Goal: Task Accomplishment & Management: Manage account settings

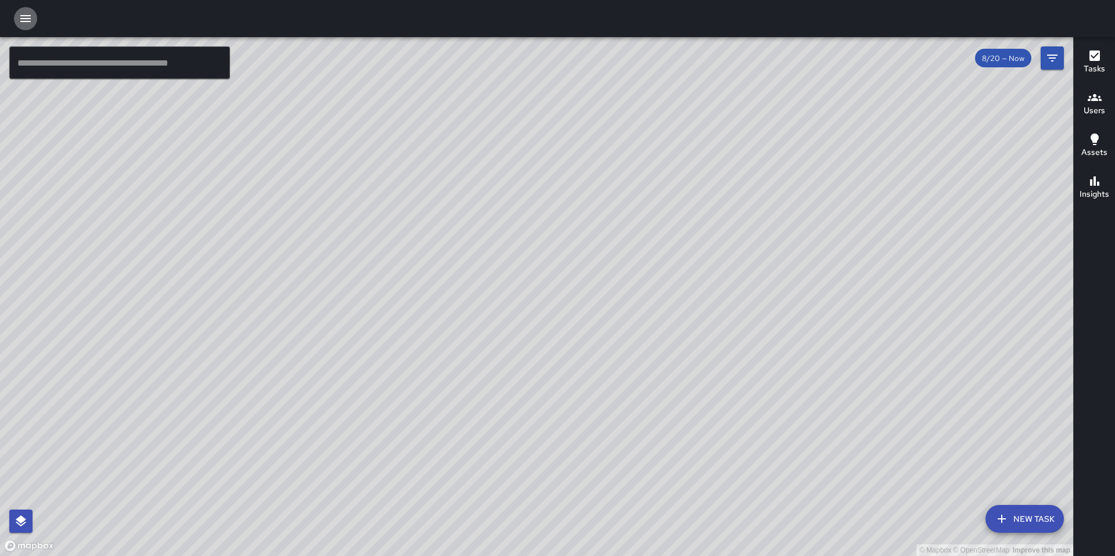
click at [19, 21] on icon "button" at bounding box center [26, 19] width 14 height 14
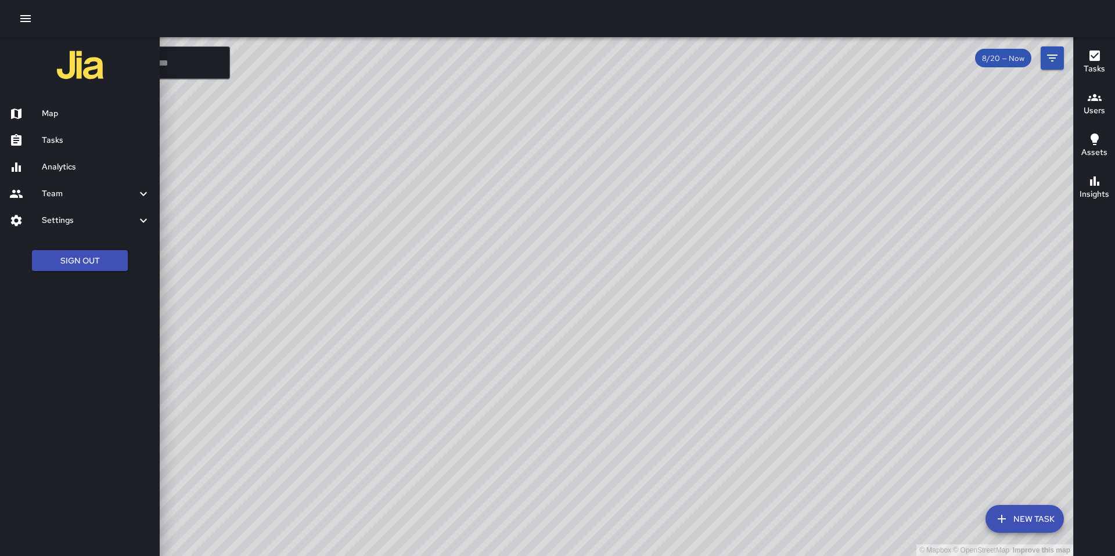
click at [66, 147] on link "Tasks" at bounding box center [80, 140] width 160 height 27
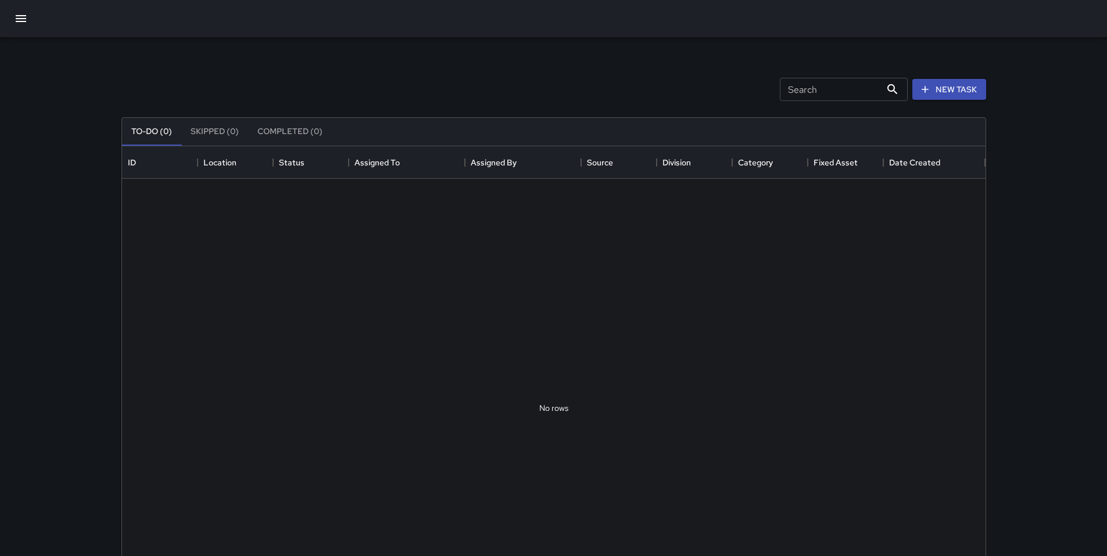
scroll to position [483, 854]
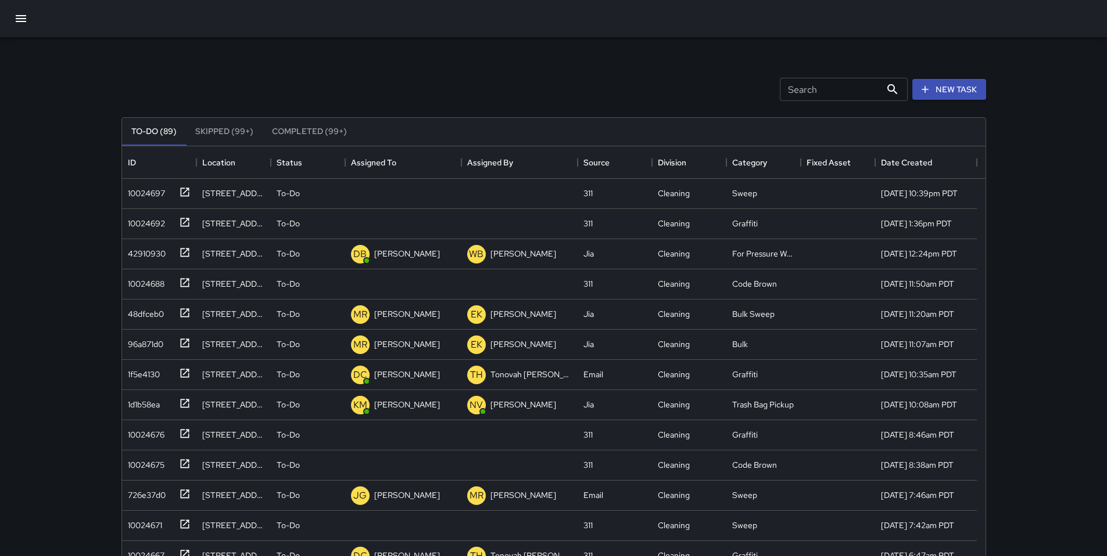
click at [792, 89] on input "Search" at bounding box center [830, 89] width 101 height 23
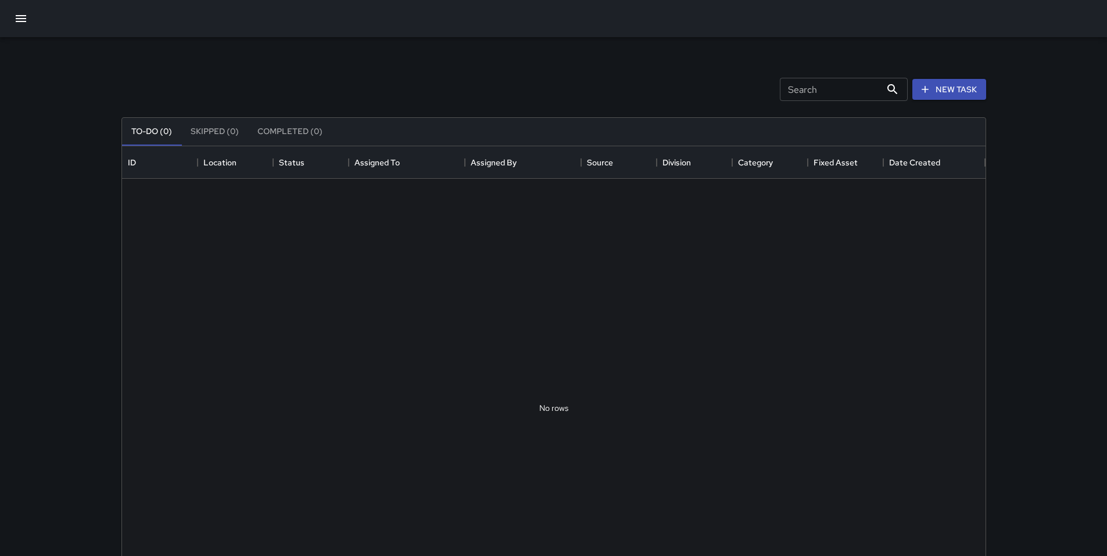
scroll to position [9, 9]
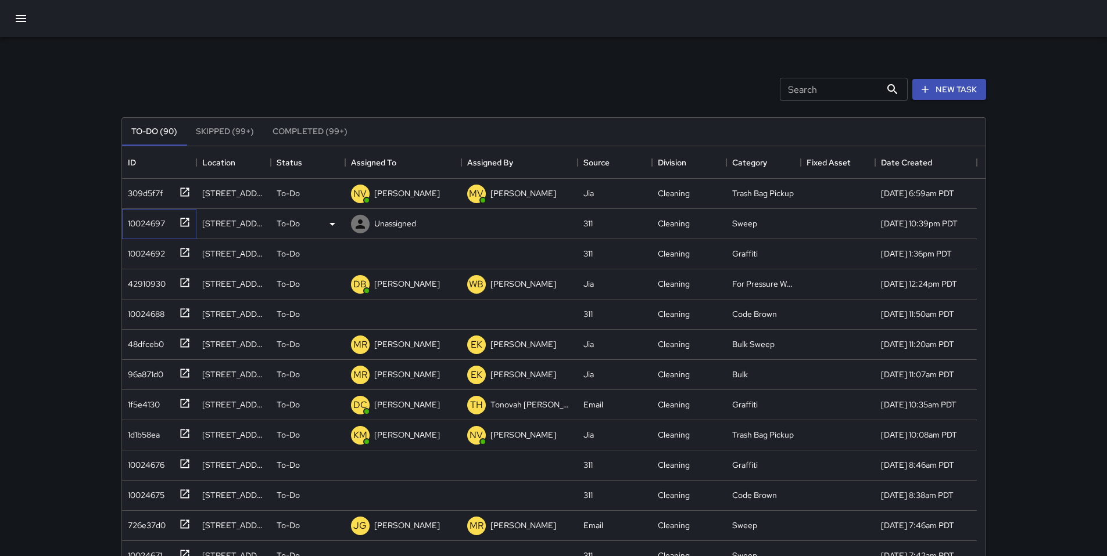
click at [150, 227] on div "10024697" at bounding box center [144, 221] width 42 height 16
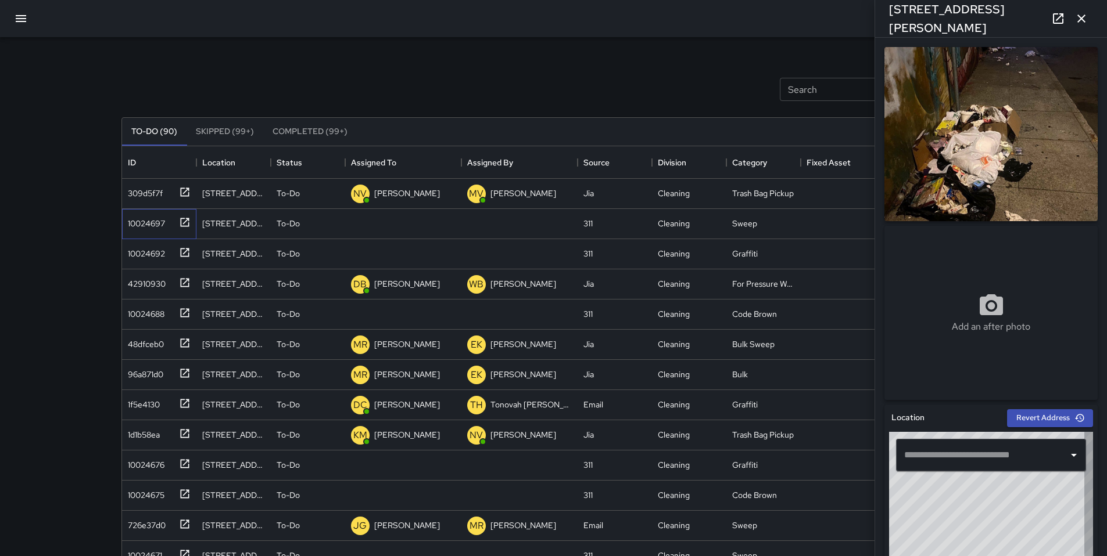
type input "**********"
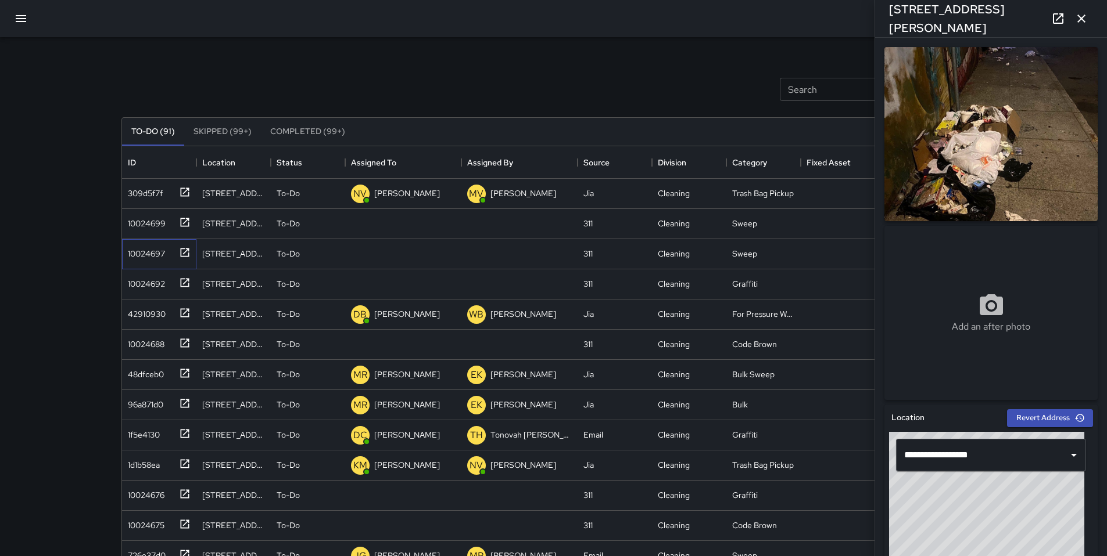
scroll to position [483, 854]
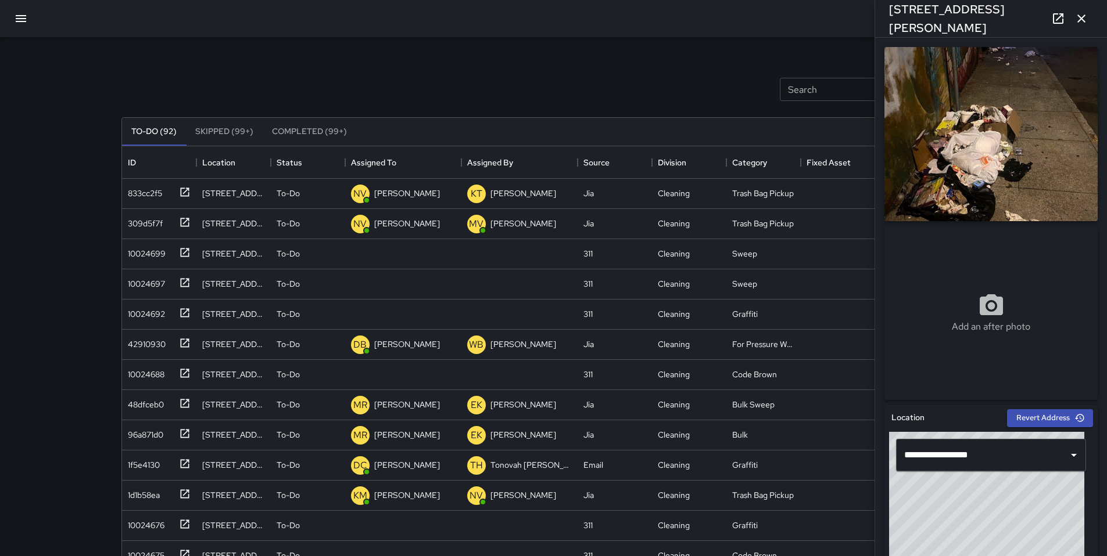
click at [334, 88] on div "Search Search New Task" at bounding box center [553, 89] width 869 height 60
click at [614, 87] on div "Search Search New Task" at bounding box center [553, 89] width 869 height 60
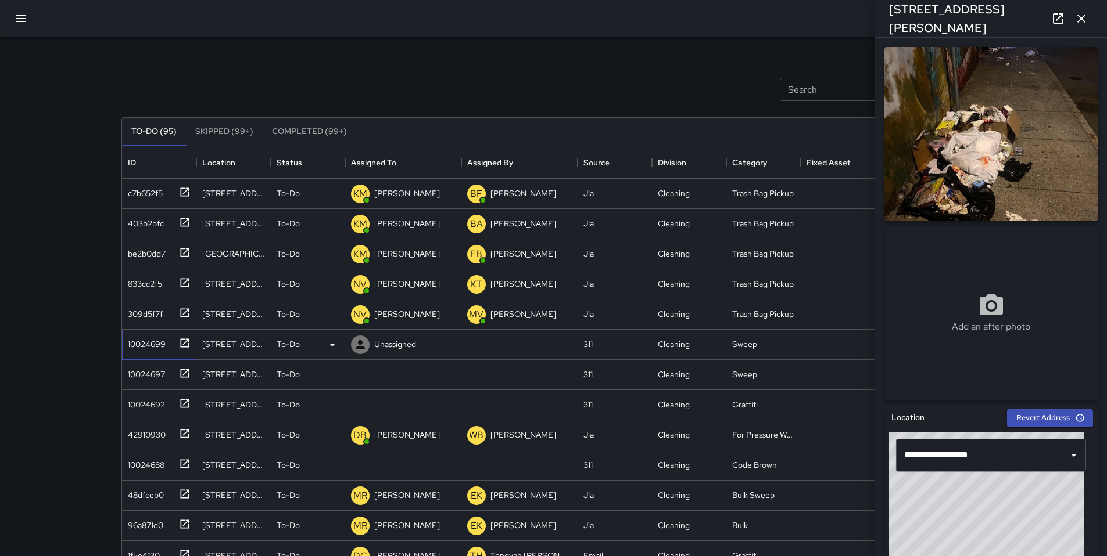
click at [144, 342] on div "10024699" at bounding box center [144, 342] width 42 height 16
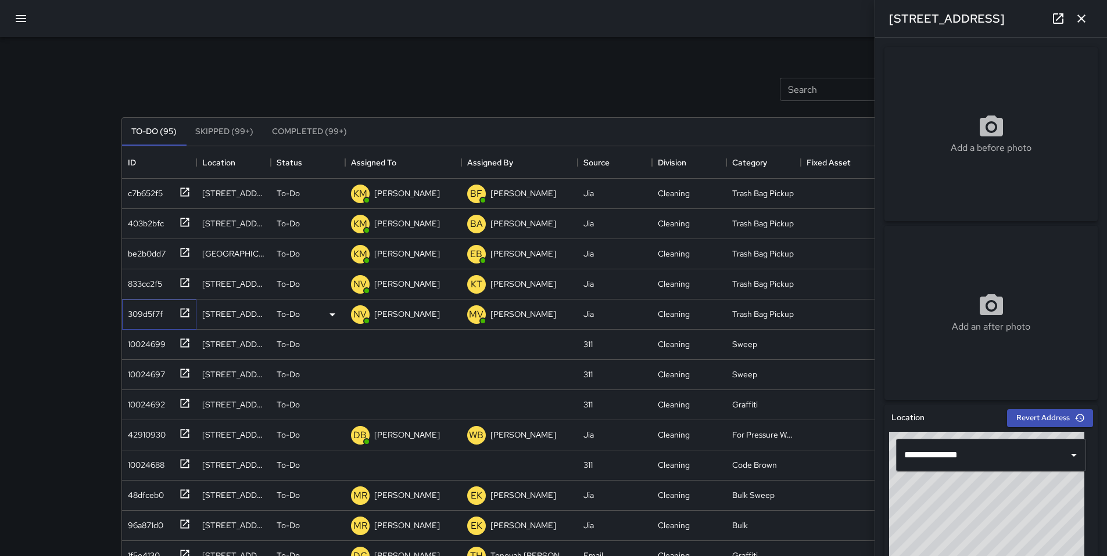
click at [141, 316] on div "309d5f7f" at bounding box center [143, 312] width 40 height 16
click at [142, 351] on div "10024699" at bounding box center [156, 342] width 67 height 19
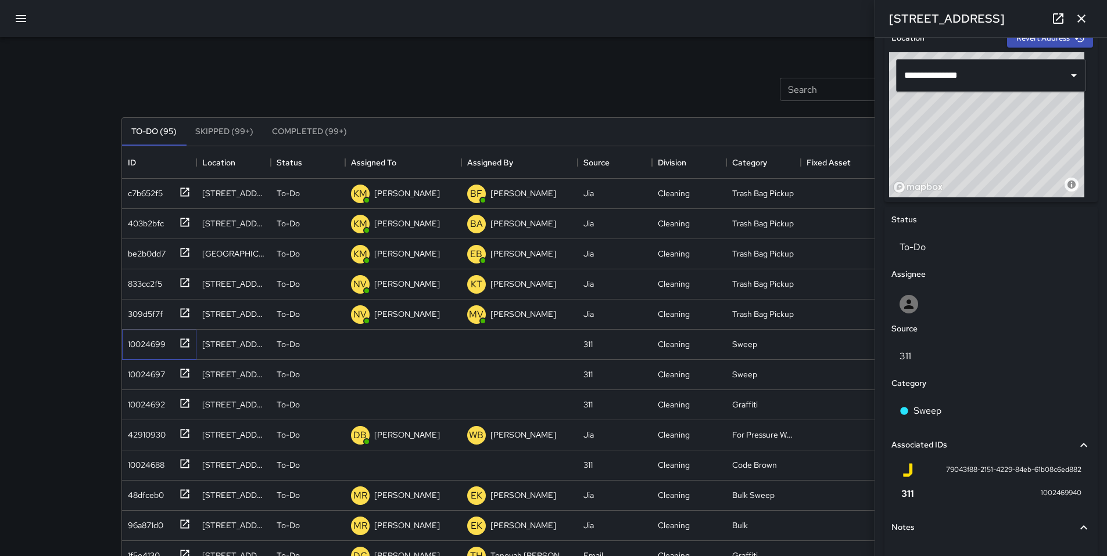
scroll to position [367, 0]
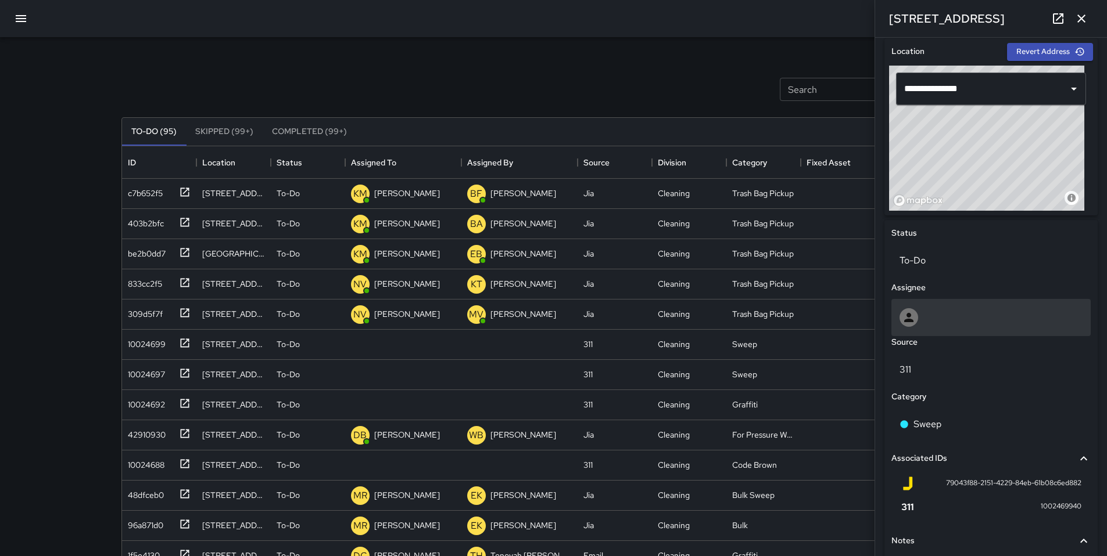
click at [938, 327] on div at bounding box center [990, 317] width 199 height 37
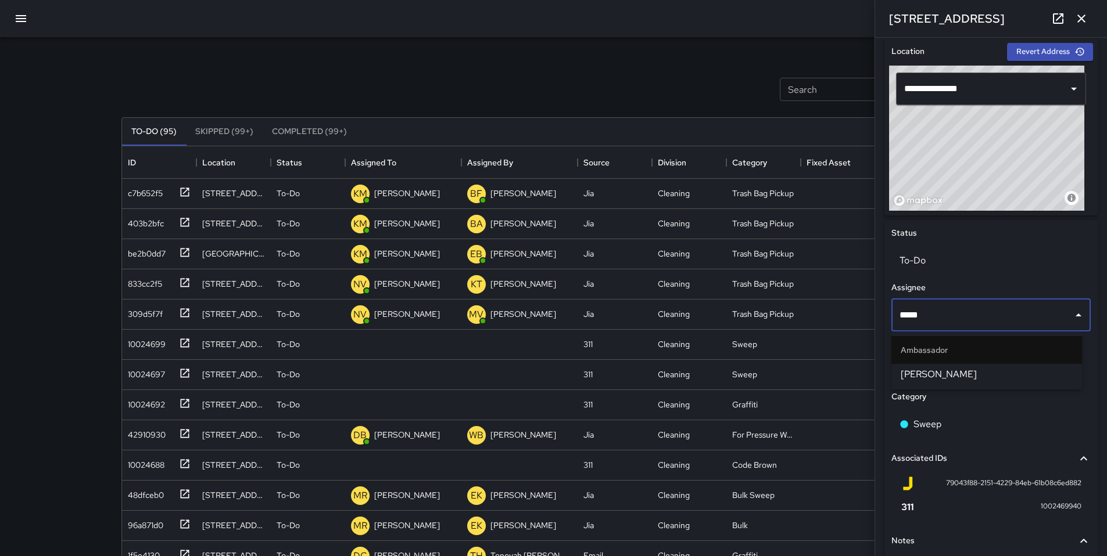
type input "******"
click at [921, 378] on span "[PERSON_NAME]" at bounding box center [986, 375] width 172 height 14
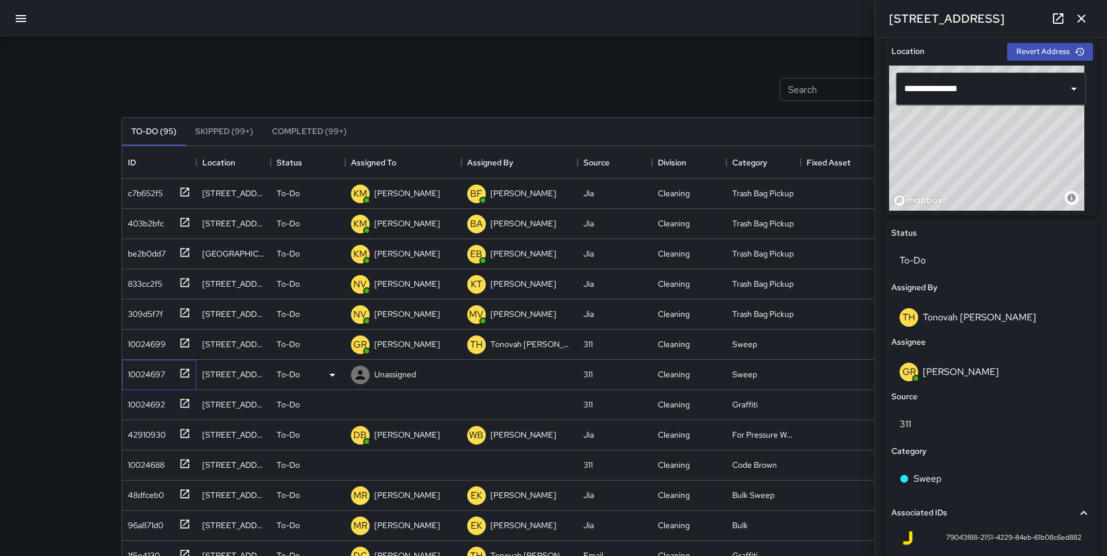
click at [141, 367] on div "10024697" at bounding box center [144, 372] width 42 height 16
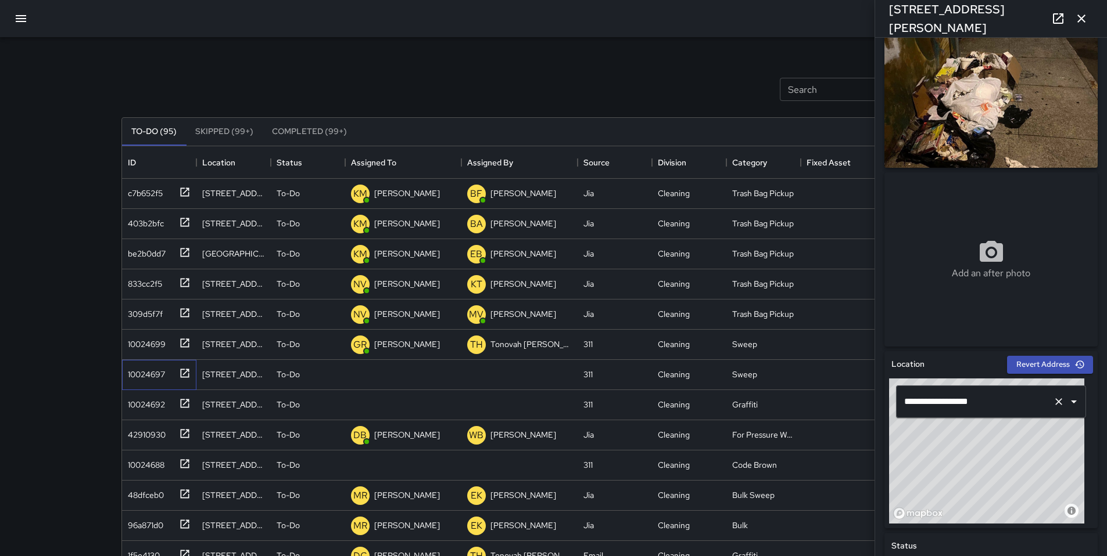
scroll to position [225, 0]
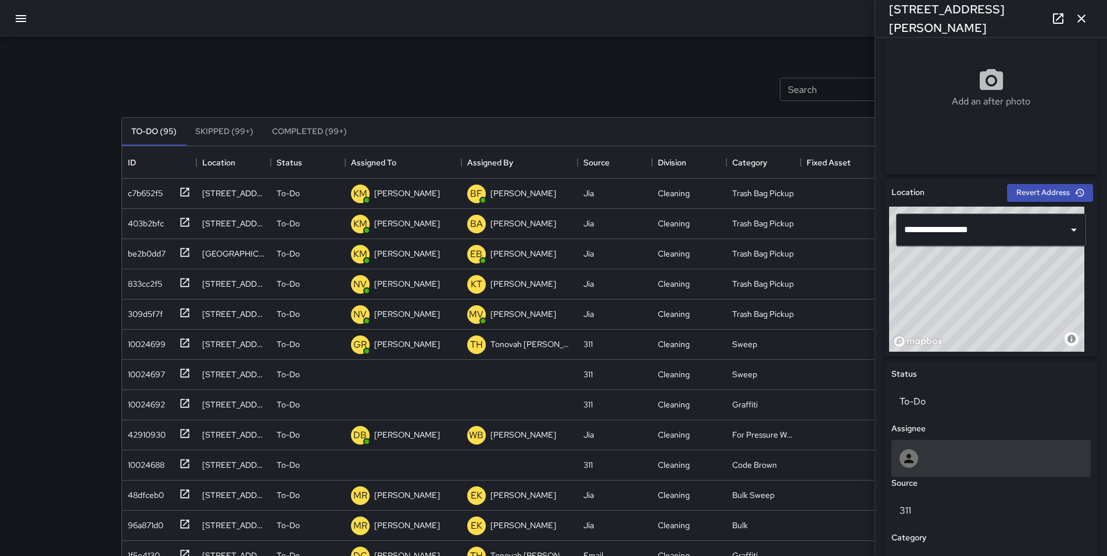
click at [938, 457] on div at bounding box center [990, 459] width 183 height 19
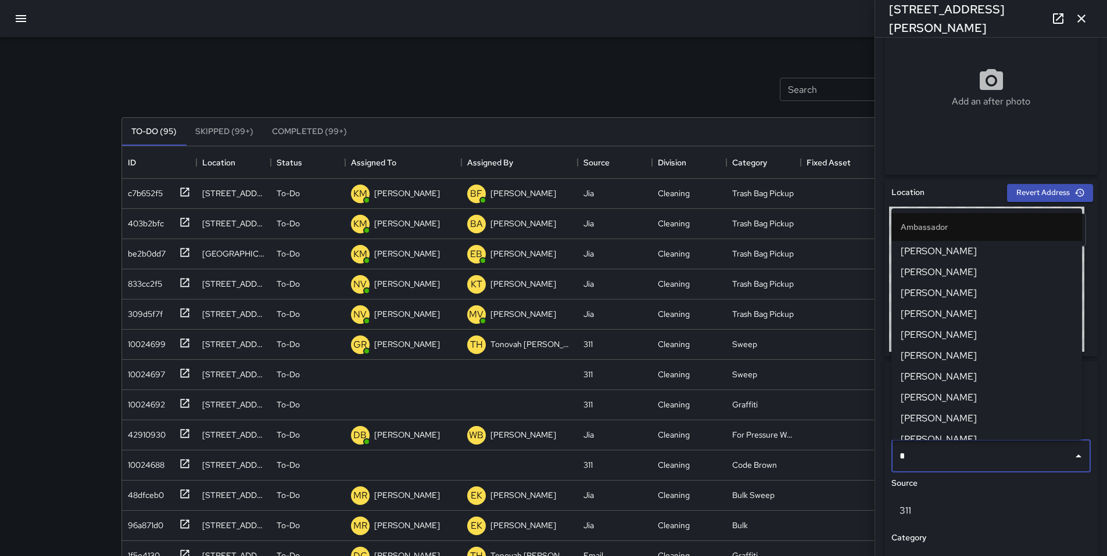
type input "**"
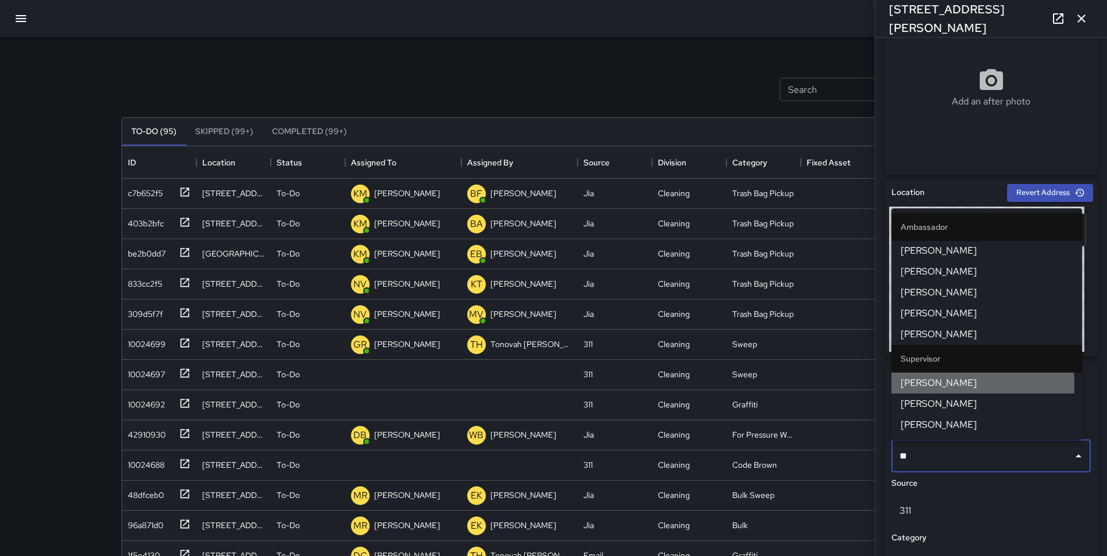
click at [936, 385] on span "David Lewis" at bounding box center [986, 383] width 172 height 14
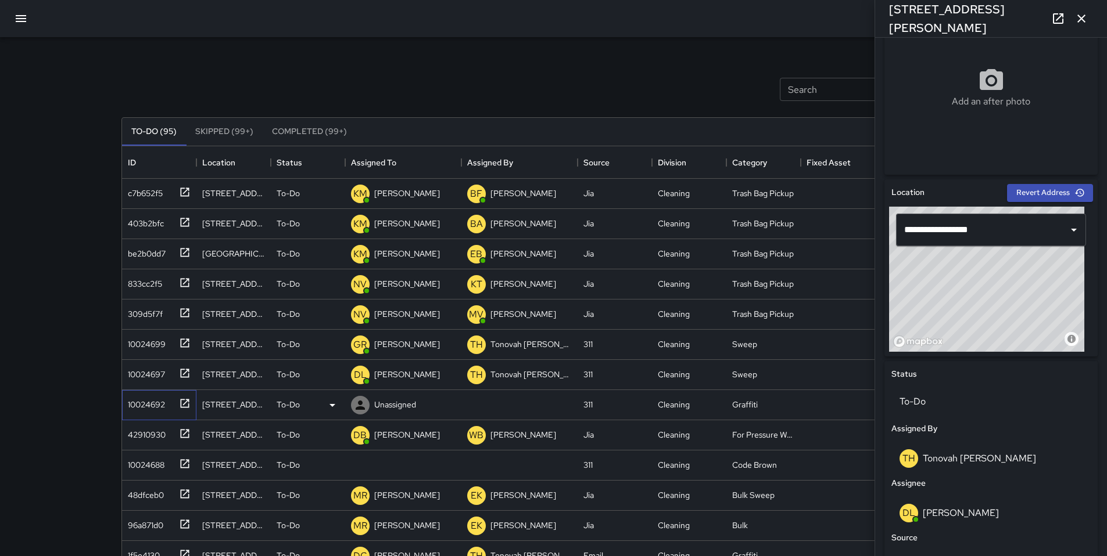
click at [153, 407] on div "10024692" at bounding box center [144, 402] width 42 height 16
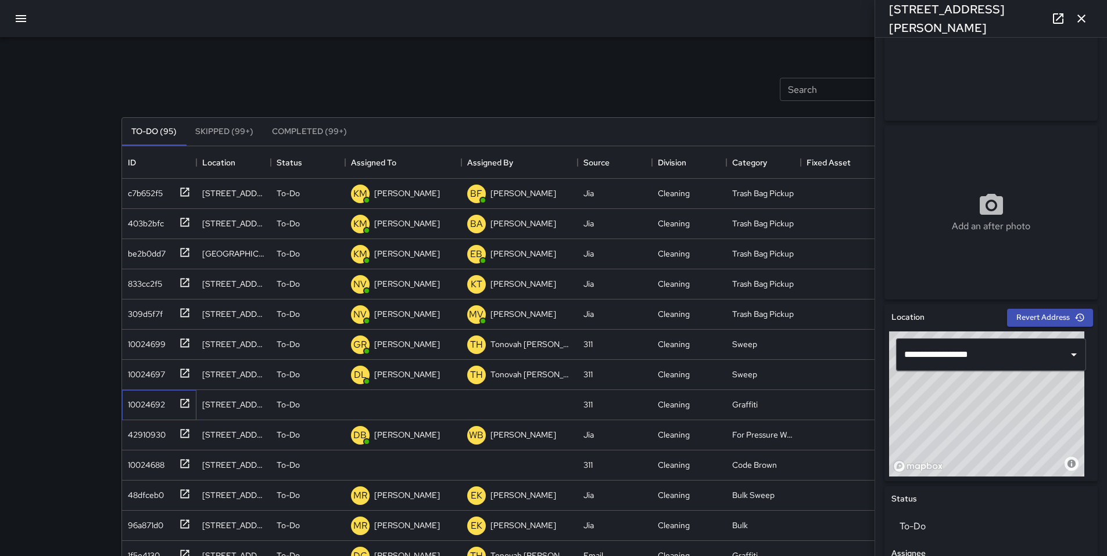
scroll to position [103, 0]
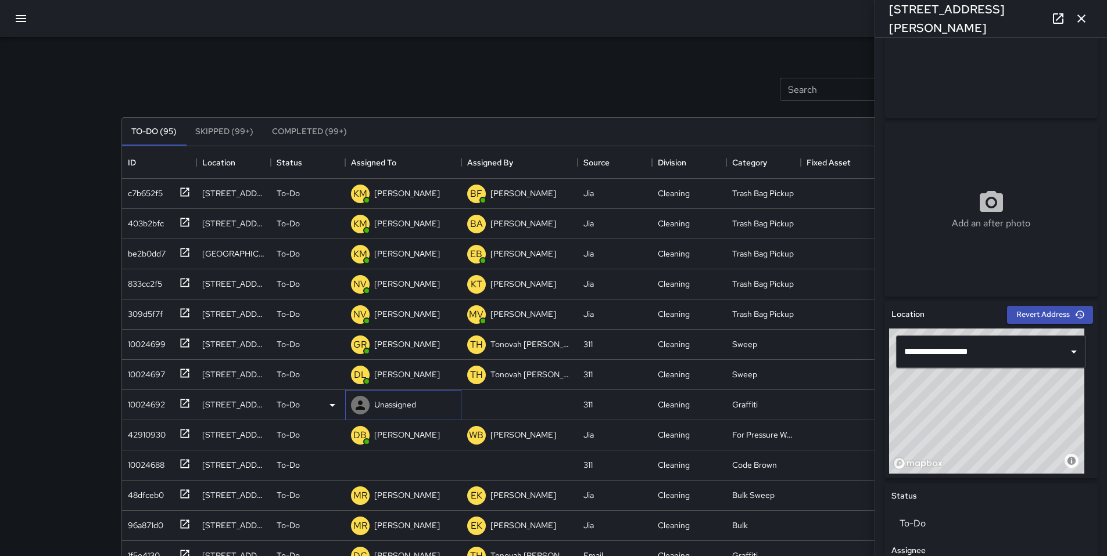
click at [381, 405] on p "Unassigned" at bounding box center [395, 405] width 42 height 12
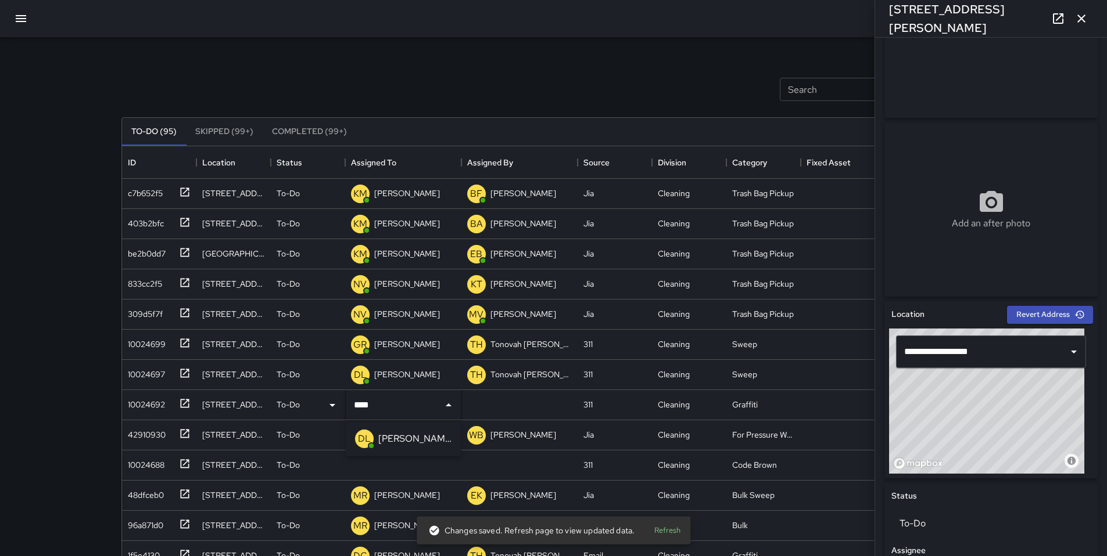
type input "*****"
click at [381, 435] on p "[PERSON_NAME]" at bounding box center [414, 439] width 73 height 14
click at [153, 462] on div "10024688" at bounding box center [143, 463] width 41 height 16
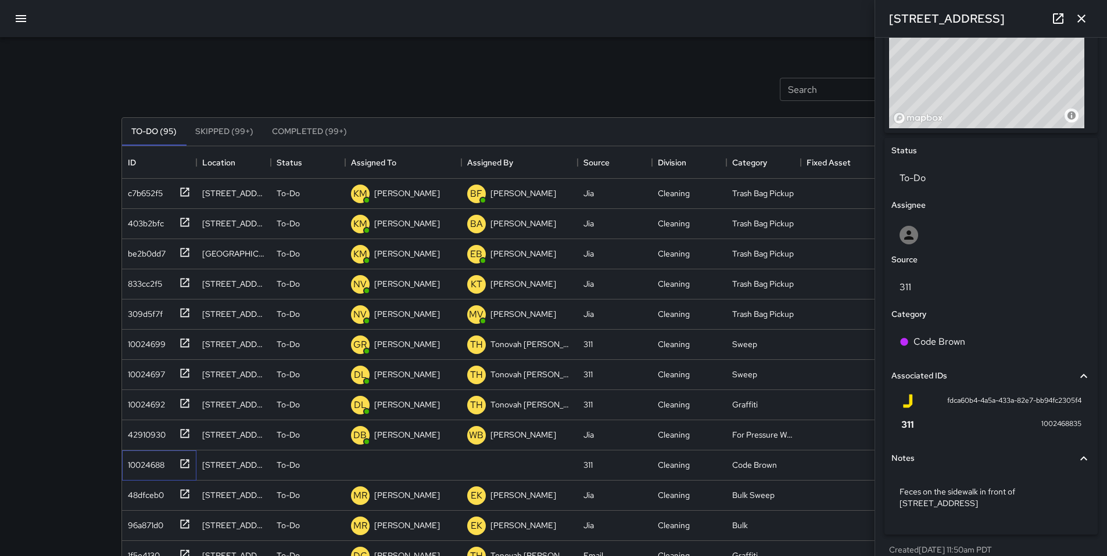
scroll to position [451, 0]
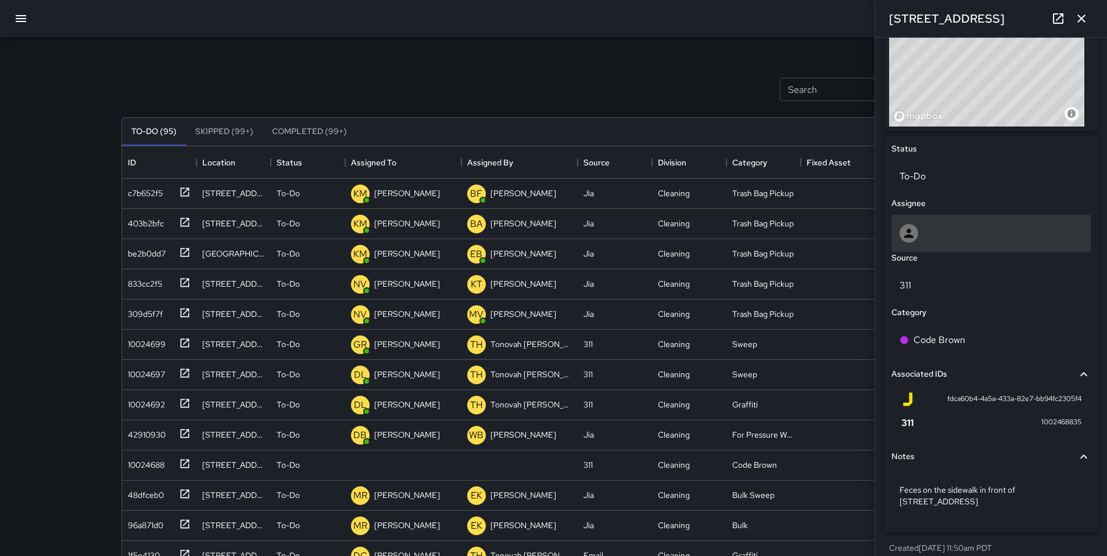
click at [918, 240] on div at bounding box center [990, 233] width 183 height 19
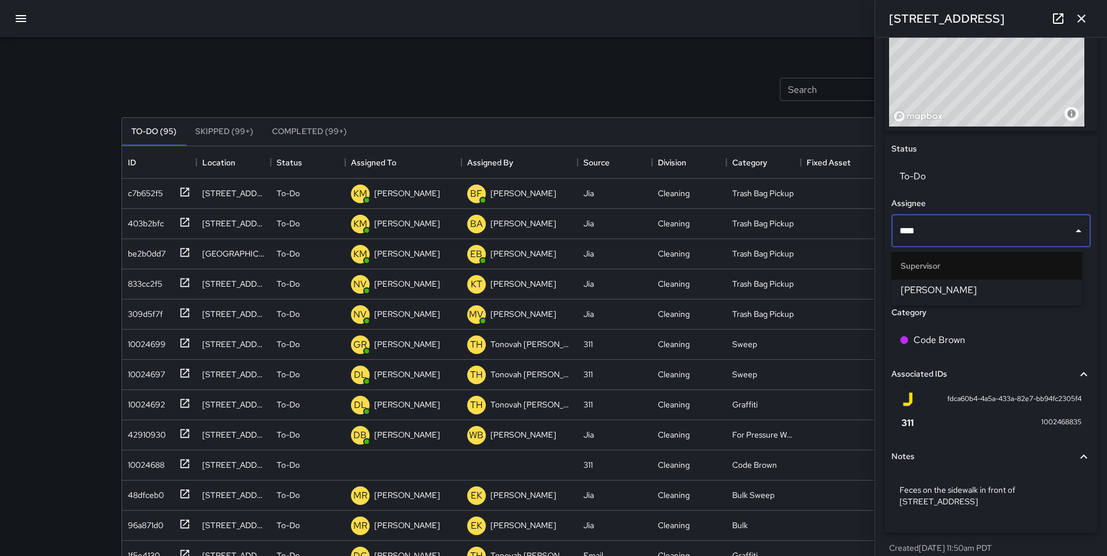
type input "*****"
click at [927, 294] on span "[PERSON_NAME]" at bounding box center [986, 290] width 172 height 14
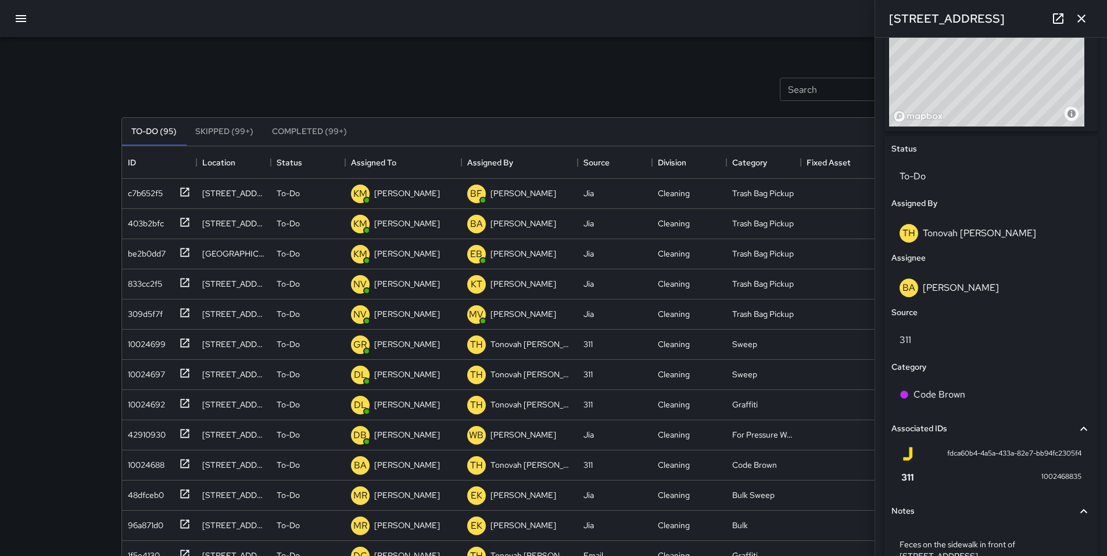
click at [551, 75] on div "Search Search New Task" at bounding box center [553, 89] width 869 height 60
drag, startPoint x: 1076, startPoint y: 21, endPoint x: 1055, endPoint y: 31, distance: 23.1
click at [1076, 21] on icon "button" at bounding box center [1081, 19] width 14 height 14
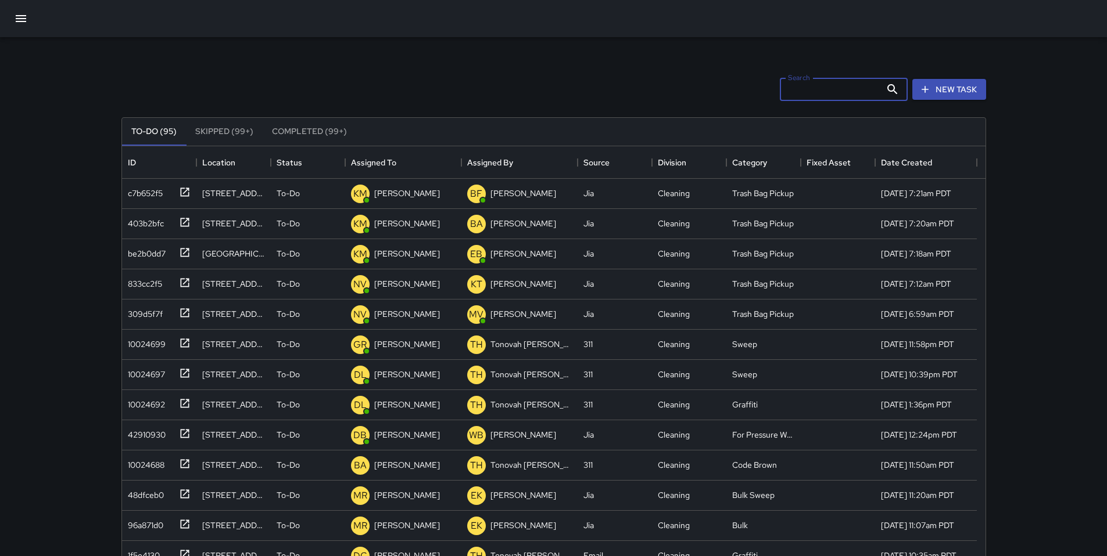
click at [799, 92] on input "Search" at bounding box center [830, 89] width 101 height 23
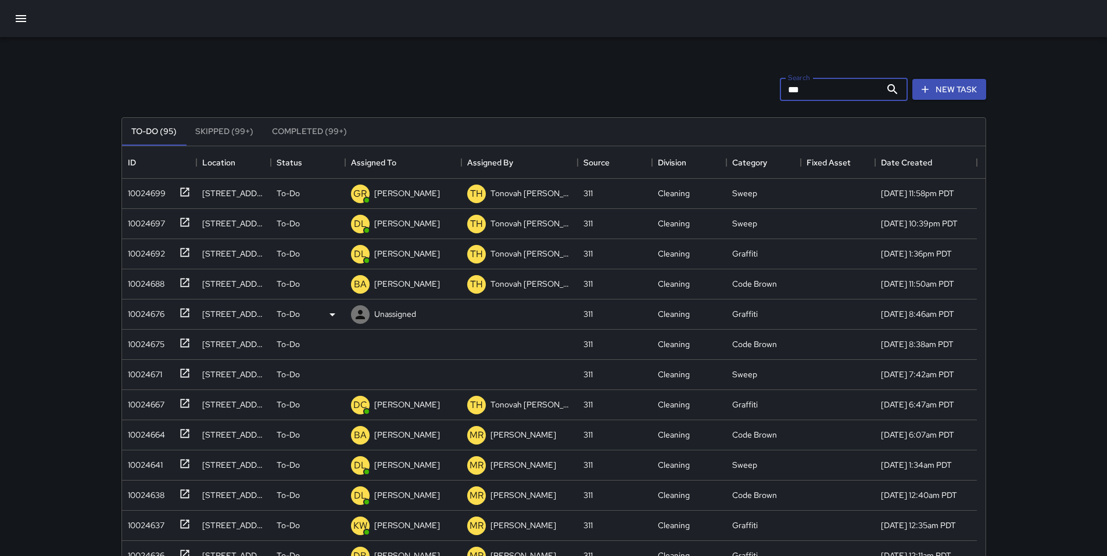
type input "***"
click at [132, 312] on div "10024676" at bounding box center [143, 312] width 41 height 16
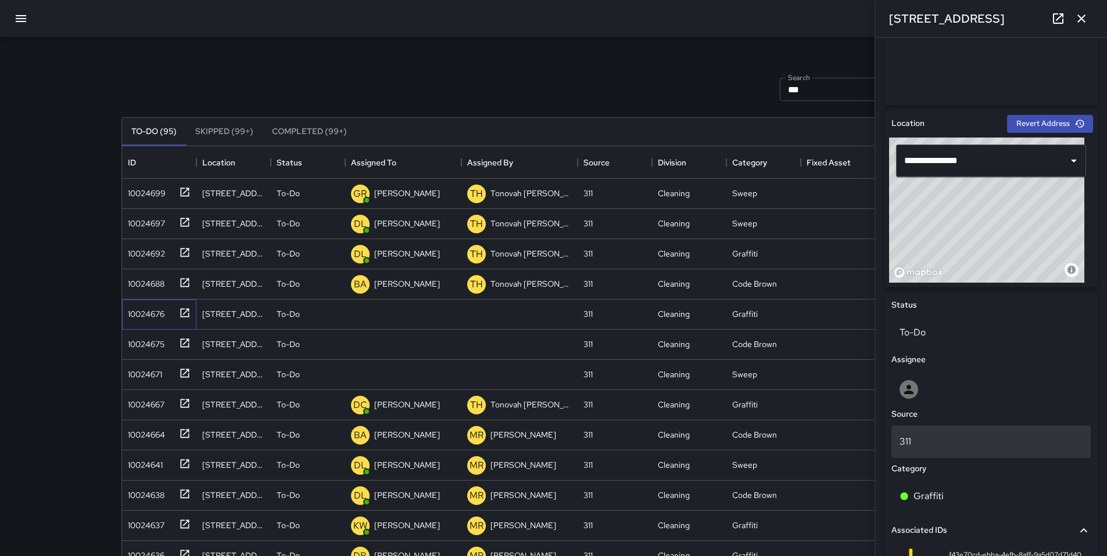
scroll to position [329, 0]
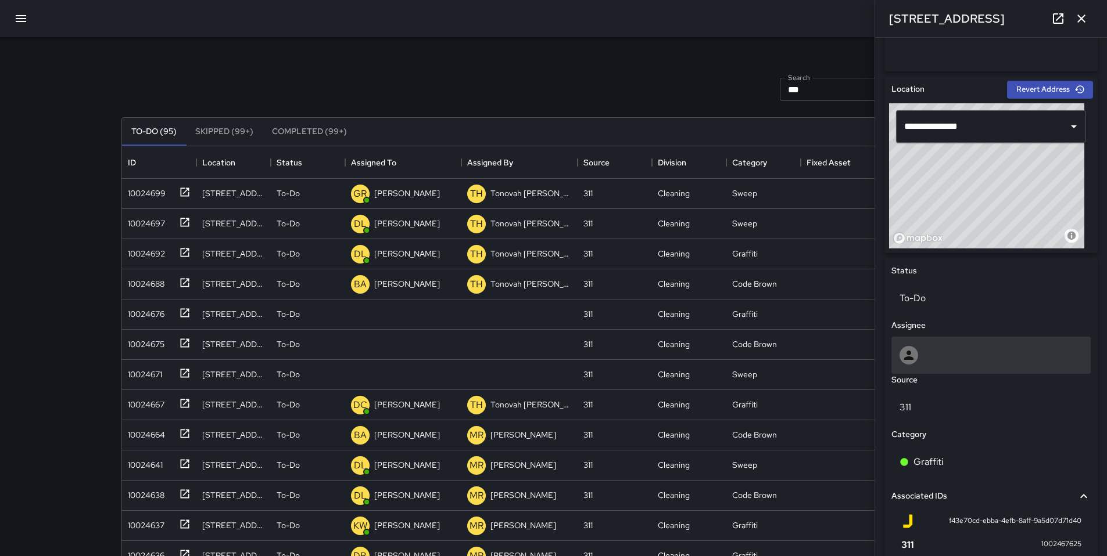
click at [927, 354] on div at bounding box center [990, 355] width 183 height 19
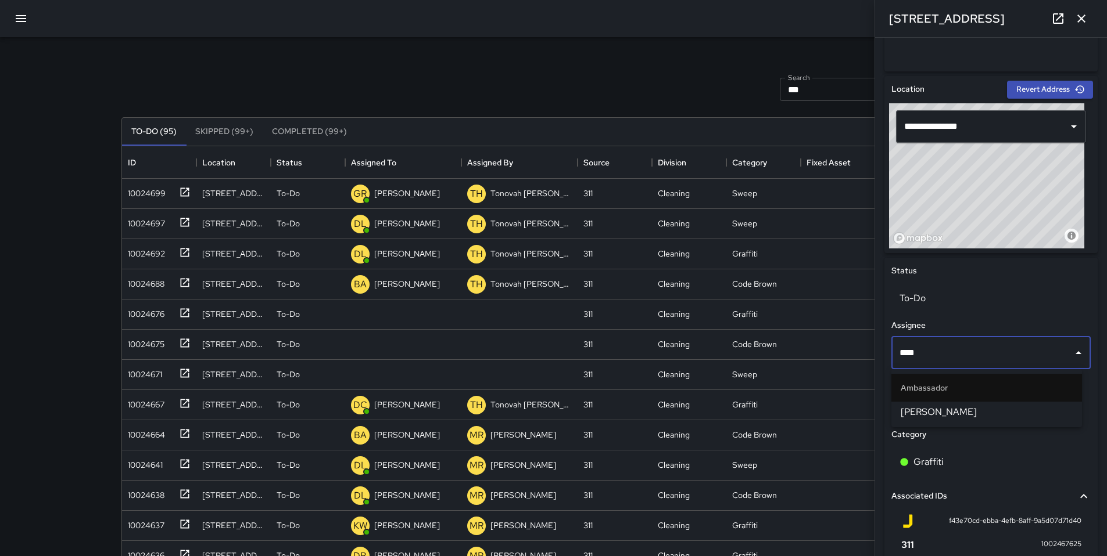
type input "*****"
click at [925, 405] on li "[PERSON_NAME]" at bounding box center [986, 412] width 191 height 21
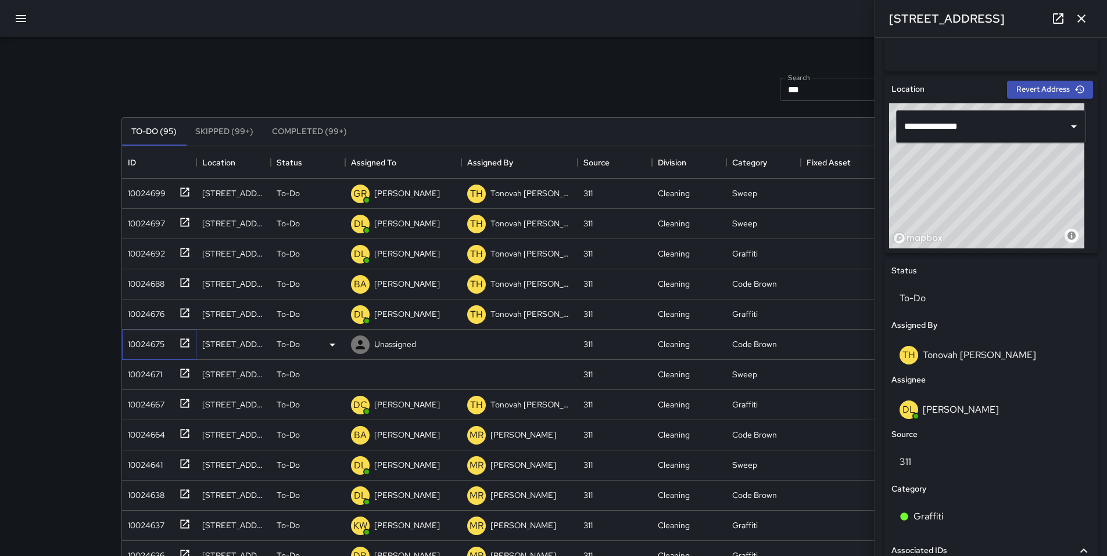
click at [145, 342] on div "10024675" at bounding box center [143, 342] width 41 height 16
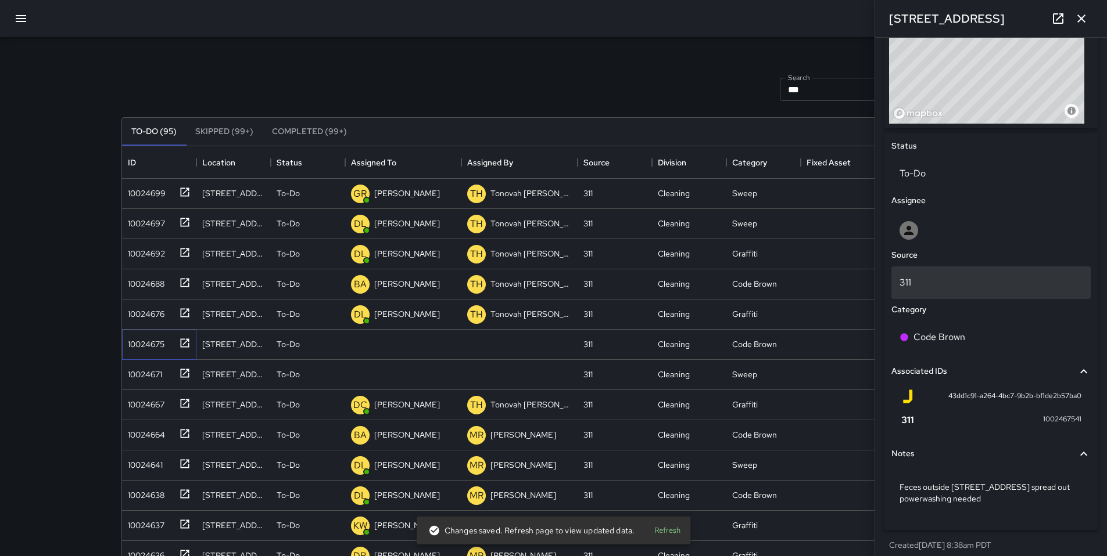
scroll to position [462, 0]
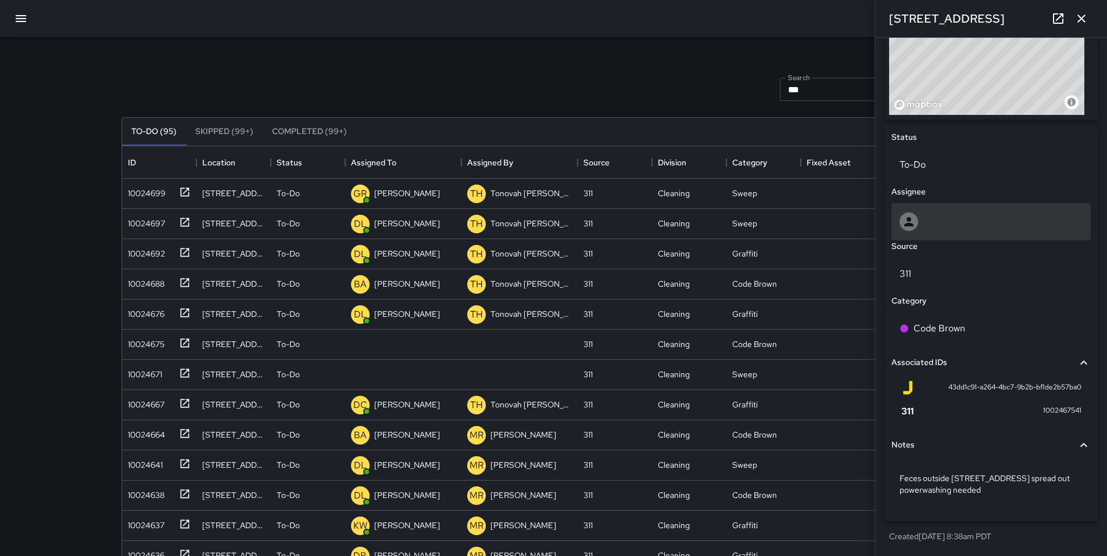
click at [953, 220] on div at bounding box center [990, 222] width 183 height 19
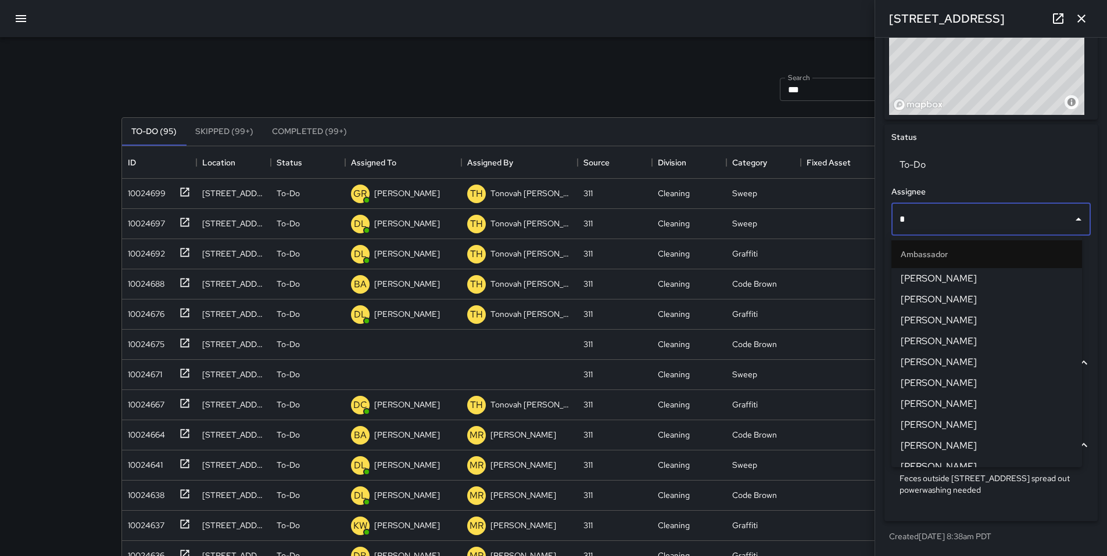
type input "**"
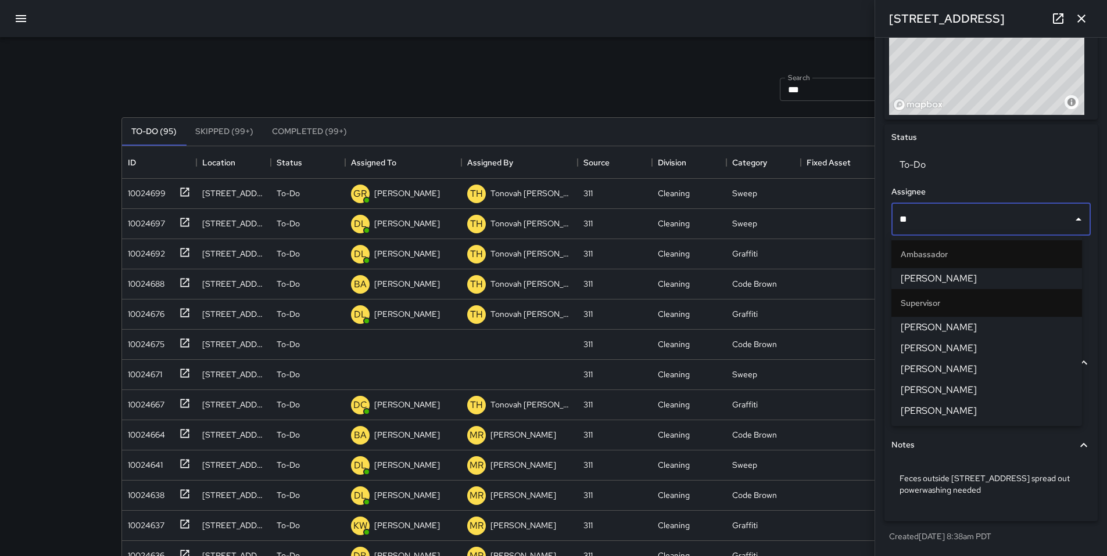
click at [939, 333] on span "[PERSON_NAME]" at bounding box center [986, 328] width 172 height 14
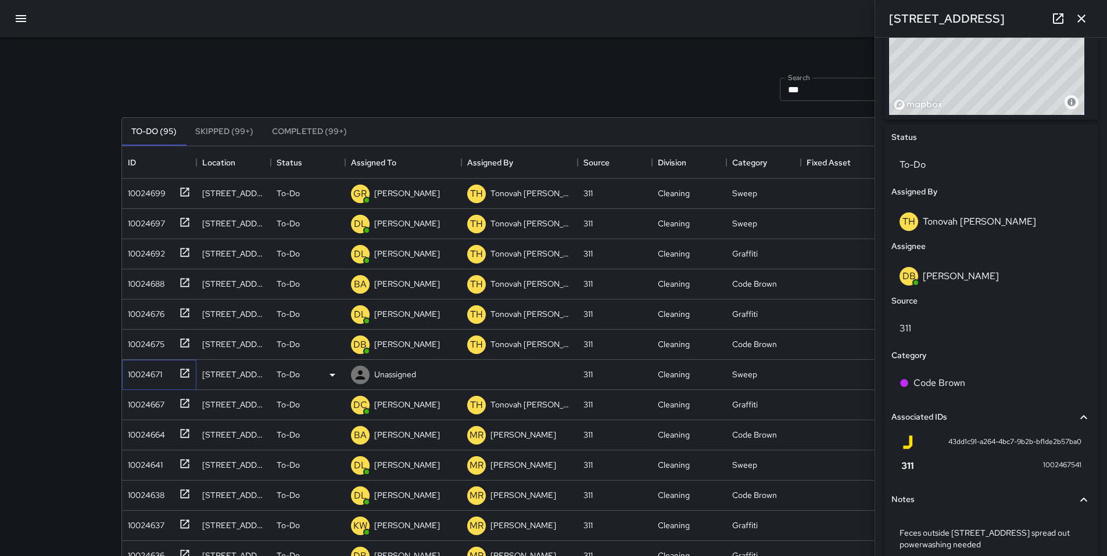
click at [153, 373] on div "10024671" at bounding box center [142, 372] width 39 height 16
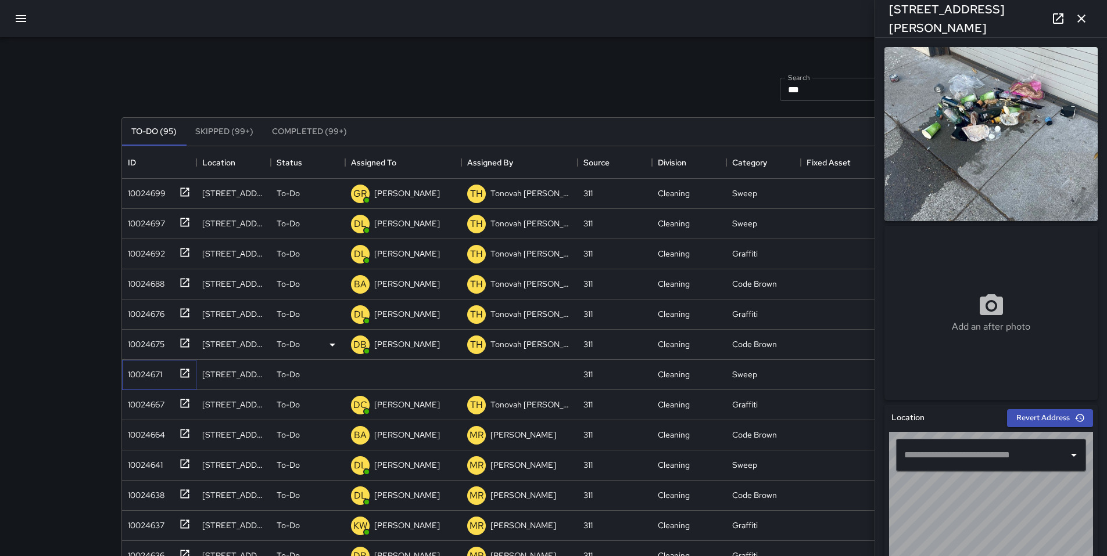
type input "**********"
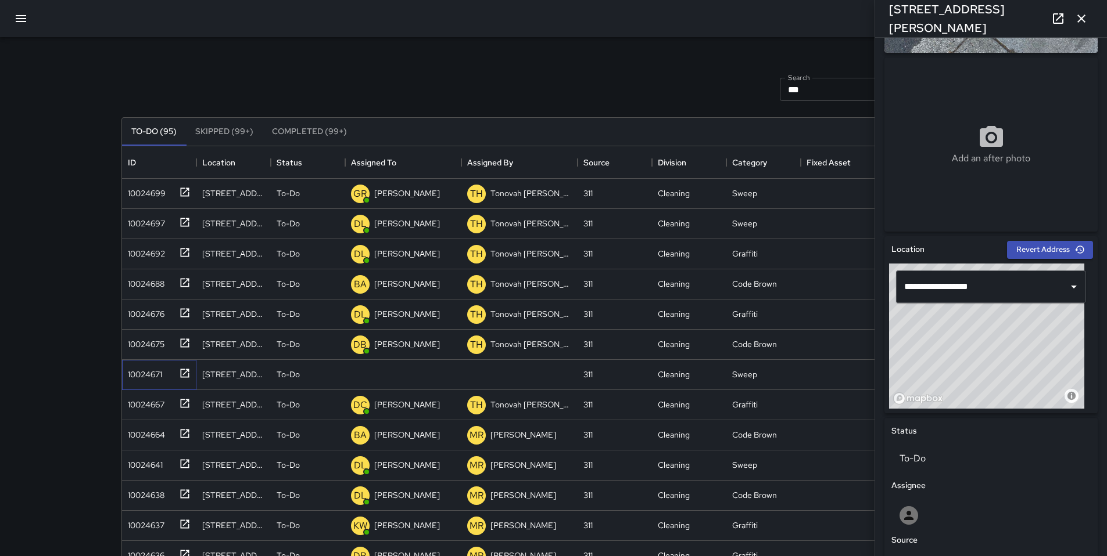
scroll to position [322, 0]
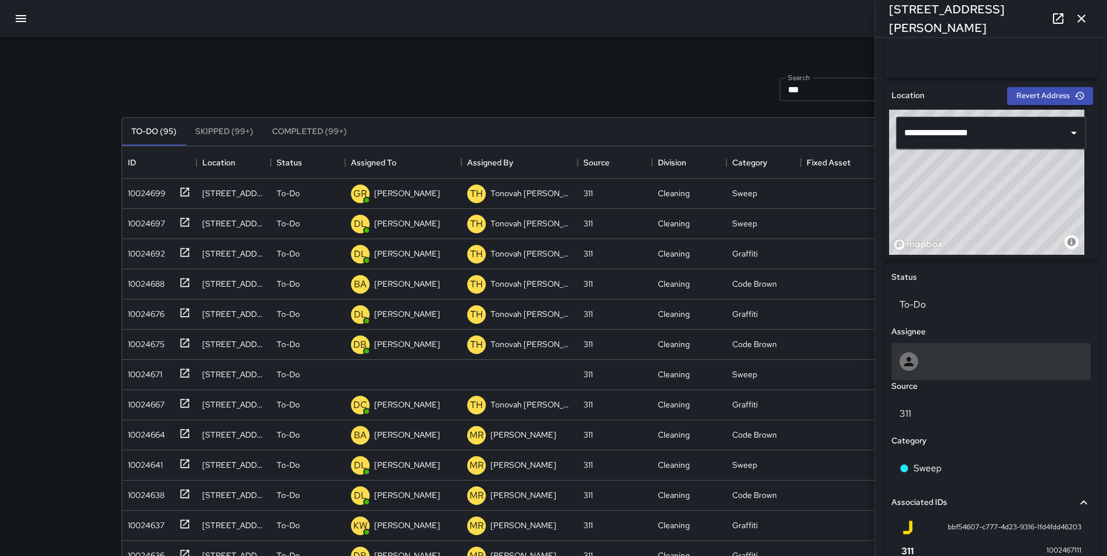
click at [941, 372] on div at bounding box center [990, 361] width 199 height 37
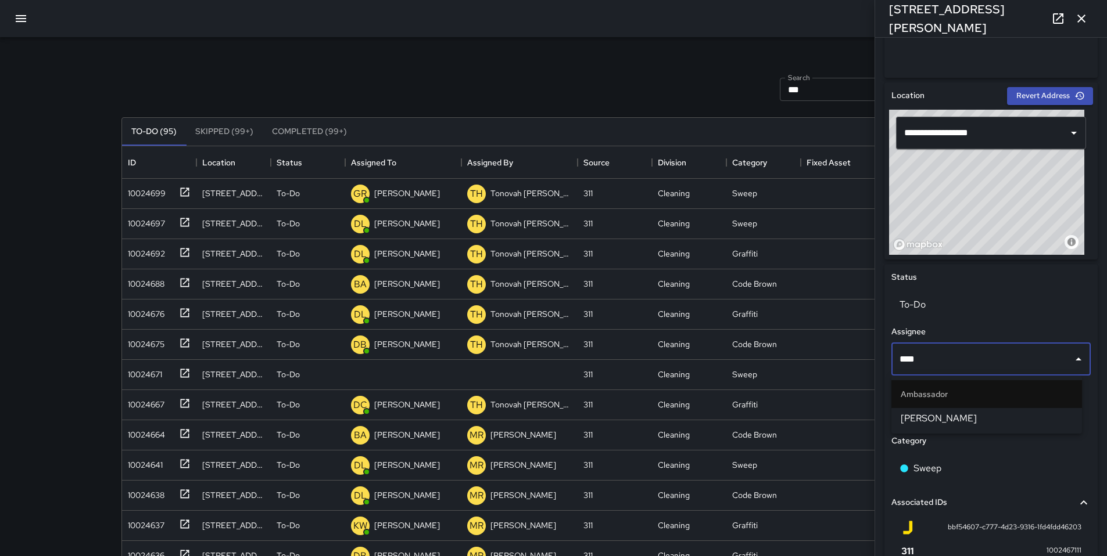
type input "*****"
click at [911, 415] on span "[PERSON_NAME]" at bounding box center [986, 419] width 172 height 14
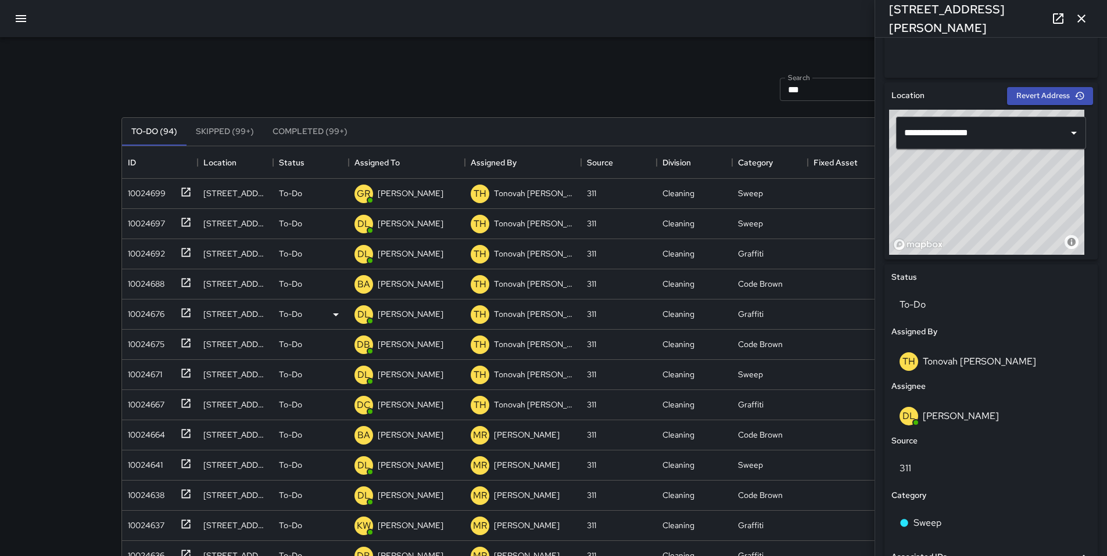
scroll to position [0, 0]
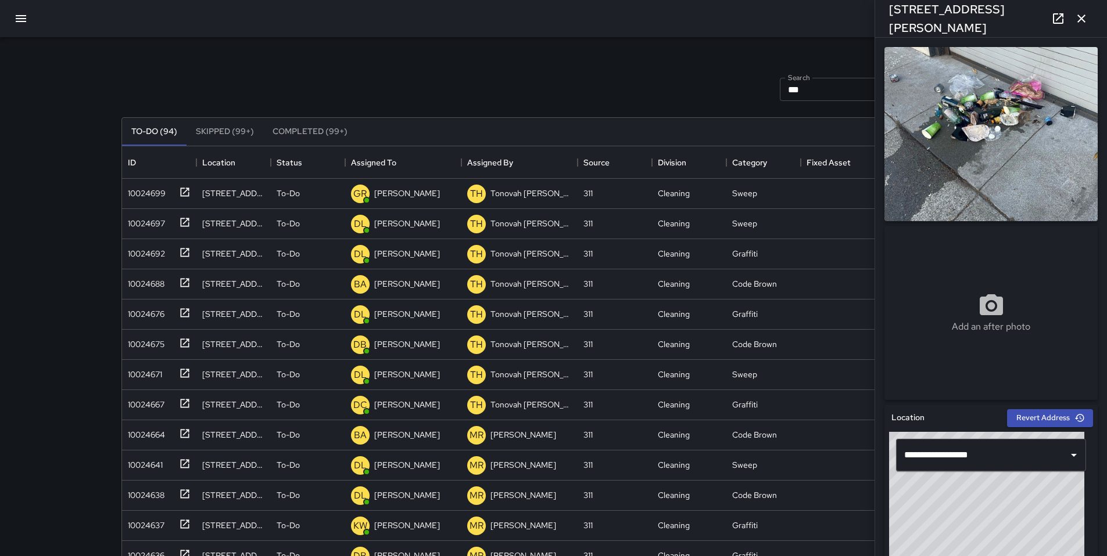
click at [1088, 23] on button "button" at bounding box center [1080, 18] width 23 height 23
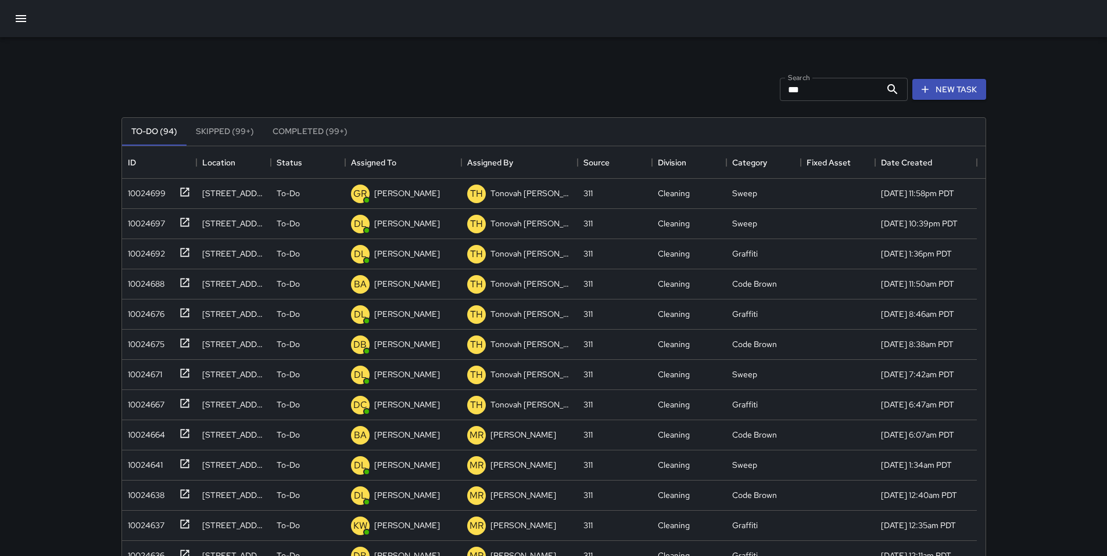
click at [811, 91] on input "***" at bounding box center [830, 89] width 101 height 23
drag, startPoint x: 811, startPoint y: 91, endPoint x: 751, endPoint y: 89, distance: 59.9
click at [752, 89] on div "Search *** Search New Task" at bounding box center [553, 89] width 869 height 60
type input "*****"
click at [157, 194] on div "48dfceb0" at bounding box center [143, 191] width 41 height 16
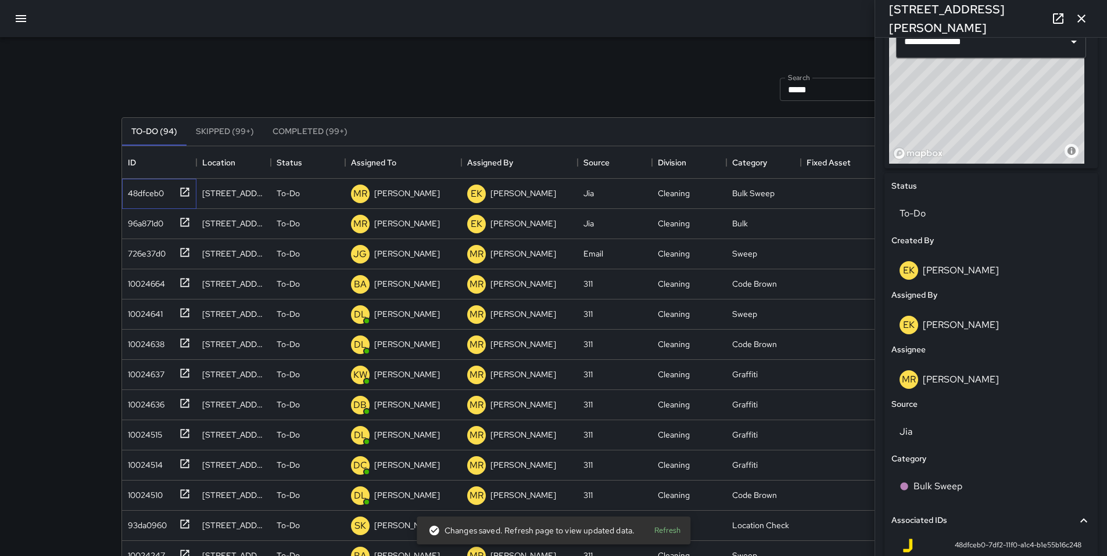
scroll to position [428, 0]
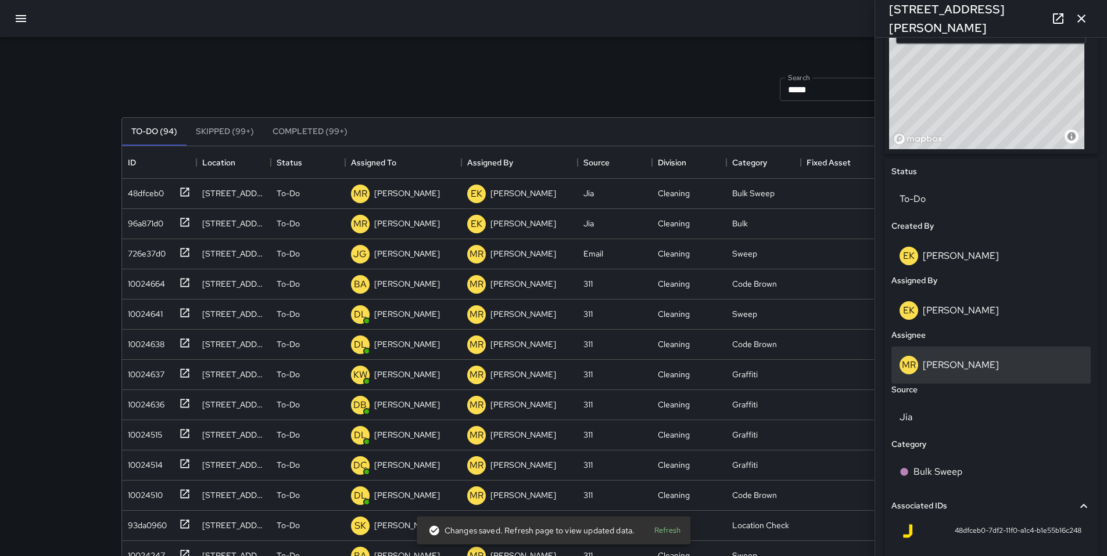
click at [944, 361] on p "[PERSON_NAME]" at bounding box center [960, 365] width 76 height 12
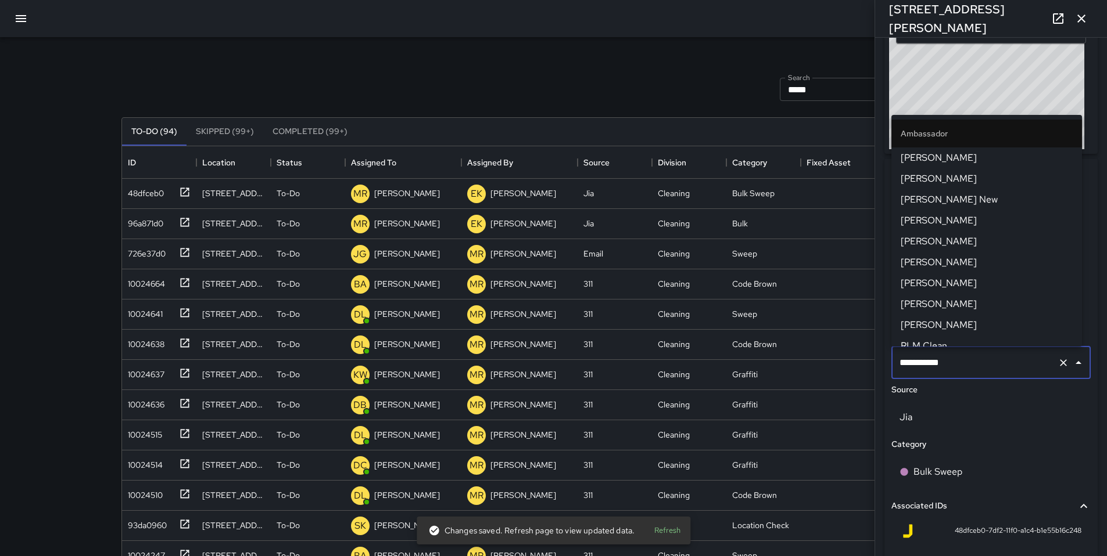
scroll to position [1251, 0]
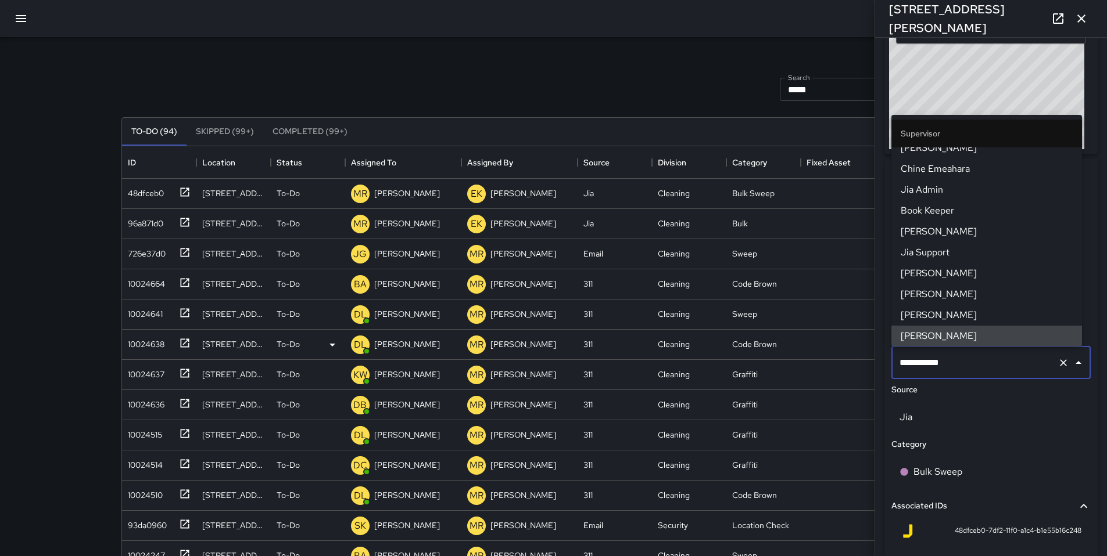
drag, startPoint x: 963, startPoint y: 367, endPoint x: 824, endPoint y: 350, distance: 139.9
click at [824, 350] on div "Search ***** Search New Task To-Do (94) Skipped (99+) Completed (99+) ID Locati…" at bounding box center [553, 361] width 892 height 649
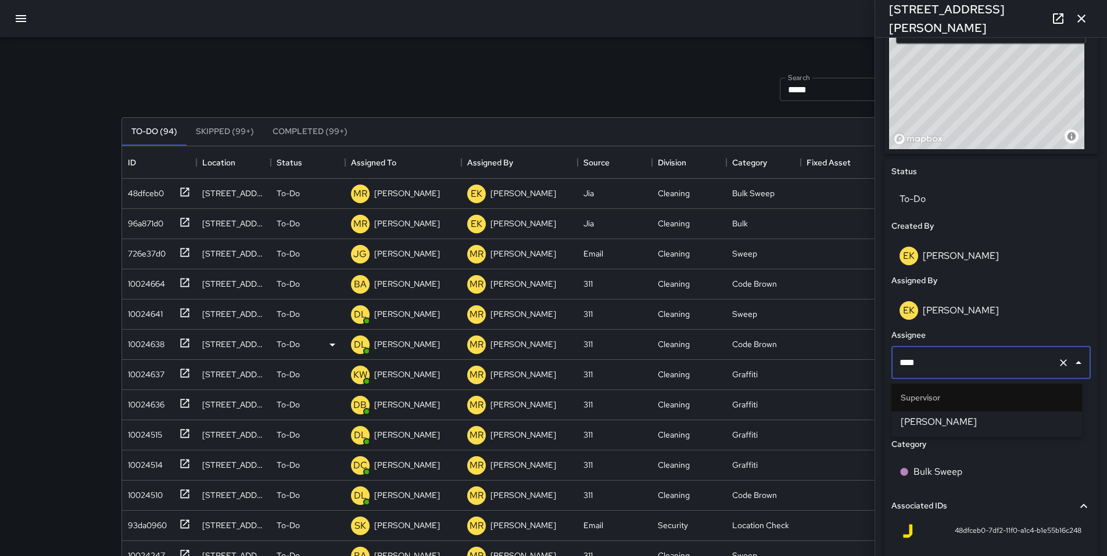
type input "*****"
click at [939, 421] on span "[PERSON_NAME]" at bounding box center [986, 422] width 172 height 14
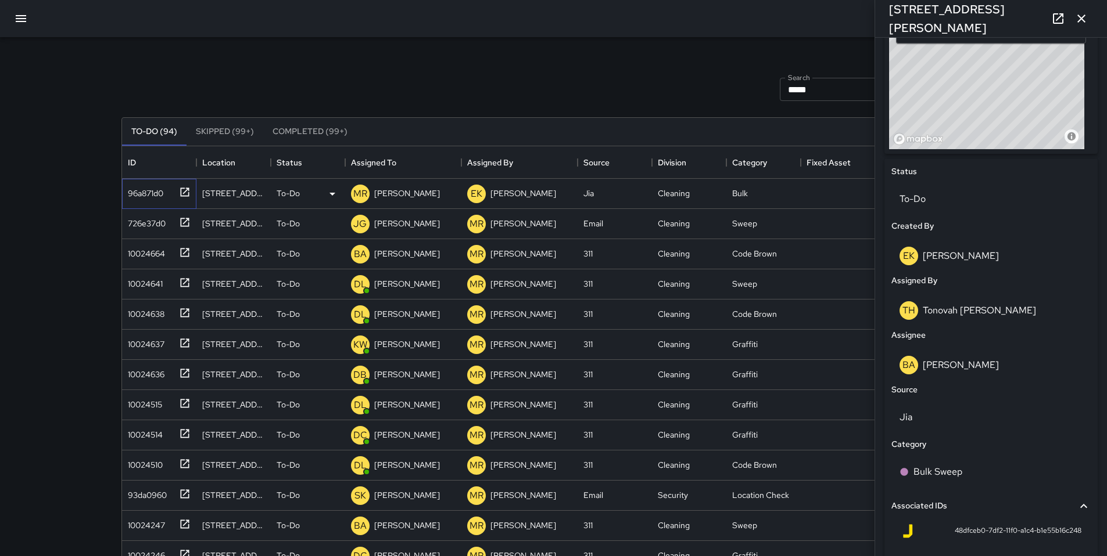
click at [135, 192] on div "96a871d0" at bounding box center [143, 191] width 40 height 16
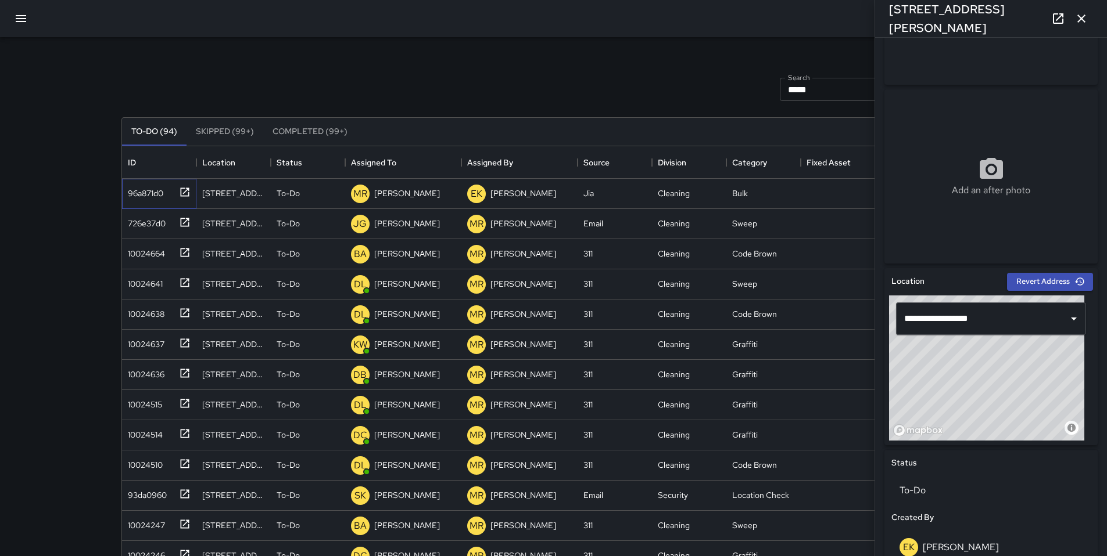
scroll to position [433, 0]
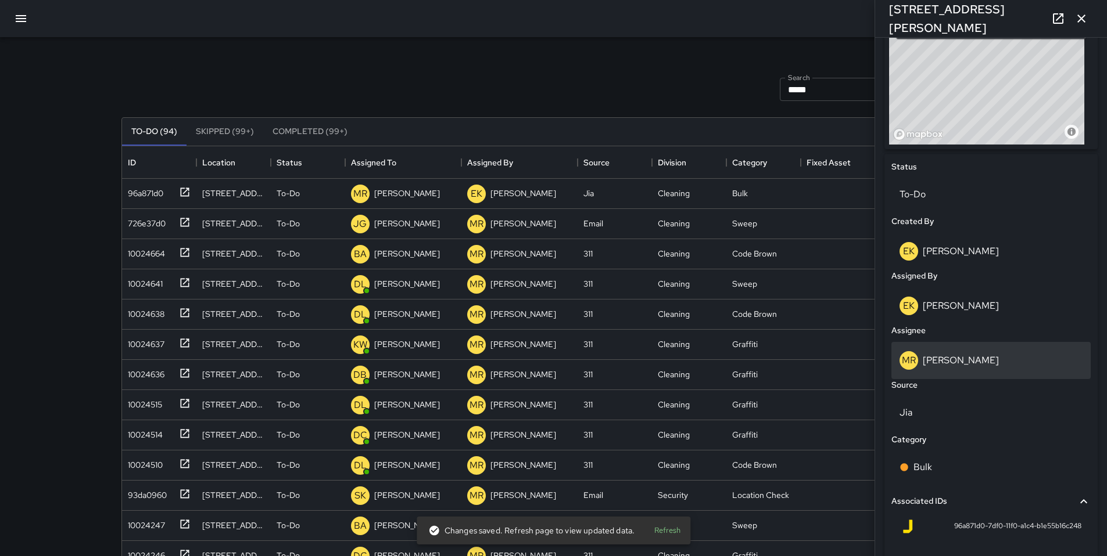
click at [940, 356] on p "[PERSON_NAME]" at bounding box center [960, 360] width 76 height 12
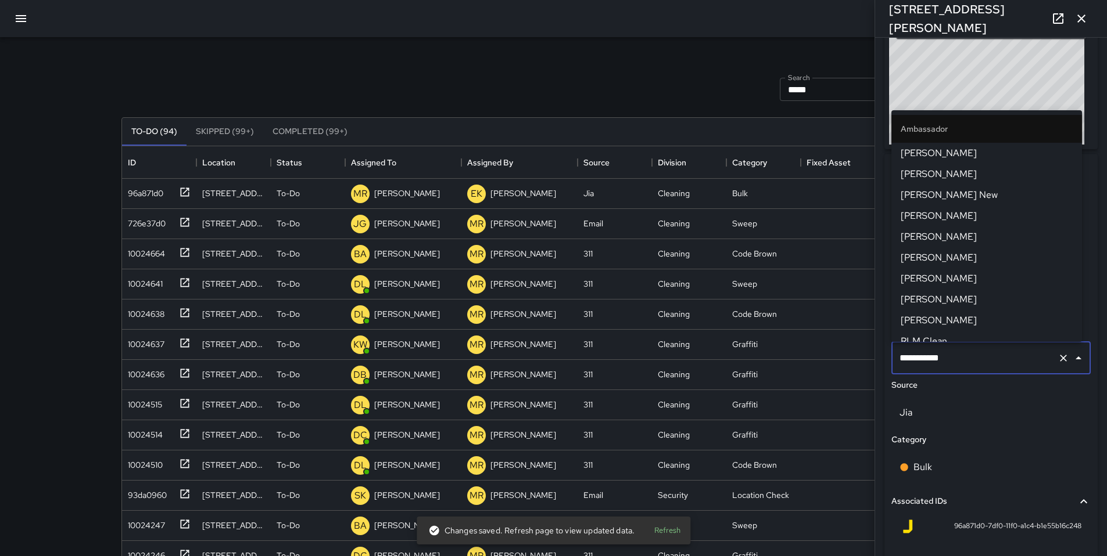
scroll to position [1251, 0]
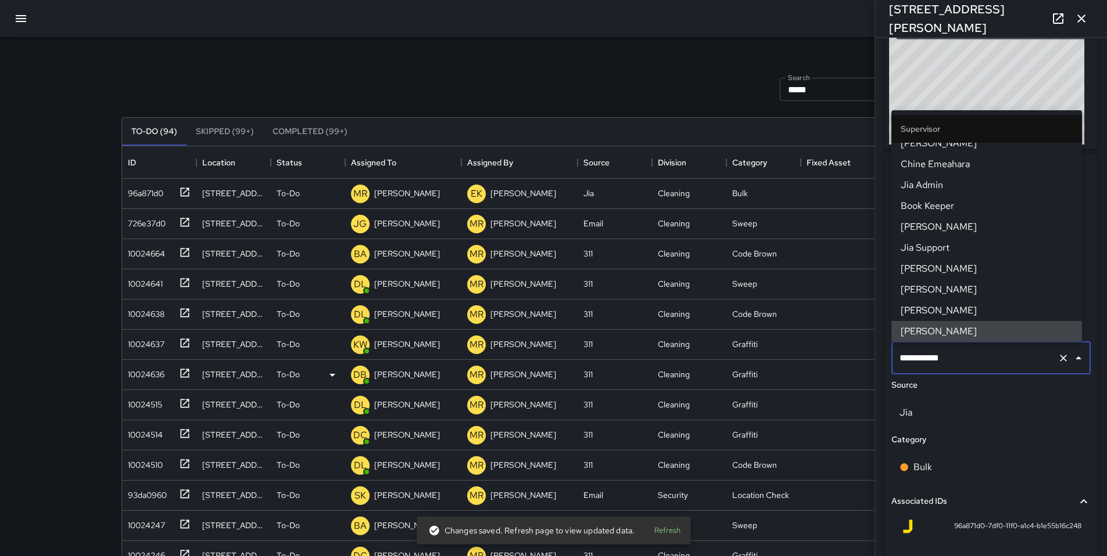
drag, startPoint x: 954, startPoint y: 359, endPoint x: 851, endPoint y: 386, distance: 106.2
click at [851, 386] on div "Search ***** Search New Task To-Do (94) Skipped (99+) Completed (99+) ID Locati…" at bounding box center [553, 361] width 892 height 649
drag, startPoint x: 953, startPoint y: 358, endPoint x: 865, endPoint y: 350, distance: 88.7
click at [865, 350] on div "Search ***** Search New Task To-Do (94) Skipped (99+) Completed (99+) ID Locati…" at bounding box center [553, 361] width 892 height 649
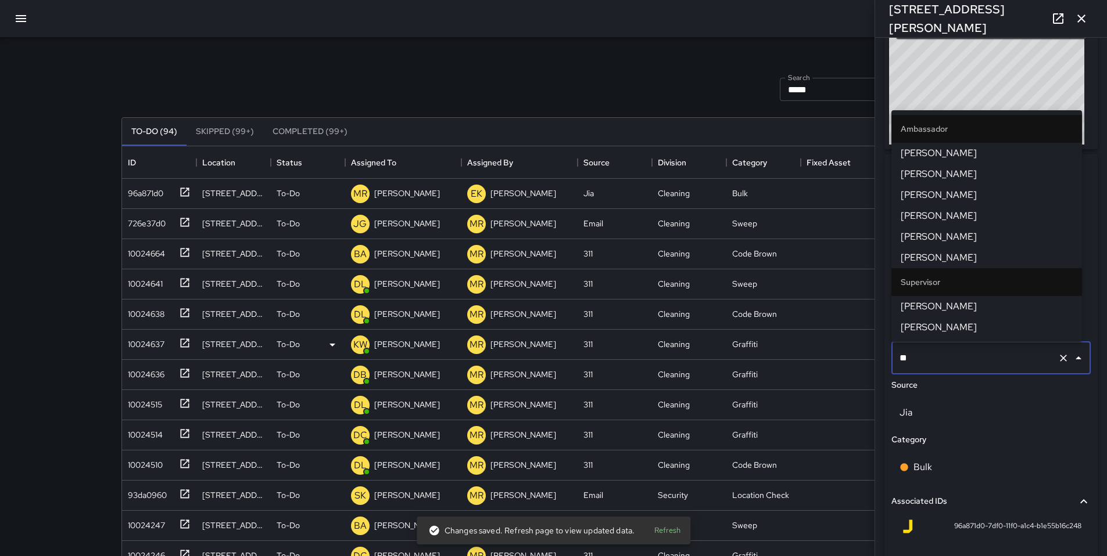
type input "***"
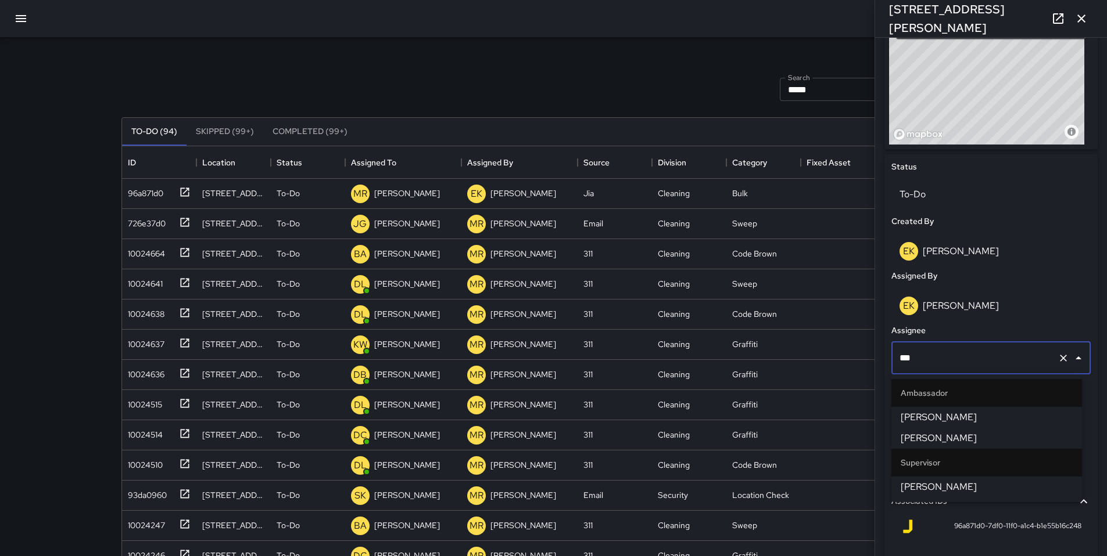
click at [923, 483] on span "[PERSON_NAME]" at bounding box center [986, 487] width 172 height 14
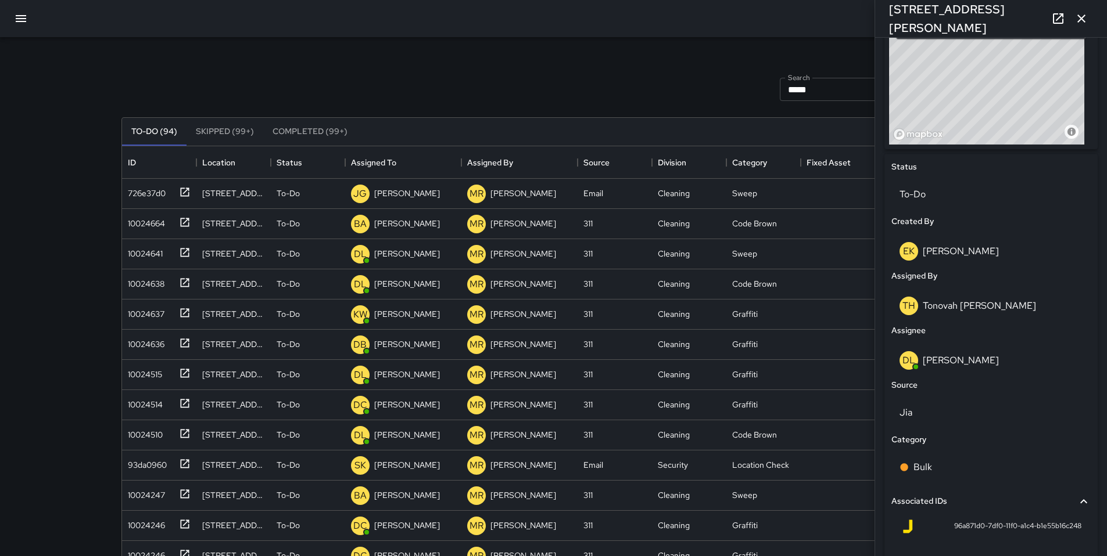
click at [624, 56] on div "Search ***** Search New Task To-Do (94) Skipped (99+) Completed (99+) ID Locati…" at bounding box center [553, 361] width 892 height 649
click at [1079, 20] on icon "button" at bounding box center [1081, 19] width 8 height 8
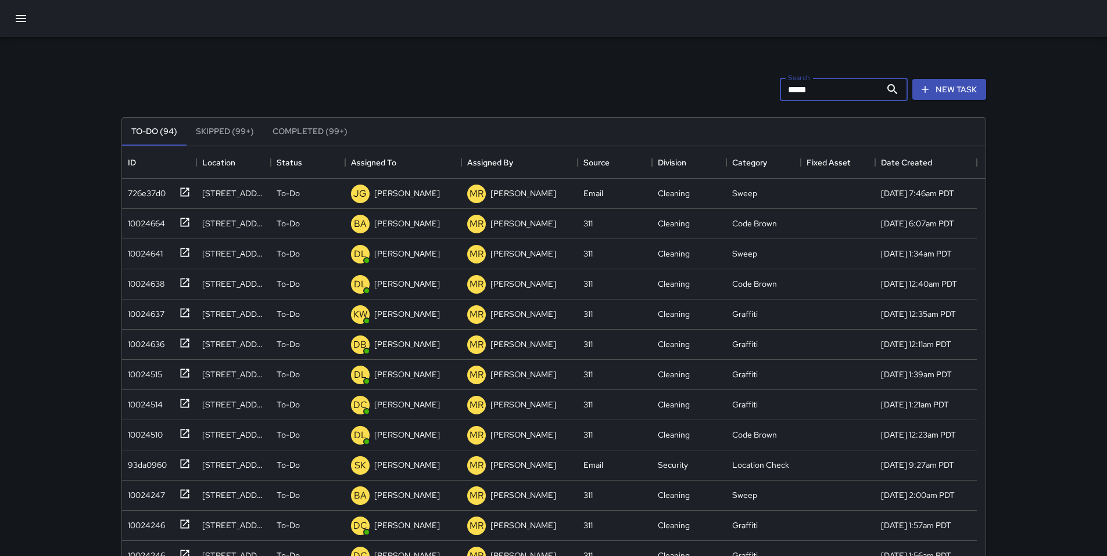
click at [864, 85] on input "*****" at bounding box center [830, 89] width 101 height 23
type input "*"
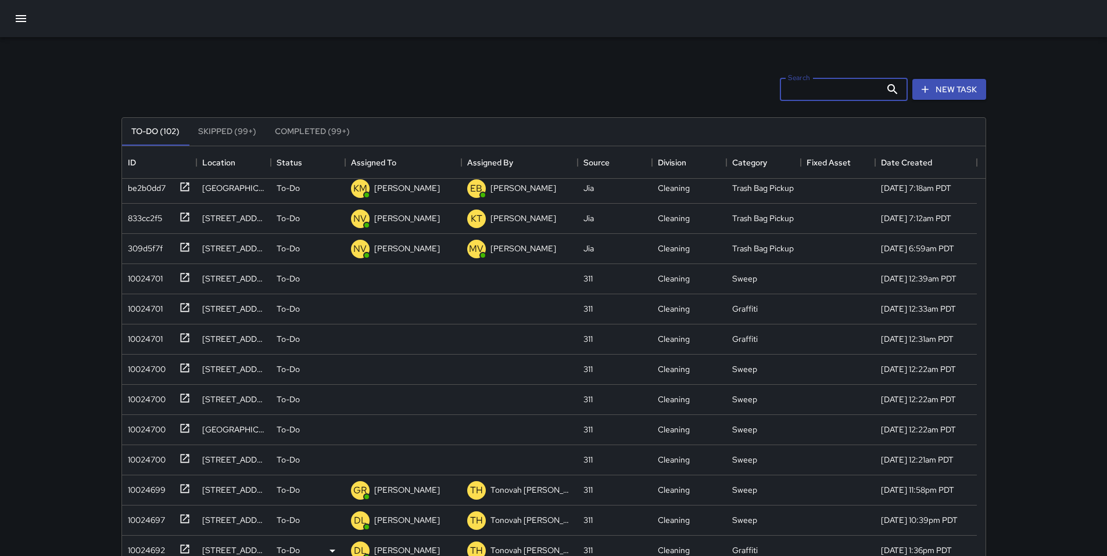
scroll to position [55, 0]
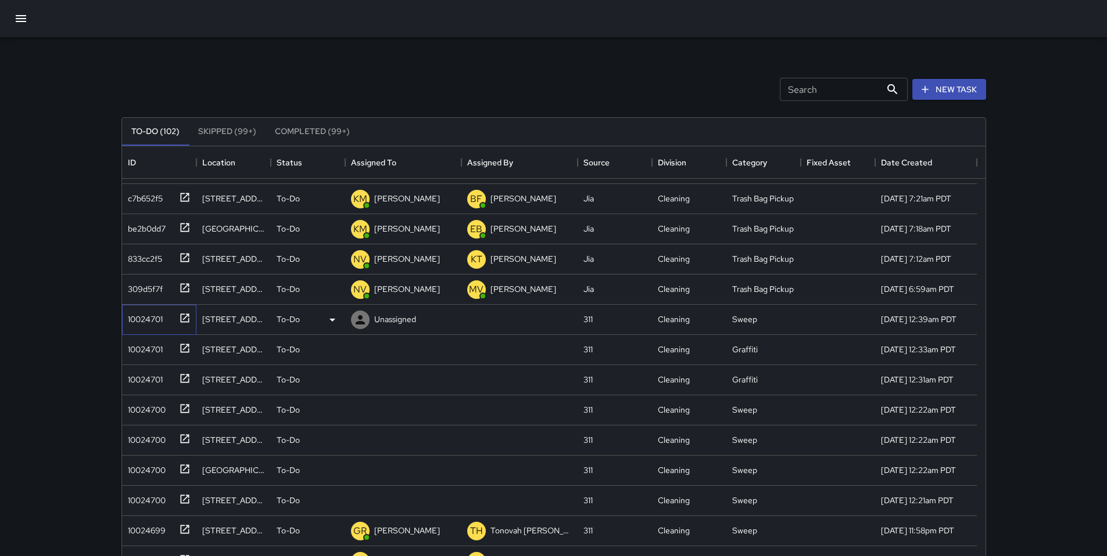
click at [142, 322] on div "10024701" at bounding box center [143, 317] width 40 height 16
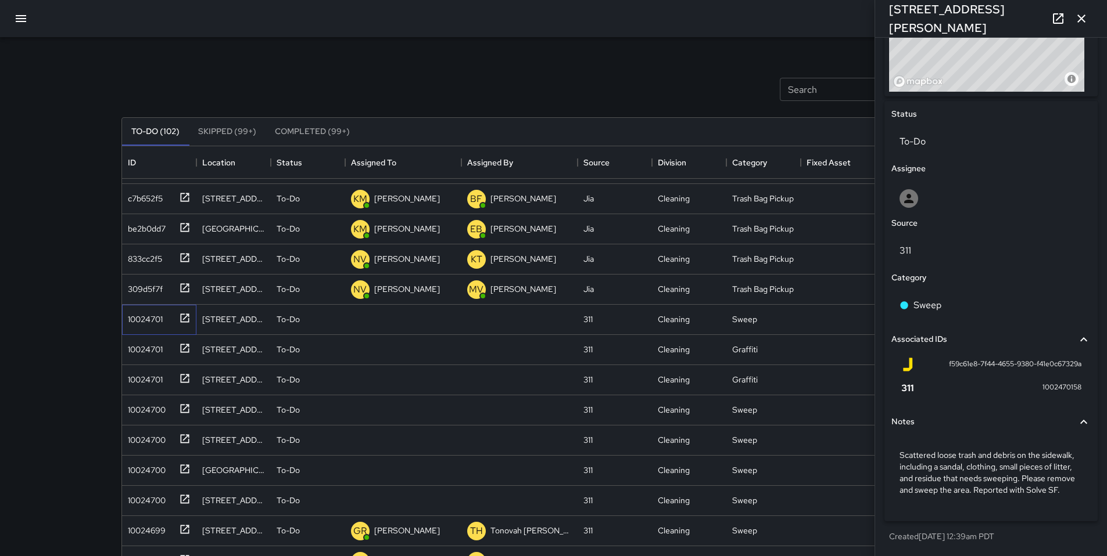
scroll to position [497, 0]
click at [931, 196] on div at bounding box center [990, 198] width 199 height 37
type input "*****"
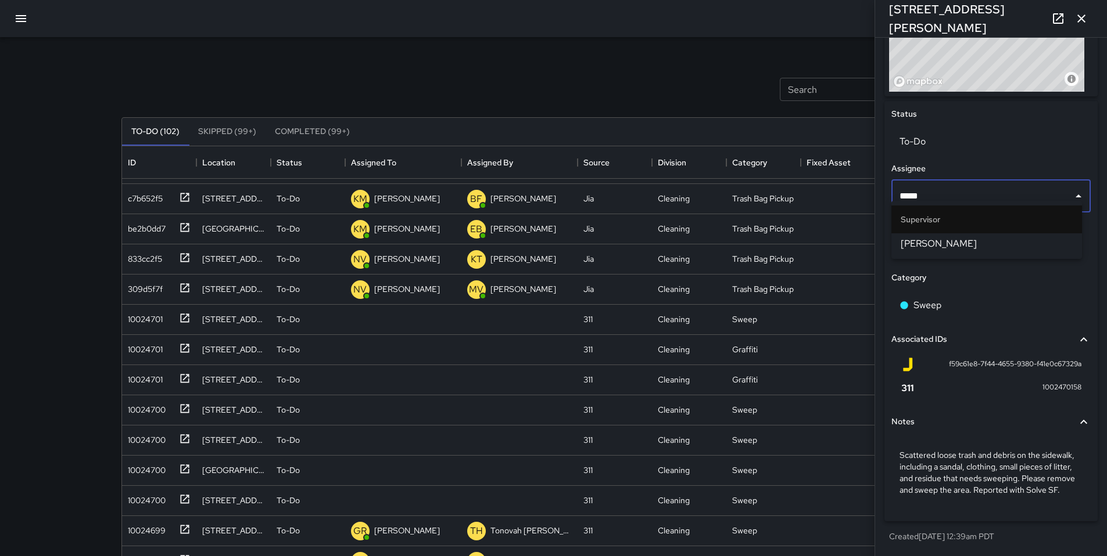
click at [948, 246] on span "[PERSON_NAME]" at bounding box center [986, 244] width 172 height 14
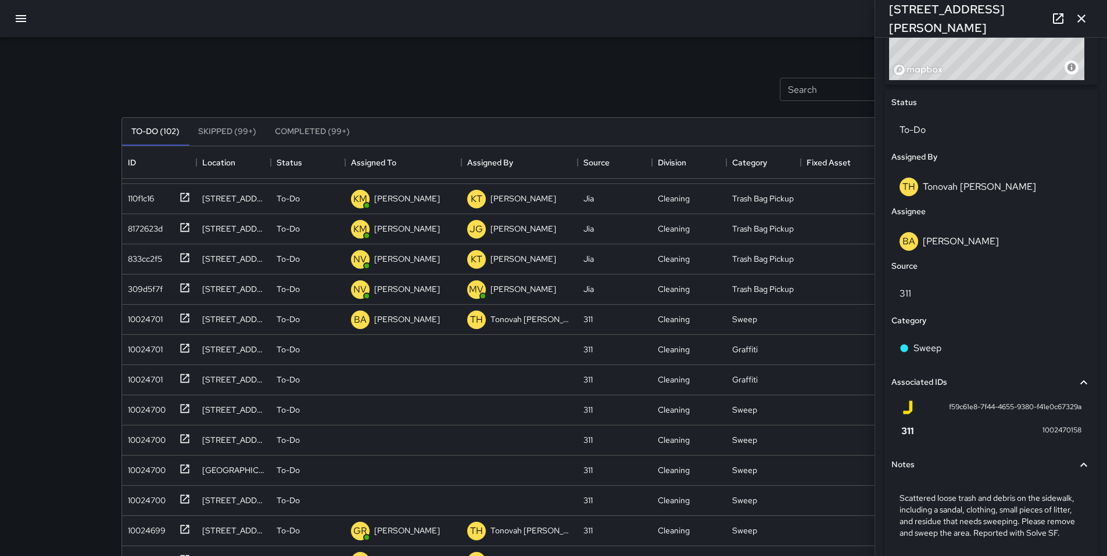
scroll to position [0, 0]
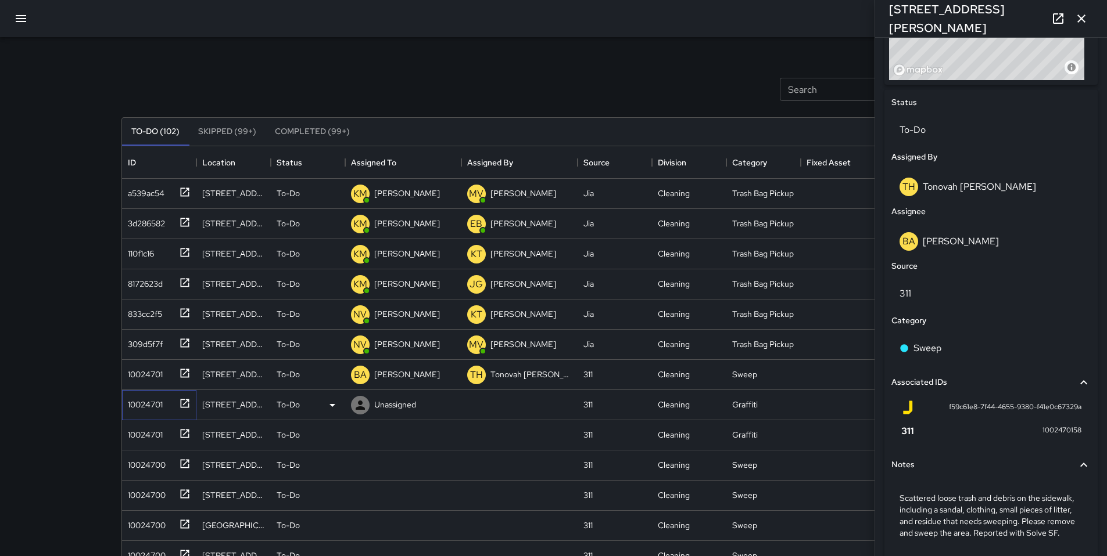
click at [149, 405] on div "10024701" at bounding box center [143, 402] width 40 height 16
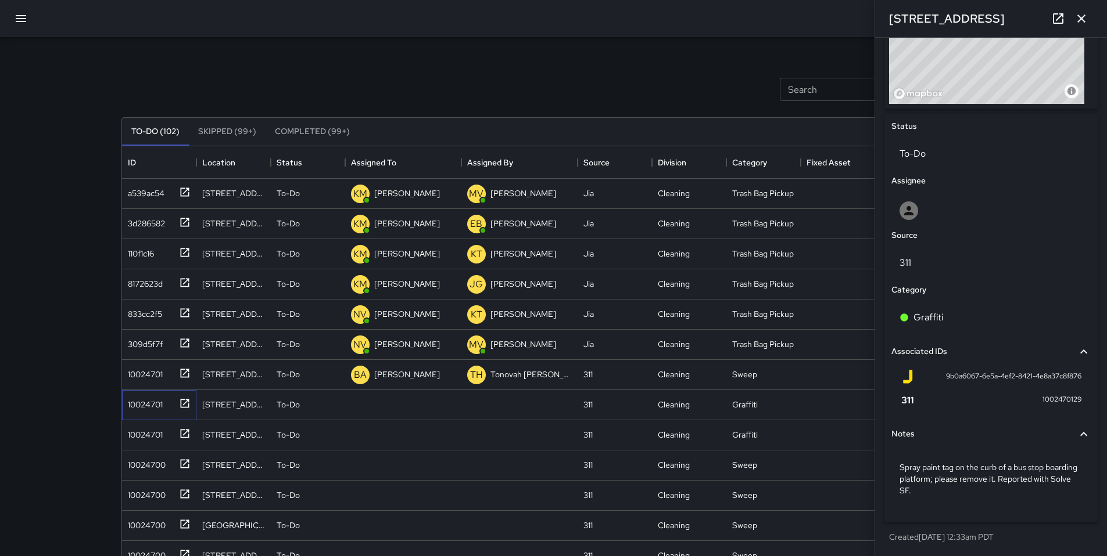
scroll to position [474, 0]
click at [390, 405] on p "Unassigned" at bounding box center [395, 405] width 42 height 12
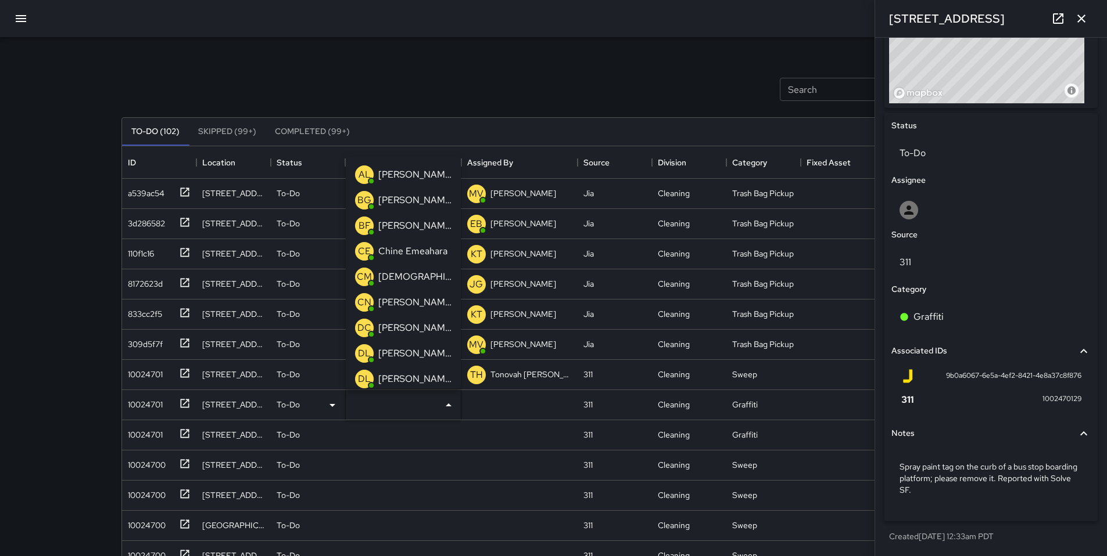
type input "*"
type input "***"
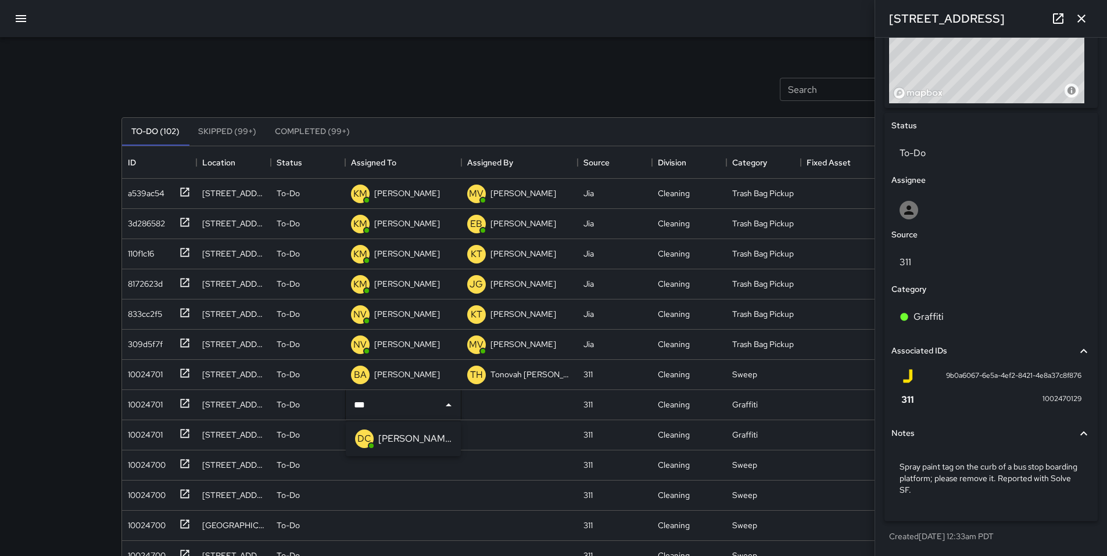
click at [397, 441] on p "[PERSON_NAME]" at bounding box center [414, 439] width 73 height 14
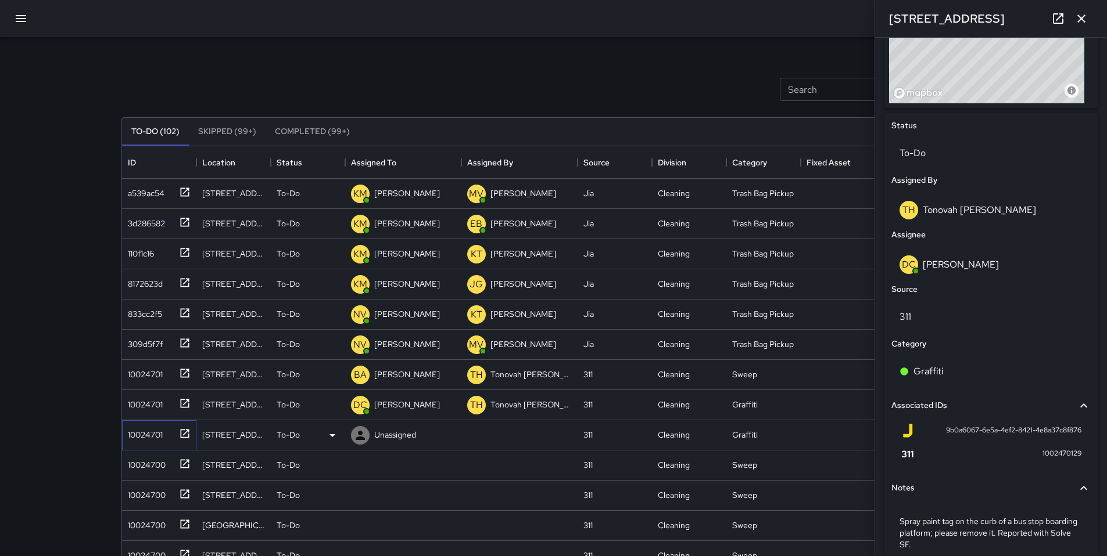
click at [143, 439] on div "10024701" at bounding box center [143, 433] width 40 height 16
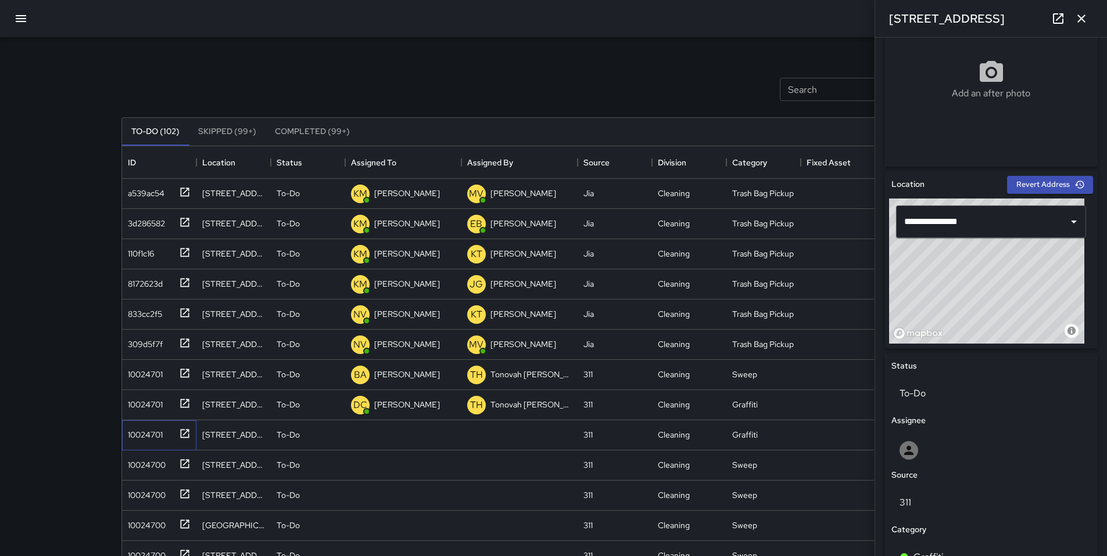
scroll to position [423, 0]
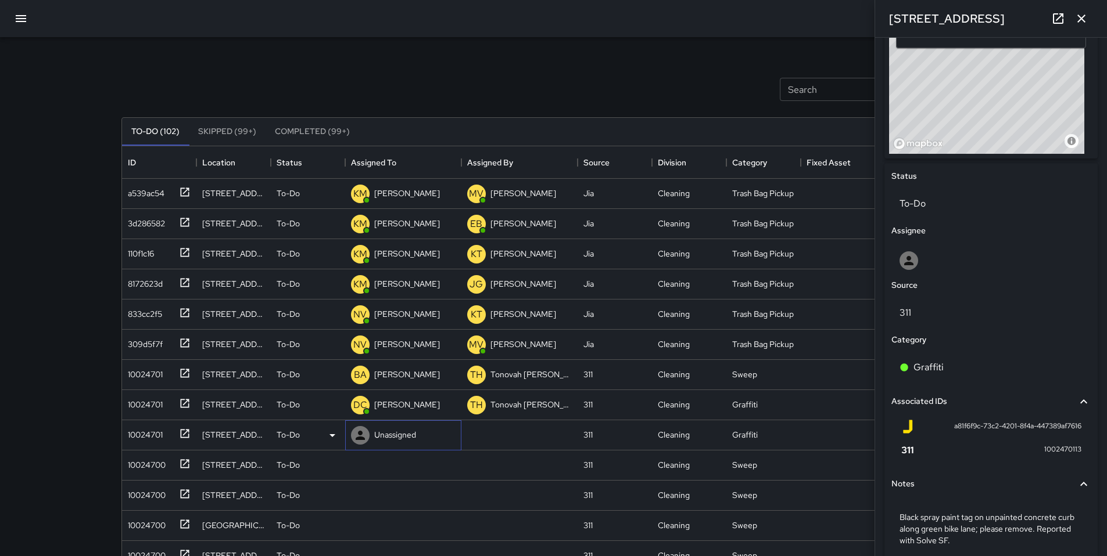
click at [378, 433] on p "Unassigned" at bounding box center [395, 435] width 42 height 12
click at [283, 434] on p "To-Do" at bounding box center [288, 435] width 23 height 12
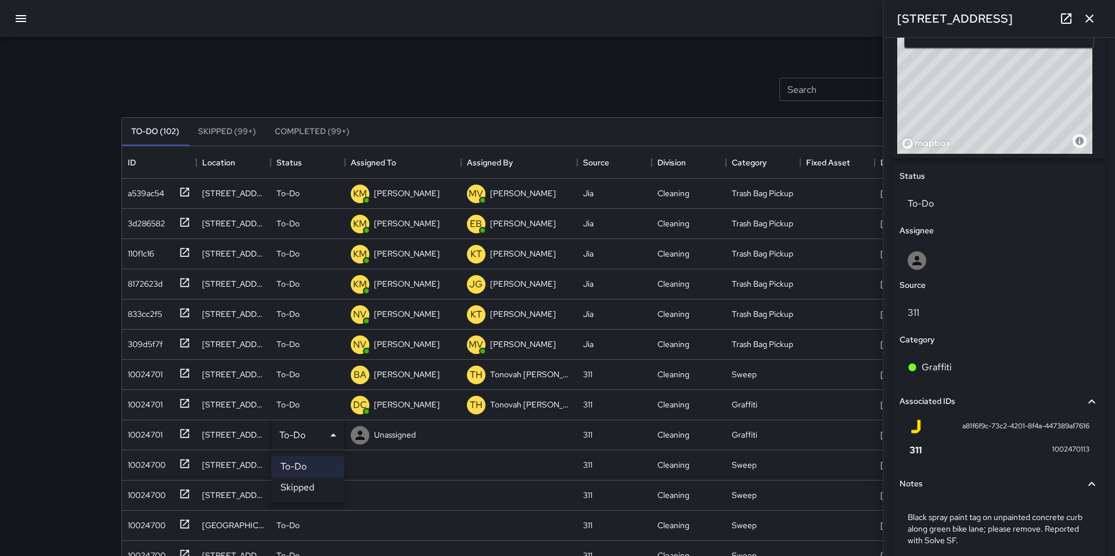
click at [292, 487] on li "Skipped" at bounding box center [307, 487] width 73 height 21
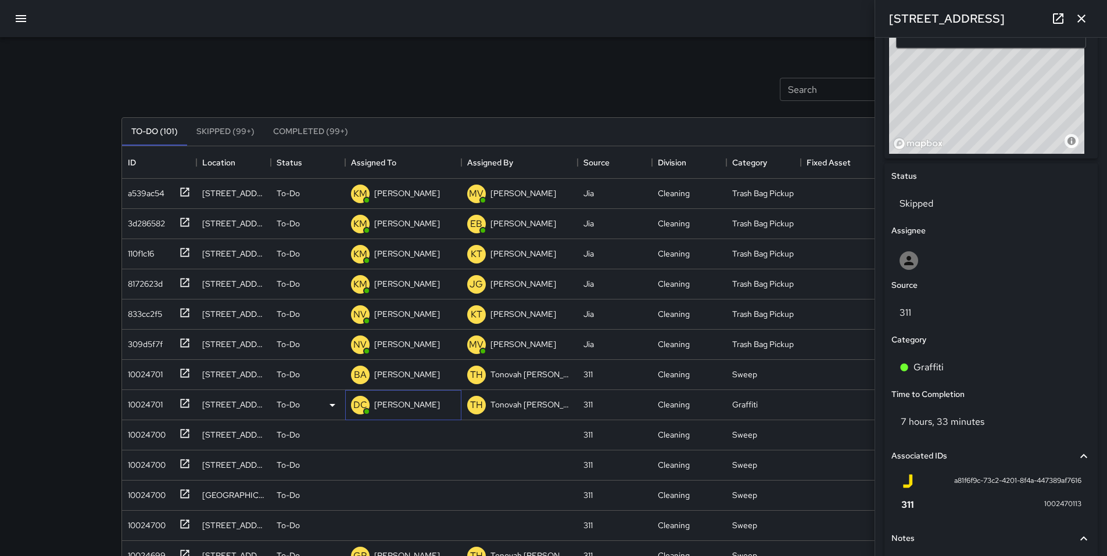
click at [397, 405] on p "Dago Cervantes" at bounding box center [407, 405] width 66 height 12
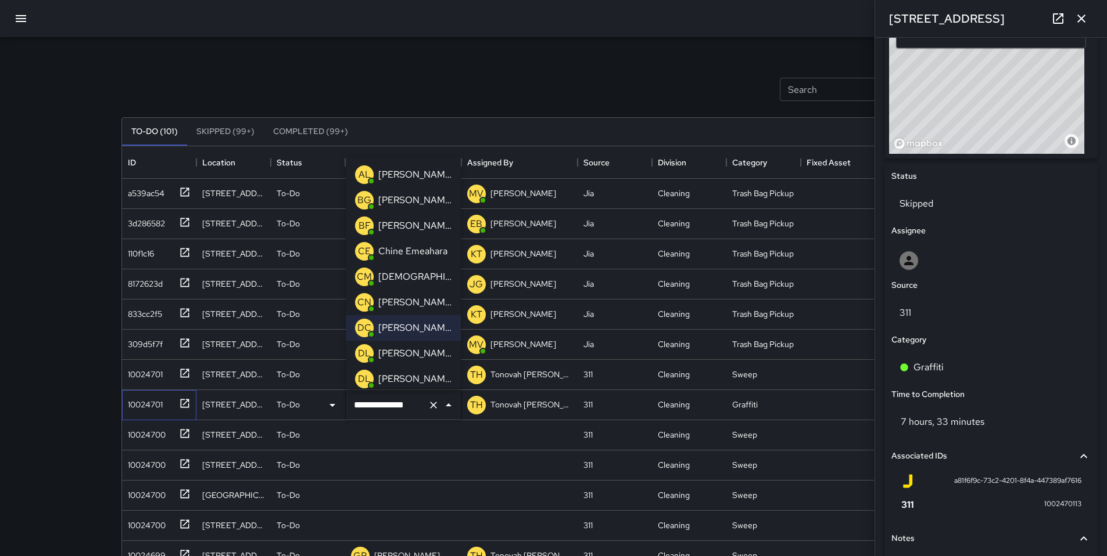
click at [132, 403] on div "10024701" at bounding box center [143, 402] width 40 height 16
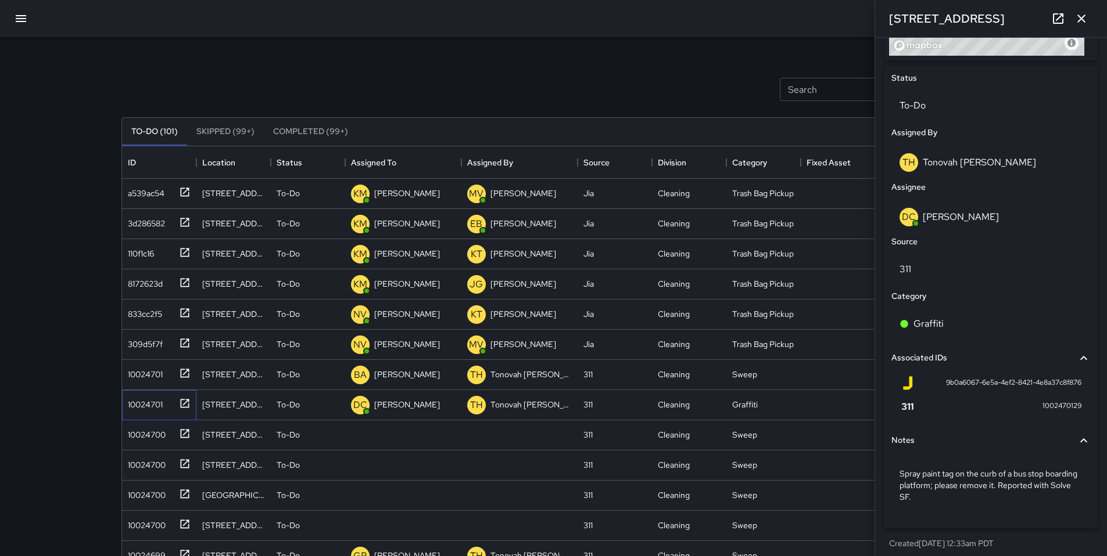
scroll to position [529, 0]
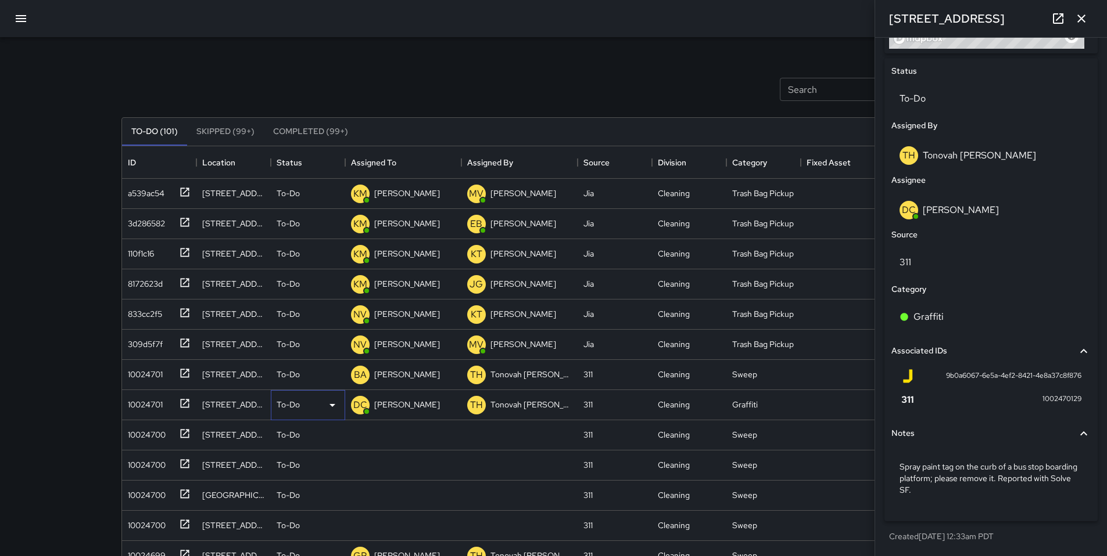
click at [282, 411] on div "To-Do" at bounding box center [308, 405] width 63 height 14
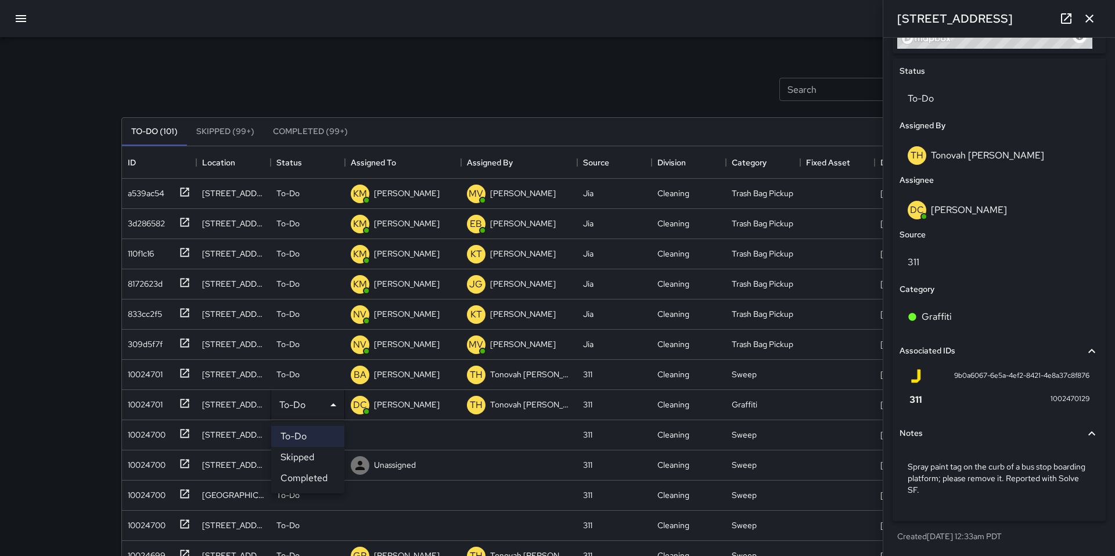
click at [300, 453] on li "Skipped" at bounding box center [307, 457] width 73 height 21
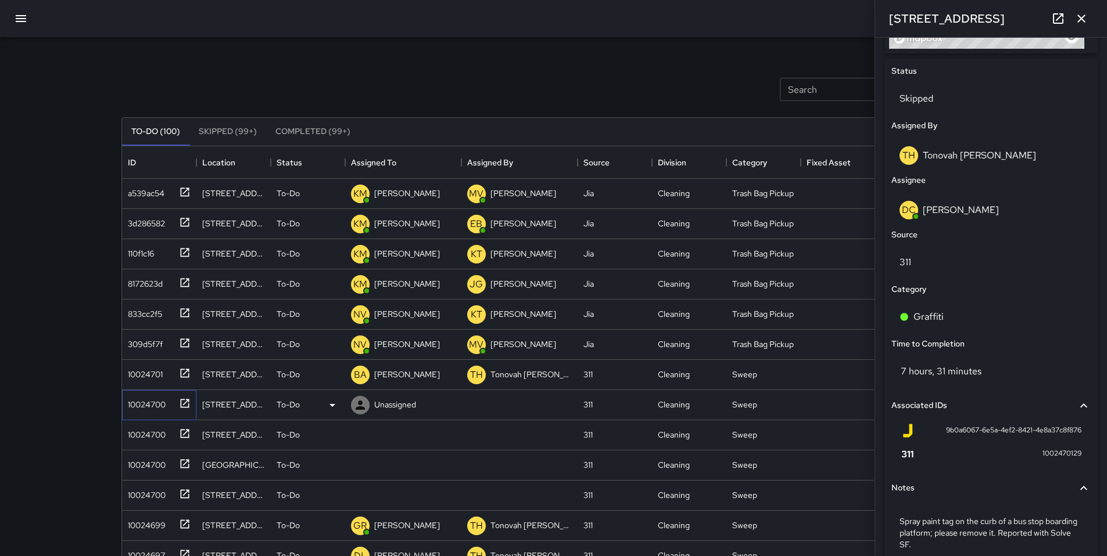
click at [146, 401] on div "10024700" at bounding box center [144, 402] width 42 height 16
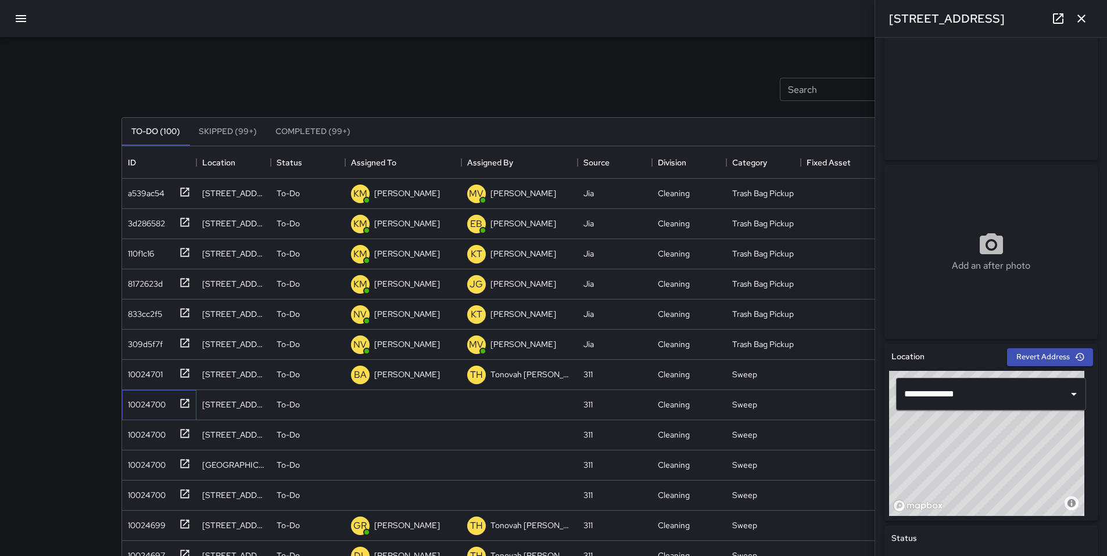
scroll to position [222, 0]
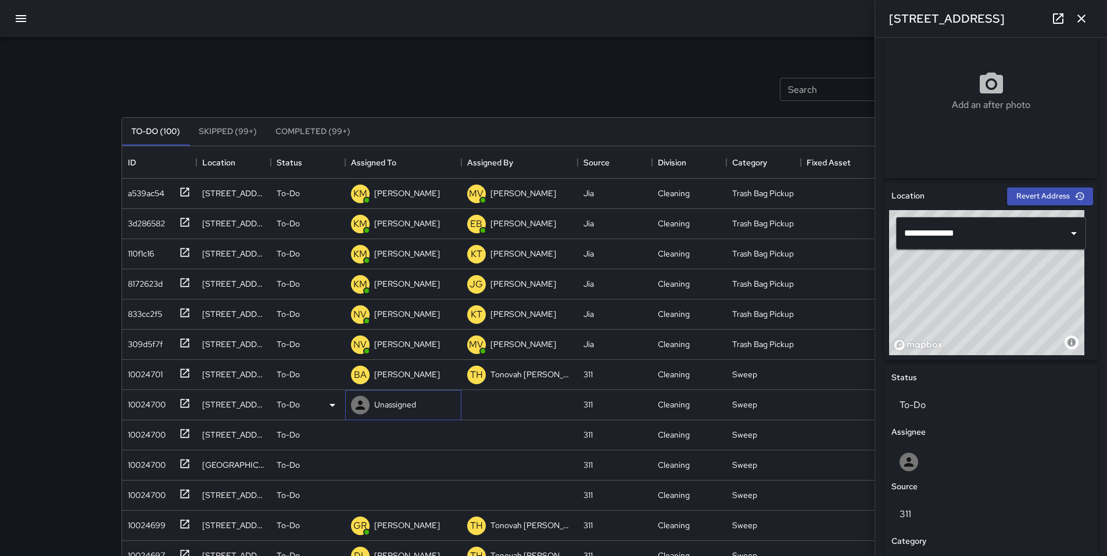
click at [411, 407] on p "Unassigned" at bounding box center [395, 405] width 42 height 12
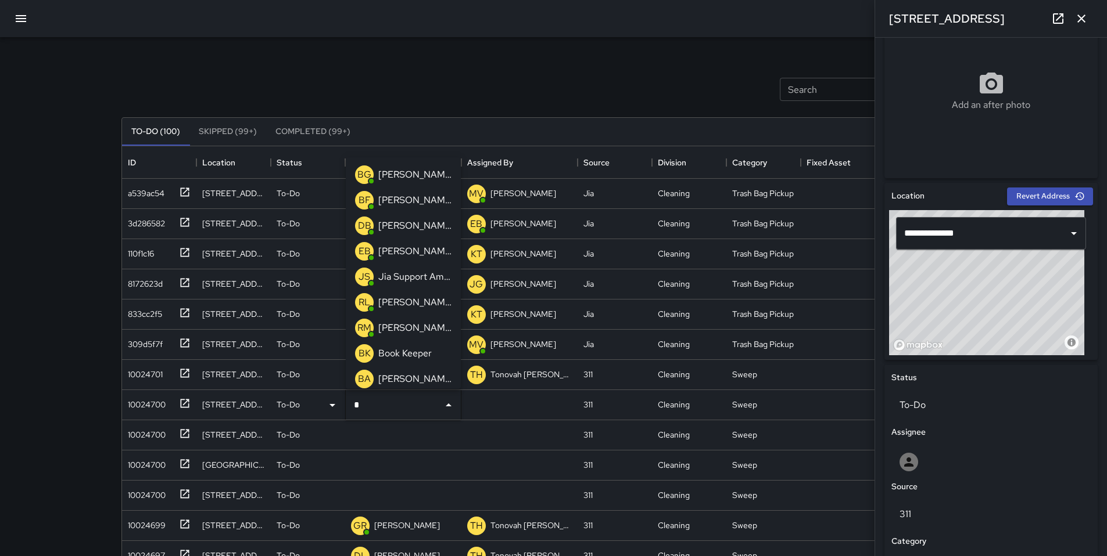
type input "**"
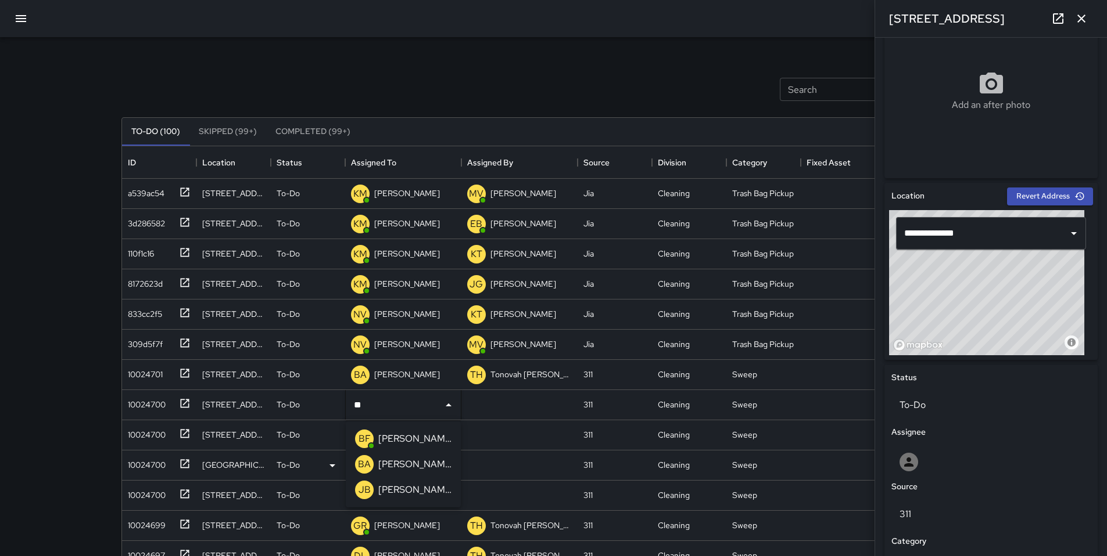
click at [426, 466] on p "[PERSON_NAME]" at bounding box center [414, 465] width 73 height 14
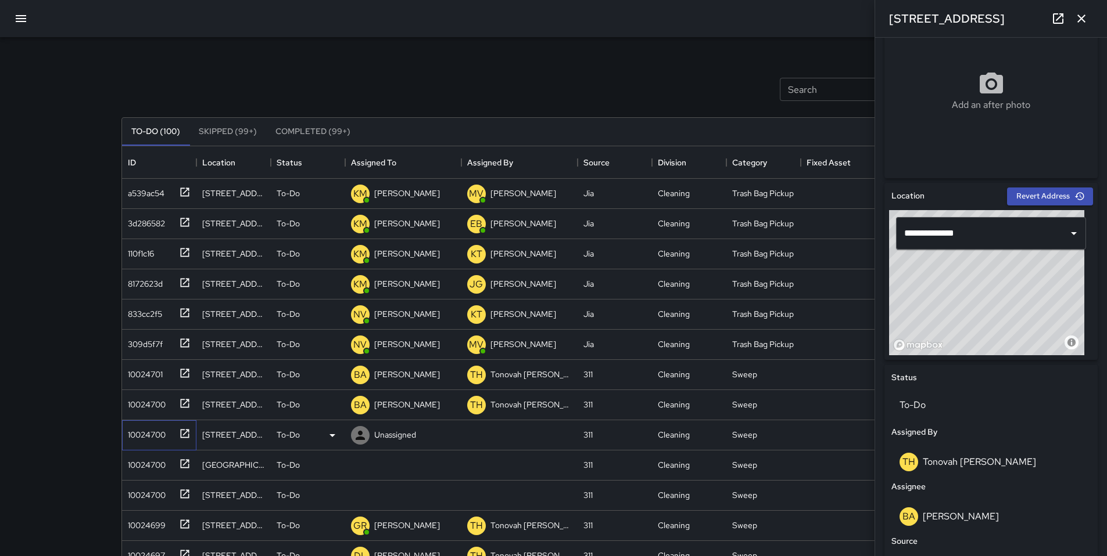
click at [156, 440] on div "10024700" at bounding box center [144, 433] width 42 height 16
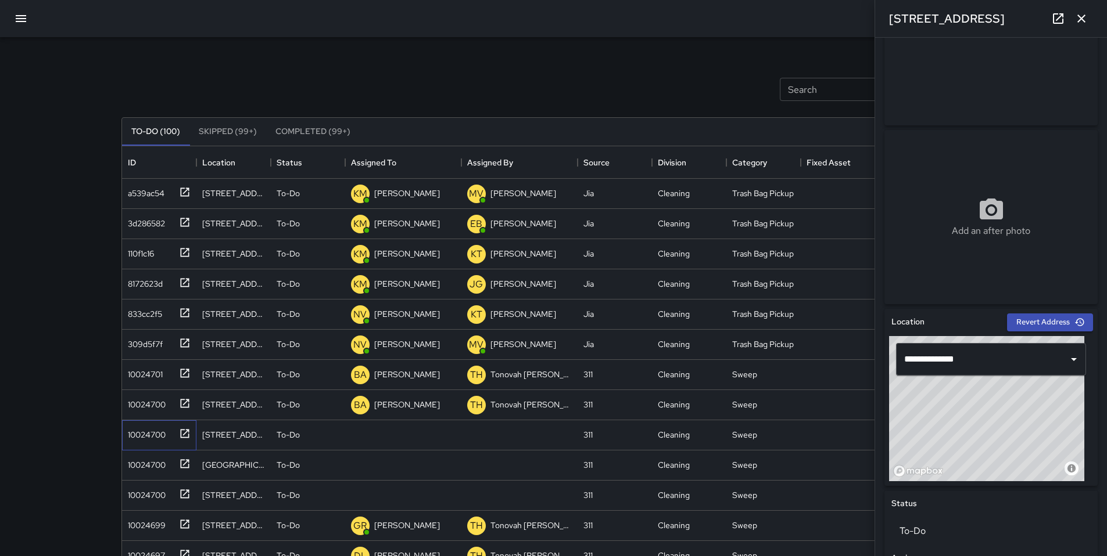
scroll to position [99, 0]
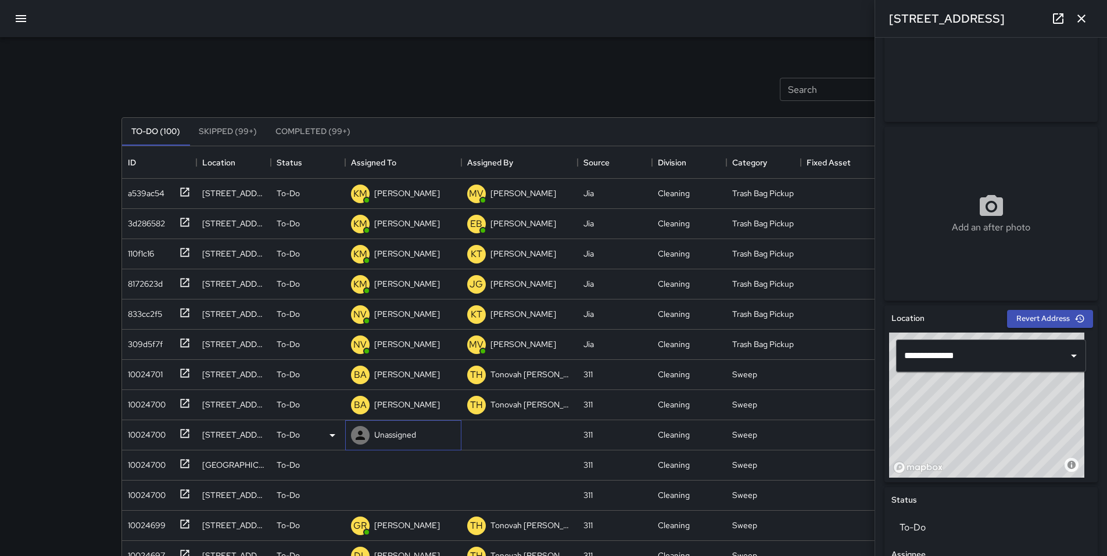
click at [385, 441] on div "Unassigned" at bounding box center [395, 435] width 46 height 16
type input "****"
click at [395, 464] on p "[PERSON_NAME]" at bounding box center [414, 469] width 73 height 14
click at [153, 466] on div "10024700" at bounding box center [144, 463] width 42 height 16
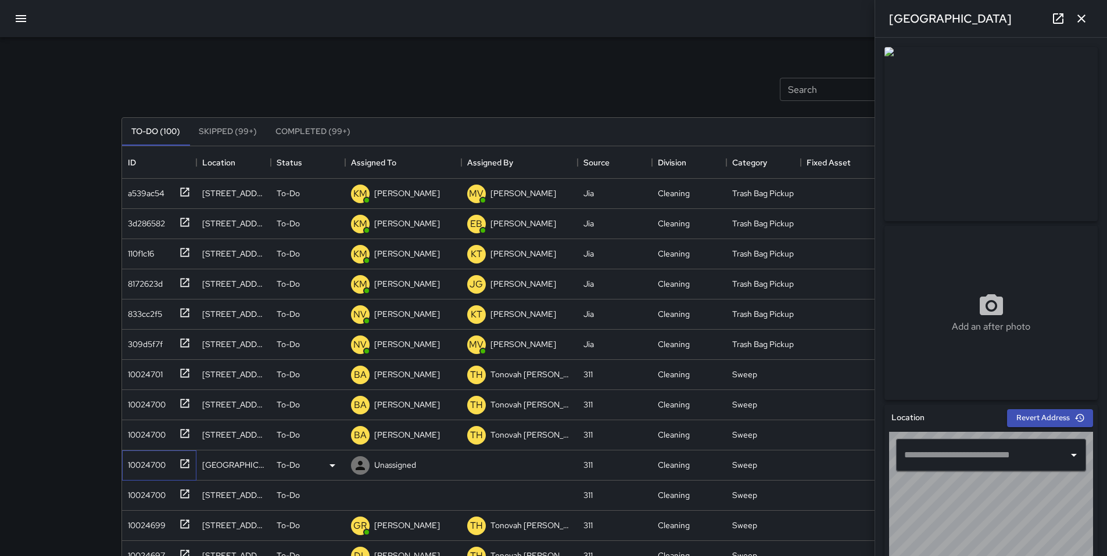
type input "**********"
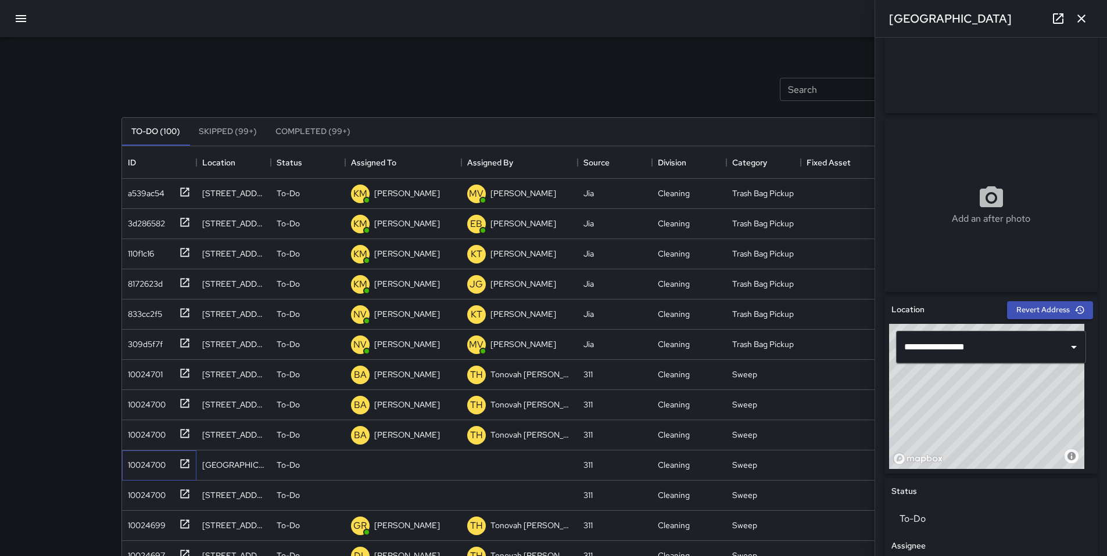
scroll to position [111, 0]
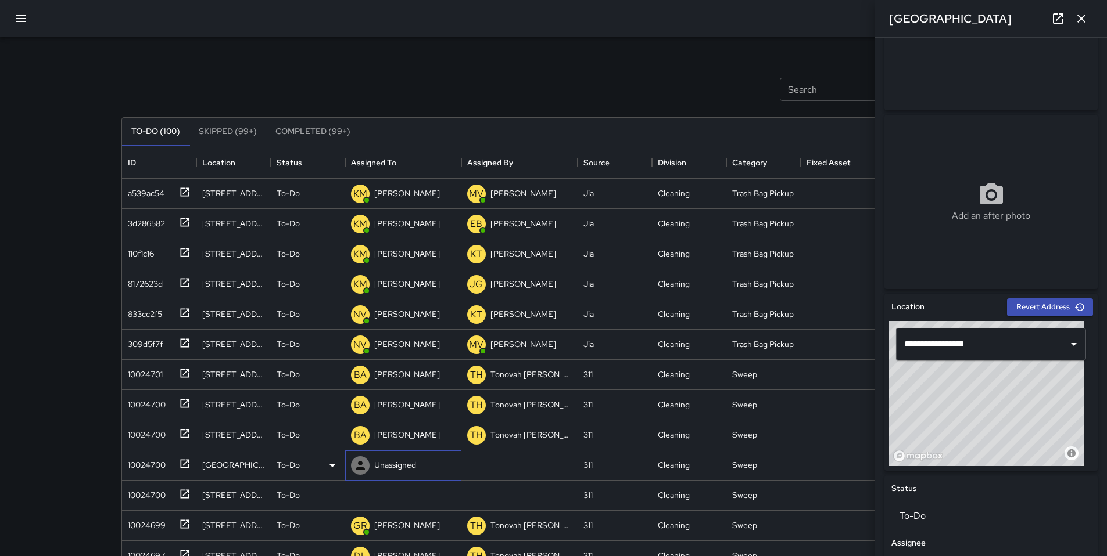
click at [444, 455] on div "Unassigned" at bounding box center [403, 466] width 116 height 30
type input "*****"
click at [406, 500] on p "[PERSON_NAME]" at bounding box center [414, 500] width 73 height 14
click at [174, 497] on div at bounding box center [182, 493] width 16 height 19
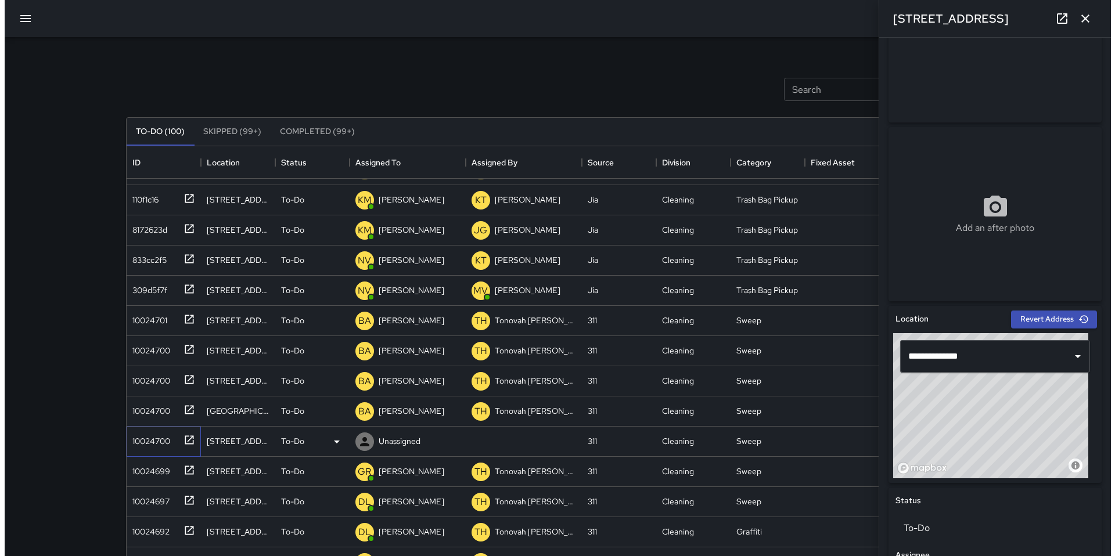
scroll to position [55, 0]
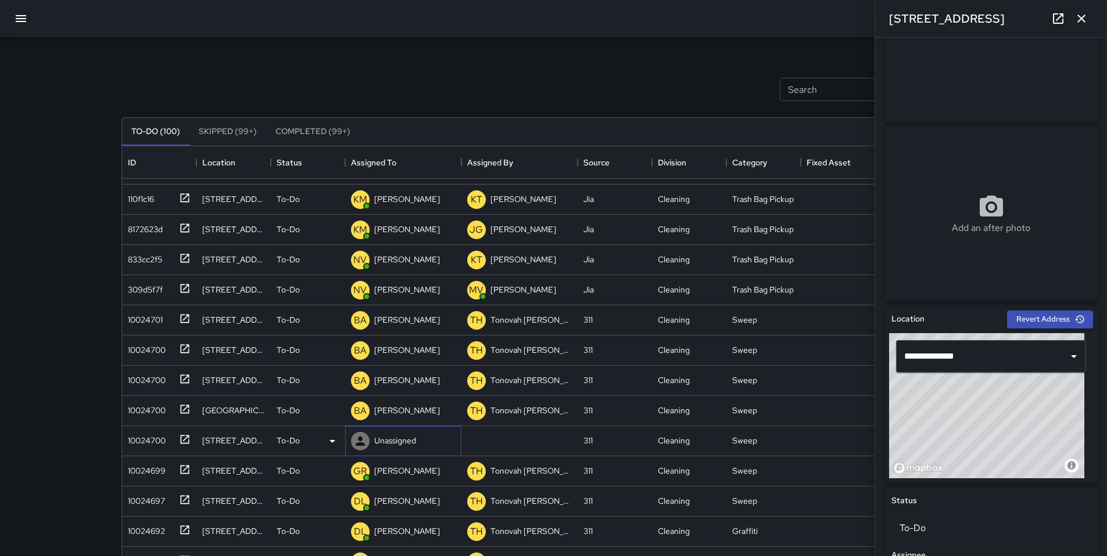
click at [372, 442] on div "Unassigned" at bounding box center [395, 441] width 46 height 16
type input "****"
click at [393, 472] on p "[PERSON_NAME]" at bounding box center [414, 475] width 73 height 14
drag, startPoint x: 590, startPoint y: 18, endPoint x: 590, endPoint y: 30, distance: 12.2
click at [589, 22] on div at bounding box center [553, 18] width 1107 height 37
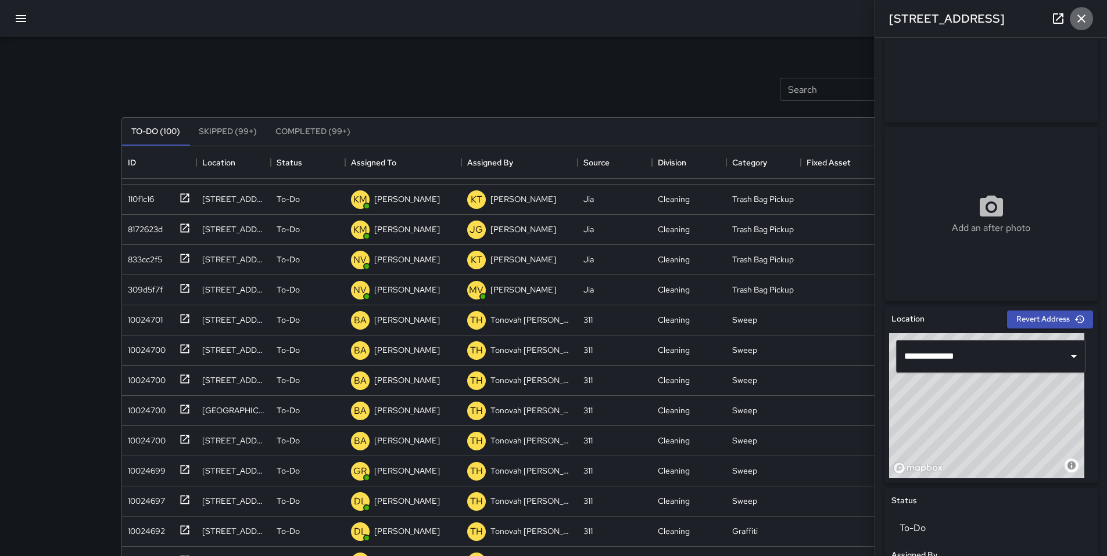
click at [1079, 15] on icon "button" at bounding box center [1081, 19] width 14 height 14
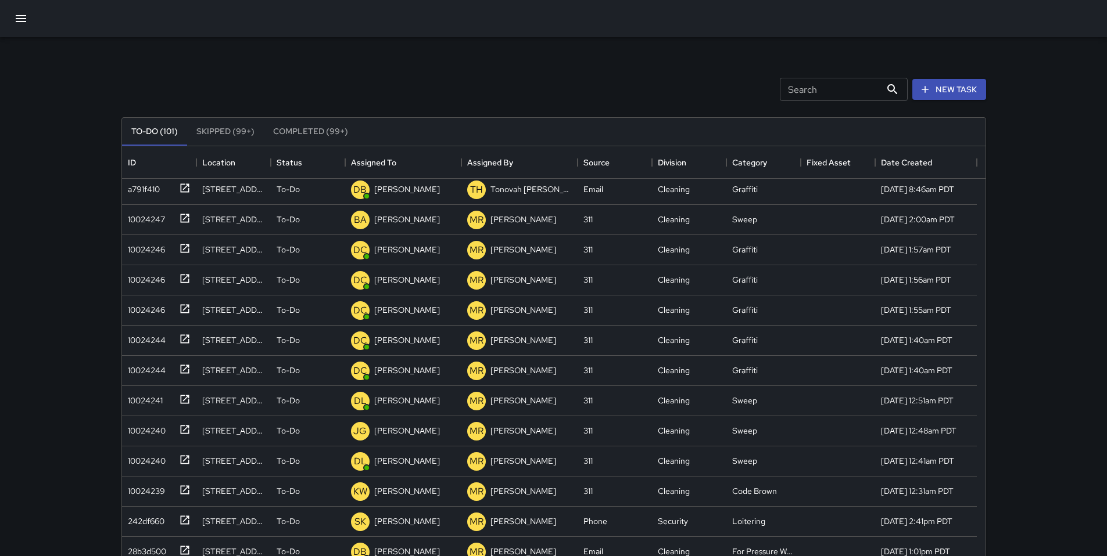
scroll to position [483, 854]
drag, startPoint x: 927, startPoint y: 87, endPoint x: 940, endPoint y: 112, distance: 27.8
click at [927, 87] on icon "button" at bounding box center [925, 90] width 12 height 12
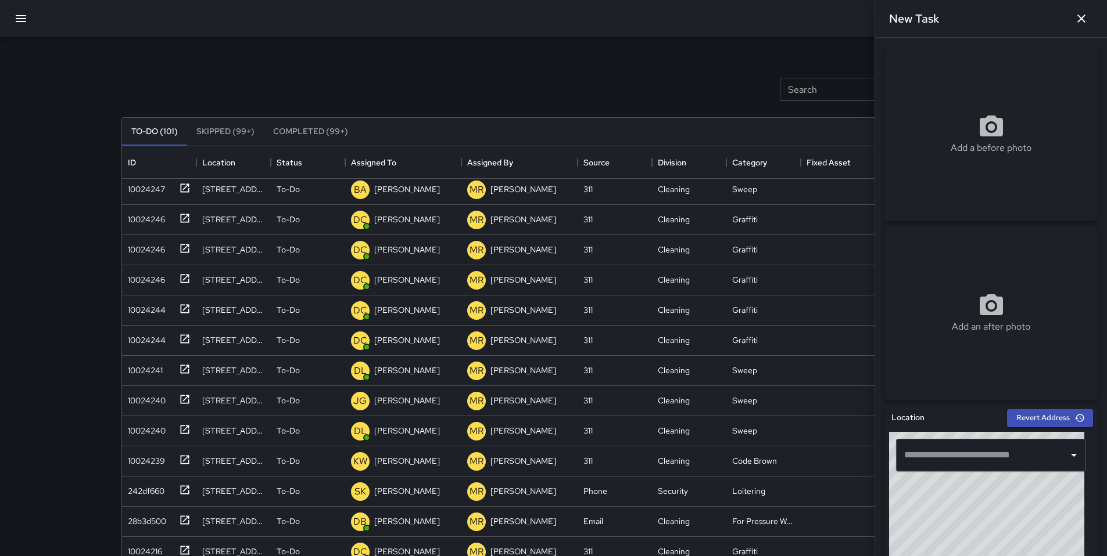
click at [952, 159] on div "Add a before photo" at bounding box center [990, 134] width 213 height 174
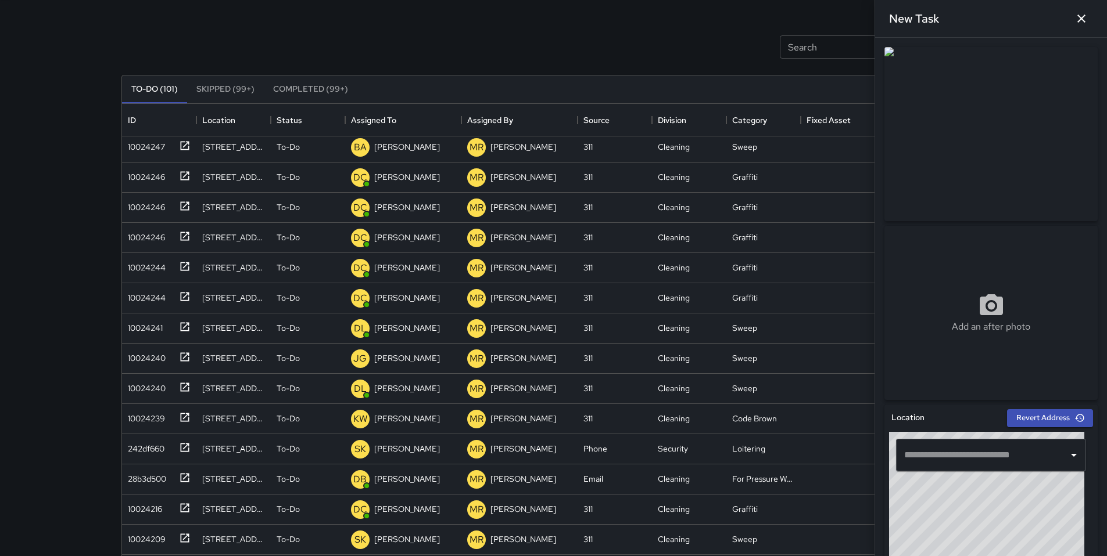
scroll to position [63, 0]
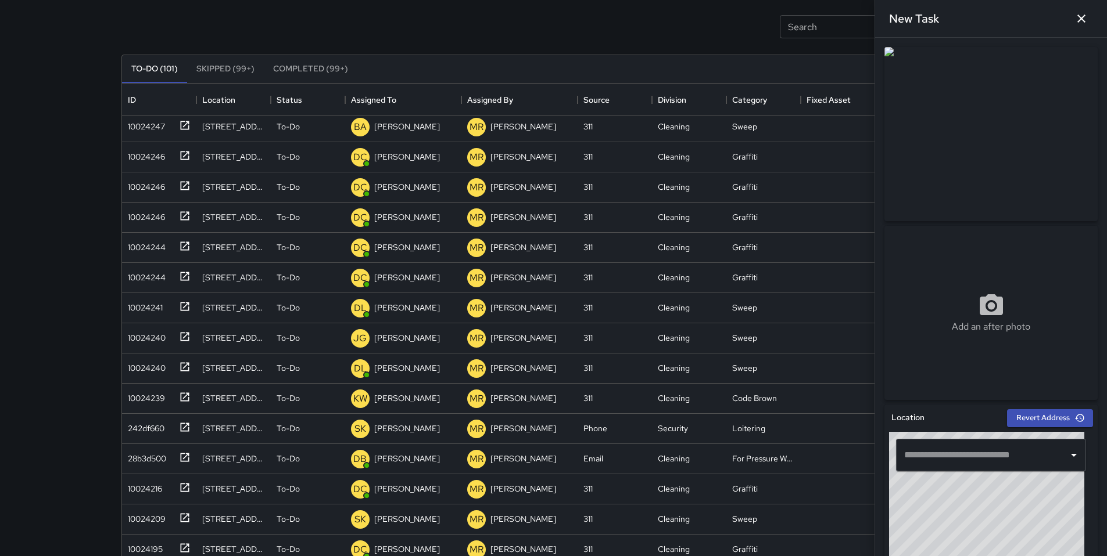
click at [936, 186] on img at bounding box center [990, 134] width 213 height 174
click at [940, 161] on img at bounding box center [990, 134] width 213 height 174
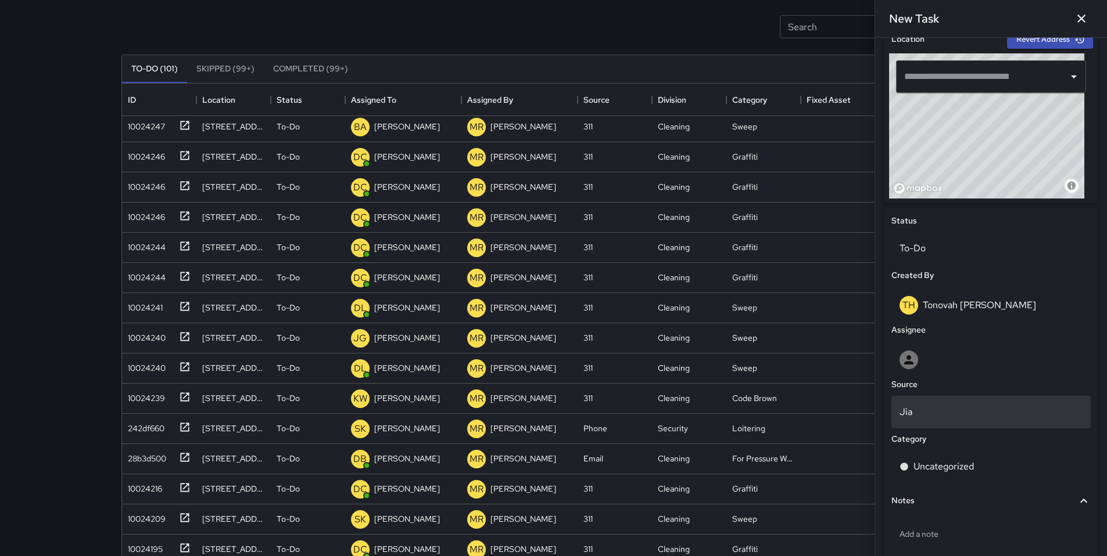
scroll to position [441, 0]
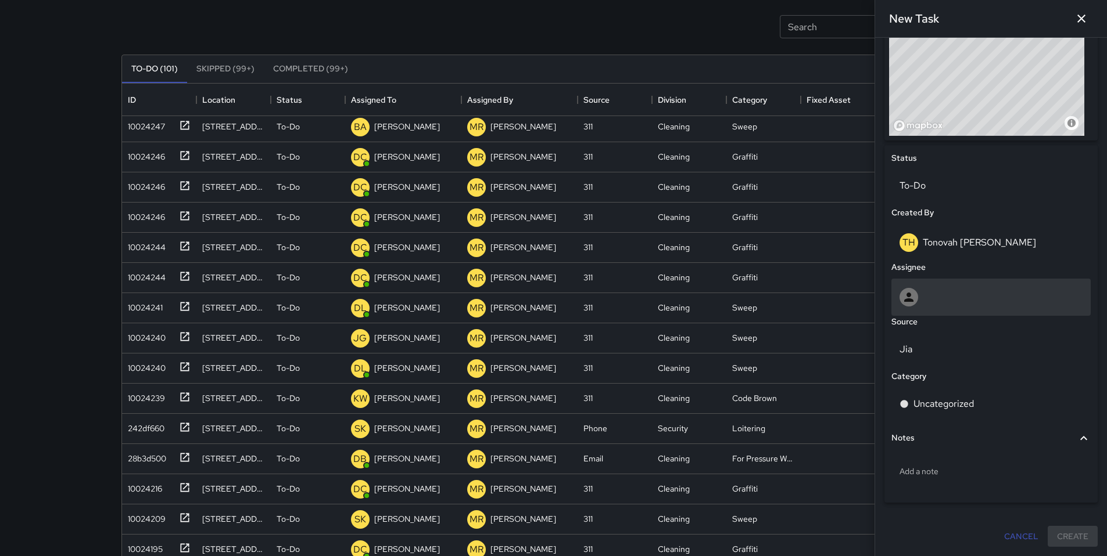
click at [930, 303] on div at bounding box center [990, 297] width 183 height 19
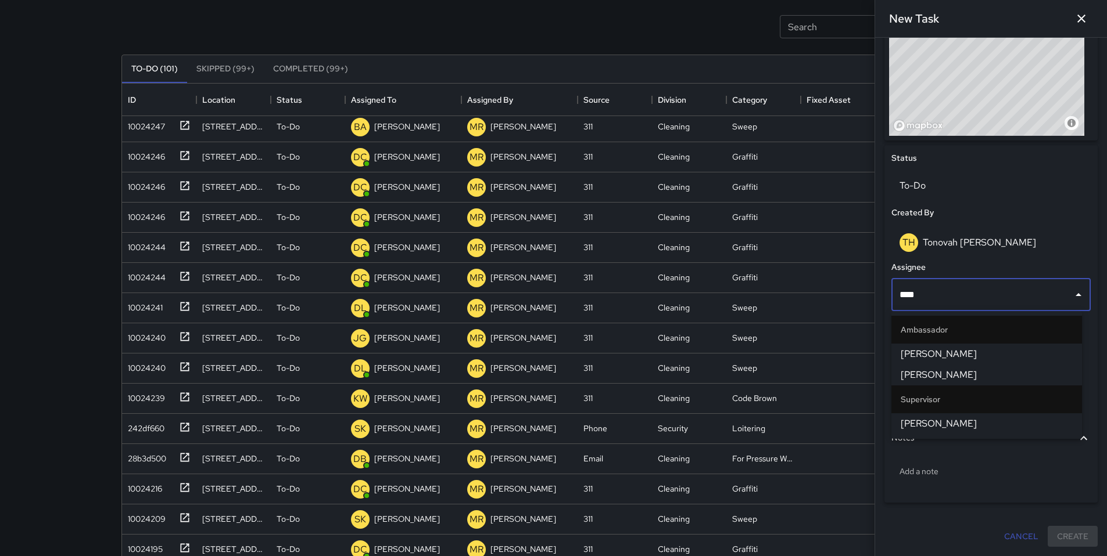
type input "*****"
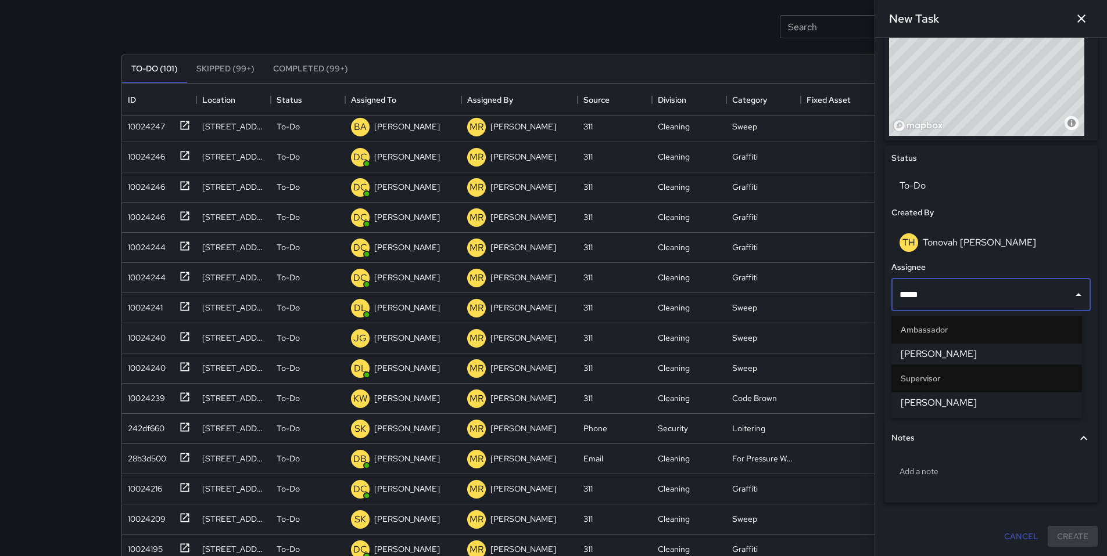
click at [933, 404] on span "David Lewis" at bounding box center [986, 403] width 172 height 14
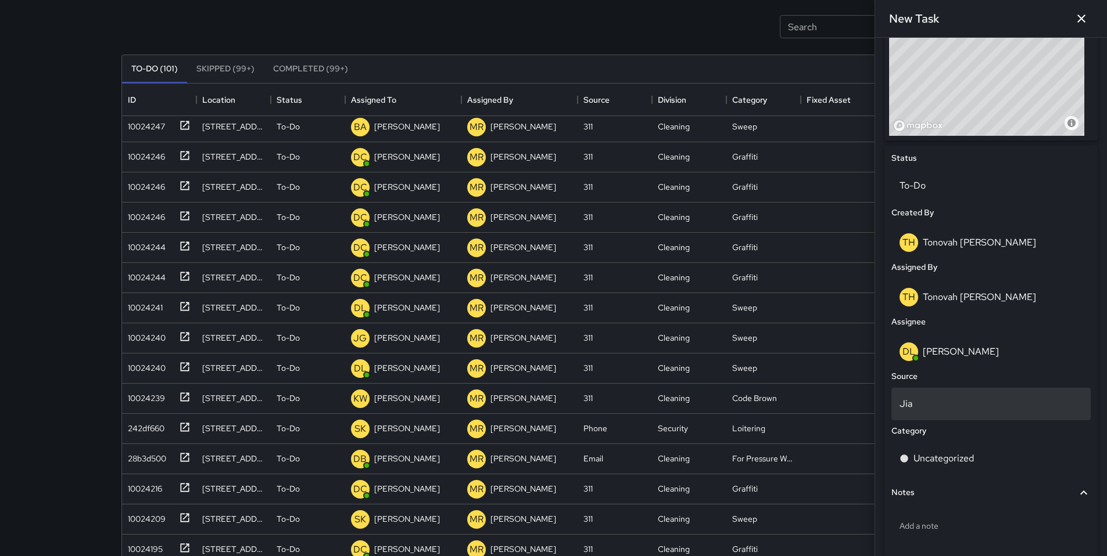
click at [934, 414] on div "Jia" at bounding box center [990, 404] width 199 height 33
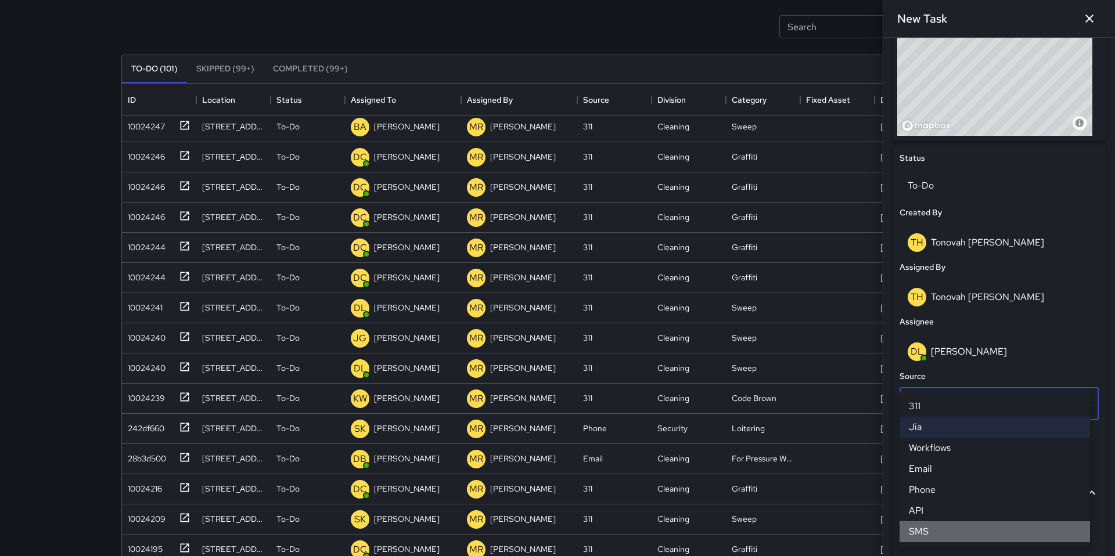
click at [956, 527] on li "SMS" at bounding box center [995, 532] width 191 height 21
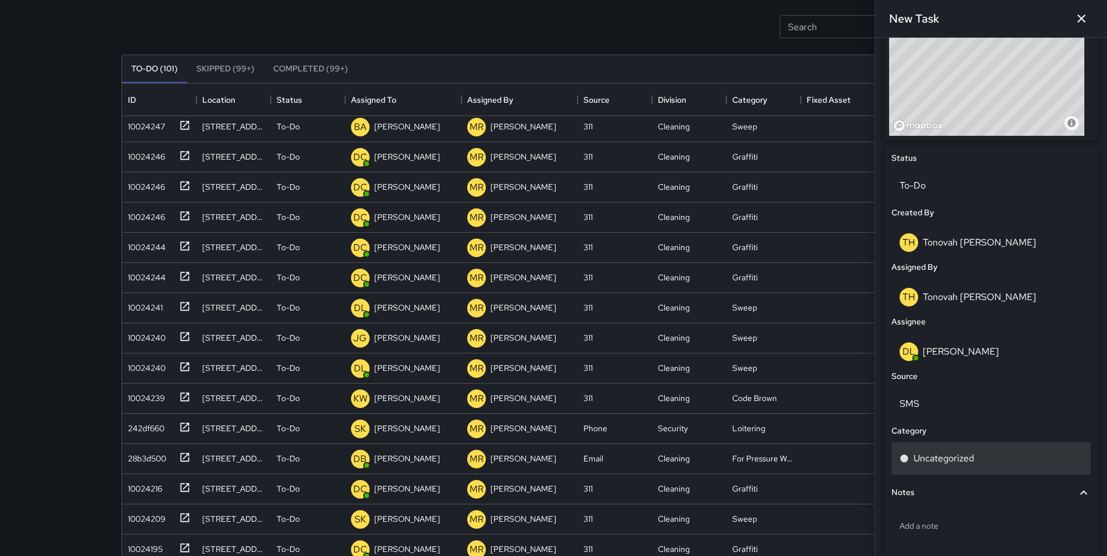
click at [941, 465] on div "Uncategorized" at bounding box center [990, 459] width 199 height 33
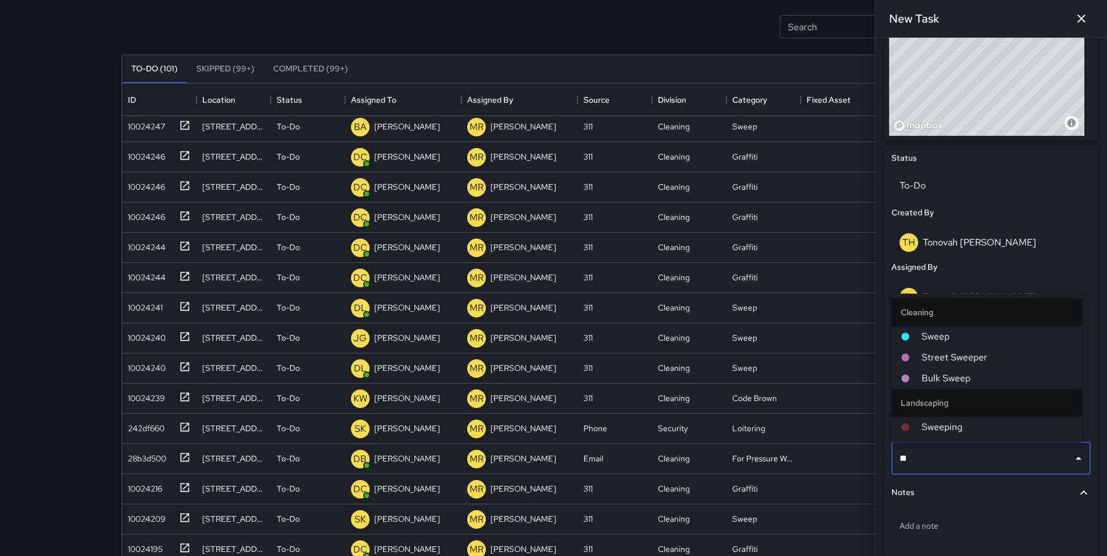
type input "***"
click at [925, 337] on span "Sweep" at bounding box center [996, 337] width 151 height 14
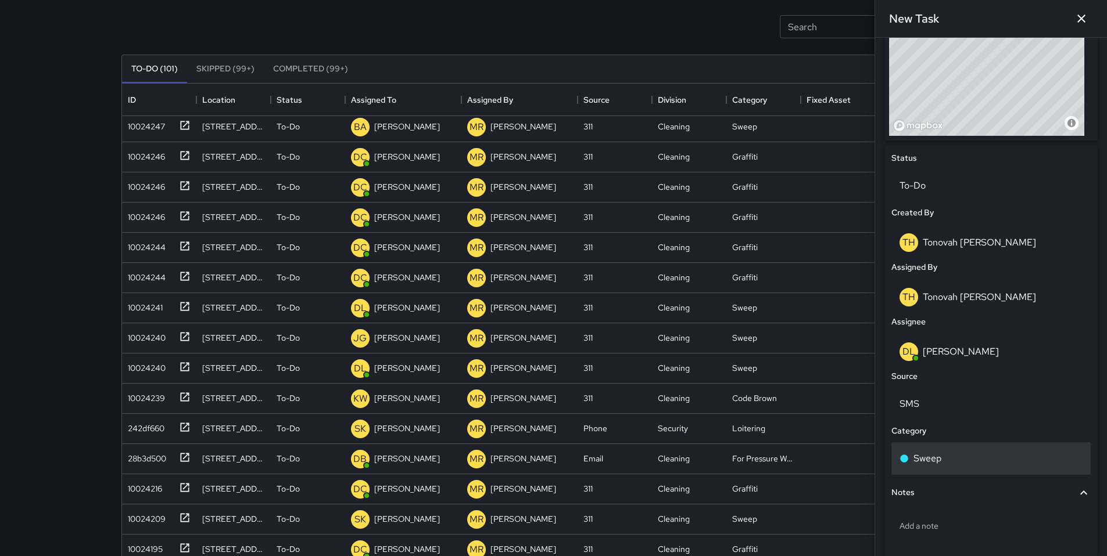
click at [945, 459] on div "Sweep" at bounding box center [990, 459] width 183 height 14
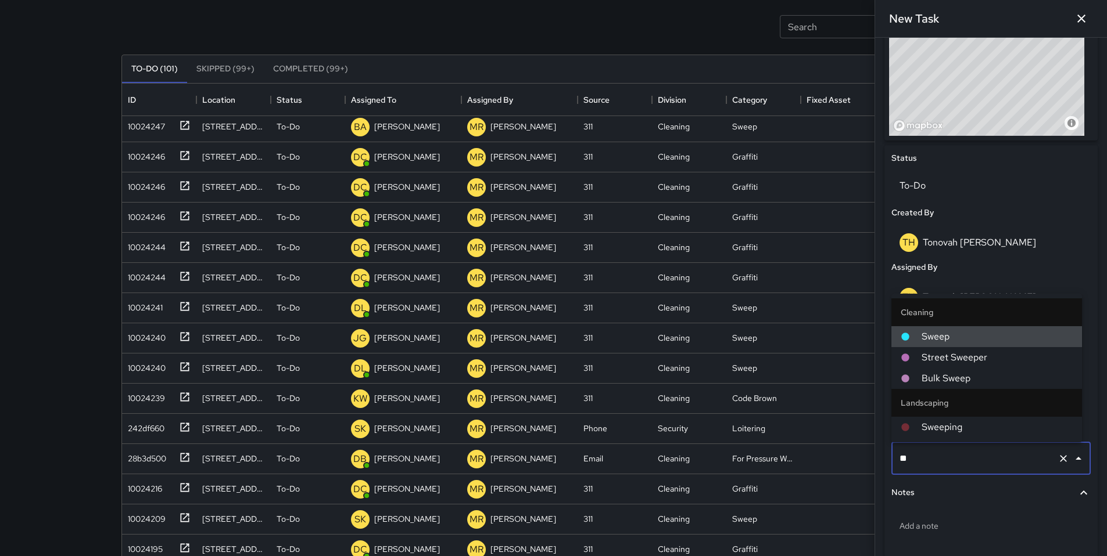
type input "*"
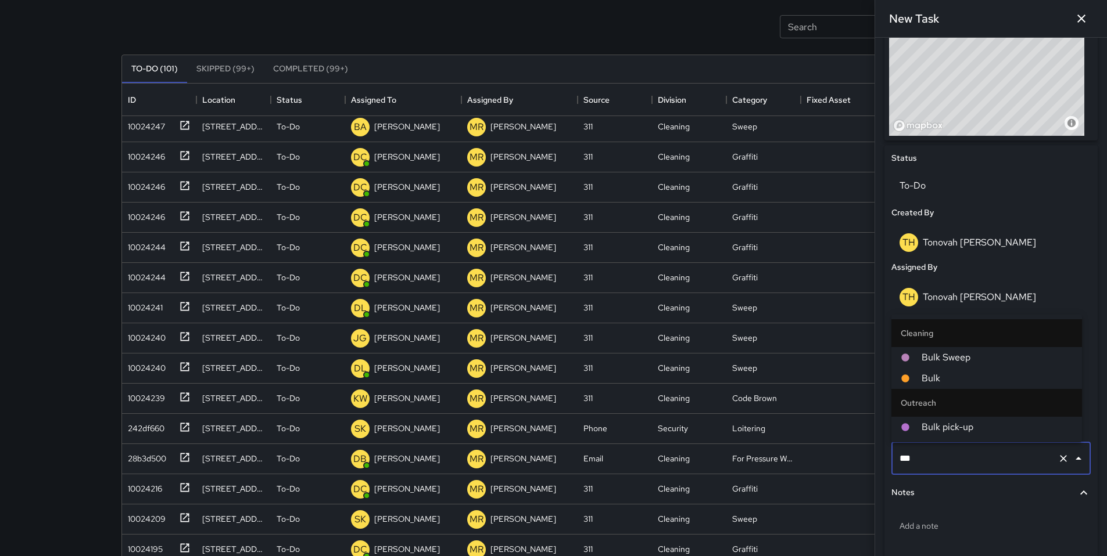
type input "****"
click at [952, 359] on span "Bulk Sweep" at bounding box center [996, 358] width 151 height 14
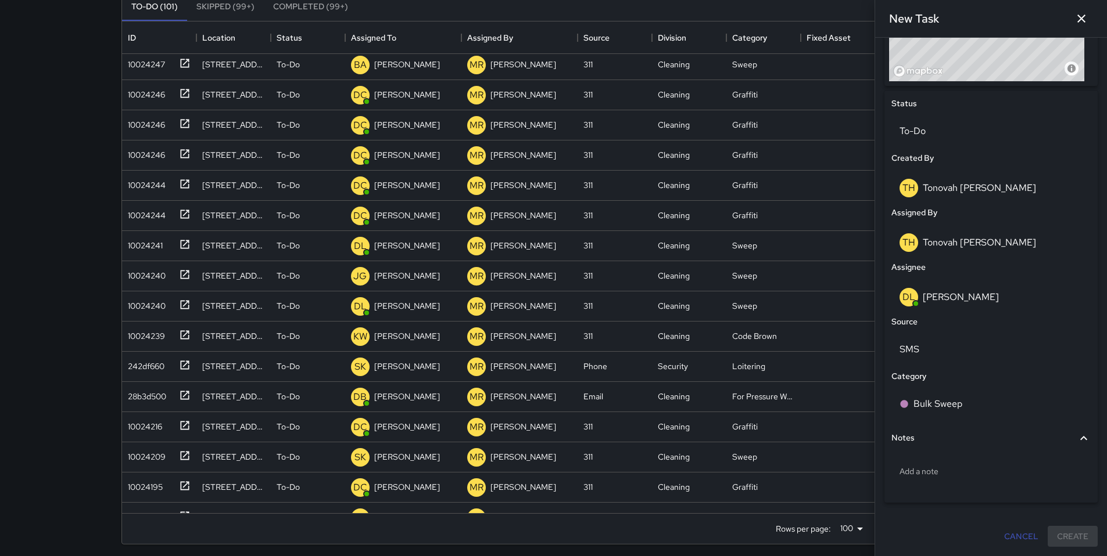
scroll to position [130, 0]
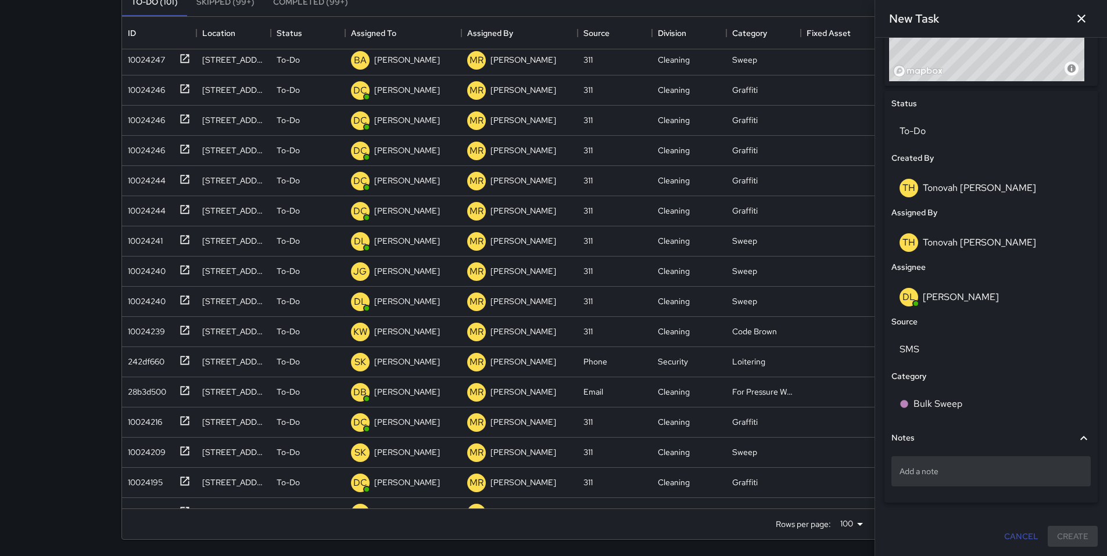
click at [936, 469] on p "Add a note" at bounding box center [990, 472] width 183 height 12
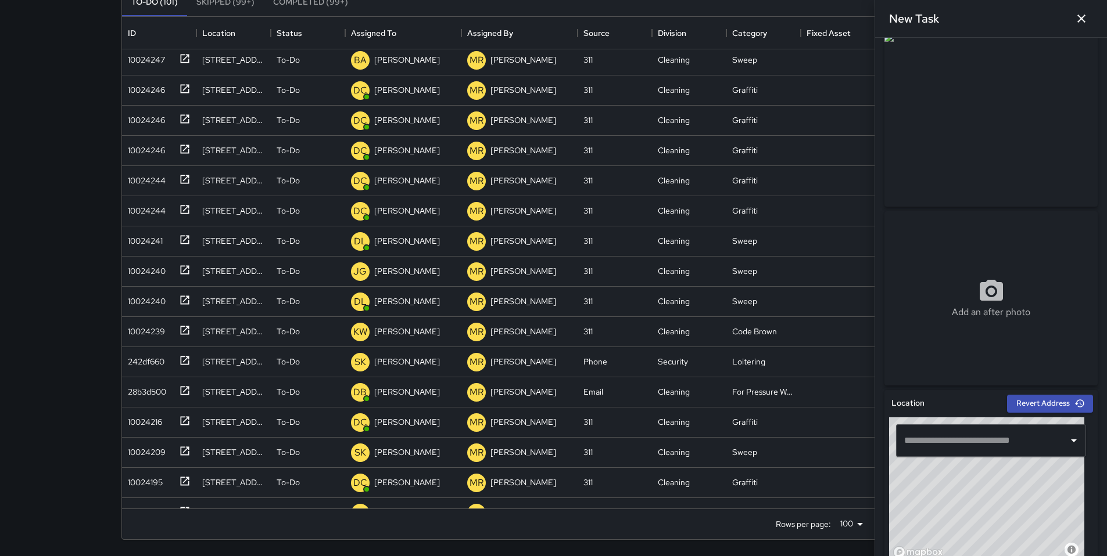
scroll to position [0, 0]
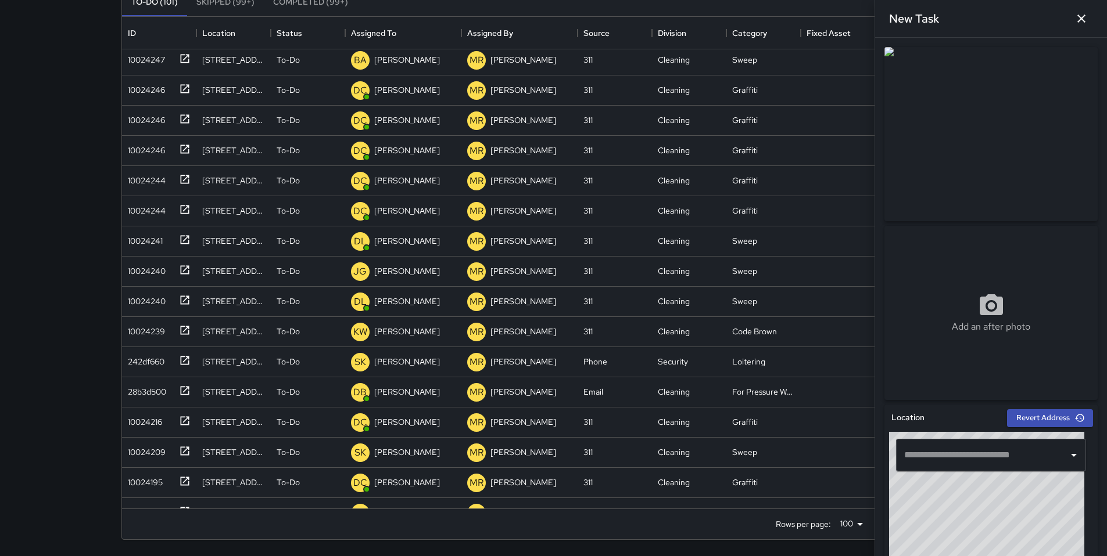
click at [940, 455] on input "text" at bounding box center [982, 455] width 162 height 22
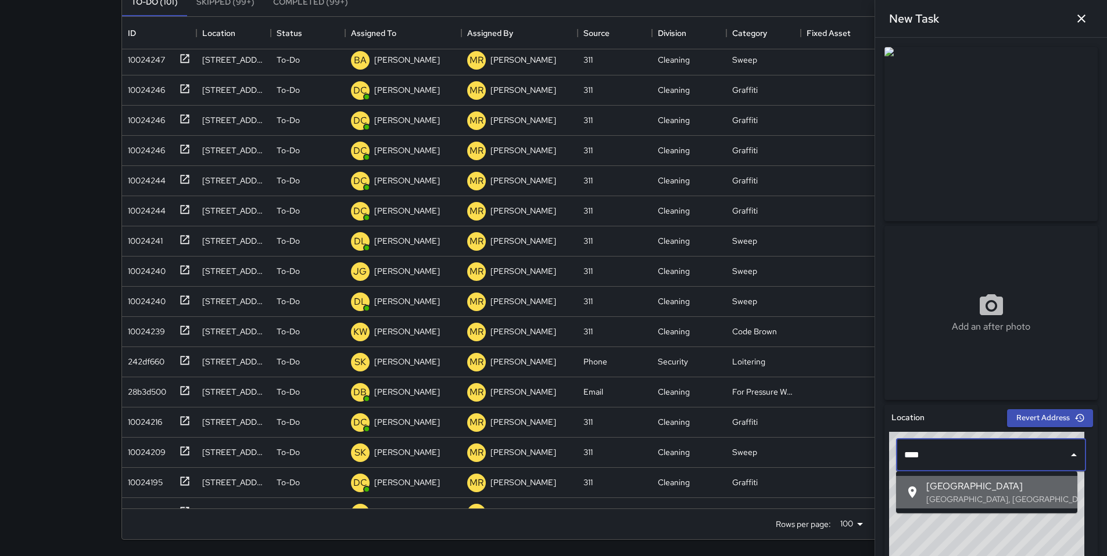
click at [949, 485] on span "Natoma Street" at bounding box center [997, 487] width 142 height 14
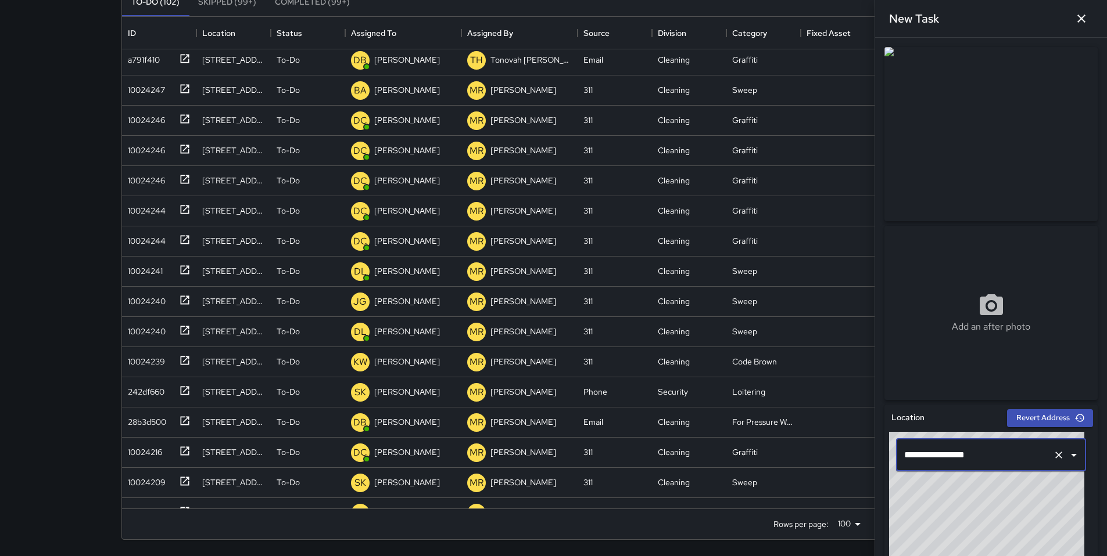
scroll to position [1575, 0]
drag, startPoint x: 952, startPoint y: 531, endPoint x: 967, endPoint y: 515, distance: 22.2
click at [967, 515] on div "© Mapbox © OpenStreetMap Improve this map" at bounding box center [986, 504] width 195 height 145
drag, startPoint x: 949, startPoint y: 531, endPoint x: 970, endPoint y: 513, distance: 27.6
click at [995, 480] on div "© Mapbox © OpenStreetMap Improve this map" at bounding box center [986, 504] width 195 height 145
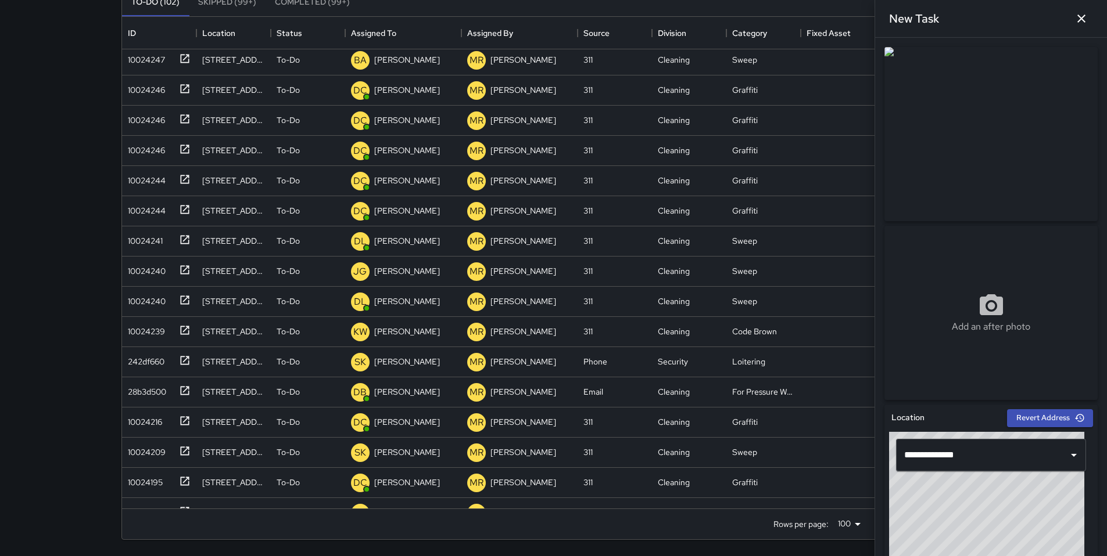
drag, startPoint x: 952, startPoint y: 523, endPoint x: 972, endPoint y: 509, distance: 24.7
click at [972, 509] on div "© Mapbox © OpenStreetMap Improve this map" at bounding box center [986, 504] width 195 height 145
drag, startPoint x: 954, startPoint y: 527, endPoint x: 983, endPoint y: 497, distance: 41.9
click at [983, 497] on div "© Mapbox © OpenStreetMap Improve this map" at bounding box center [986, 504] width 195 height 145
drag, startPoint x: 962, startPoint y: 520, endPoint x: 982, endPoint y: 489, distance: 37.9
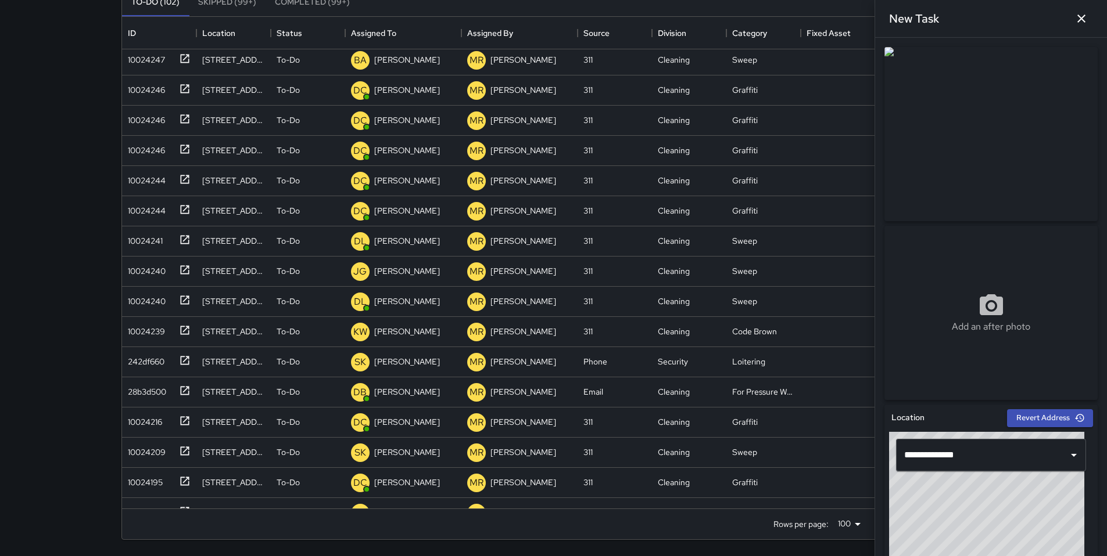
click at [982, 489] on div "© Mapbox © OpenStreetMap Improve this map" at bounding box center [986, 504] width 195 height 145
drag, startPoint x: 957, startPoint y: 519, endPoint x: 994, endPoint y: 490, distance: 47.2
click at [997, 480] on div "© Mapbox © OpenStreetMap Improve this map" at bounding box center [986, 504] width 195 height 145
drag, startPoint x: 985, startPoint y: 504, endPoint x: 1008, endPoint y: 490, distance: 26.9
click at [1010, 487] on div "© Mapbox © OpenStreetMap Improve this map" at bounding box center [986, 504] width 195 height 145
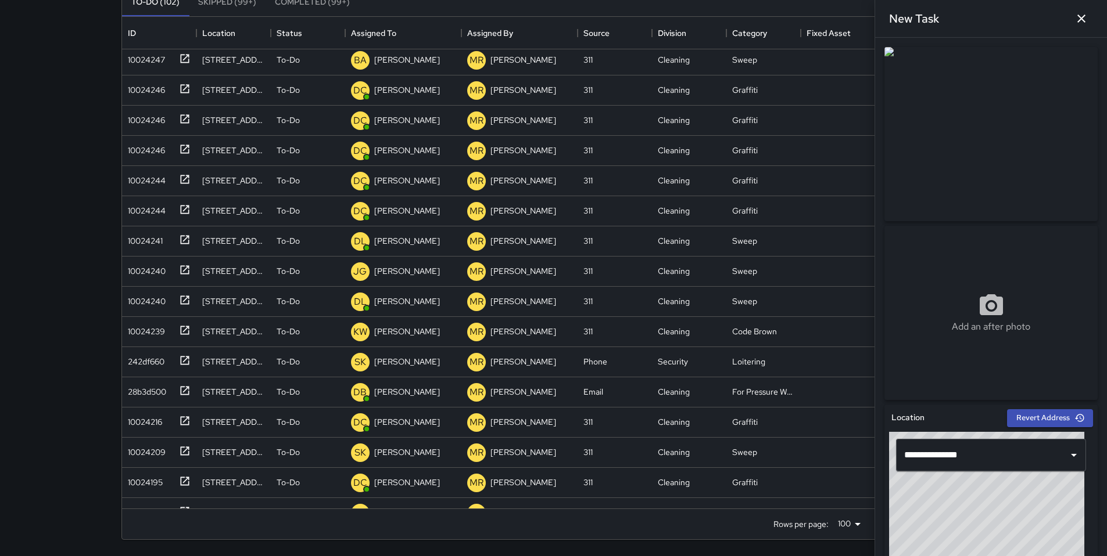
drag, startPoint x: 993, startPoint y: 506, endPoint x: 1004, endPoint y: 495, distance: 16.0
click at [1004, 495] on div "© Mapbox © OpenStreetMap Improve this map" at bounding box center [986, 504] width 195 height 145
drag, startPoint x: 992, startPoint y: 514, endPoint x: 1005, endPoint y: 502, distance: 17.3
click at [1005, 502] on div "© Mapbox © OpenStreetMap Improve this map" at bounding box center [986, 504] width 195 height 145
type input "**********"
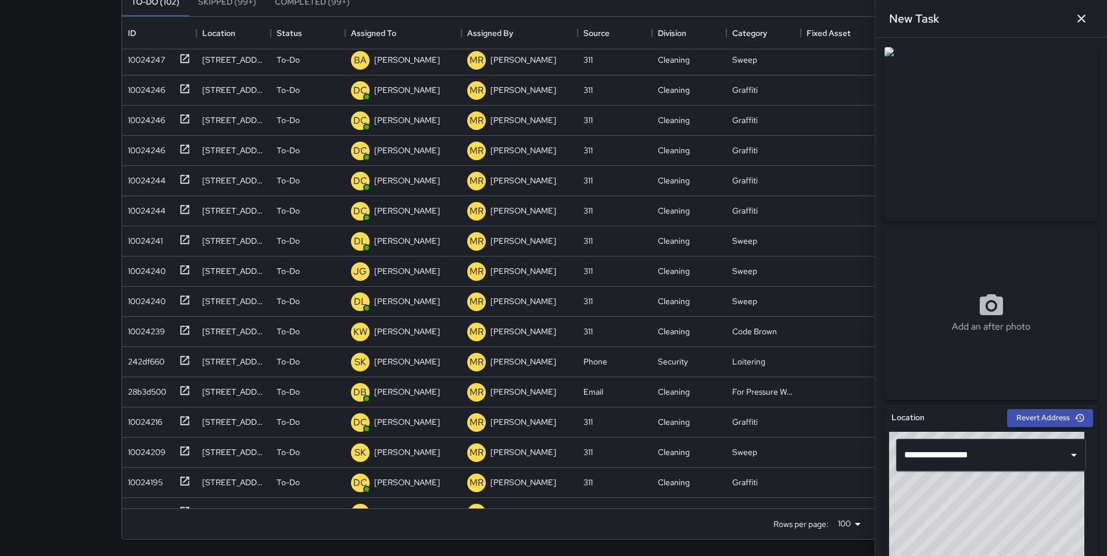
drag, startPoint x: 1002, startPoint y: 509, endPoint x: 990, endPoint y: 523, distance: 19.0
click at [990, 523] on div "© Mapbox © OpenStreetMap Improve this map" at bounding box center [986, 504] width 195 height 145
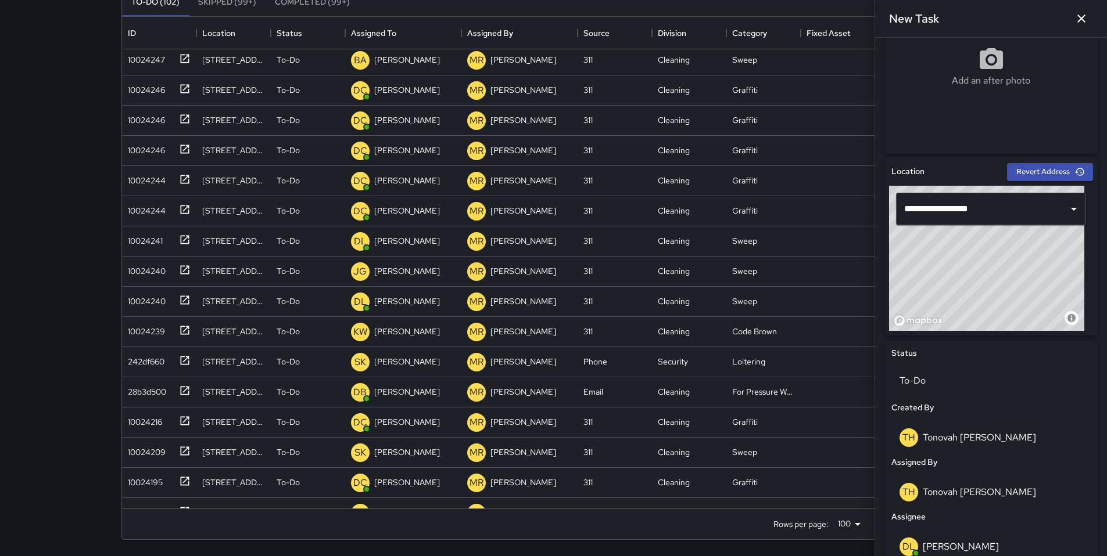
scroll to position [496, 0]
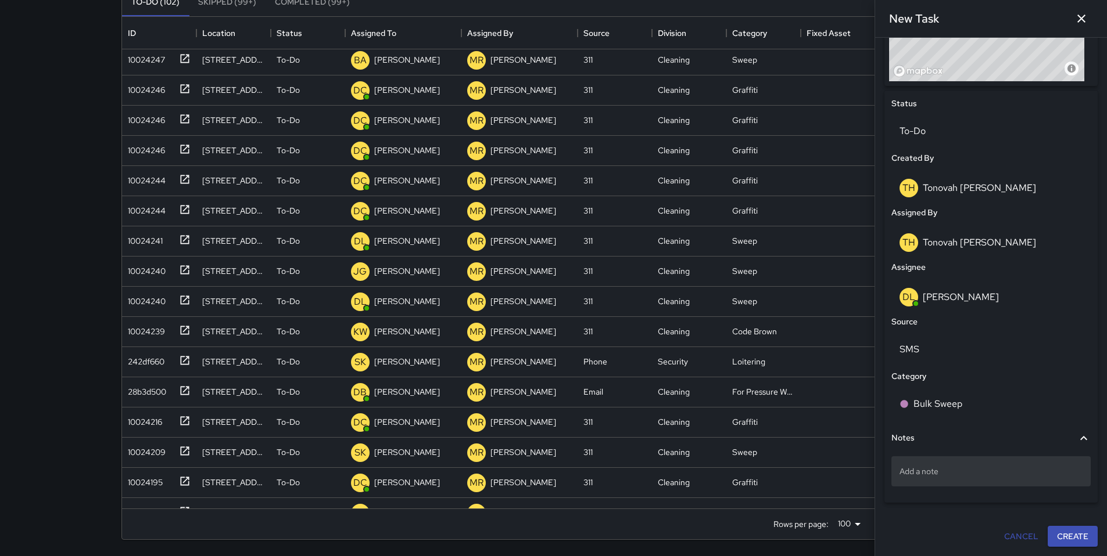
click at [952, 476] on p "Add a note" at bounding box center [990, 472] width 183 height 12
click at [1021, 473] on textarea "**********" at bounding box center [986, 472] width 174 height 12
type textarea "**********"
click at [1054, 476] on p "Natoma St Between 11th and Lafayette" at bounding box center [990, 477] width 183 height 23
click at [1047, 536] on button "Create" at bounding box center [1072, 537] width 50 height 21
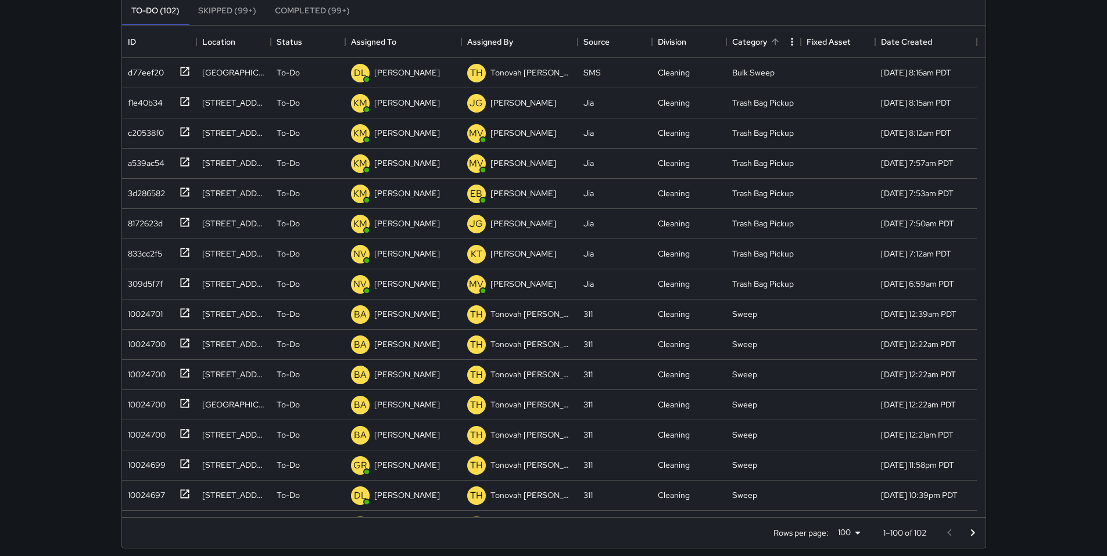
scroll to position [0, 0]
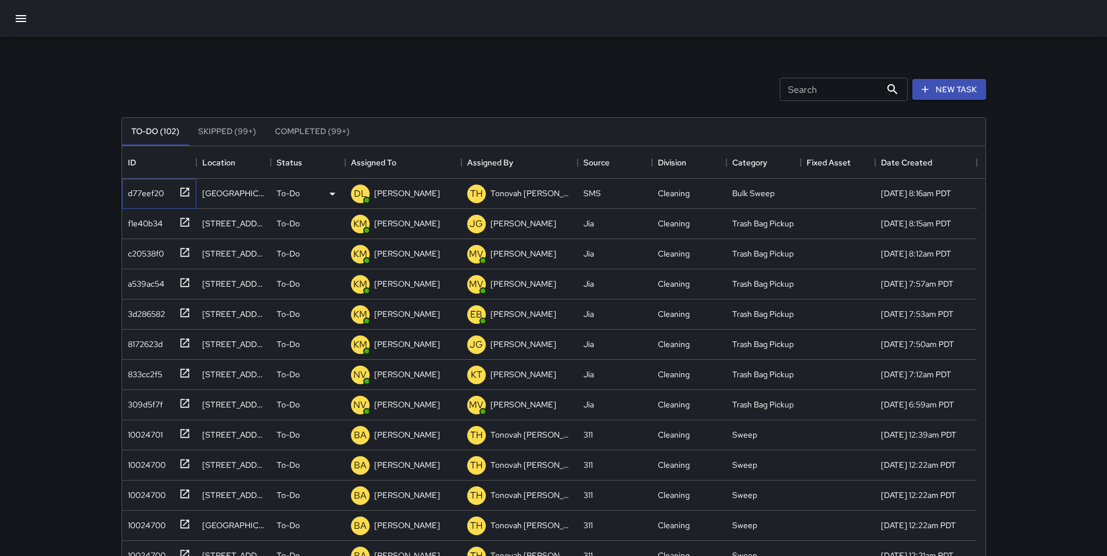
click at [154, 196] on div "d77eef20" at bounding box center [143, 191] width 41 height 16
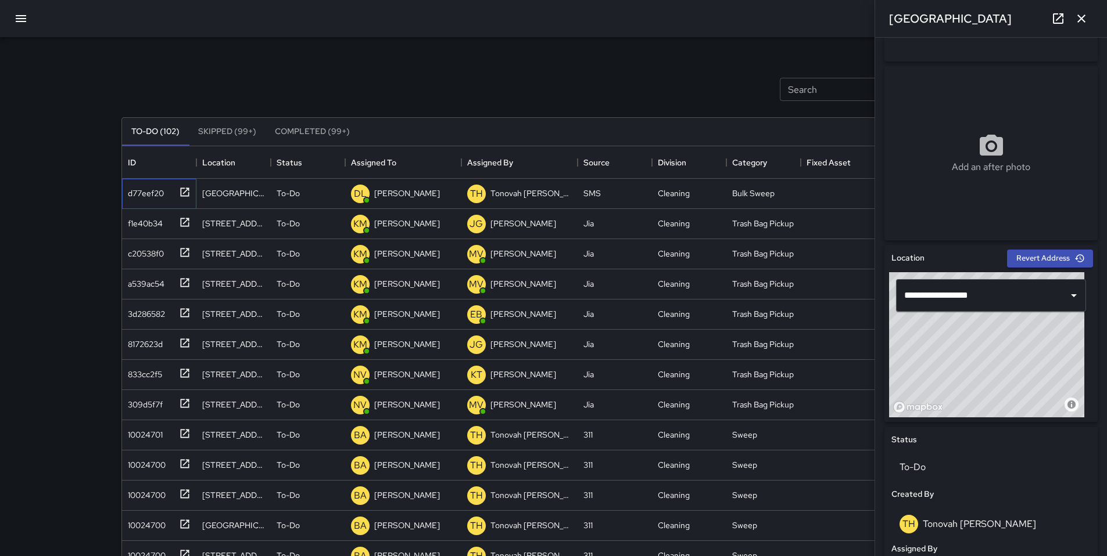
scroll to position [392, 0]
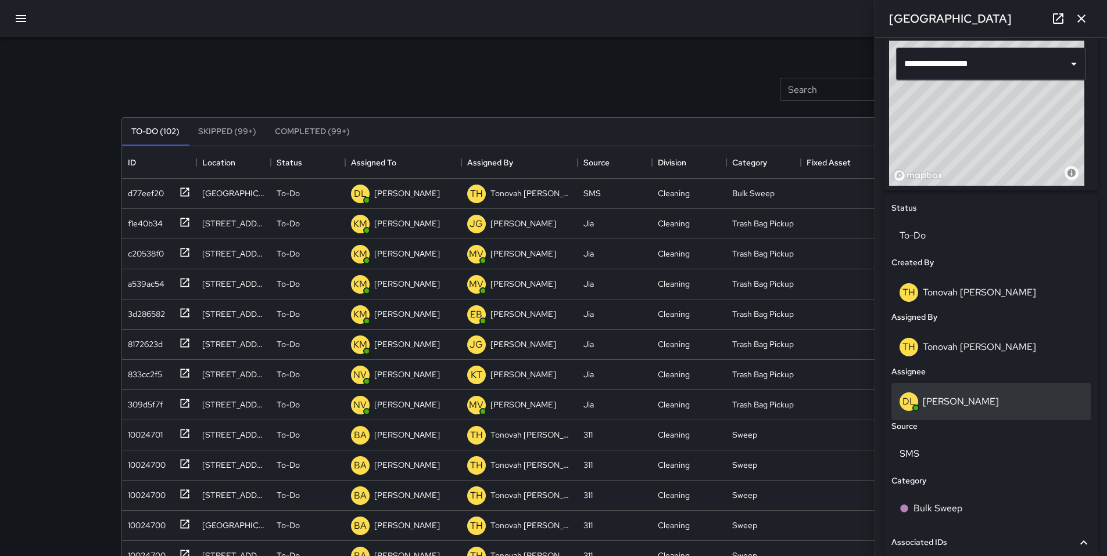
click at [943, 399] on p "David Lewis" at bounding box center [960, 402] width 76 height 12
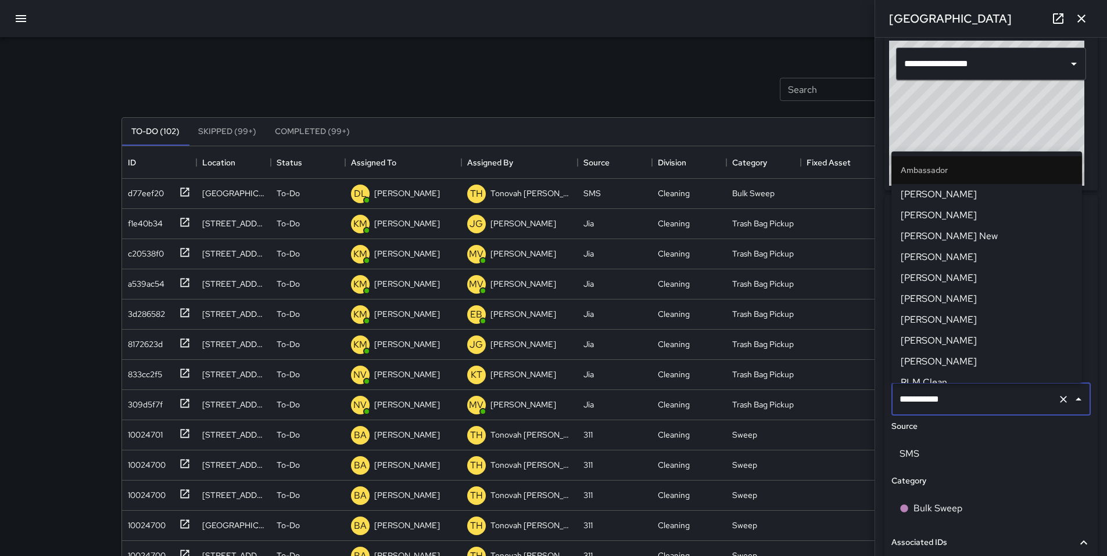
scroll to position [644, 0]
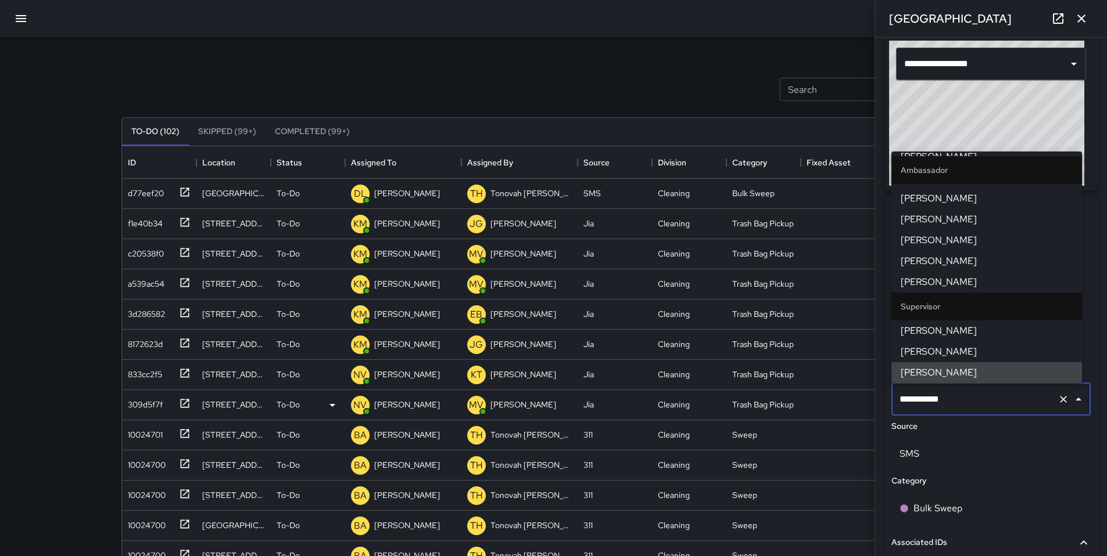
drag, startPoint x: 952, startPoint y: 398, endPoint x: 866, endPoint y: 401, distance: 86.0
click at [870, 403] on div "Search Search New Task To-Do (102) Skipped (99+) Completed (99+) ID Location St…" at bounding box center [553, 361] width 892 height 649
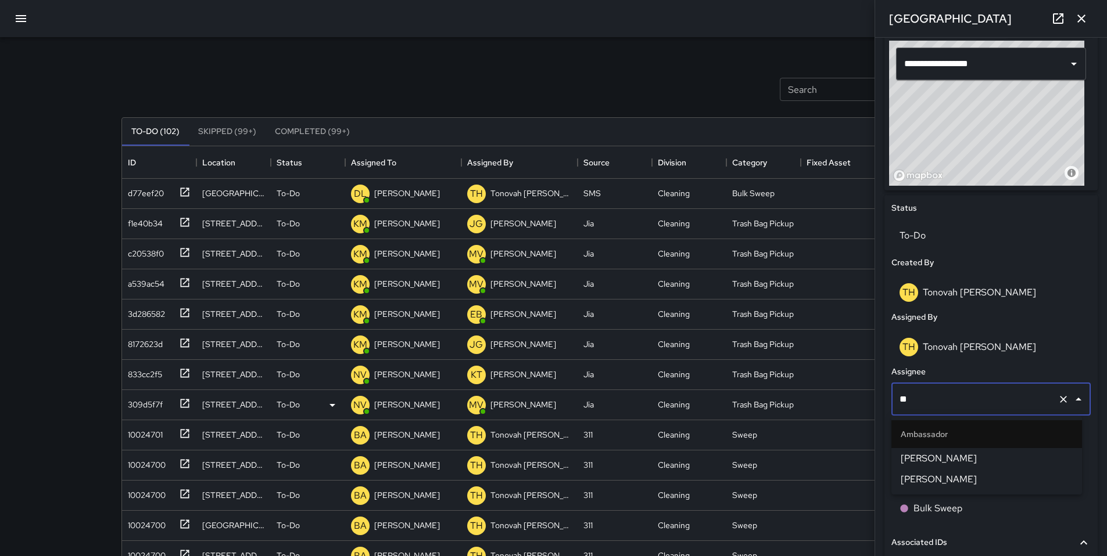
scroll to position [0, 0]
type input "***"
click at [925, 461] on span "[PERSON_NAME]" at bounding box center [986, 459] width 172 height 14
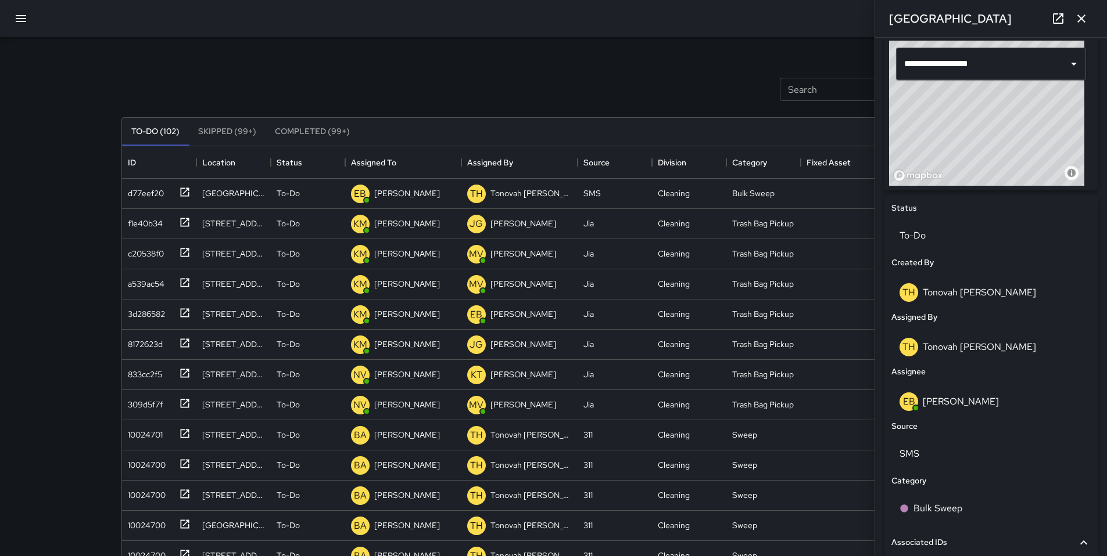
drag, startPoint x: 594, startPoint y: 67, endPoint x: 593, endPoint y: 51, distance: 16.3
click at [594, 67] on div "Search Search New Task" at bounding box center [553, 89] width 869 height 60
click at [1091, 20] on button "button" at bounding box center [1080, 18] width 23 height 23
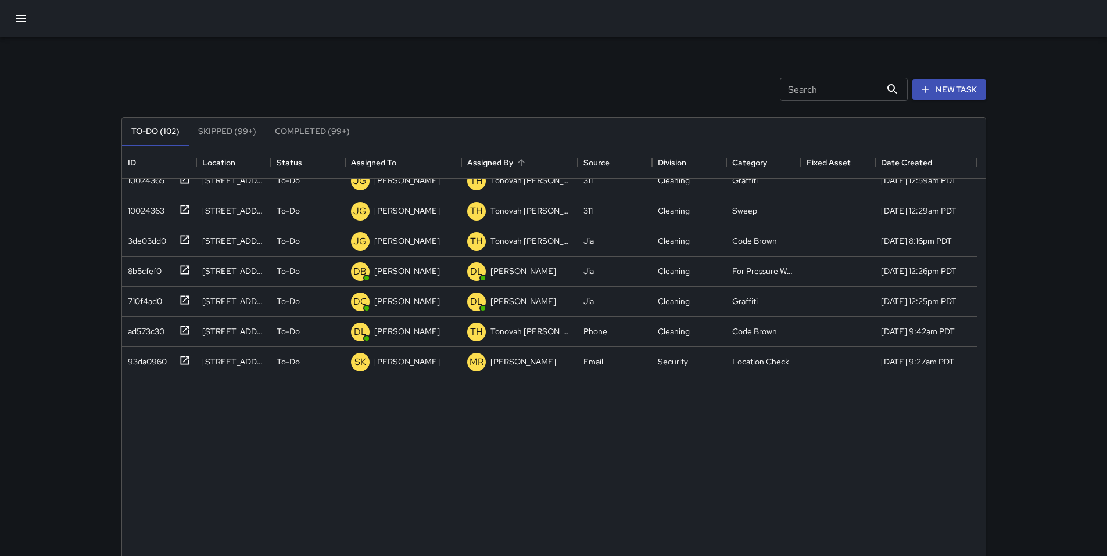
scroll to position [1357, 0]
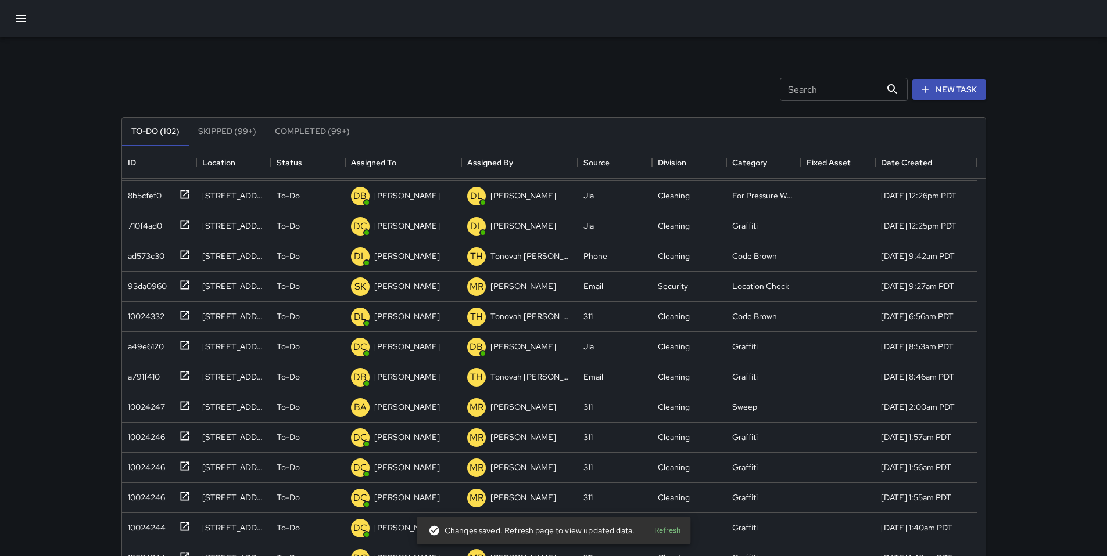
click at [416, 80] on div "Search Search New Task" at bounding box center [553, 89] width 869 height 60
click at [415, 83] on div "Search Search New Task" at bounding box center [553, 89] width 869 height 60
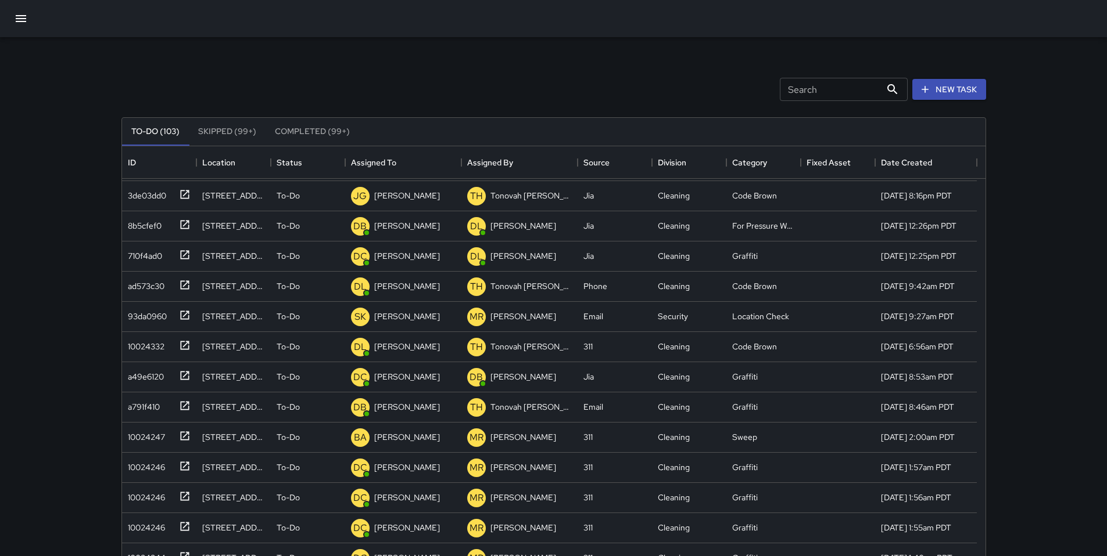
scroll to position [483, 854]
click at [788, 95] on input "Search" at bounding box center [830, 89] width 101 height 23
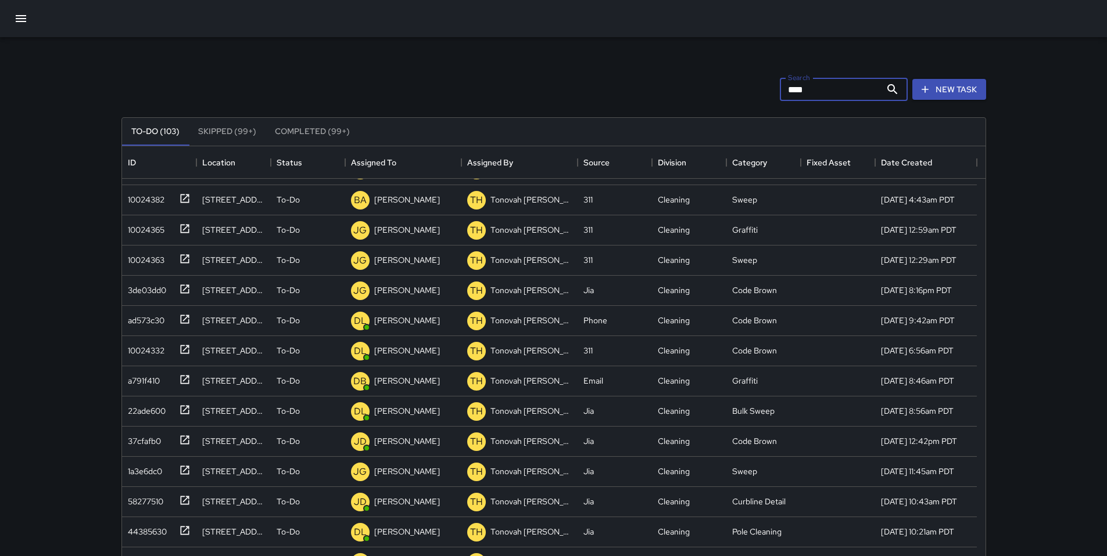
scroll to position [658, 0]
type input "****"
click at [545, 87] on div "Search **** Search New Task" at bounding box center [553, 89] width 869 height 60
click at [965, 86] on button "New Task" at bounding box center [949, 89] width 74 height 21
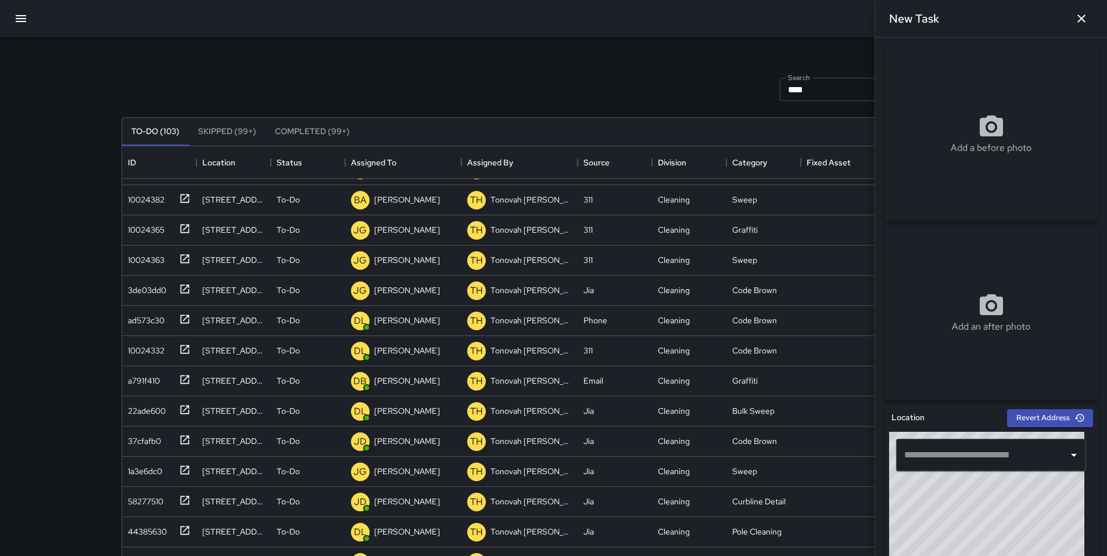
click at [942, 455] on input "text" at bounding box center [982, 455] width 162 height 22
type input "*"
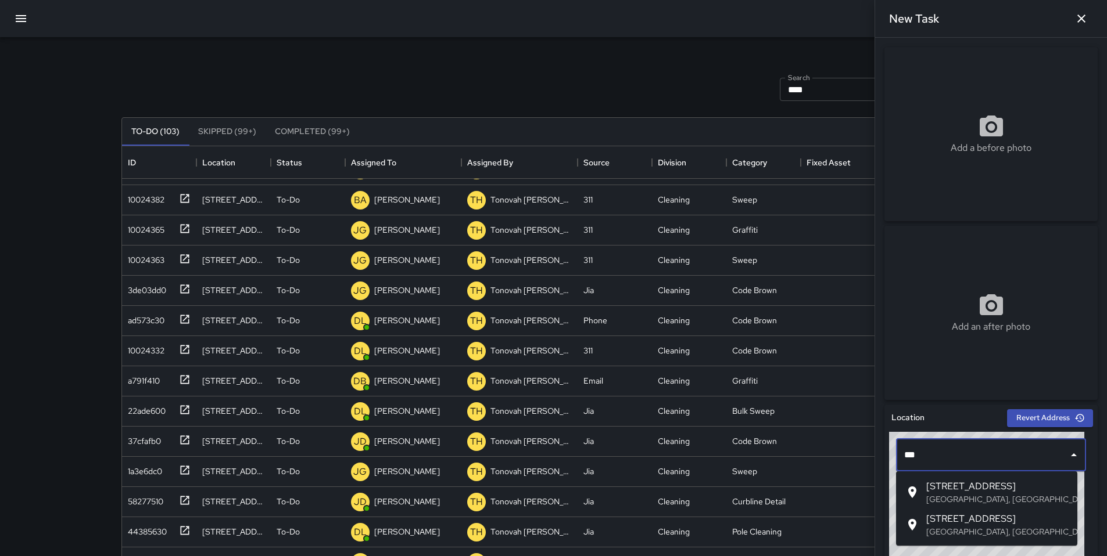
click at [979, 490] on span "[STREET_ADDRESS]" at bounding box center [997, 487] width 142 height 14
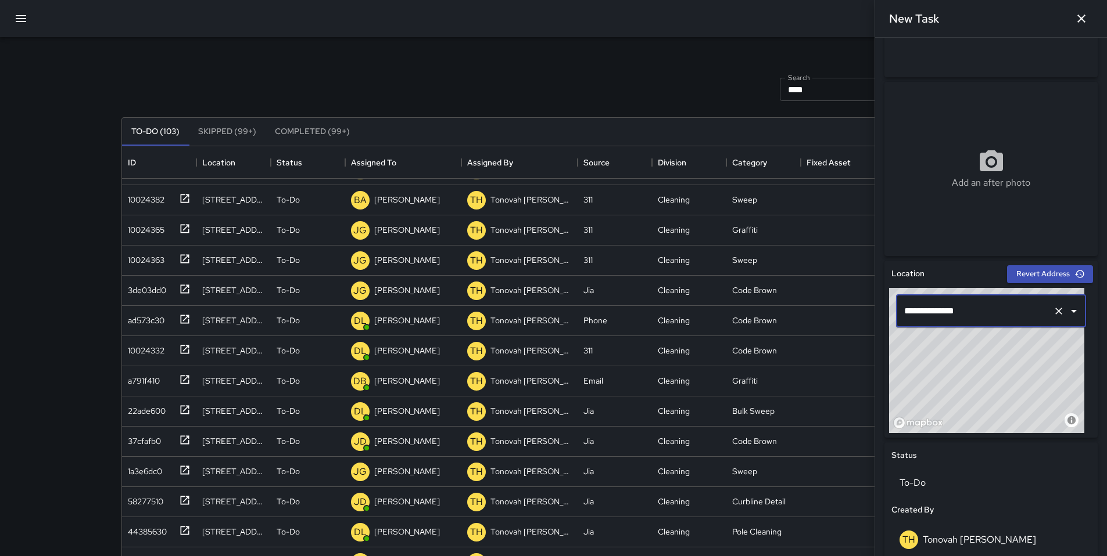
scroll to position [0, 0]
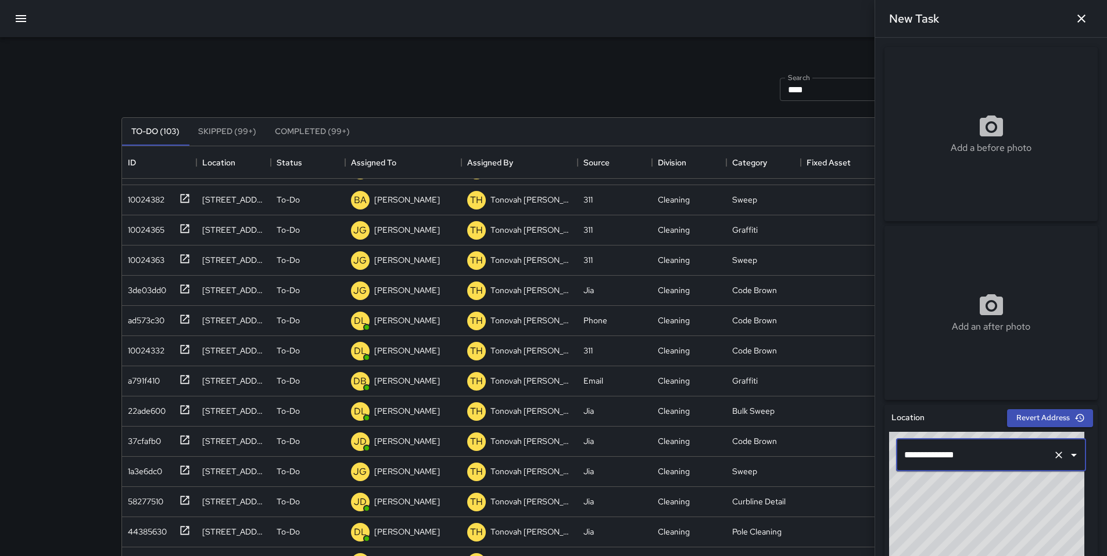
type input "**********"
click at [938, 103] on div "Add a before photo" at bounding box center [990, 134] width 213 height 174
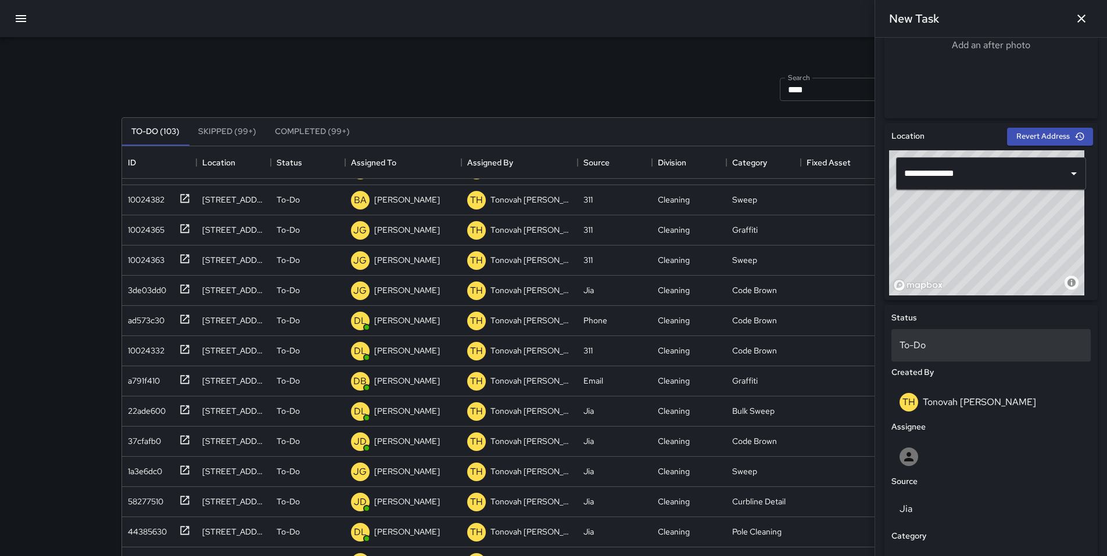
scroll to position [441, 0]
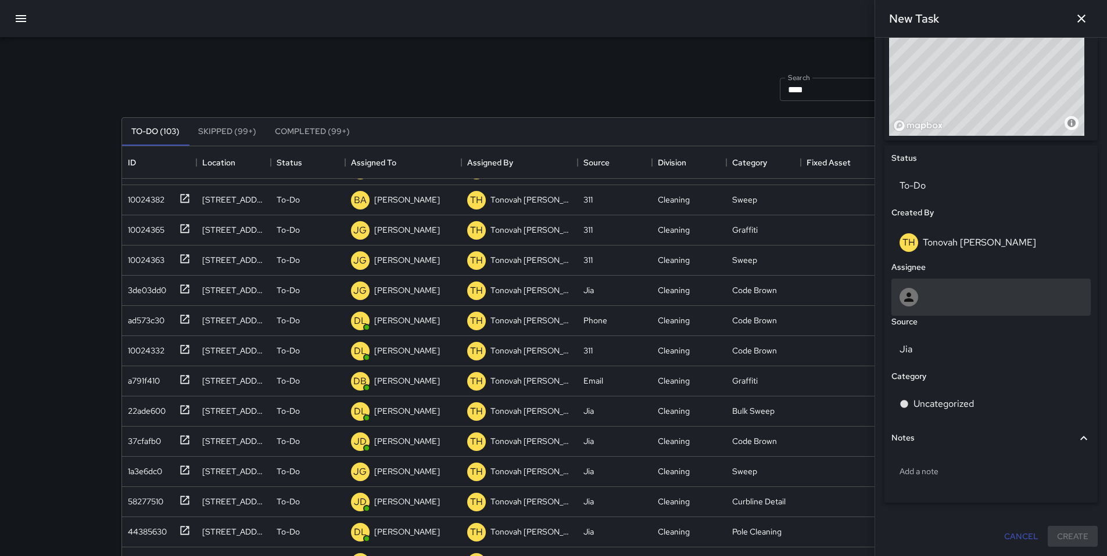
click at [950, 295] on div at bounding box center [990, 297] width 183 height 19
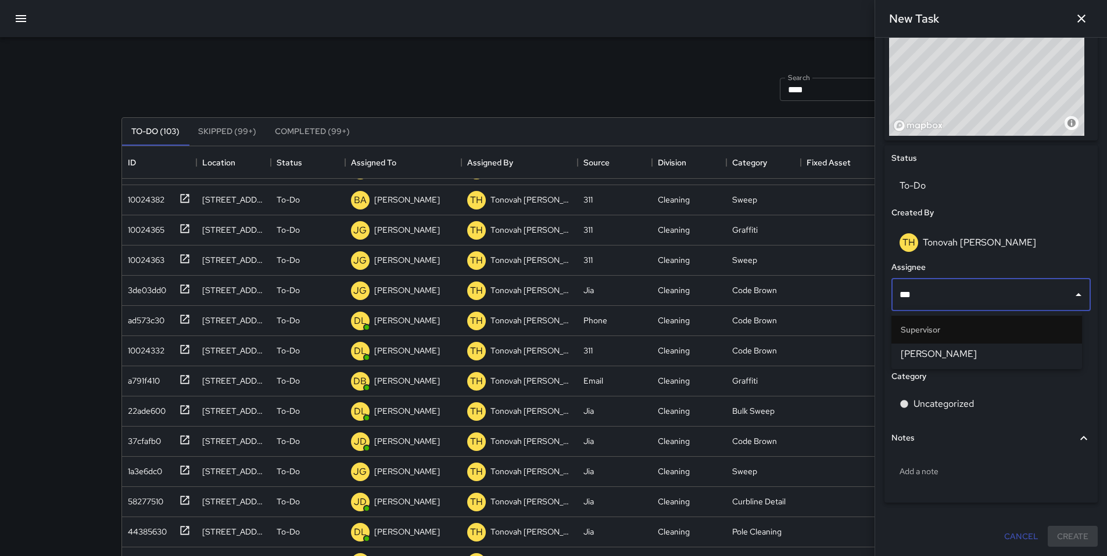
type input "****"
click at [945, 349] on span "Bryan Alexander" at bounding box center [986, 354] width 172 height 14
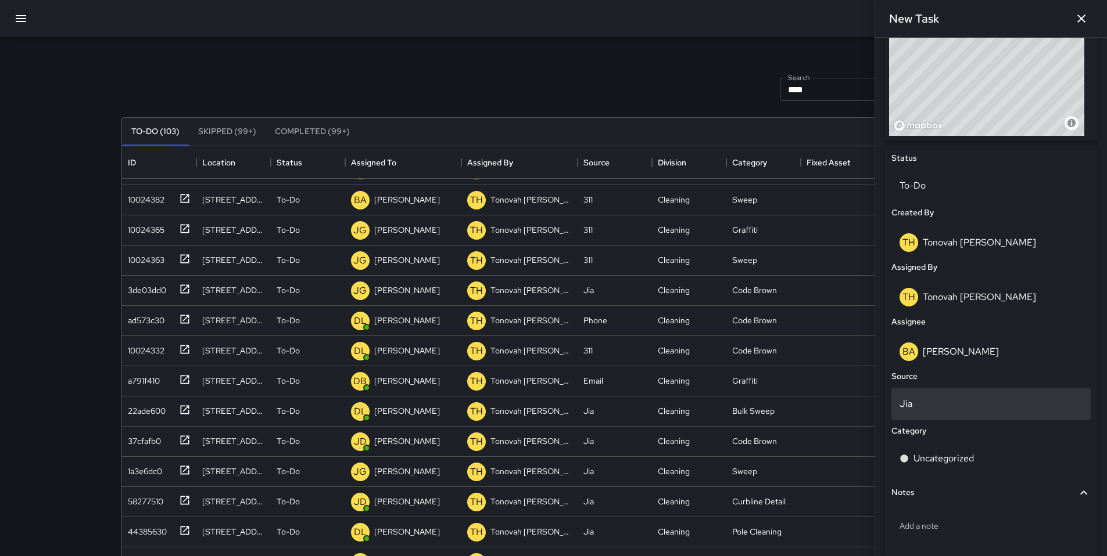
click at [929, 400] on p "Jia" at bounding box center [990, 404] width 183 height 14
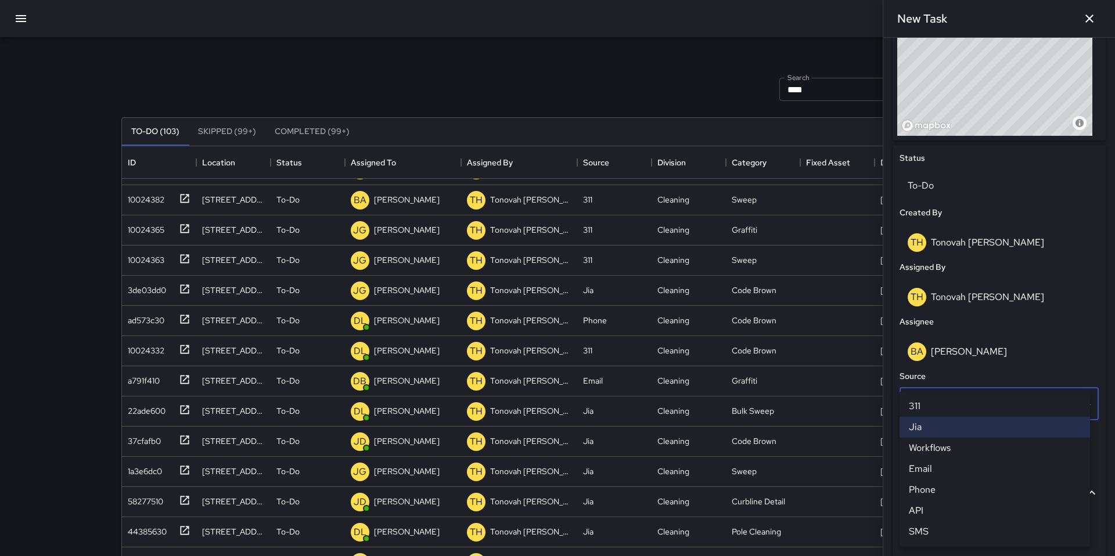
click at [939, 467] on li "Email" at bounding box center [995, 469] width 191 height 21
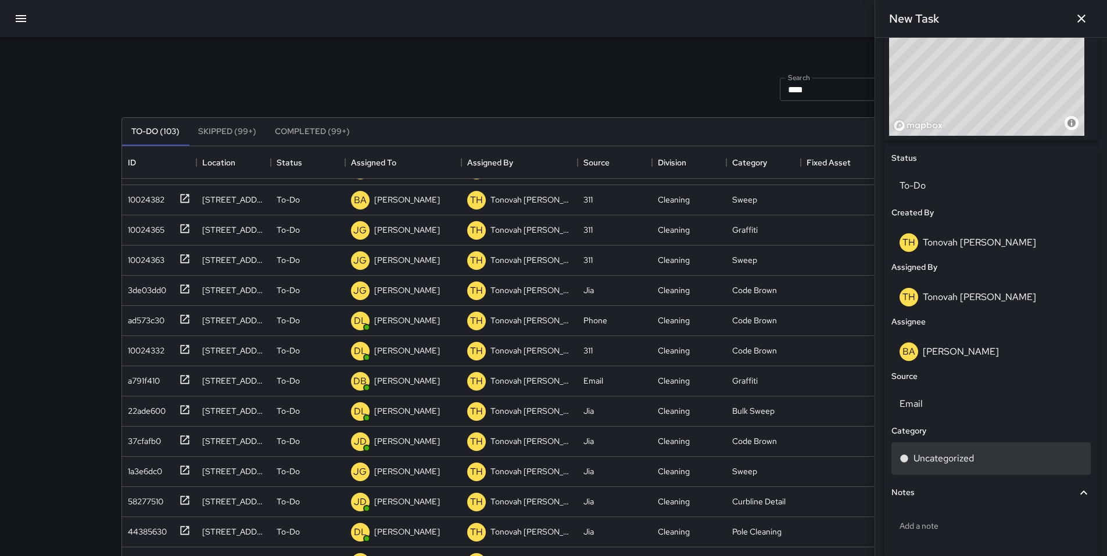
click at [945, 458] on p "Uncategorized" at bounding box center [943, 459] width 60 height 14
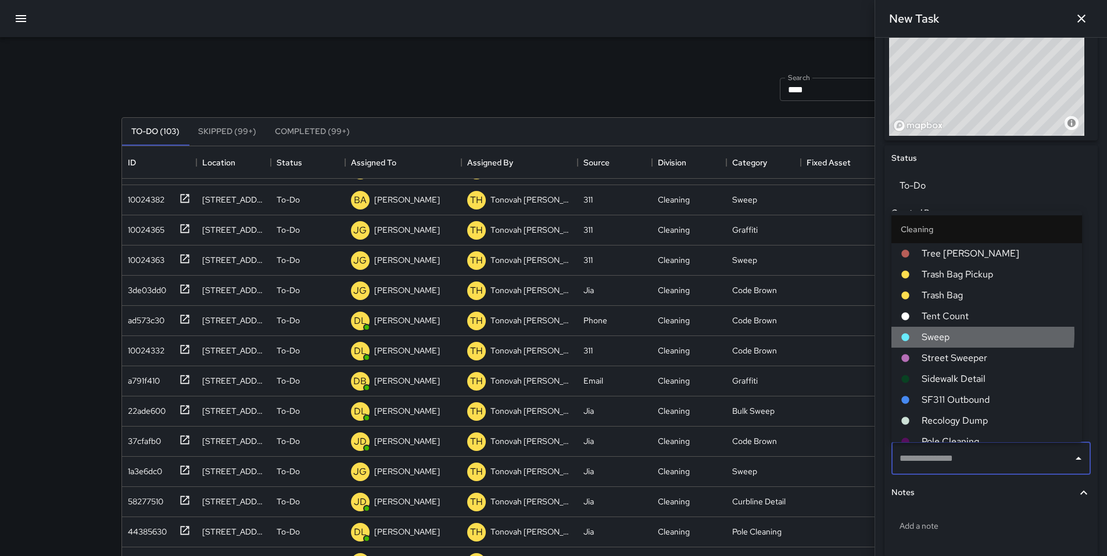
click at [936, 334] on span "Sweep" at bounding box center [996, 338] width 151 height 14
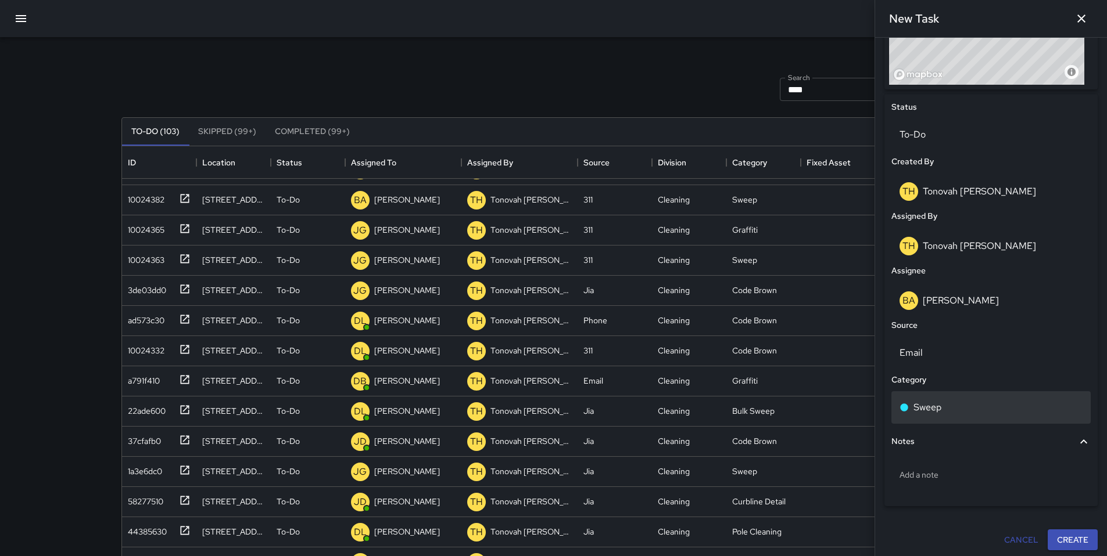
scroll to position [496, 0]
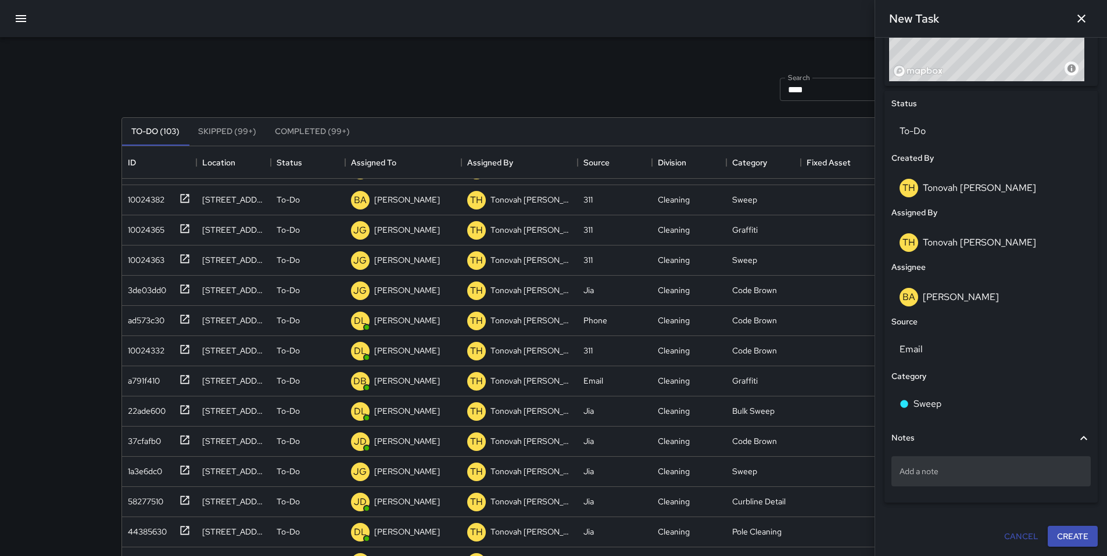
click at [925, 466] on p "Add a note" at bounding box center [990, 472] width 183 height 12
type textarea "**********"
click at [987, 477] on div "Citylight:" at bounding box center [990, 472] width 199 height 30
type textarea "**********"
click at [1058, 535] on button "Create" at bounding box center [1072, 537] width 50 height 21
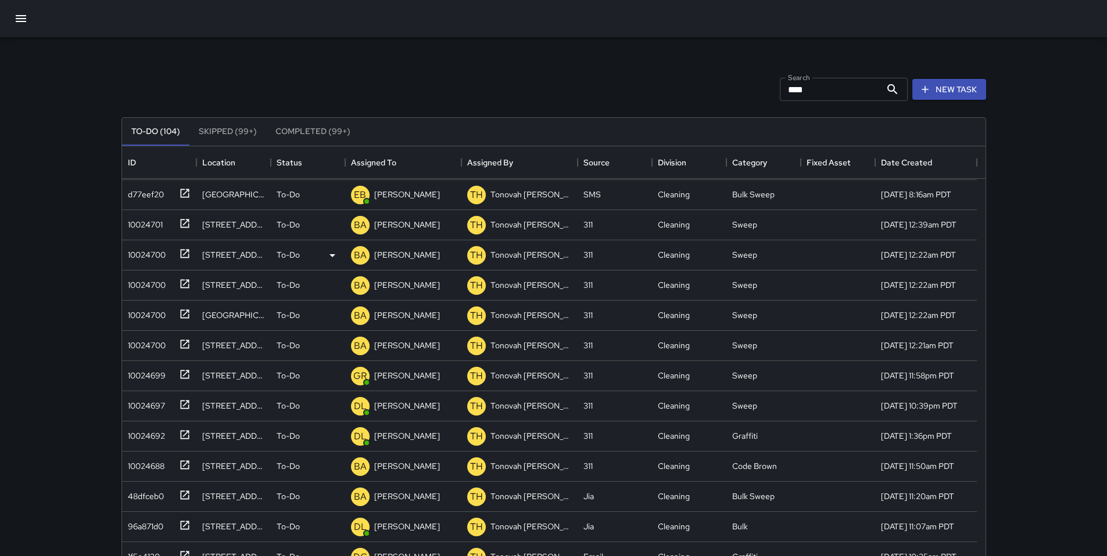
scroll to position [0, 0]
click at [151, 191] on div "1eaf0140" at bounding box center [141, 191] width 37 height 16
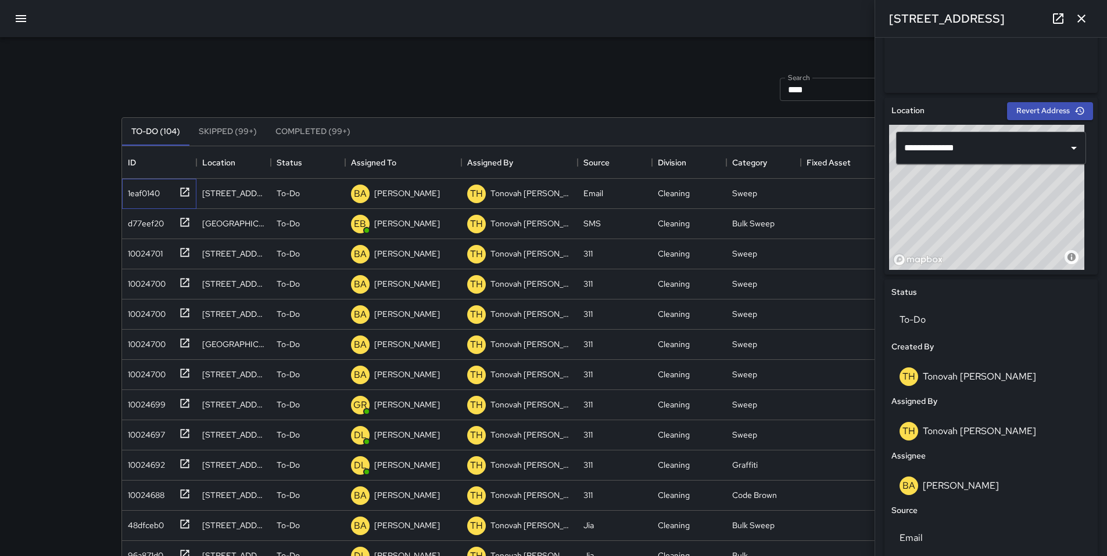
scroll to position [296, 0]
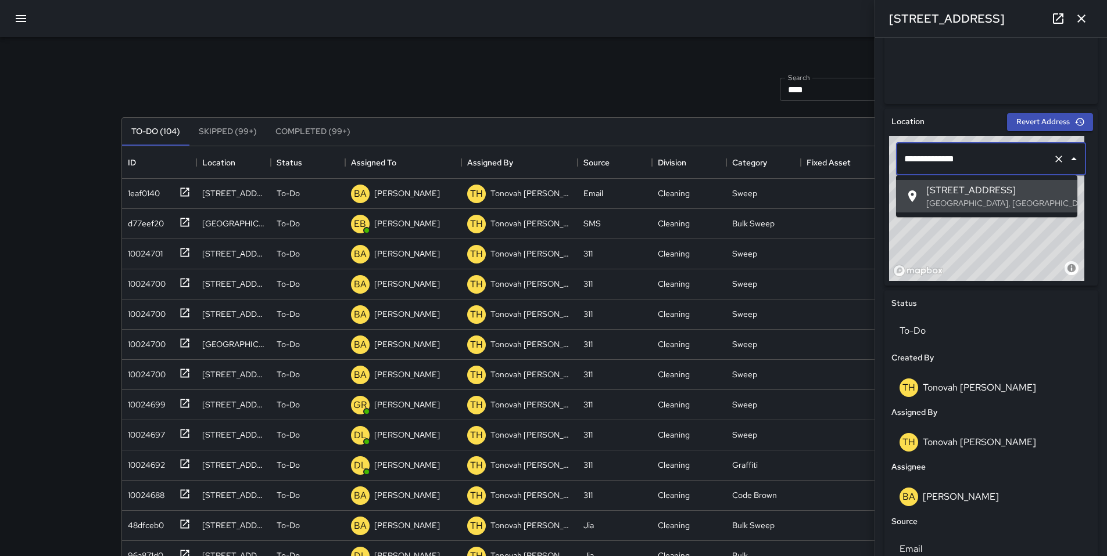
click at [975, 157] on input "**********" at bounding box center [974, 159] width 147 height 22
click at [1024, 165] on input "**********" at bounding box center [974, 159] width 147 height 22
click at [1053, 160] on icon "Clear" at bounding box center [1059, 159] width 12 height 12
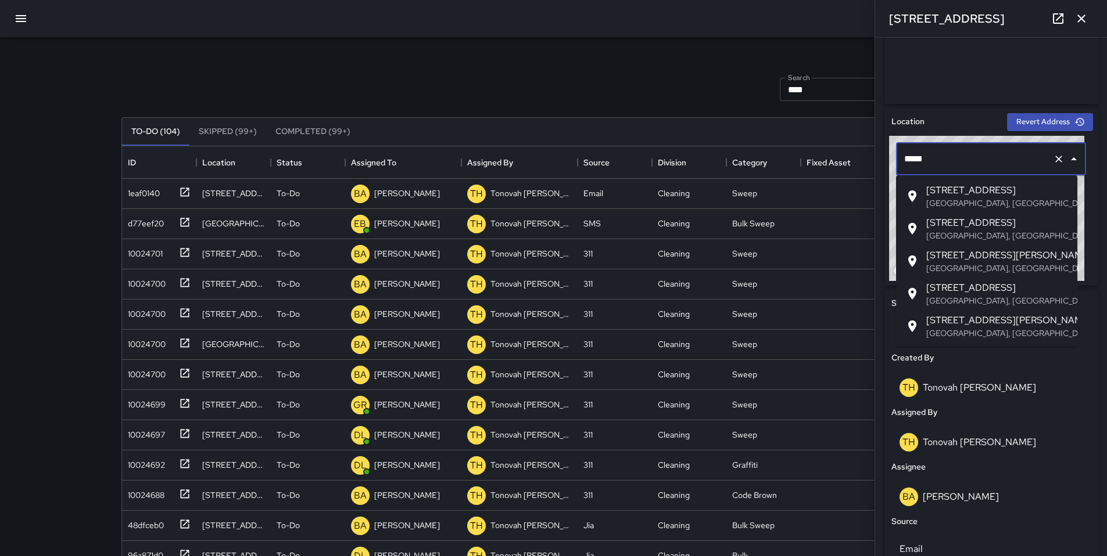
click at [1003, 187] on span "[STREET_ADDRESS]" at bounding box center [997, 191] width 142 height 14
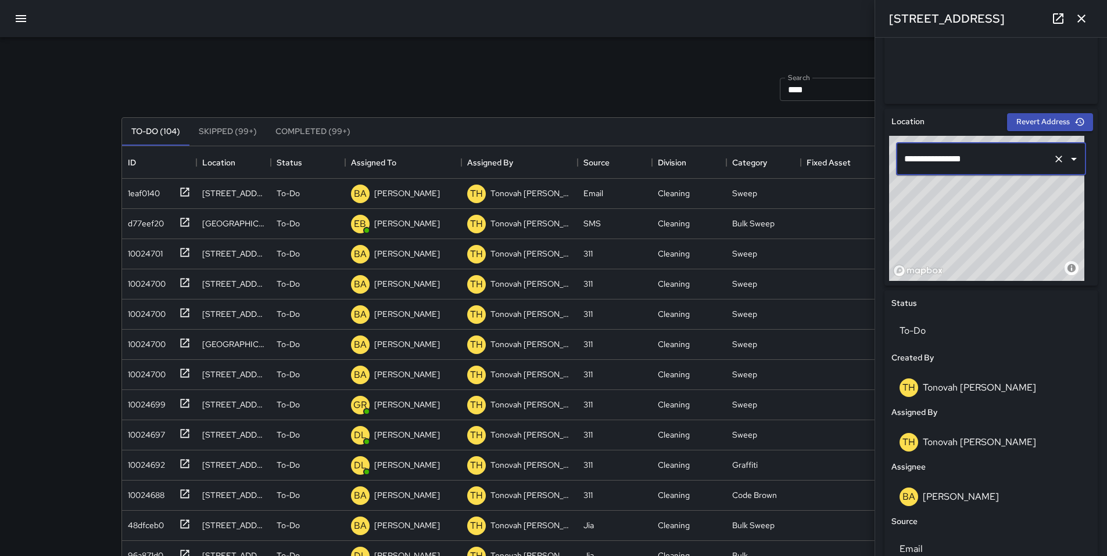
type input "**********"
click at [1042, 376] on div "TH Tonovah Hillman" at bounding box center [990, 387] width 199 height 37
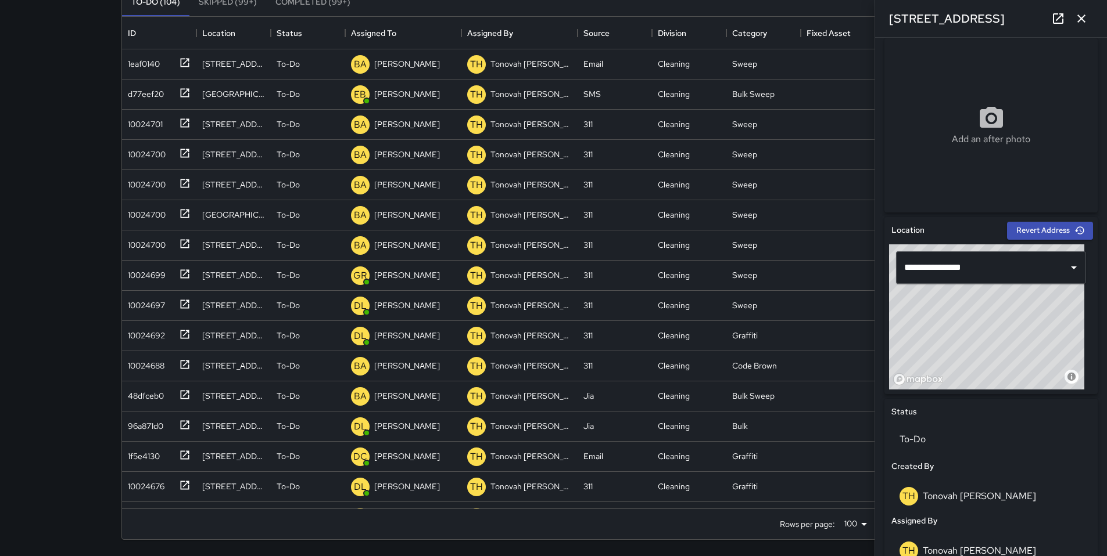
scroll to position [491, 0]
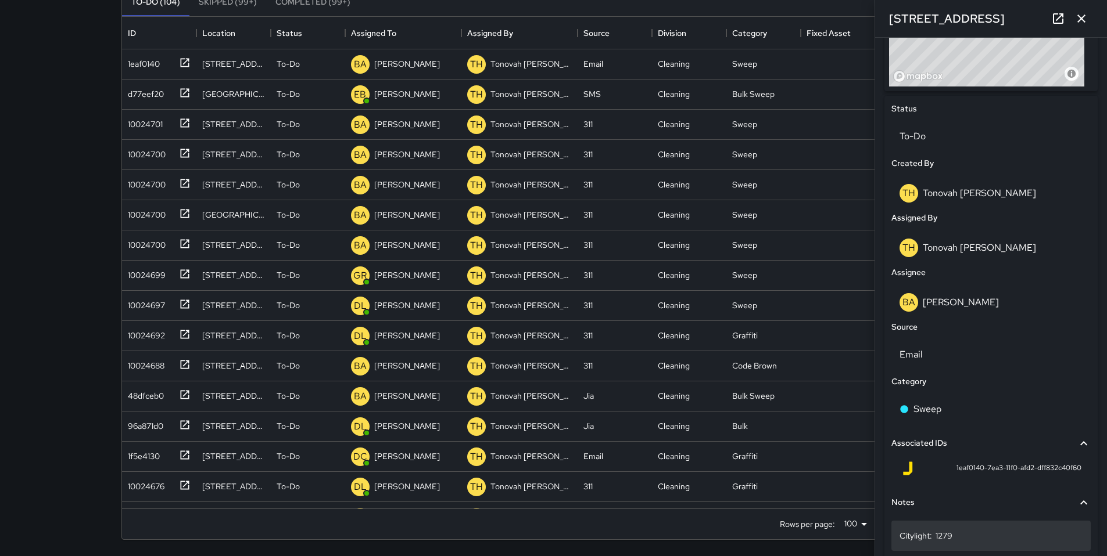
click at [967, 524] on div "Citylight: 1279" at bounding box center [990, 536] width 199 height 30
type textarea "**********"
click at [1077, 16] on icon "button" at bounding box center [1081, 19] width 14 height 14
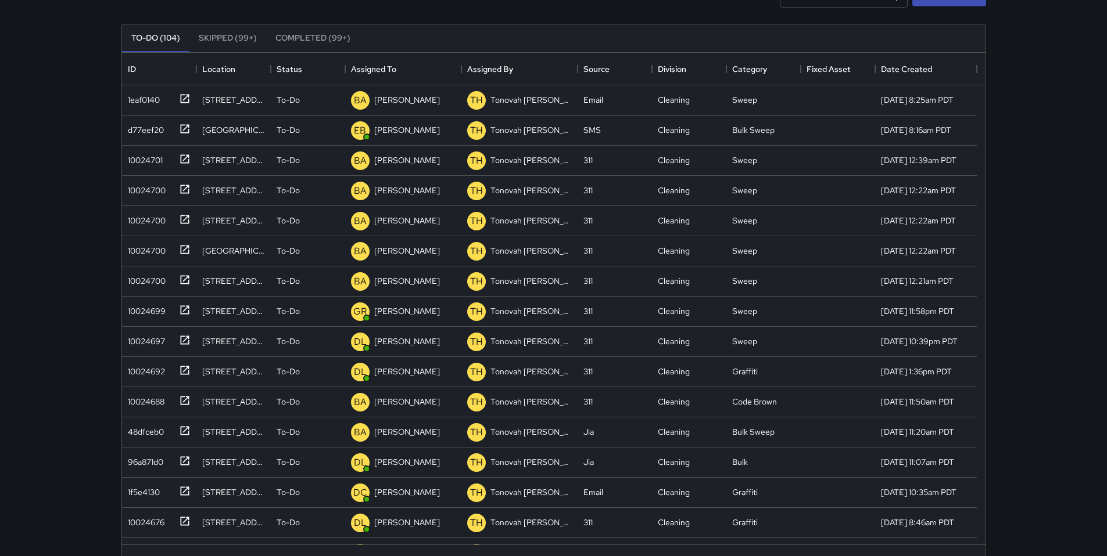
scroll to position [0, 0]
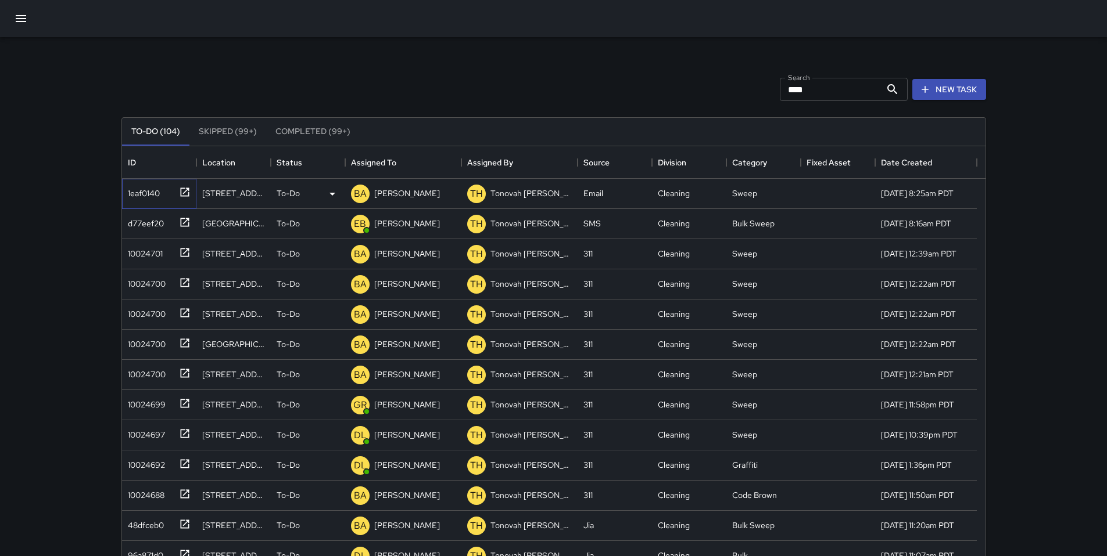
click at [155, 194] on div "1eaf0140" at bounding box center [141, 191] width 37 height 16
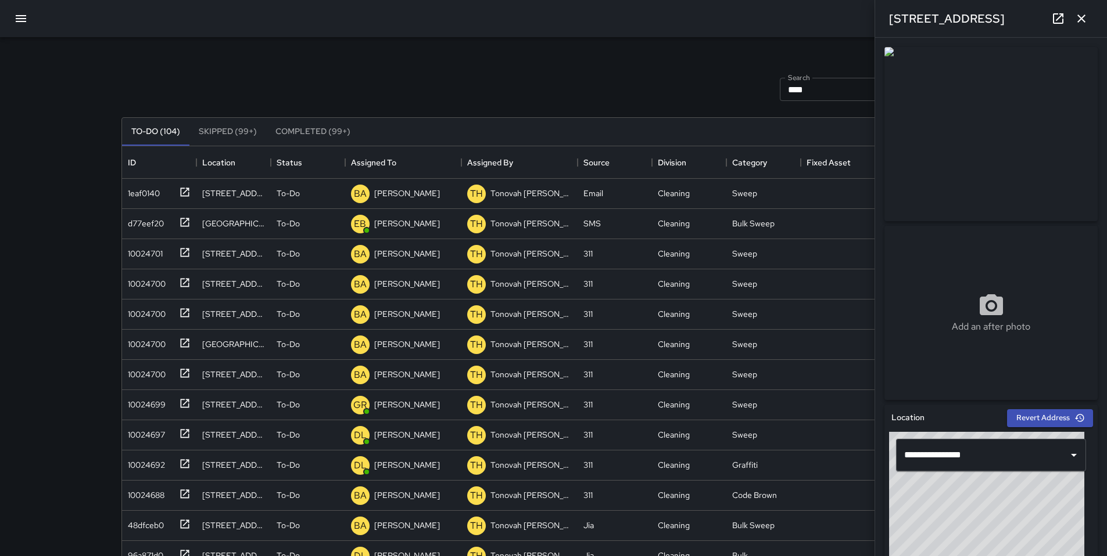
click at [1057, 21] on icon at bounding box center [1058, 19] width 14 height 14
click at [1084, 25] on icon "button" at bounding box center [1081, 19] width 14 height 14
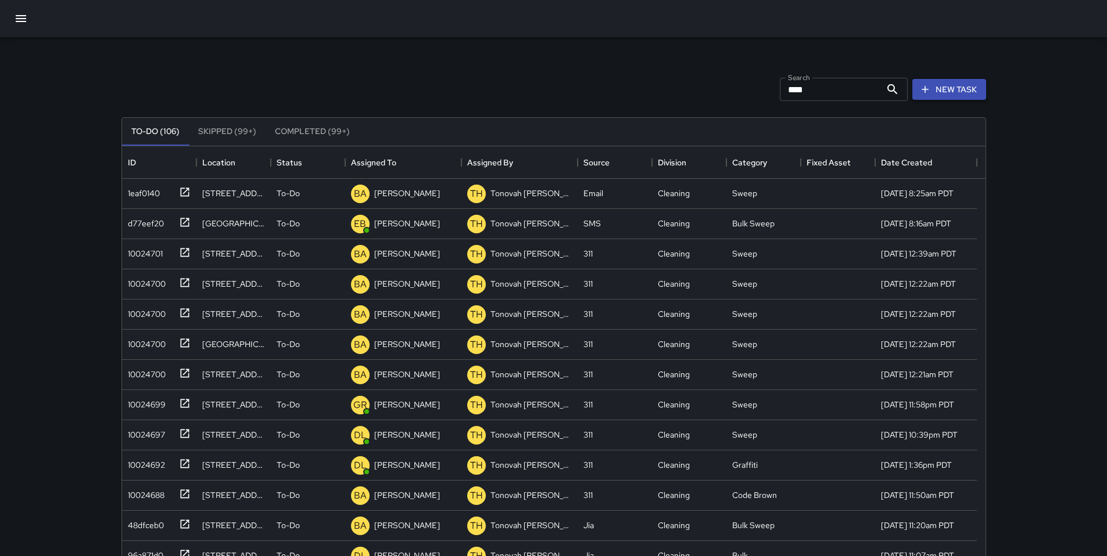
click at [916, 88] on button "New Task" at bounding box center [949, 89] width 74 height 21
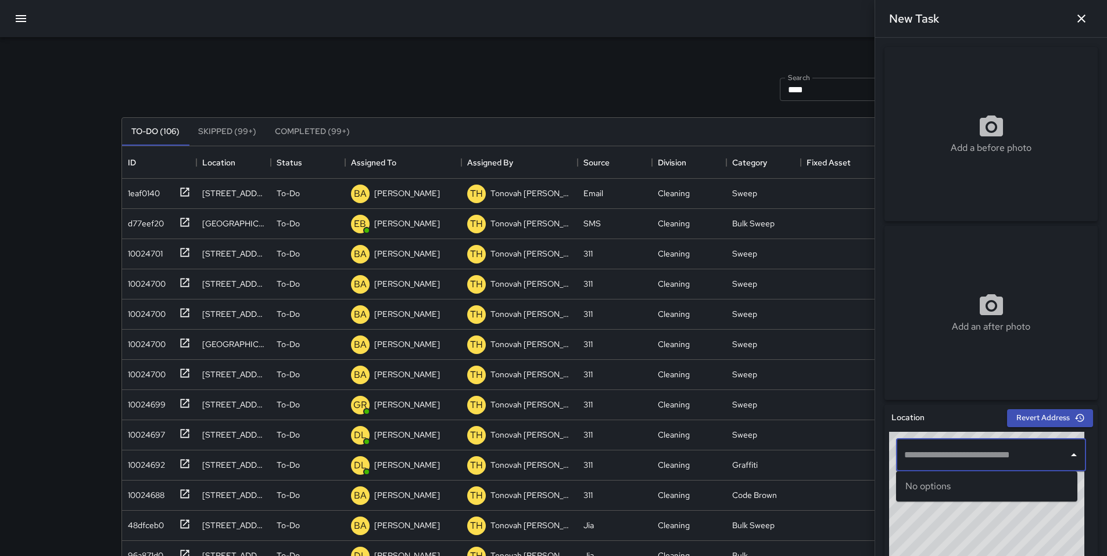
click at [952, 460] on input "text" at bounding box center [982, 455] width 162 height 22
paste input "**********"
click at [1005, 486] on div "No options" at bounding box center [986, 487] width 181 height 30
click at [1003, 461] on input "**********" at bounding box center [982, 455] width 162 height 22
click at [993, 445] on input "**********" at bounding box center [982, 455] width 162 height 22
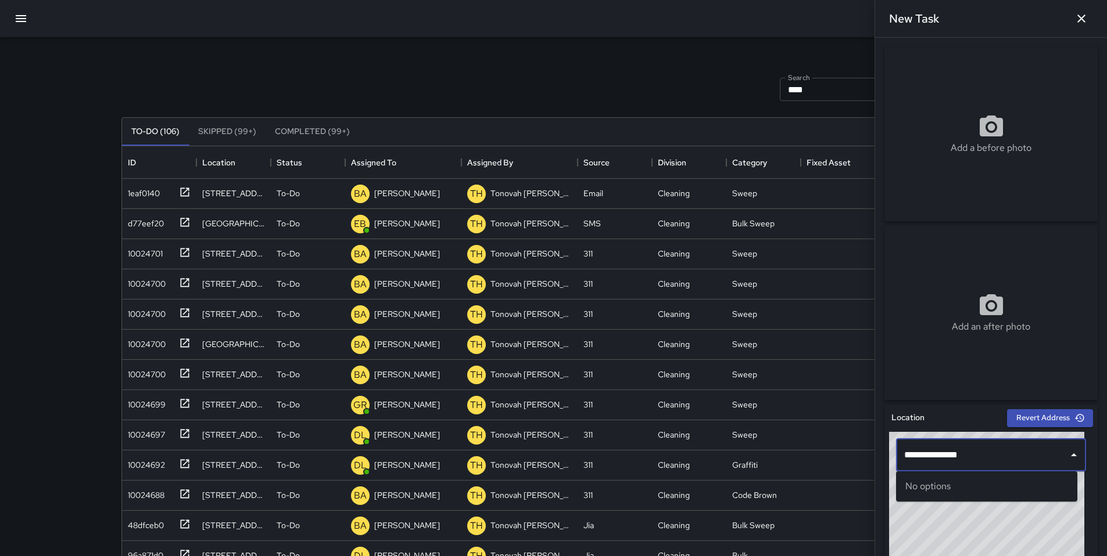
click at [981, 451] on input "**********" at bounding box center [982, 455] width 162 height 22
click at [977, 181] on div "Add a before photo" at bounding box center [990, 134] width 213 height 174
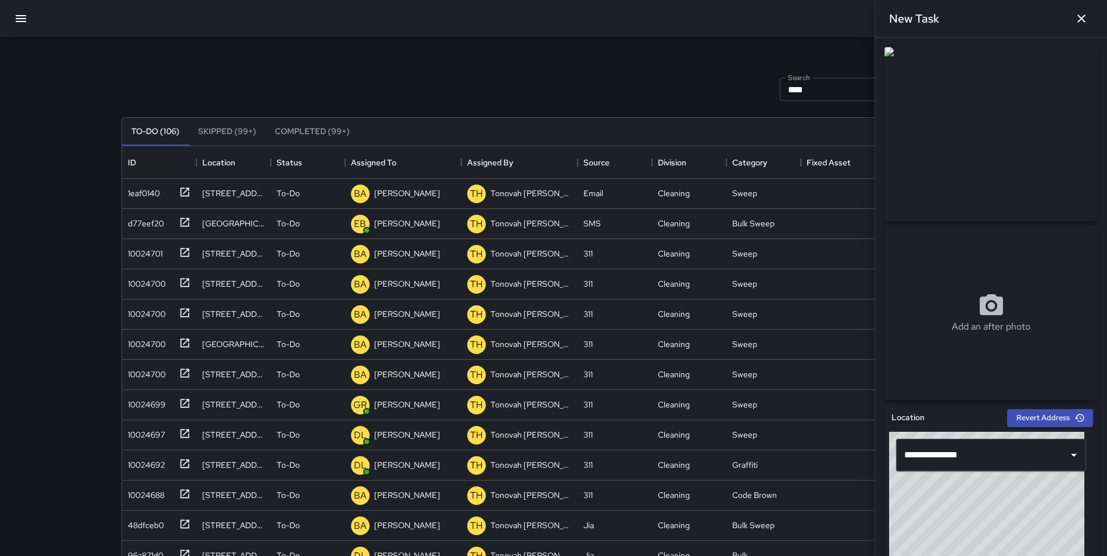
scroll to position [113, 0]
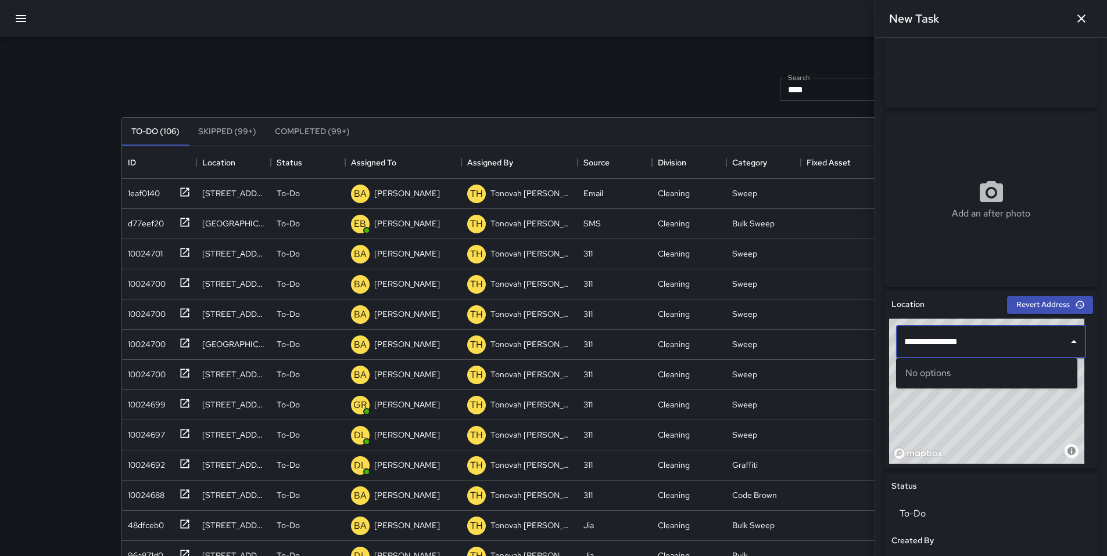
click at [988, 345] on input "**********" at bounding box center [982, 342] width 162 height 22
click at [988, 344] on input "**********" at bounding box center [982, 342] width 162 height 22
drag, startPoint x: 988, startPoint y: 344, endPoint x: 842, endPoint y: 332, distance: 145.7
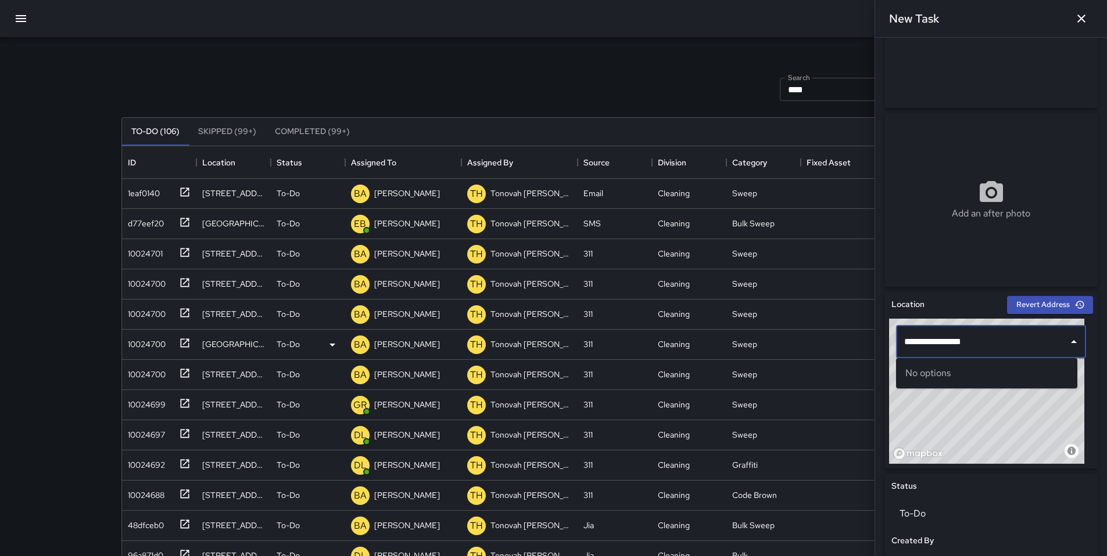
click at [842, 332] on div "Search **** Search New Task To-Do (106) Skipped (99+) Completed (99+) ID Locati…" at bounding box center [553, 361] width 892 height 649
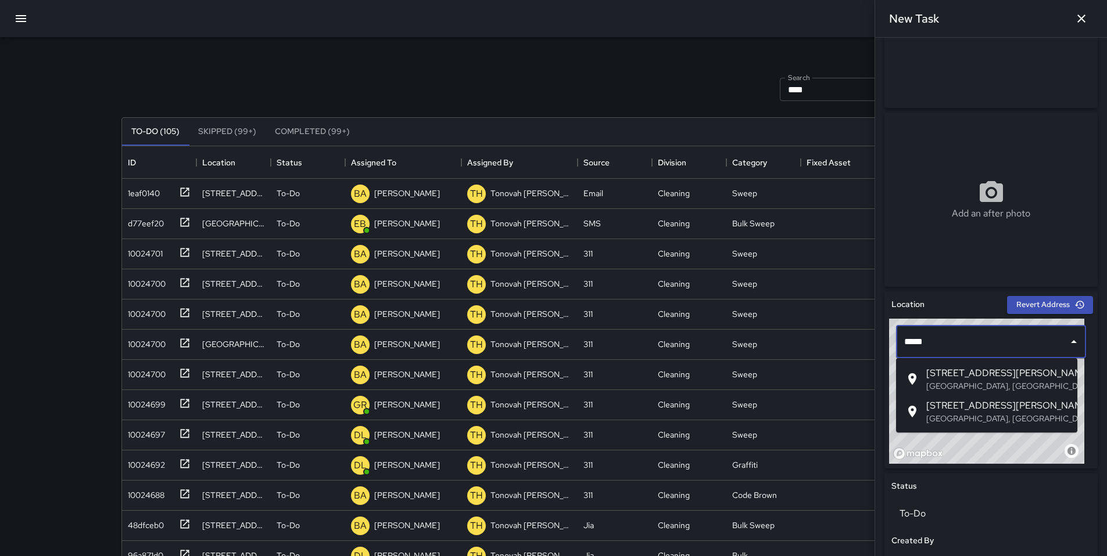
click at [935, 383] on p "San Francisco, CA, USA" at bounding box center [997, 386] width 142 height 12
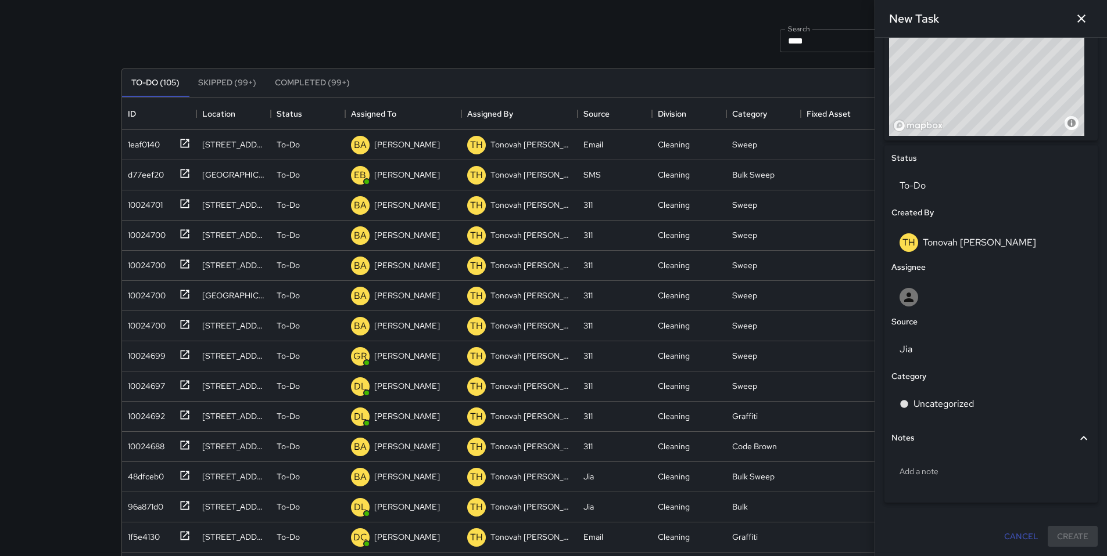
scroll to position [68, 0]
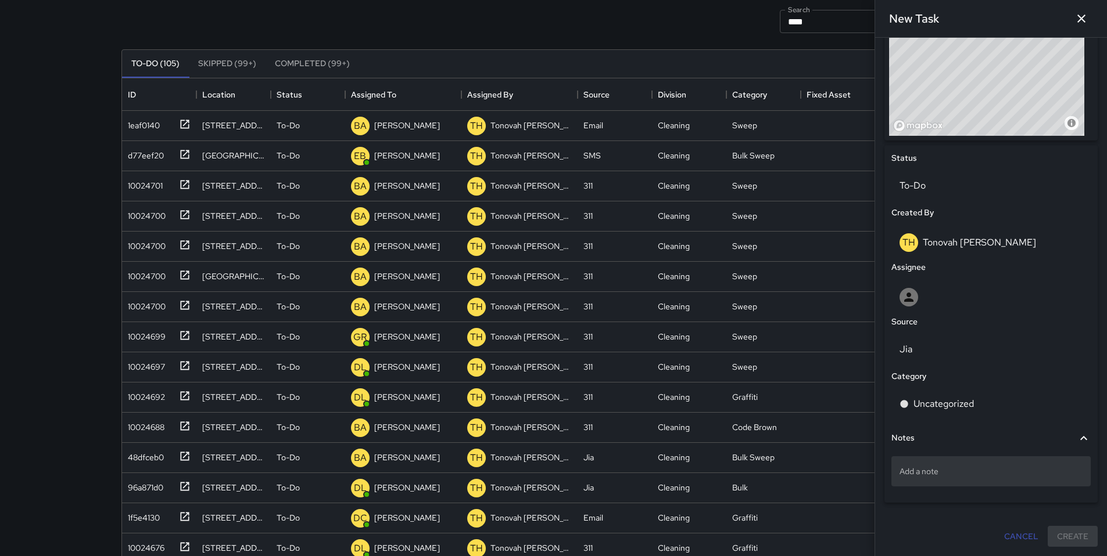
type input "**********"
click at [938, 466] on p "Add a note" at bounding box center [990, 472] width 183 height 12
type textarea "**********"
click at [977, 472] on p "Citylight:" at bounding box center [990, 472] width 183 height 12
type textarea "**********"
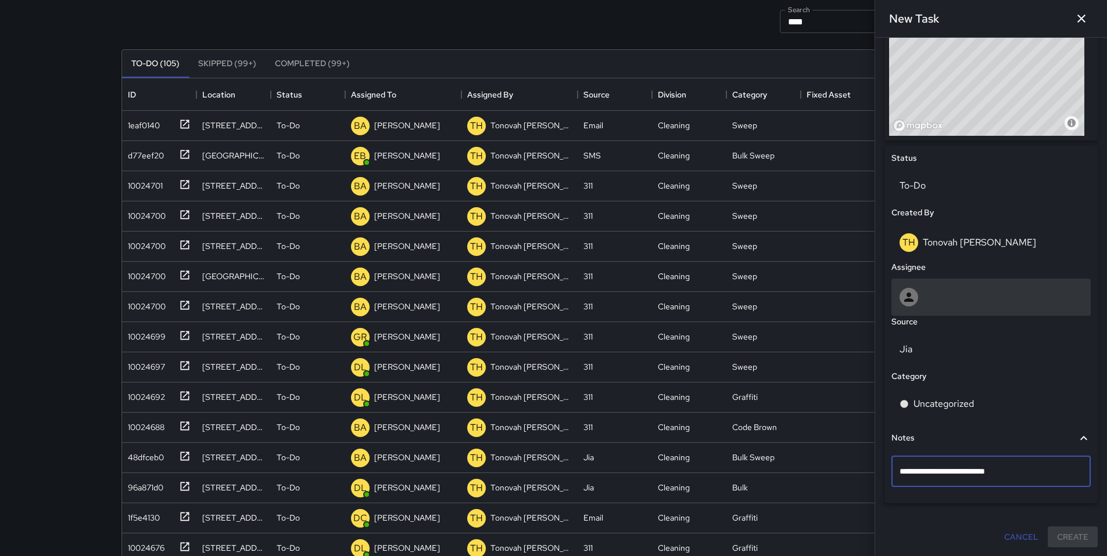
click at [919, 307] on div at bounding box center [990, 297] width 199 height 37
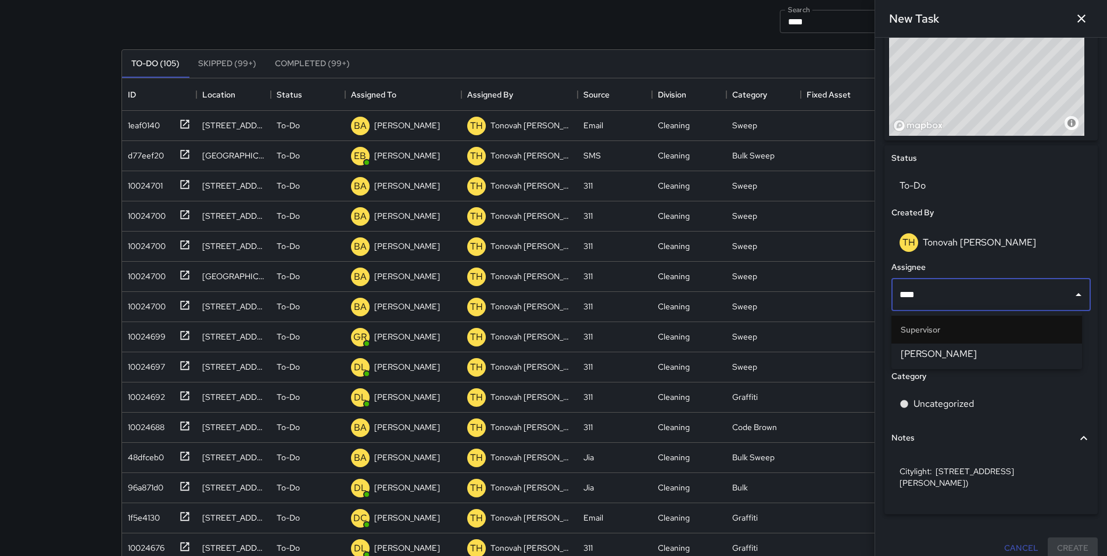
type input "*****"
click at [945, 350] on span "Bryan Alexander" at bounding box center [986, 354] width 172 height 14
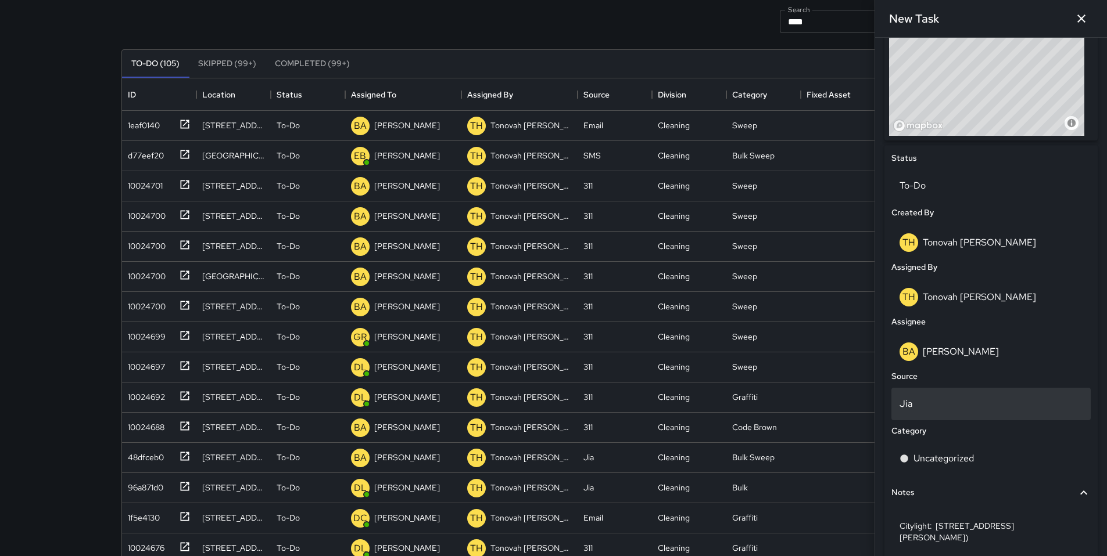
click at [934, 407] on p "Jia" at bounding box center [990, 404] width 183 height 14
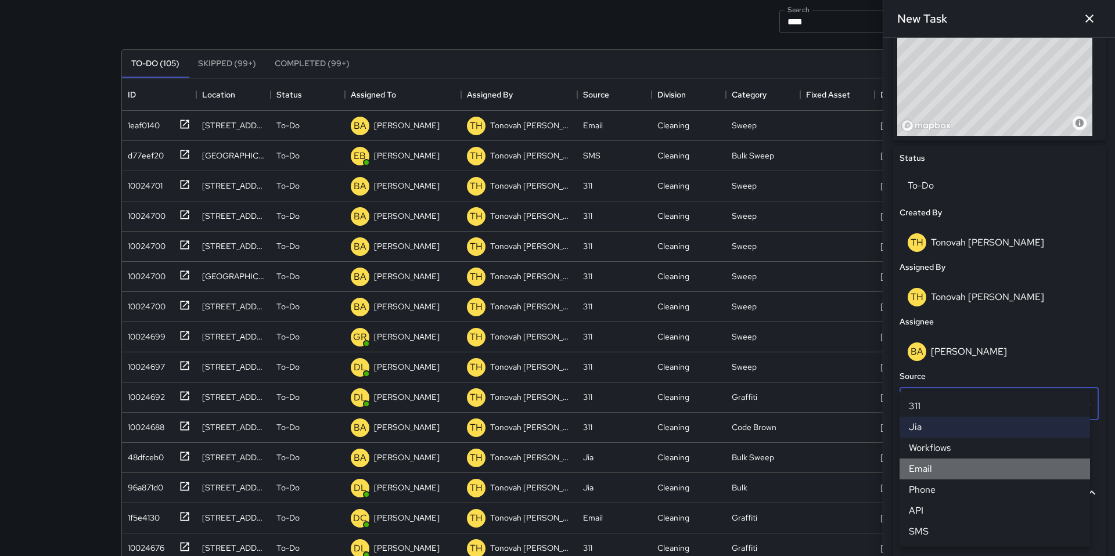
click at [935, 470] on li "Email" at bounding box center [995, 469] width 191 height 21
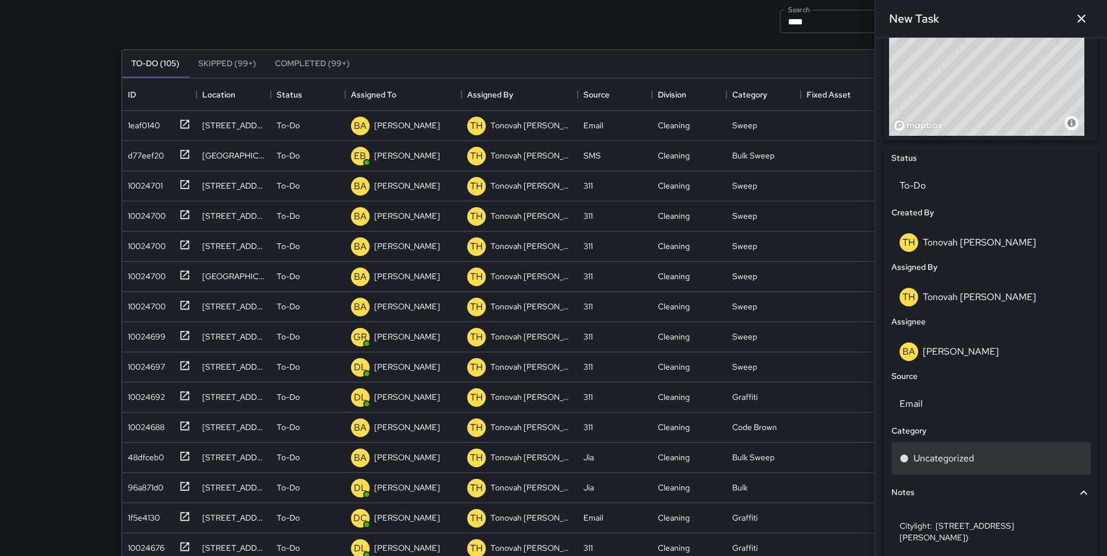
click at [943, 461] on p "Uncategorized" at bounding box center [943, 459] width 60 height 14
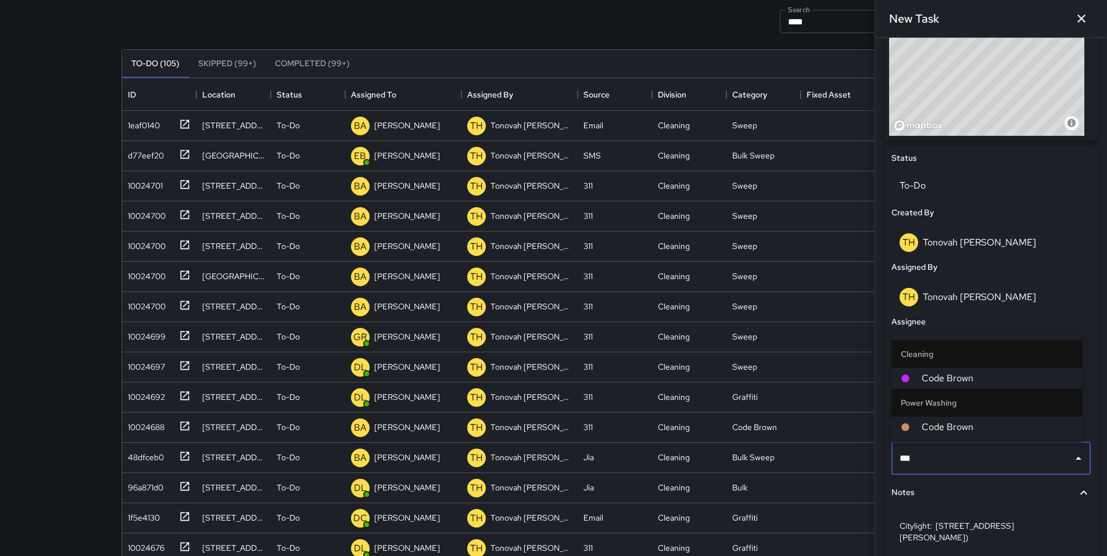
type input "****"
click at [949, 385] on li "Code Brown" at bounding box center [986, 378] width 191 height 21
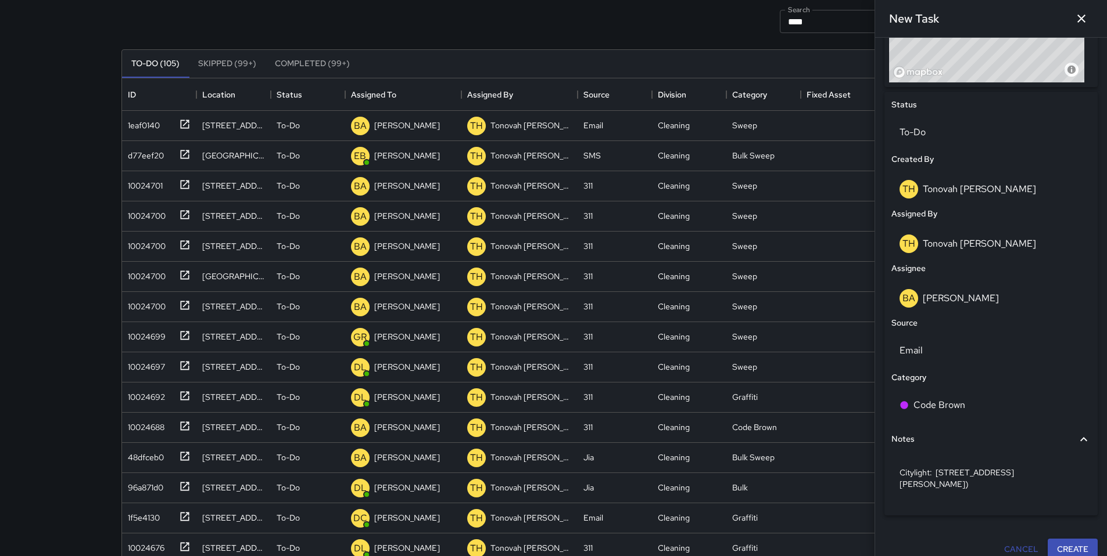
scroll to position [496, 0]
click at [1057, 538] on button "Create" at bounding box center [1072, 548] width 50 height 21
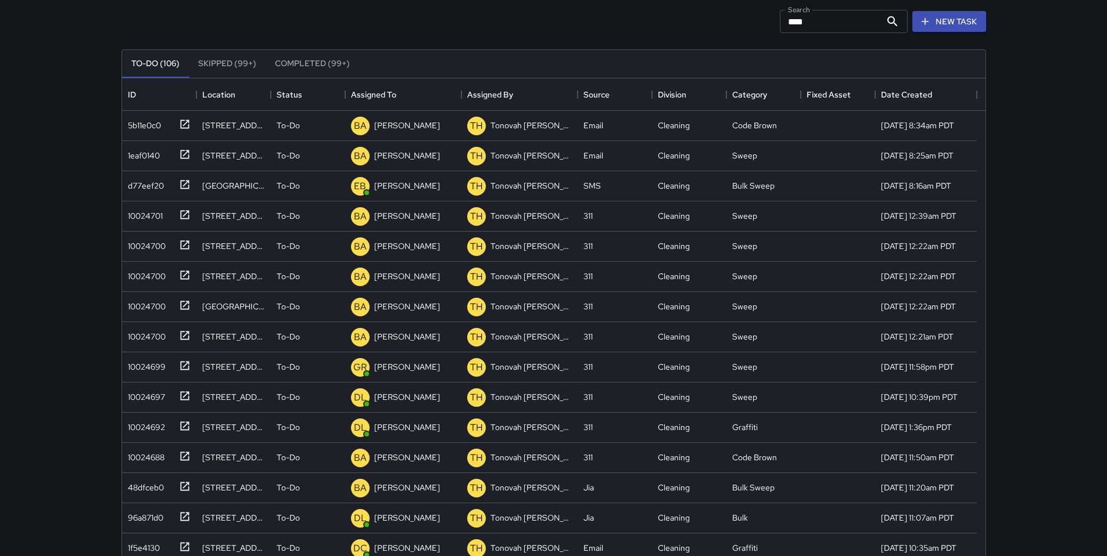
click at [1049, 231] on div "Search **** Search New Task To-Do (106) Skipped (99+) Completed (99+) ID Locati…" at bounding box center [553, 275] width 1107 height 686
click at [803, 20] on input "****" at bounding box center [830, 21] width 101 height 23
drag, startPoint x: 745, startPoint y: 23, endPoint x: 720, endPoint y: 23, distance: 25.0
click at [721, 23] on div "Search **** Search New Task" at bounding box center [553, 21] width 869 height 60
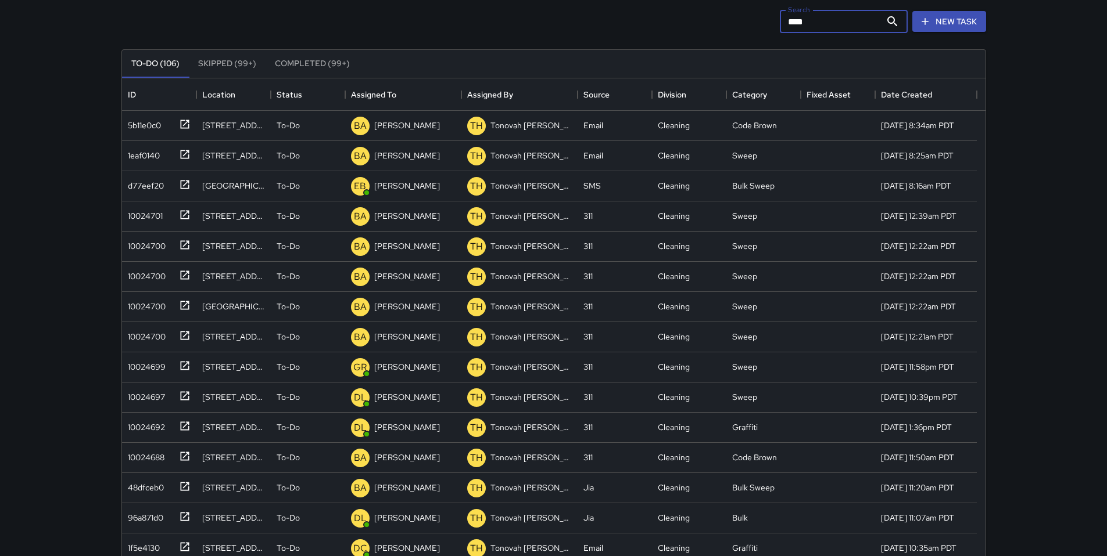
drag, startPoint x: 806, startPoint y: 20, endPoint x: 701, endPoint y: 21, distance: 104.6
click at [702, 21] on div "Search **** Search New Task" at bounding box center [553, 21] width 869 height 60
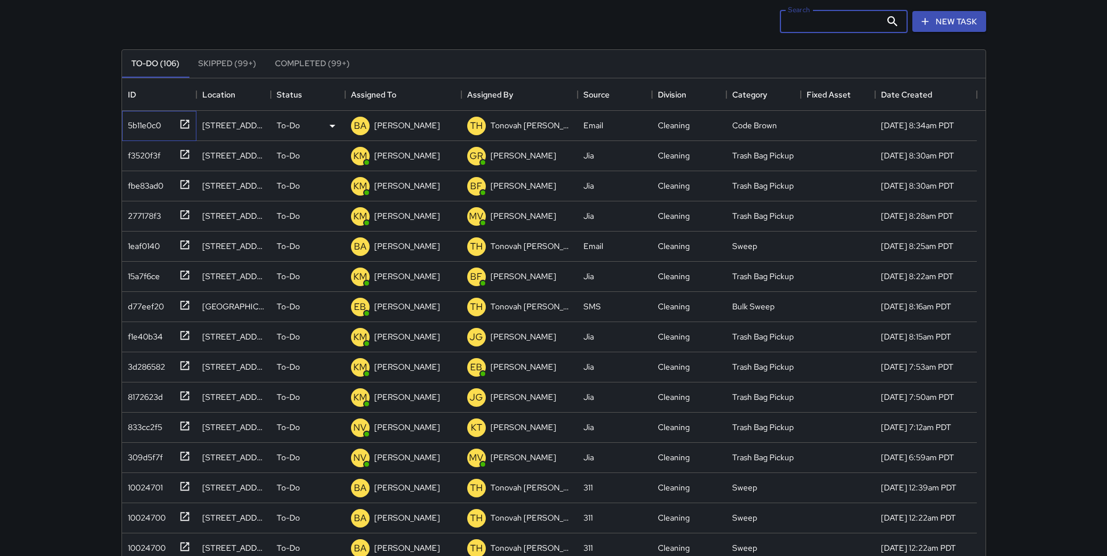
click at [143, 119] on div "5b11e0c0" at bounding box center [142, 123] width 38 height 16
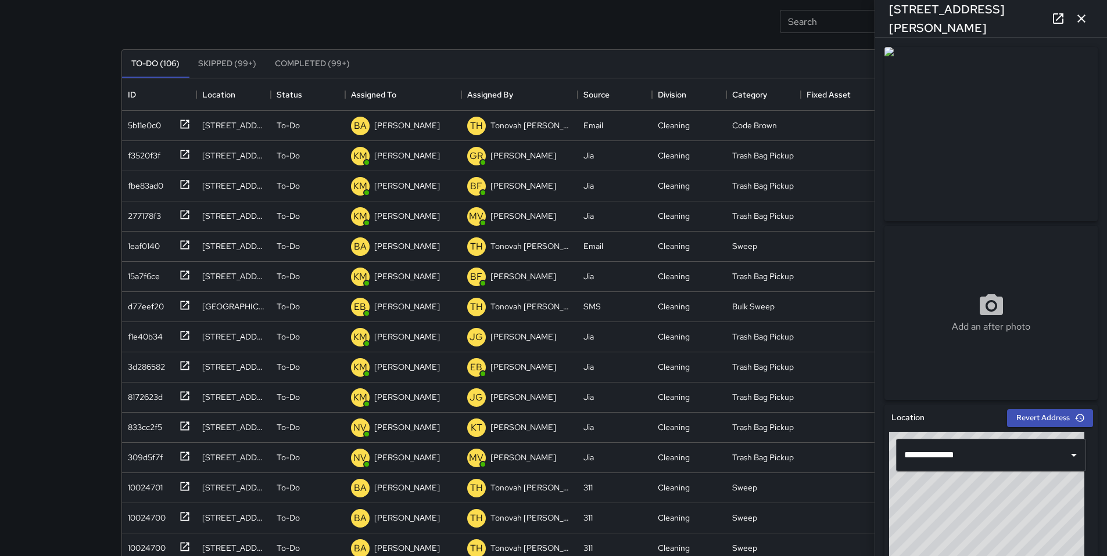
click at [1058, 19] on icon at bounding box center [1058, 19] width 14 height 14
click at [1080, 23] on icon "button" at bounding box center [1081, 19] width 14 height 14
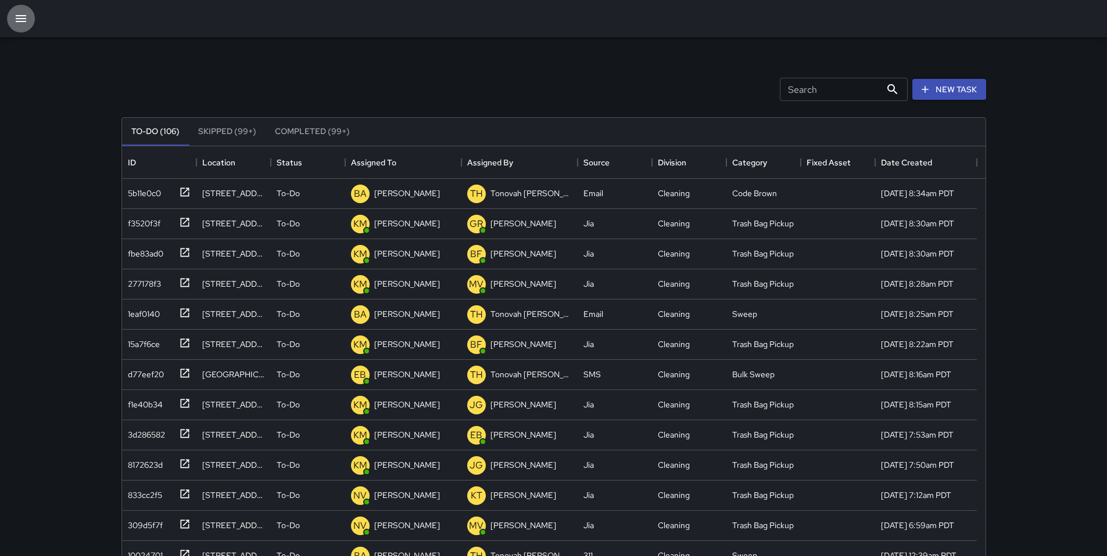
click at [21, 23] on icon "button" at bounding box center [21, 19] width 14 height 14
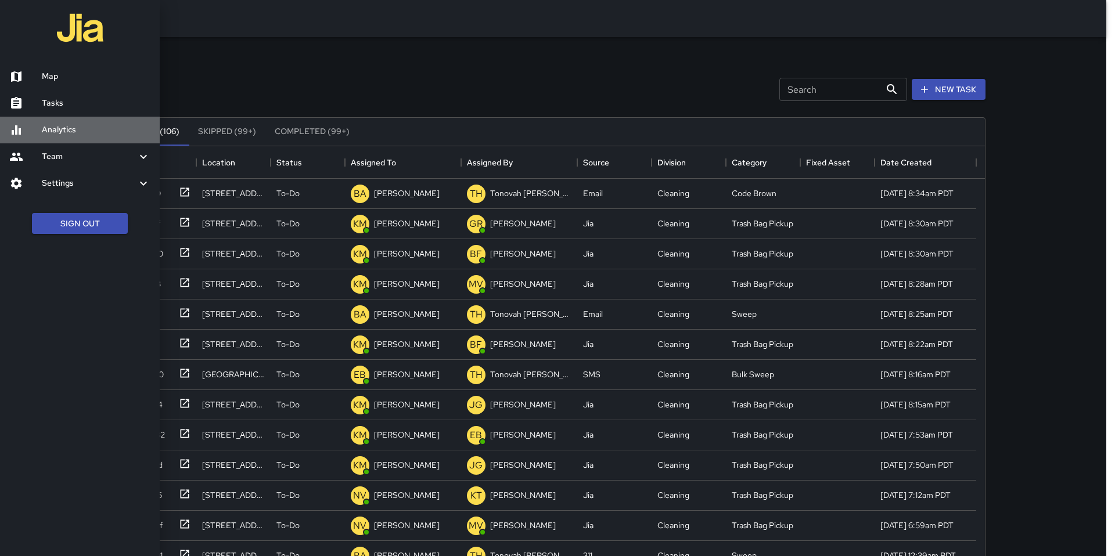
click at [88, 125] on h6 "Analytics" at bounding box center [96, 130] width 109 height 13
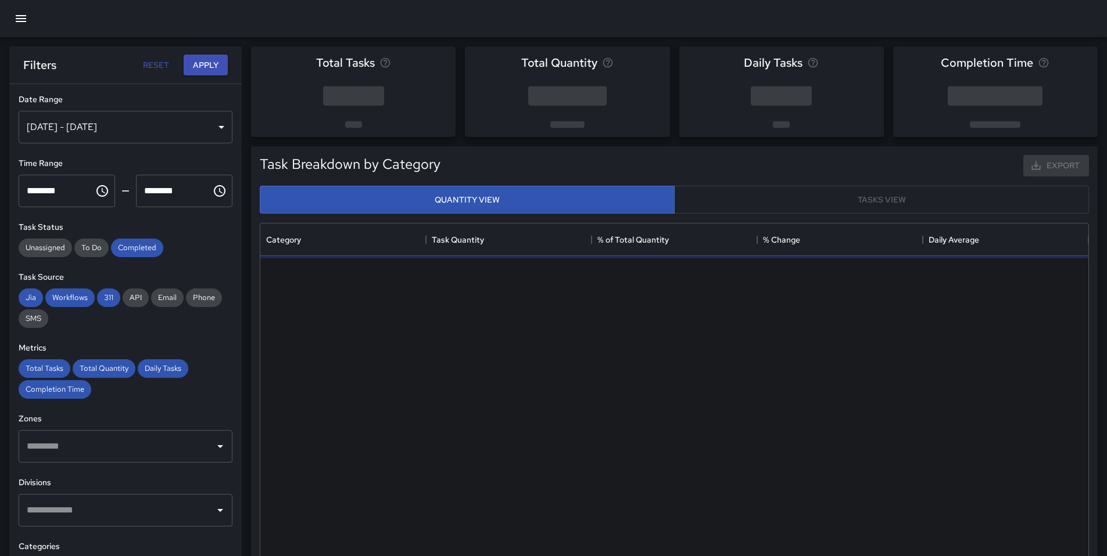
scroll to position [339, 819]
click at [99, 128] on div "[DATE] - [DATE]" at bounding box center [126, 127] width 214 height 33
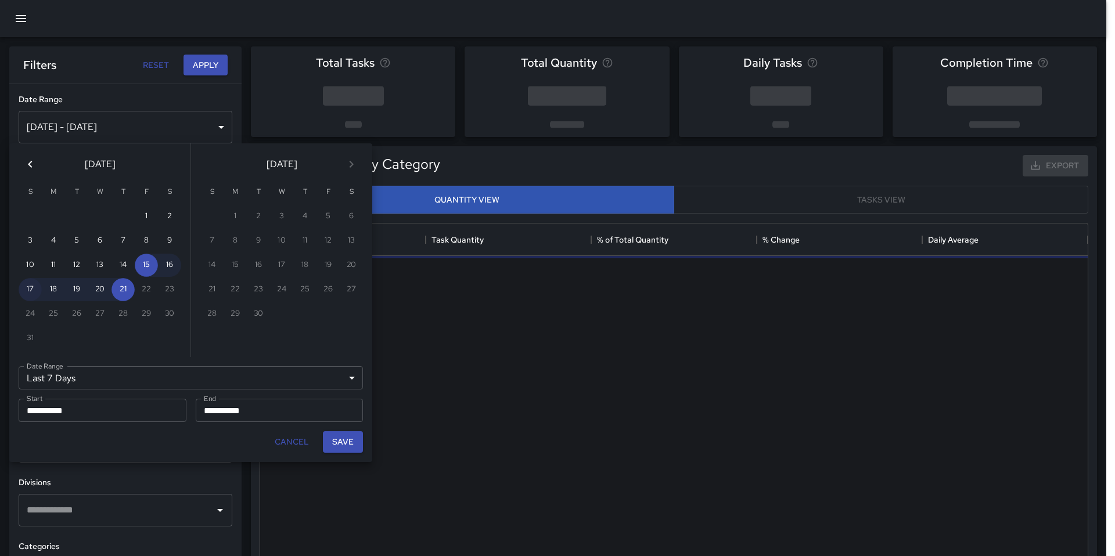
click at [30, 290] on button "17" at bounding box center [30, 289] width 23 height 23
type input "******"
type input "**********"
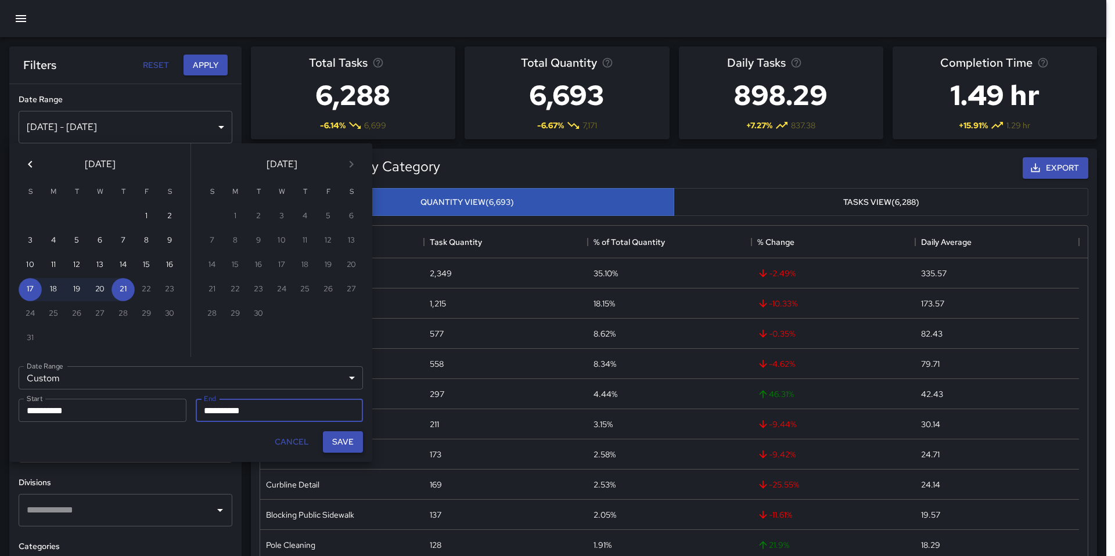
click at [332, 443] on button "Save" at bounding box center [343, 442] width 40 height 21
type input "**********"
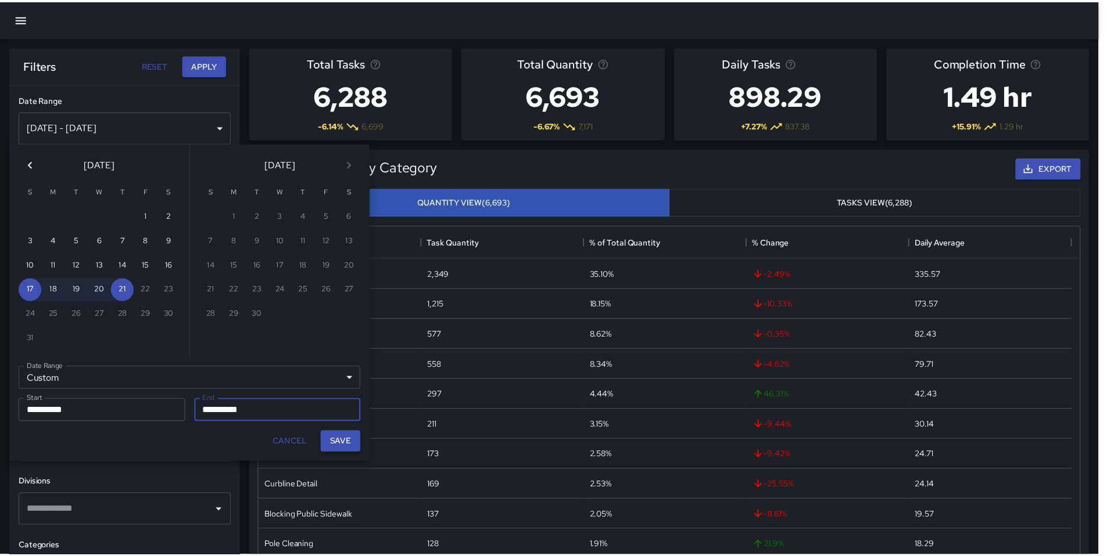
scroll to position [9, 9]
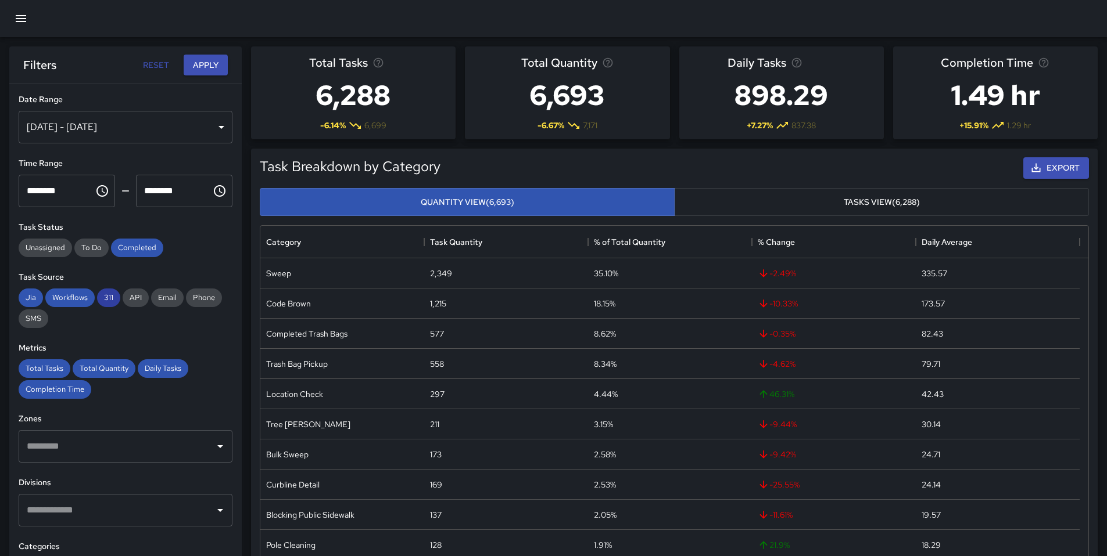
click at [103, 303] on div "311" at bounding box center [108, 298] width 23 height 19
click at [74, 299] on span "Workflows" at bounding box center [69, 298] width 49 height 10
click at [33, 299] on span "Jia" at bounding box center [31, 298] width 24 height 10
click at [134, 251] on span "Completed" at bounding box center [137, 248] width 52 height 10
drag, startPoint x: 171, startPoint y: 368, endPoint x: 143, endPoint y: 364, distance: 28.1
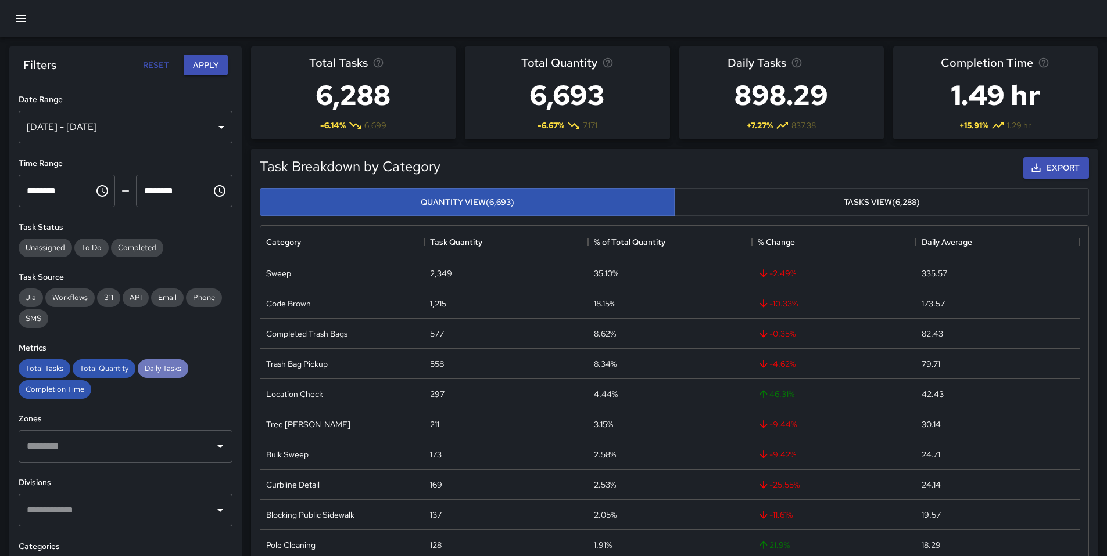
click at [171, 368] on span "Daily Tasks" at bounding box center [163, 369] width 51 height 10
drag, startPoint x: 107, startPoint y: 368, endPoint x: 101, endPoint y: 368, distance: 6.4
click at [107, 368] on span "Total Quantity" at bounding box center [104, 369] width 63 height 10
drag, startPoint x: 24, startPoint y: 372, endPoint x: 36, endPoint y: 384, distance: 16.4
click at [27, 374] on div "Total Tasks" at bounding box center [45, 369] width 52 height 19
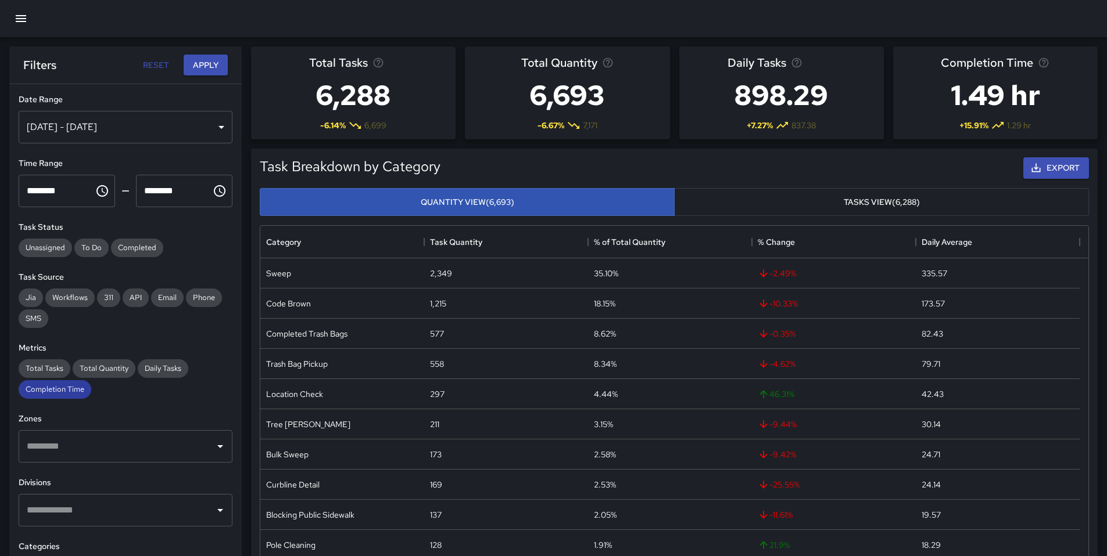
click at [49, 396] on div "Completion Time" at bounding box center [55, 389] width 73 height 19
click at [196, 70] on button "Apply" at bounding box center [206, 65] width 44 height 21
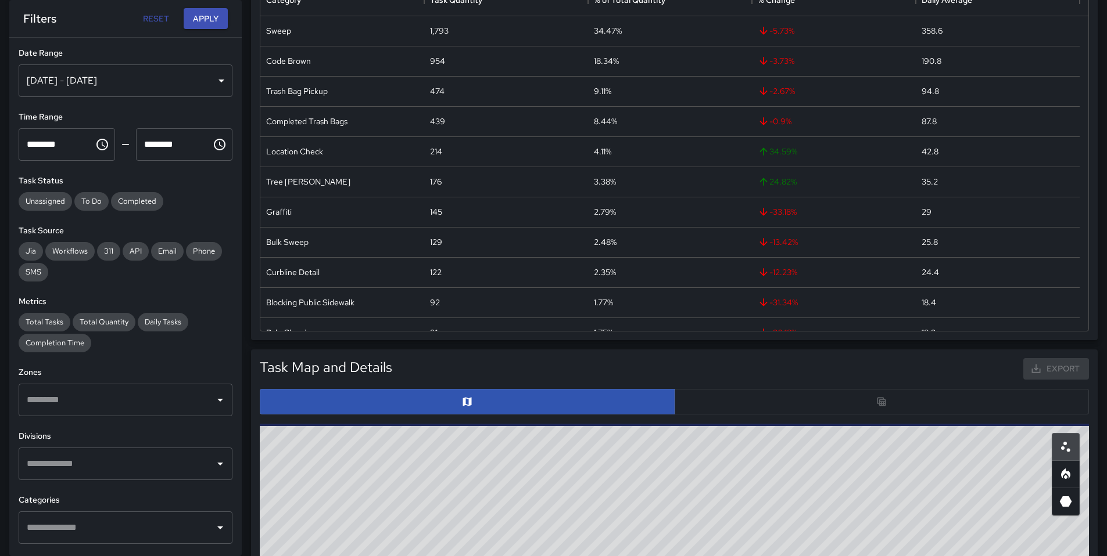
scroll to position [249, 0]
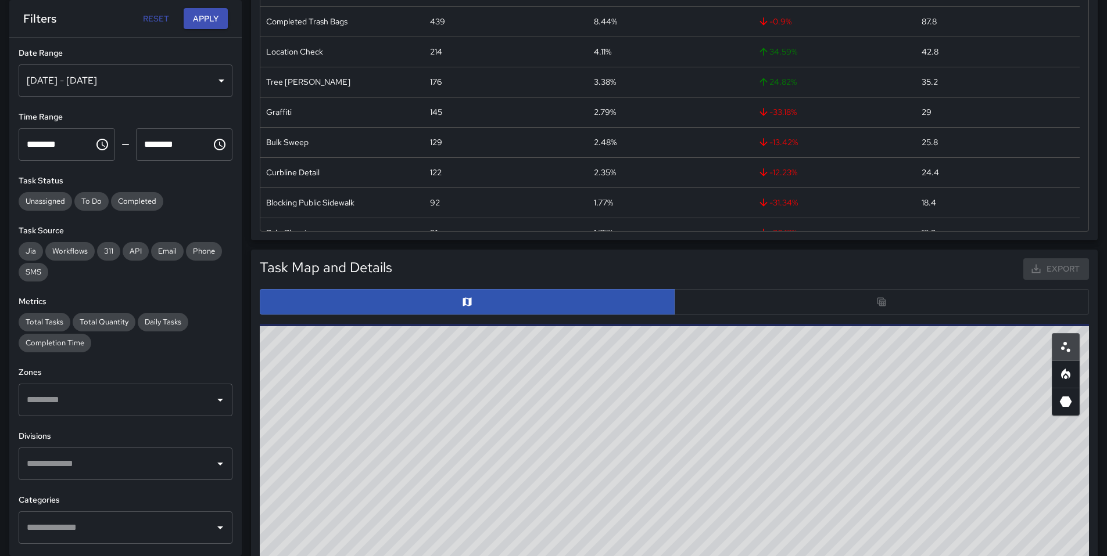
click at [751, 303] on div at bounding box center [674, 302] width 829 height 26
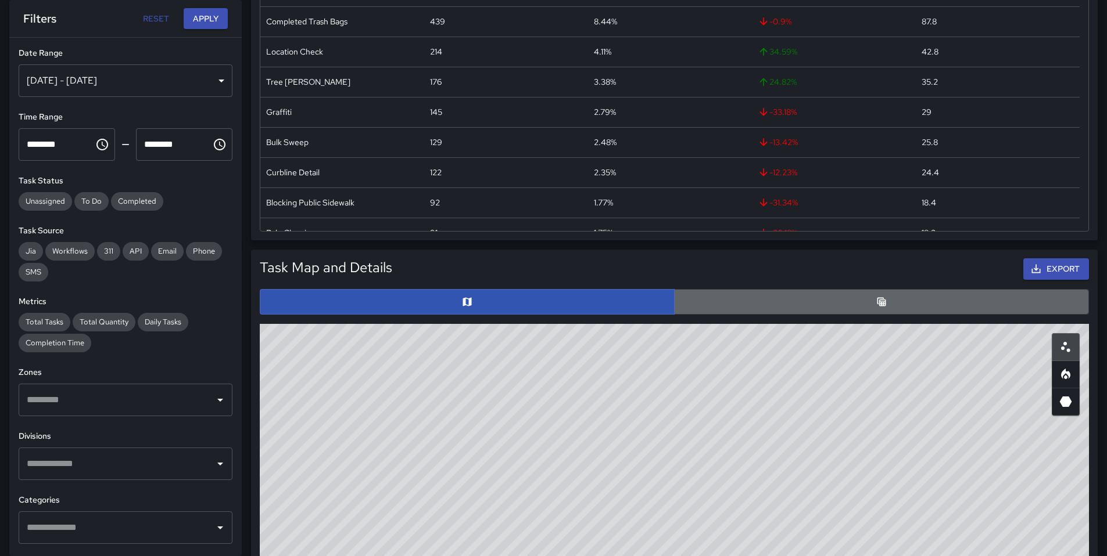
click at [751, 303] on button "button" at bounding box center [881, 302] width 415 height 26
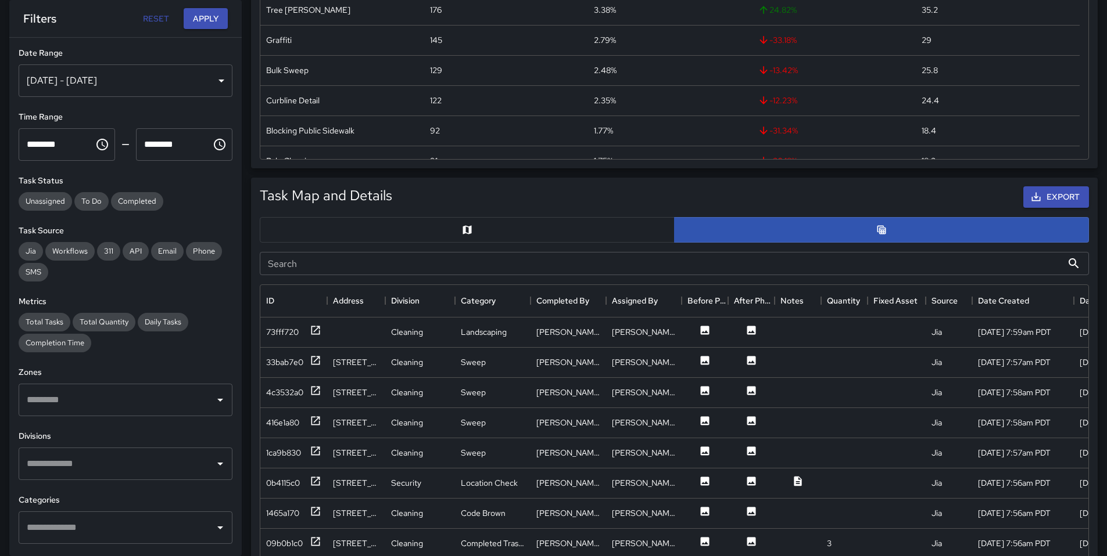
scroll to position [637, 0]
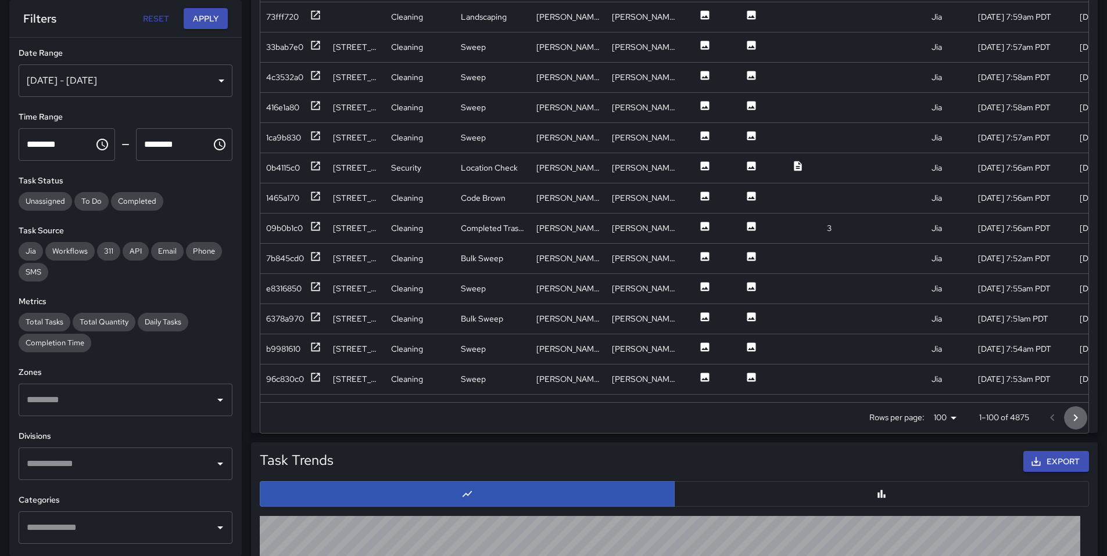
click at [1079, 420] on icon "Go to next page" at bounding box center [1075, 418] width 14 height 14
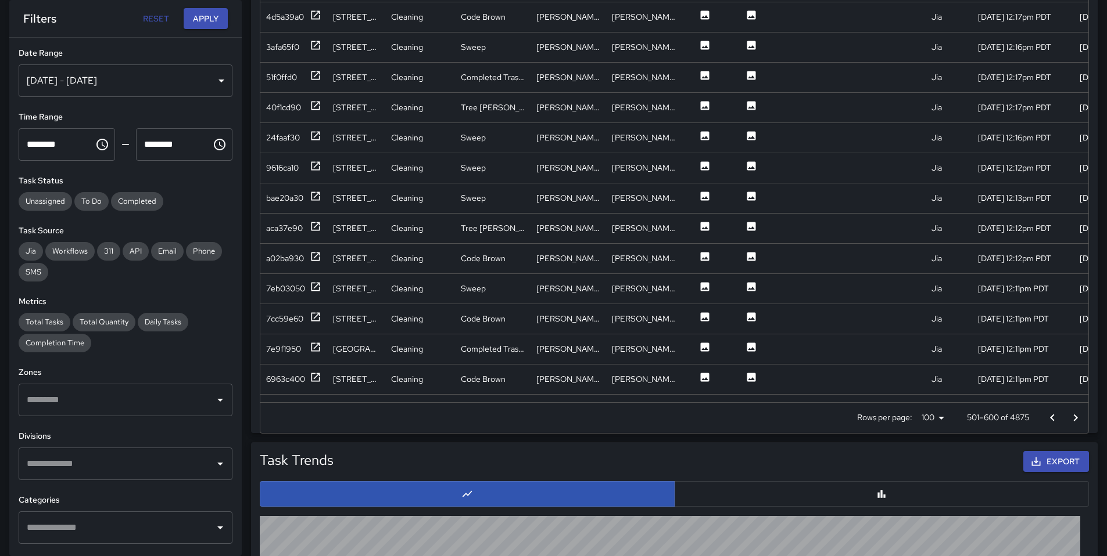
click at [1079, 420] on icon "Go to next page" at bounding box center [1075, 418] width 14 height 14
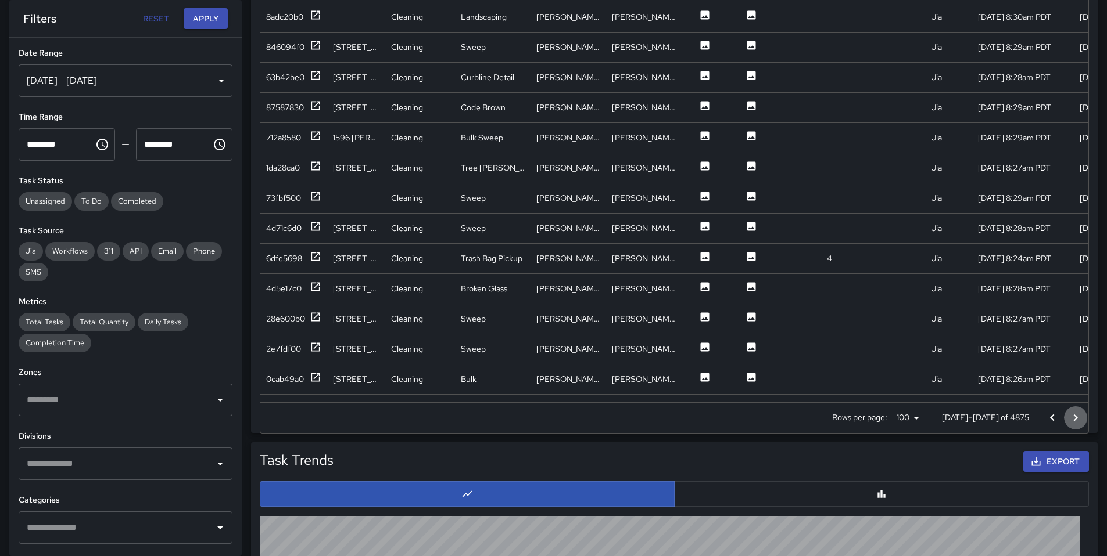
click at [1079, 420] on icon "Go to next page" at bounding box center [1075, 418] width 14 height 14
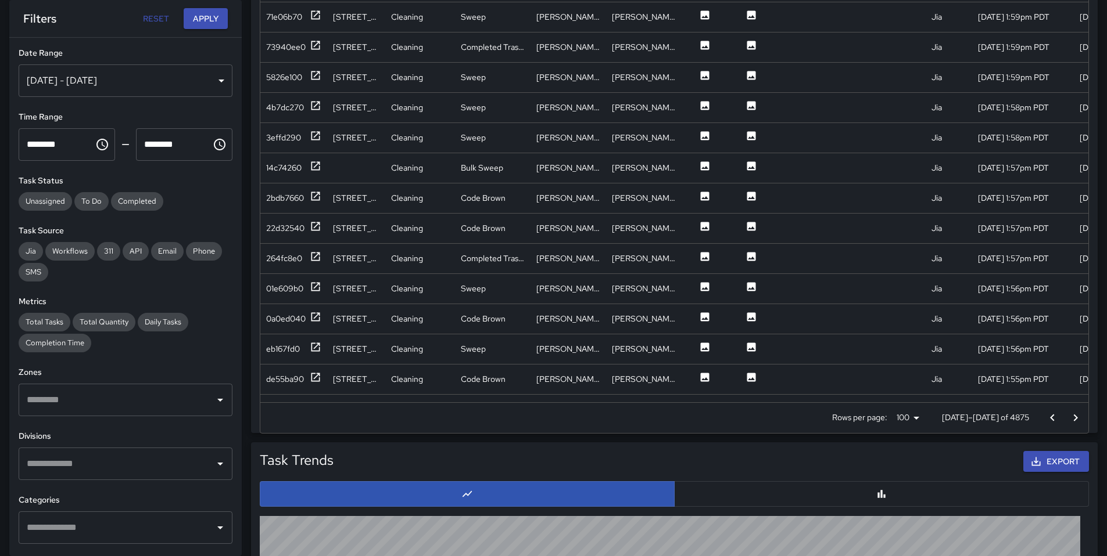
click at [1079, 420] on icon "Go to next page" at bounding box center [1075, 418] width 14 height 14
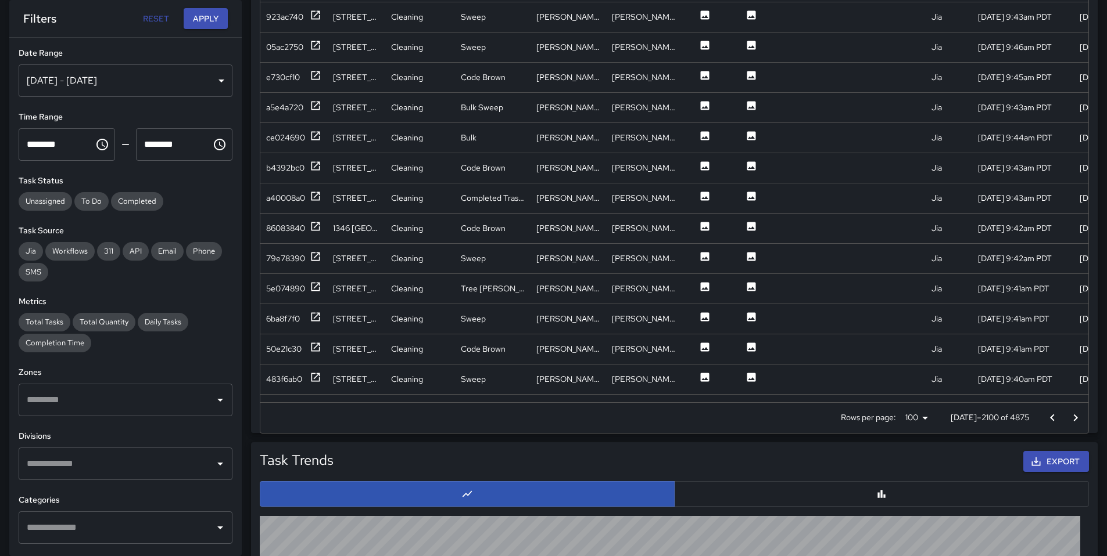
click at [1079, 420] on icon "Go to next page" at bounding box center [1075, 418] width 14 height 14
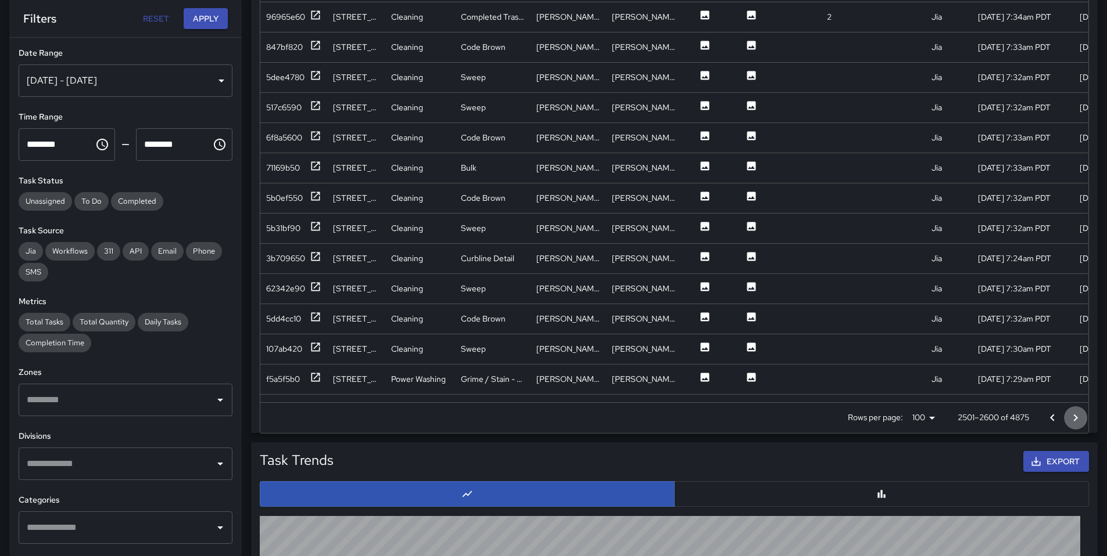
click at [1079, 420] on icon "Go to next page" at bounding box center [1075, 418] width 14 height 14
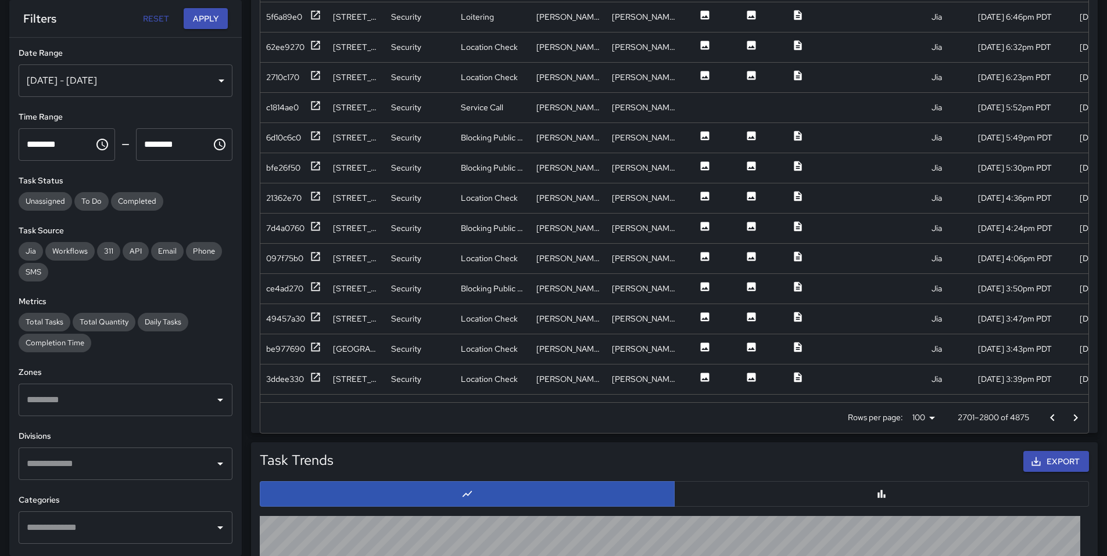
click at [1079, 420] on icon "Go to next page" at bounding box center [1075, 418] width 14 height 14
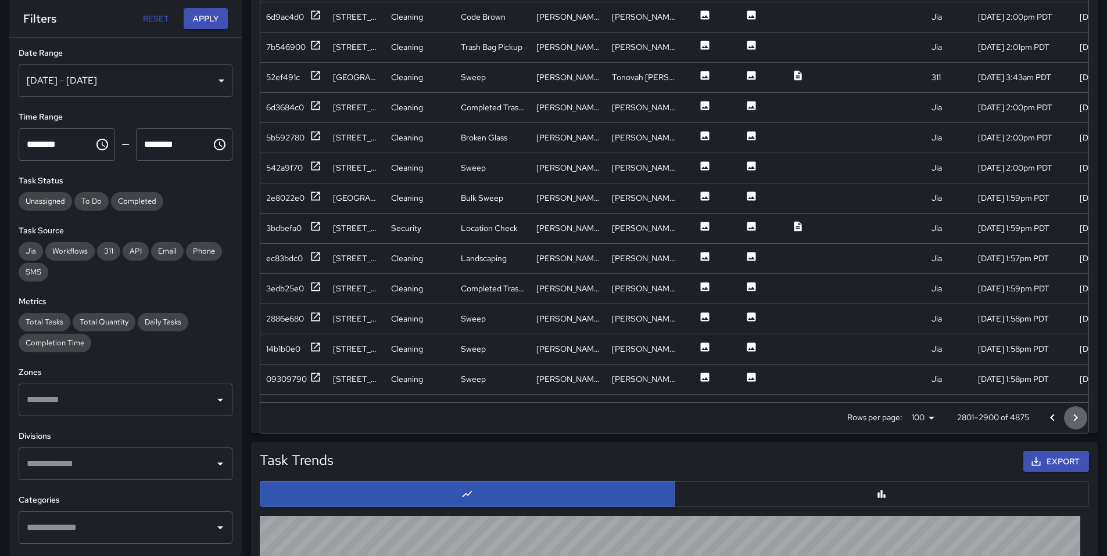
click at [1079, 420] on icon "Go to next page" at bounding box center [1075, 418] width 14 height 14
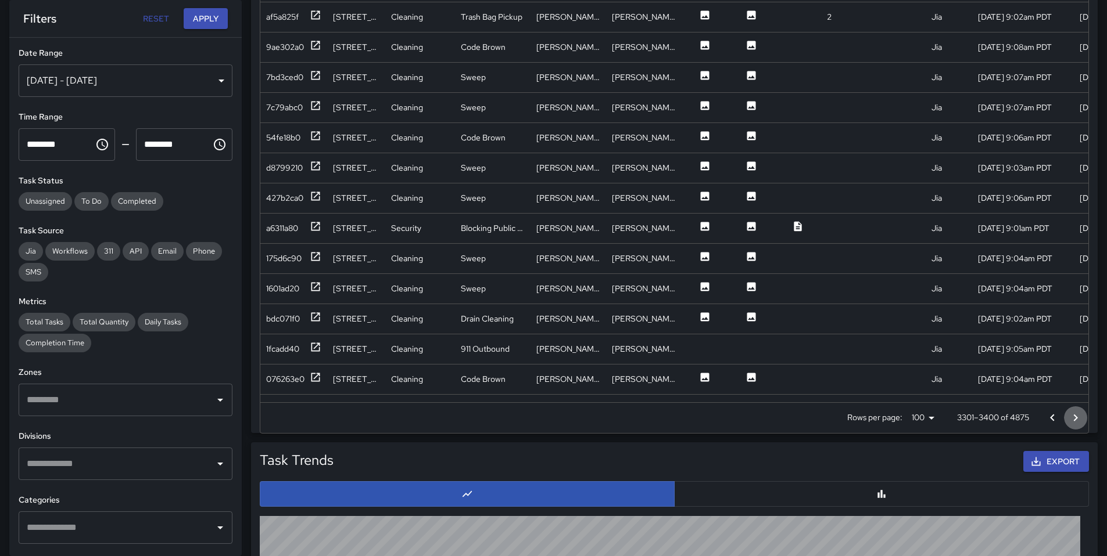
click at [1079, 420] on icon "Go to next page" at bounding box center [1075, 418] width 14 height 14
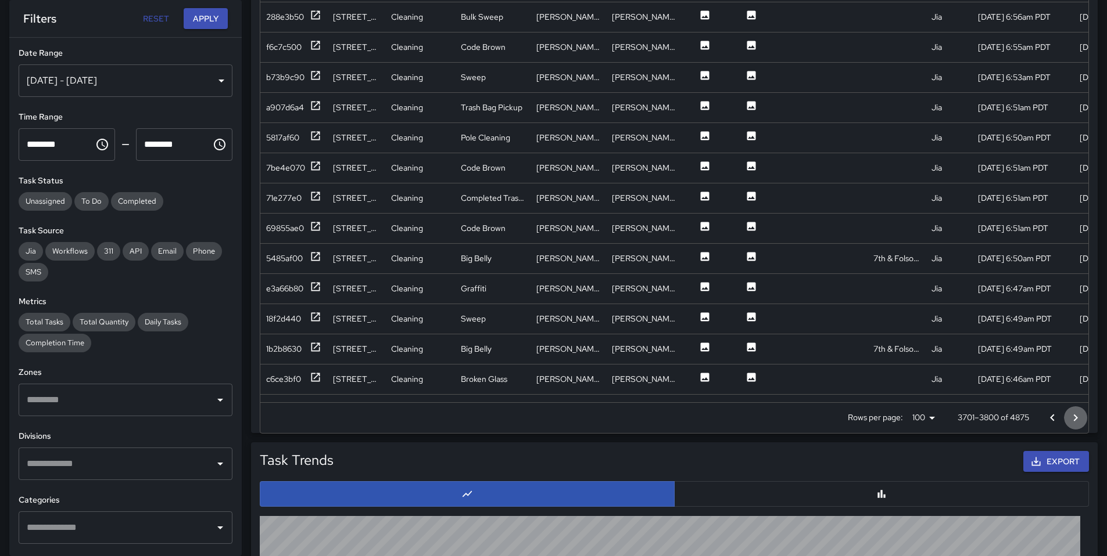
click at [1079, 420] on icon "Go to next page" at bounding box center [1075, 418] width 14 height 14
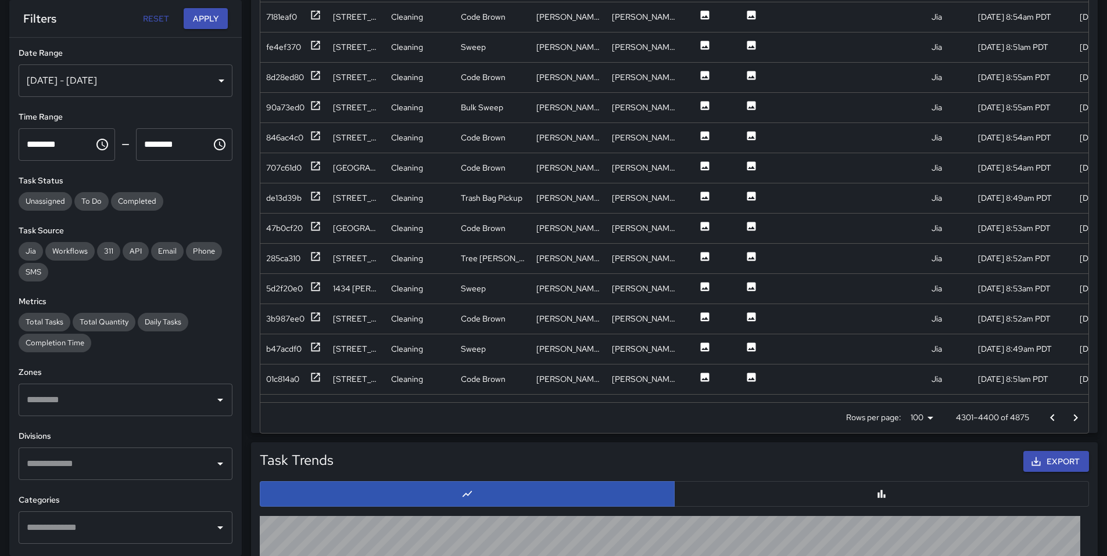
click at [1079, 420] on icon "Go to next page" at bounding box center [1075, 418] width 14 height 14
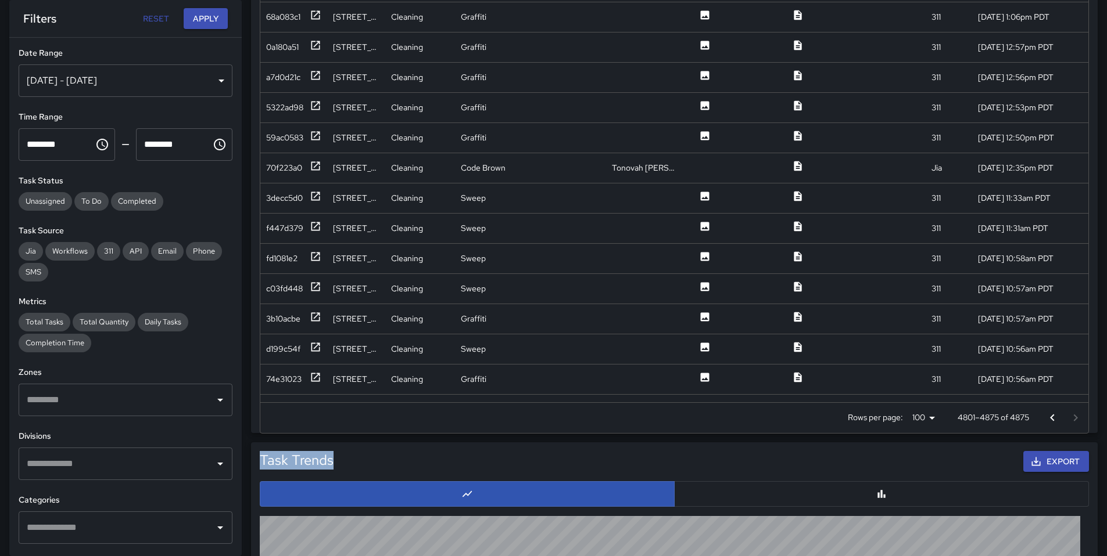
click at [1079, 420] on div at bounding box center [1063, 418] width 46 height 23
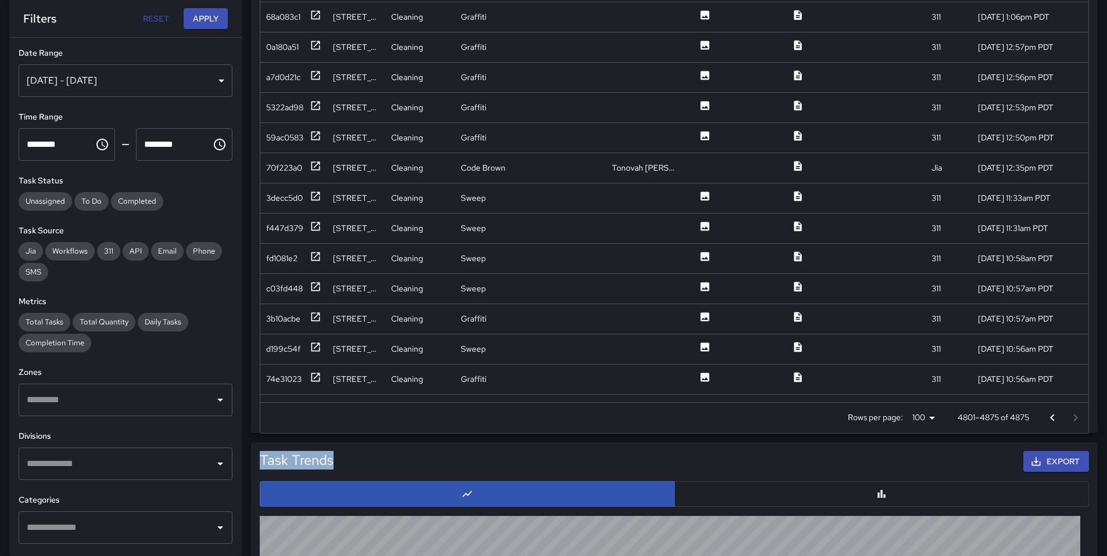
click at [1079, 420] on div at bounding box center [1063, 418] width 46 height 23
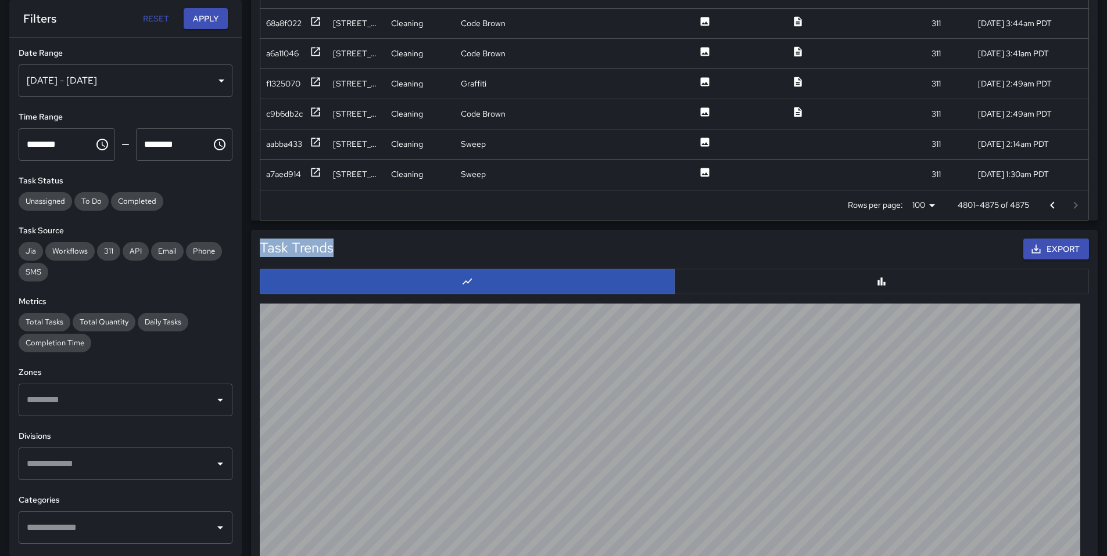
scroll to position [1025, 0]
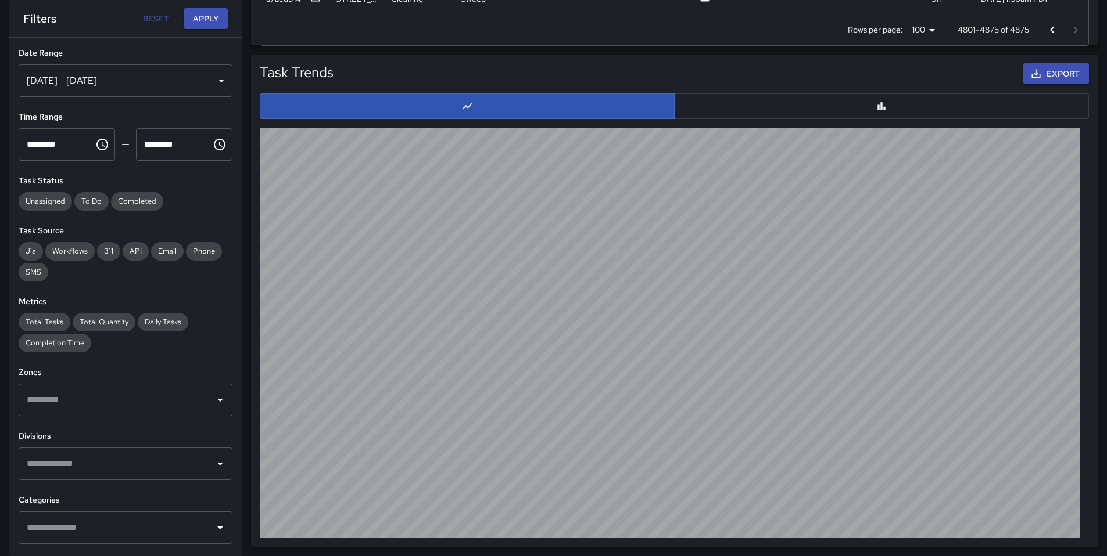
drag, startPoint x: 1105, startPoint y: 295, endPoint x: 1110, endPoint y: 339, distance: 44.9
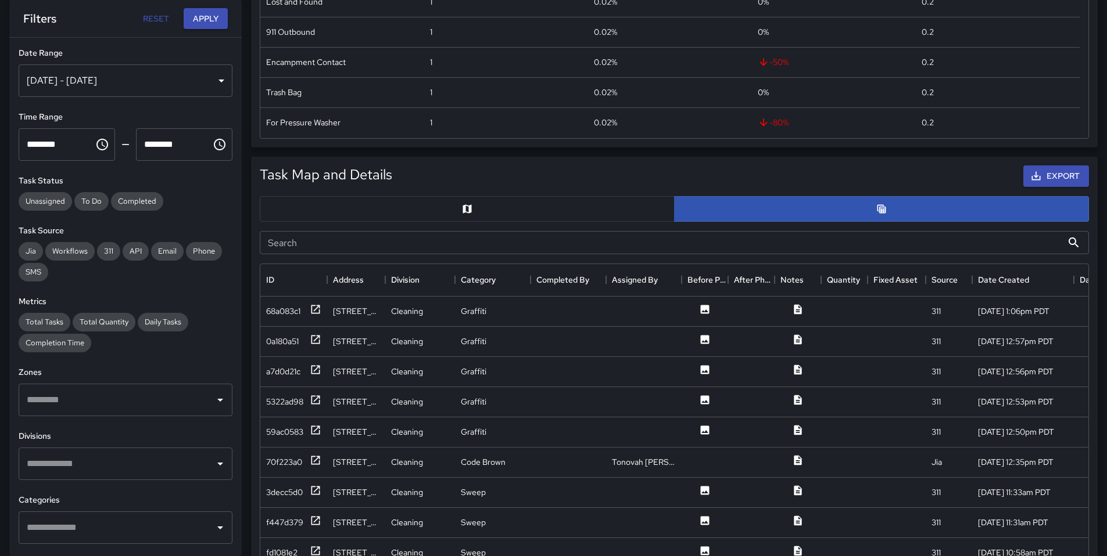
scroll to position [318, 0]
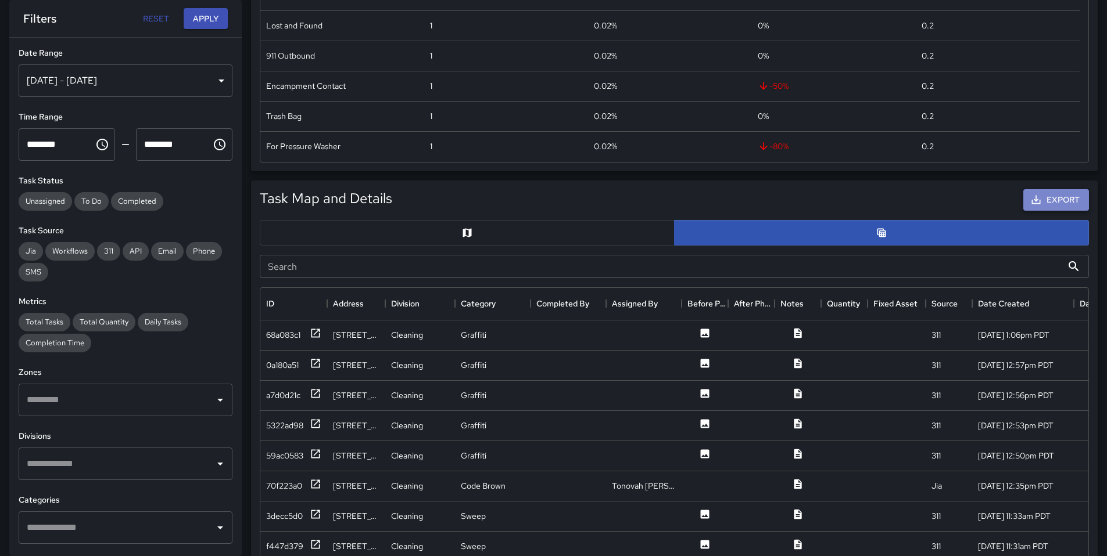
click at [1029, 202] on button "Export" at bounding box center [1056, 199] width 66 height 21
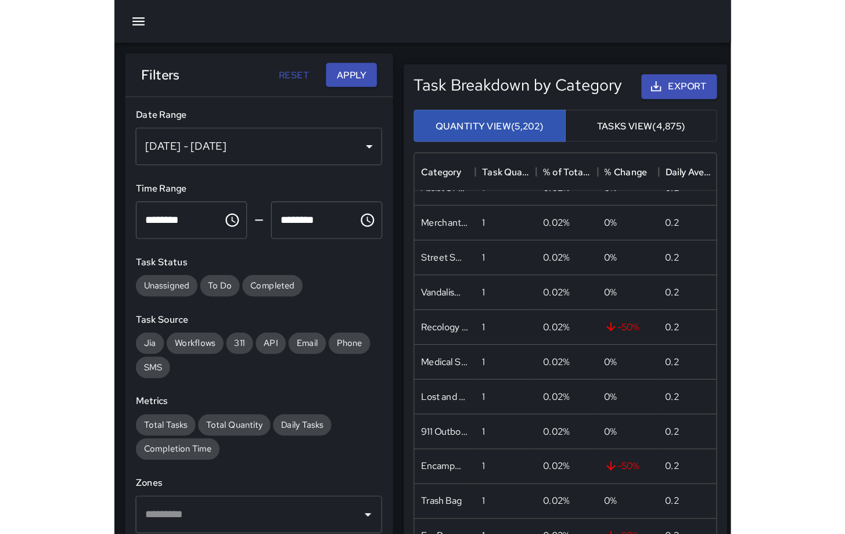
scroll to position [9, 9]
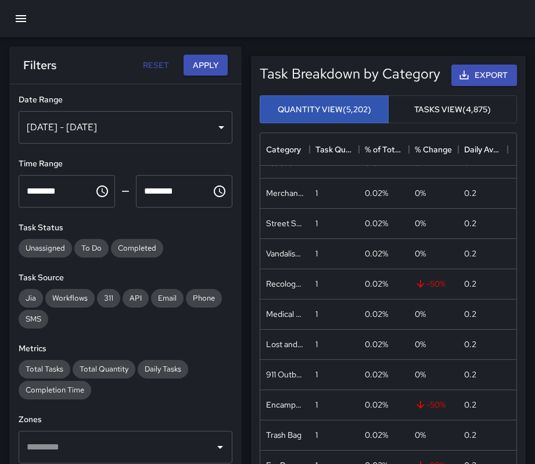
click at [264, 32] on div at bounding box center [267, 18] width 535 height 37
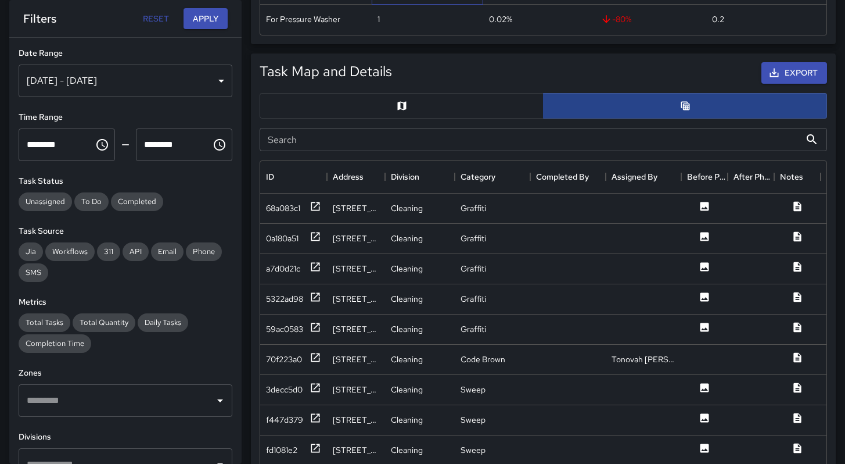
scroll to position [418, 0]
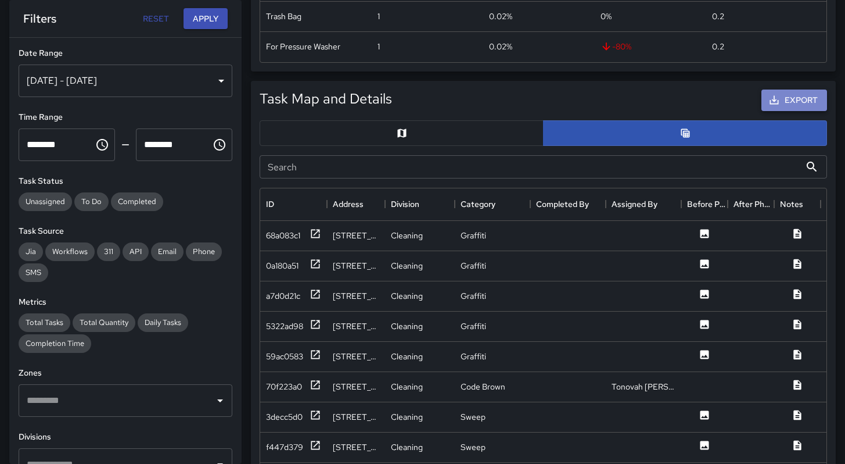
click at [777, 101] on icon "button" at bounding box center [775, 100] width 12 height 12
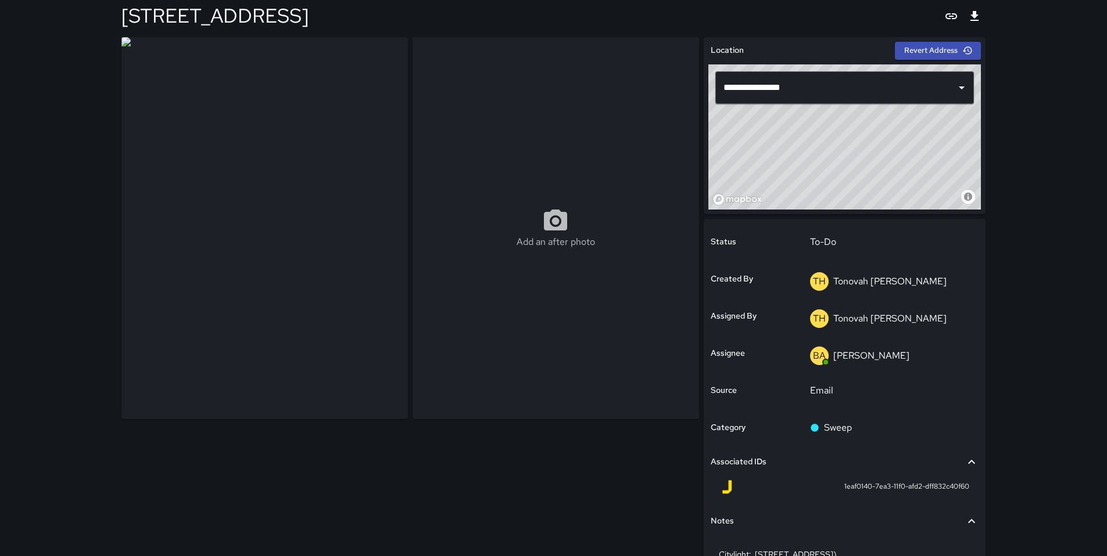
scroll to position [103, 0]
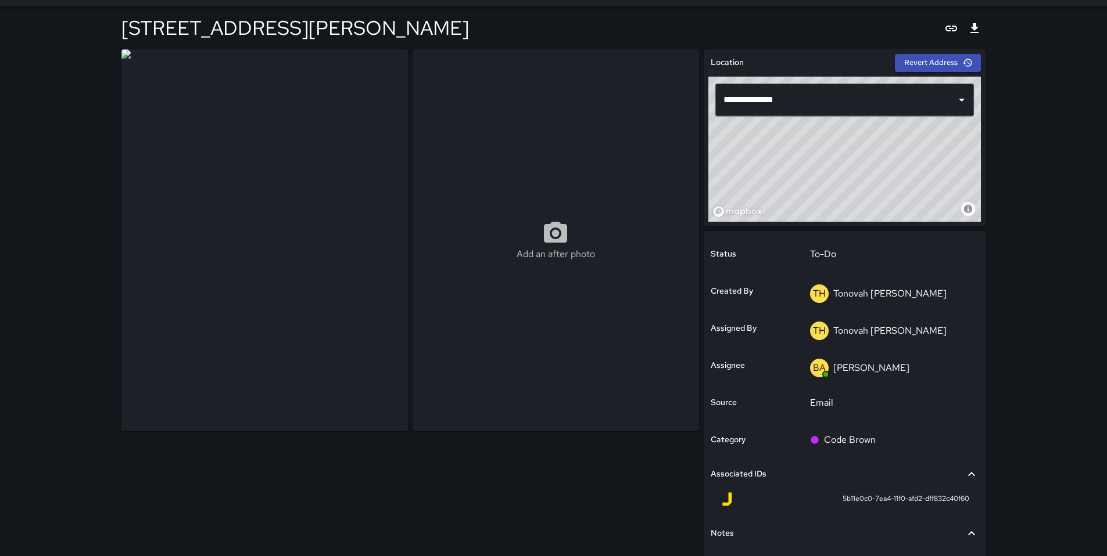
scroll to position [103, 0]
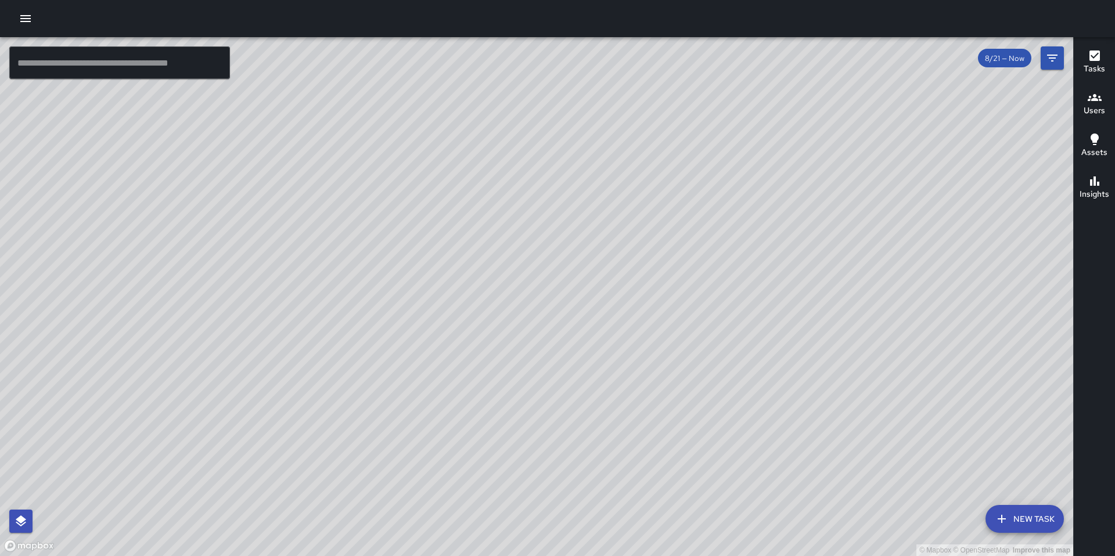
click at [12, 19] on div at bounding box center [557, 18] width 1115 height 37
click at [16, 19] on button "button" at bounding box center [25, 18] width 23 height 23
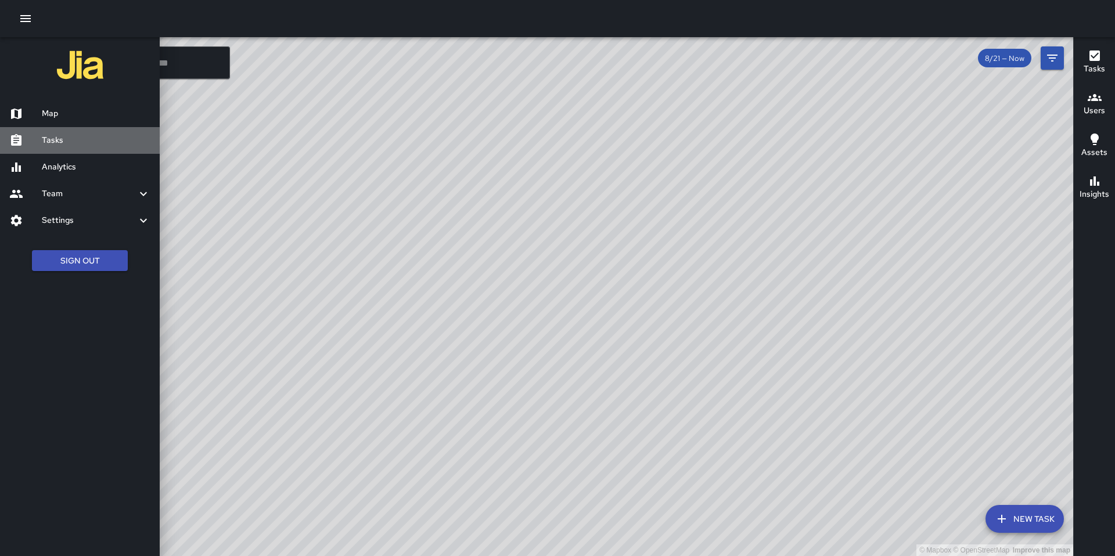
click at [51, 135] on h6 "Tasks" at bounding box center [96, 140] width 109 height 13
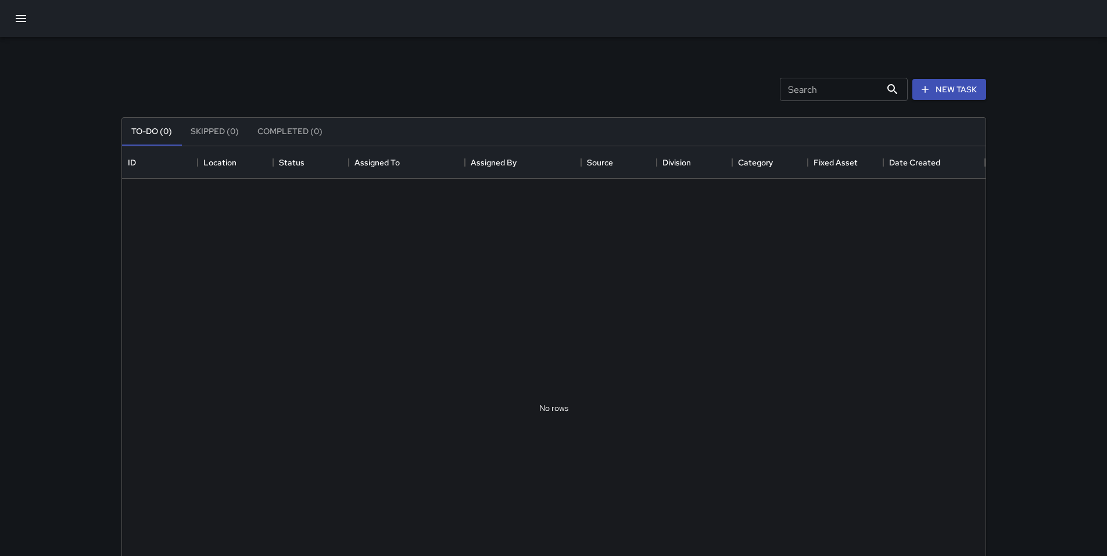
scroll to position [483, 854]
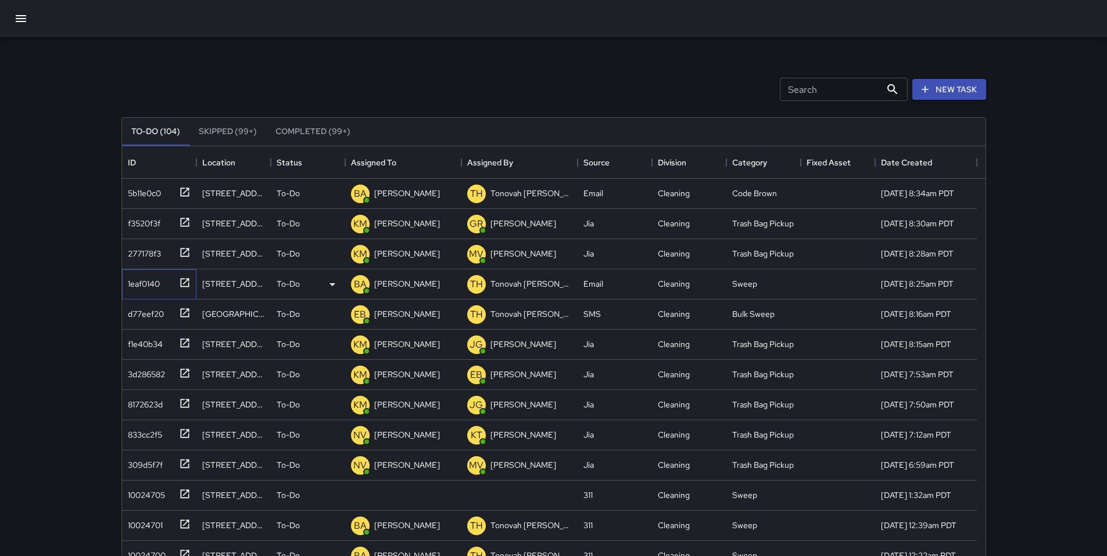
click at [142, 280] on div "1eaf0140" at bounding box center [141, 282] width 37 height 16
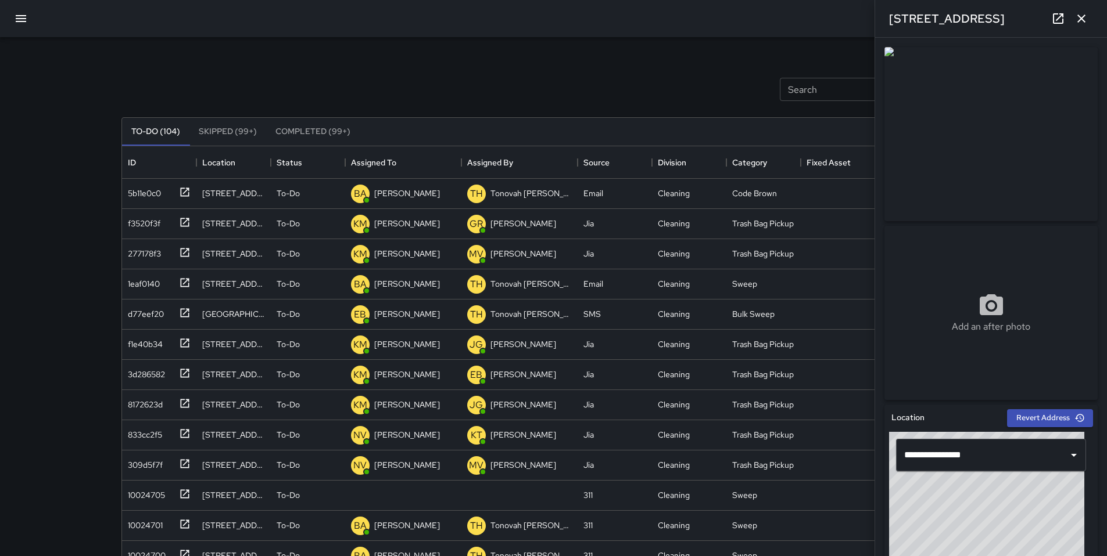
click at [463, 53] on div "Search Search New Task To-Do (104) Skipped (99+) Completed (99+) ID Location St…" at bounding box center [553, 361] width 892 height 649
click at [1089, 20] on button "button" at bounding box center [1080, 18] width 23 height 23
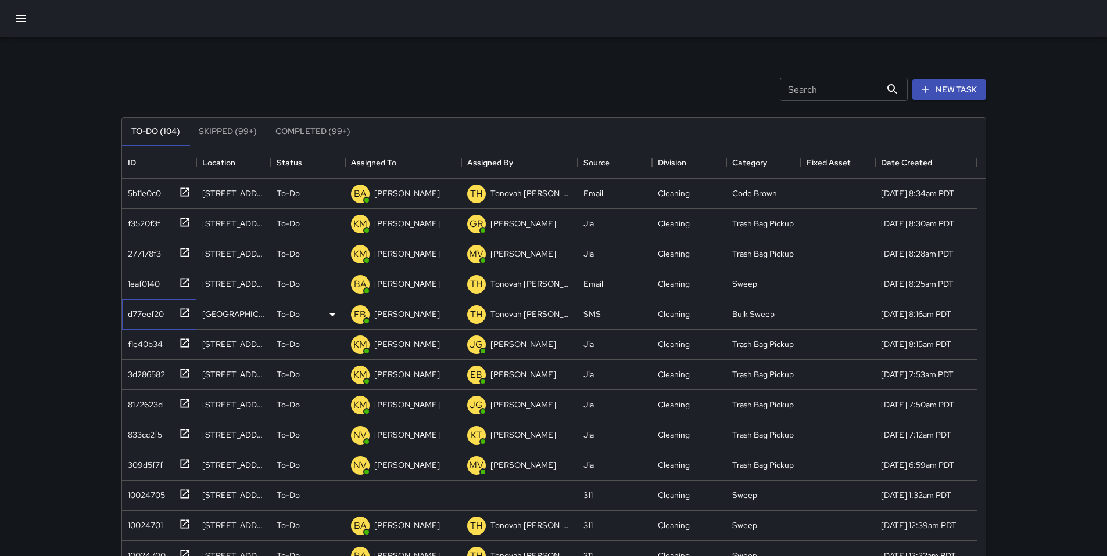
click at [152, 314] on div "d77eef20" at bounding box center [143, 312] width 41 height 16
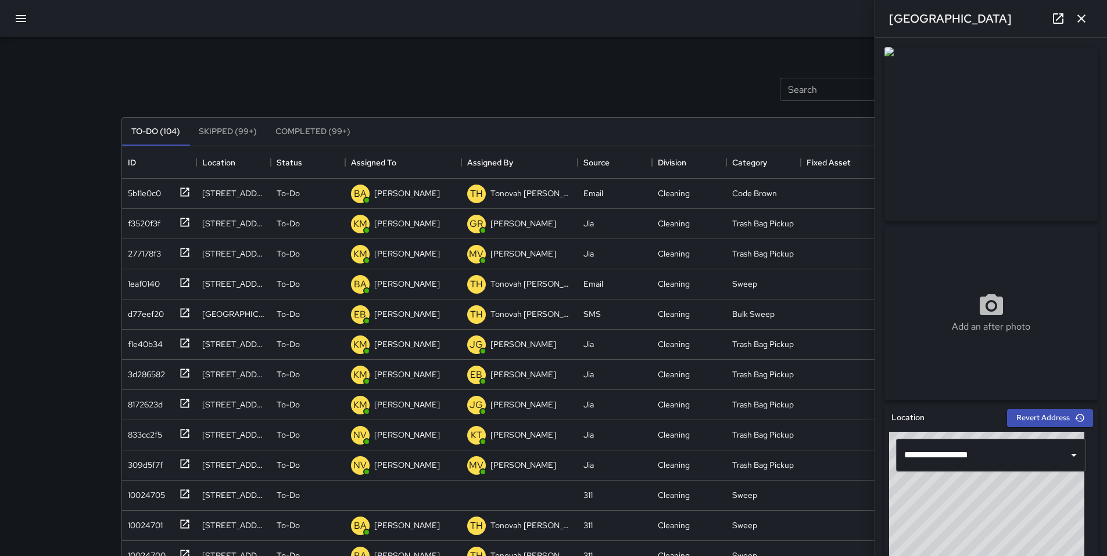
click at [1058, 25] on icon at bounding box center [1058, 19] width 14 height 14
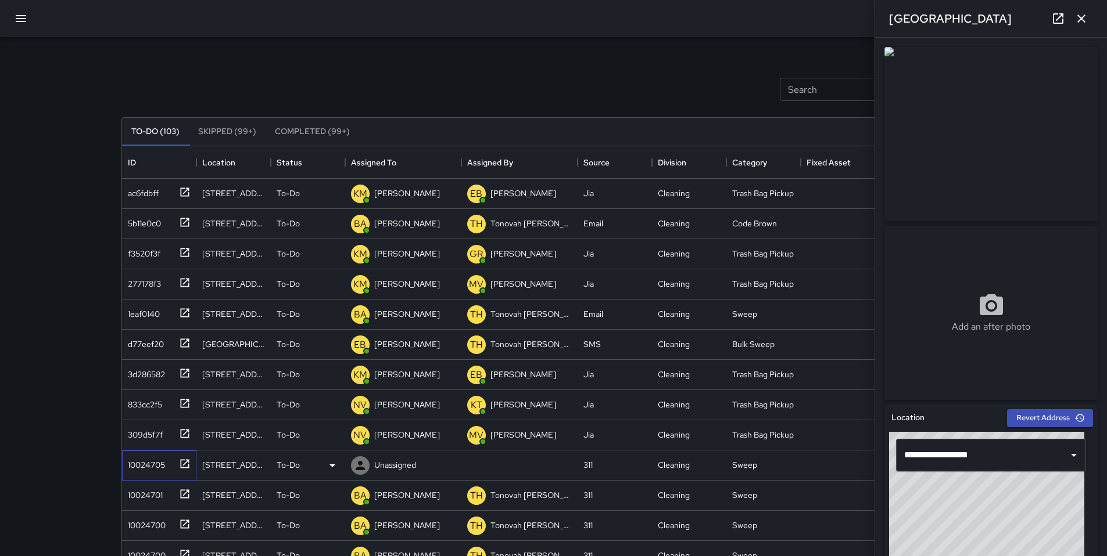
click at [163, 466] on div "10024705" at bounding box center [144, 463] width 42 height 16
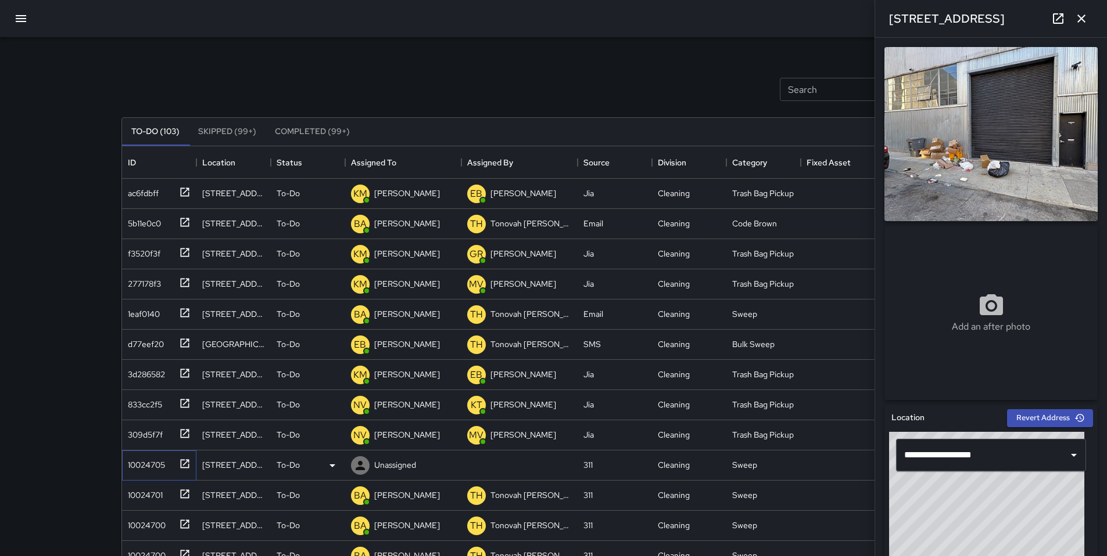
click at [154, 469] on div "10024705" at bounding box center [144, 463] width 42 height 16
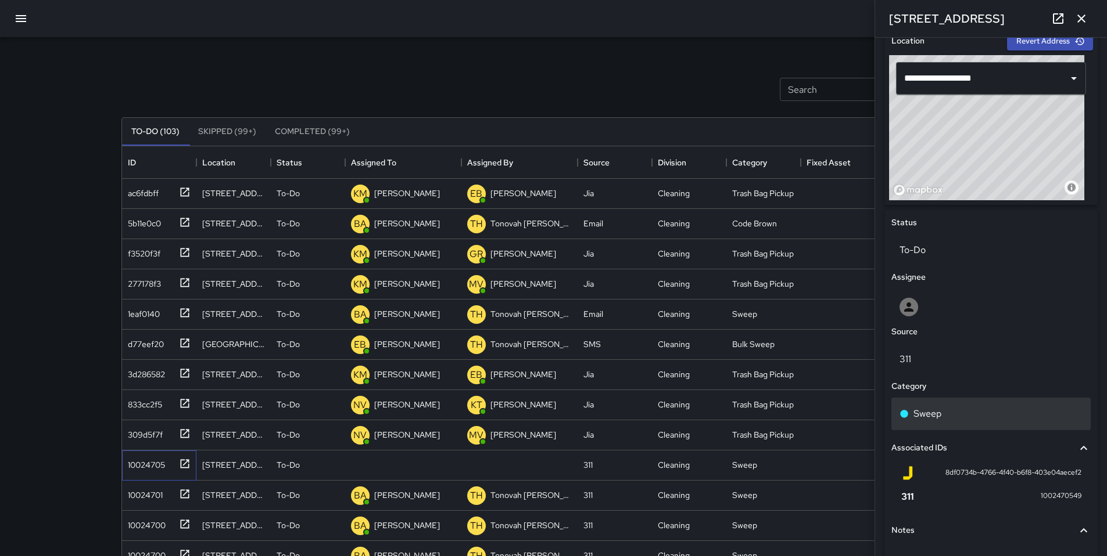
scroll to position [398, 0]
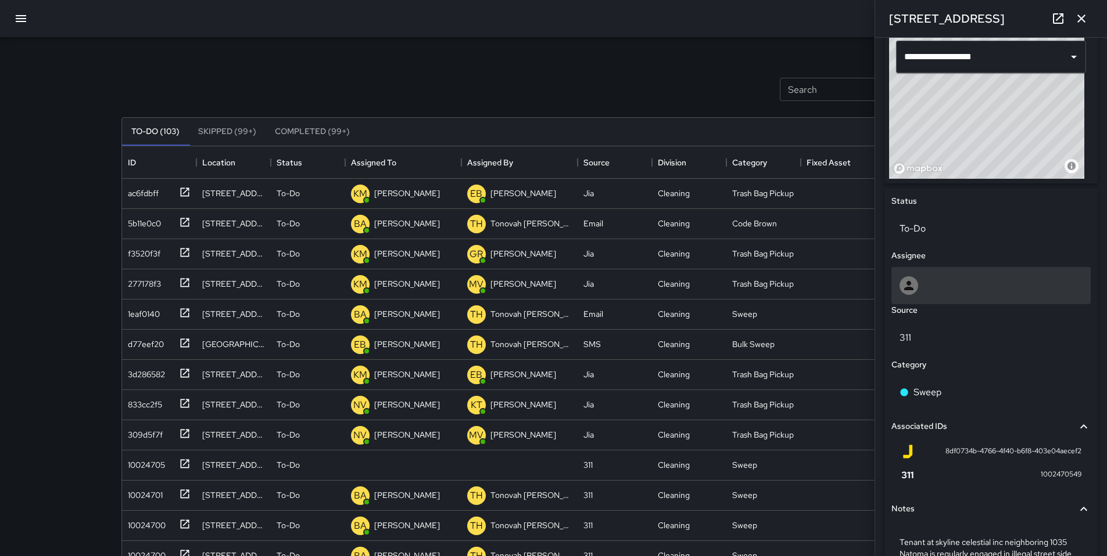
click at [927, 290] on div at bounding box center [990, 286] width 183 height 19
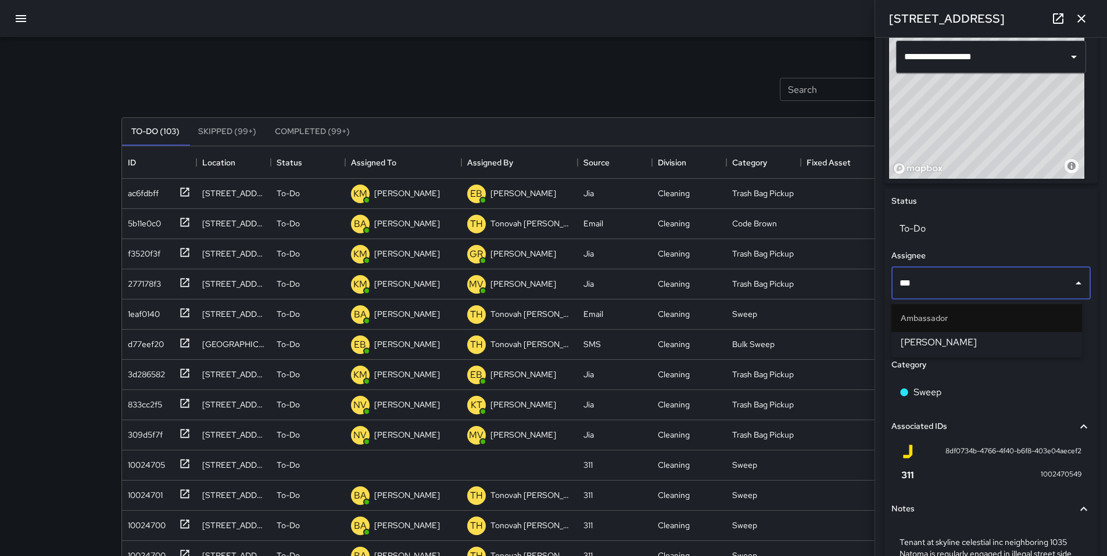
type input "****"
click at [921, 342] on span "Eddie Ballestros" at bounding box center [986, 343] width 172 height 14
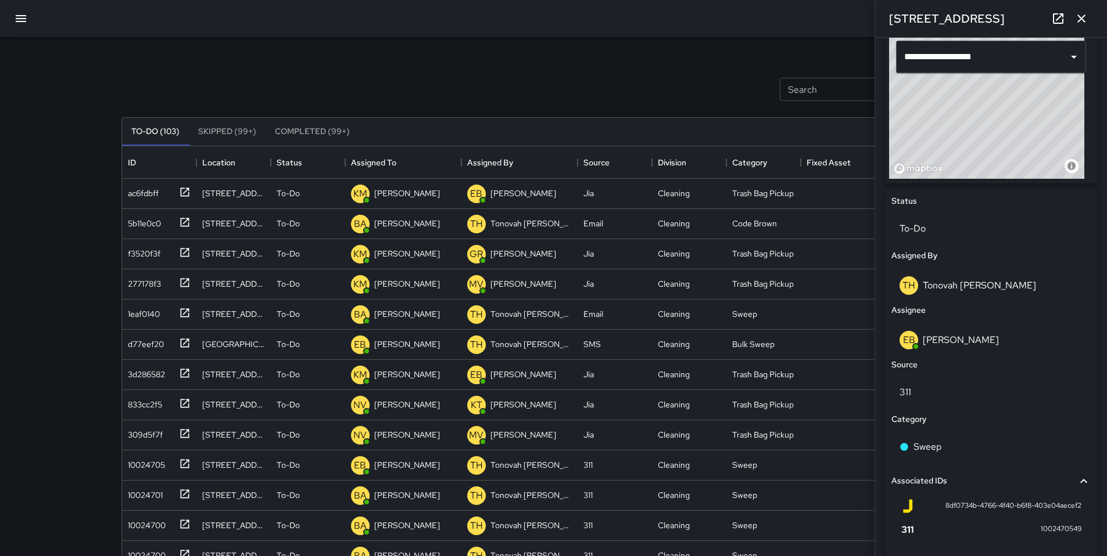
click at [705, 135] on div "To-Do (103) Skipped (99+) Completed (99+)" at bounding box center [553, 132] width 863 height 28
click at [1074, 28] on button "button" at bounding box center [1080, 18] width 23 height 23
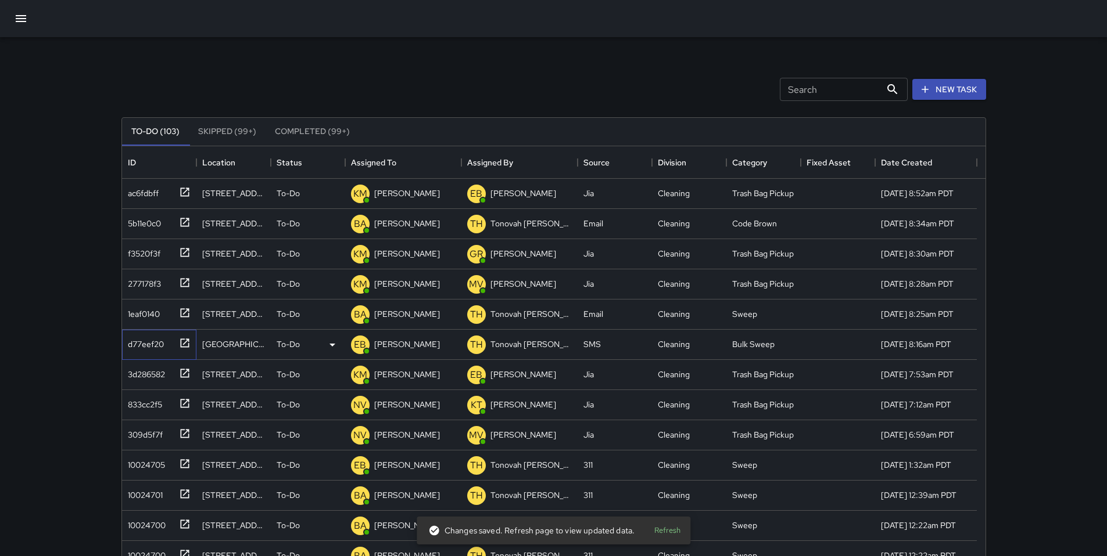
click at [134, 340] on div "d77eef20" at bounding box center [143, 342] width 41 height 16
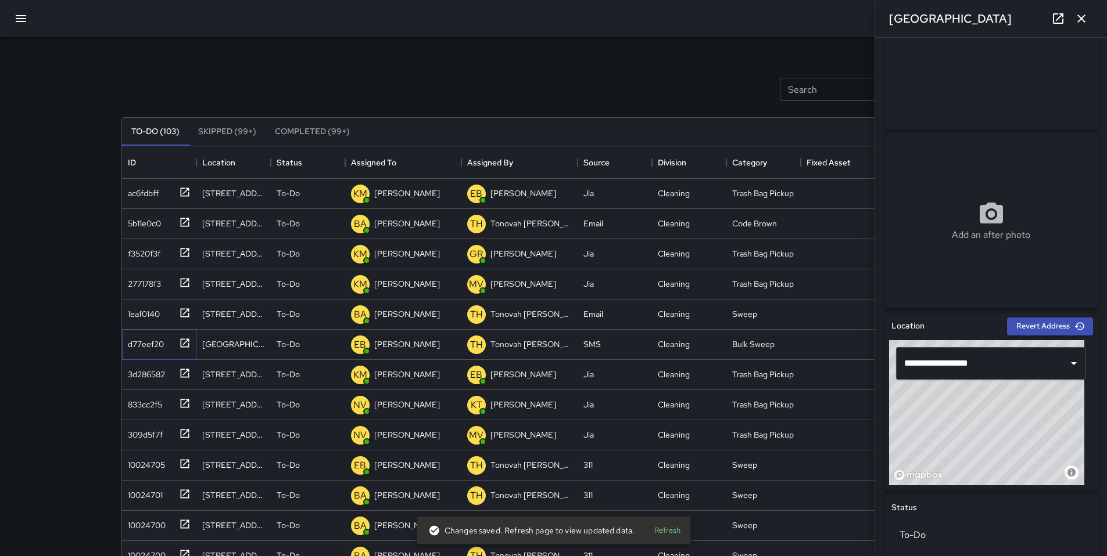
scroll to position [99, 0]
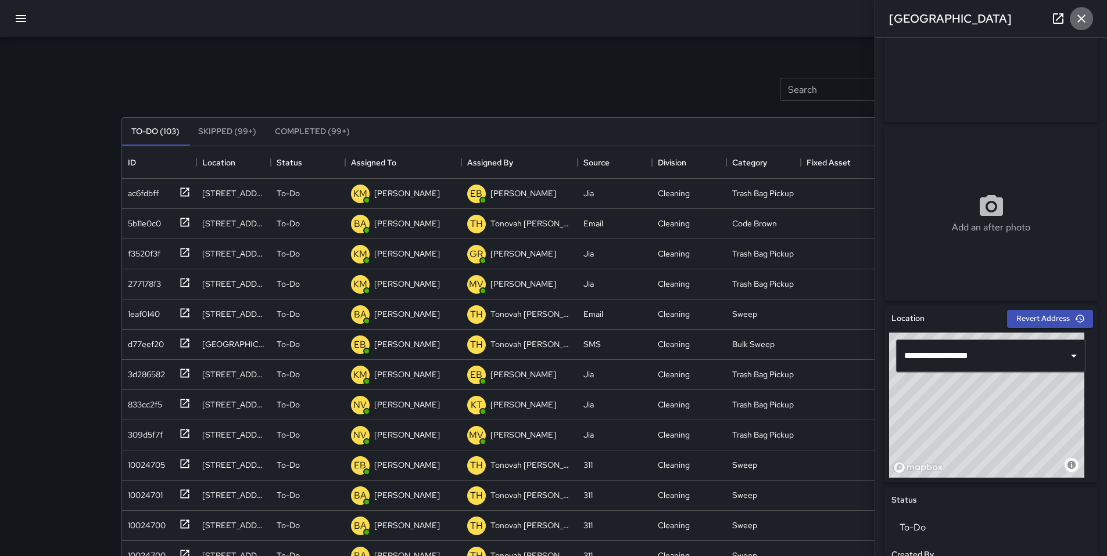
click at [1086, 22] on icon "button" at bounding box center [1081, 19] width 14 height 14
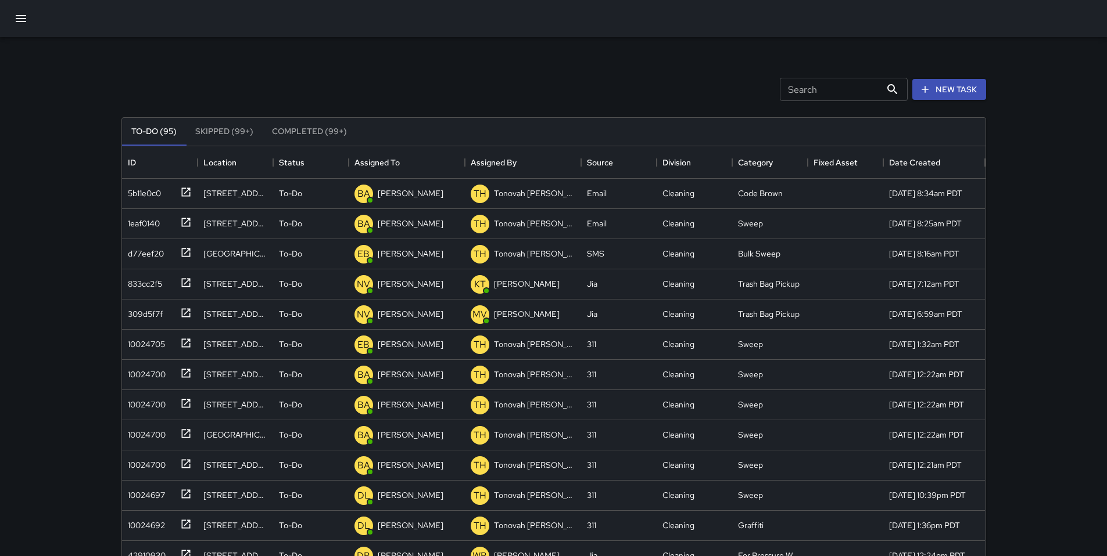
scroll to position [9, 9]
click at [99, 55] on div "Search Search New Task To-Do (95) Skipped (99+) Completed (99+) ID Location Sta…" at bounding box center [553, 343] width 1107 height 686
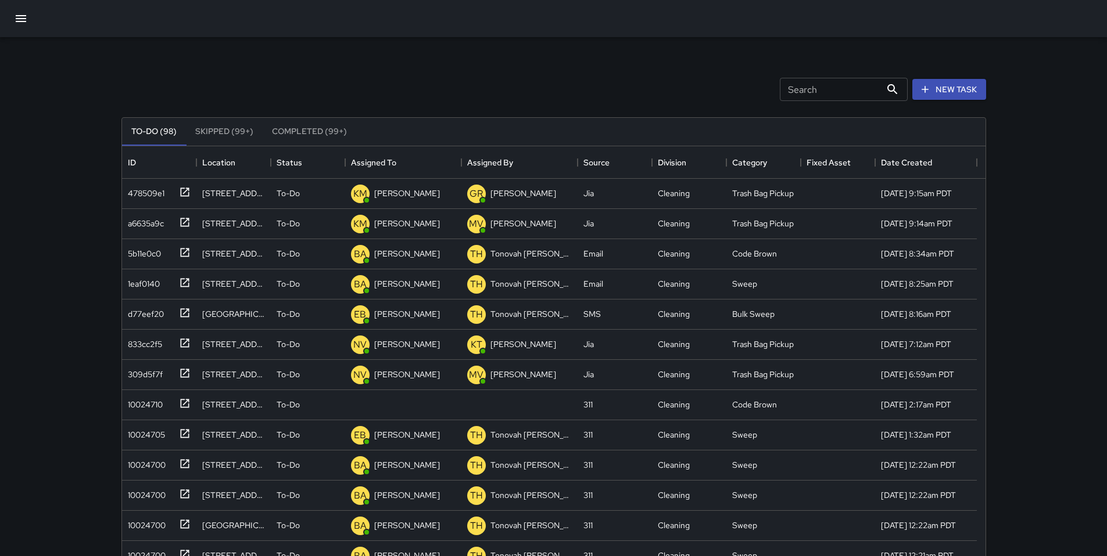
scroll to position [483, 854]
click at [143, 404] on div "10024710" at bounding box center [143, 402] width 40 height 16
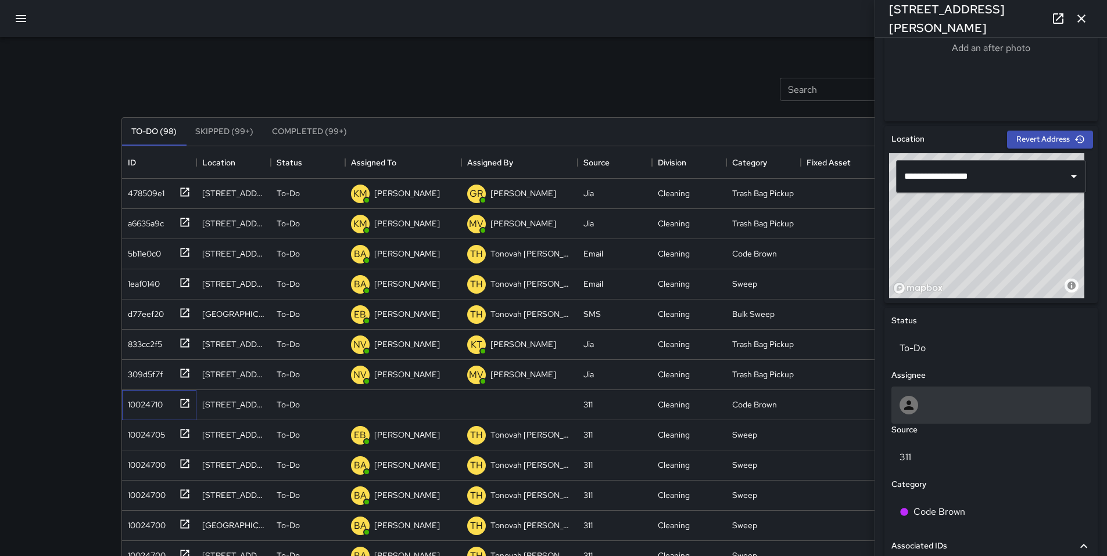
scroll to position [412, 0]
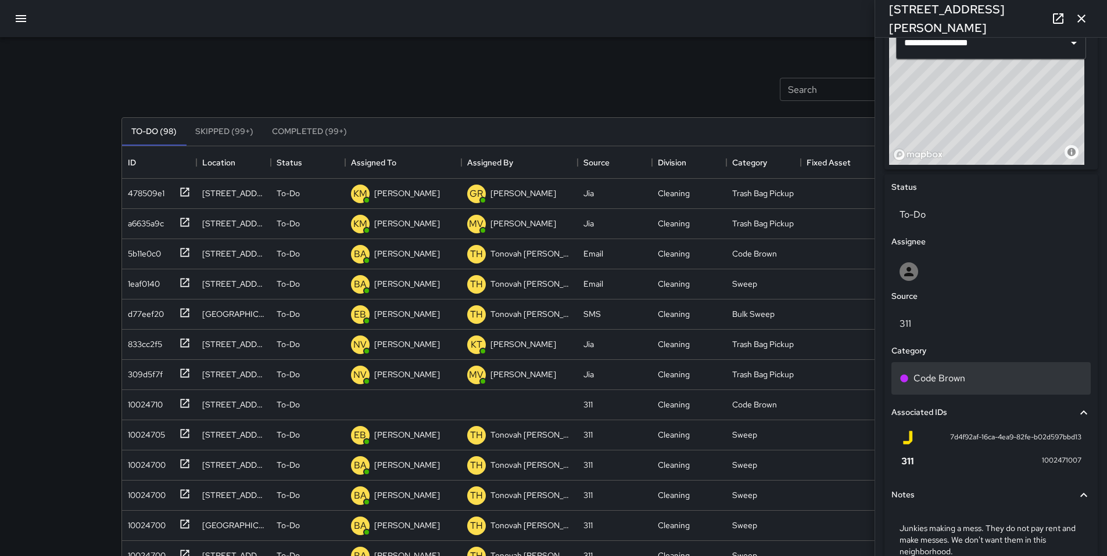
click at [938, 377] on p "Code Brown" at bounding box center [939, 379] width 52 height 14
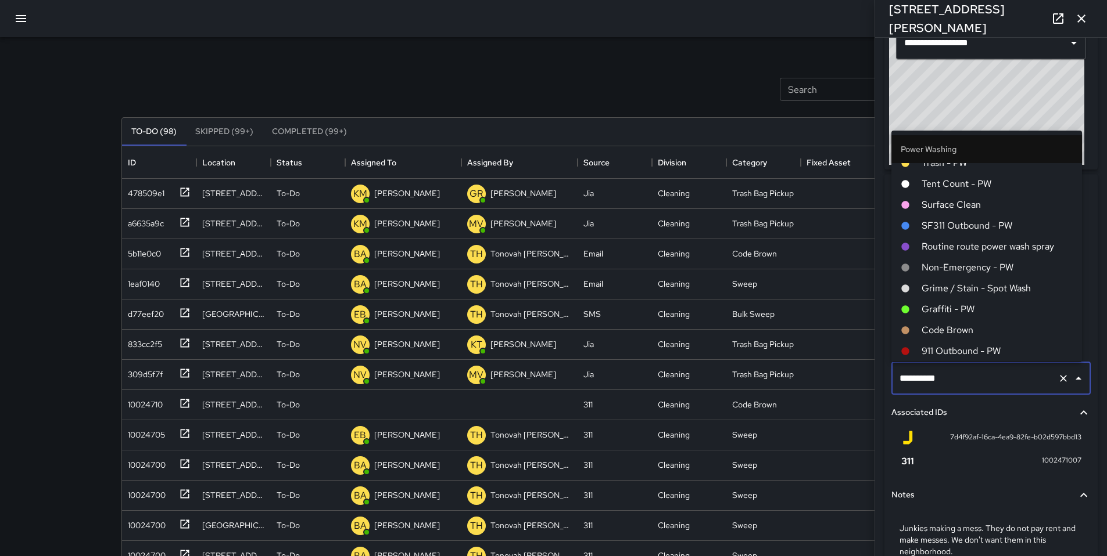
scroll to position [1386, 0]
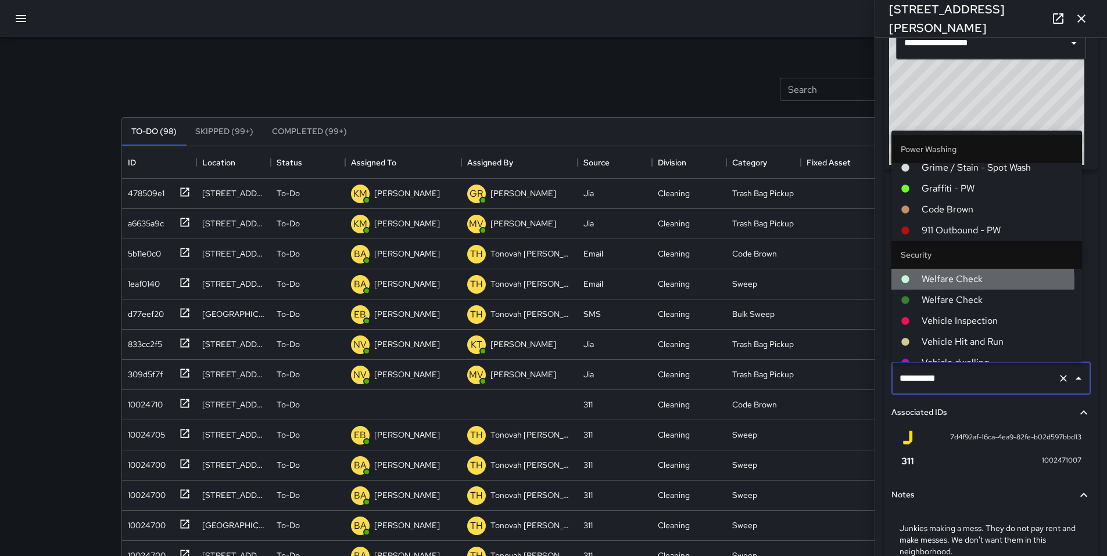
click at [944, 282] on span "Welfare Check" at bounding box center [996, 279] width 151 height 14
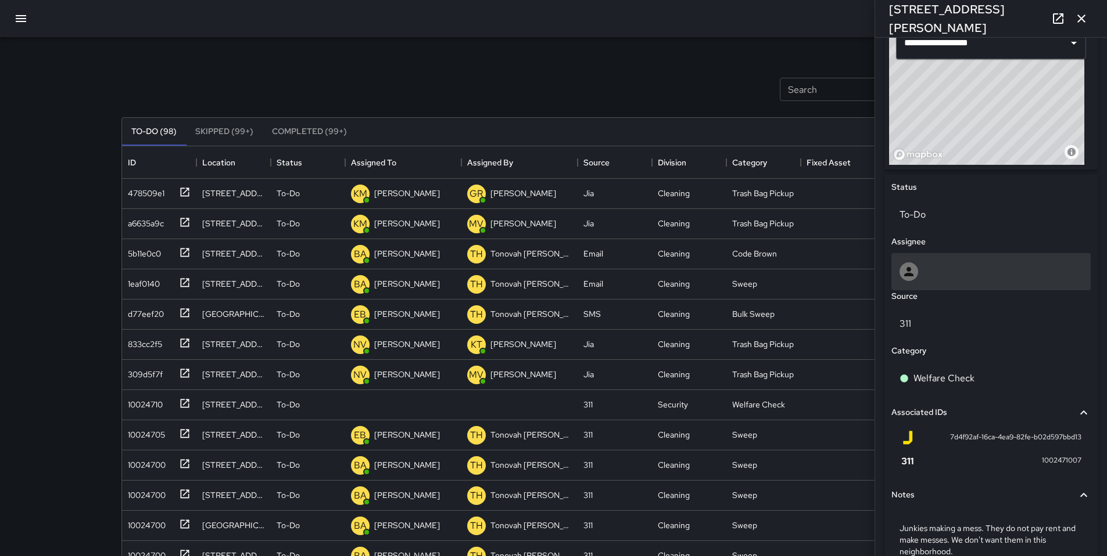
click at [918, 266] on div at bounding box center [990, 272] width 183 height 19
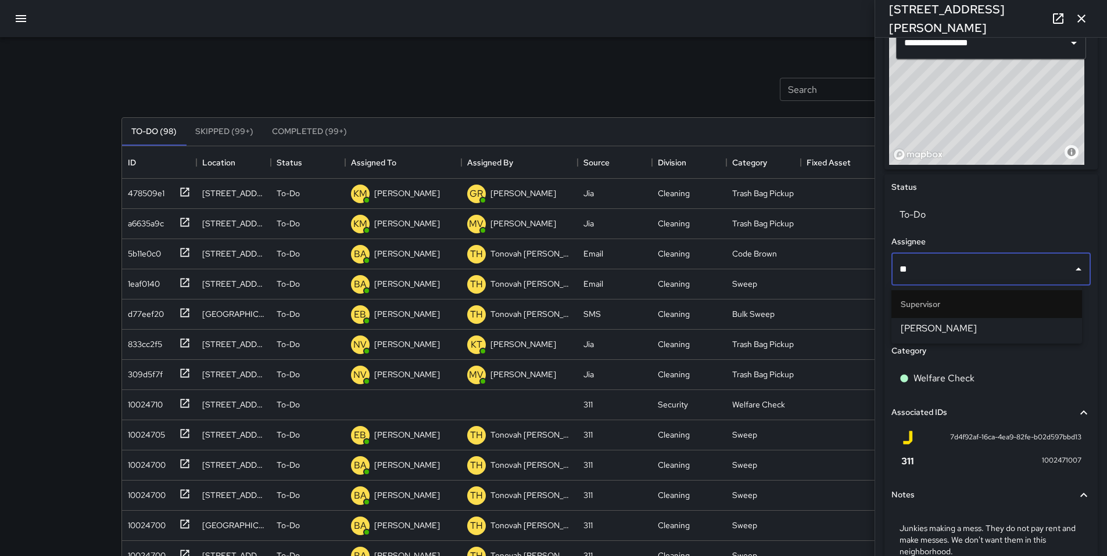
type input "***"
click at [936, 324] on span "[PERSON_NAME]" at bounding box center [986, 329] width 172 height 14
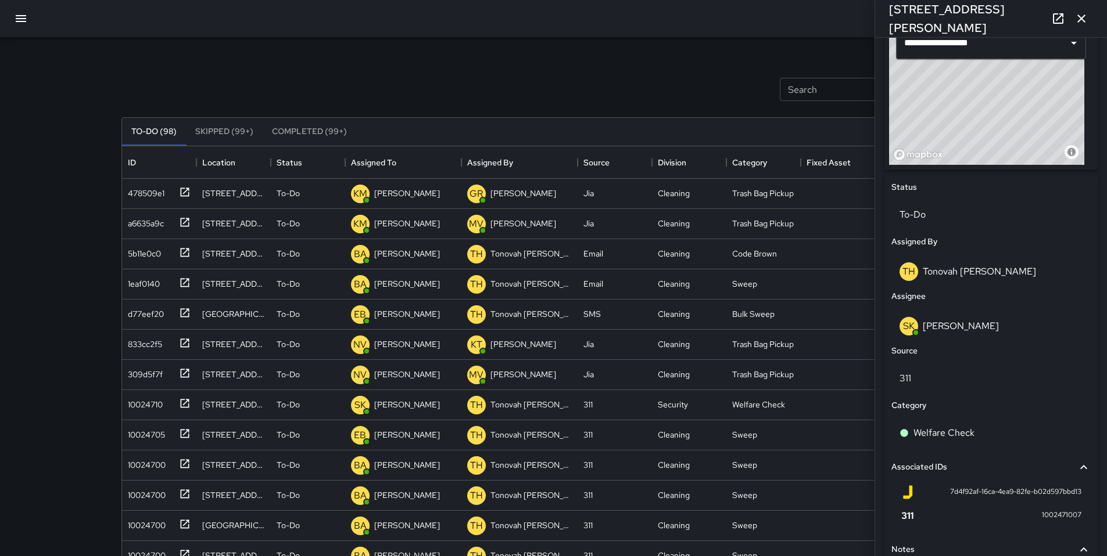
click at [1085, 24] on icon "button" at bounding box center [1081, 19] width 14 height 14
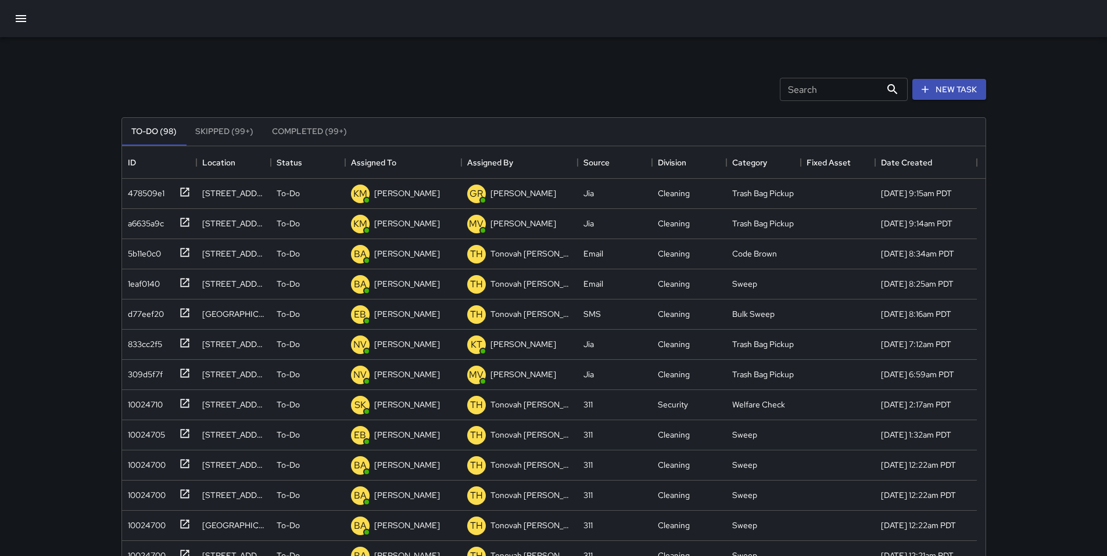
click at [666, 88] on div "Search Search New Task" at bounding box center [553, 89] width 869 height 60
click at [806, 90] on input "Search" at bounding box center [830, 89] width 101 height 23
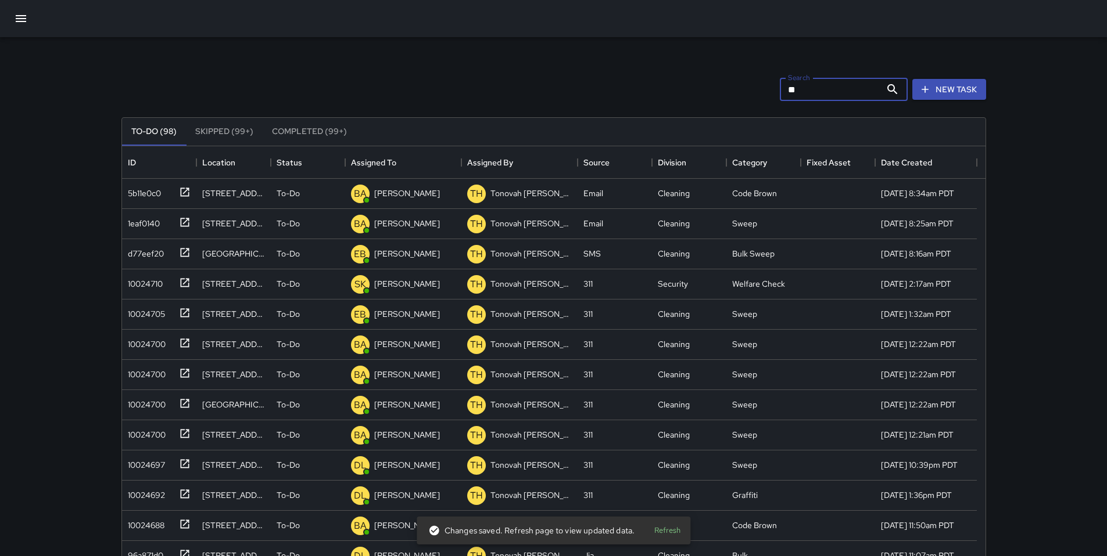
type input "*"
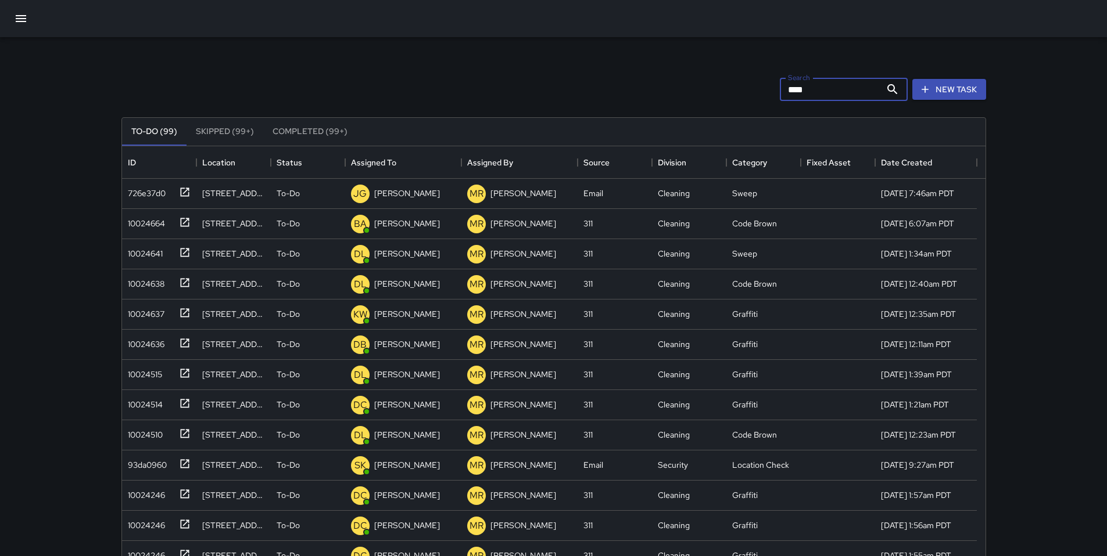
type input "*****"
drag, startPoint x: 805, startPoint y: 92, endPoint x: 753, endPoint y: 96, distance: 52.5
click at [753, 96] on div "Search ***** Search New Task" at bounding box center [553, 89] width 869 height 60
drag, startPoint x: 814, startPoint y: 92, endPoint x: 759, endPoint y: 90, distance: 54.6
click at [759, 90] on div "Search ***** Search New Task" at bounding box center [553, 89] width 869 height 60
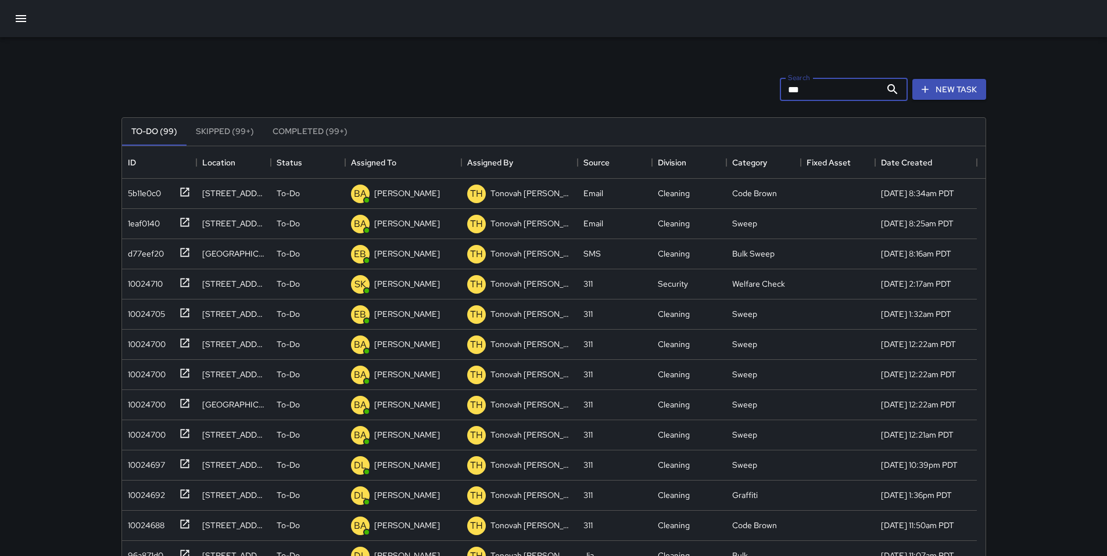
type input "****"
drag, startPoint x: 809, startPoint y: 92, endPoint x: 757, endPoint y: 91, distance: 52.3
click at [757, 91] on div "Search **** Search New Task" at bounding box center [553, 89] width 869 height 60
click at [673, 91] on div "Search Search New Task" at bounding box center [553, 89] width 869 height 60
click at [28, 20] on button "button" at bounding box center [21, 19] width 28 height 28
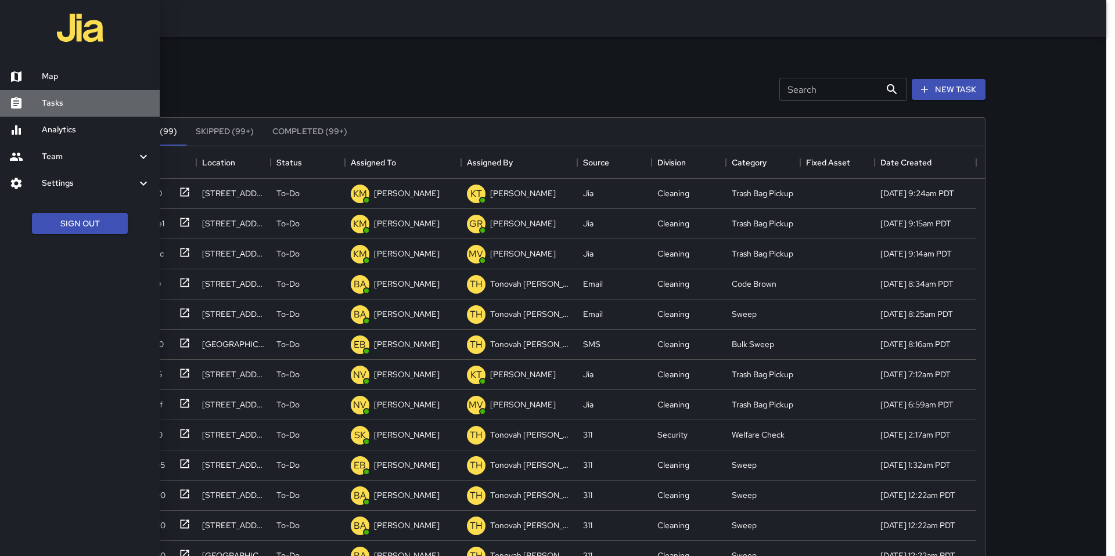
click at [56, 99] on h6 "Tasks" at bounding box center [96, 103] width 109 height 13
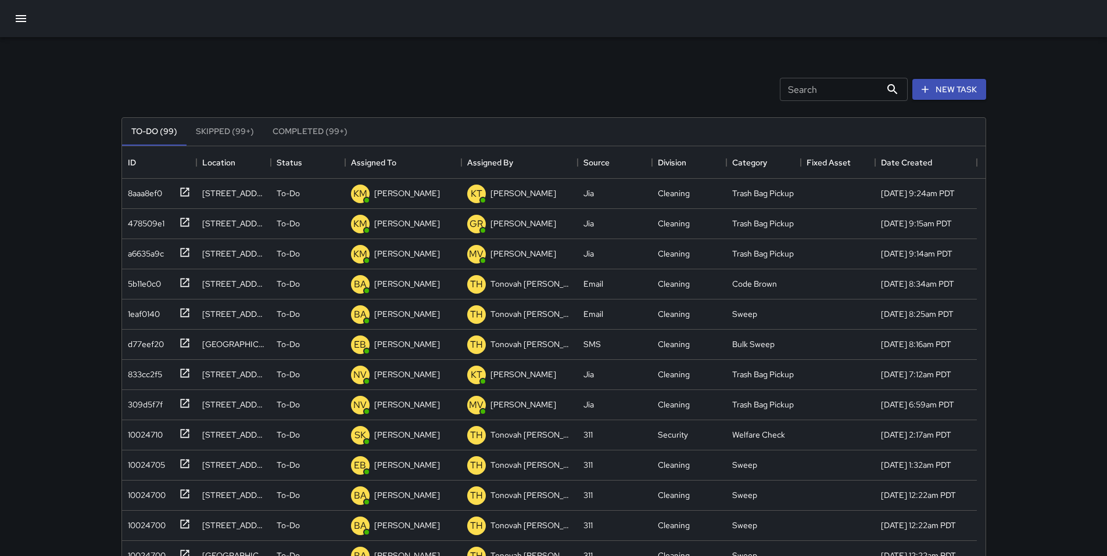
drag, startPoint x: 153, startPoint y: 81, endPoint x: 132, endPoint y: 69, distance: 24.2
click at [153, 81] on div "Search Search New Task" at bounding box center [553, 89] width 869 height 60
click at [21, 19] on icon "button" at bounding box center [21, 19] width 14 height 14
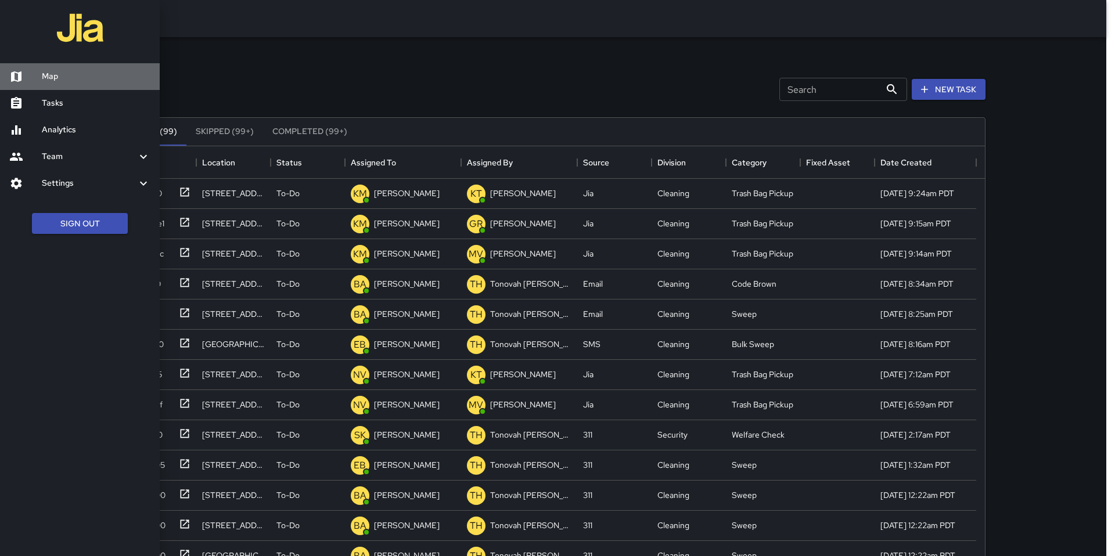
click at [38, 72] on div at bounding box center [25, 77] width 33 height 14
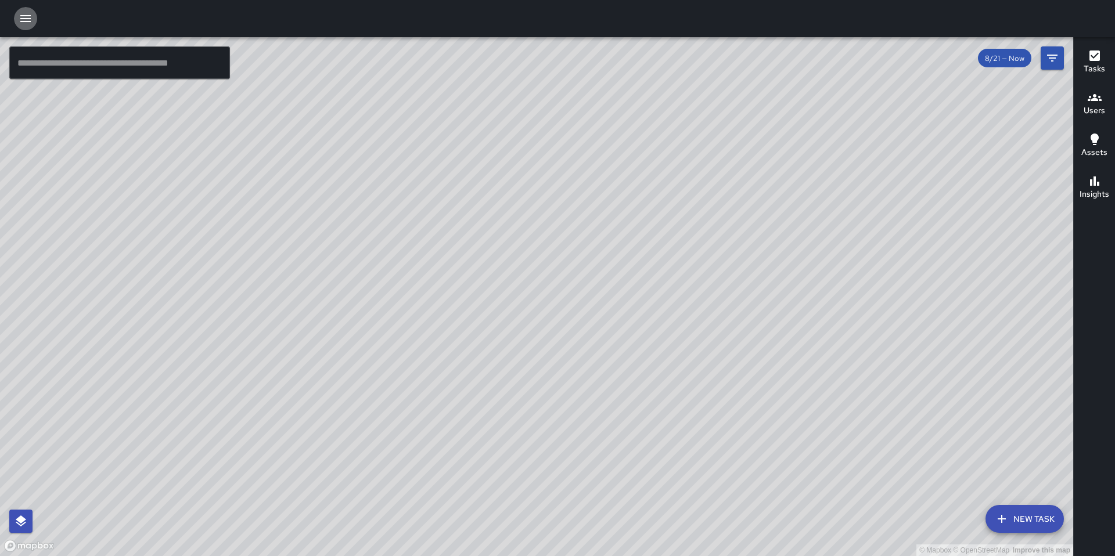
click at [30, 19] on icon "button" at bounding box center [26, 19] width 14 height 14
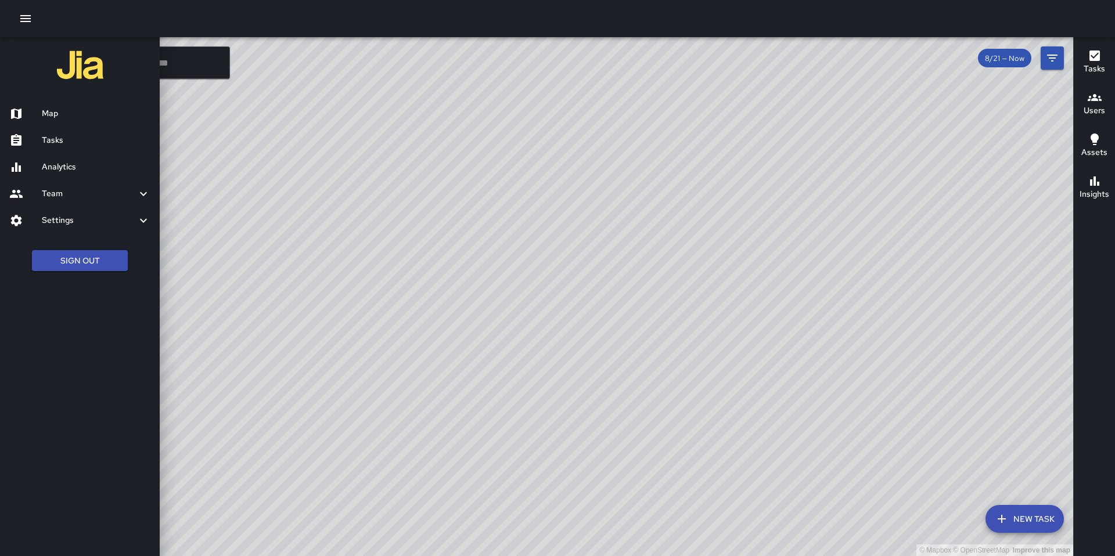
click at [68, 119] on h6 "Map" at bounding box center [96, 113] width 109 height 13
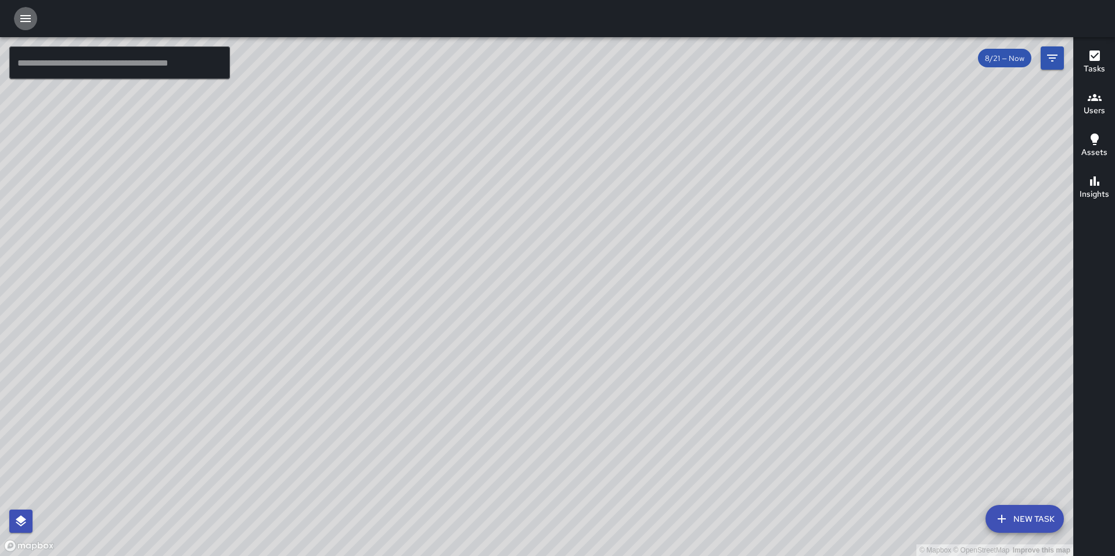
click at [29, 21] on icon "button" at bounding box center [25, 18] width 10 height 7
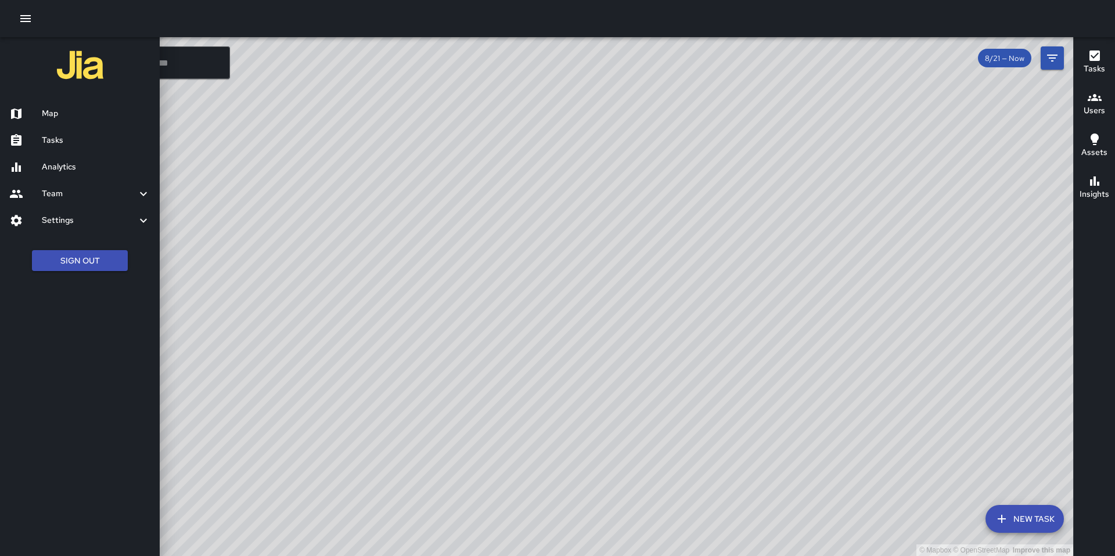
click at [76, 113] on h6 "Map" at bounding box center [96, 113] width 109 height 13
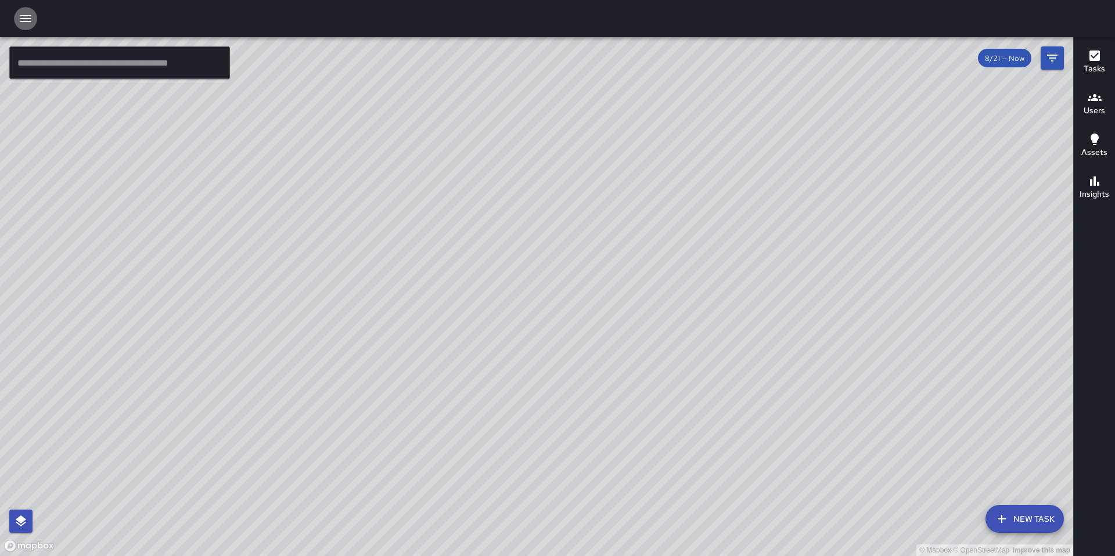
drag, startPoint x: 25, startPoint y: 10, endPoint x: 26, endPoint y: 30, distance: 19.2
click at [25, 11] on button "button" at bounding box center [25, 18] width 23 height 23
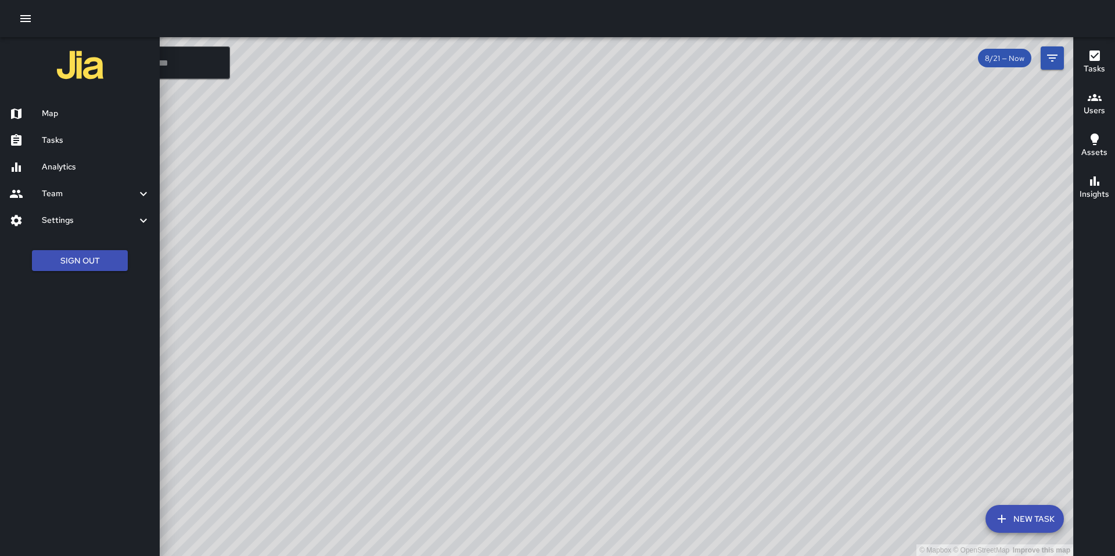
click at [81, 110] on h6 "Map" at bounding box center [96, 113] width 109 height 13
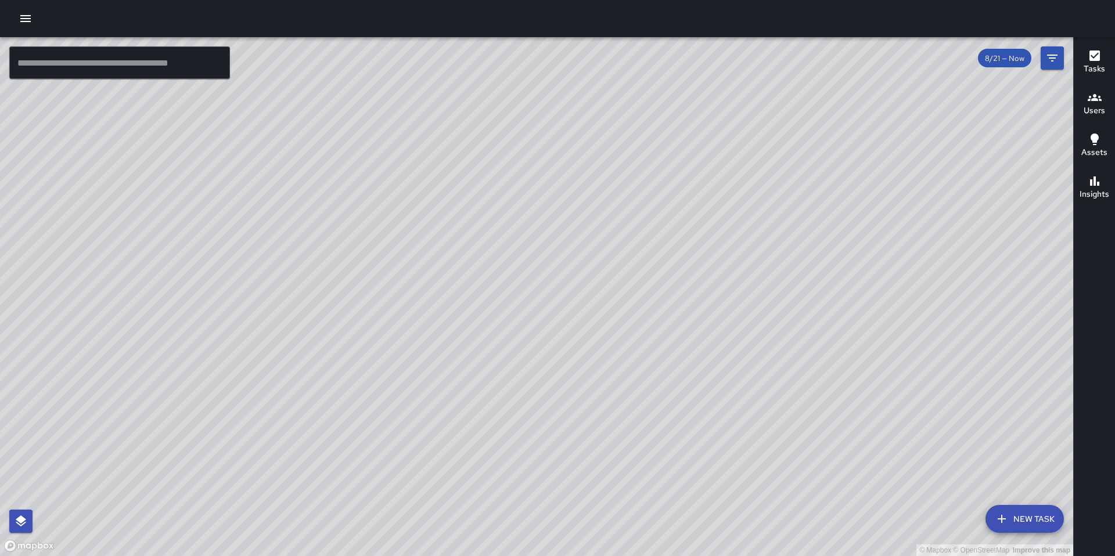
click at [27, 26] on button "button" at bounding box center [25, 18] width 23 height 23
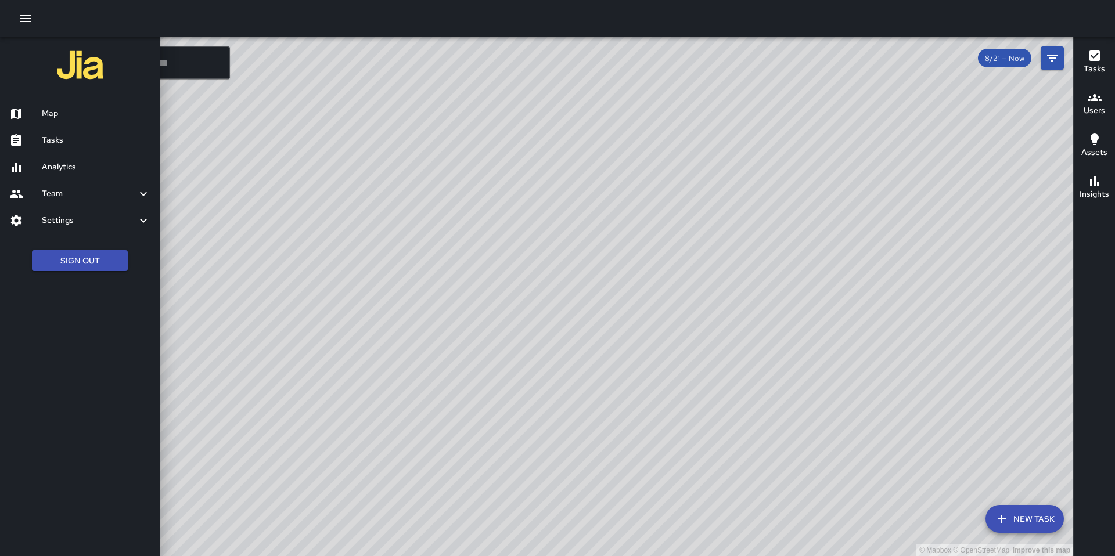
click at [58, 137] on h6 "Tasks" at bounding box center [96, 140] width 109 height 13
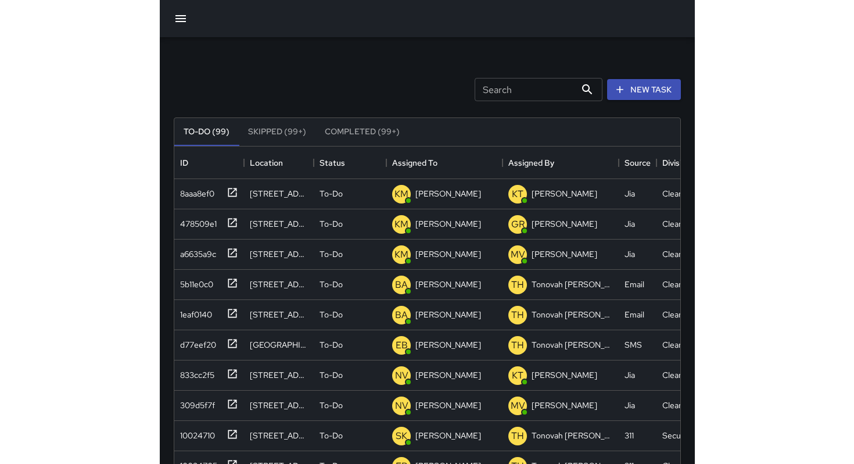
scroll to position [483, 807]
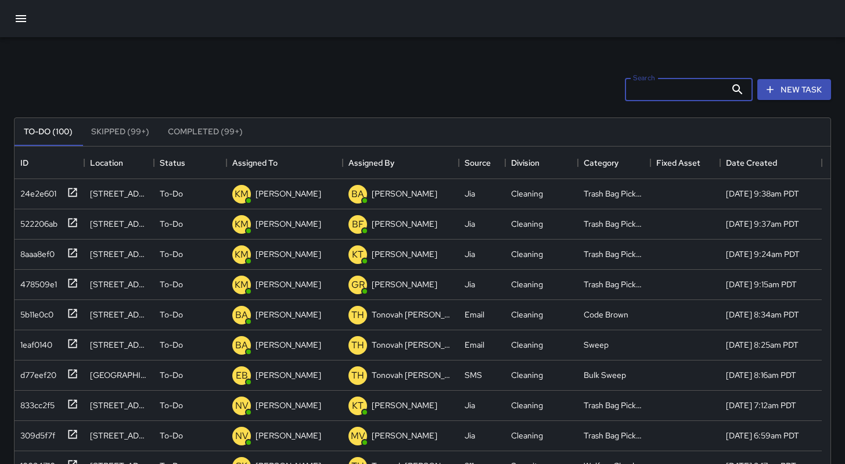
click at [632, 94] on input "Search" at bounding box center [675, 89] width 101 height 23
click at [25, 30] on button "button" at bounding box center [21, 19] width 28 height 28
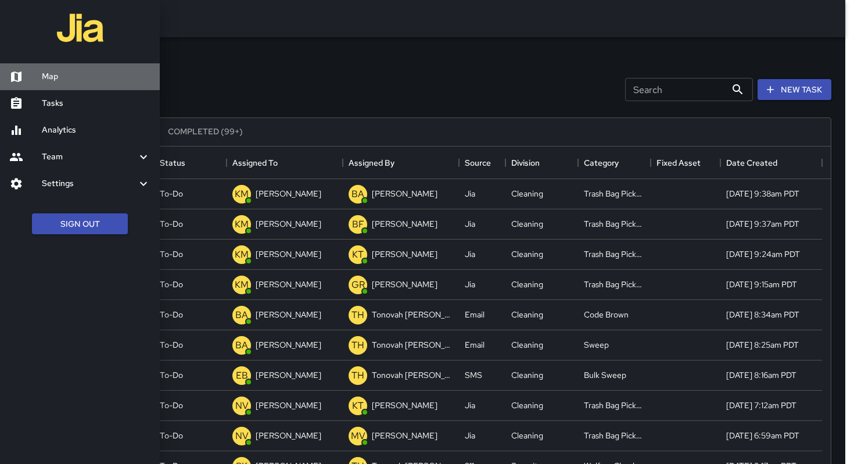
click at [47, 76] on h6 "Map" at bounding box center [96, 76] width 109 height 13
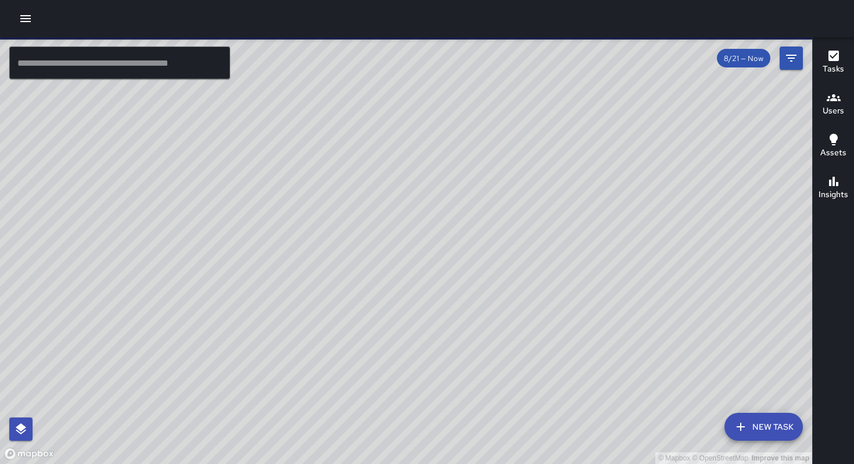
drag, startPoint x: 410, startPoint y: 131, endPoint x: 412, endPoint y: 251, distance: 119.7
click at [412, 251] on div "© Mapbox © OpenStreetMap Improve this map" at bounding box center [406, 250] width 812 height 426
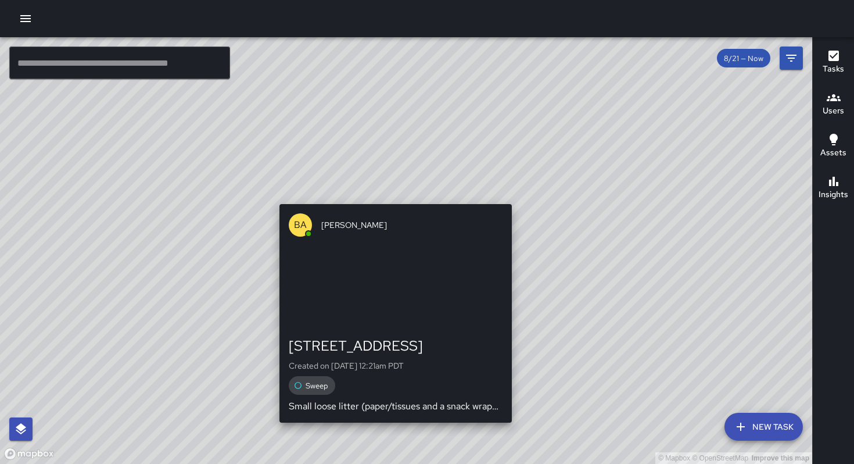
click at [388, 199] on div "© Mapbox © OpenStreetMap Improve this map BA Bryan Alexander 121 7th Street Cre…" at bounding box center [406, 250] width 812 height 426
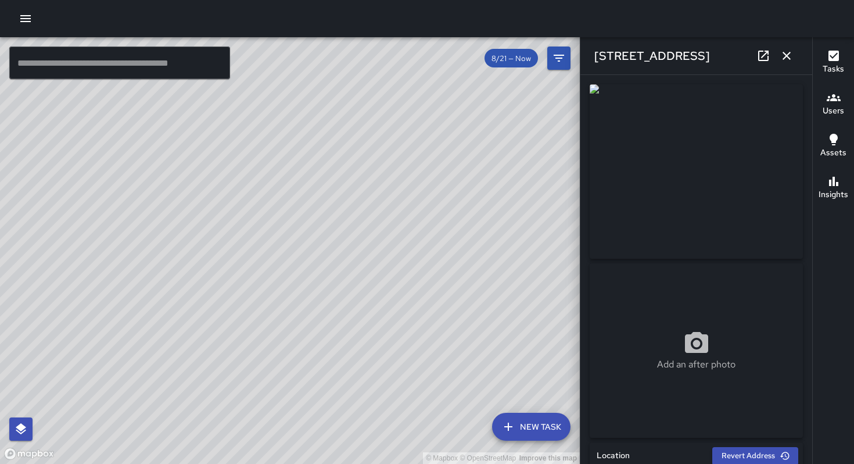
click at [275, 194] on div "© Mapbox © OpenStreetMap Improve this map" at bounding box center [290, 250] width 580 height 426
click at [304, 299] on div "© Mapbox © OpenStreetMap Improve this map BA Bryan Alexander 121 7th Street Cre…" at bounding box center [290, 250] width 580 height 426
click at [380, 303] on div "© Mapbox © OpenStreetMap Improve this map" at bounding box center [290, 250] width 580 height 426
click at [260, 266] on div "© Mapbox © OpenStreetMap Improve this map BA Bryan Alexander 169 7th Street Cre…" at bounding box center [290, 250] width 580 height 426
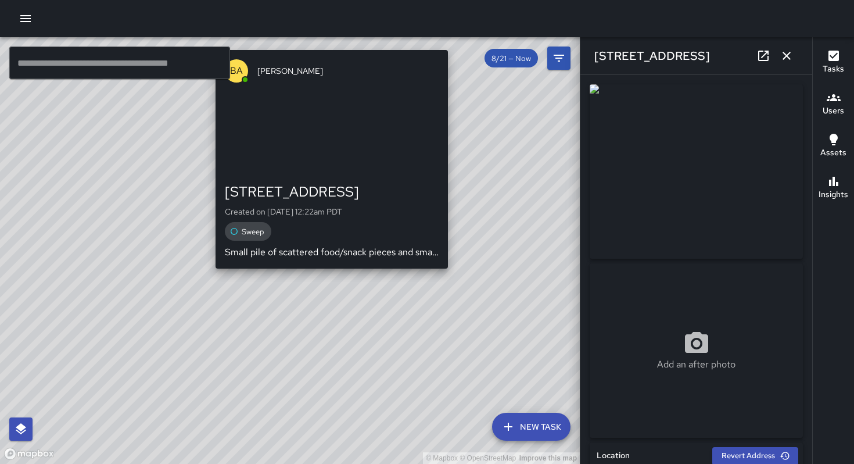
click at [335, 273] on div "© Mapbox © OpenStreetMap Improve this map BA Bryan Alexander 185 7th Street Cre…" at bounding box center [290, 250] width 580 height 426
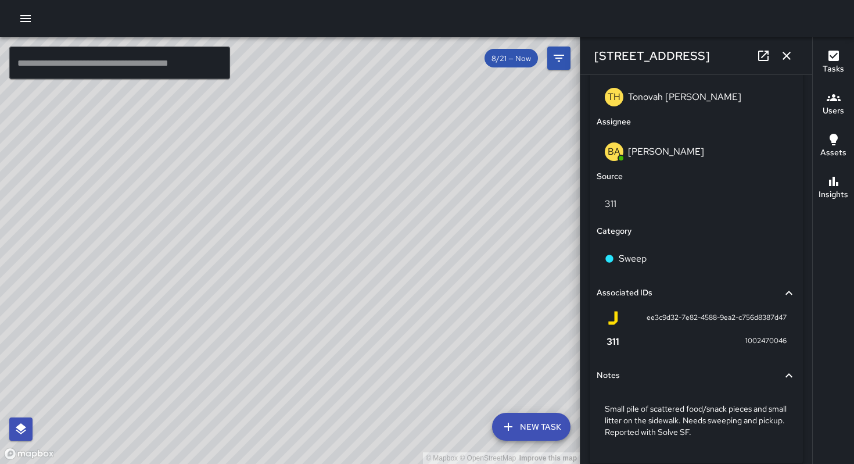
scroll to position [658, 0]
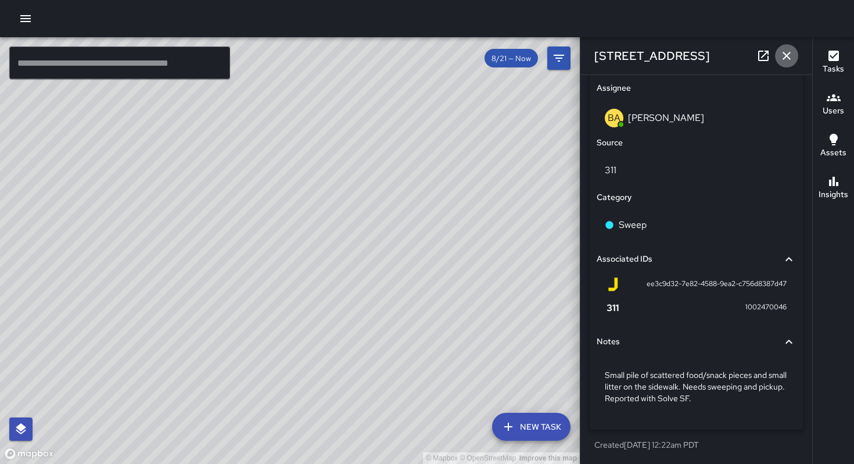
click at [780, 60] on icon "button" at bounding box center [787, 56] width 14 height 14
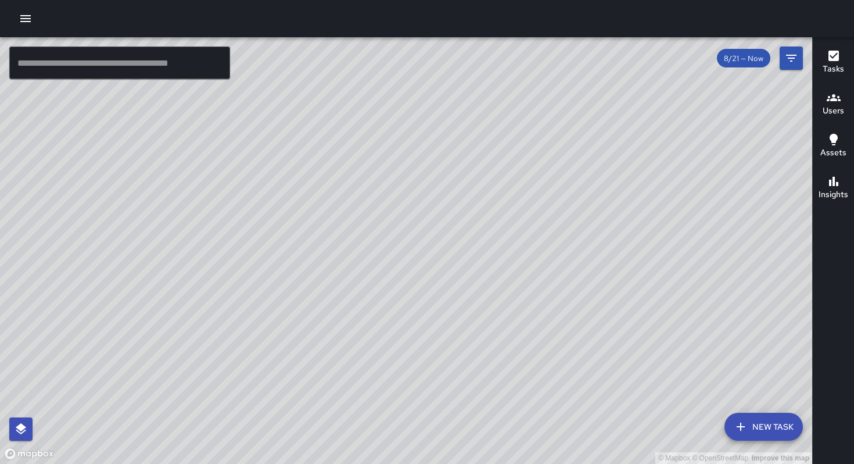
drag, startPoint x: 559, startPoint y: 270, endPoint x: 527, endPoint y: 357, distance: 92.5
click at [526, 354] on div "© Mapbox © OpenStreetMap Improve this map" at bounding box center [406, 250] width 812 height 426
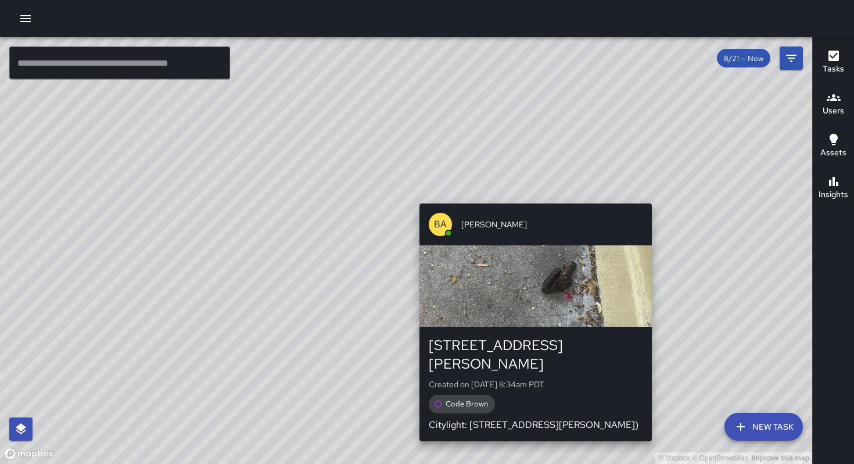
click at [654, 429] on div "© Mapbox © OpenStreetMap Improve this map BA Bryan Alexander 63 Moss Street Cre…" at bounding box center [406, 250] width 812 height 426
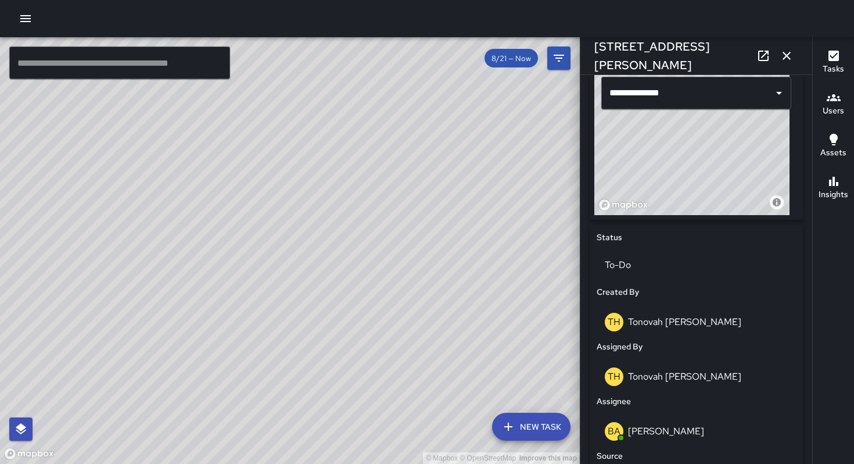
scroll to position [236, 0]
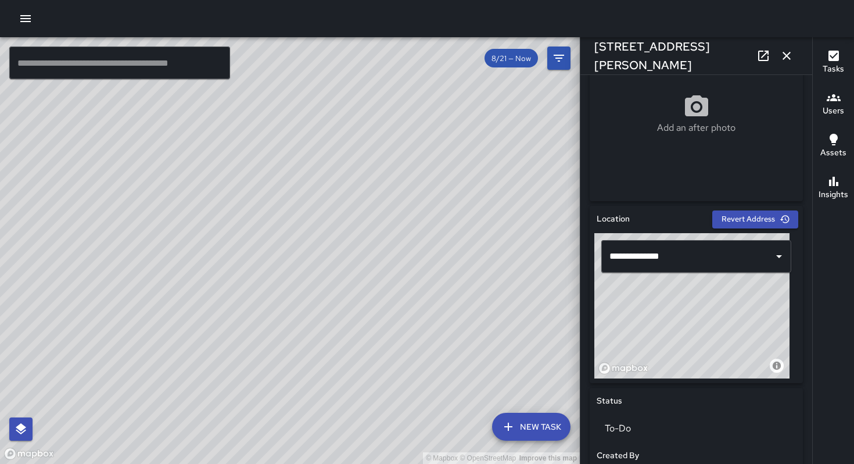
click at [383, 285] on div "© Mapbox © OpenStreetMap Improve this map BA Bryan Alexander Supervisor Tasks 2…" at bounding box center [290, 250] width 580 height 426
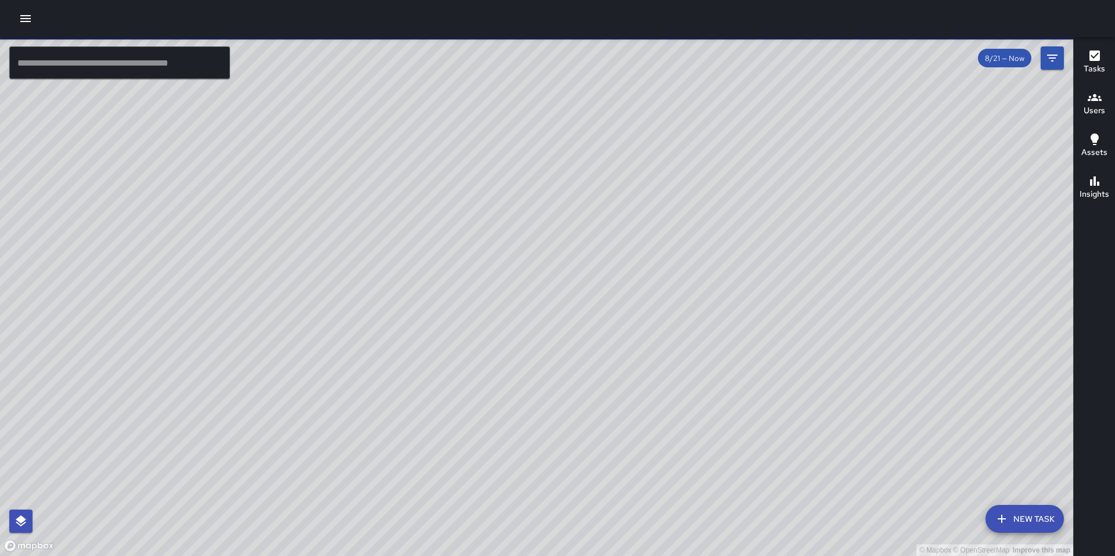
click at [33, 23] on button "button" at bounding box center [25, 18] width 23 height 23
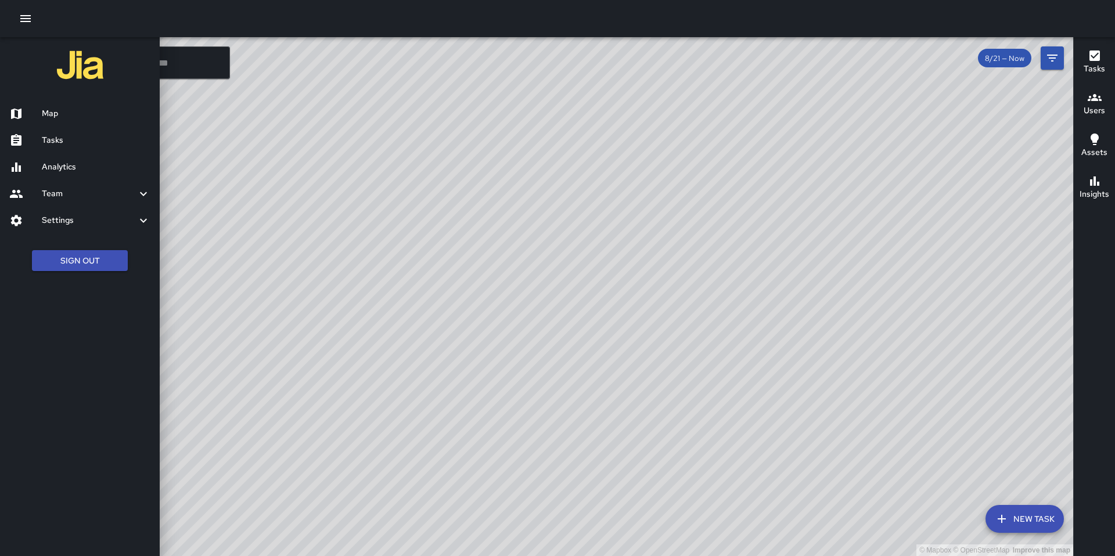
click at [68, 161] on h6 "Analytics" at bounding box center [96, 167] width 109 height 13
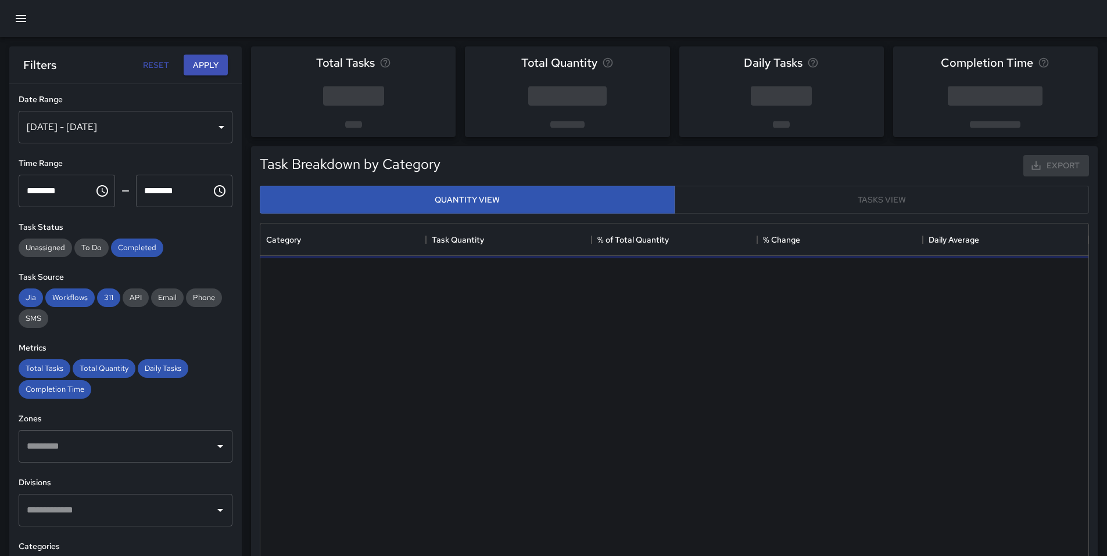
scroll to position [339, 819]
click at [96, 138] on div "Aug 15, 2025 - Aug 21, 2025" at bounding box center [126, 127] width 214 height 33
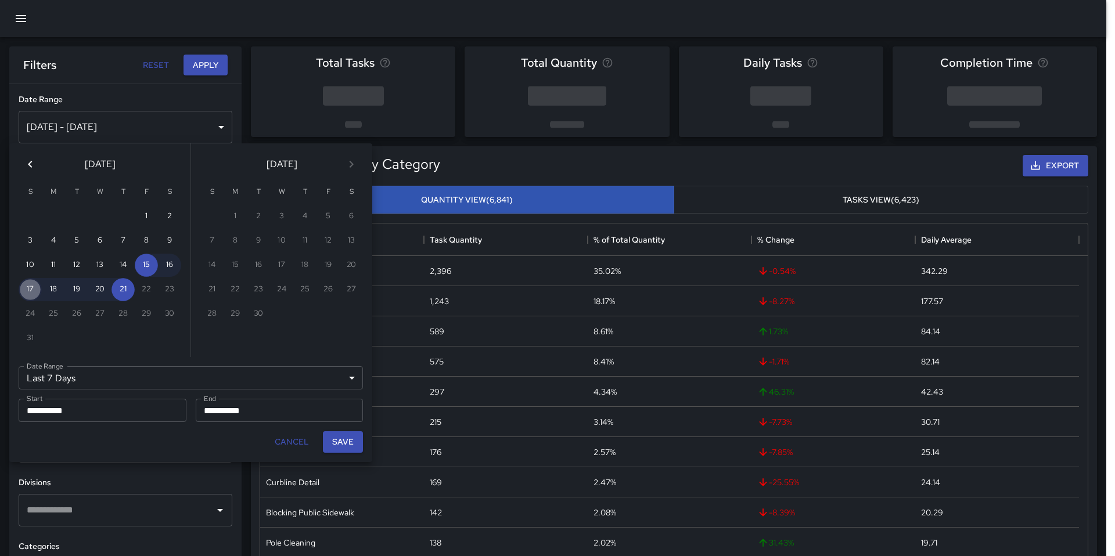
click at [27, 292] on button "17" at bounding box center [30, 289] width 23 height 23
type input "******"
type input "**********"
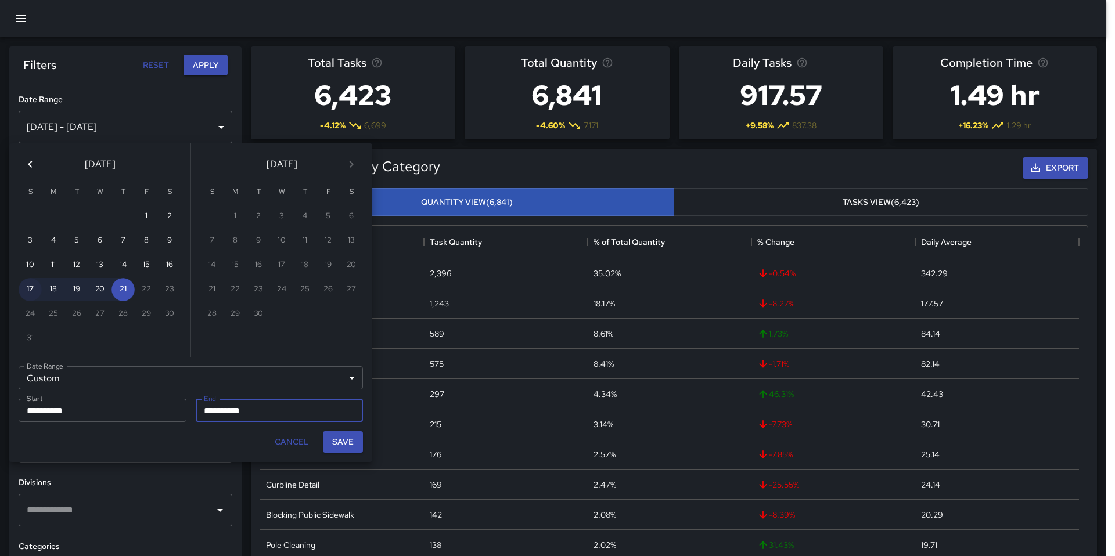
click at [35, 293] on button "17" at bounding box center [30, 289] width 23 height 23
type input "**********"
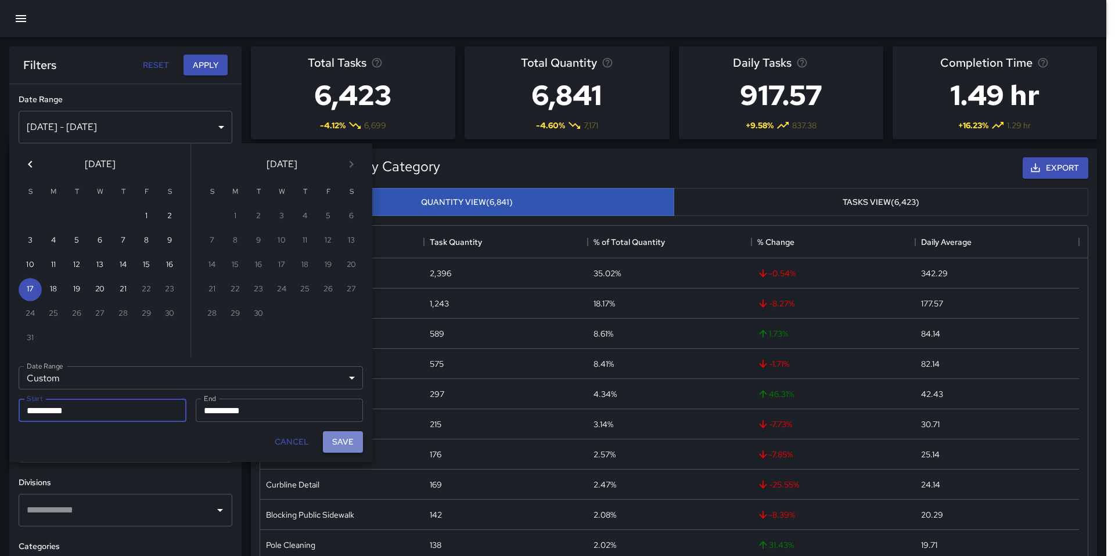
click at [331, 447] on button "Save" at bounding box center [343, 442] width 40 height 21
type input "**********"
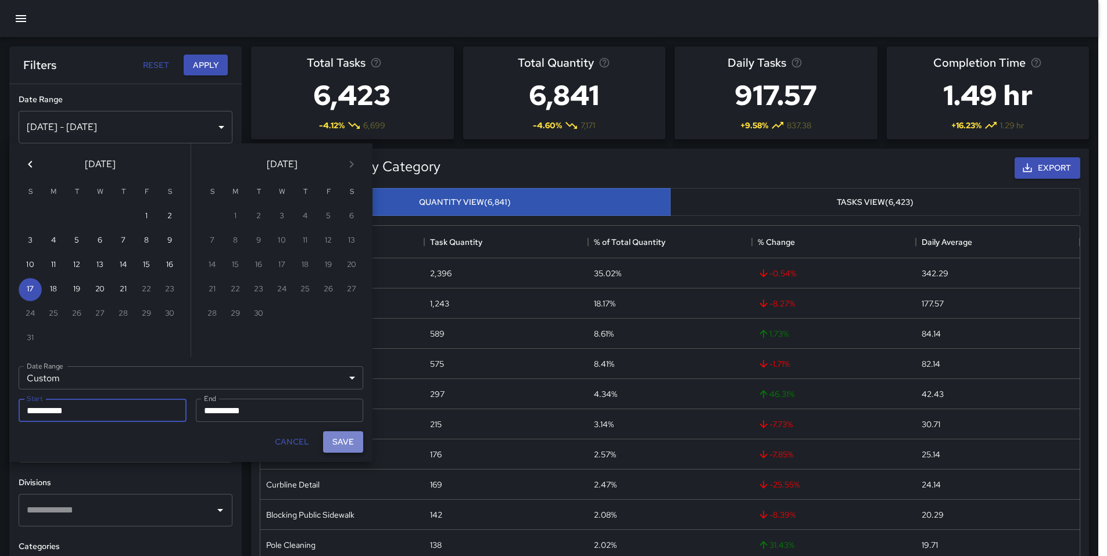
scroll to position [9, 9]
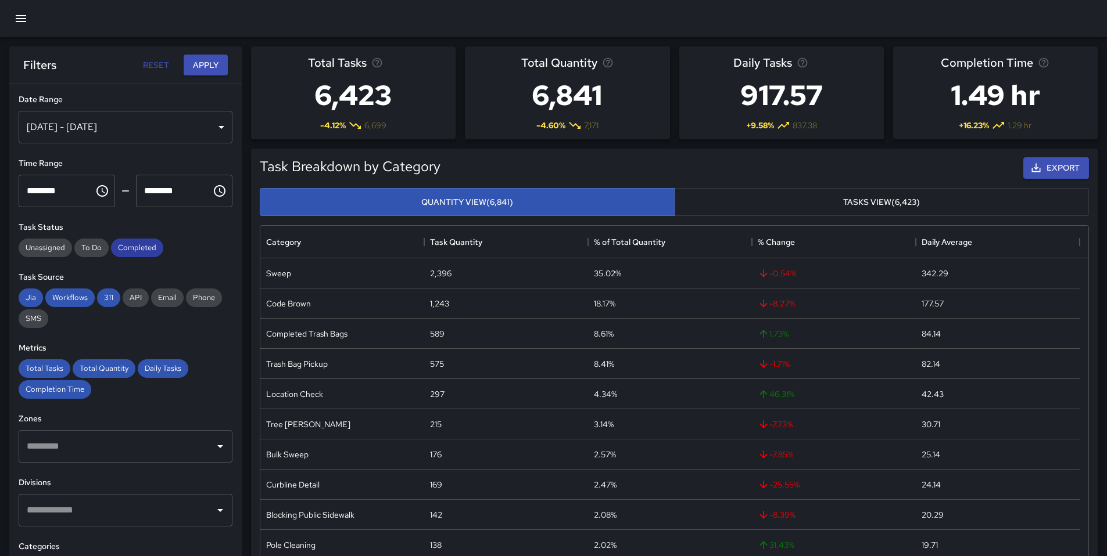
click at [129, 246] on span "Completed" at bounding box center [137, 248] width 52 height 10
click at [71, 299] on span "Workflows" at bounding box center [69, 298] width 49 height 10
drag, startPoint x: 28, startPoint y: 295, endPoint x: 41, endPoint y: 298, distance: 13.2
click at [28, 295] on span "Jia" at bounding box center [31, 298] width 24 height 10
drag, startPoint x: 105, startPoint y: 300, endPoint x: 88, endPoint y: 318, distance: 23.8
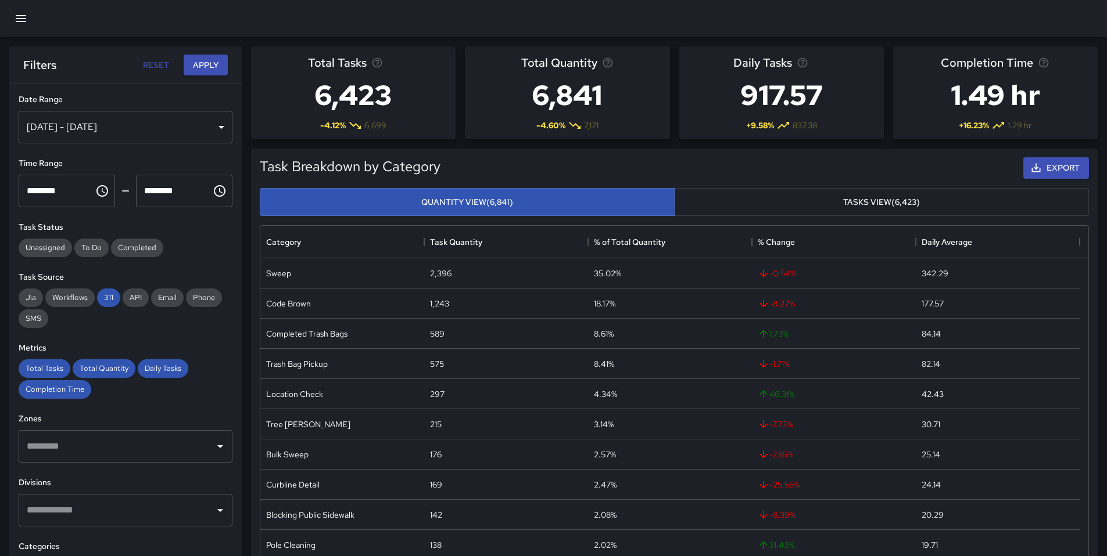
click at [105, 300] on span "311" at bounding box center [108, 298] width 23 height 10
drag, startPoint x: 38, startPoint y: 371, endPoint x: 59, endPoint y: 369, distance: 21.0
click at [38, 371] on span "Total Tasks" at bounding box center [45, 369] width 52 height 10
click at [105, 368] on span "Total Quantity" at bounding box center [104, 369] width 63 height 10
click at [155, 368] on span "Daily Tasks" at bounding box center [163, 369] width 51 height 10
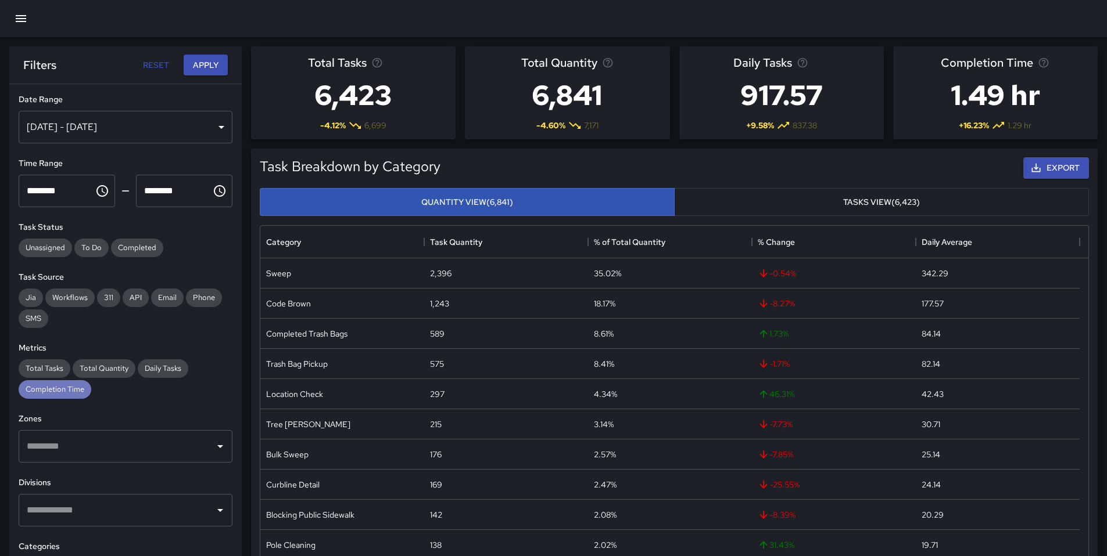
click at [60, 395] on div "Completion Time" at bounding box center [55, 389] width 73 height 19
click at [131, 255] on div "Completed" at bounding box center [137, 248] width 52 height 19
click at [199, 60] on button "Apply" at bounding box center [206, 65] width 44 height 21
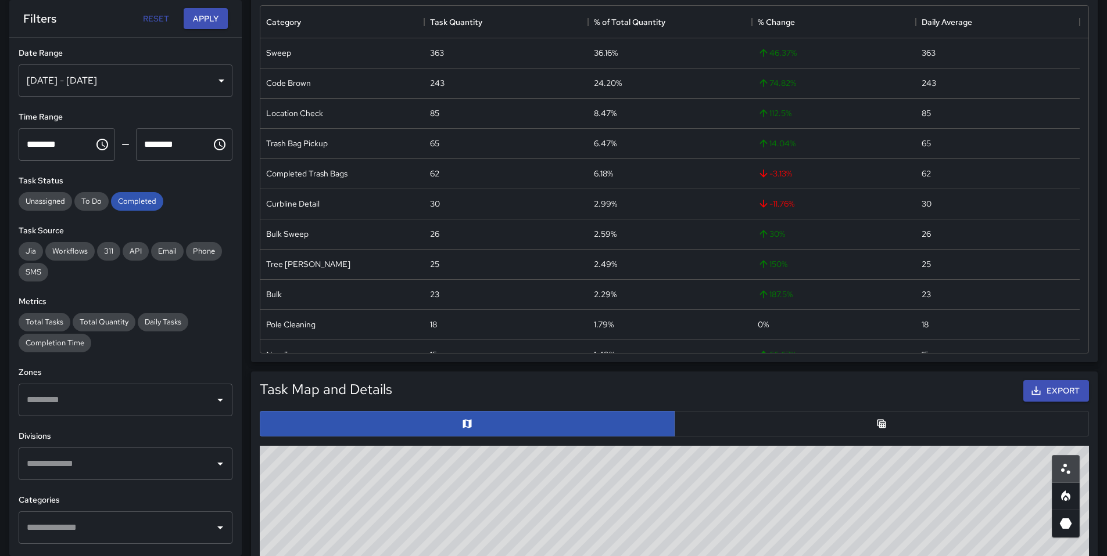
scroll to position [374, 0]
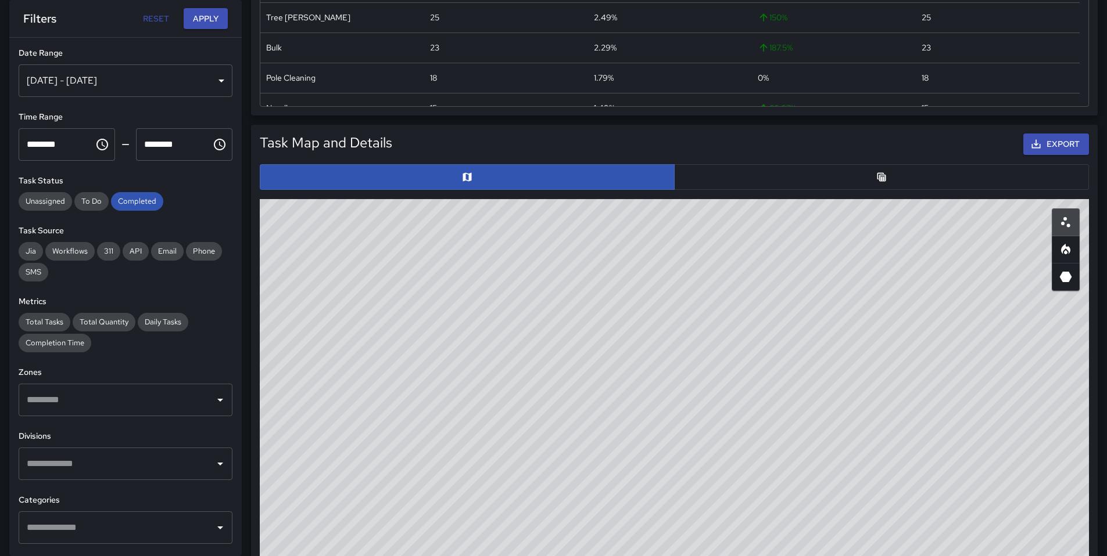
click at [738, 184] on button "button" at bounding box center [881, 177] width 415 height 26
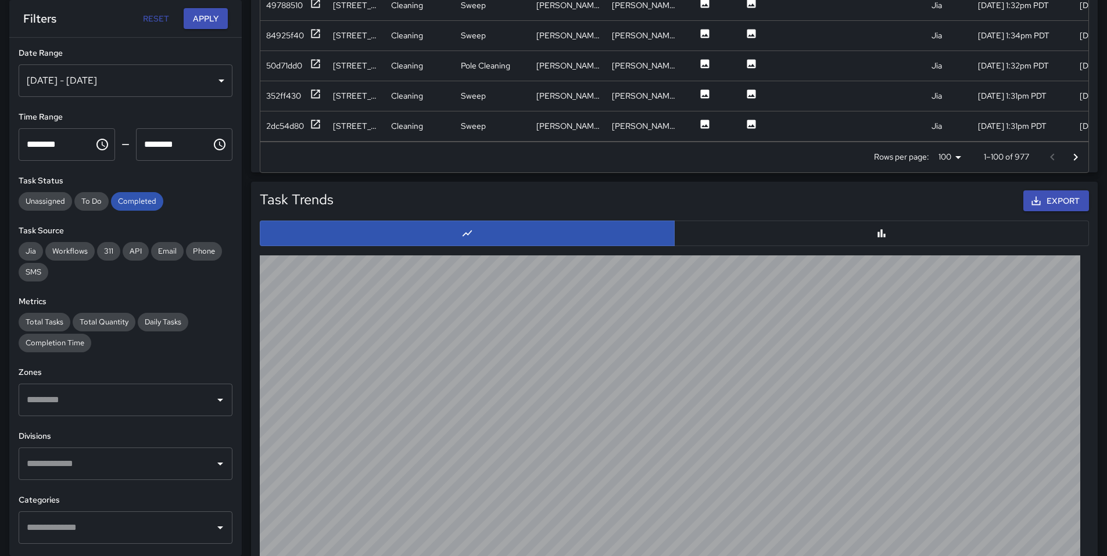
scroll to position [916, 0]
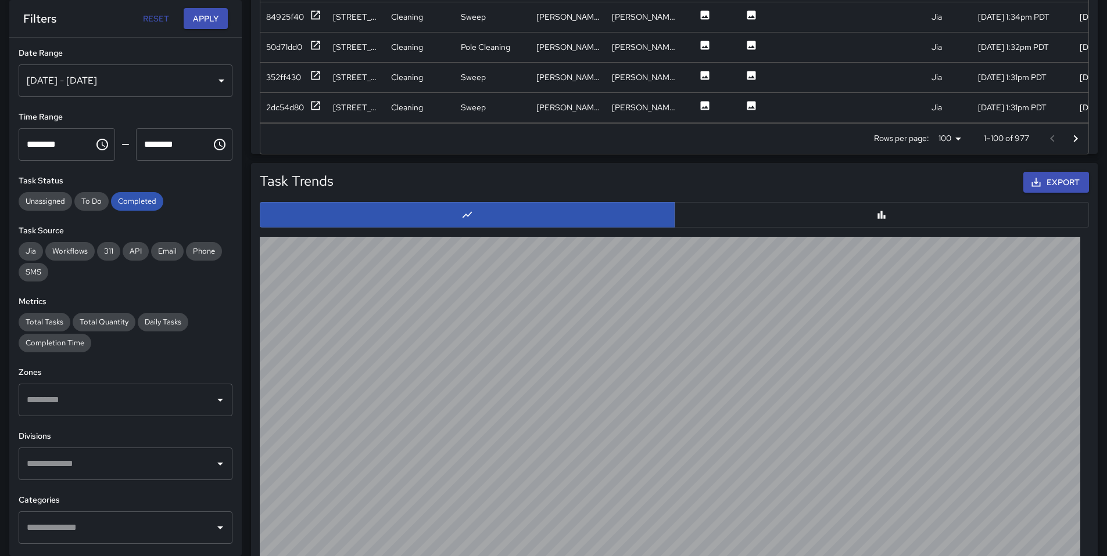
click at [803, 182] on div "Export" at bounding box center [713, 183] width 755 height 26
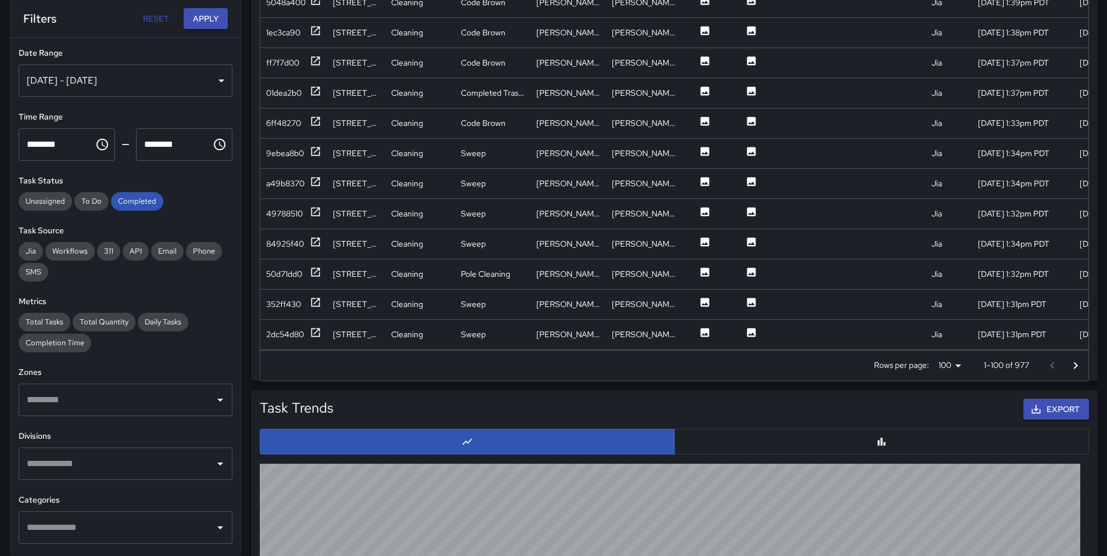
scroll to position [682, 0]
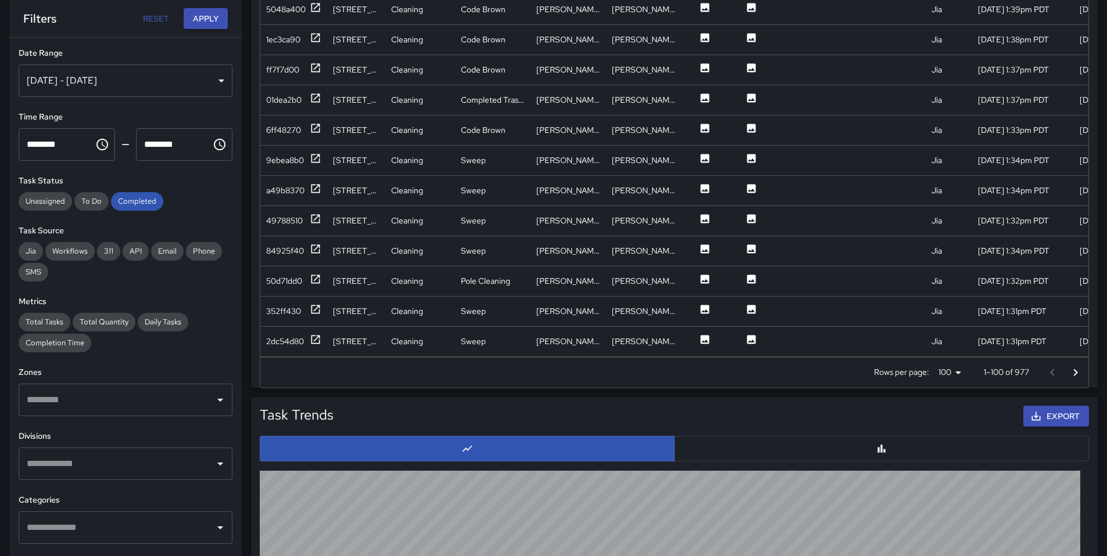
click at [1075, 371] on icon "Go to next page" at bounding box center [1075, 372] width 4 height 7
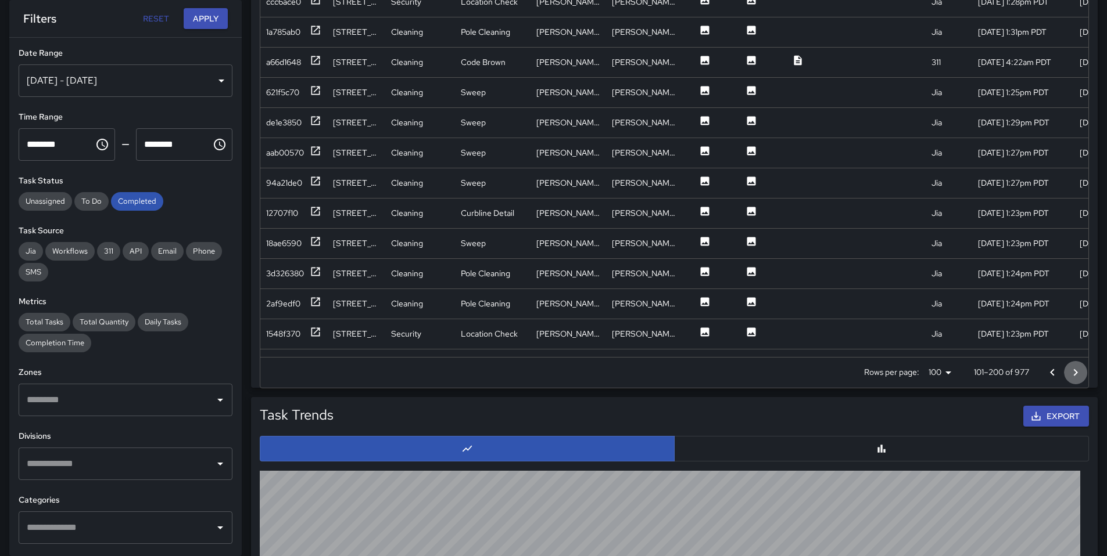
click at [1075, 371] on icon "Go to next page" at bounding box center [1075, 372] width 4 height 7
click at [1075, 372] on icon "Go to next page" at bounding box center [1075, 372] width 4 height 7
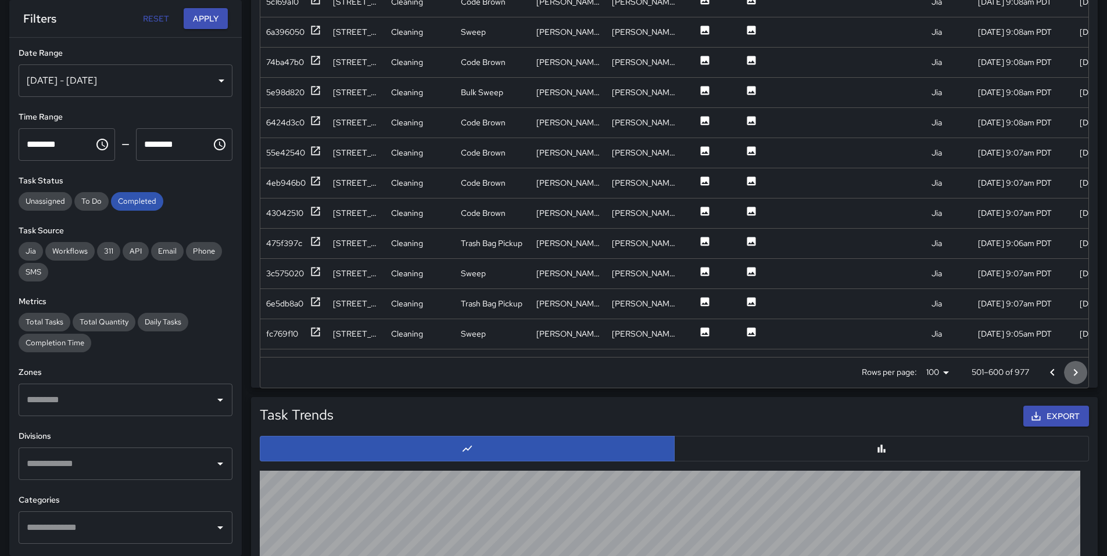
click at [1076, 372] on icon "Go to next page" at bounding box center [1075, 372] width 4 height 7
click at [1076, 372] on div at bounding box center [1063, 372] width 46 height 23
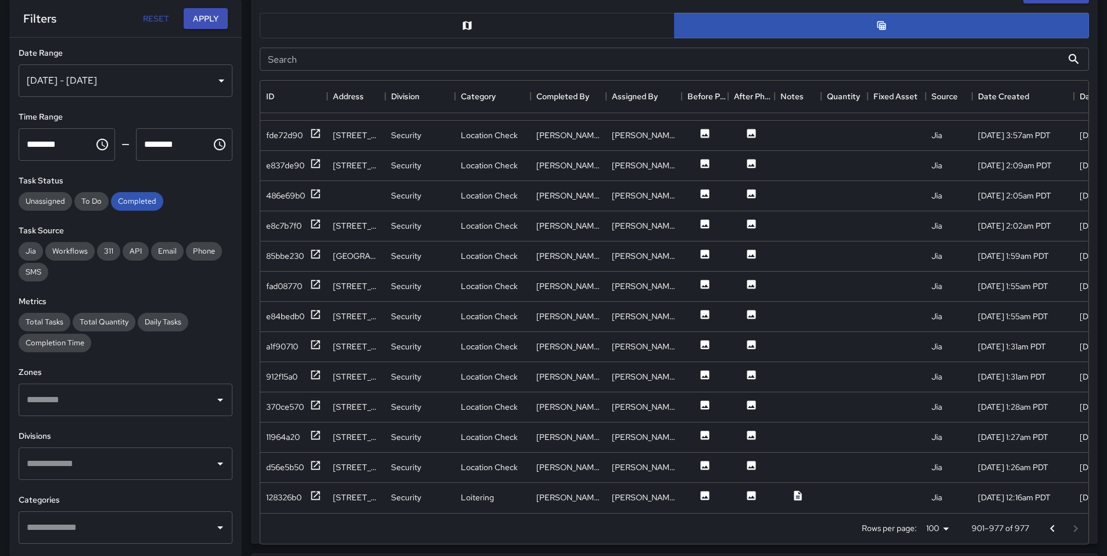
scroll to position [627, 0]
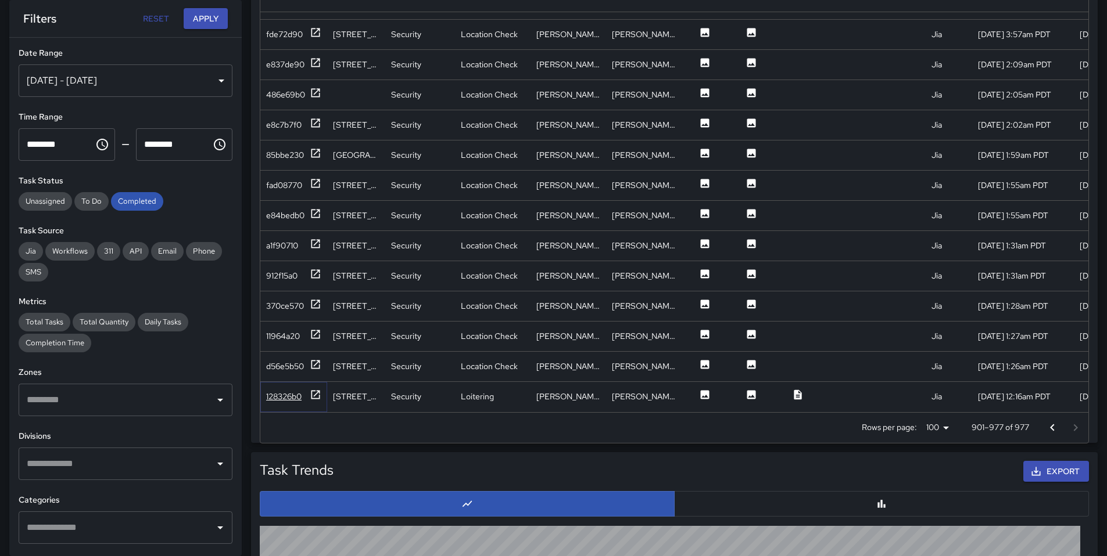
click at [299, 391] on div "128326b0" at bounding box center [283, 397] width 35 height 12
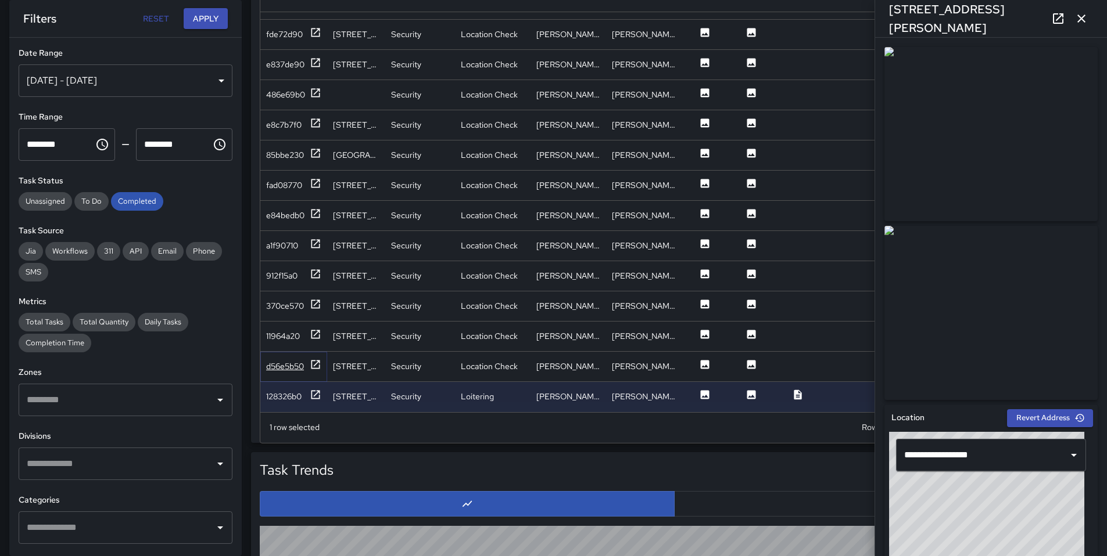
click at [284, 363] on div "d56e5b50" at bounding box center [285, 367] width 38 height 12
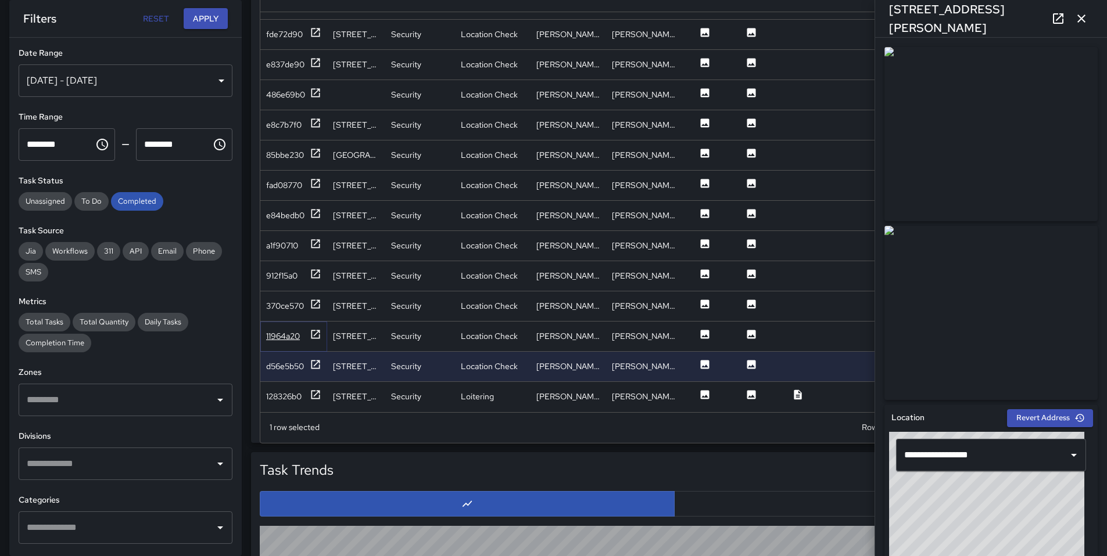
click at [280, 331] on div "11964a20" at bounding box center [283, 337] width 34 height 12
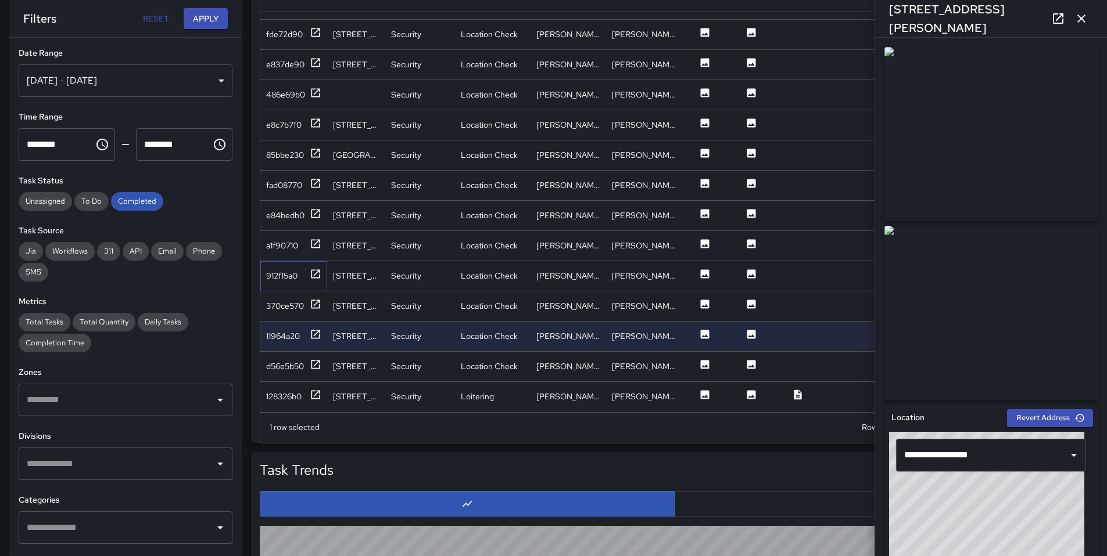
click at [286, 274] on div "912f15a0" at bounding box center [293, 276] width 67 height 30
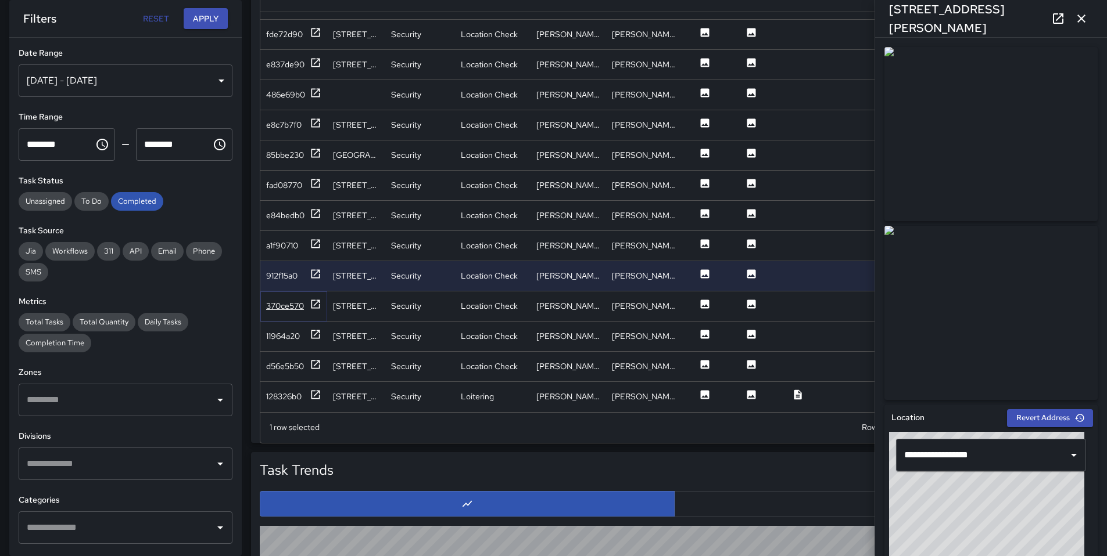
click at [286, 300] on div "370ce570" at bounding box center [285, 306] width 38 height 12
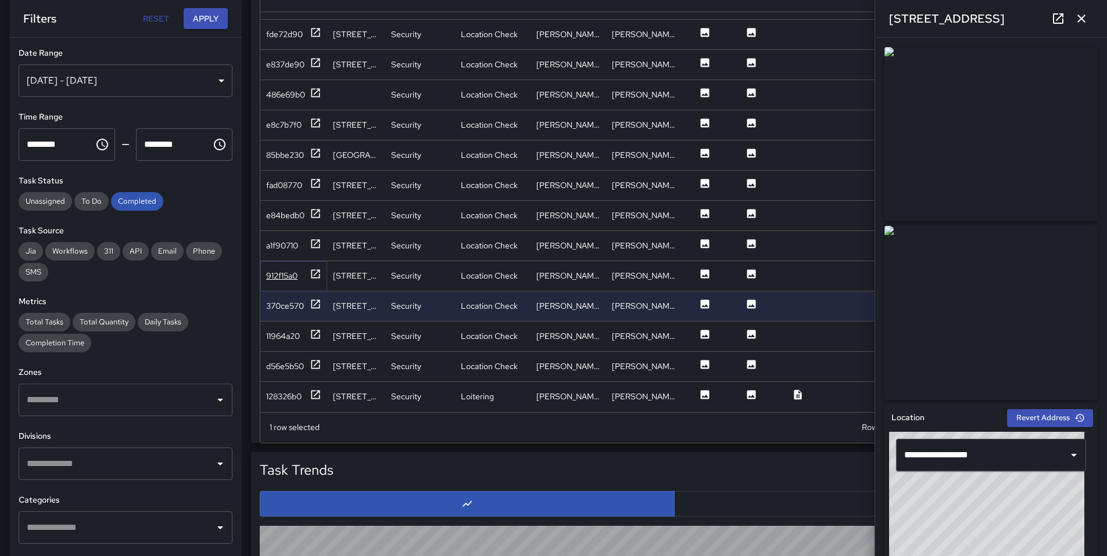
click at [283, 270] on div "912f15a0" at bounding box center [281, 276] width 31 height 12
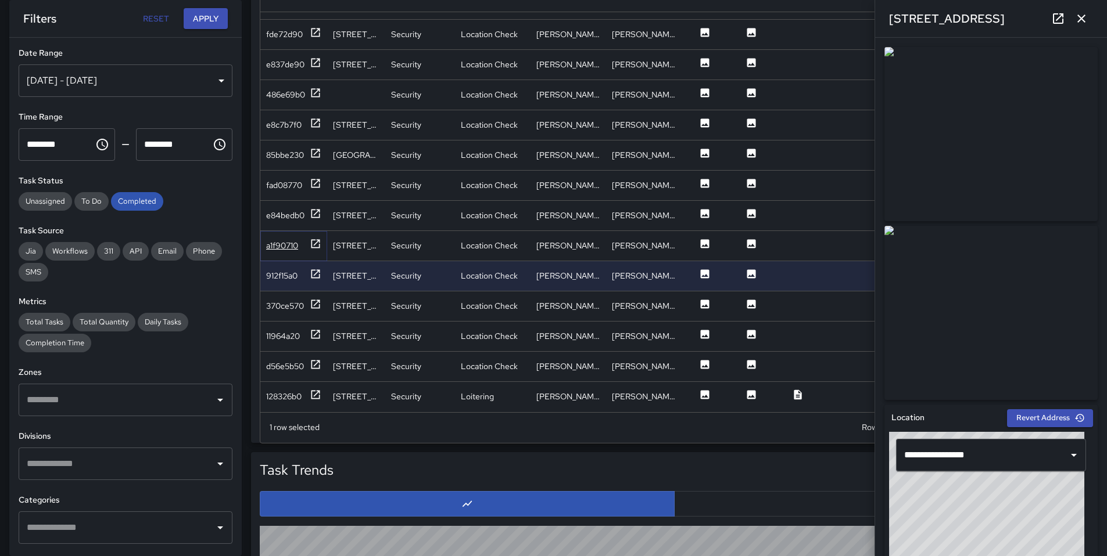
click at [283, 240] on div "a1f90710" at bounding box center [282, 246] width 32 height 12
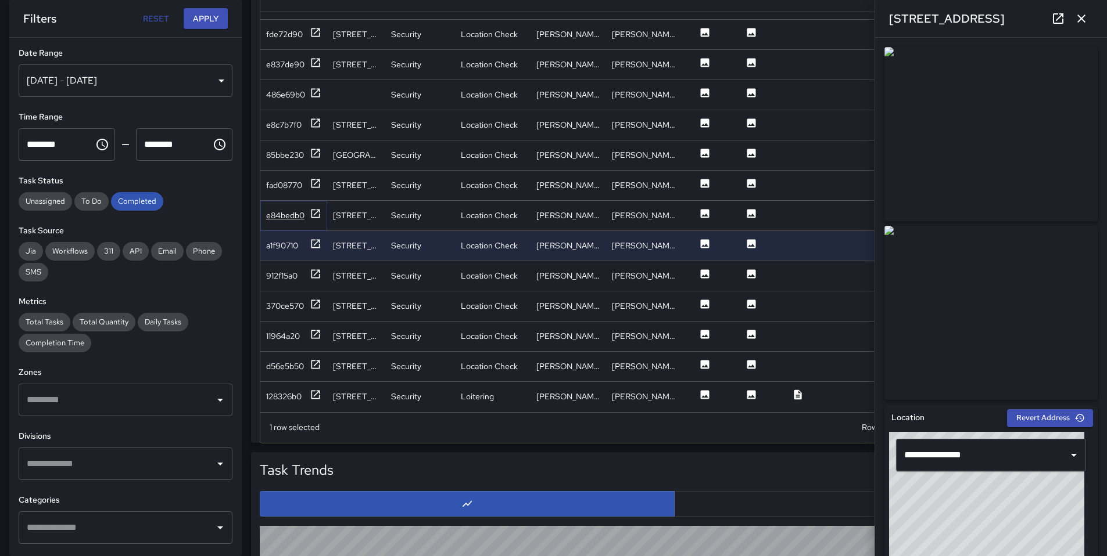
click at [282, 213] on div "e84bedb0" at bounding box center [293, 215] width 55 height 15
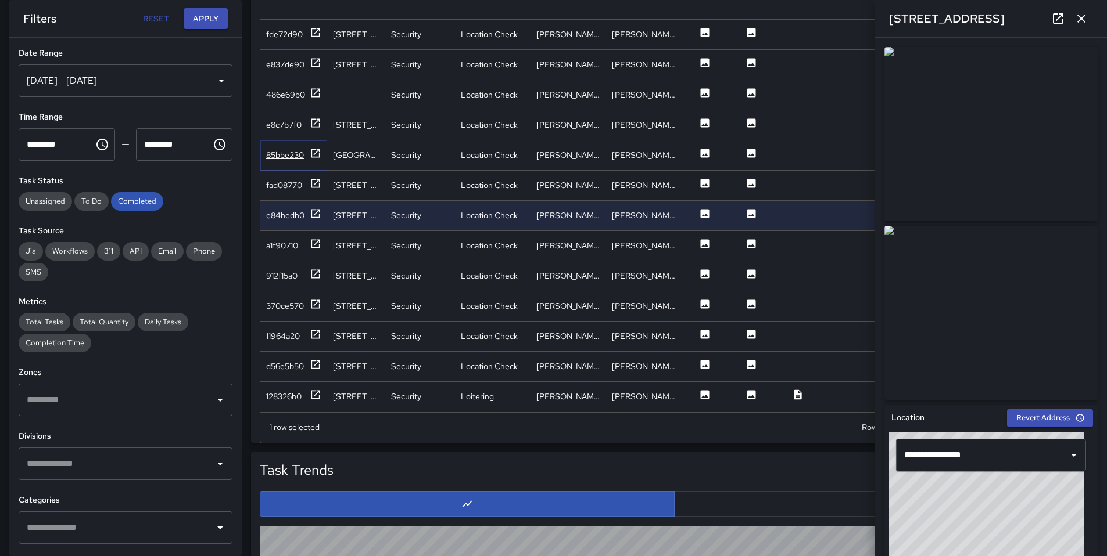
click at [284, 149] on div "85bbe230" at bounding box center [285, 155] width 38 height 12
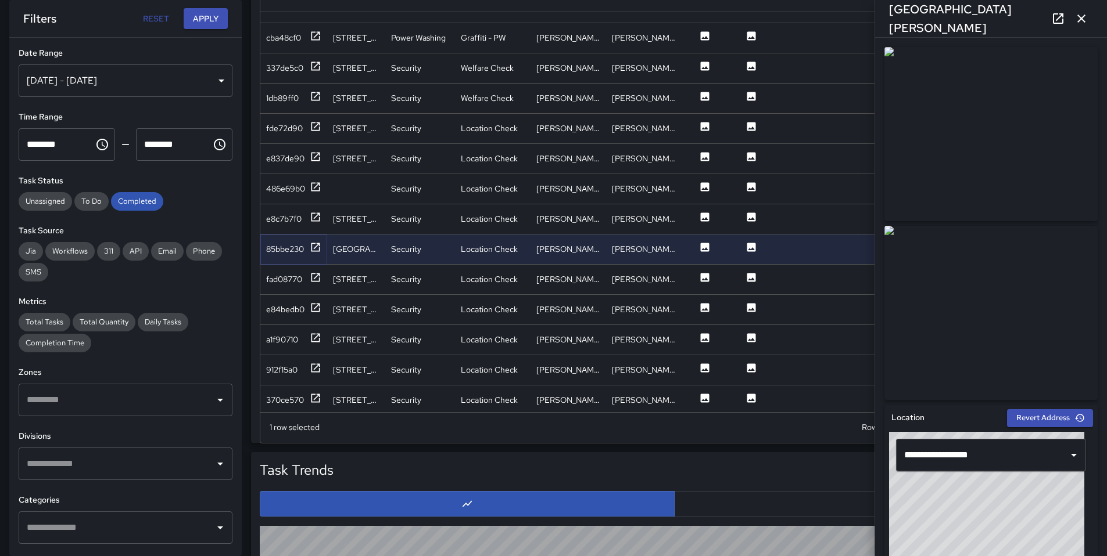
scroll to position [1822, 0]
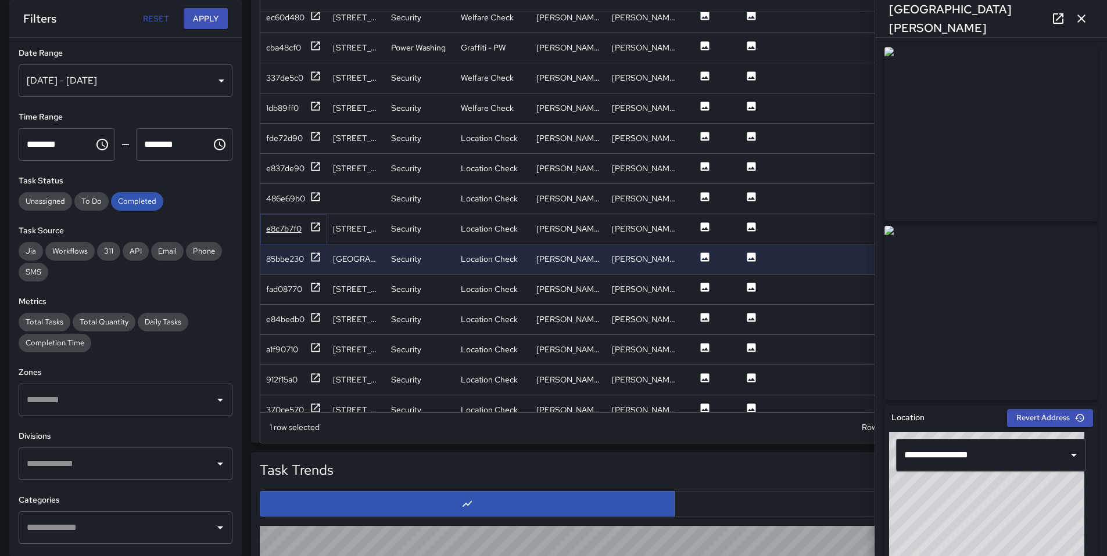
click at [290, 234] on div "e8c7b7f0" at bounding box center [283, 229] width 35 height 12
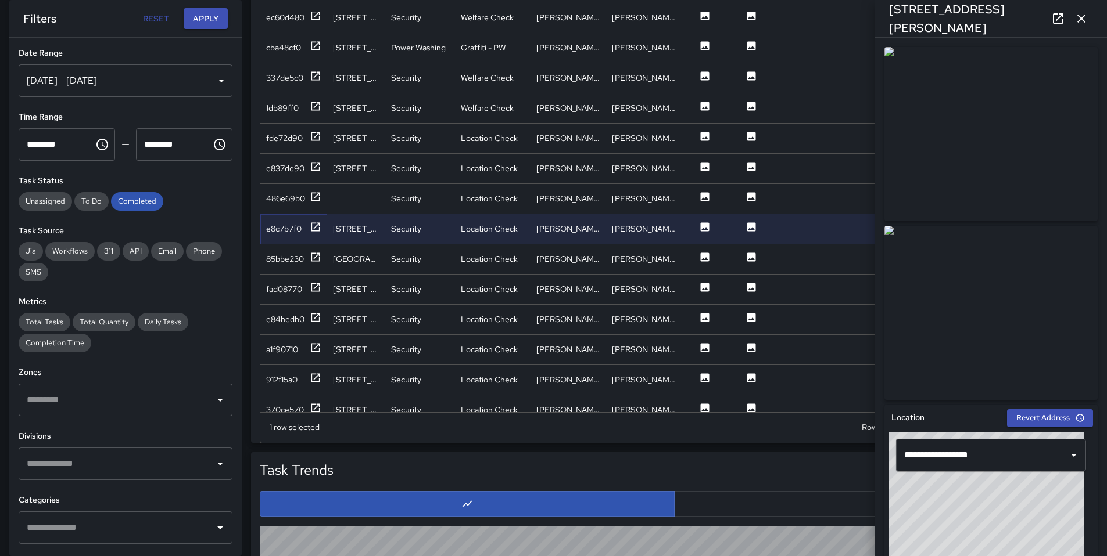
scroll to position [232, 0]
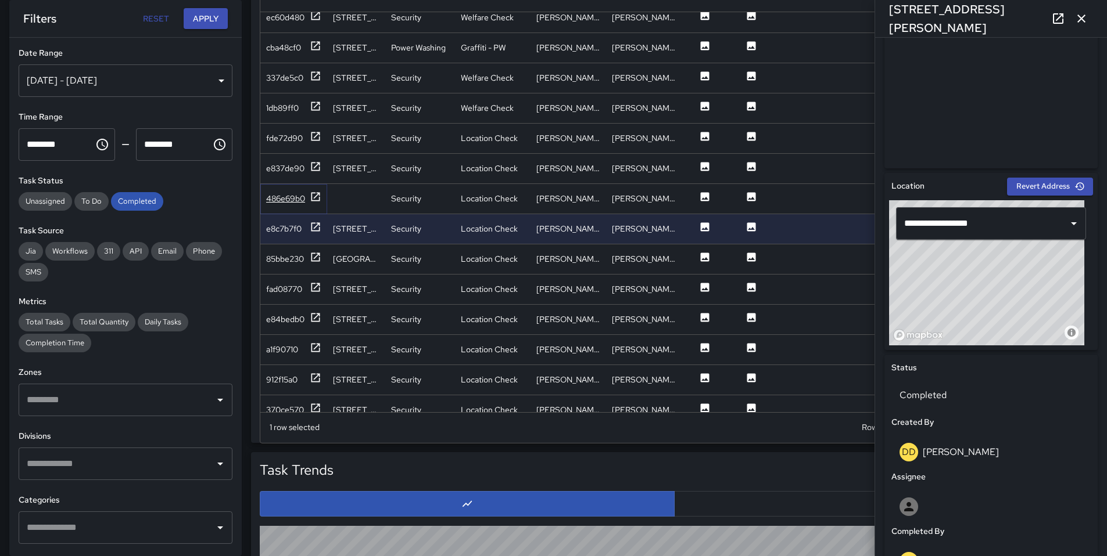
click at [276, 193] on div "486e69b0" at bounding box center [285, 199] width 39 height 12
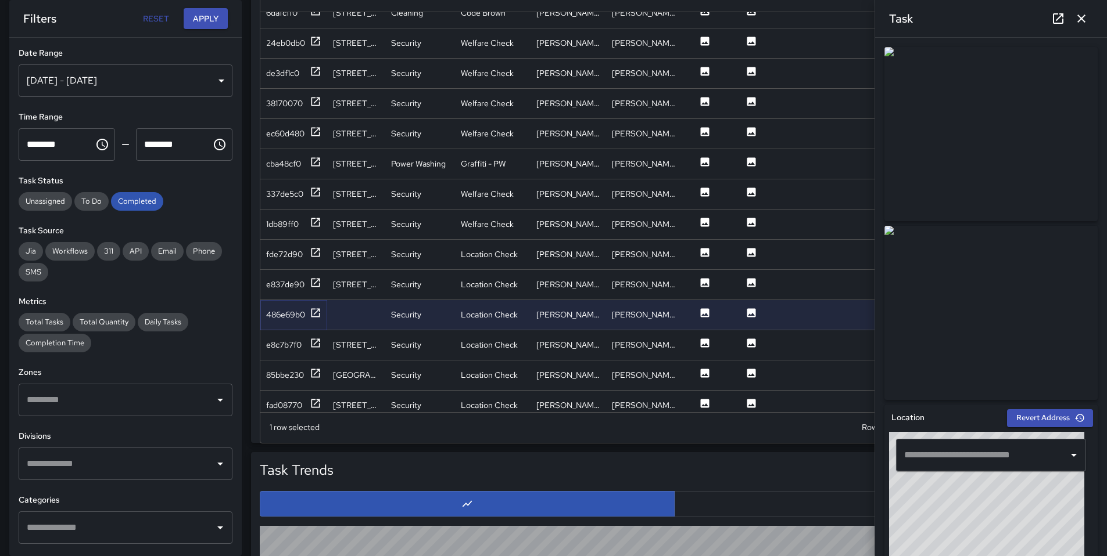
scroll to position [1704, 0]
click at [291, 288] on div "e837de90" at bounding box center [285, 286] width 38 height 12
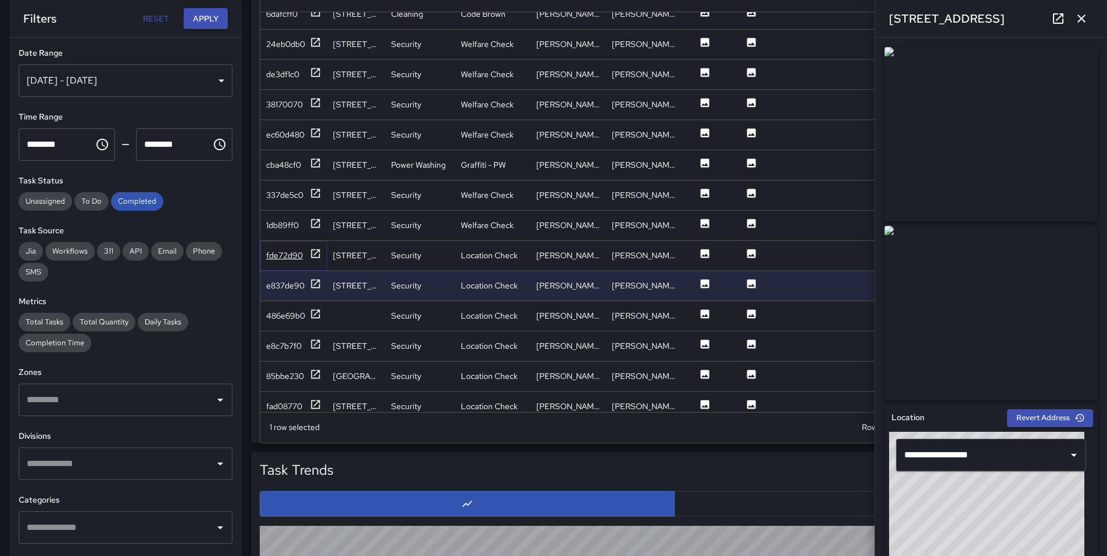
click at [285, 257] on div "fde72d90" at bounding box center [284, 256] width 37 height 12
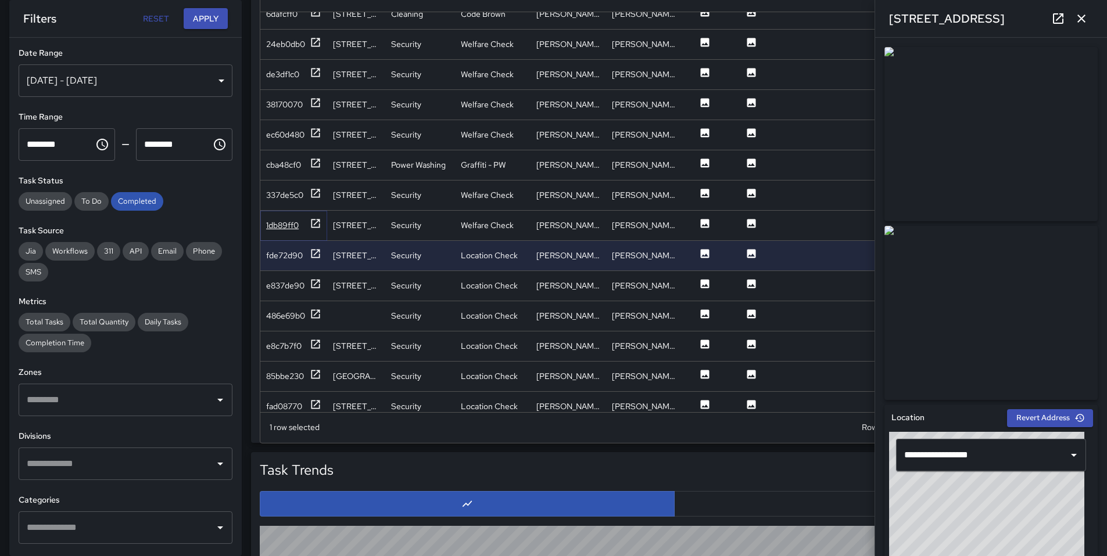
click at [285, 227] on div "1db89ff0" at bounding box center [282, 226] width 33 height 12
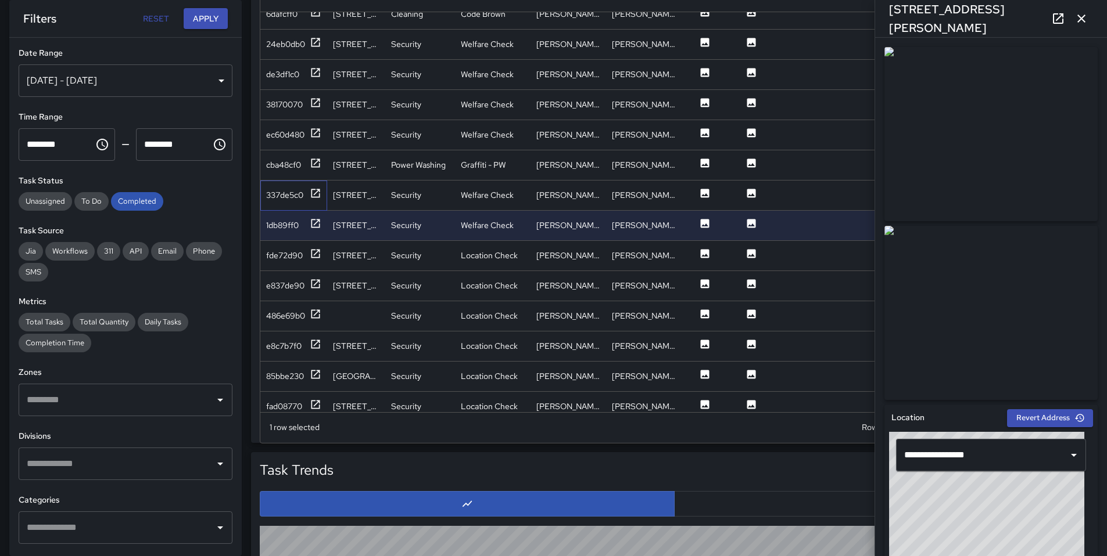
click at [288, 186] on div "337de5c0" at bounding box center [293, 196] width 67 height 30
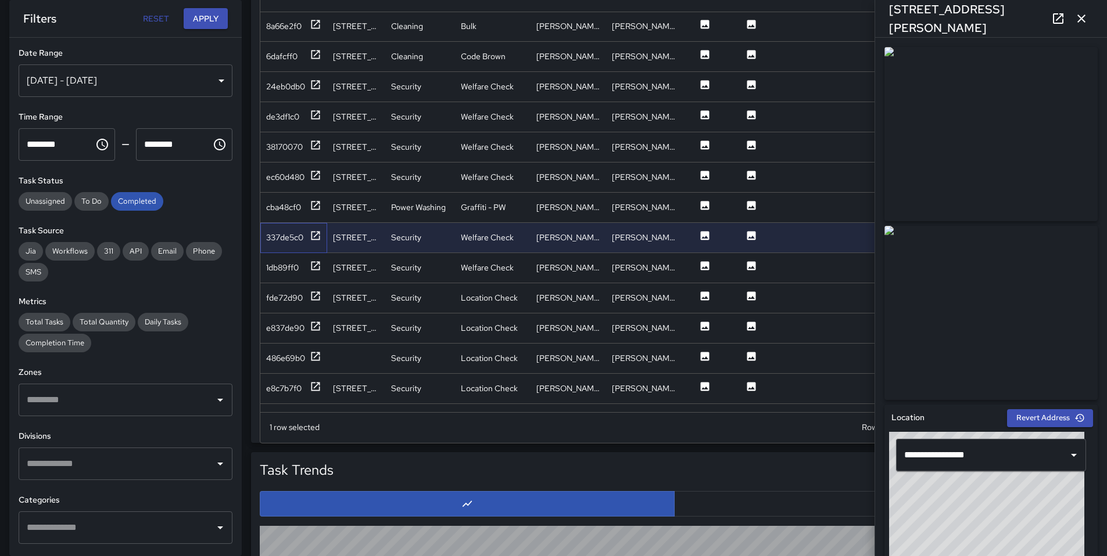
scroll to position [1639, 0]
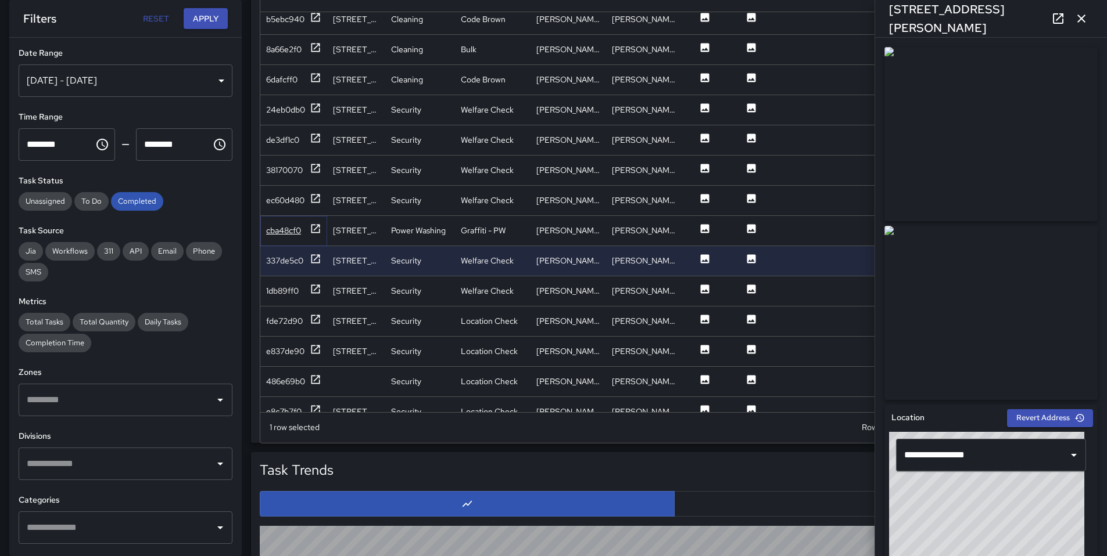
click at [296, 229] on div "cba48cf0" at bounding box center [283, 231] width 35 height 12
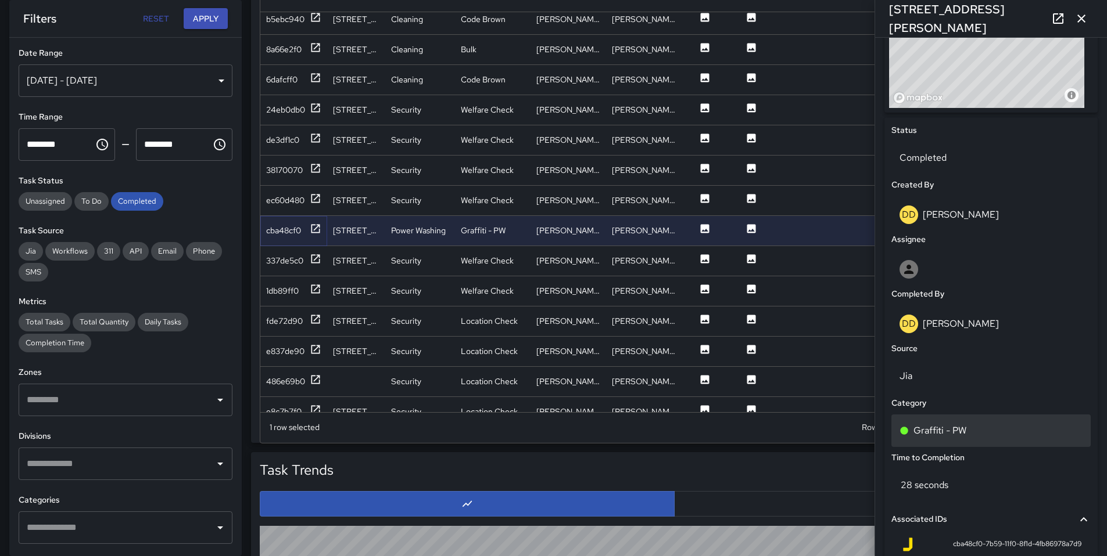
scroll to position [471, 0]
click at [965, 429] on p "Graffiti - PW" at bounding box center [939, 430] width 53 height 14
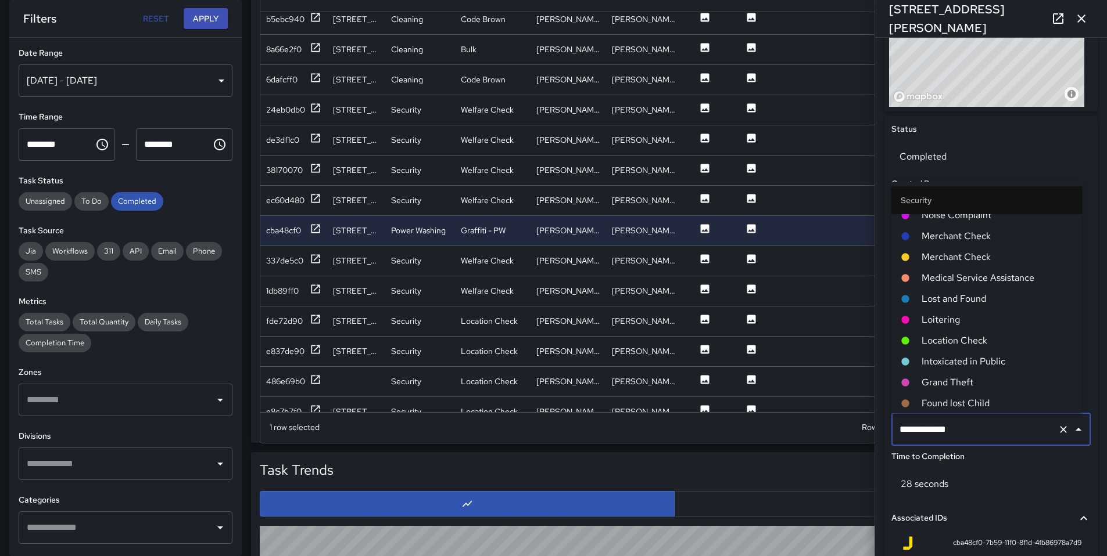
scroll to position [1838, 0]
click at [953, 344] on span "Location Check" at bounding box center [996, 339] width 151 height 14
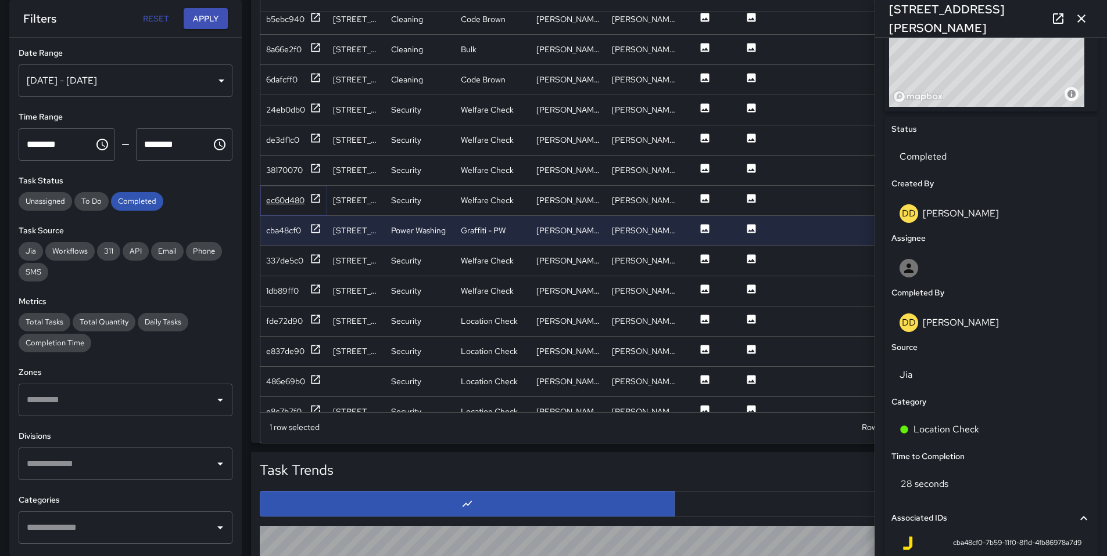
click at [293, 200] on div "ec60d480" at bounding box center [285, 201] width 38 height 12
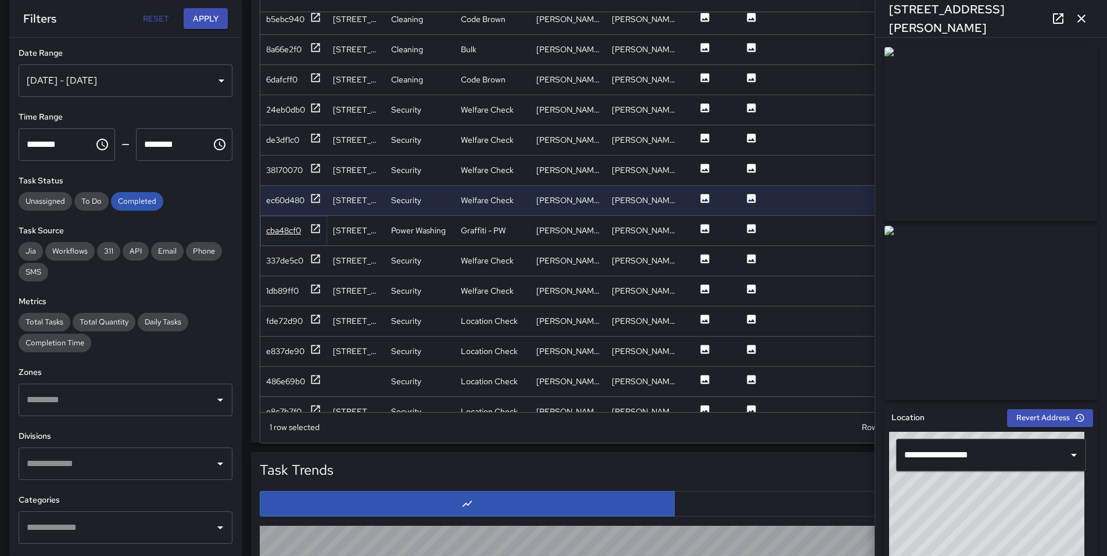
click at [285, 224] on div "cba48cf0" at bounding box center [293, 230] width 55 height 15
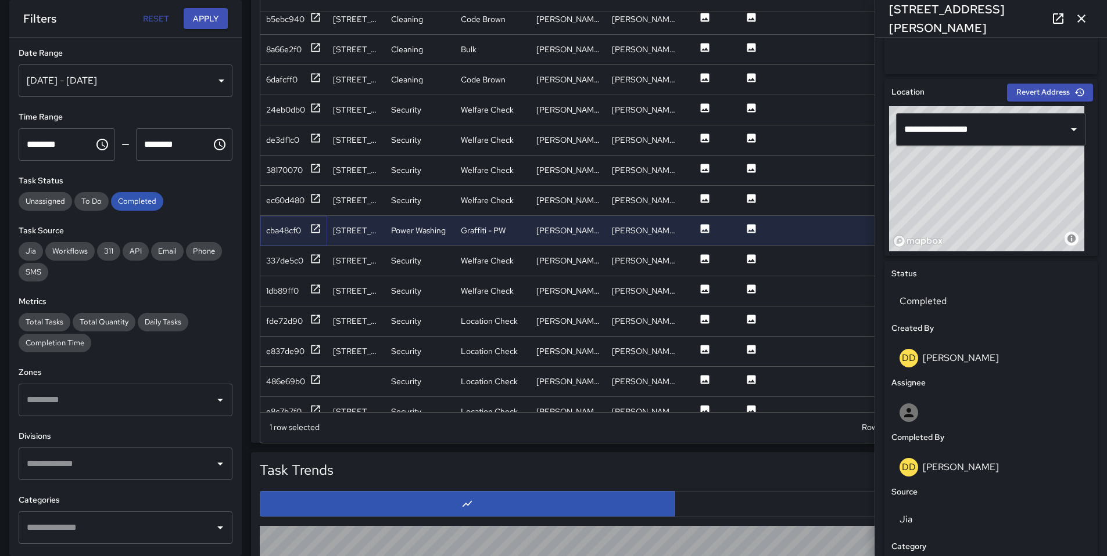
scroll to position [575, 0]
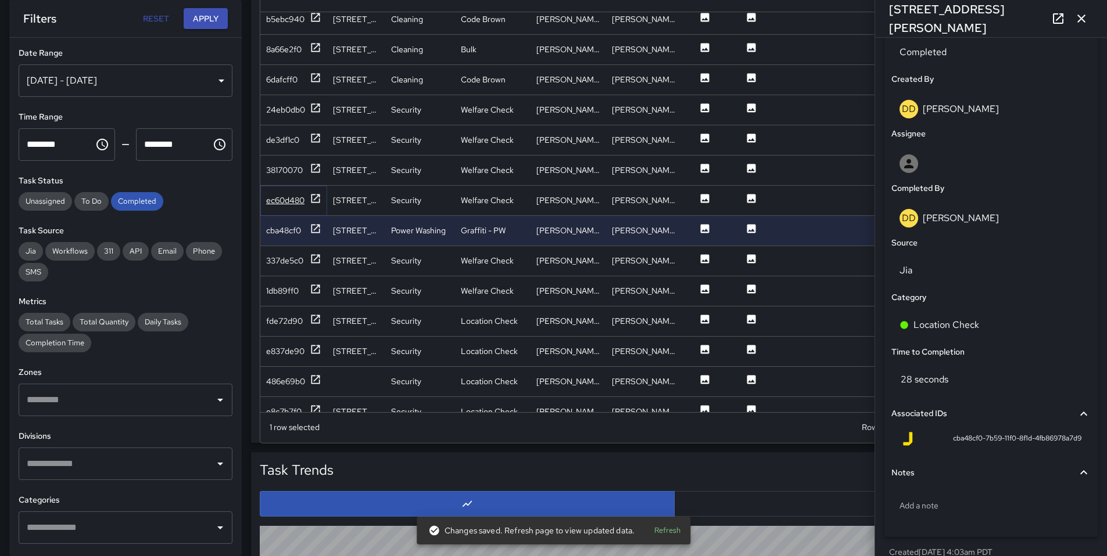
click at [275, 196] on div "ec60d480" at bounding box center [285, 201] width 38 height 12
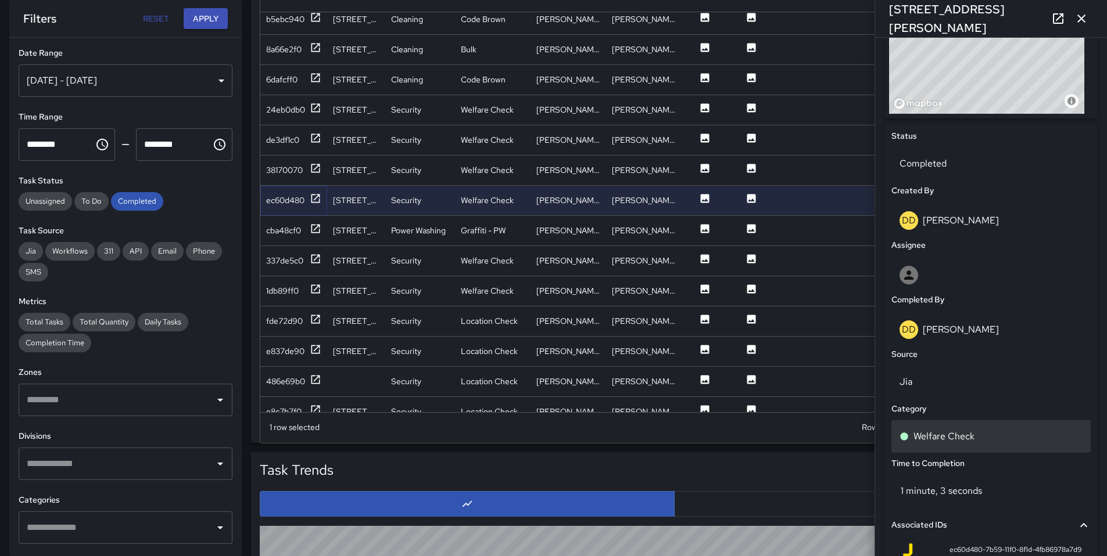
scroll to position [475, 0]
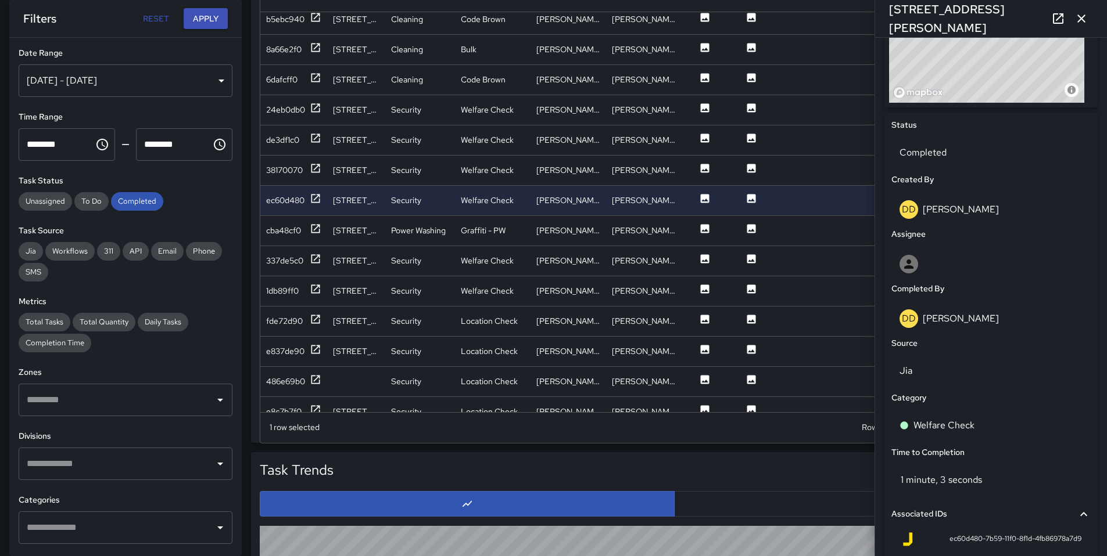
click at [257, 157] on div "ID Address Division Category Completed By Assigned By Before Photo After Photo …" at bounding box center [674, 206] width 838 height 465
click at [270, 166] on div "38170070" at bounding box center [284, 170] width 37 height 12
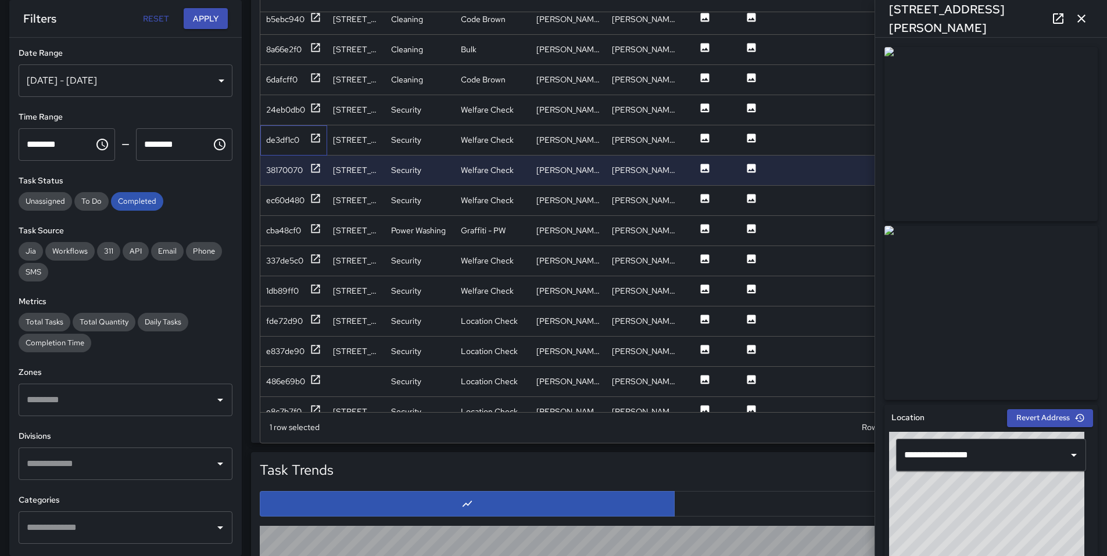
click at [281, 150] on div "de3df1c0" at bounding box center [293, 140] width 67 height 30
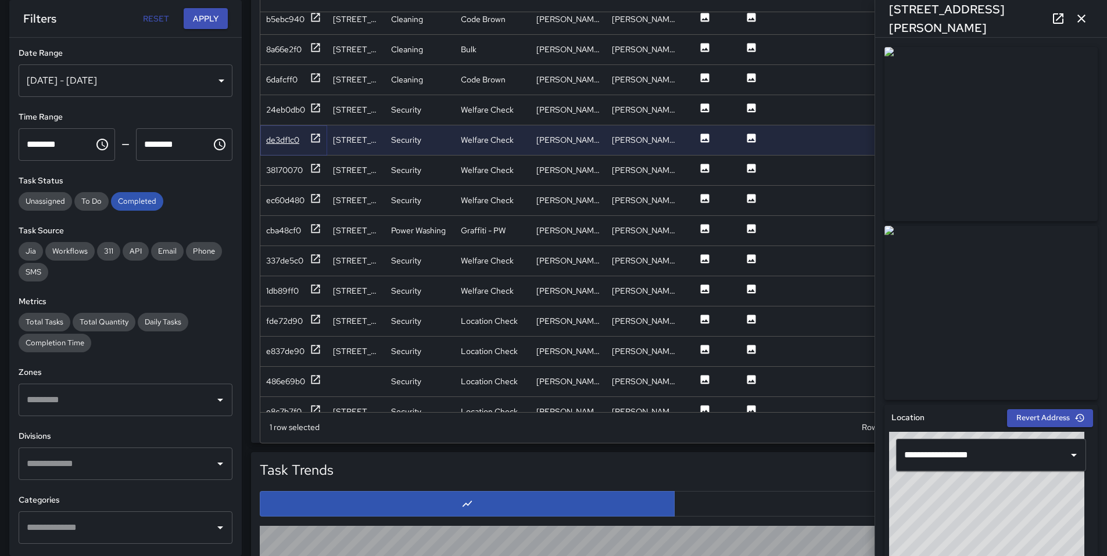
click at [290, 143] on div "de3df1c0" at bounding box center [282, 140] width 33 height 12
click at [286, 118] on div "24eb0db0" at bounding box center [293, 110] width 67 height 30
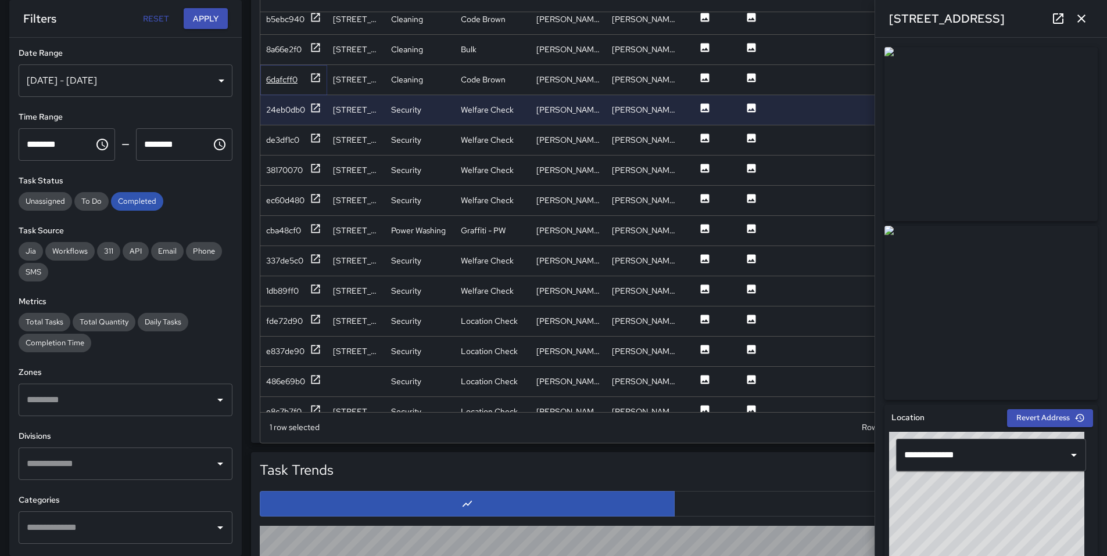
click at [276, 85] on div "6dafcff0" at bounding box center [281, 80] width 31 height 12
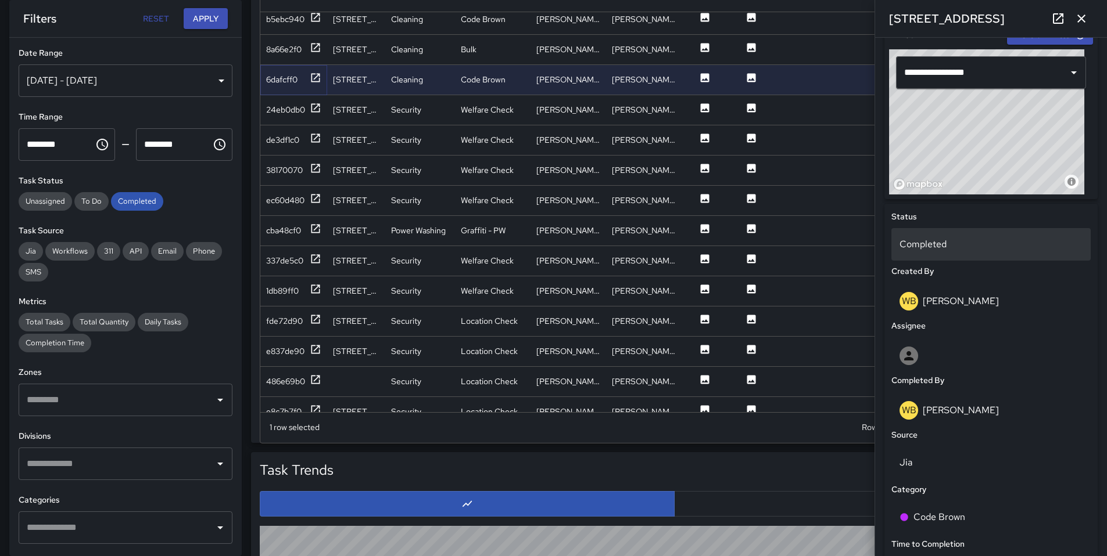
scroll to position [396, 0]
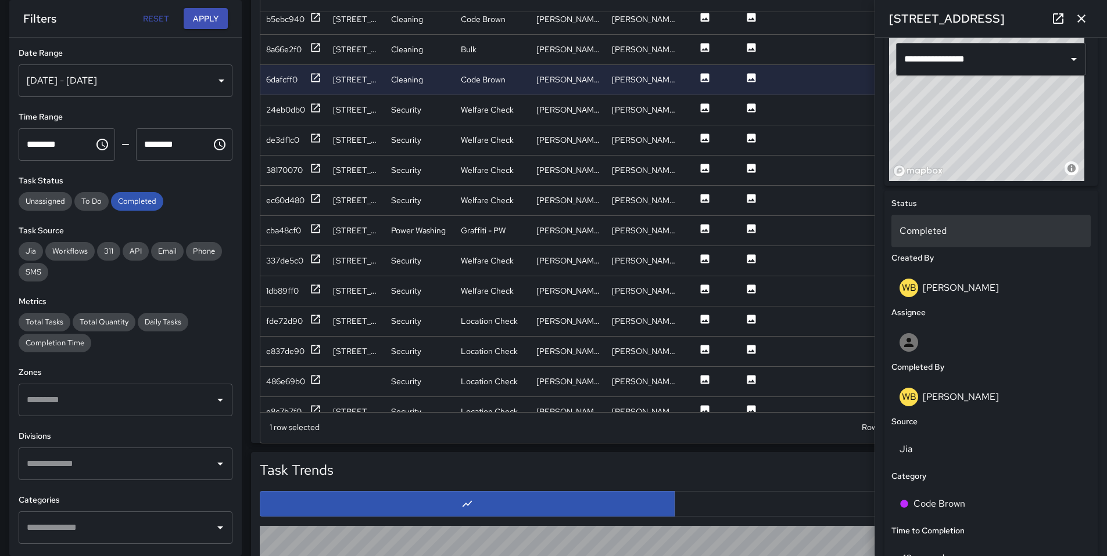
click at [946, 236] on p "Completed" at bounding box center [990, 231] width 183 height 14
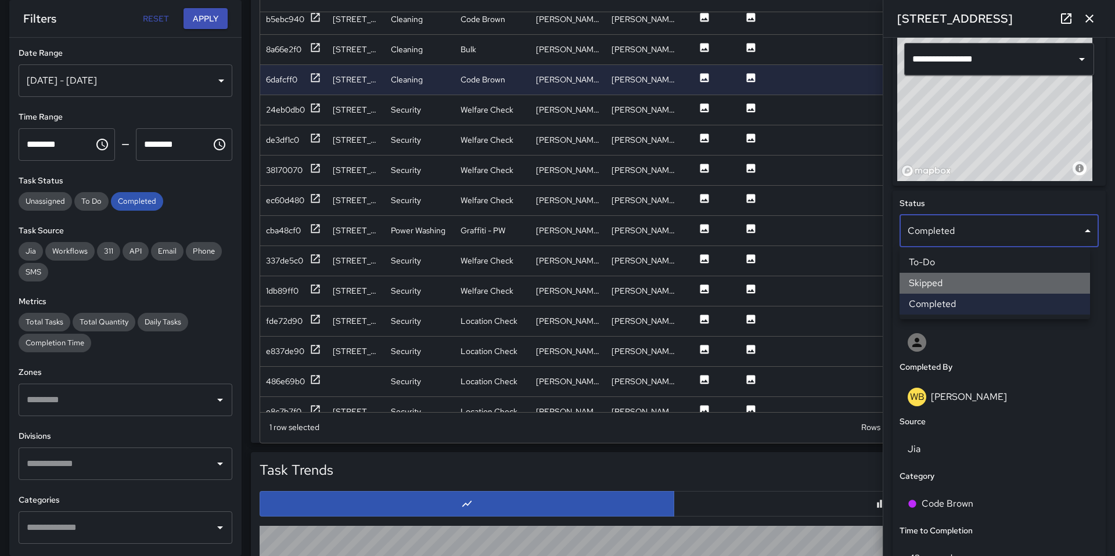
click at [946, 283] on li "Skipped" at bounding box center [995, 283] width 191 height 21
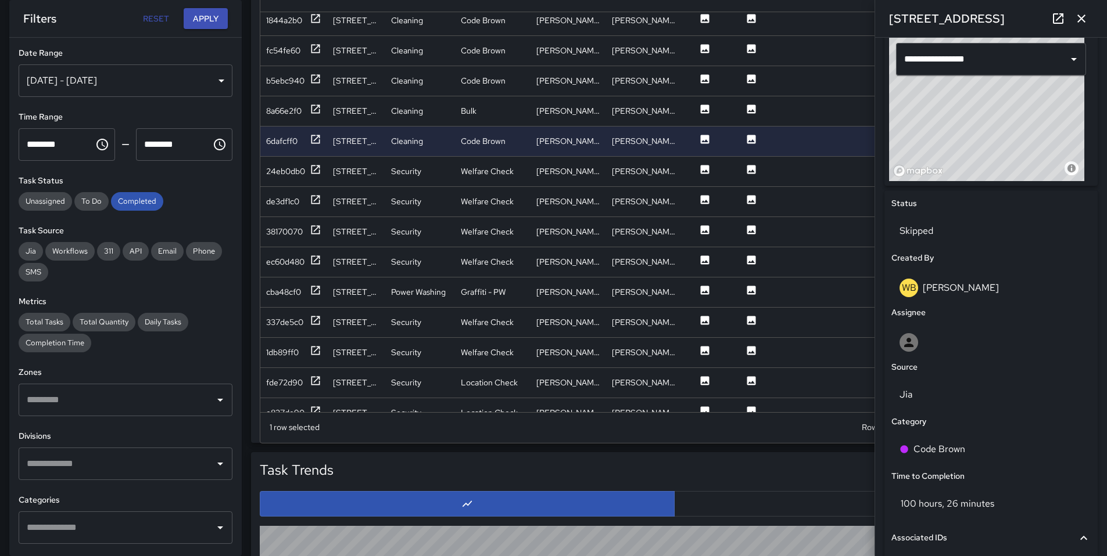
scroll to position [1575, 0]
click at [286, 111] on div "8a66e2f0" at bounding box center [283, 113] width 35 height 12
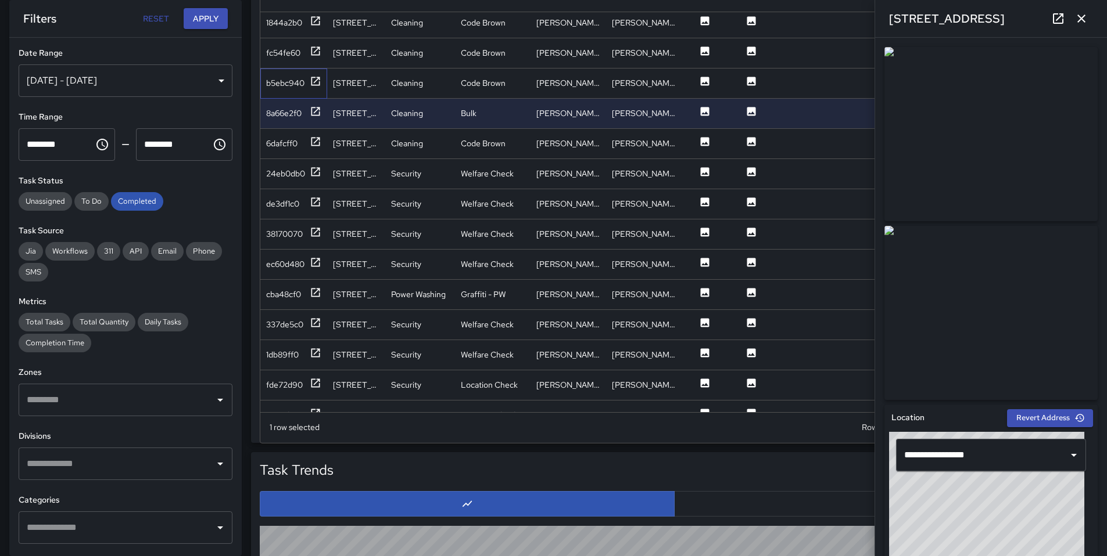
click at [271, 71] on div "b5ebc940" at bounding box center [293, 84] width 67 height 30
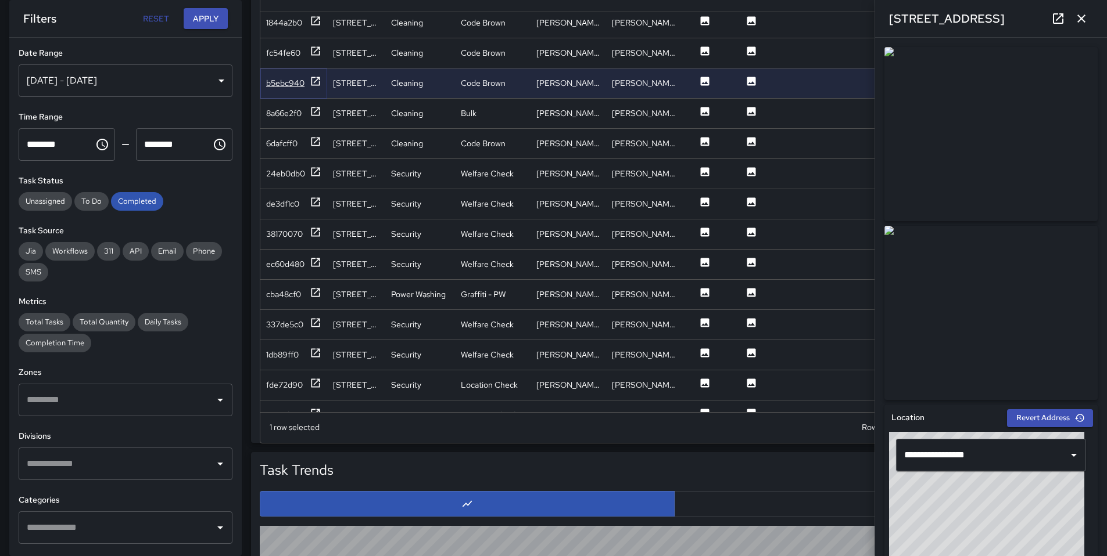
click at [272, 88] on div "b5ebc940" at bounding box center [285, 83] width 38 height 12
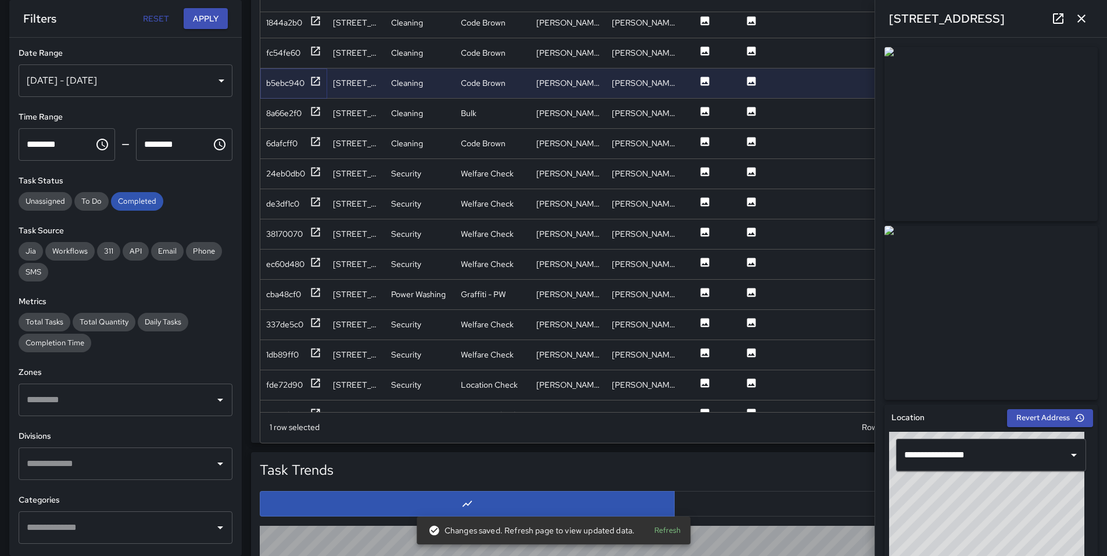
scroll to position [391, 0]
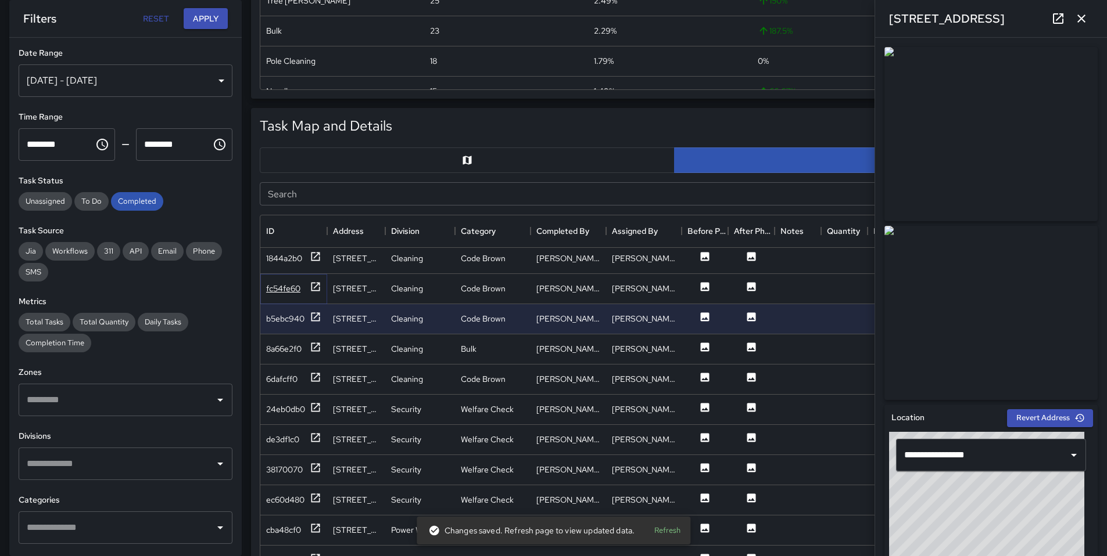
click at [290, 283] on div "fc54fe60" at bounding box center [283, 289] width 34 height 12
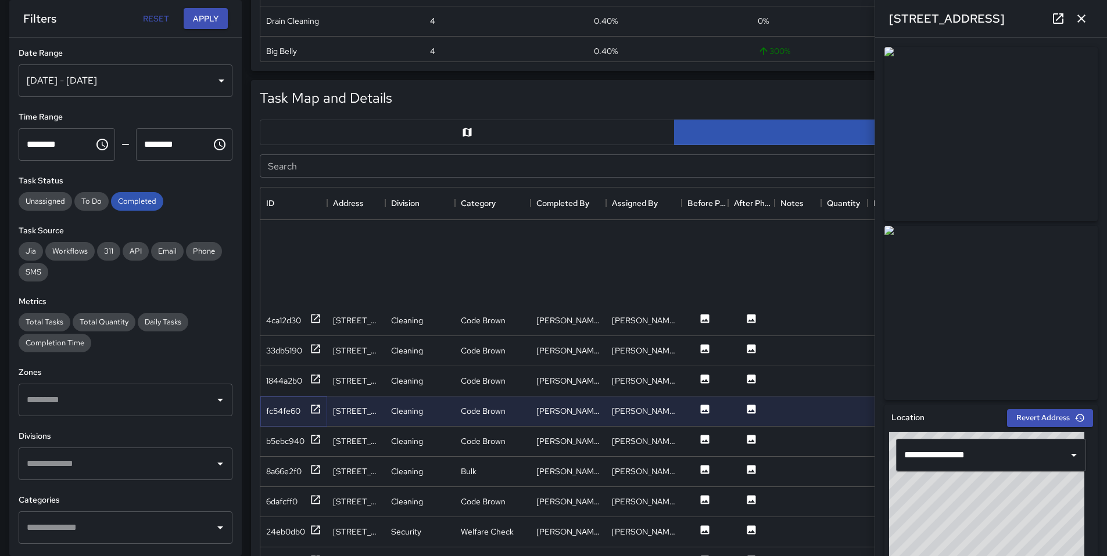
scroll to position [1421, 0]
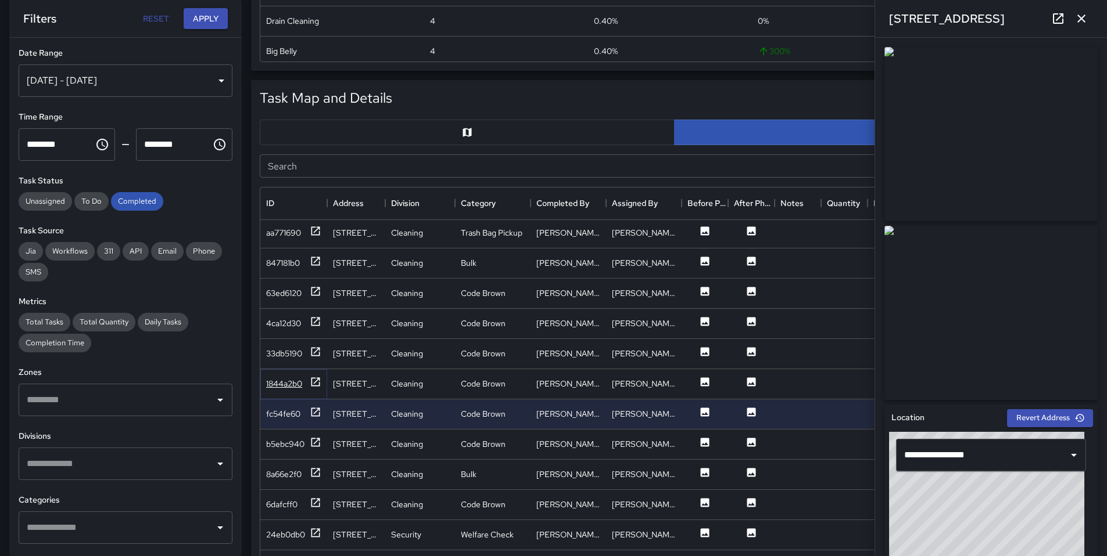
click at [272, 385] on div "1844a2b0" at bounding box center [284, 384] width 36 height 12
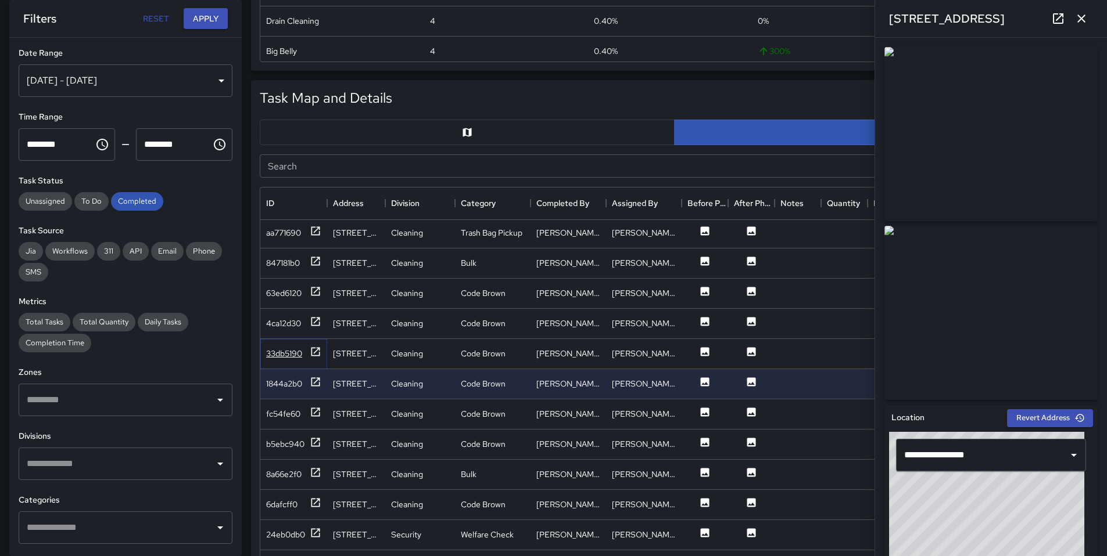
click at [279, 351] on div "33db5190" at bounding box center [284, 354] width 36 height 12
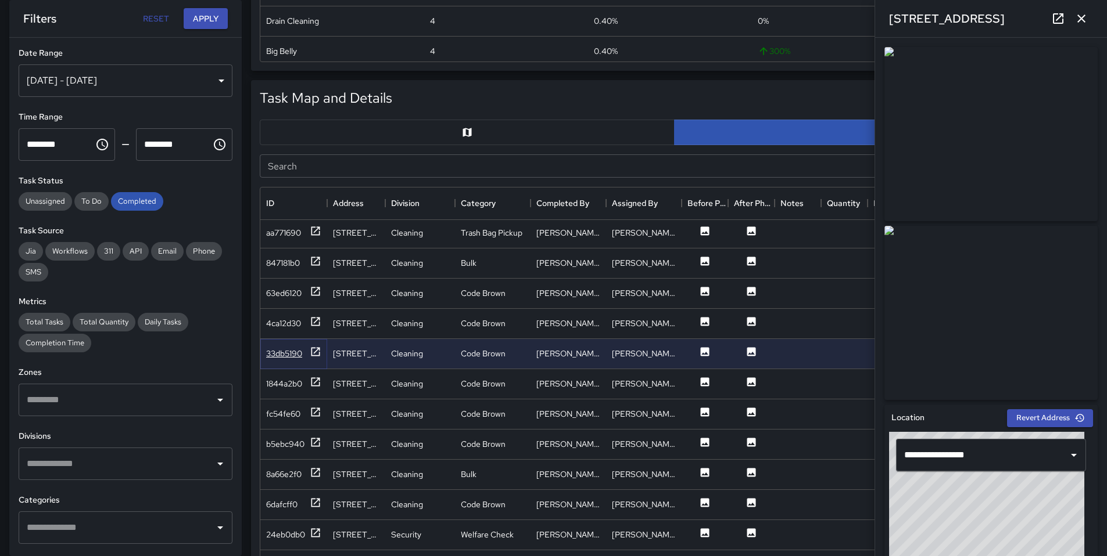
click at [286, 348] on div "33db5190" at bounding box center [284, 354] width 36 height 12
click at [290, 354] on div "33db5190" at bounding box center [284, 354] width 36 height 12
click at [282, 326] on div "4ca12d30" at bounding box center [283, 324] width 35 height 12
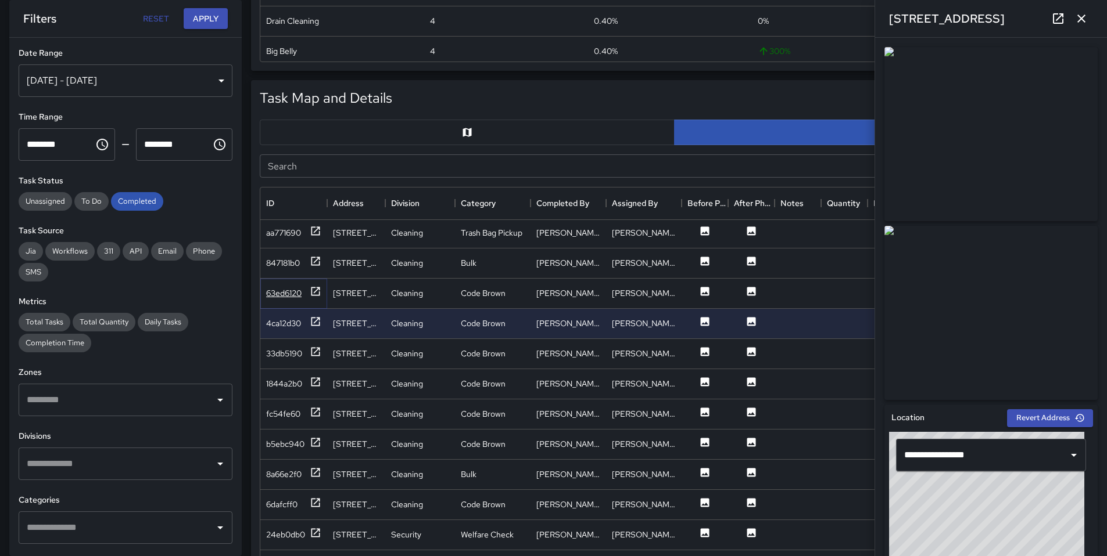
click at [280, 292] on div "63ed6120" at bounding box center [283, 294] width 35 height 12
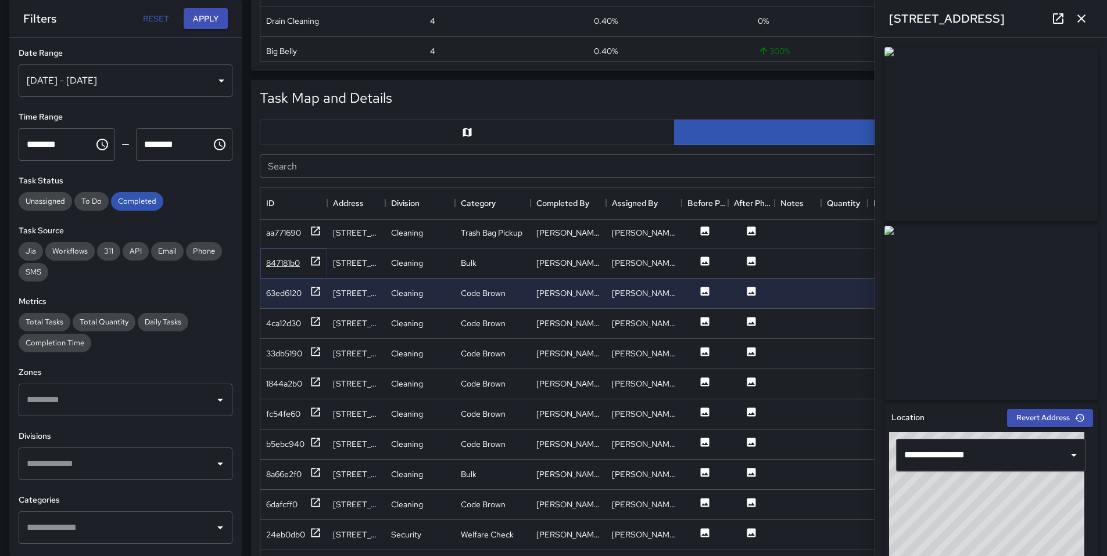
click at [281, 267] on div "847181b0" at bounding box center [283, 263] width 34 height 12
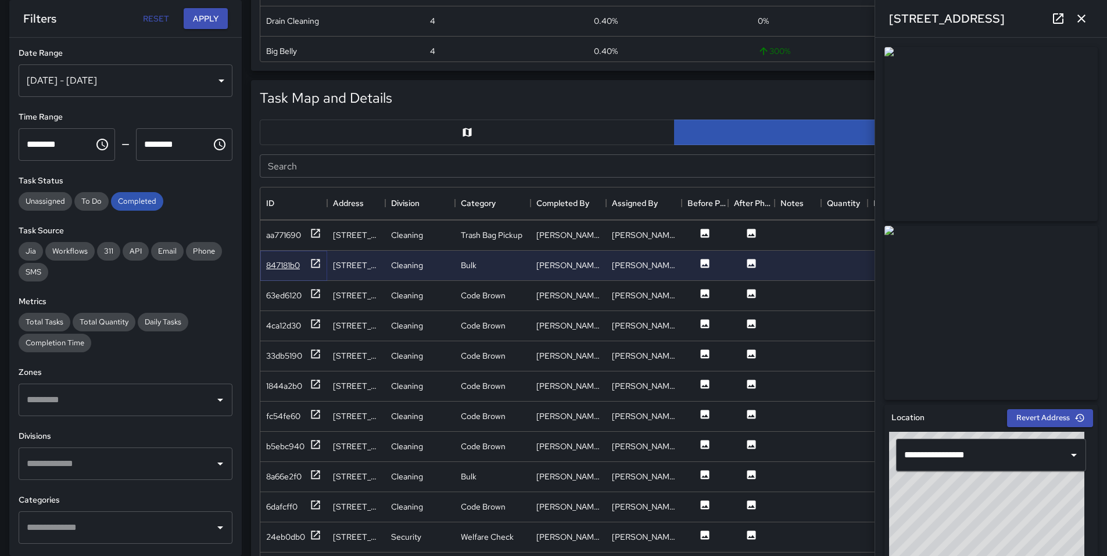
scroll to position [1407, 0]
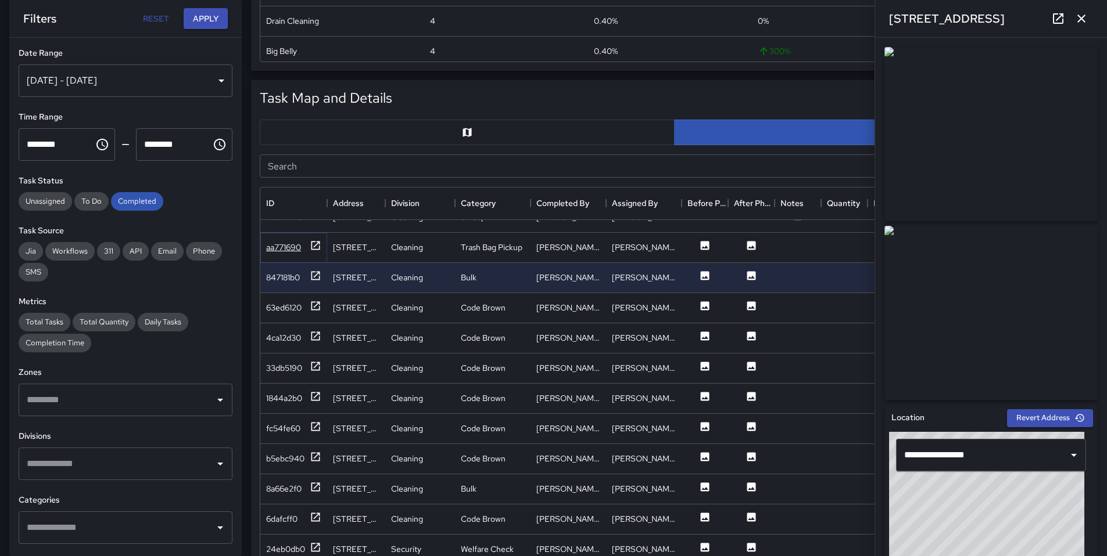
click at [295, 250] on div "aa771690" at bounding box center [283, 248] width 35 height 12
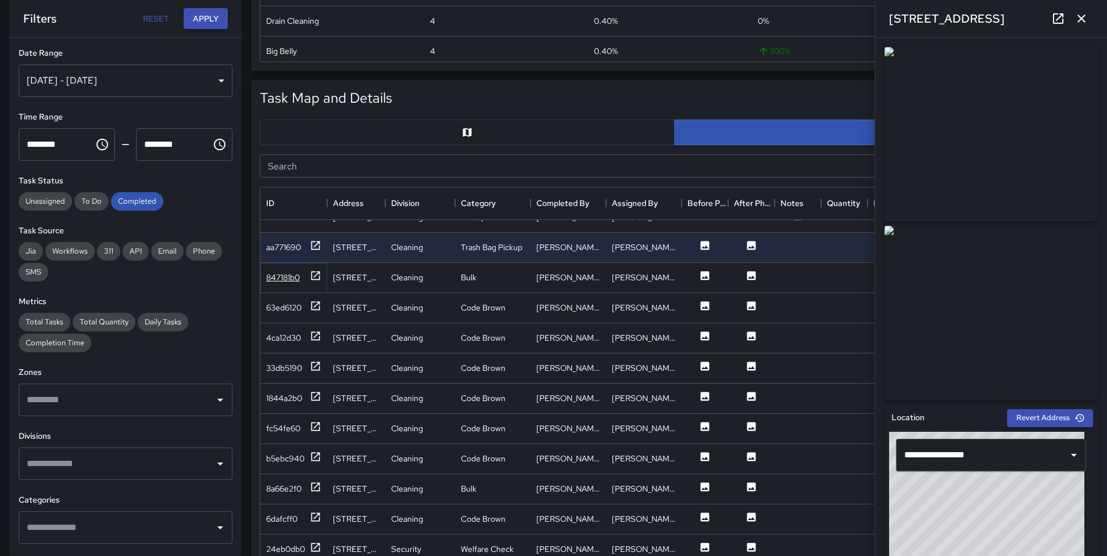
click at [293, 273] on div "847181b0" at bounding box center [283, 278] width 34 height 12
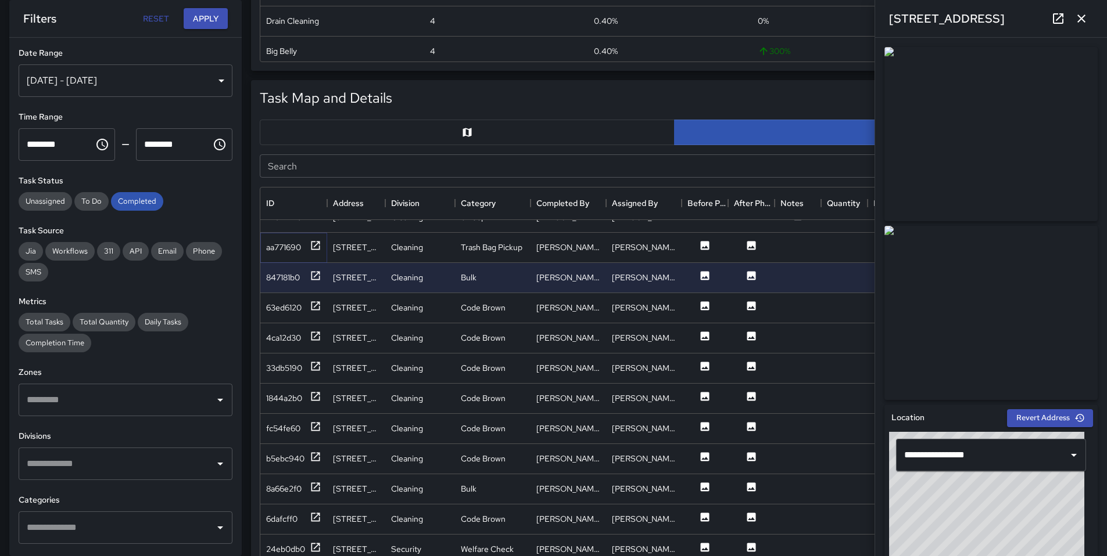
click at [288, 258] on div "aa771690" at bounding box center [293, 248] width 67 height 30
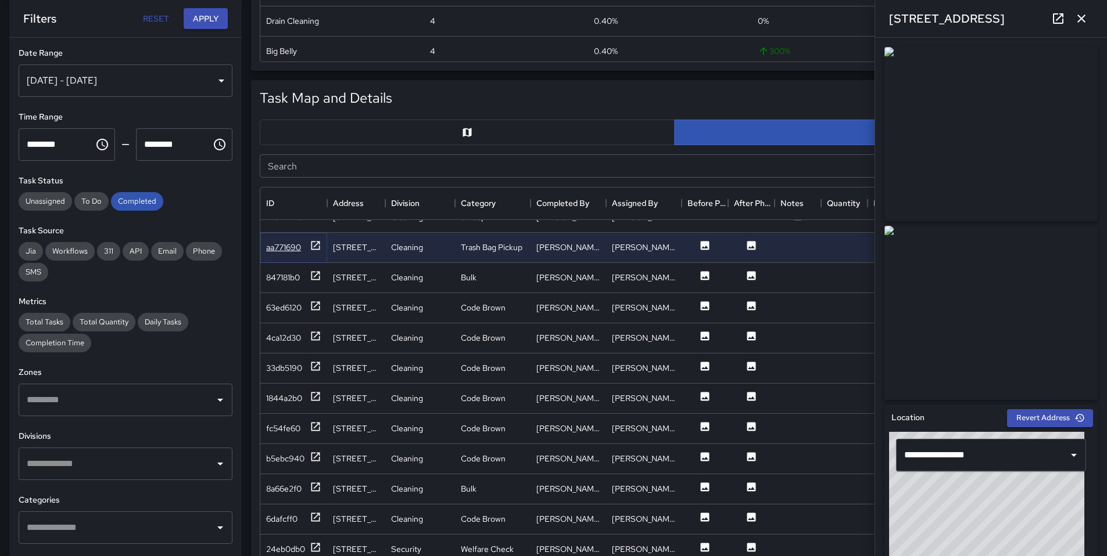
click at [283, 249] on div "aa771690" at bounding box center [283, 248] width 35 height 12
click at [281, 275] on div "847181b0" at bounding box center [283, 278] width 34 height 12
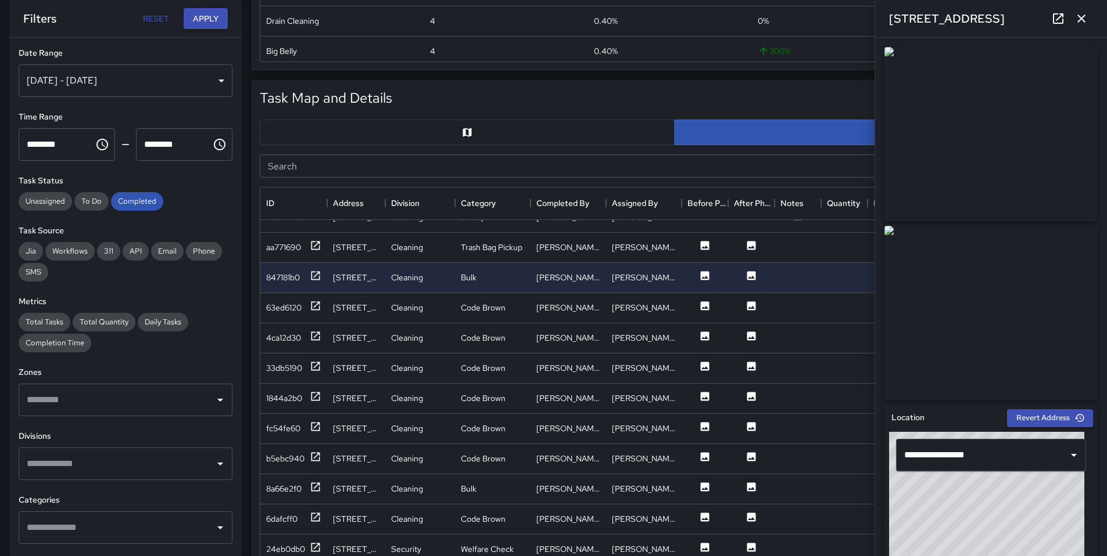
click at [964, 147] on img at bounding box center [990, 134] width 213 height 174
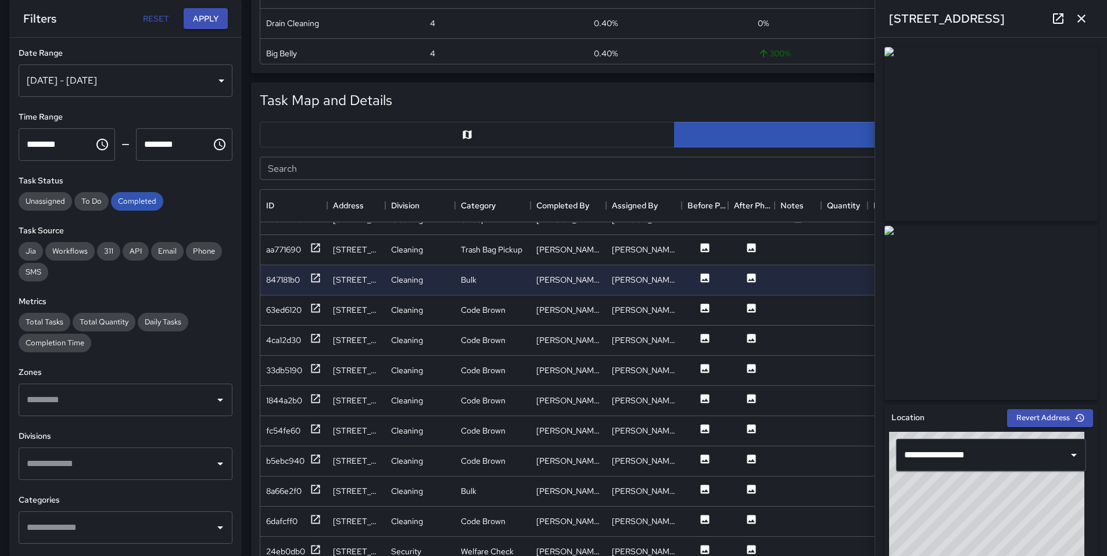
click at [1060, 6] on div "33 Norfolk Street" at bounding box center [991, 18] width 232 height 37
click at [1057, 12] on icon at bounding box center [1058, 19] width 14 height 14
click at [290, 250] on div "aa771690" at bounding box center [283, 250] width 35 height 12
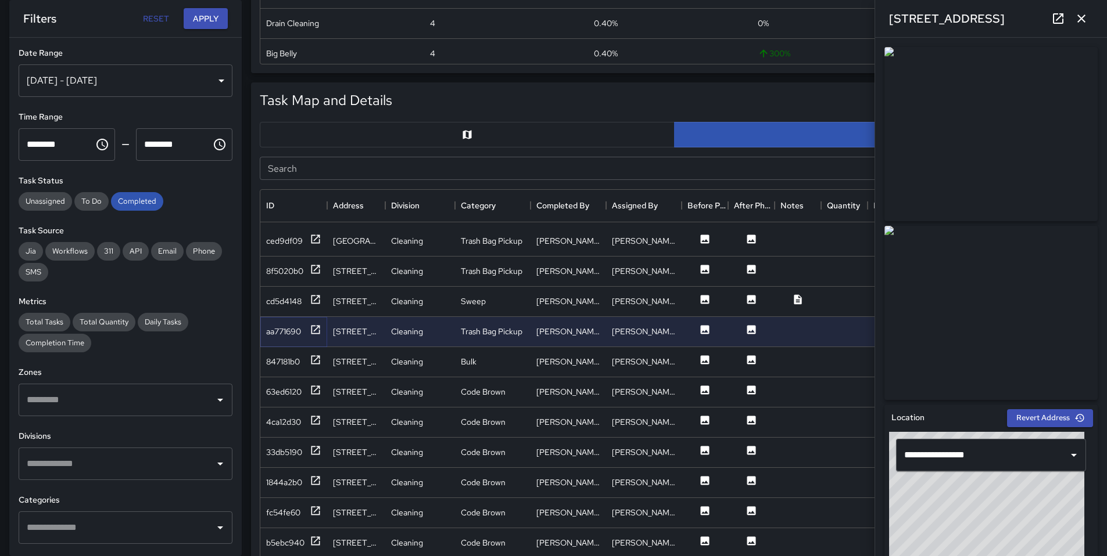
scroll to position [1314, 0]
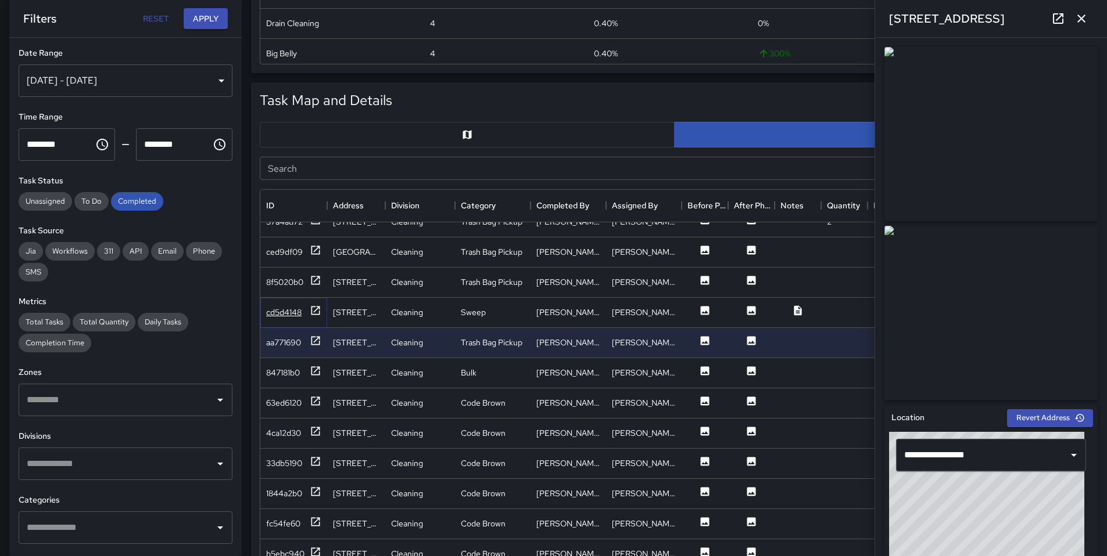
click at [290, 313] on div "cd5d4148" at bounding box center [283, 313] width 35 height 12
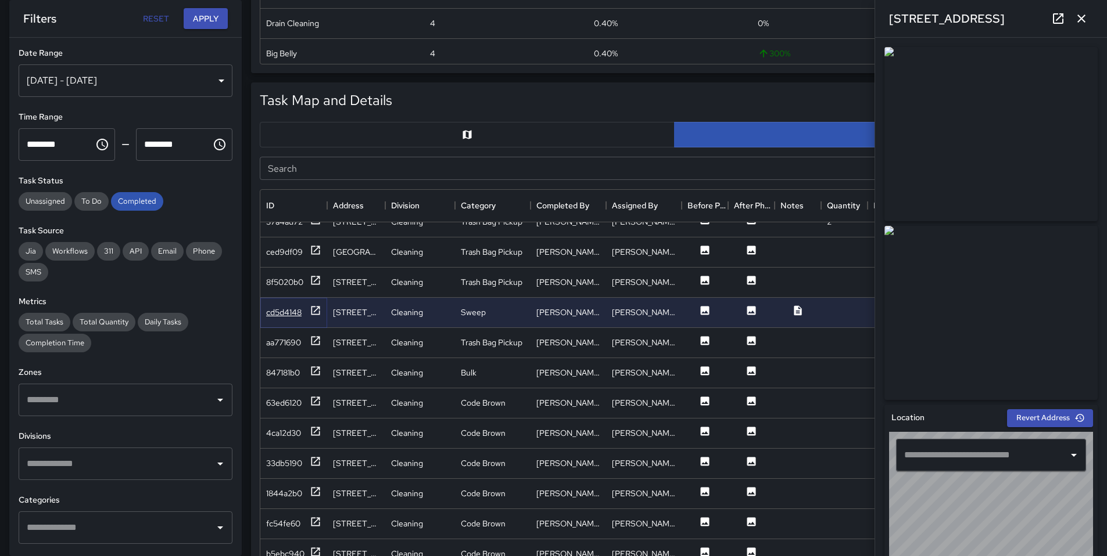
type input "**********"
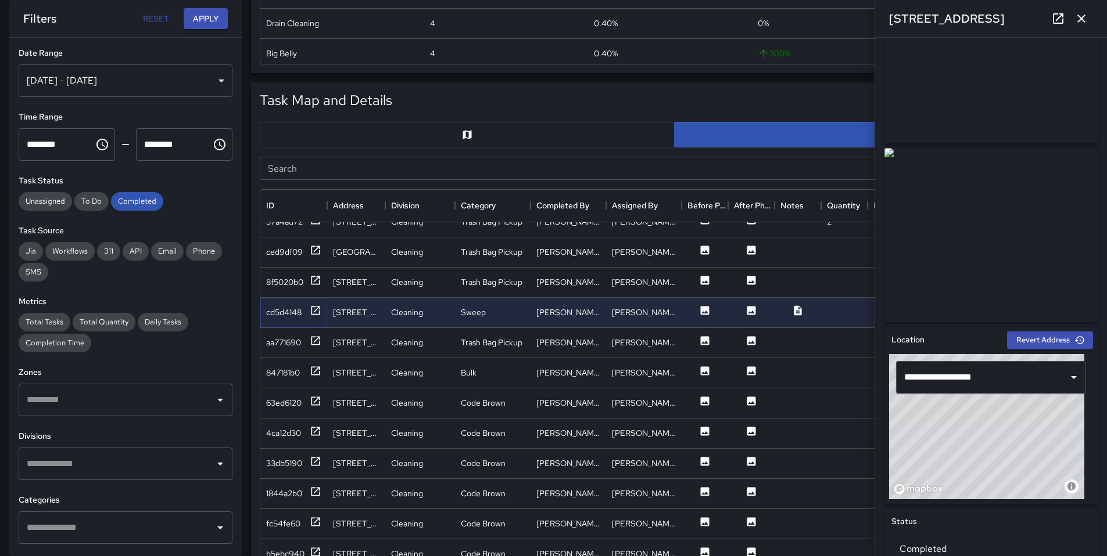
scroll to position [236, 0]
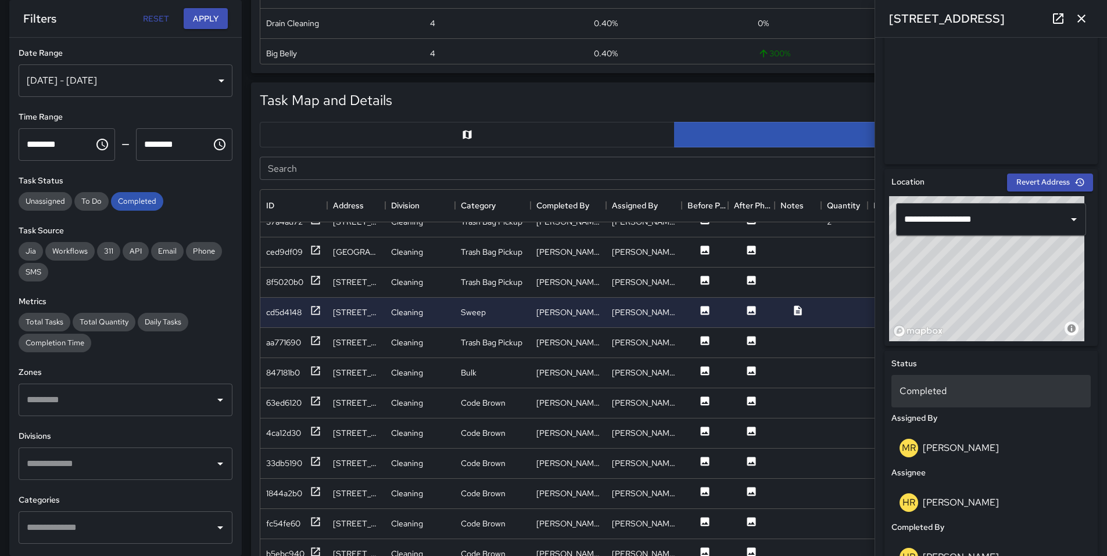
click at [932, 390] on p "Completed" at bounding box center [990, 392] width 183 height 14
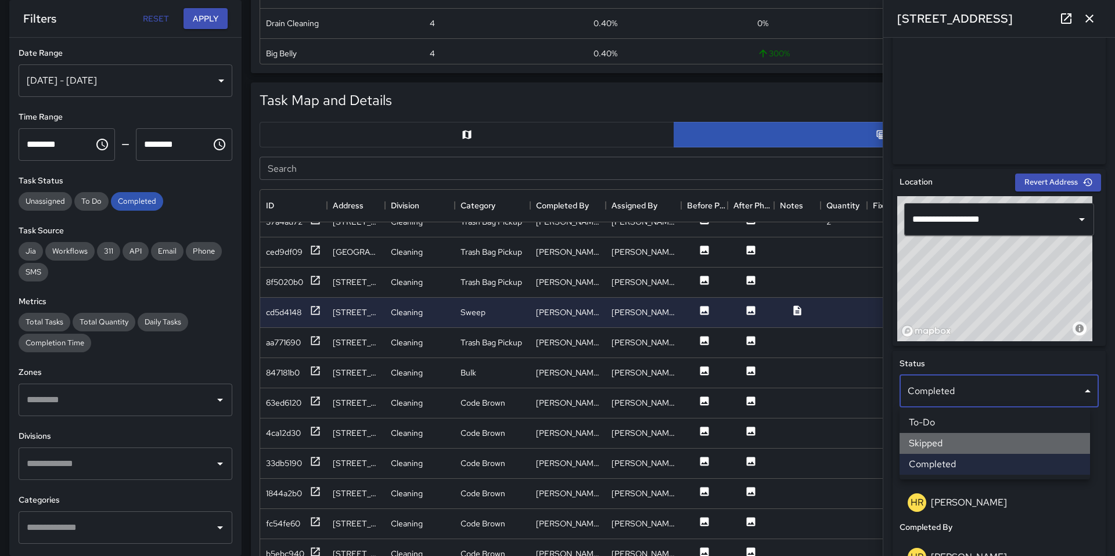
click at [954, 444] on li "Skipped" at bounding box center [995, 443] width 191 height 21
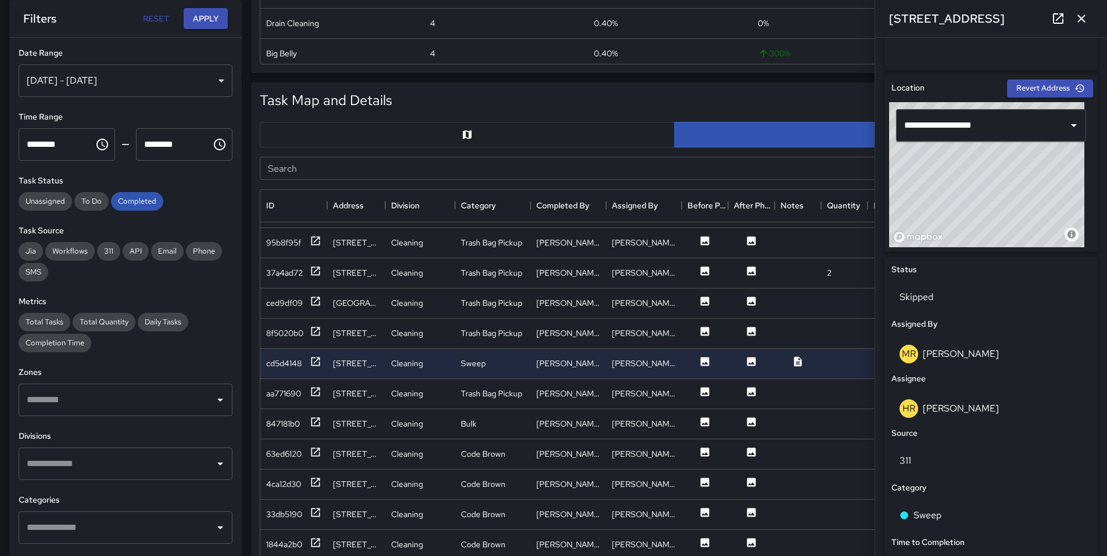
scroll to position [1262, 0]
click at [272, 339] on div "8f5020b0" at bounding box center [284, 334] width 37 height 12
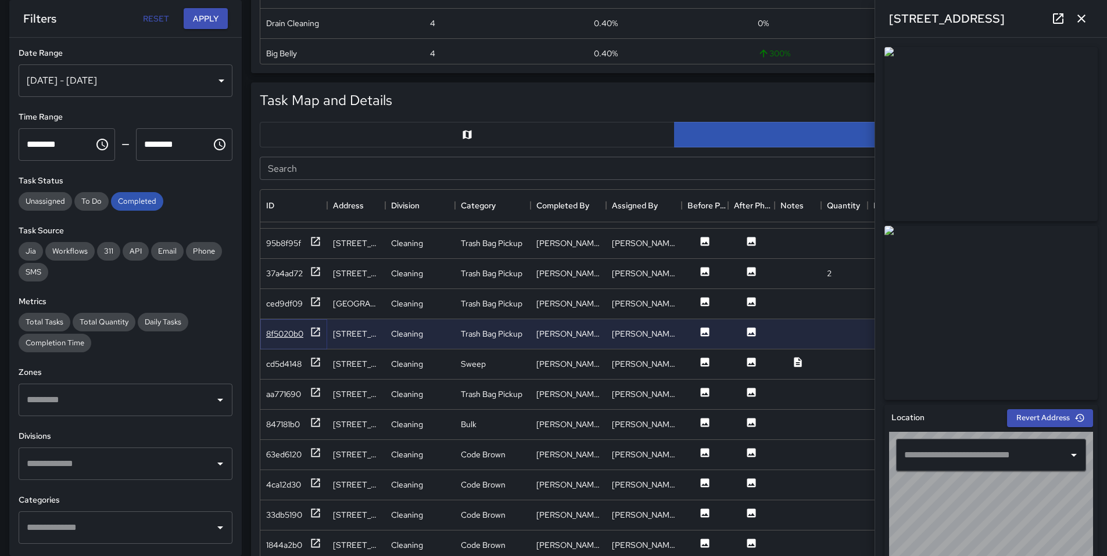
type input "**********"
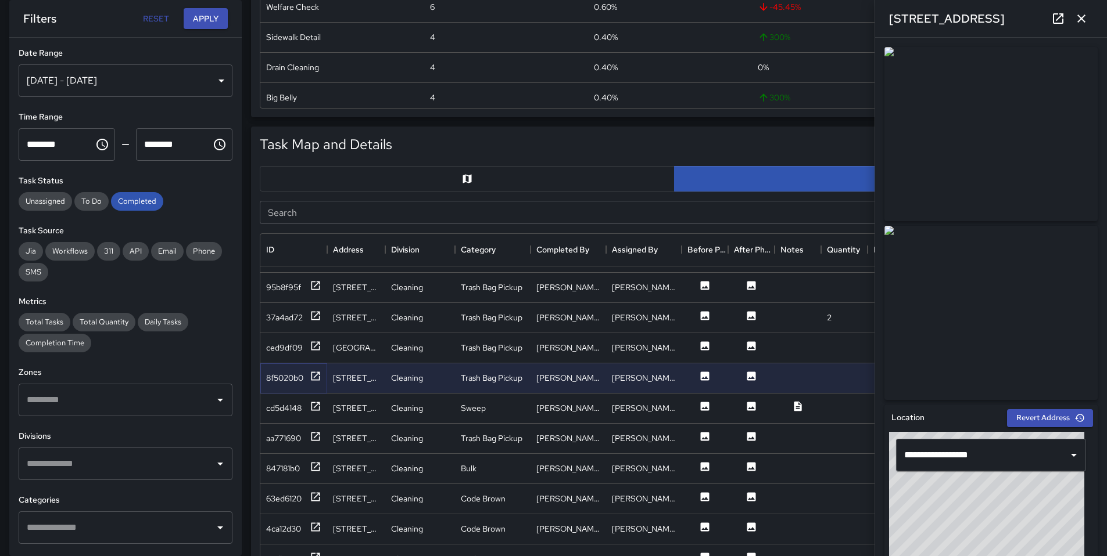
scroll to position [326, 0]
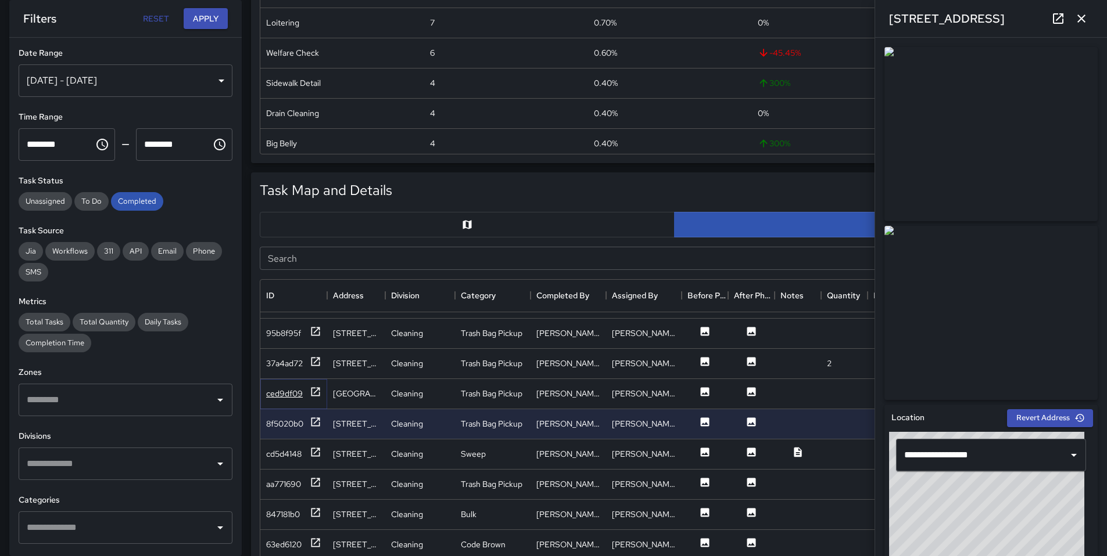
click at [276, 396] on div "ced9df09" at bounding box center [284, 394] width 37 height 12
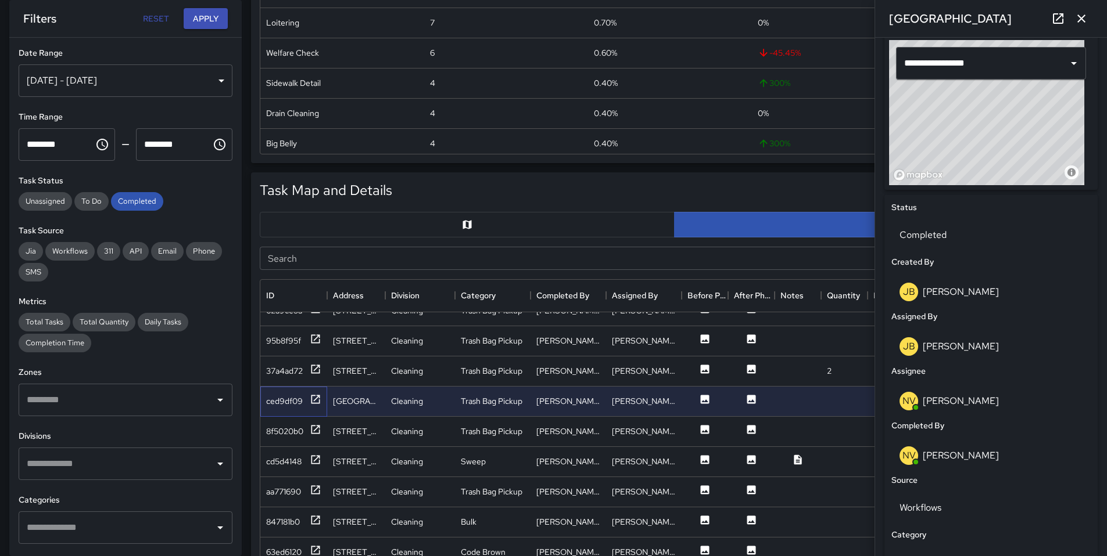
scroll to position [381, 0]
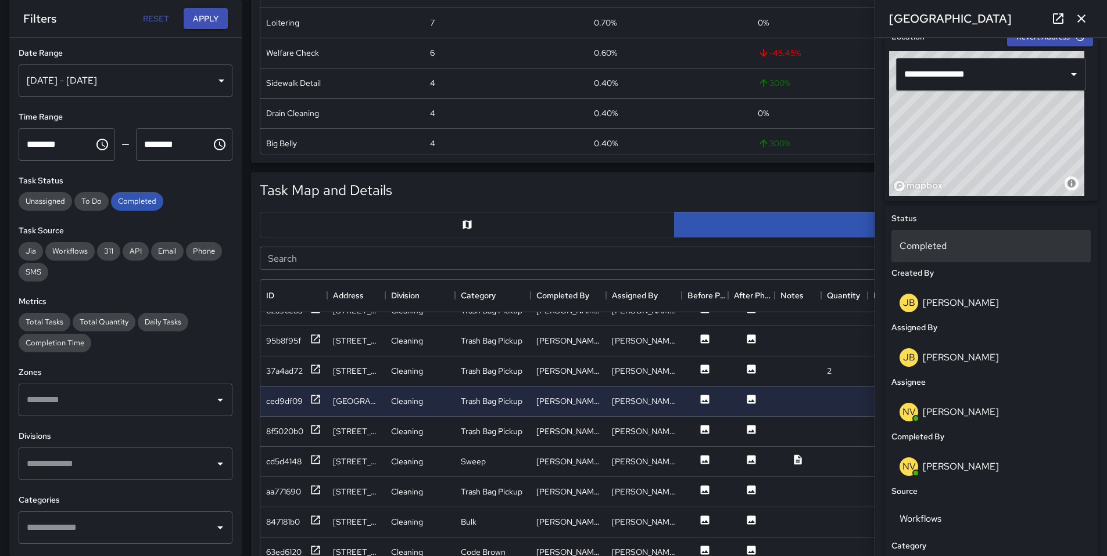
click at [915, 252] on p "Completed" at bounding box center [990, 246] width 183 height 14
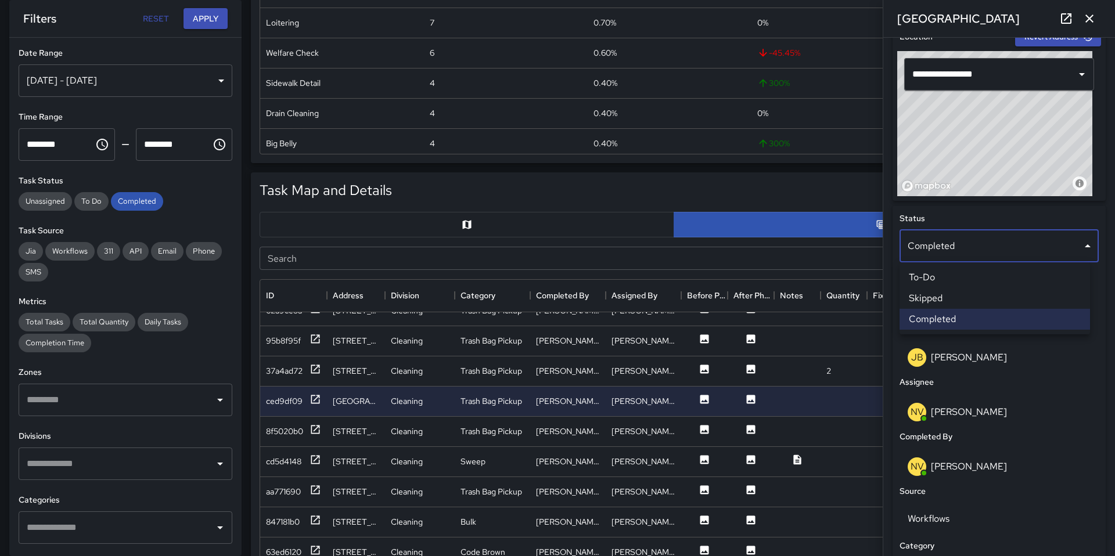
click at [942, 297] on li "Skipped" at bounding box center [995, 298] width 191 height 21
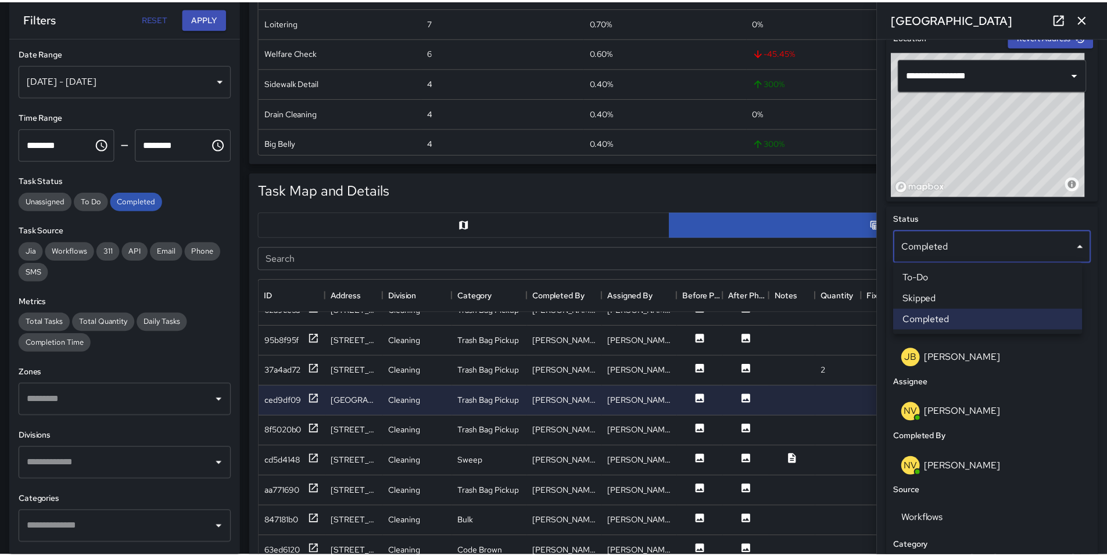
scroll to position [9, 9]
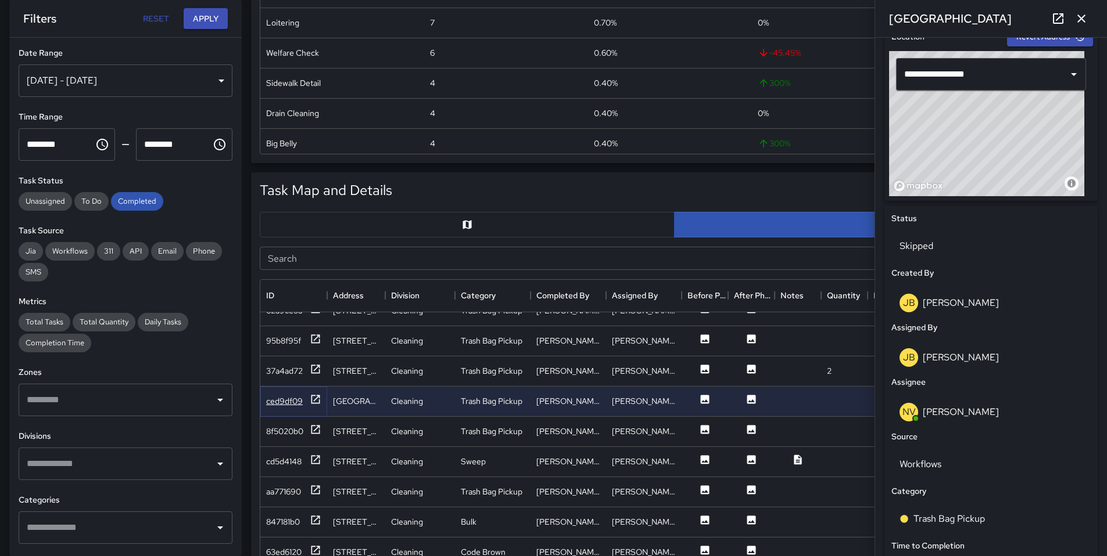
click at [288, 401] on div "ced9df09" at bounding box center [284, 402] width 37 height 12
click at [286, 375] on div "37a4ad72" at bounding box center [284, 371] width 37 height 12
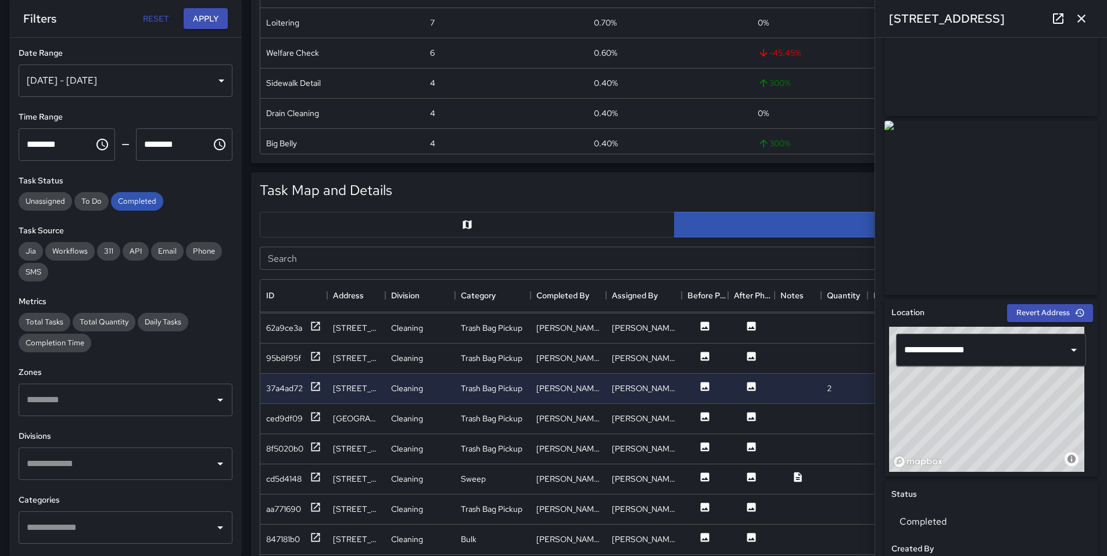
scroll to position [1236, 0]
click at [291, 362] on div "95b8f95f" at bounding box center [283, 360] width 35 height 12
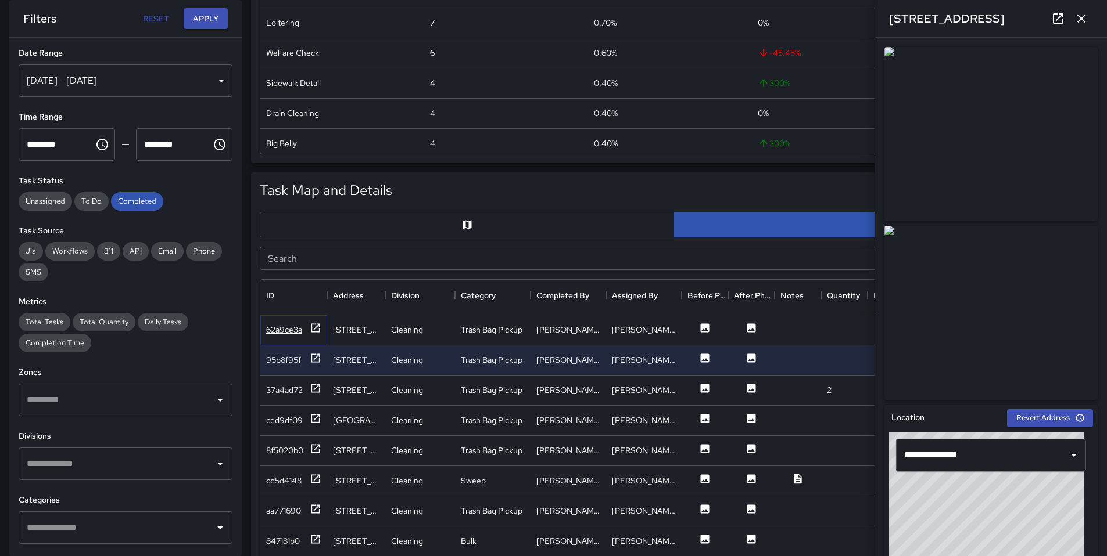
click at [286, 335] on div "62a9ce3a" at bounding box center [284, 330] width 36 height 12
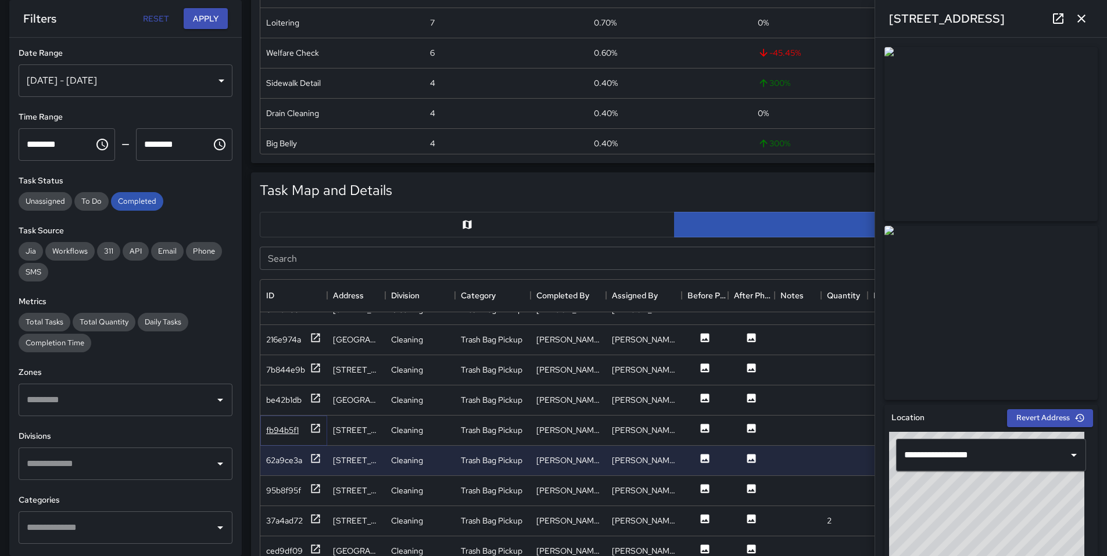
click at [301, 428] on div "fb94b5f1" at bounding box center [293, 430] width 55 height 15
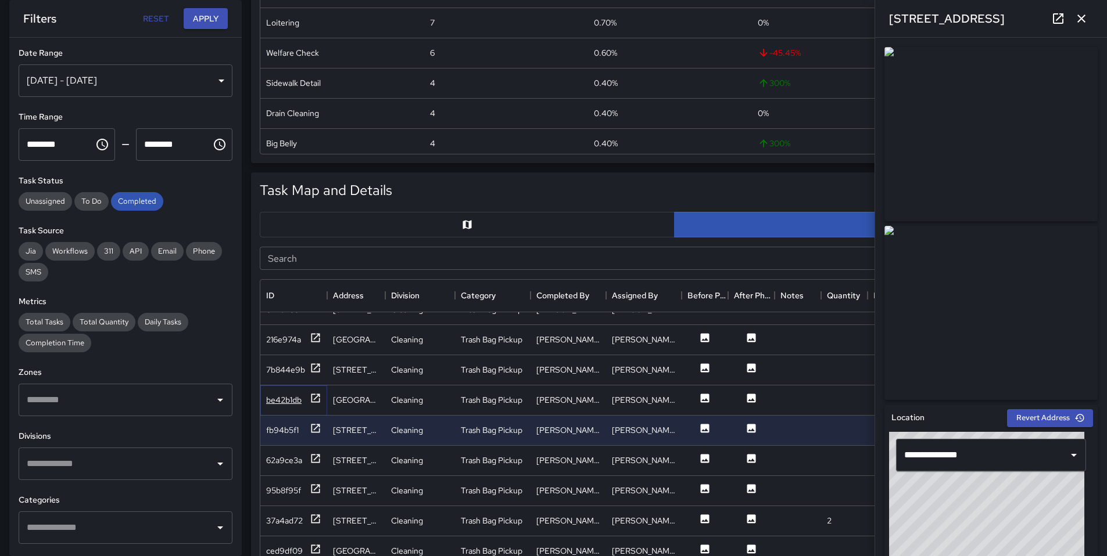
click at [283, 405] on div "be42b1db" at bounding box center [283, 400] width 35 height 12
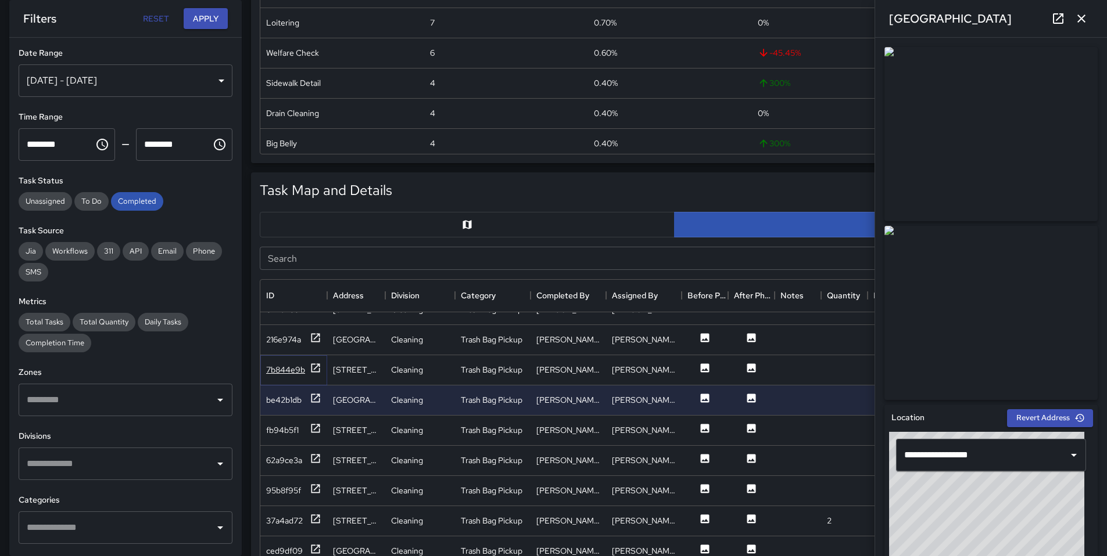
click at [286, 372] on div "7b844e9b" at bounding box center [285, 370] width 39 height 12
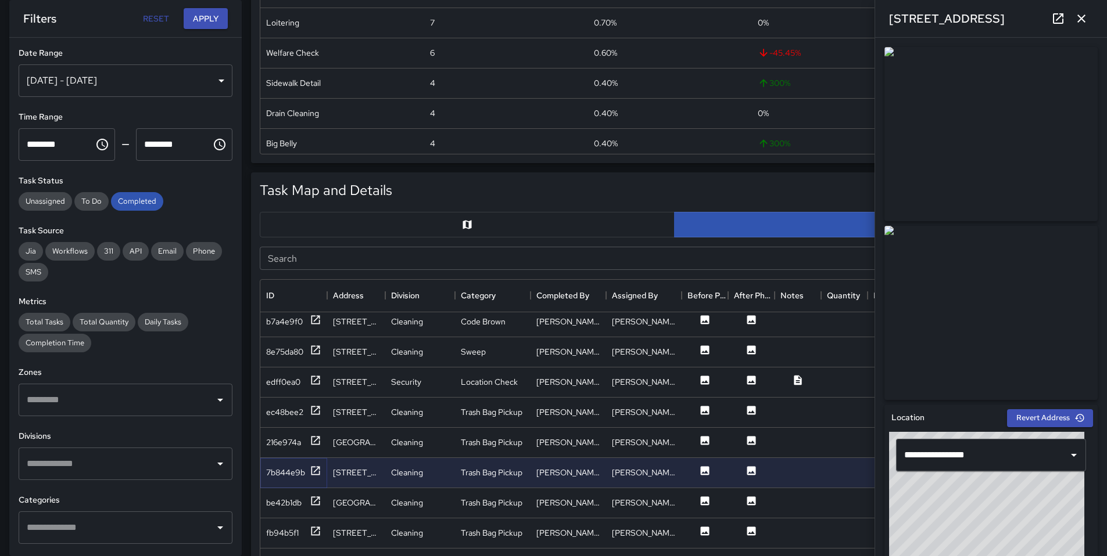
scroll to position [991, 0]
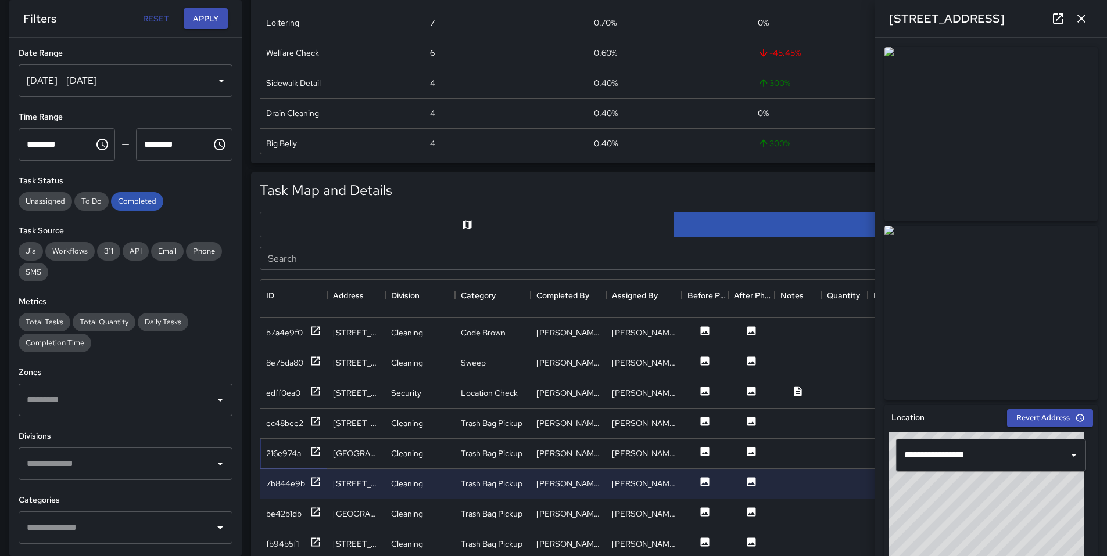
click at [281, 449] on div "216e974a" at bounding box center [283, 454] width 35 height 12
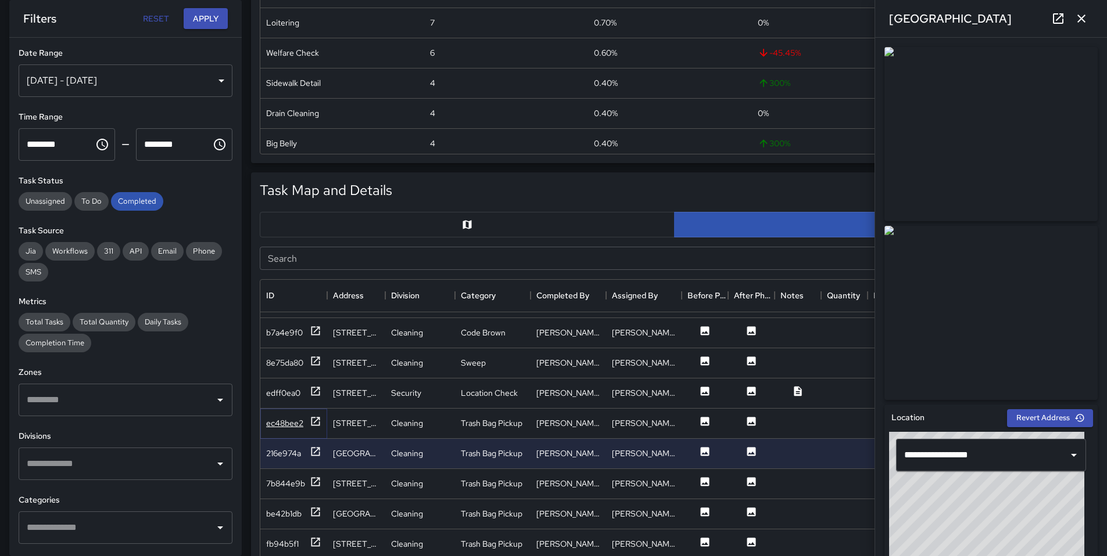
click at [282, 428] on div "ec48bee2" at bounding box center [284, 424] width 37 height 12
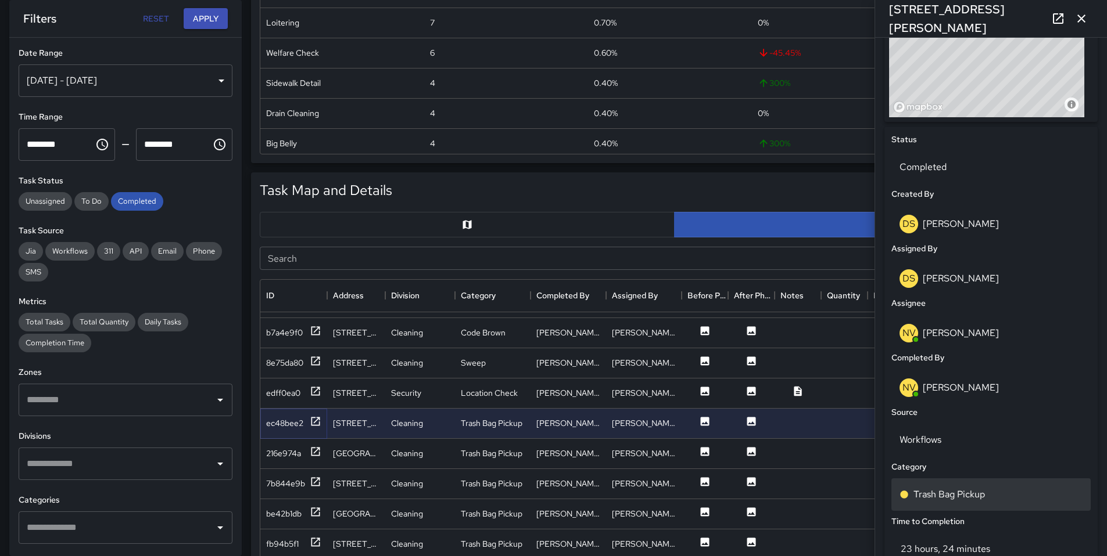
scroll to position [603, 0]
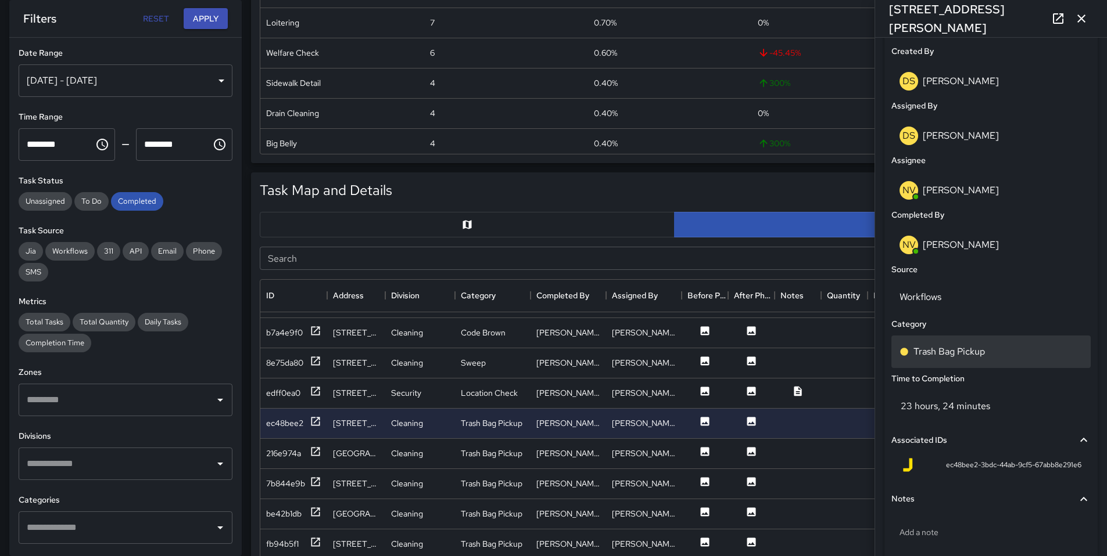
click at [943, 349] on p "Trash Bag Pickup" at bounding box center [948, 352] width 71 height 14
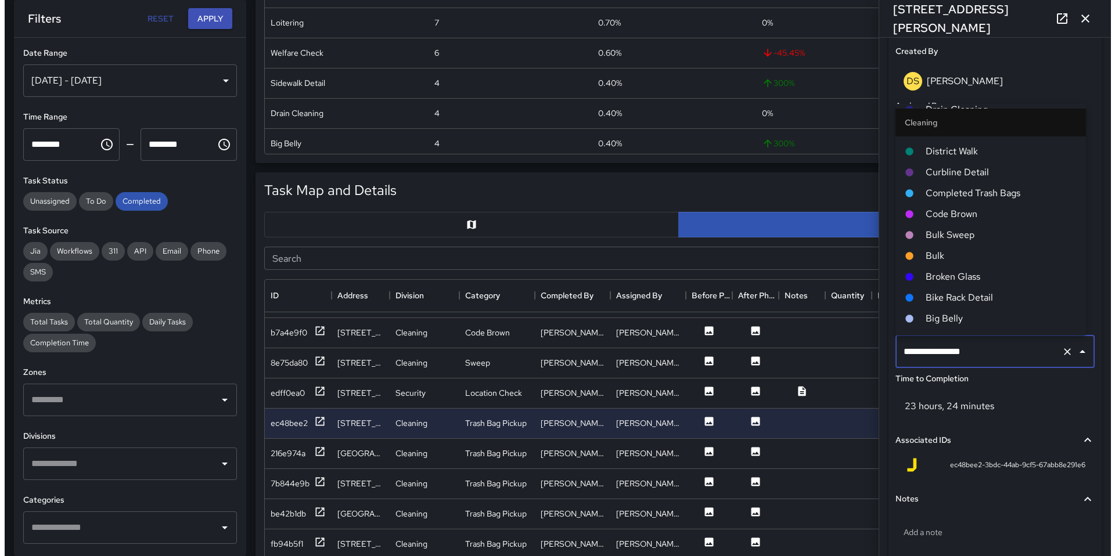
scroll to position [484, 0]
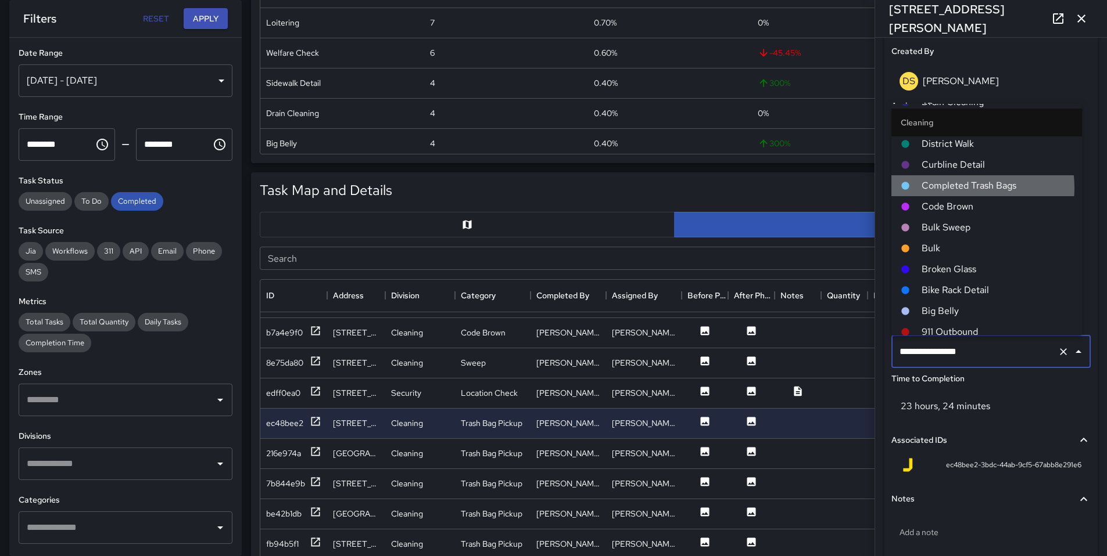
click at [949, 188] on span "Completed Trash Bags" at bounding box center [996, 186] width 151 height 14
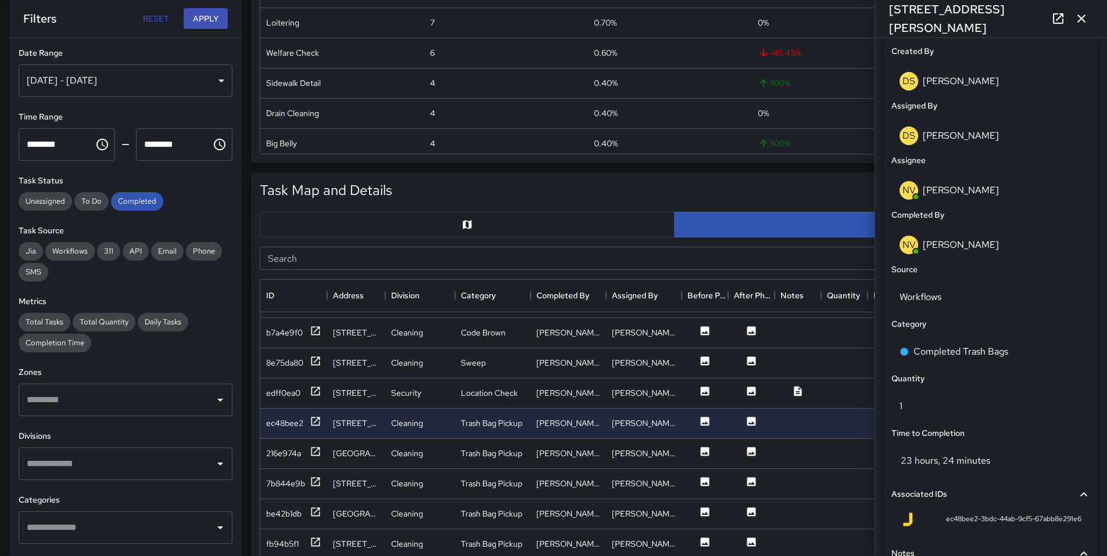
click at [1082, 30] on div "1138 Howard Street" at bounding box center [991, 18] width 232 height 37
click at [1082, 28] on button "button" at bounding box center [1080, 18] width 23 height 23
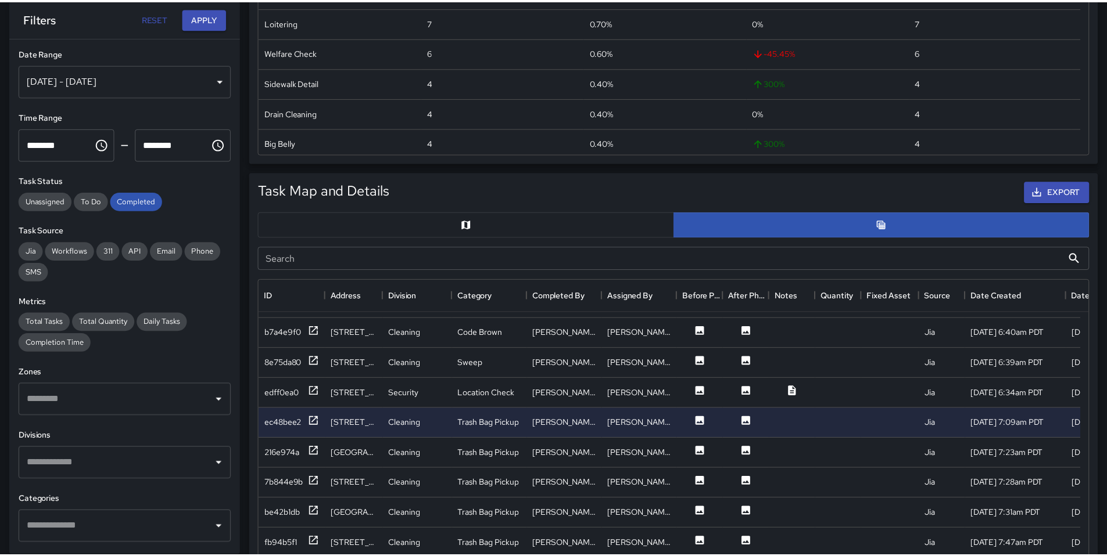
scroll to position [9, 9]
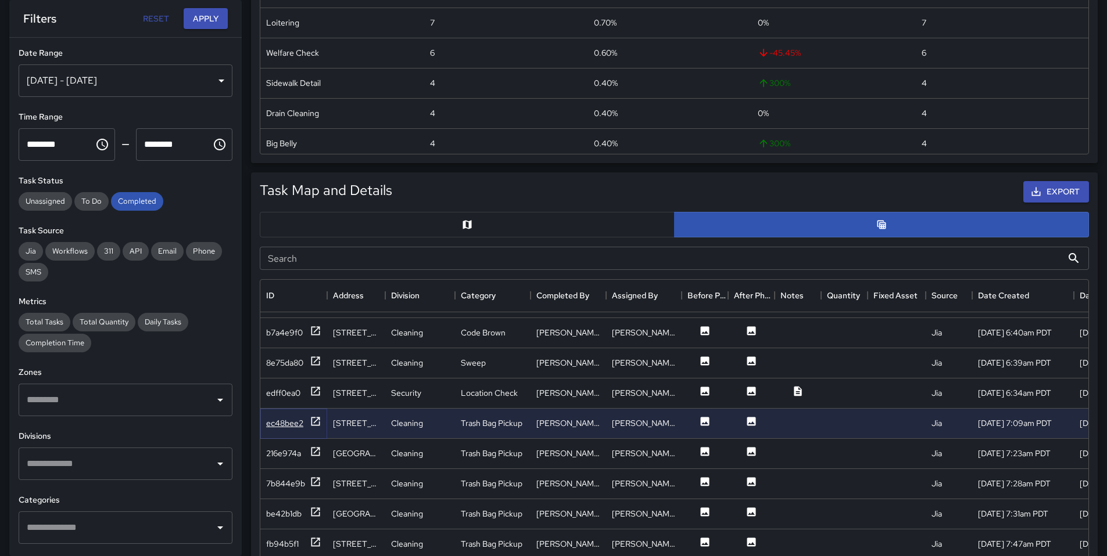
click at [281, 419] on div "ec48bee2" at bounding box center [284, 424] width 37 height 12
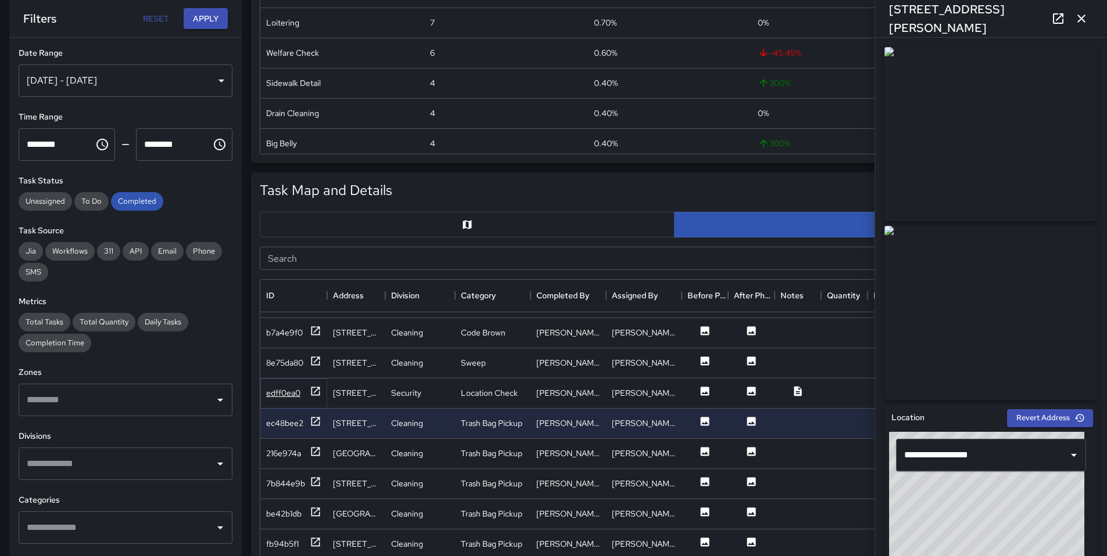
click at [278, 397] on div "edff0ea0" at bounding box center [283, 393] width 34 height 12
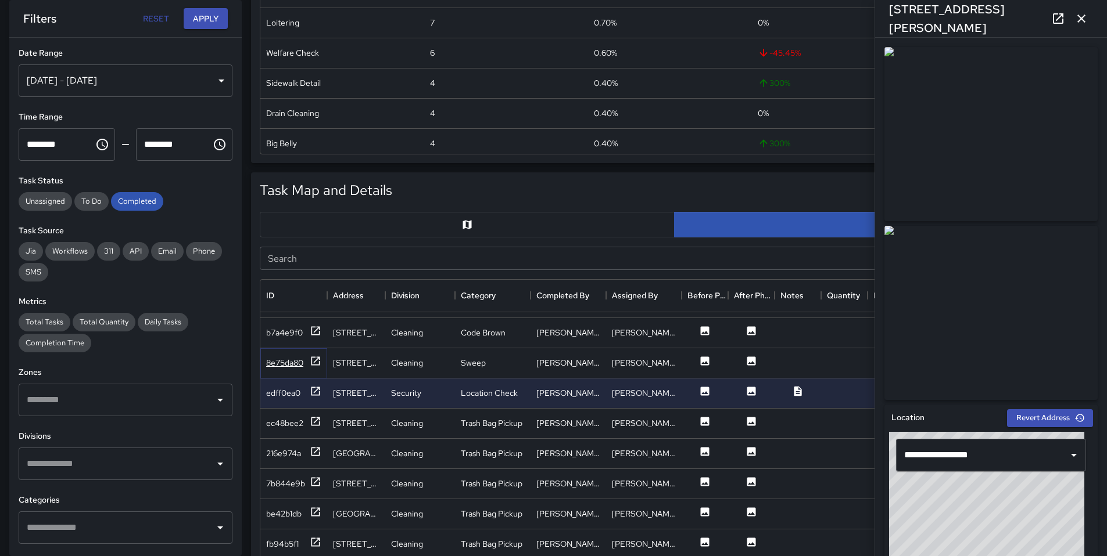
click at [281, 364] on div "8e75da80" at bounding box center [284, 363] width 37 height 12
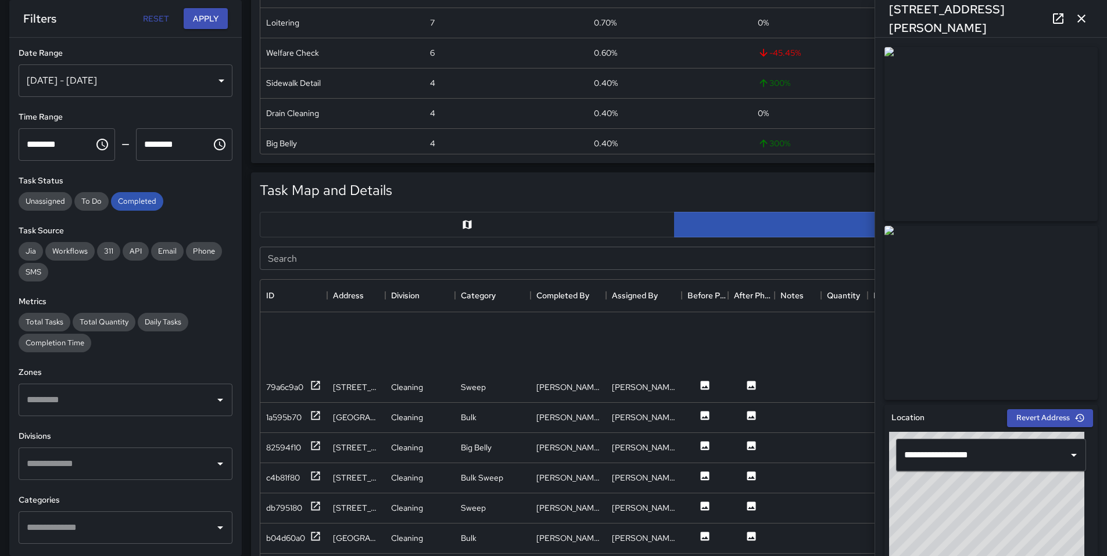
scroll to position [593, 0]
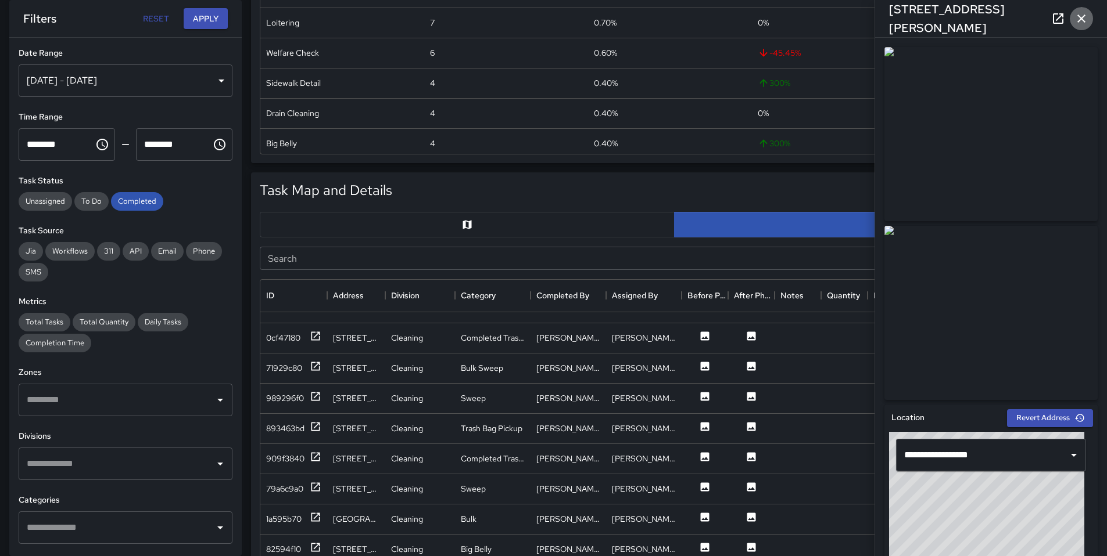
click at [1079, 16] on icon "button" at bounding box center [1081, 19] width 8 height 8
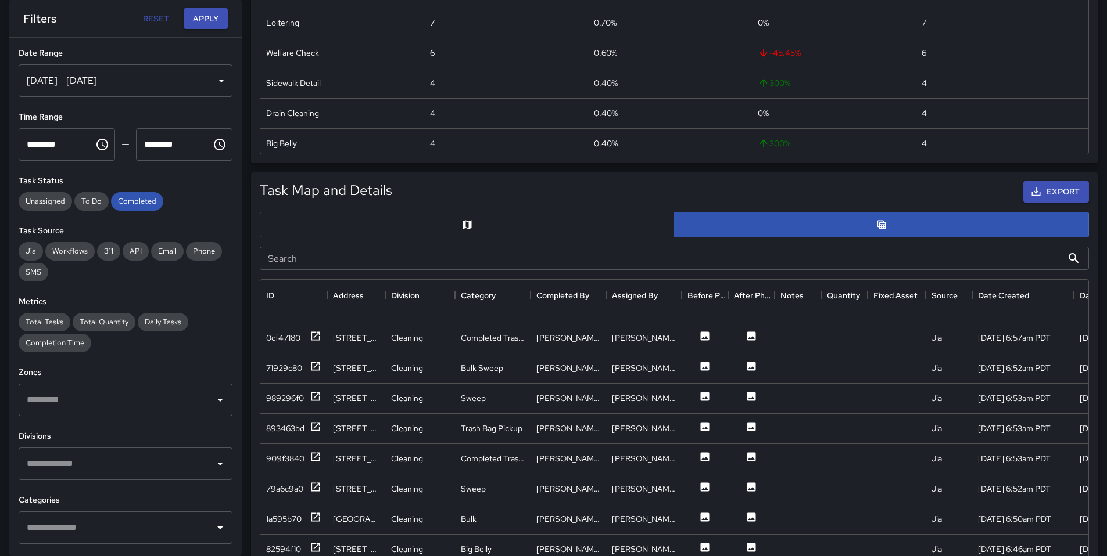
click at [83, 85] on div "Aug 17, 2025 - Aug 17, 2025" at bounding box center [126, 80] width 214 height 33
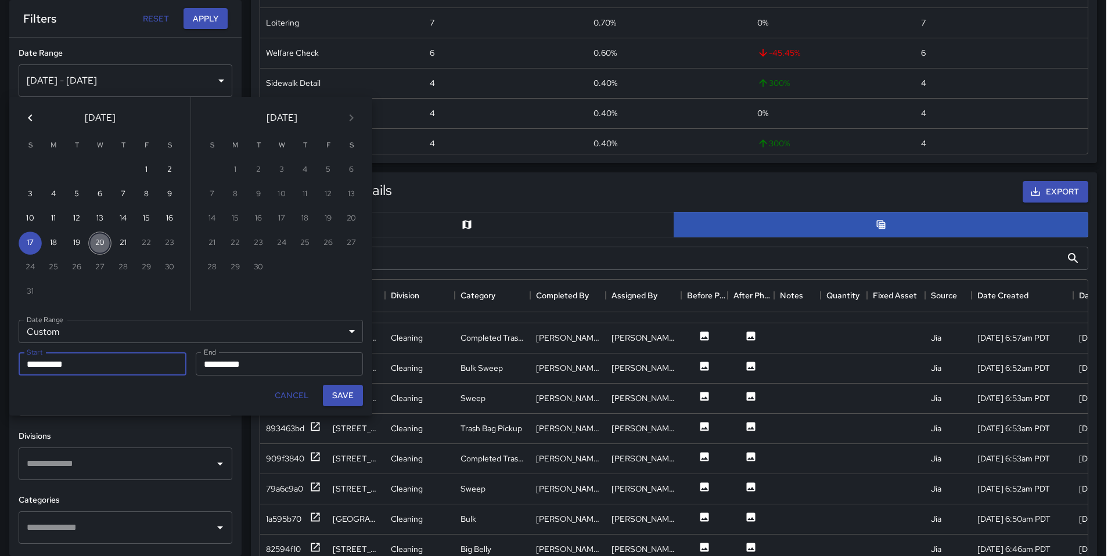
click at [102, 243] on button "20" at bounding box center [99, 243] width 23 height 23
type input "**********"
click at [102, 243] on button "20" at bounding box center [99, 243] width 23 height 23
type input "**********"
click at [353, 397] on button "Save" at bounding box center [343, 395] width 40 height 21
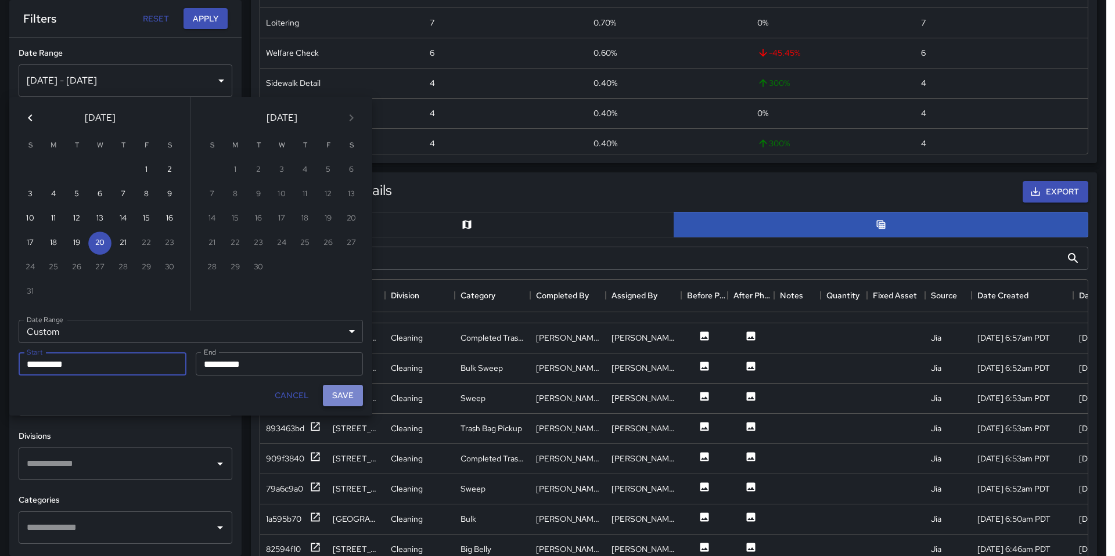
type input "**********"
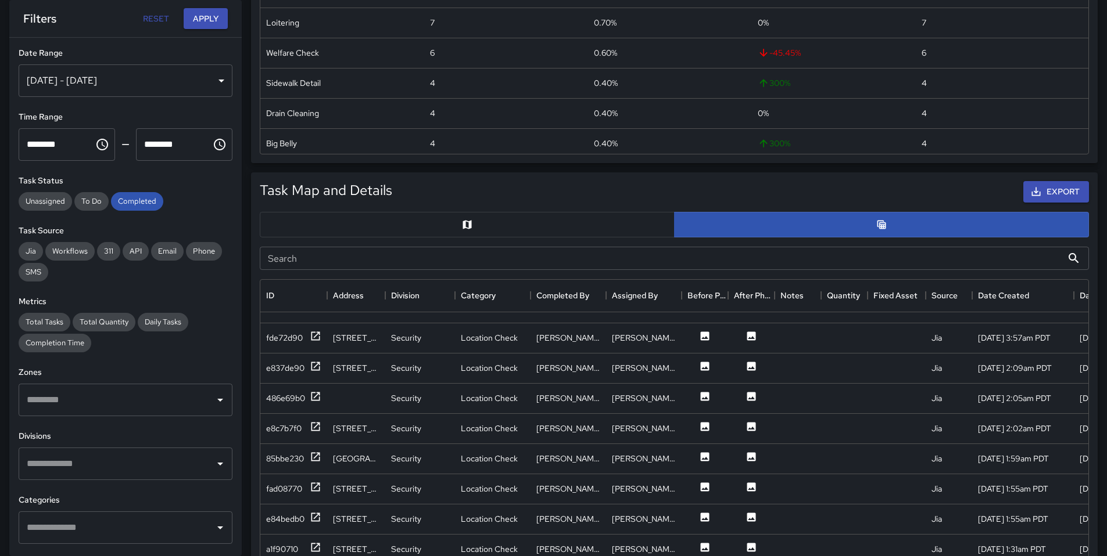
scroll to position [1934, 0]
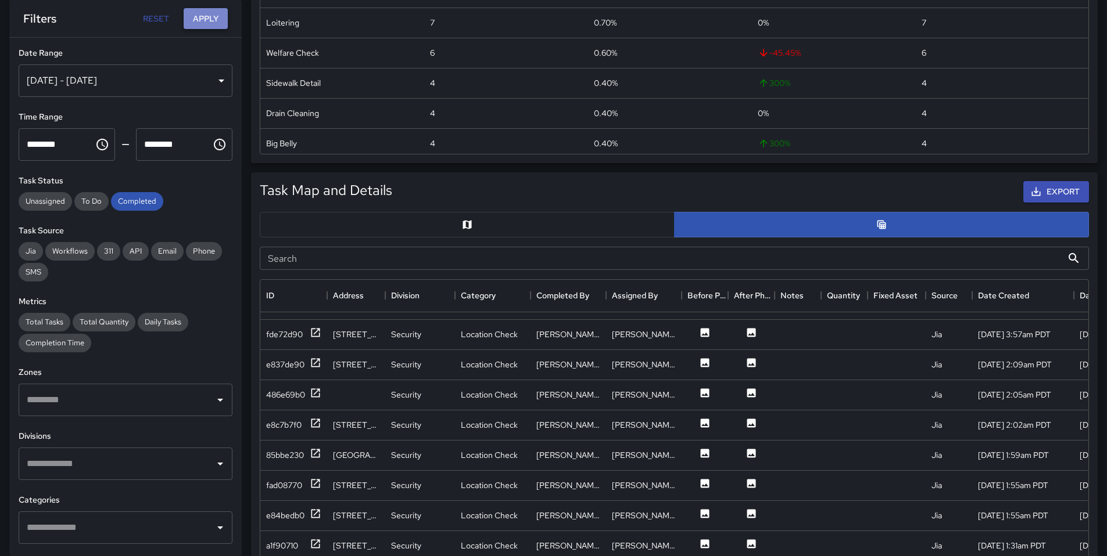
click at [205, 22] on button "Apply" at bounding box center [206, 18] width 44 height 21
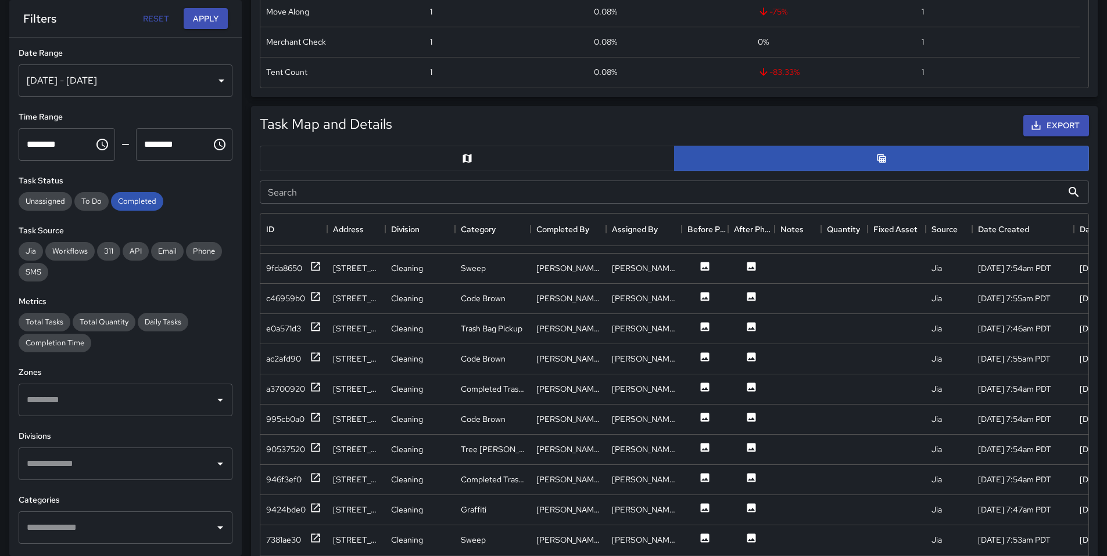
scroll to position [694, 0]
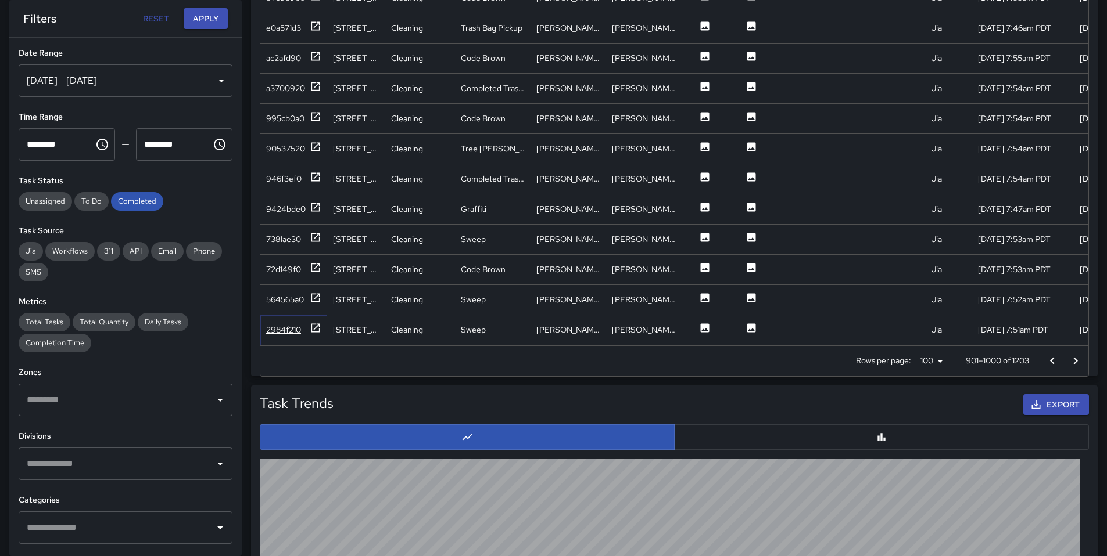
click at [270, 324] on div "2984f210" at bounding box center [283, 330] width 35 height 12
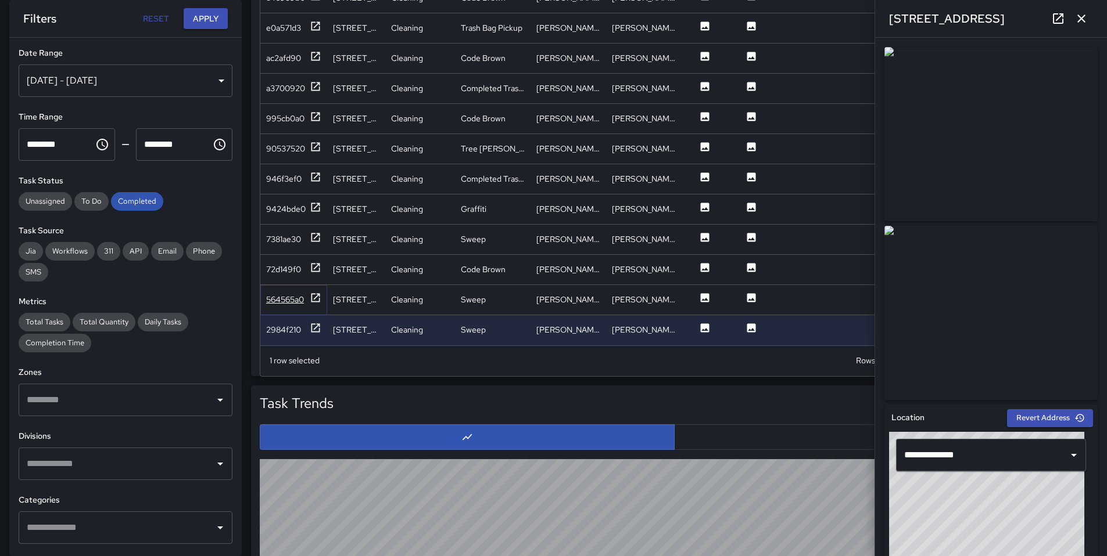
click at [276, 295] on div "564565a0" at bounding box center [285, 300] width 38 height 12
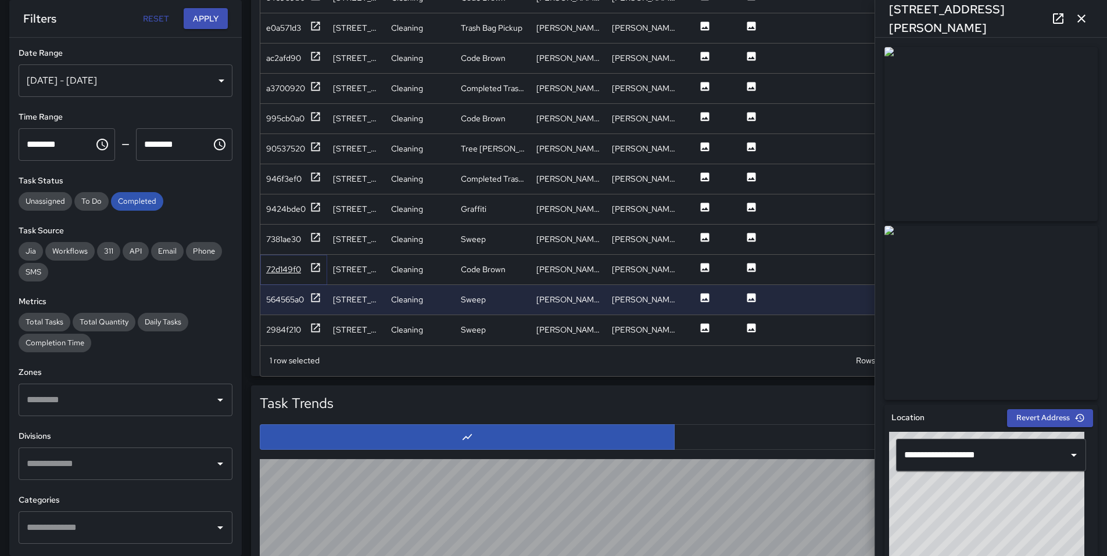
click at [277, 264] on div "72d149f0" at bounding box center [283, 270] width 35 height 12
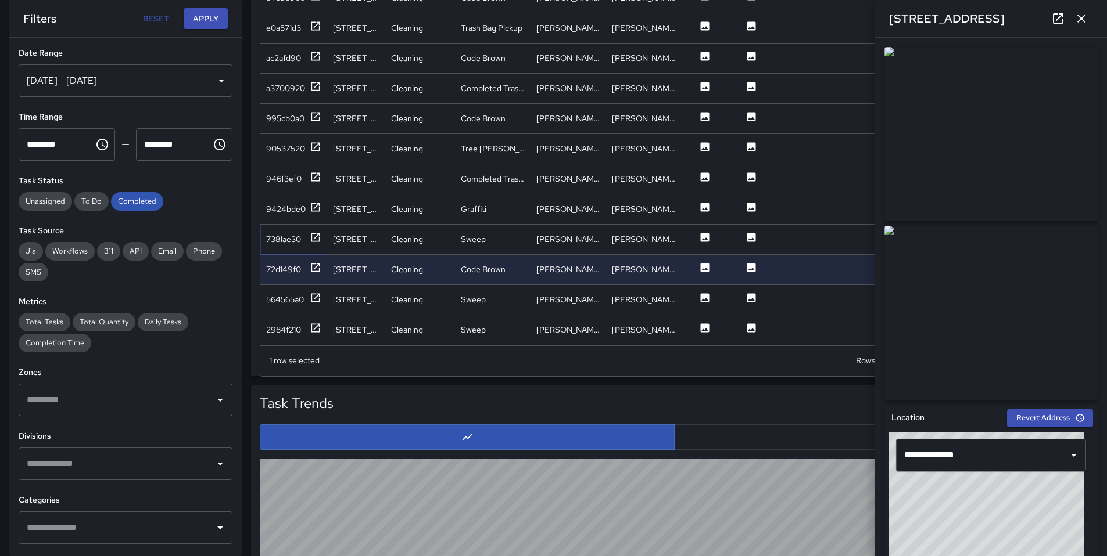
click at [270, 235] on div "7381ae30" at bounding box center [283, 240] width 35 height 12
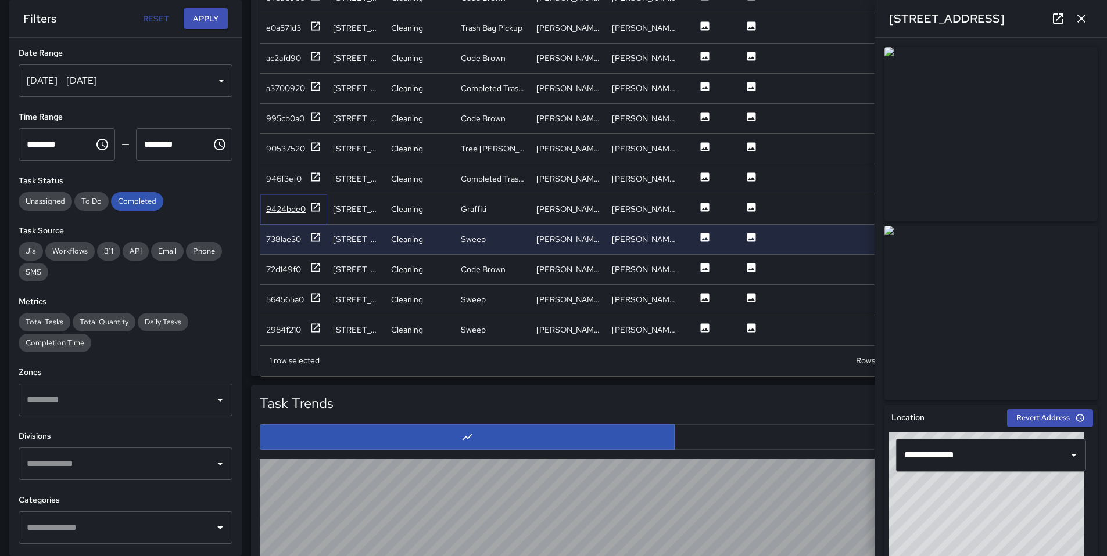
click at [274, 203] on div "9424bde0" at bounding box center [286, 209] width 40 height 12
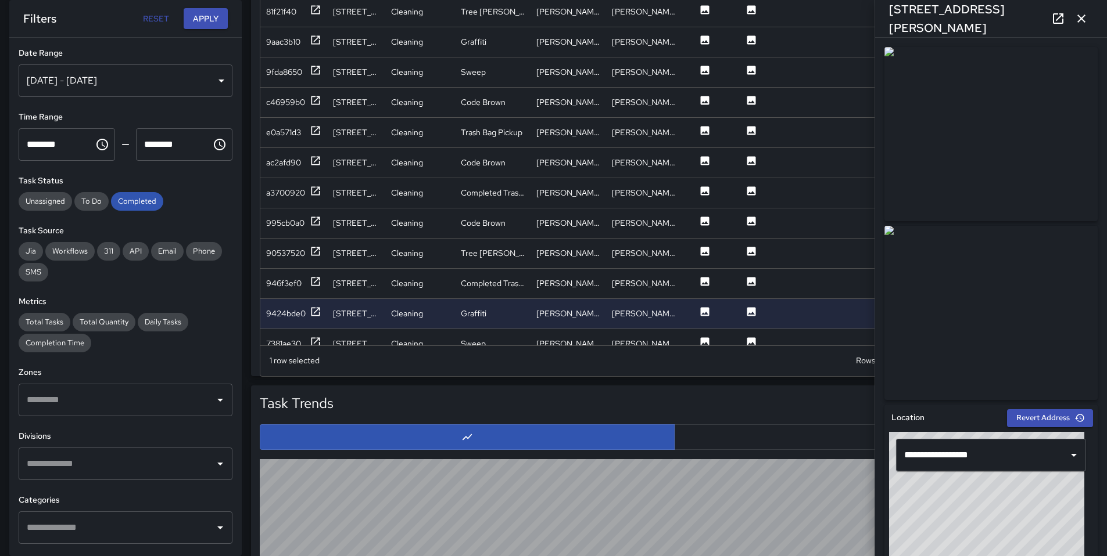
scroll to position [2514, 0]
click at [279, 288] on div "946f3ef0" at bounding box center [283, 286] width 35 height 12
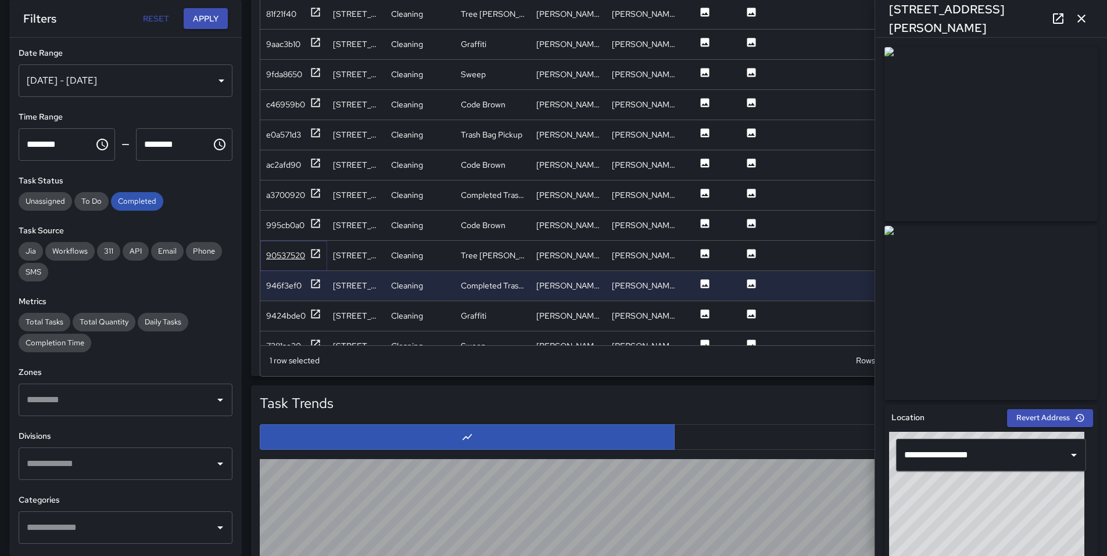
click at [281, 254] on div "90537520" at bounding box center [285, 256] width 39 height 12
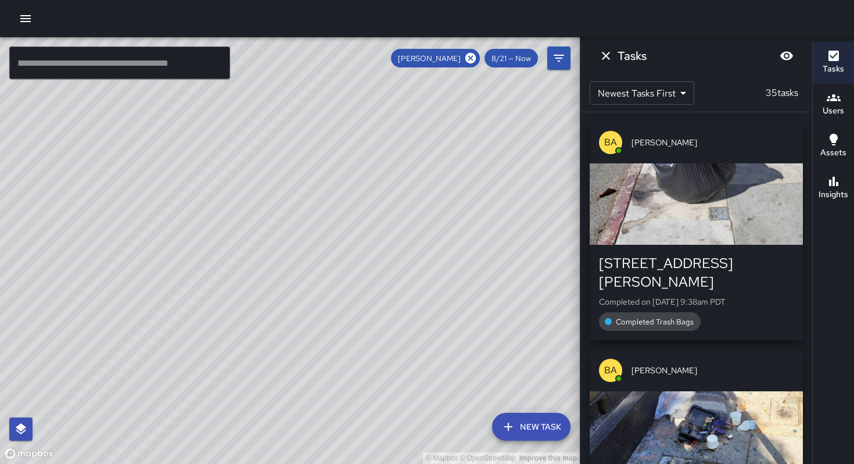
click at [16, 20] on button "button" at bounding box center [25, 18] width 23 height 23
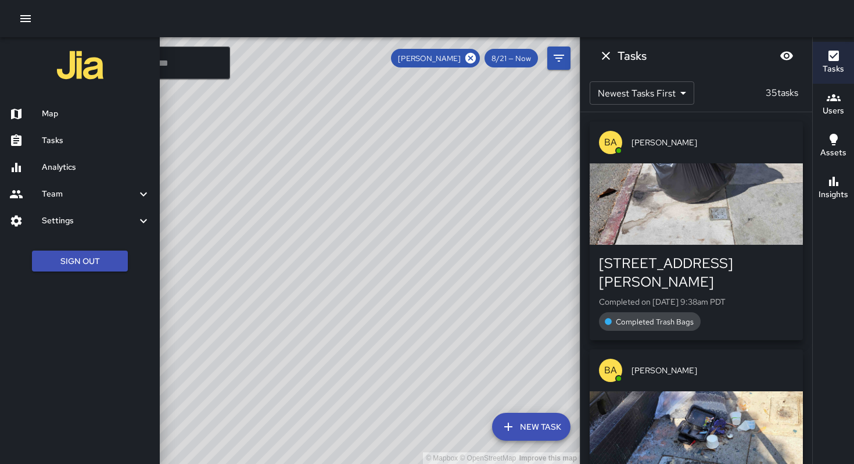
click at [44, 138] on h6 "Tasks" at bounding box center [96, 140] width 109 height 13
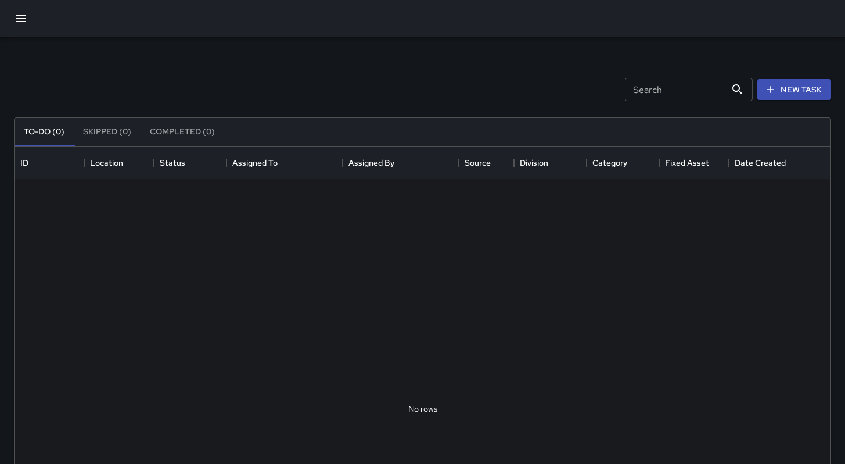
scroll to position [483, 807]
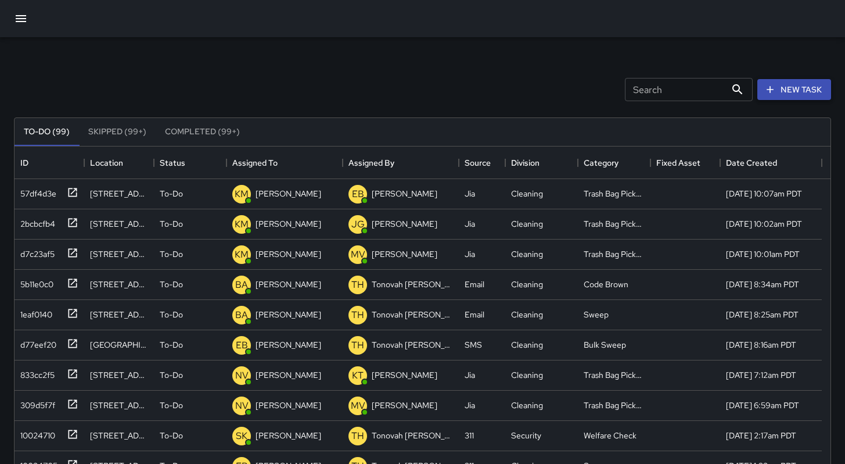
drag, startPoint x: 777, startPoint y: 92, endPoint x: 777, endPoint y: 98, distance: 5.8
click at [777, 92] on button "New Task" at bounding box center [794, 89] width 74 height 21
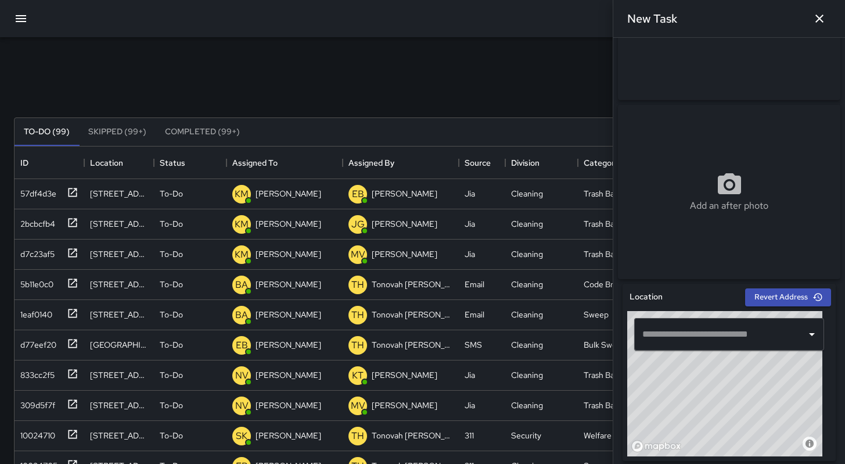
scroll to position [232, 0]
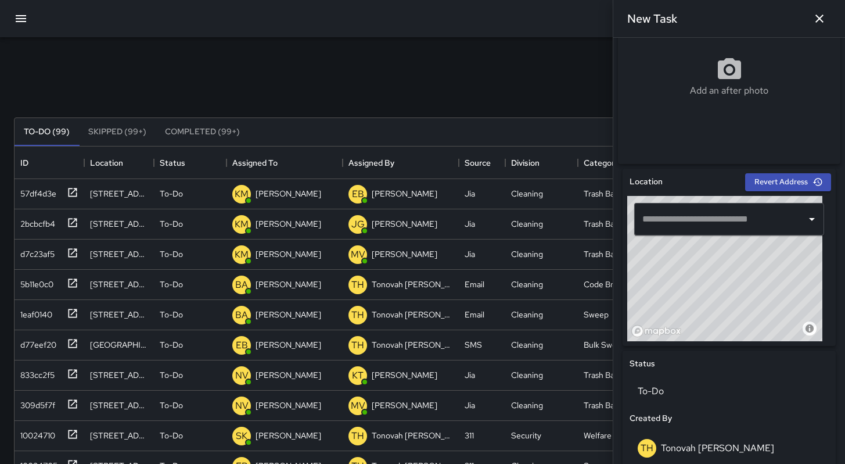
click at [687, 234] on div "​" at bounding box center [729, 219] width 190 height 33
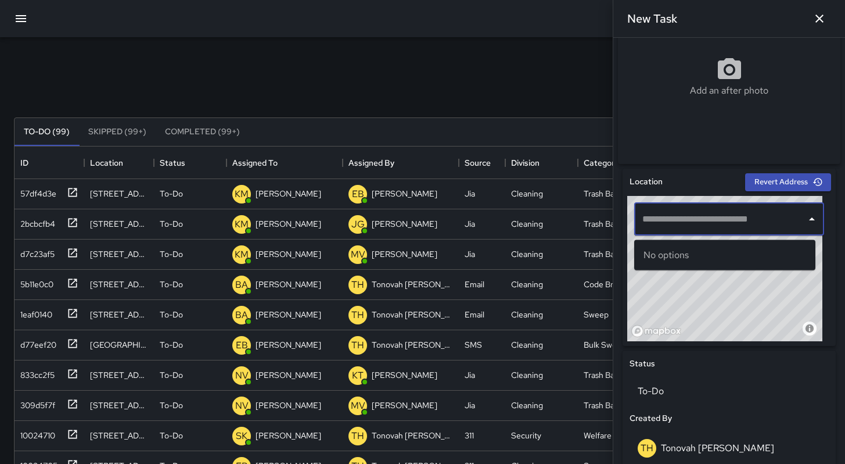
paste input "**********"
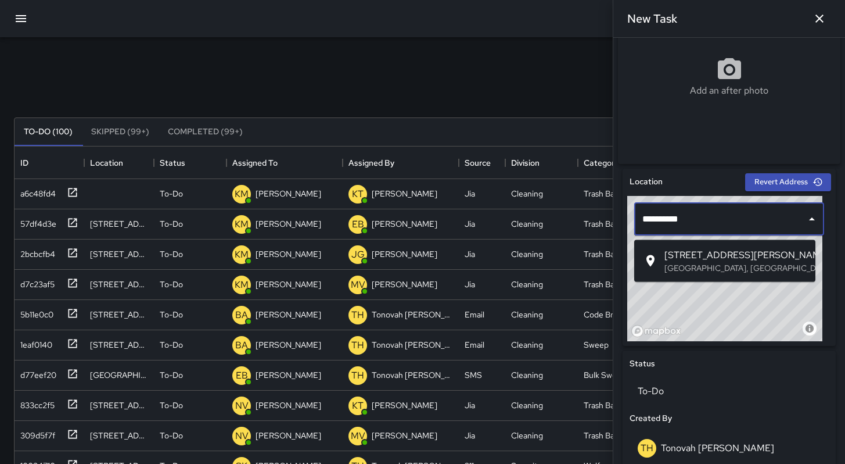
click at [726, 258] on span "[STREET_ADDRESS][PERSON_NAME]" at bounding box center [736, 255] width 142 height 14
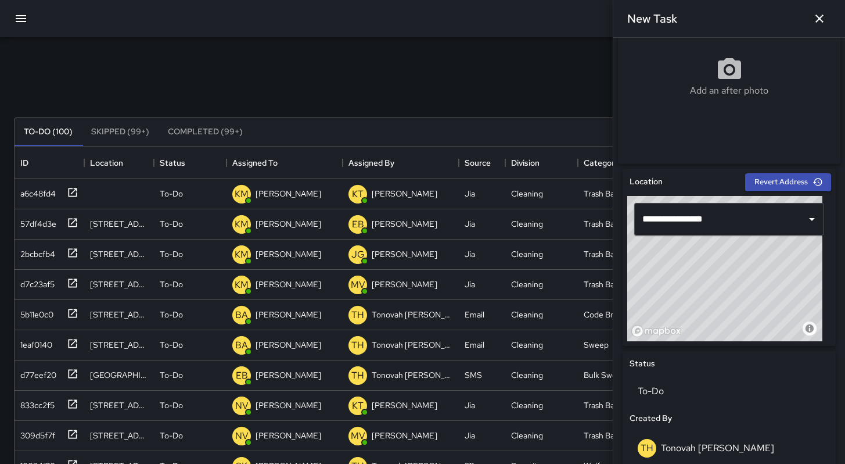
click at [724, 260] on div "© Mapbox © OpenStreetMap Improve this map" at bounding box center [724, 268] width 195 height 145
type input "**********"
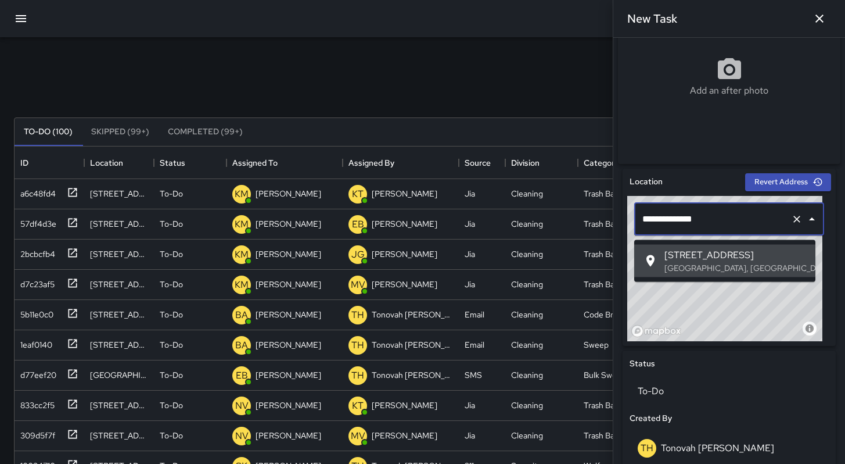
click at [720, 225] on input "**********" at bounding box center [713, 219] width 147 height 22
paste input "**********"
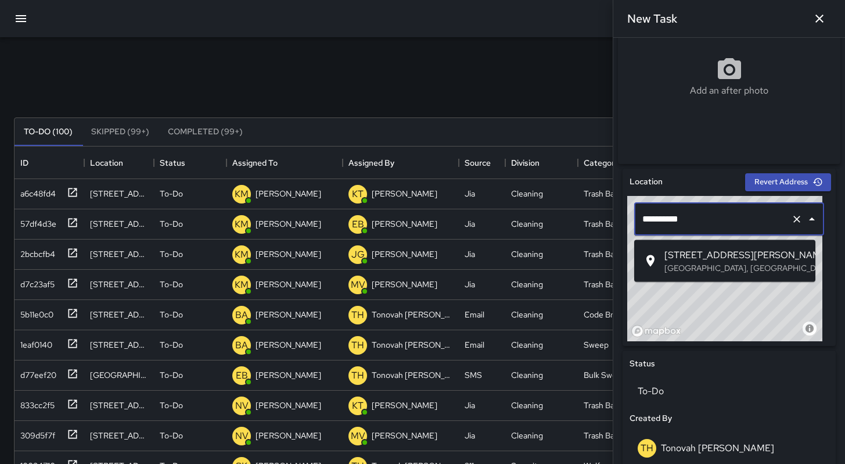
click at [716, 257] on span "[STREET_ADDRESS][PERSON_NAME]" at bounding box center [736, 255] width 142 height 14
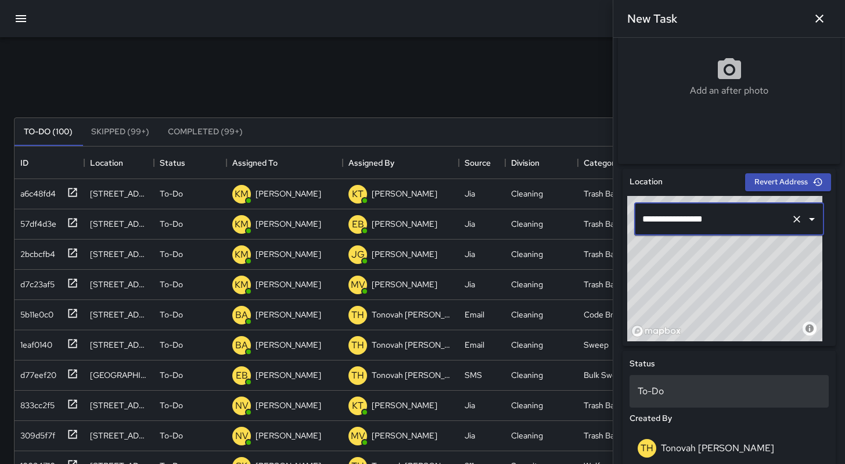
type input "**********"
click at [718, 402] on div "To-Do" at bounding box center [729, 391] width 199 height 33
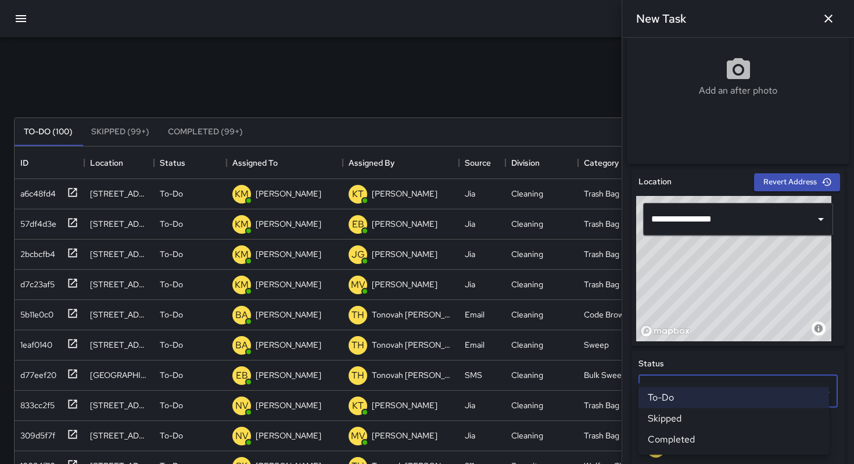
click at [704, 399] on li "To-Do" at bounding box center [733, 397] width 191 height 21
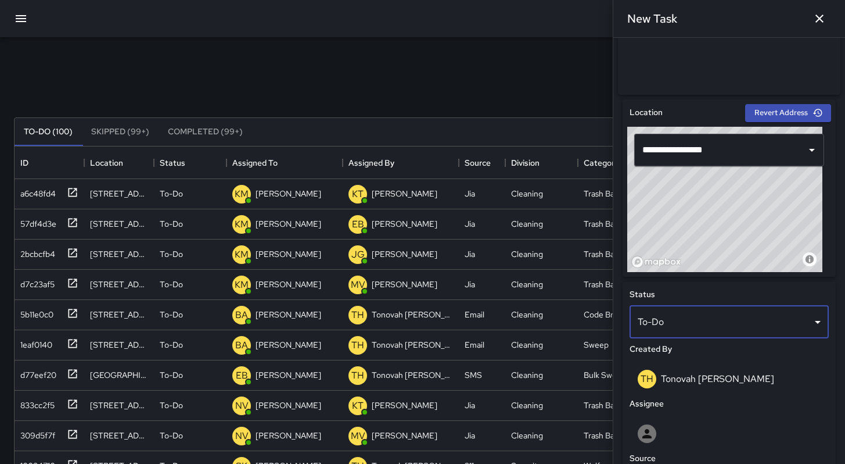
scroll to position [459, 0]
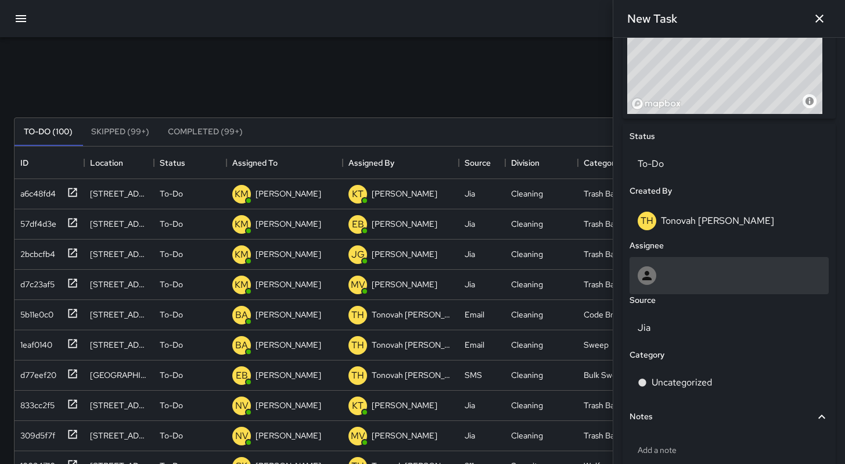
click at [708, 285] on div at bounding box center [729, 275] width 183 height 19
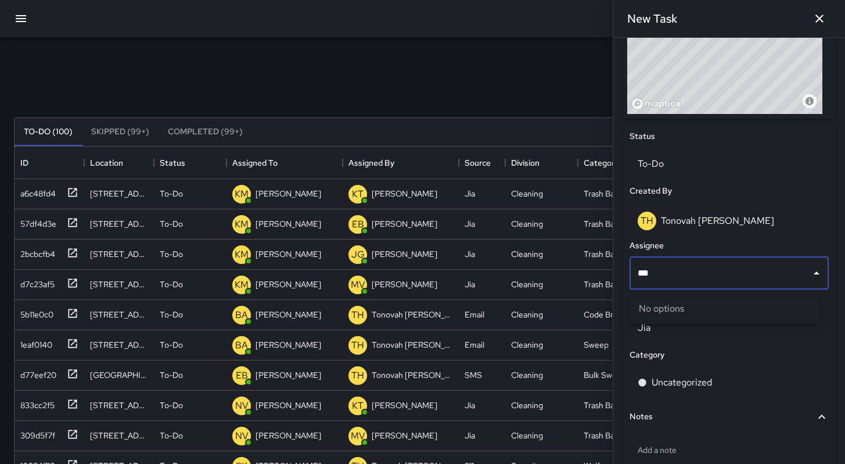
type input "**"
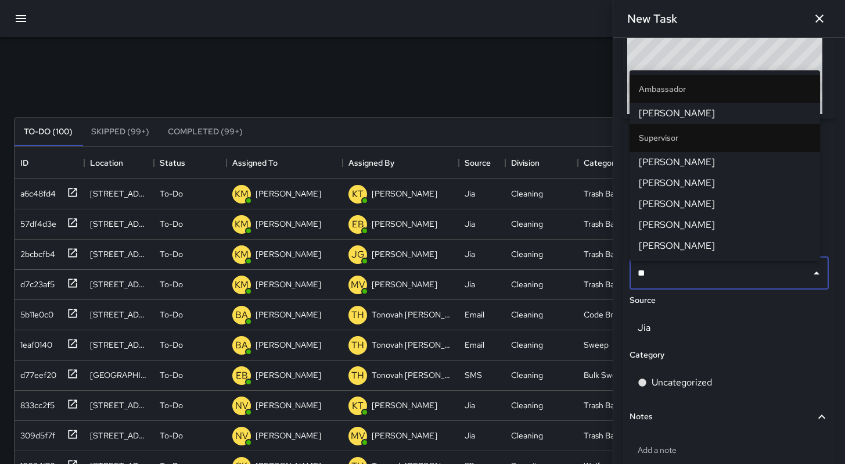
click at [655, 159] on span "[PERSON_NAME]" at bounding box center [725, 162] width 172 height 14
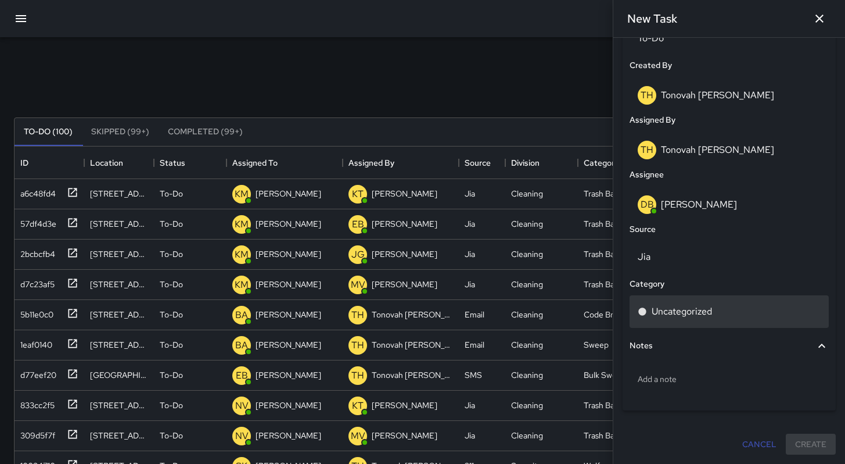
scroll to position [589, 0]
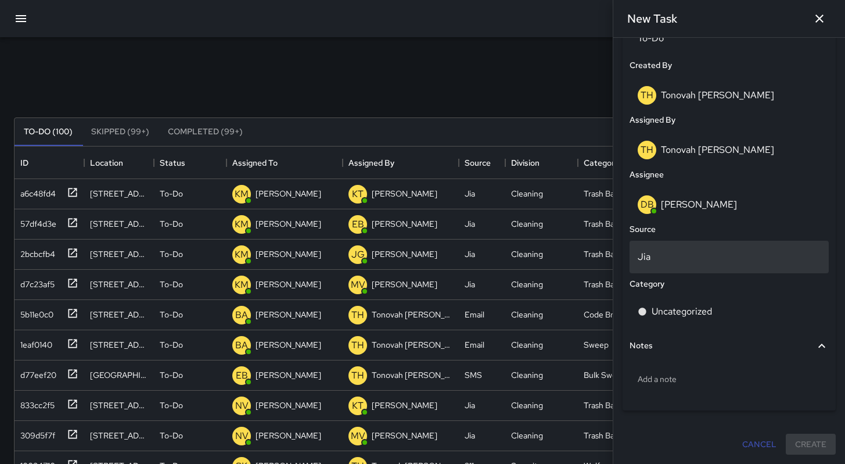
click at [656, 259] on p "Jia" at bounding box center [729, 257] width 183 height 14
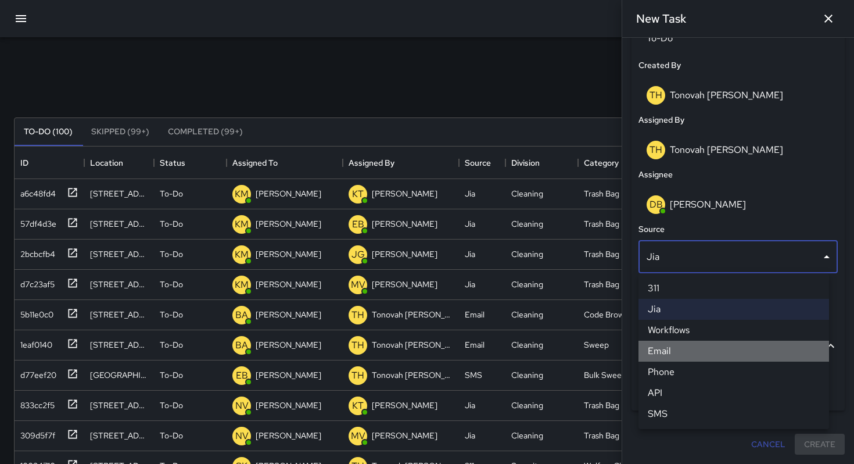
click at [662, 351] on li "Email" at bounding box center [733, 350] width 191 height 21
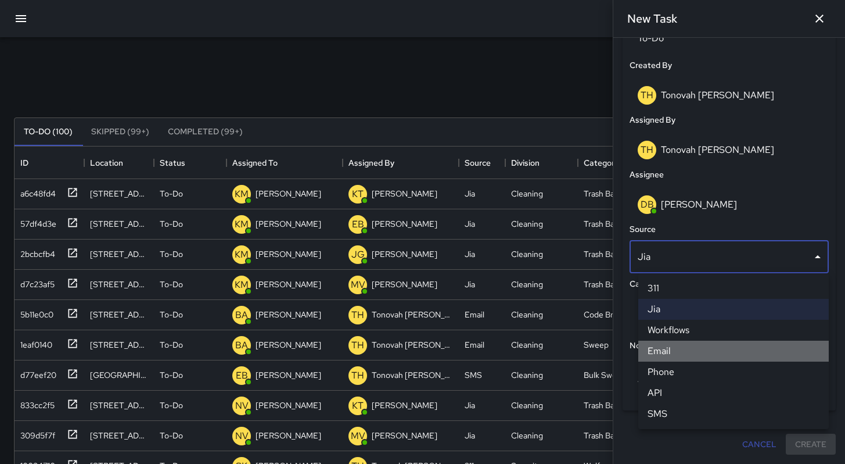
scroll to position [9, 9]
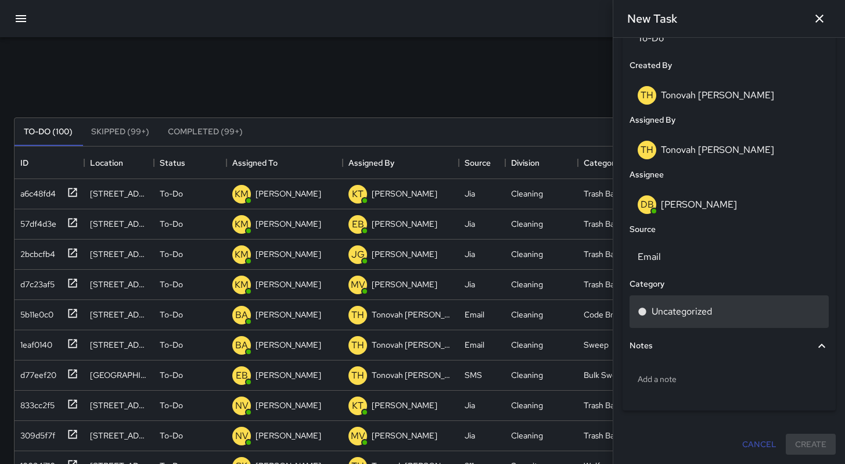
click at [655, 315] on p "Uncategorized" at bounding box center [682, 311] width 60 height 14
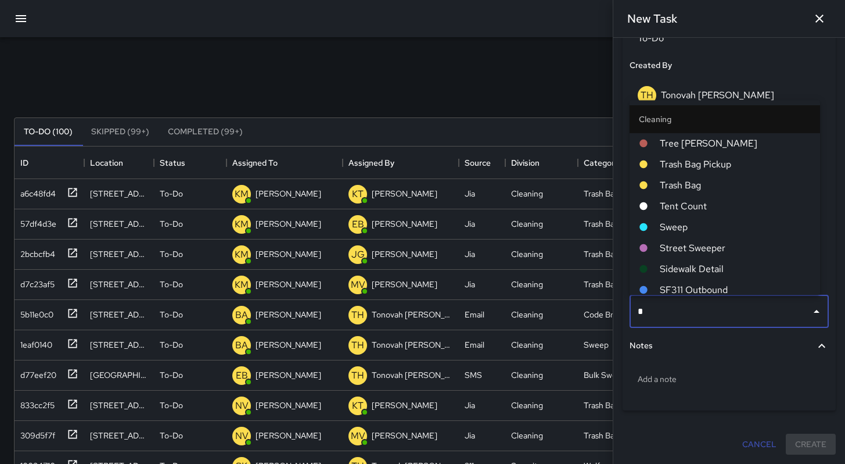
type input "**"
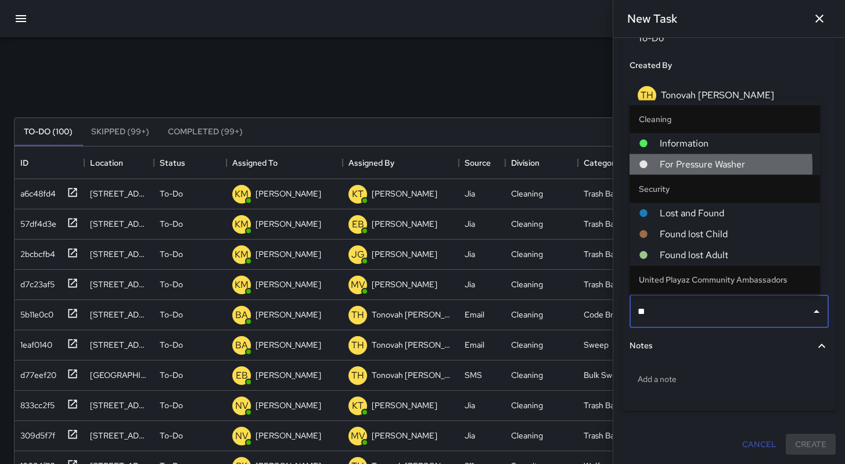
click at [658, 166] on div at bounding box center [649, 163] width 21 height 9
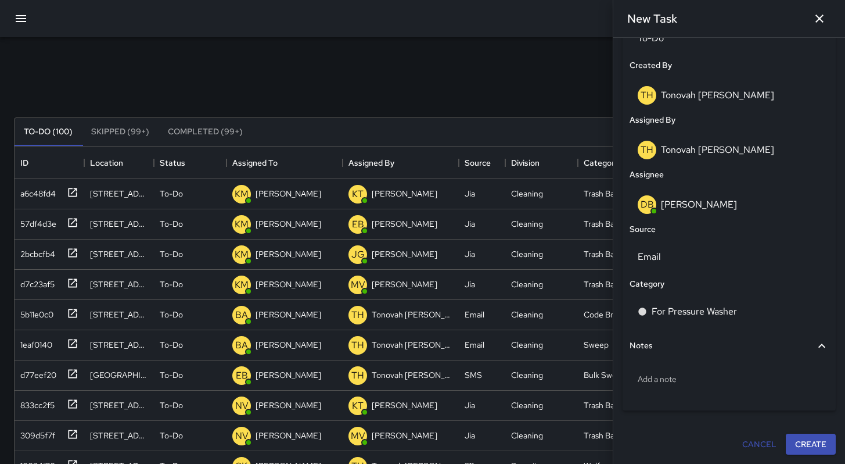
click at [653, 347] on div "Notes" at bounding box center [722, 345] width 185 height 13
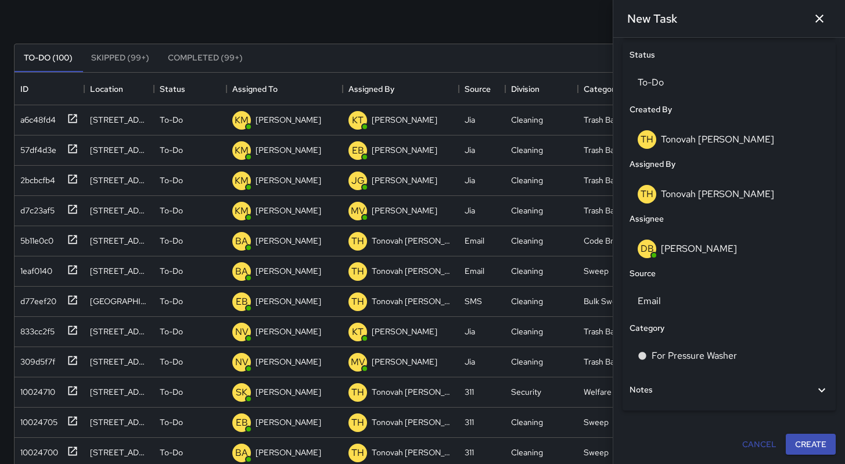
scroll to position [217, 0]
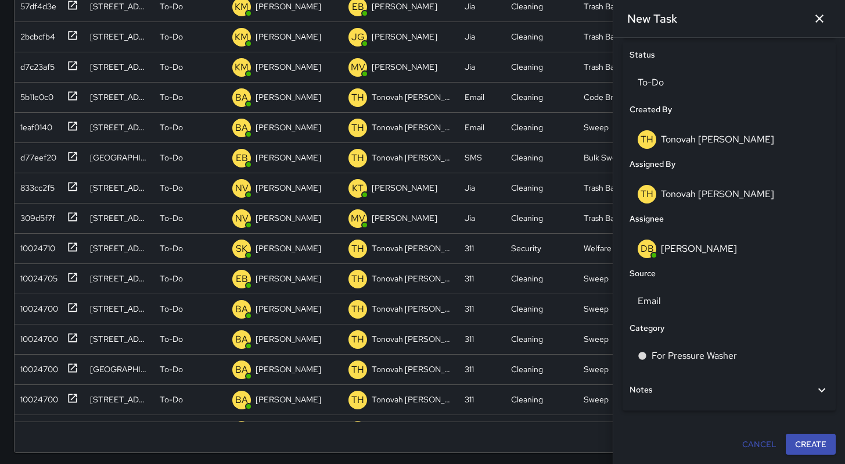
click at [672, 390] on div "Notes" at bounding box center [722, 389] width 185 height 13
click at [672, 390] on div "Notes Add a note" at bounding box center [729, 389] width 199 height 27
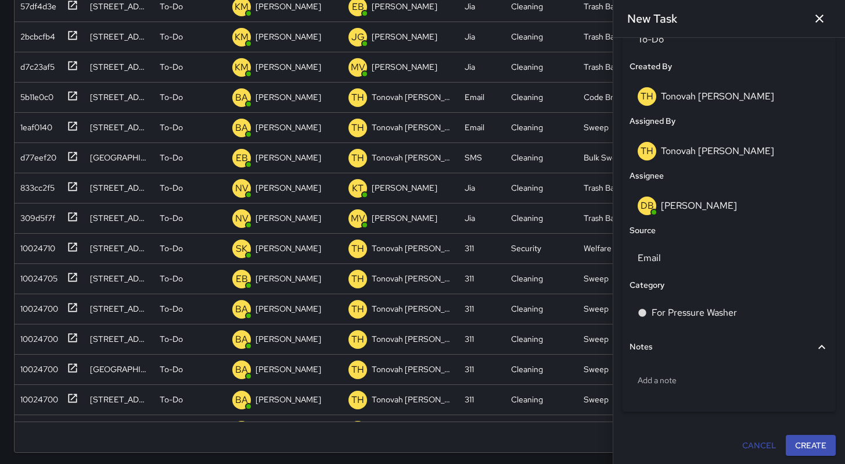
scroll to position [589, 0]
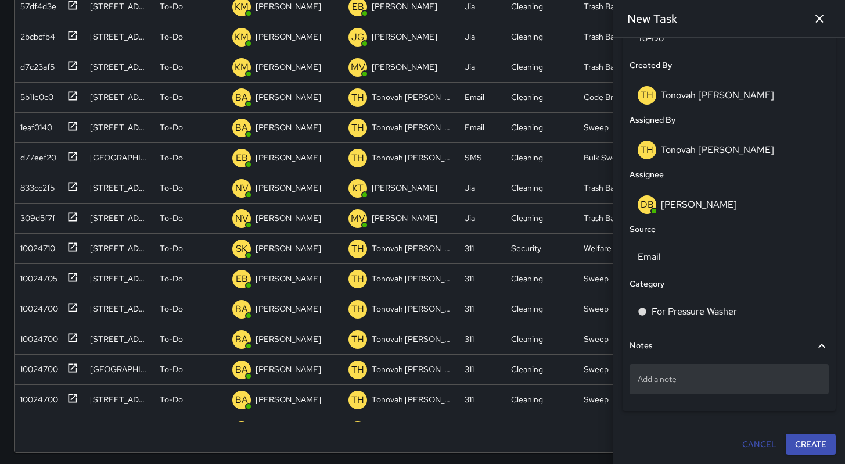
click at [672, 387] on div "Add a note" at bounding box center [729, 379] width 199 height 30
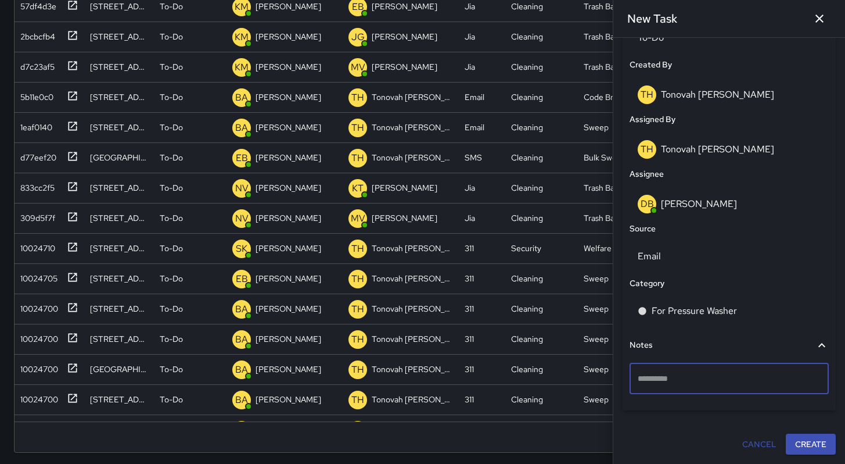
type textarea "**********"
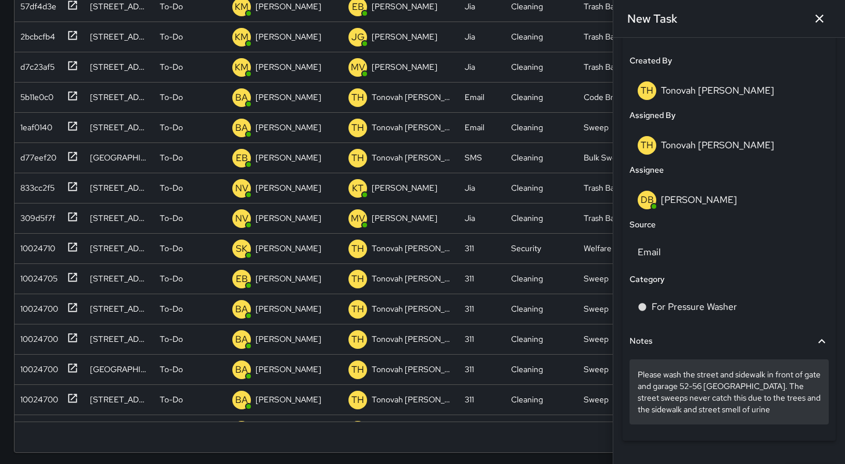
click at [634, 371] on div "Please wash the street and sidewalk in front of gate and garage 52-56 [GEOGRAPH…" at bounding box center [729, 391] width 199 height 65
click at [638, 382] on p "Please wash the street and sidewalk in front of gate and garage 52-56 [GEOGRAPH…" at bounding box center [729, 391] width 183 height 46
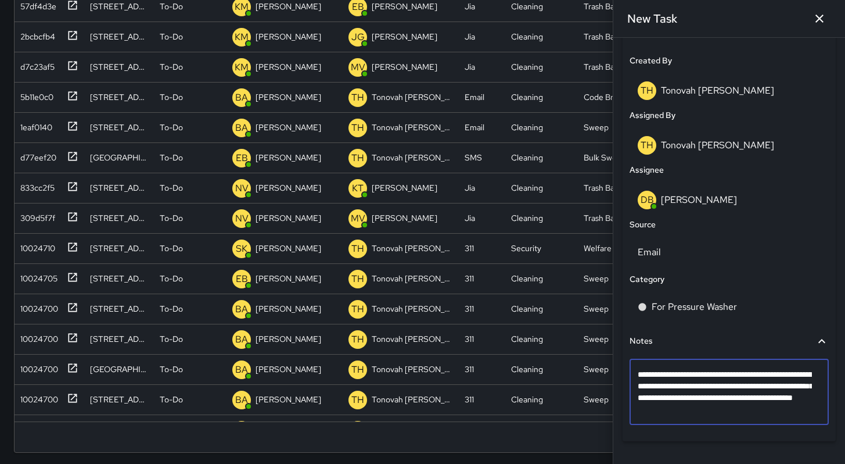
click at [639, 378] on textarea "**********" at bounding box center [725, 391] width 174 height 46
click at [638, 379] on textarea "**********" at bounding box center [725, 391] width 174 height 46
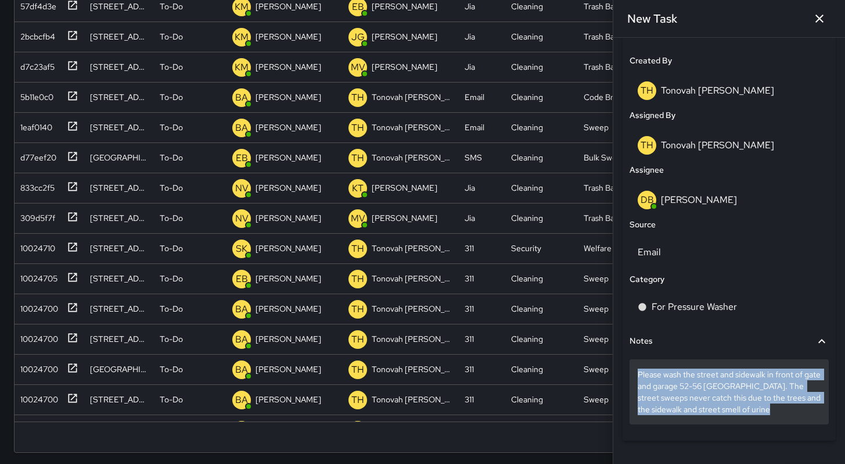
click at [638, 378] on p "Please wash the street and sidewalk in front of gate and garage 52-56 [GEOGRAPH…" at bounding box center [729, 391] width 183 height 46
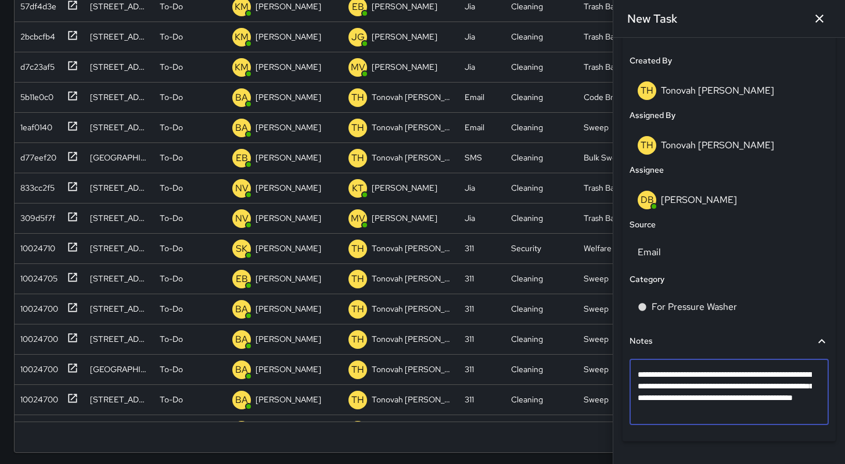
click at [639, 378] on textarea "**********" at bounding box center [725, 391] width 174 height 46
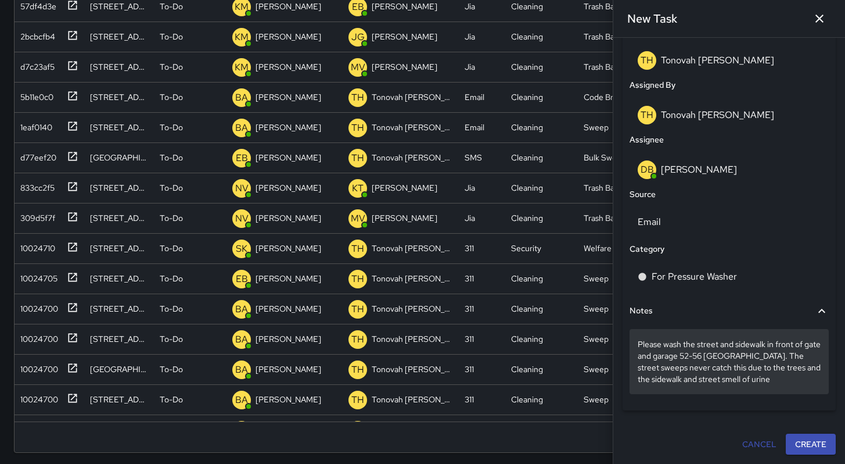
click at [798, 374] on p "Please wash the street and sidewalk in front of gate and garage 52-56 [GEOGRAPH…" at bounding box center [729, 361] width 183 height 46
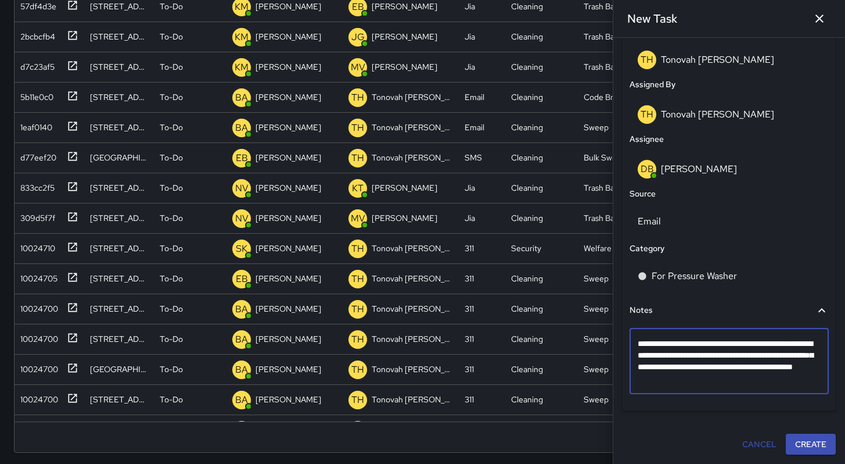
scroll to position [601, 0]
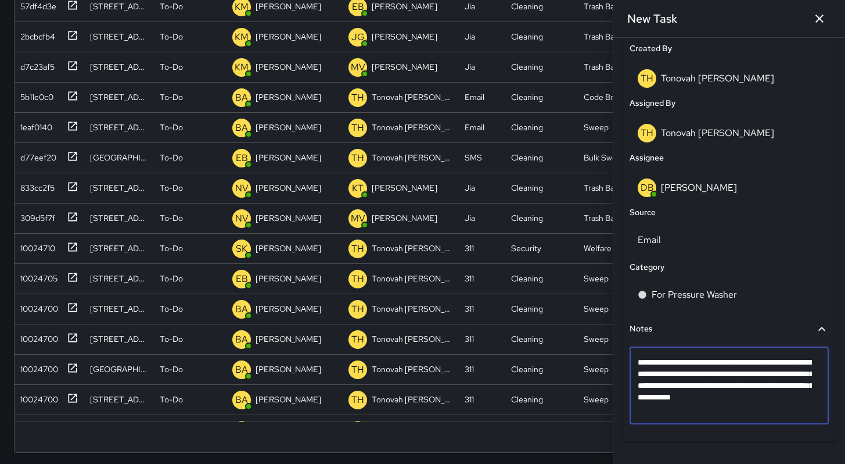
type textarea "**********"
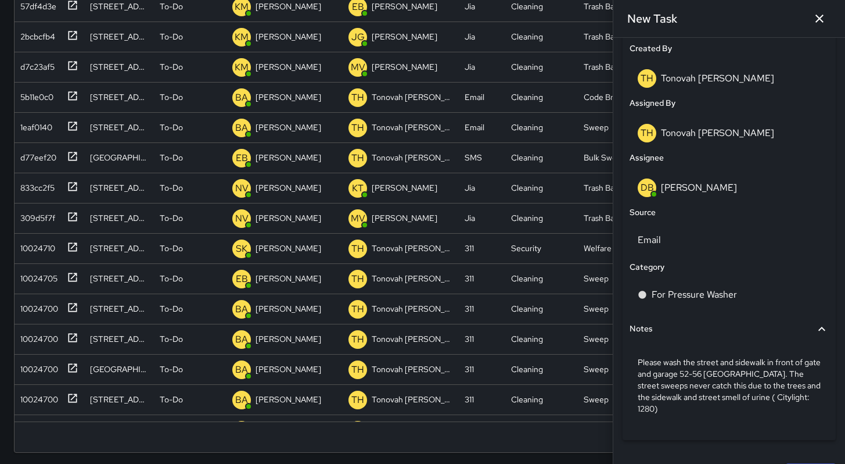
click at [712, 440] on div "Status To-Do Created By TH [PERSON_NAME] Assigned By TH Tonovah [PERSON_NAME] A…" at bounding box center [729, 210] width 213 height 459
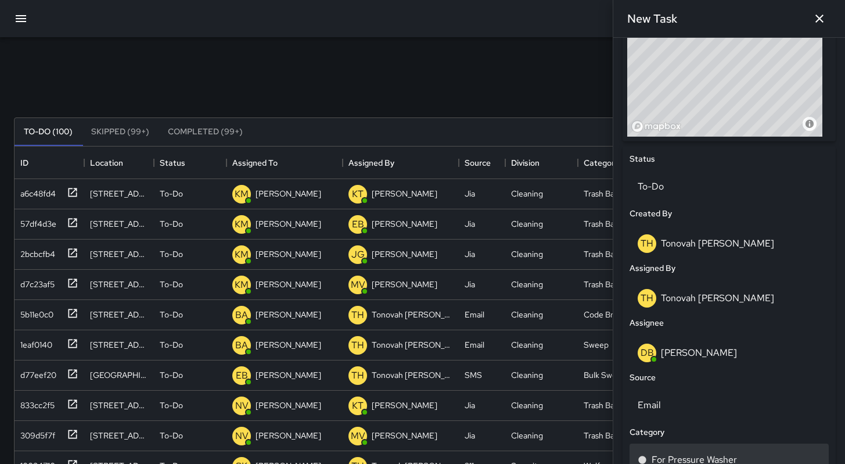
scroll to position [636, 0]
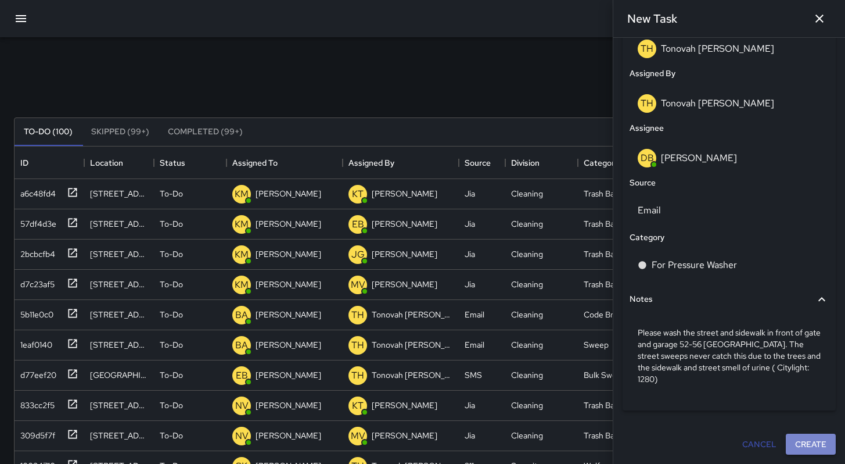
click at [791, 436] on button "Create" at bounding box center [811, 443] width 50 height 21
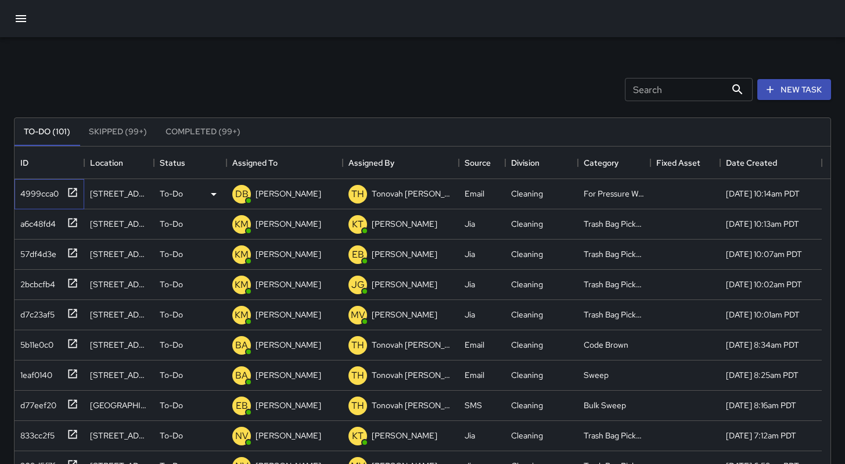
click at [39, 194] on div "4999cca0" at bounding box center [37, 191] width 43 height 16
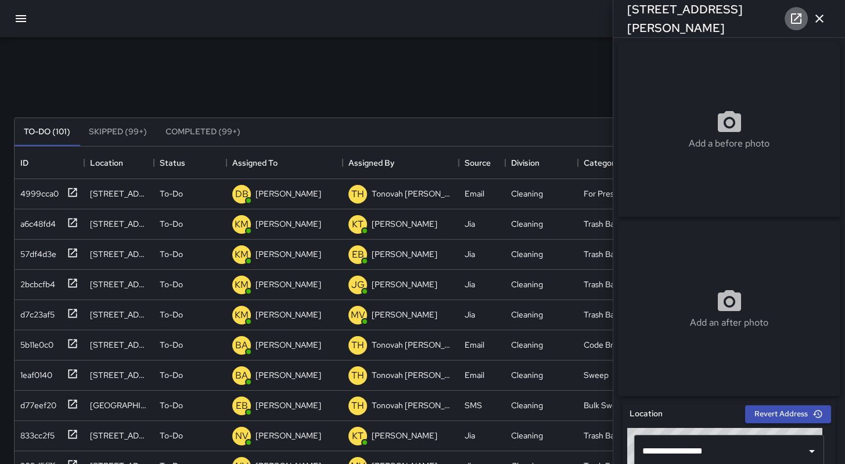
click at [794, 18] on icon at bounding box center [796, 19] width 14 height 14
drag, startPoint x: 273, startPoint y: 100, endPoint x: 284, endPoint y: 98, distance: 11.2
click at [274, 100] on div "Search Search New Task" at bounding box center [423, 89] width 822 height 60
click at [816, 20] on icon "button" at bounding box center [820, 19] width 14 height 14
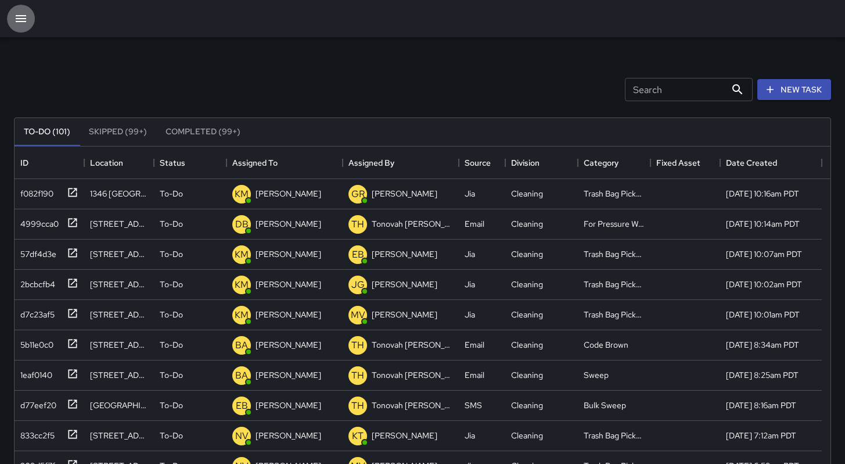
click at [16, 21] on icon "button" at bounding box center [21, 18] width 10 height 7
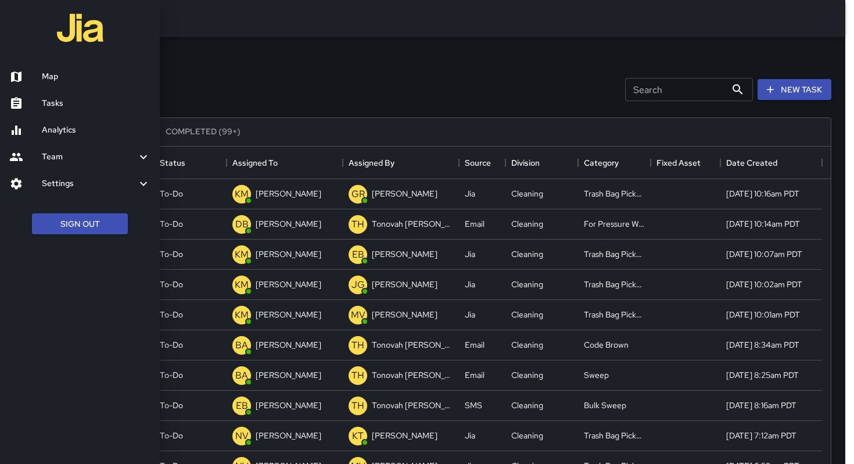
click at [45, 82] on h6 "Map" at bounding box center [96, 76] width 109 height 13
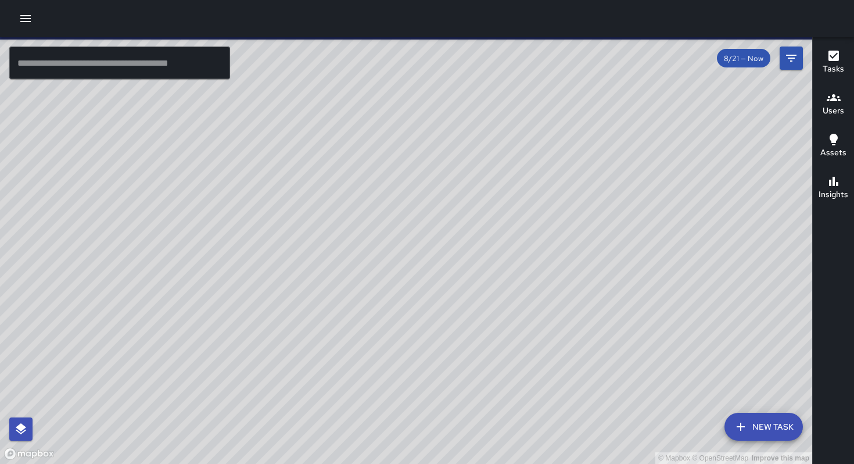
click at [30, 39] on span at bounding box center [406, 38] width 812 height 2
click at [24, 19] on icon "button" at bounding box center [26, 19] width 14 height 14
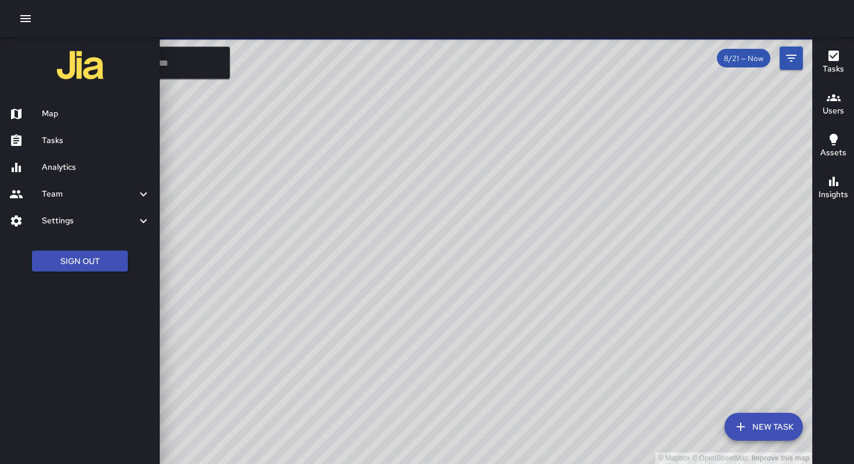
click at [49, 142] on h6 "Tasks" at bounding box center [96, 140] width 109 height 13
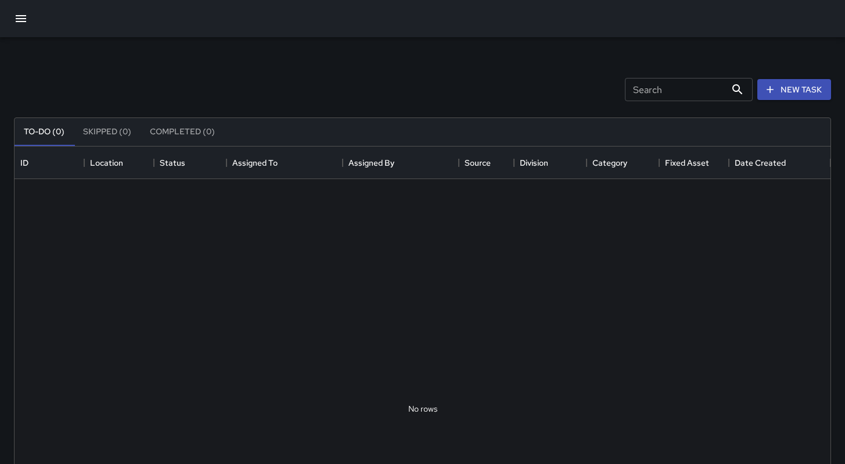
scroll to position [483, 807]
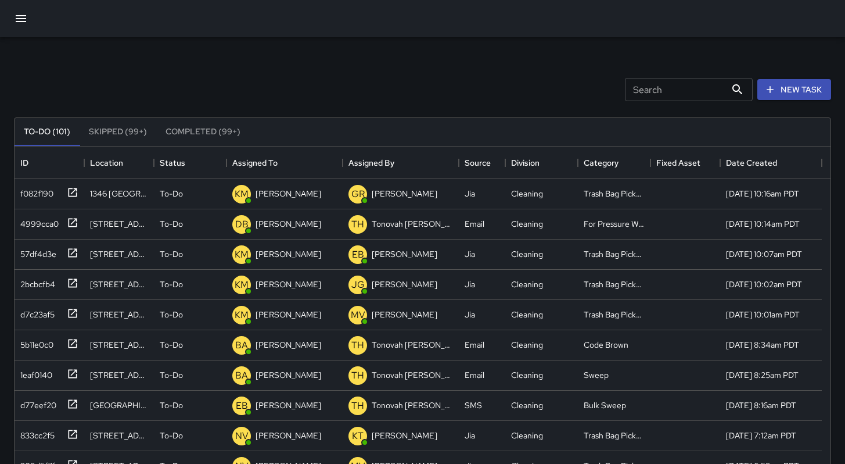
click at [649, 94] on input "Search" at bounding box center [675, 89] width 101 height 23
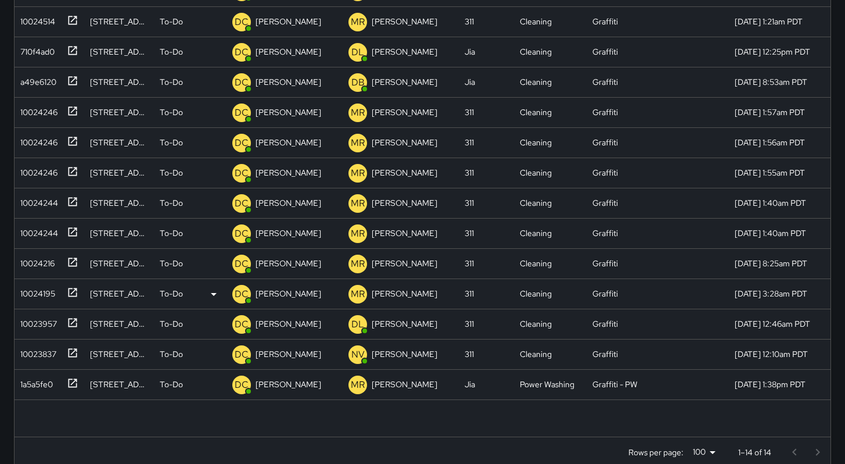
scroll to position [222, 0]
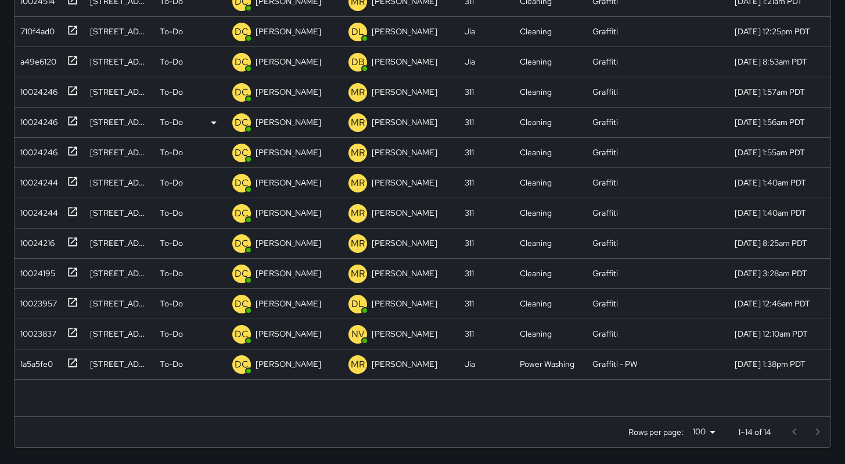
type input "****"
click at [31, 118] on div "10024246" at bounding box center [37, 120] width 42 height 16
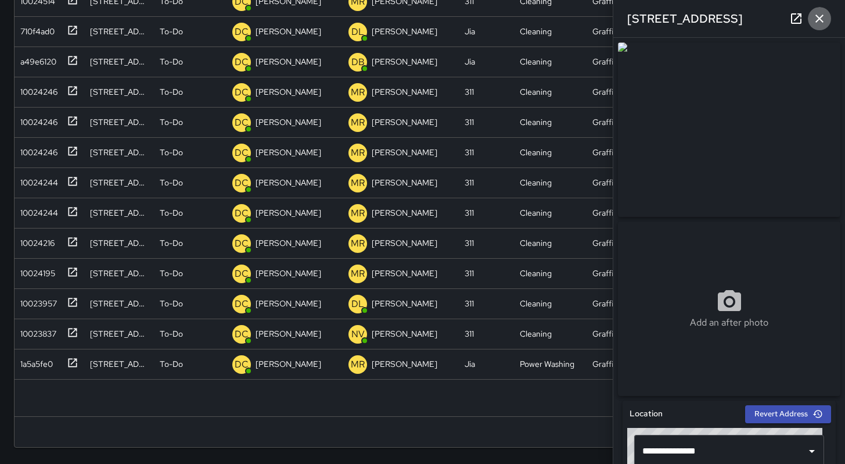
click at [816, 17] on icon "button" at bounding box center [820, 19] width 14 height 14
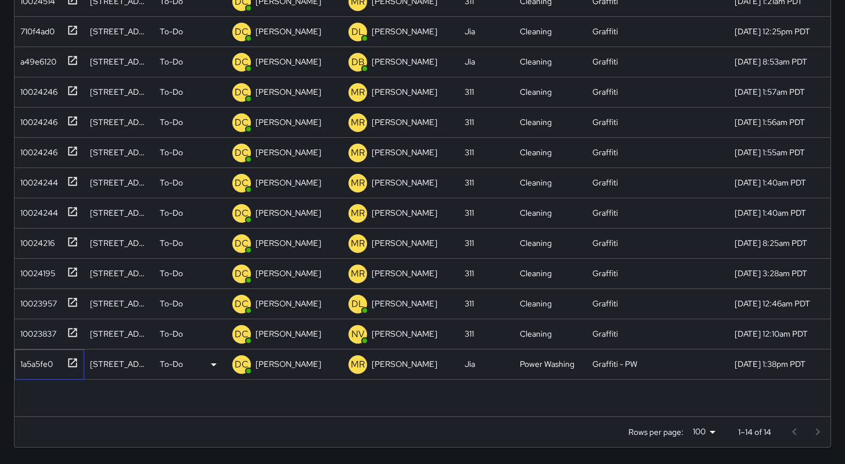
click at [32, 366] on div "1a5a5fe0" at bounding box center [34, 361] width 37 height 16
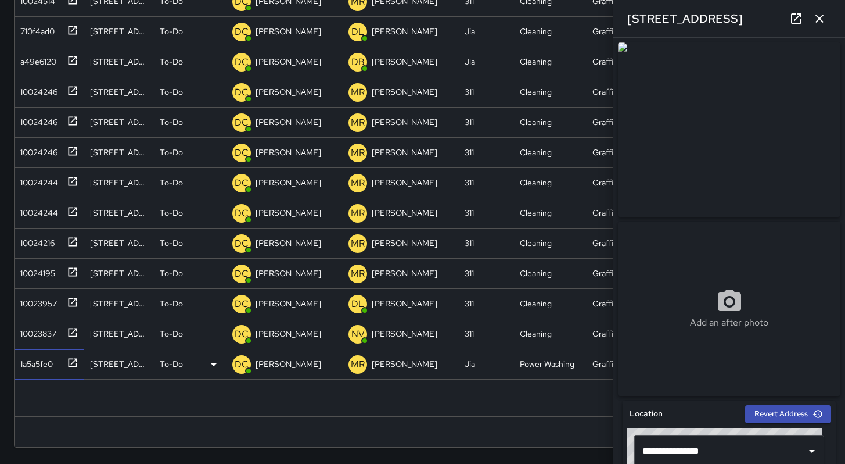
click at [32, 366] on div "1a5a5fe0" at bounding box center [34, 361] width 37 height 16
click at [257, 365] on p "[PERSON_NAME]" at bounding box center [289, 364] width 66 height 12
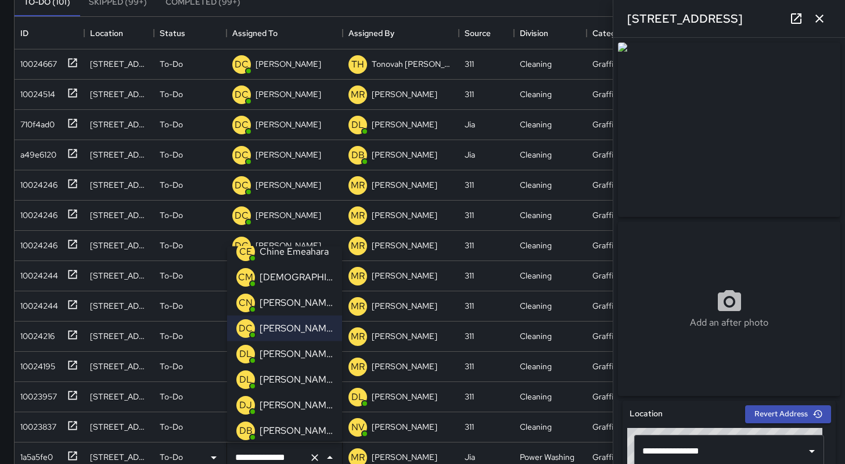
scroll to position [183, 0]
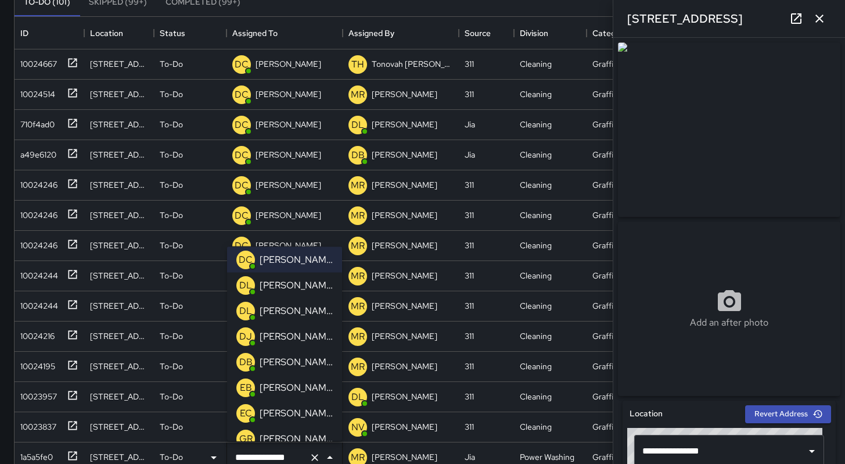
click at [285, 361] on p "[PERSON_NAME]" at bounding box center [296, 361] width 73 height 14
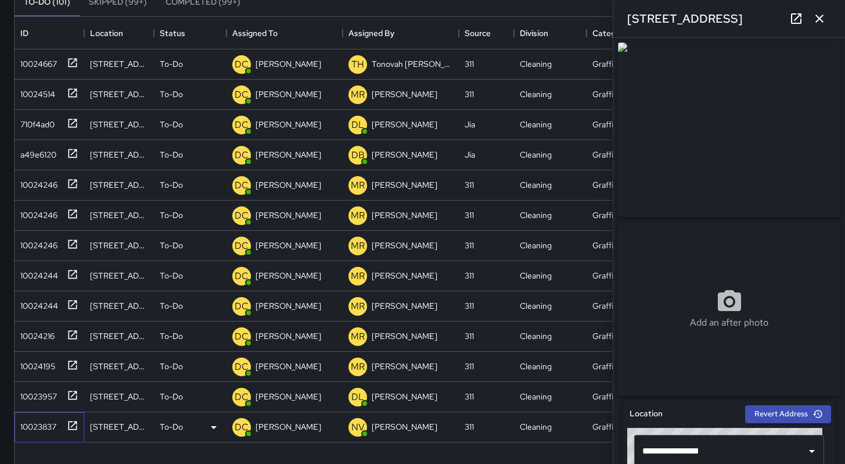
click at [26, 425] on div "10023837" at bounding box center [36, 424] width 41 height 16
click at [34, 177] on div "10024246" at bounding box center [37, 182] width 42 height 16
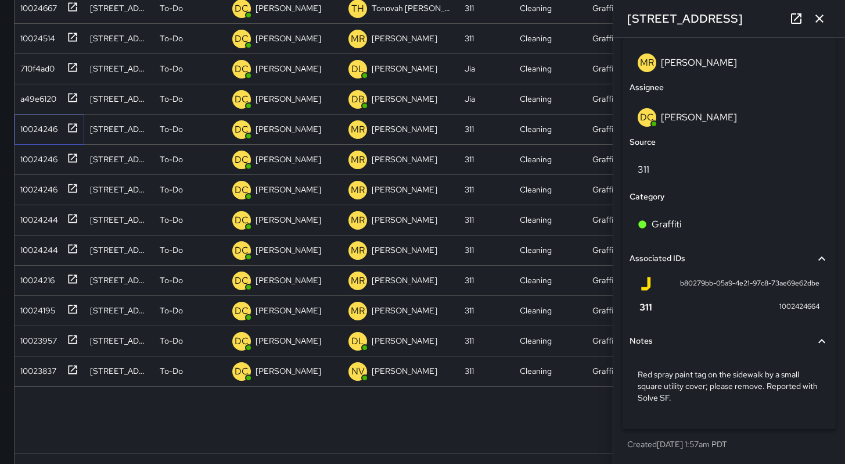
scroll to position [222, 0]
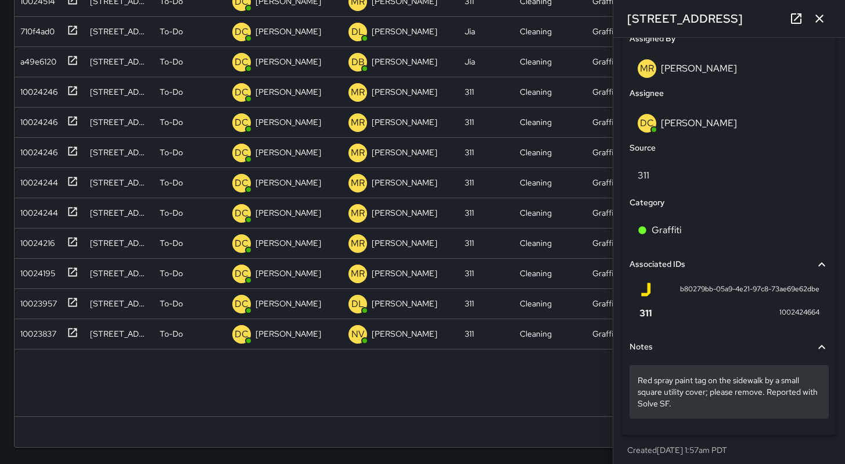
click at [699, 406] on p "Red spray paint tag on the sidewalk by a small square utility cover; please rem…" at bounding box center [729, 391] width 183 height 35
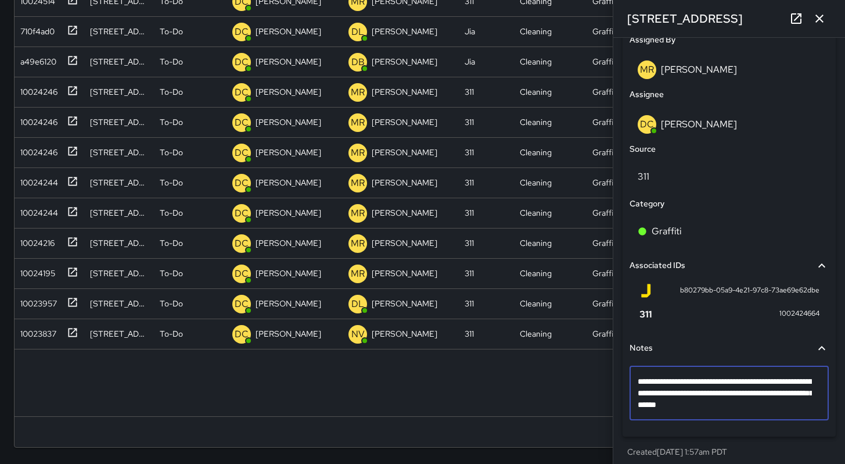
type textarea "**********"
drag, startPoint x: 744, startPoint y: 408, endPoint x: 691, endPoint y: 411, distance: 53.6
click at [691, 410] on textarea "**********" at bounding box center [725, 392] width 174 height 35
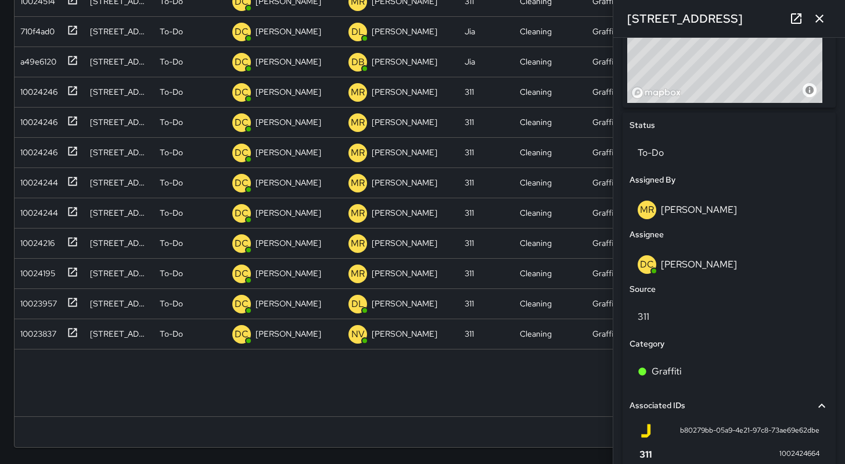
scroll to position [375, 0]
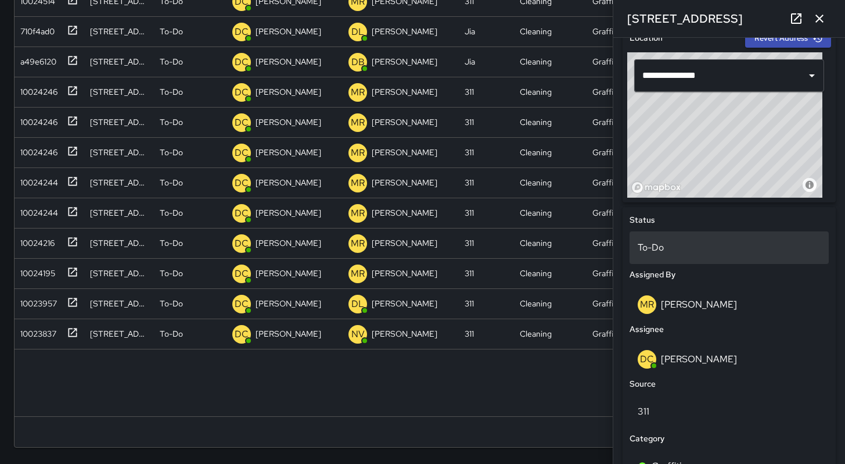
click at [670, 246] on p "To-Do" at bounding box center [729, 247] width 183 height 14
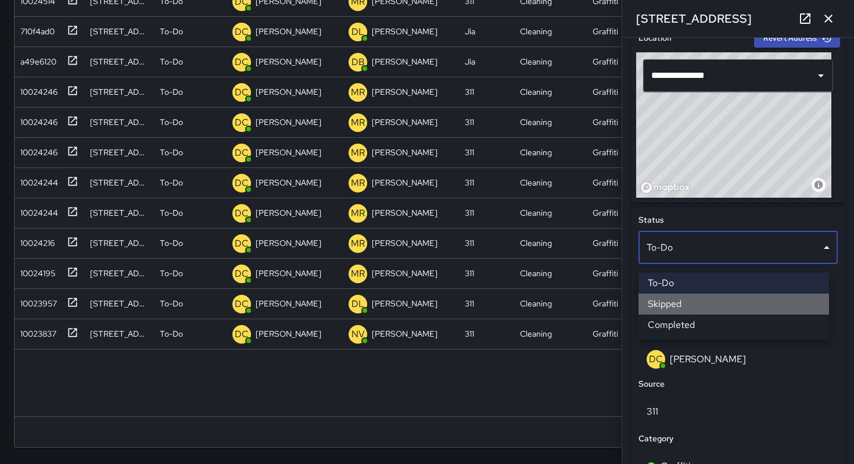
click at [678, 297] on li "Skipped" at bounding box center [733, 303] width 191 height 21
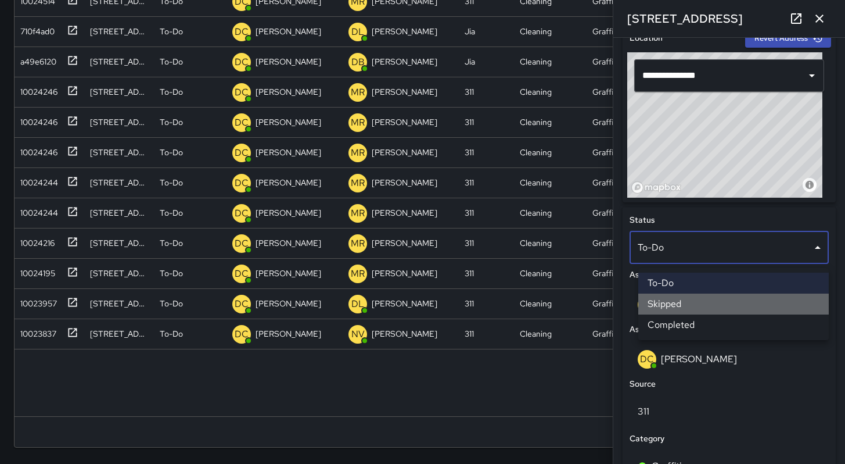
scroll to position [9, 9]
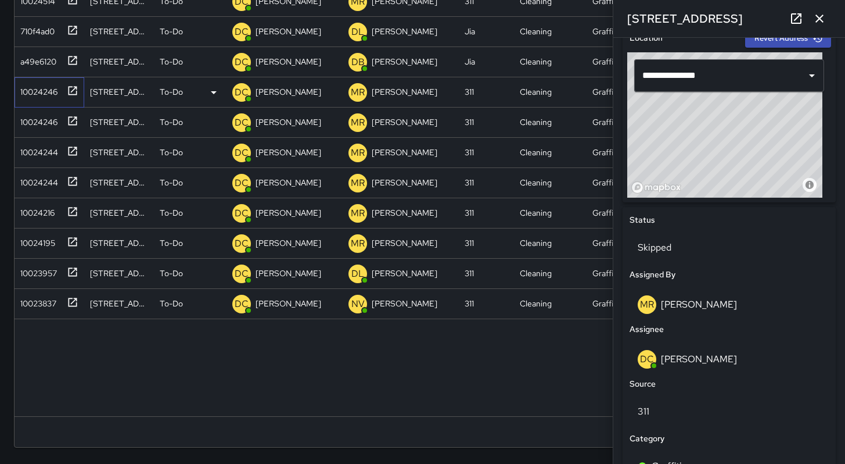
click at [44, 92] on div "10024246" at bounding box center [37, 89] width 42 height 16
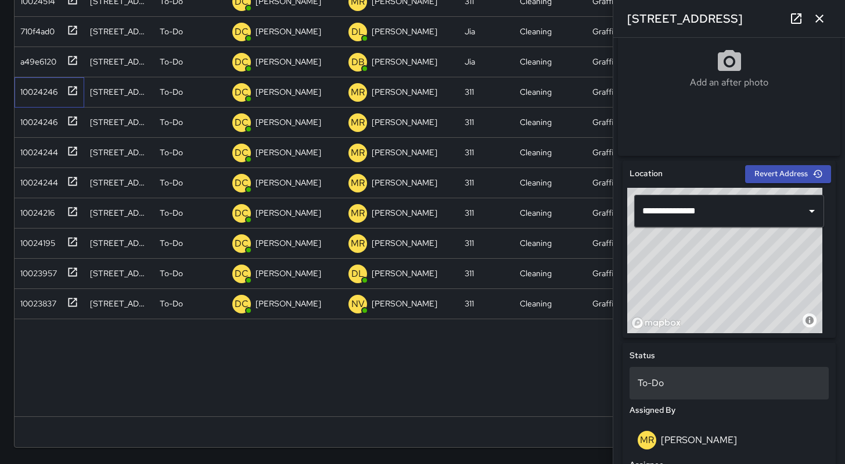
scroll to position [329, 0]
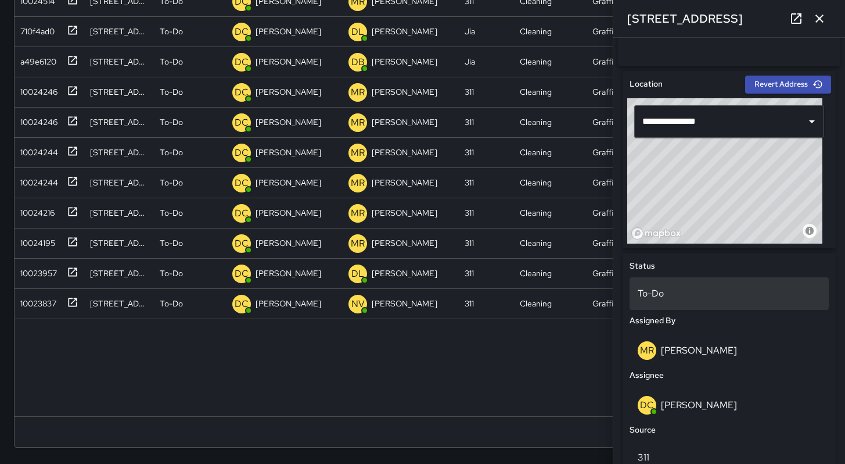
click at [671, 297] on p "To-Do" at bounding box center [729, 293] width 183 height 14
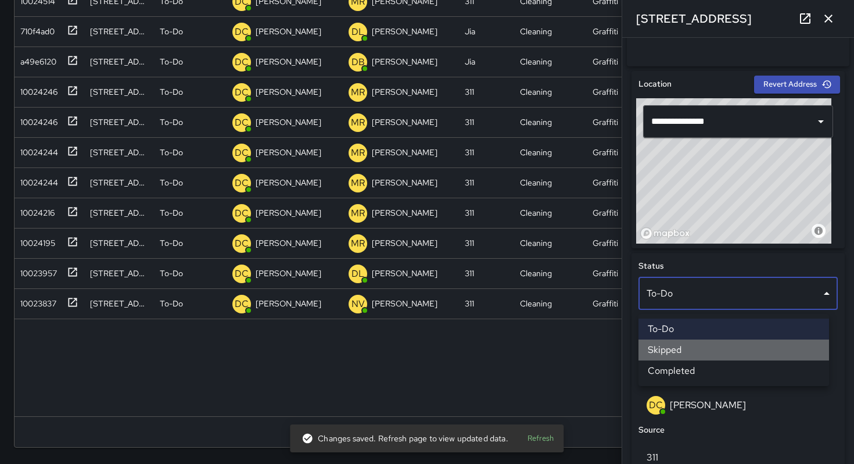
click at [670, 350] on li "Skipped" at bounding box center [733, 349] width 191 height 21
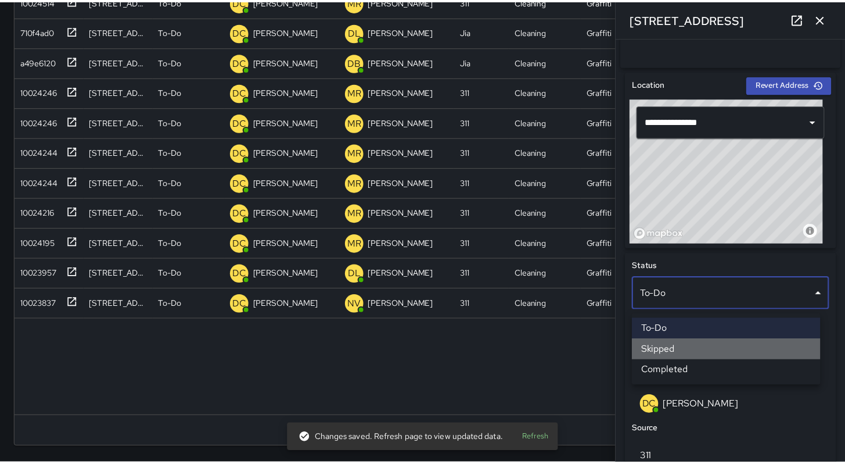
scroll to position [9, 9]
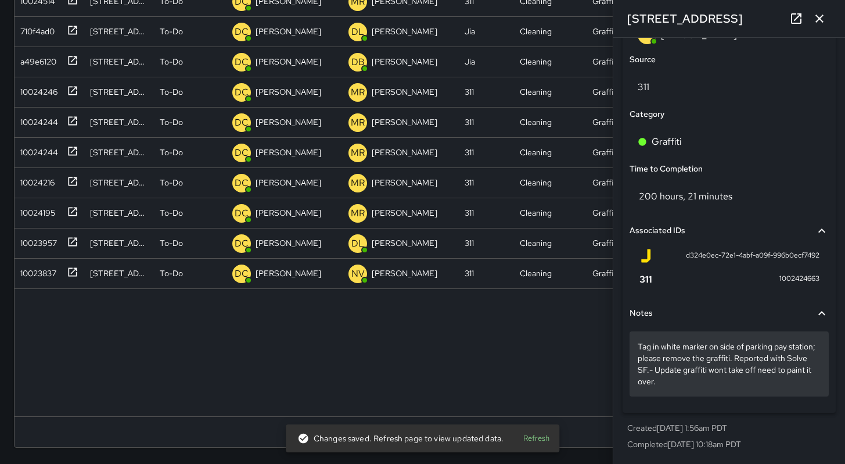
click at [717, 383] on p "Tag in white marker on side of parking pay station; please remove the graffiti.…" at bounding box center [729, 363] width 183 height 46
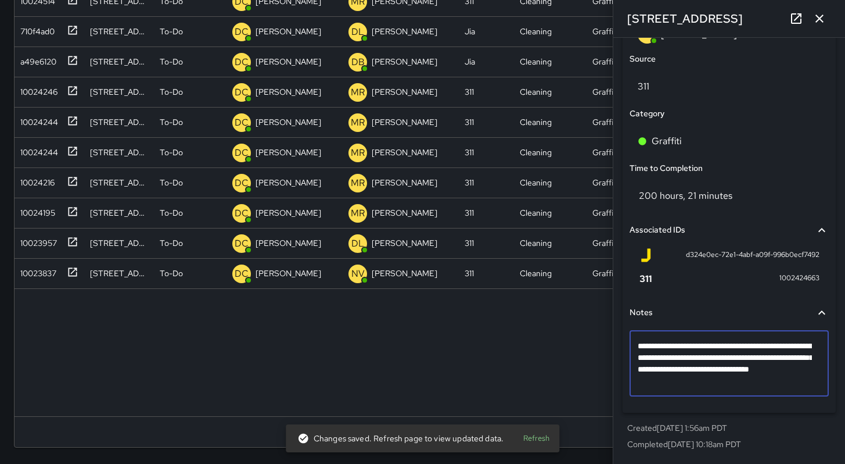
scroll to position [681, 0]
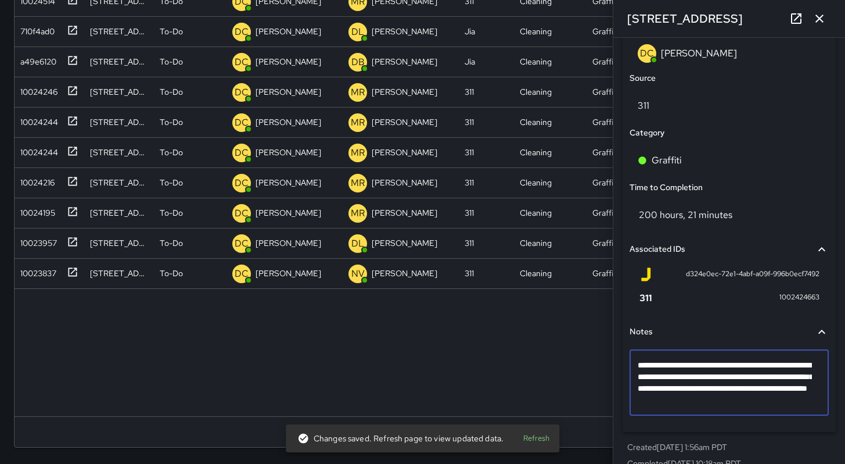
click at [720, 404] on textarea "**********" at bounding box center [725, 382] width 174 height 46
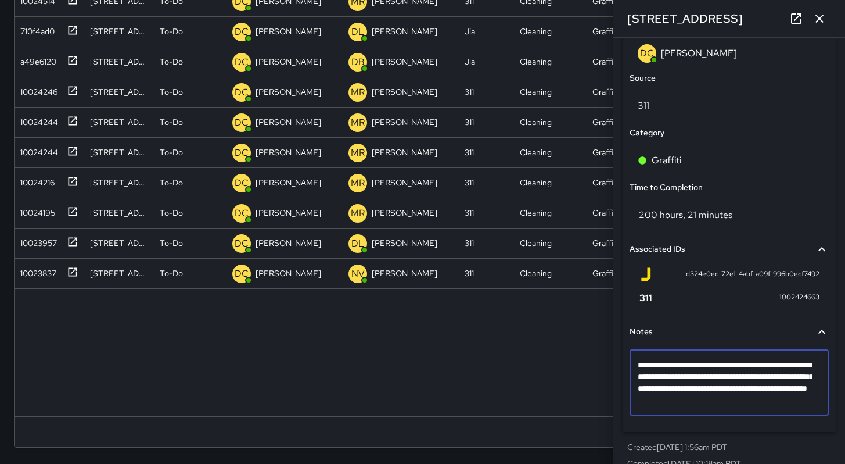
type textarea "**********"
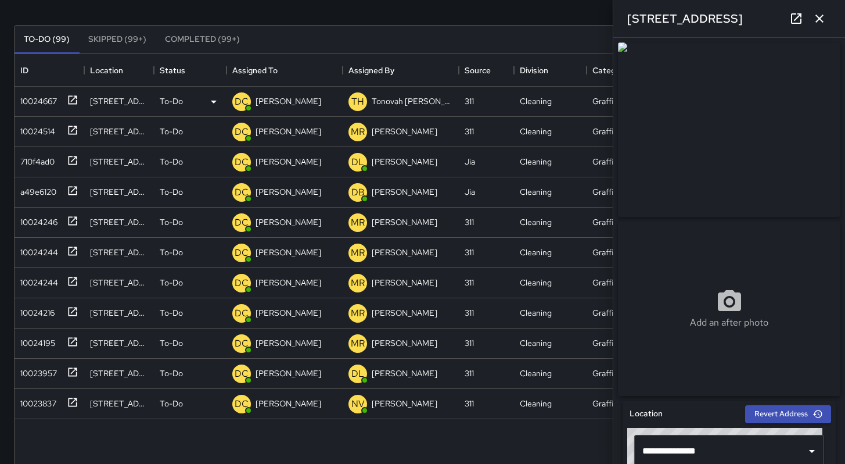
scroll to position [0, 0]
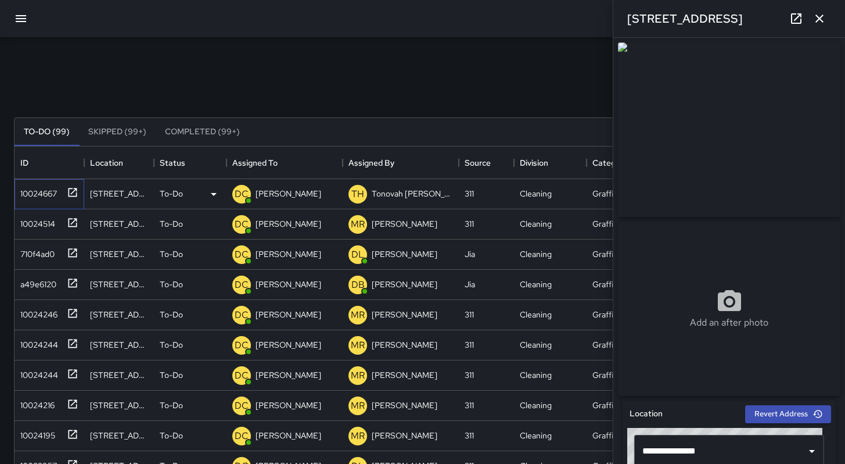
click at [36, 198] on div "10024667" at bounding box center [36, 191] width 41 height 16
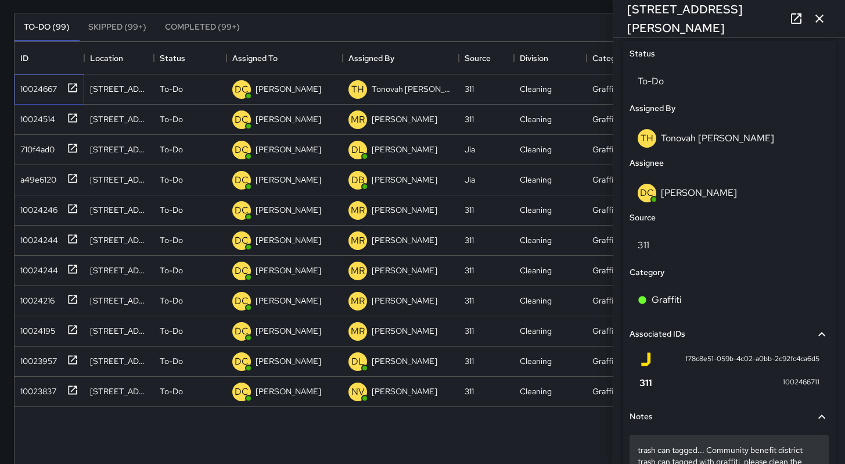
scroll to position [621, 0]
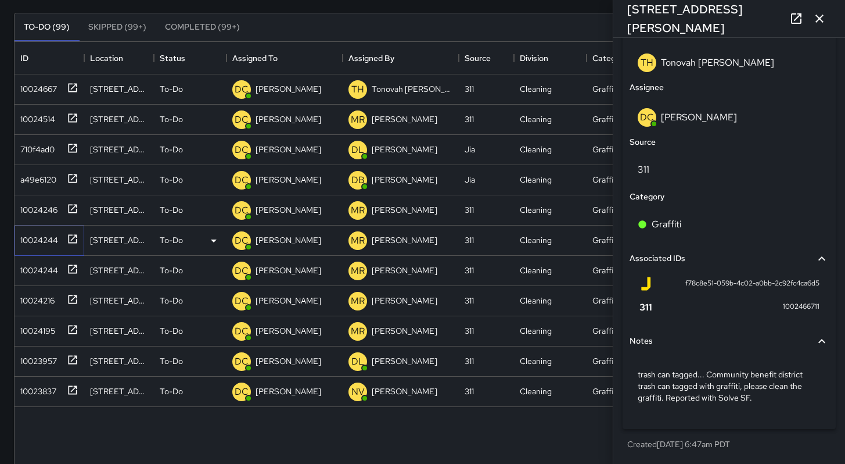
click at [30, 236] on div "10024244" at bounding box center [37, 237] width 42 height 16
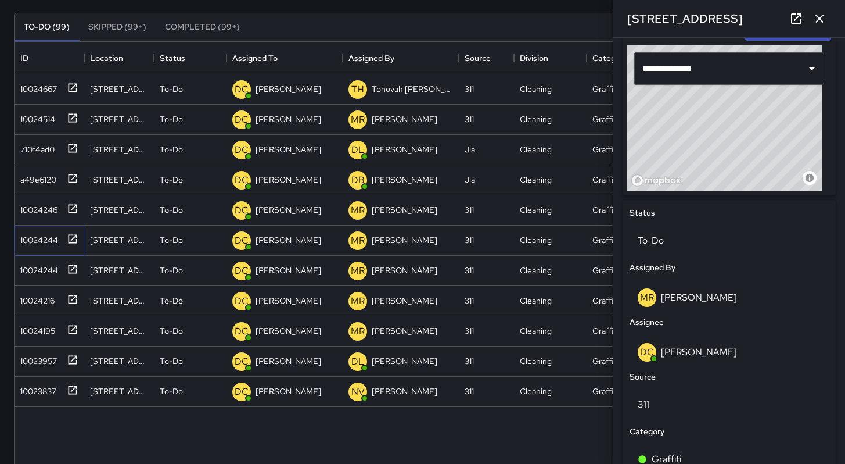
scroll to position [422, 0]
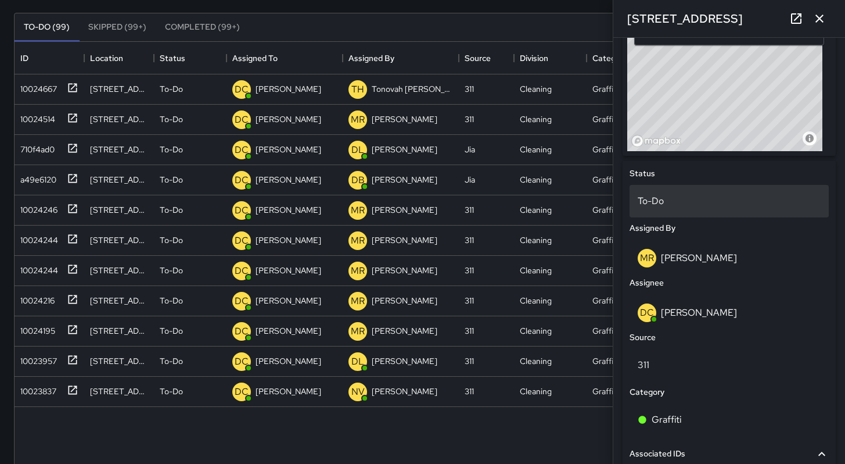
click at [674, 204] on p "To-Do" at bounding box center [729, 201] width 183 height 14
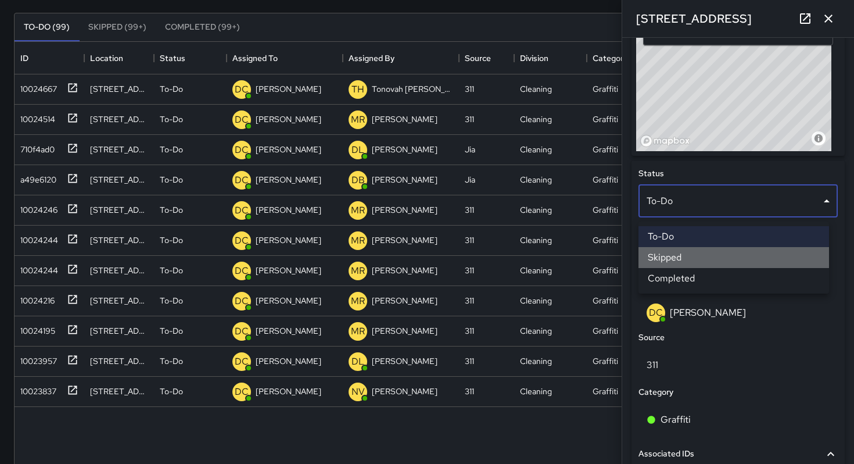
click at [684, 258] on li "Skipped" at bounding box center [733, 257] width 191 height 21
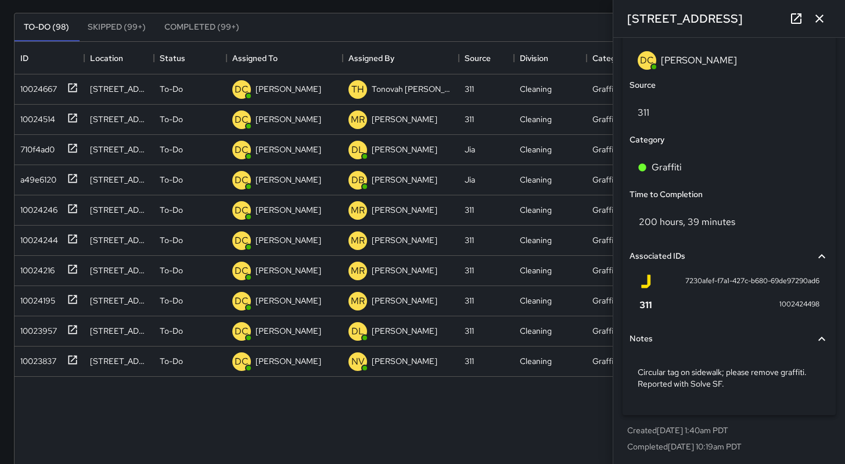
scroll to position [680, 0]
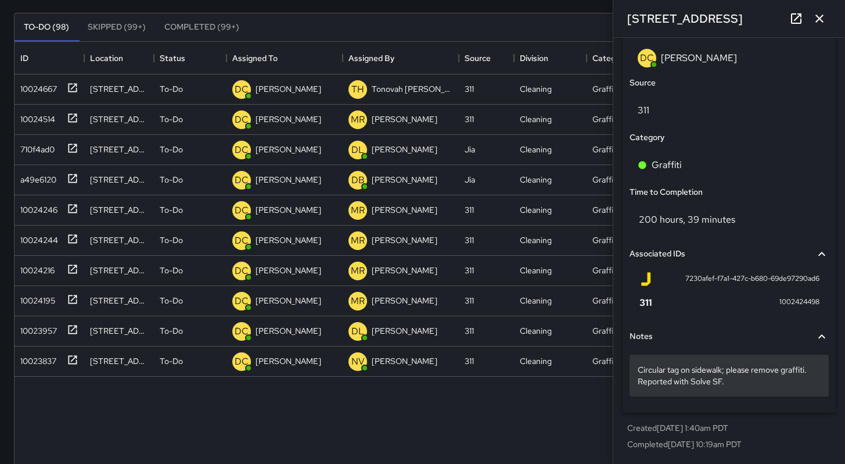
click at [764, 376] on p "Circular tag on sidewalk; please remove graffiti. Reported with Solve SF." at bounding box center [729, 375] width 183 height 23
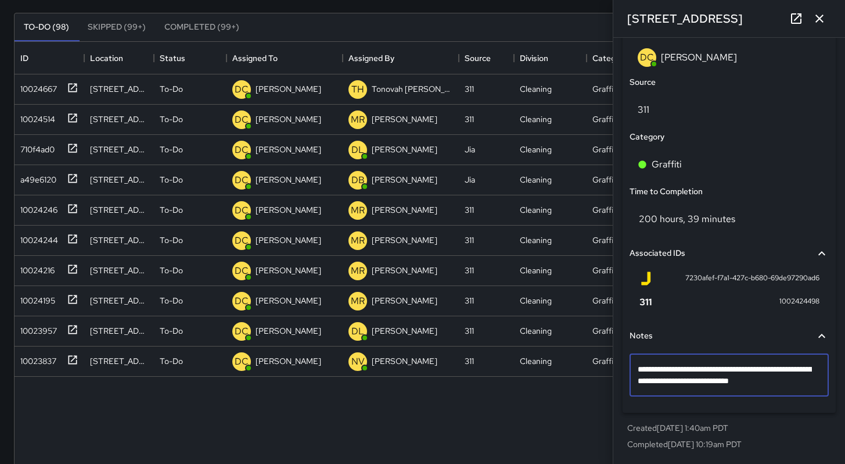
type textarea "**********"
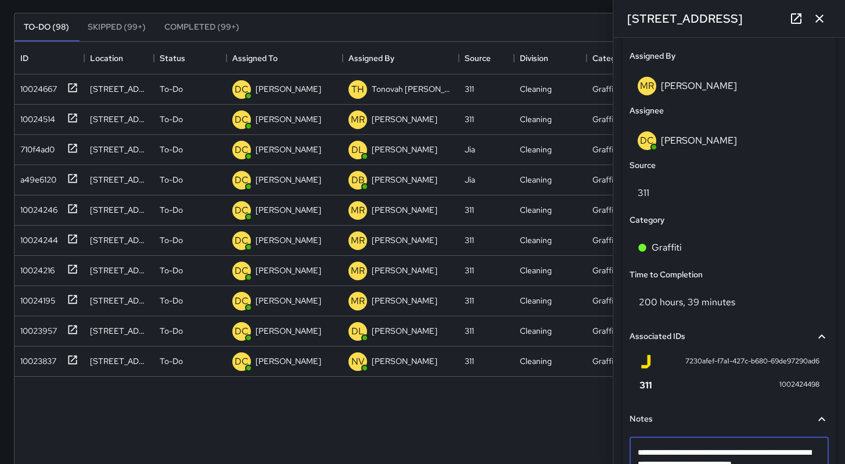
scroll to position [465, 0]
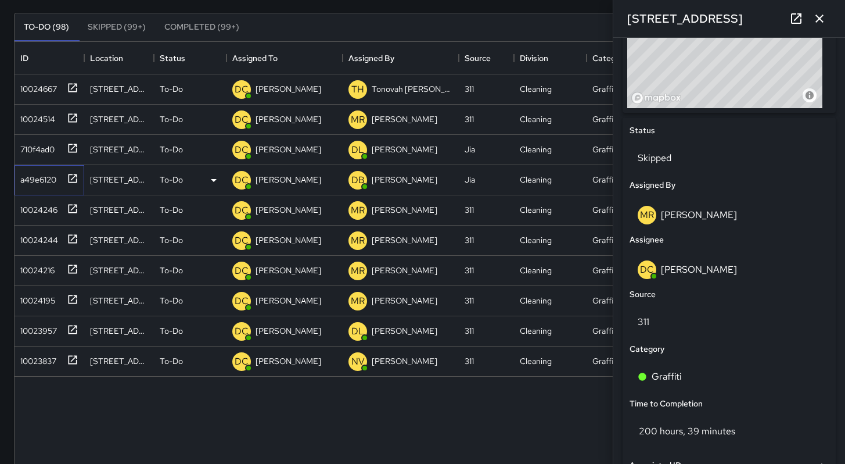
click at [35, 181] on div "a49e6120" at bounding box center [36, 177] width 41 height 16
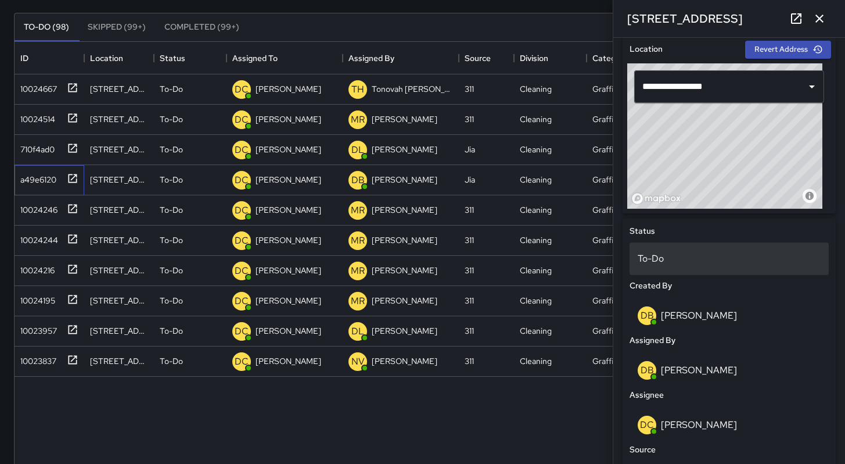
scroll to position [293, 0]
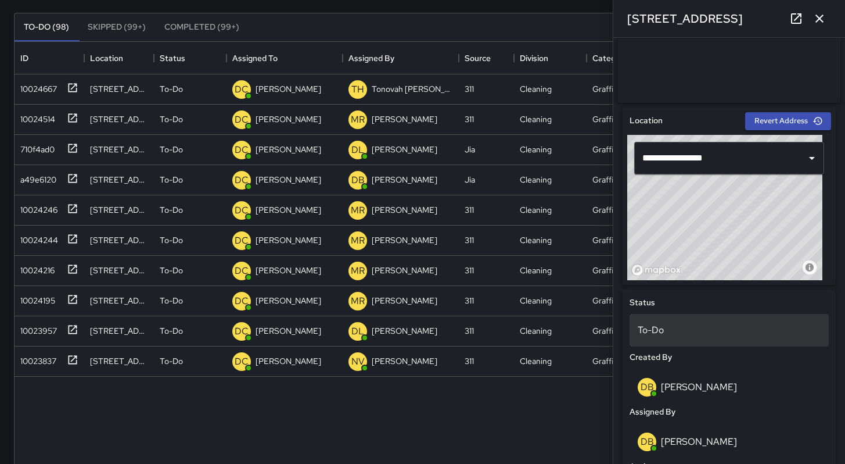
click at [663, 333] on p "To-Do" at bounding box center [729, 330] width 183 height 14
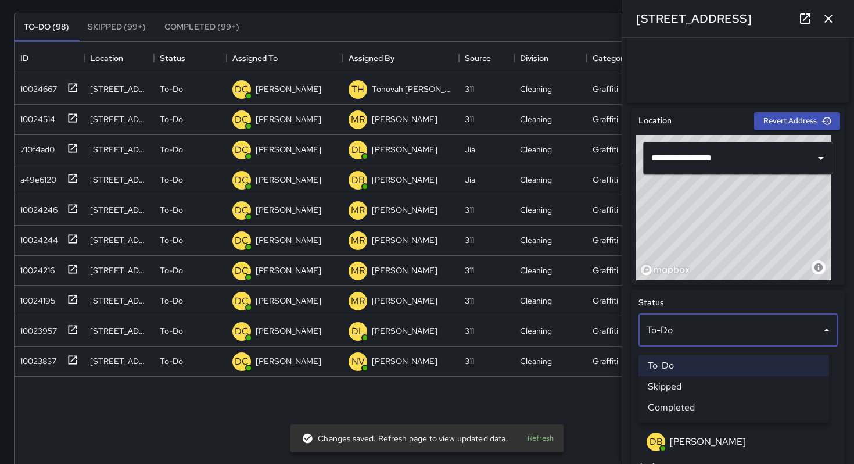
click at [668, 384] on li "Skipped" at bounding box center [733, 386] width 191 height 21
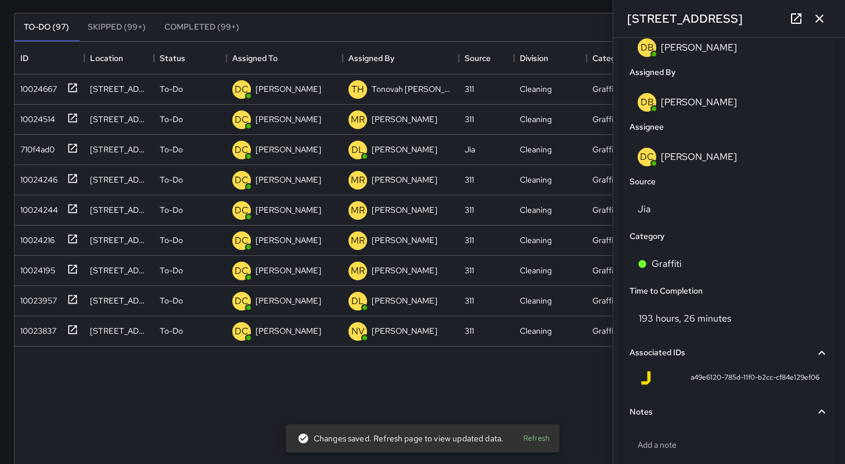
scroll to position [632, 0]
click at [690, 425] on div "Notes" at bounding box center [729, 411] width 199 height 27
click at [690, 424] on div "Notes" at bounding box center [729, 411] width 199 height 27
click at [689, 422] on div "Notes" at bounding box center [729, 411] width 199 height 27
click at [685, 428] on div "Notes Add a note" at bounding box center [729, 411] width 204 height 31
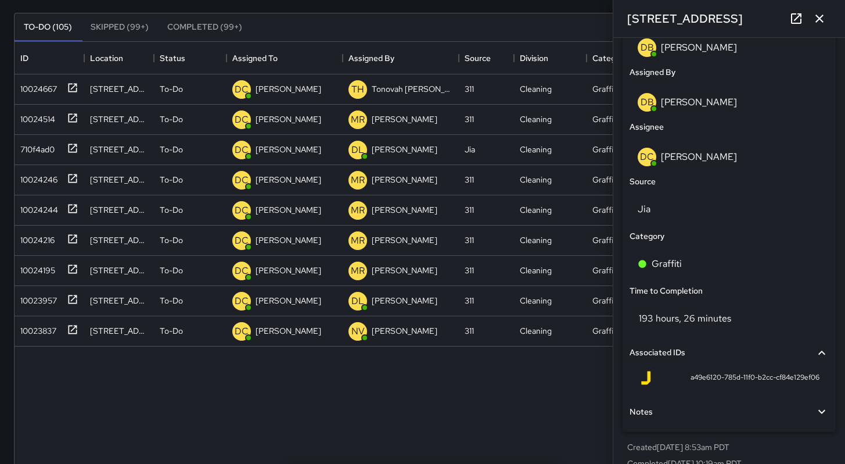
click at [681, 425] on div "Notes" at bounding box center [729, 411] width 199 height 27
click at [678, 450] on p "Add a note" at bounding box center [729, 445] width 183 height 12
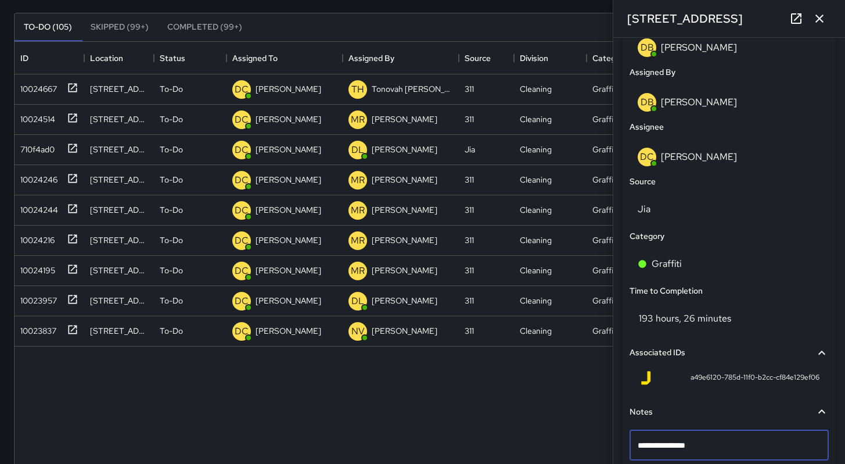
type textarea "**********"
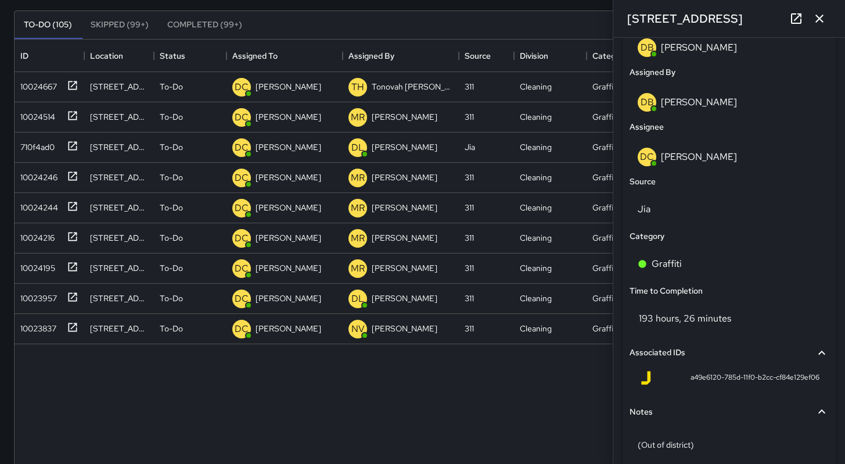
scroll to position [107, 0]
click at [841, 18] on div "161 Fourth Street" at bounding box center [729, 18] width 232 height 37
click at [828, 18] on button "button" at bounding box center [819, 18] width 23 height 23
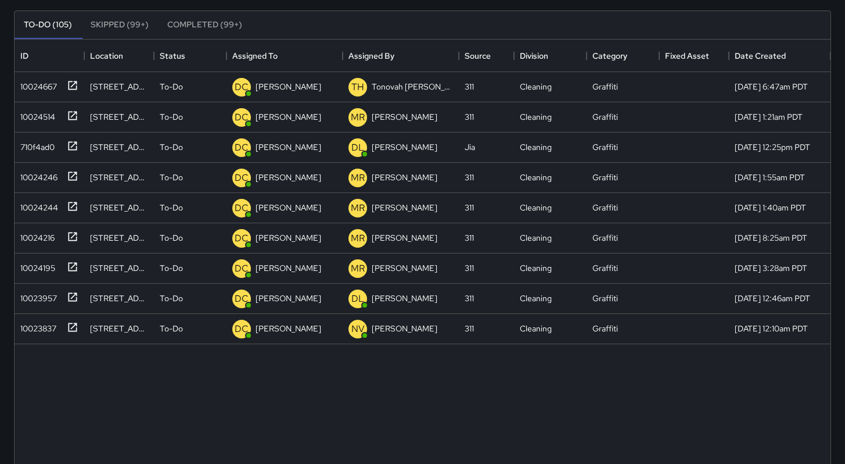
click at [506, 448] on div "10024667 999 Brannan Street To-Do DC Dago Cervantes TH Tonovah Hillman 311 Clea…" at bounding box center [423, 301] width 816 height 459
click at [52, 122] on div "10024514" at bounding box center [36, 114] width 40 height 16
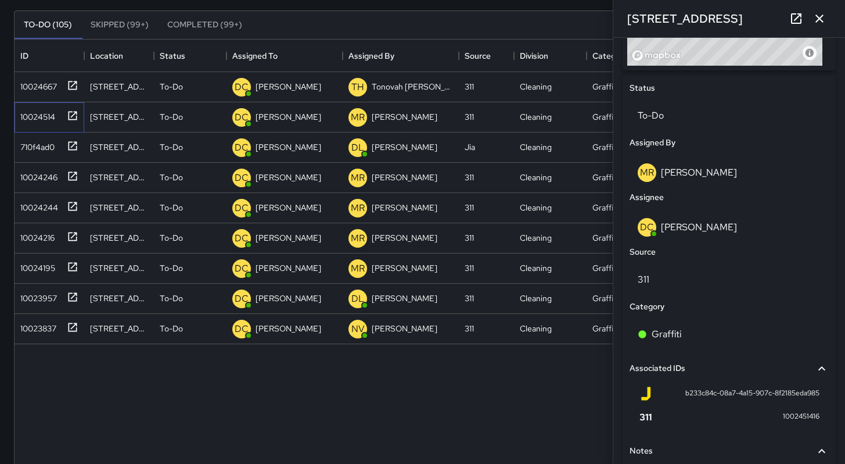
scroll to position [608, 0]
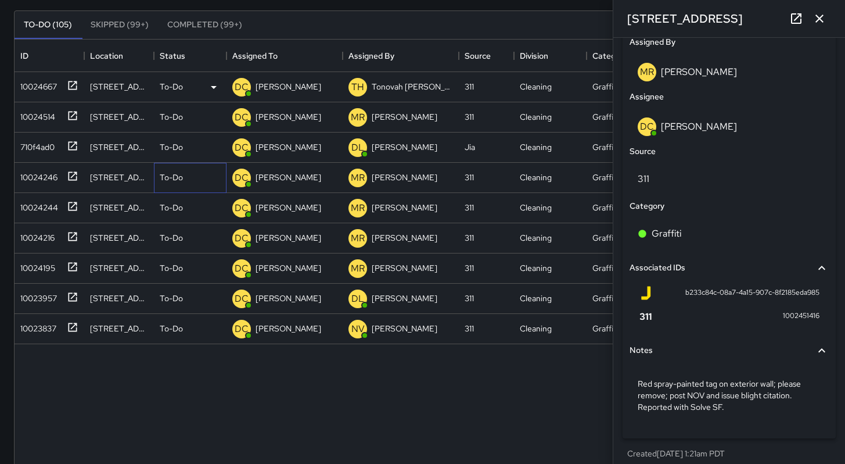
click at [274, 96] on div "10024667 999 Brannan Street To-Do DC Dago Cervantes TH Tonovah Hillman 311 Clea…" at bounding box center [423, 208] width 816 height 272
click at [53, 216] on div "10024244" at bounding box center [50, 208] width 70 height 30
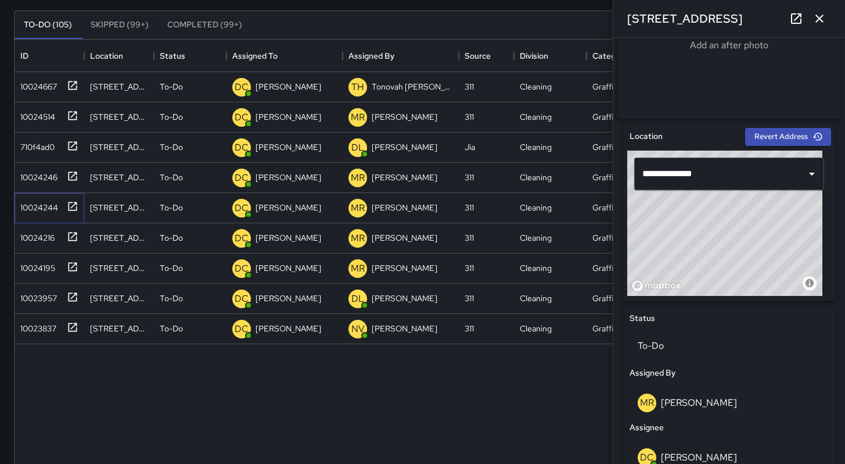
scroll to position [275, 0]
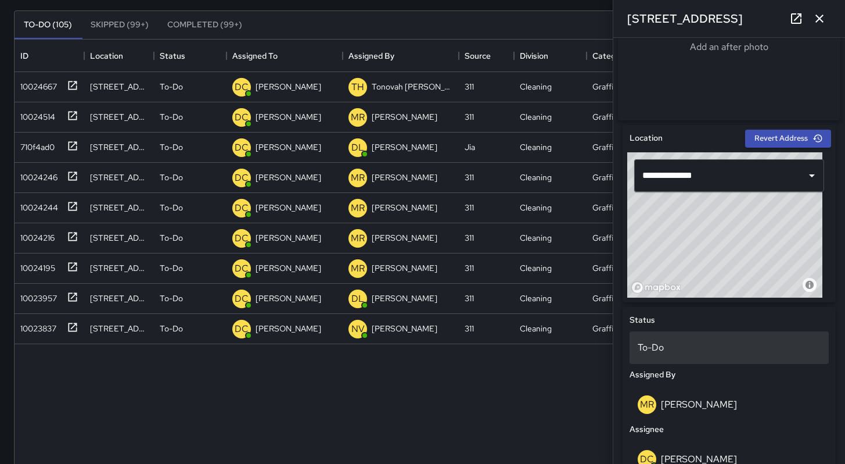
click at [680, 354] on p "To-Do" at bounding box center [729, 347] width 183 height 14
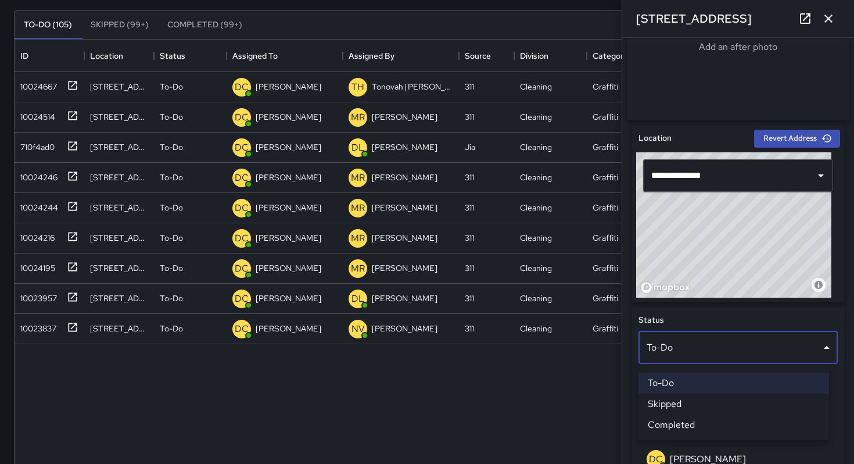
click at [685, 400] on li "Skipped" at bounding box center [733, 403] width 191 height 21
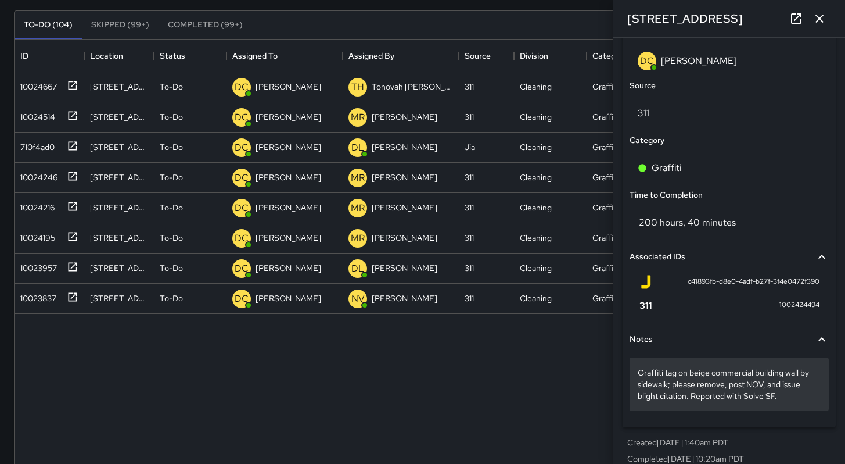
scroll to position [674, 0]
click at [782, 409] on div "Graffiti tag on beige commercial building wall by sidewalk; please remove, post…" at bounding box center [729, 382] width 199 height 53
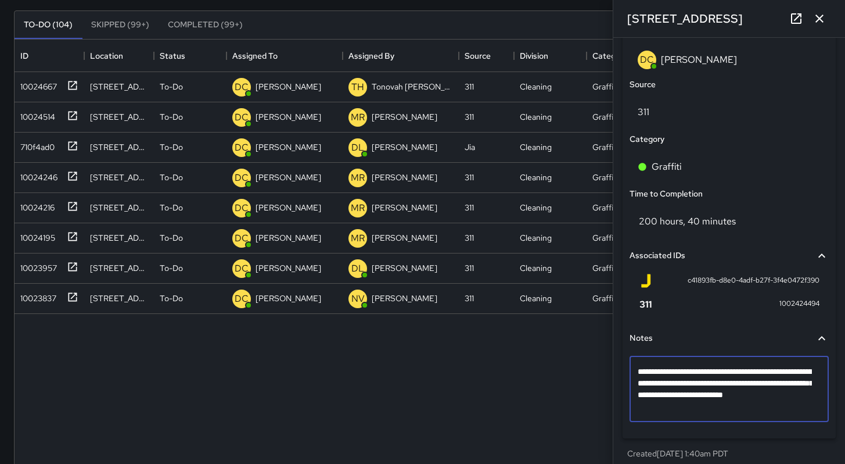
type textarea "**********"
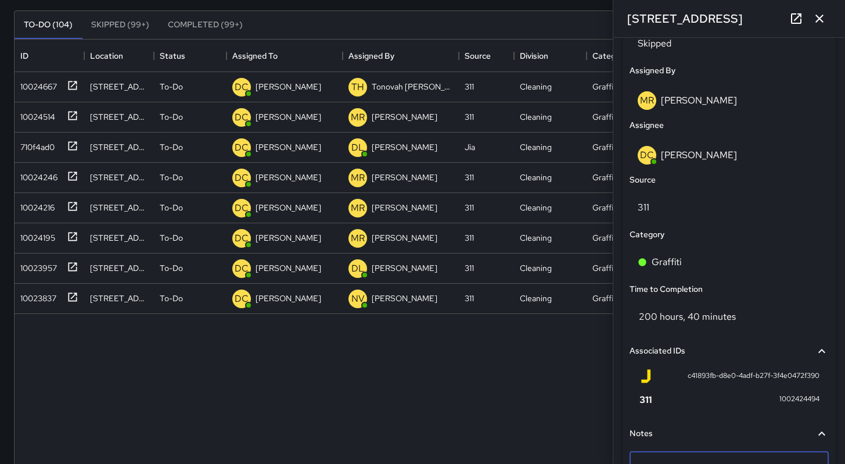
scroll to position [293, 0]
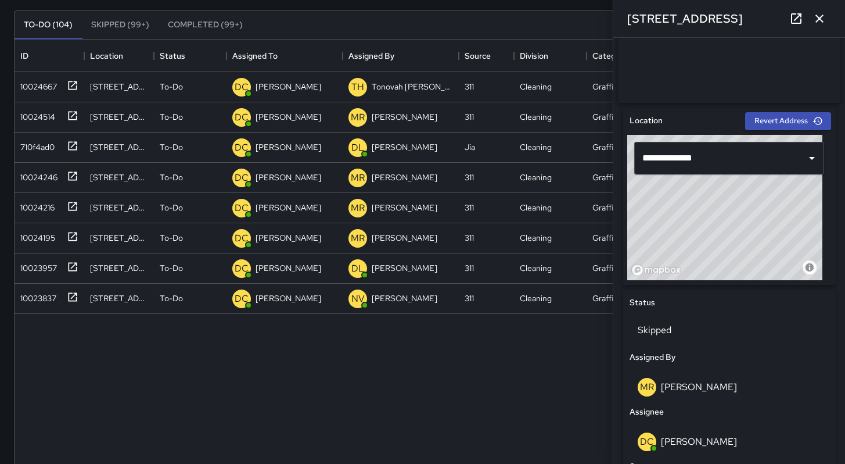
click at [469, 382] on div "10024667 999 Brannan Street To-Do DC Dago Cervantes TH Tonovah Hillman 311 Clea…" at bounding box center [423, 301] width 816 height 459
click at [27, 91] on div "10024667" at bounding box center [36, 84] width 41 height 16
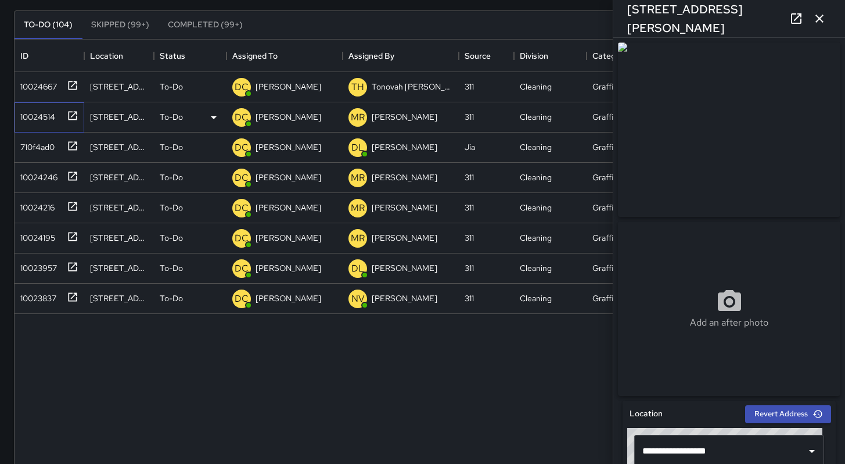
click at [40, 120] on div "10024514" at bounding box center [36, 114] width 40 height 16
click at [34, 149] on div "710f4ad0" at bounding box center [35, 145] width 39 height 16
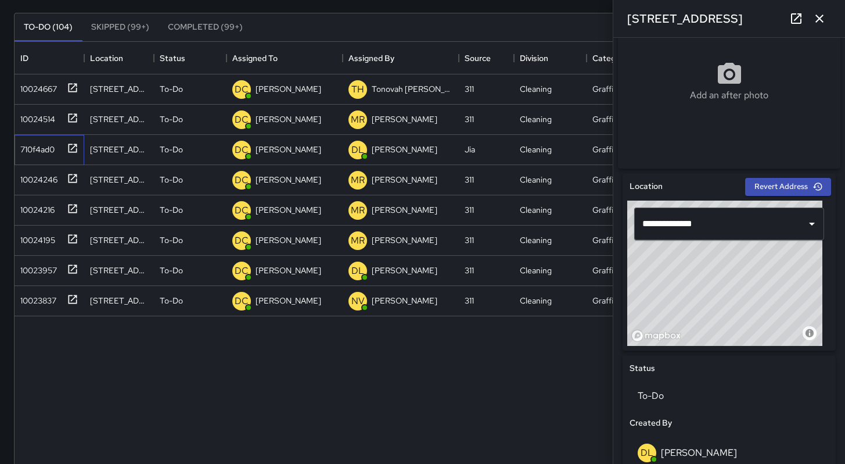
scroll to position [404, 0]
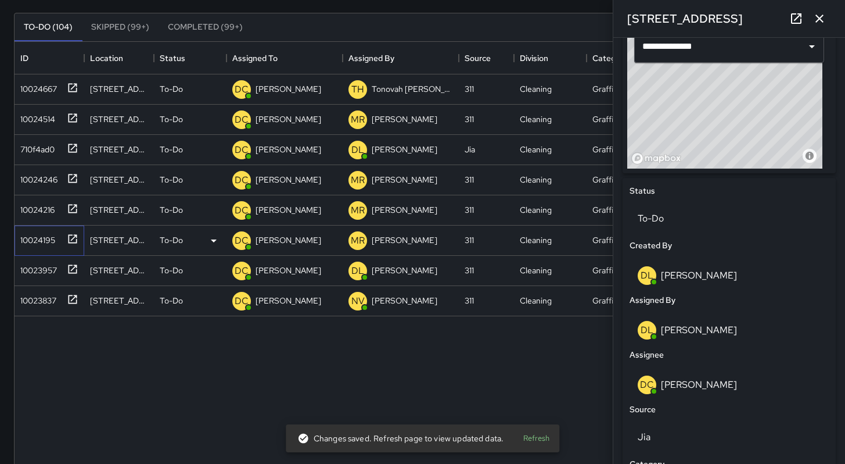
click at [42, 240] on div "10024195" at bounding box center [36, 237] width 40 height 16
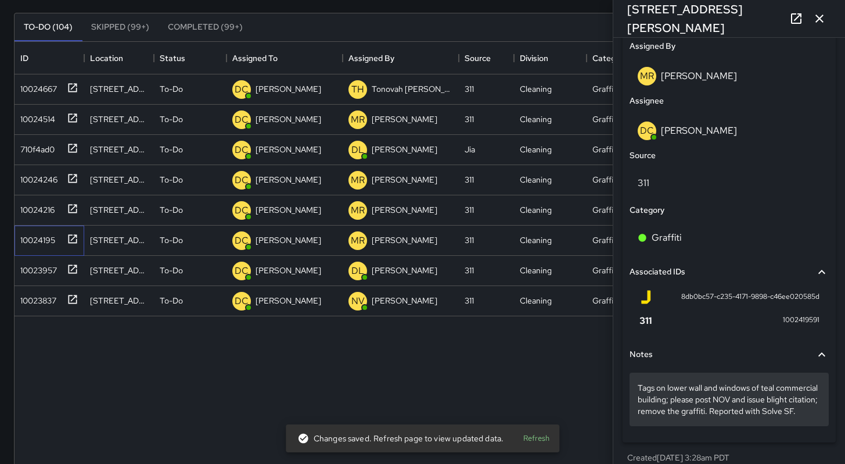
scroll to position [633, 0]
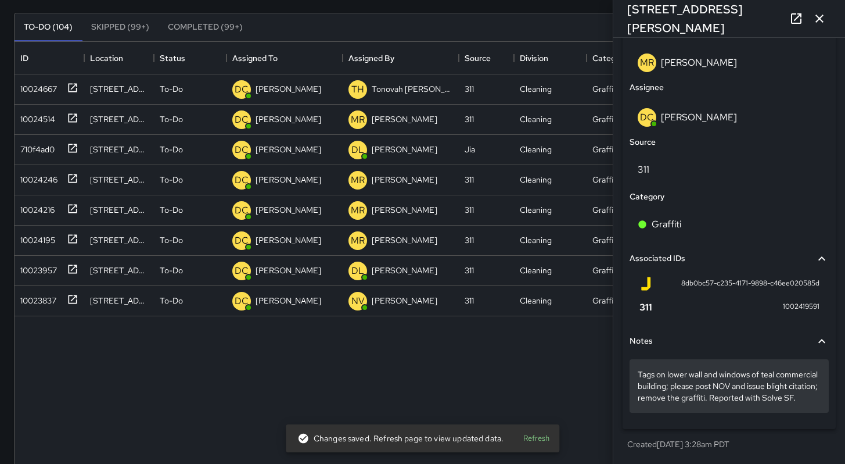
click at [711, 399] on p "Tags on lower wall and windows of teal commercial building; please post NOV and…" at bounding box center [729, 385] width 183 height 35
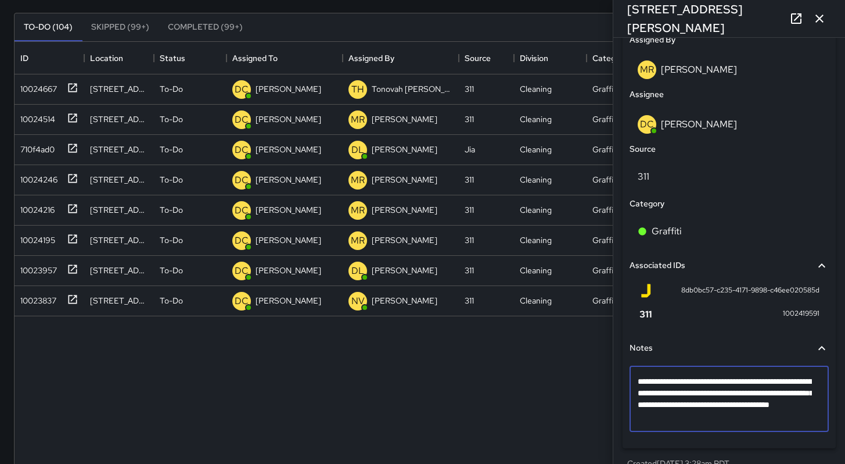
type textarea "**********"
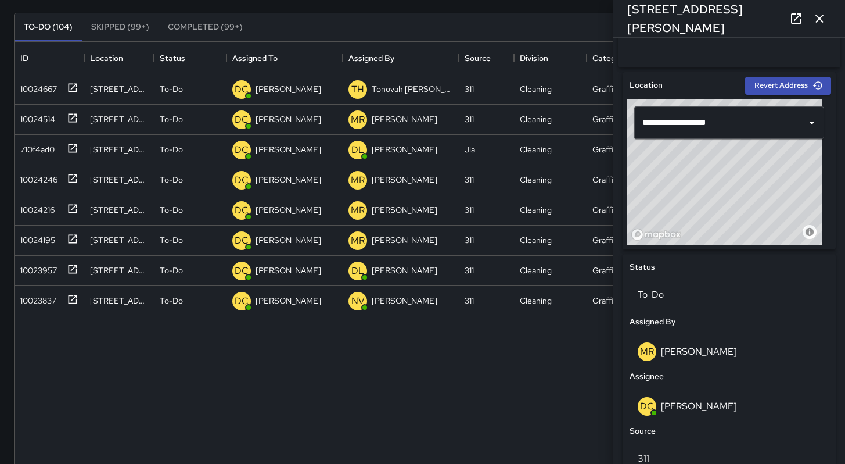
scroll to position [329, 0]
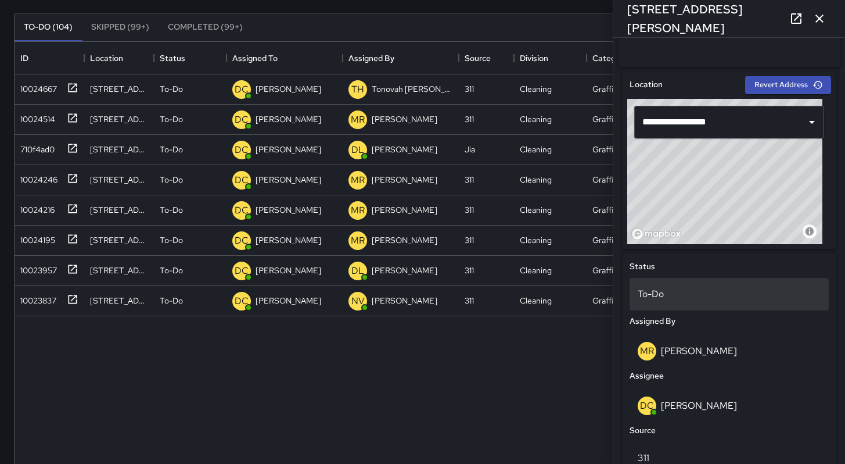
click at [656, 305] on div "To-Do" at bounding box center [729, 294] width 199 height 33
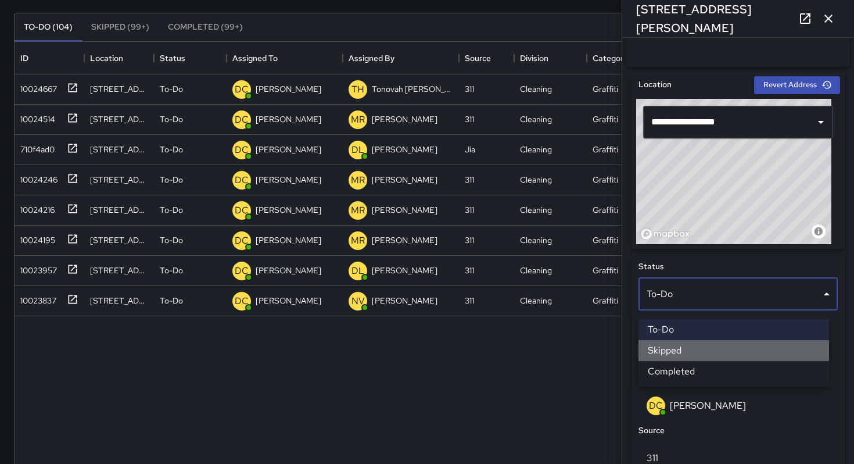
click at [673, 351] on li "Skipped" at bounding box center [733, 350] width 191 height 21
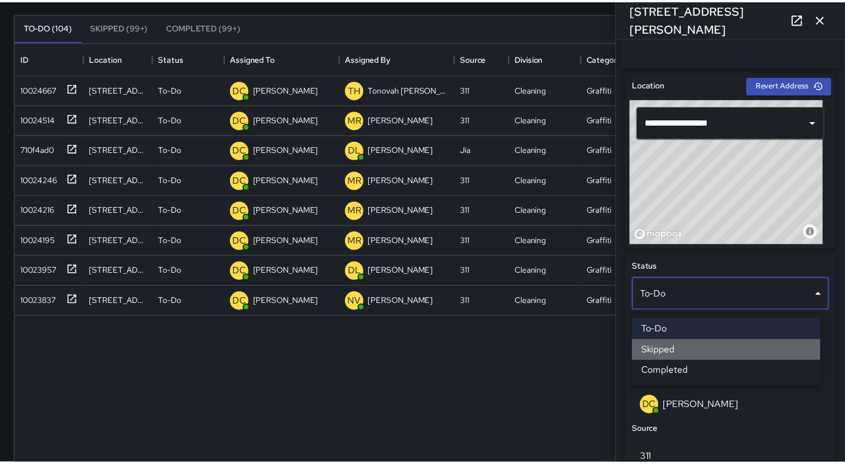
scroll to position [9, 9]
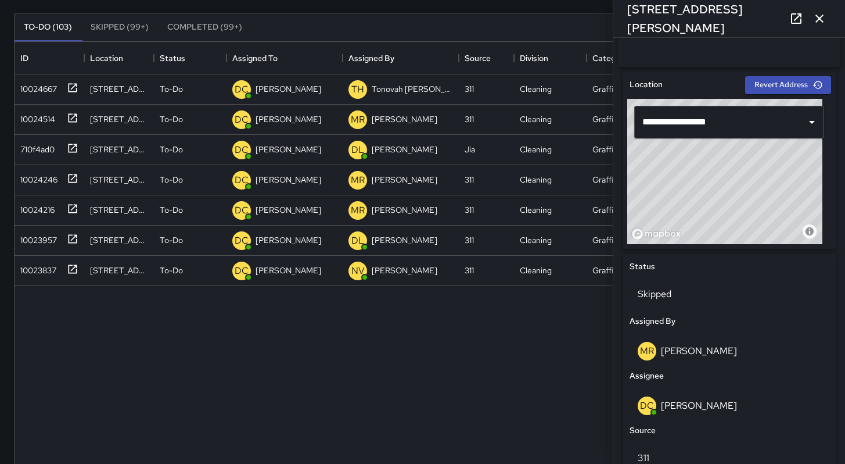
drag, startPoint x: 564, startPoint y: 372, endPoint x: 572, endPoint y: 343, distance: 30.0
click at [564, 372] on div "10024667 999 Brannan Street To-Do DC Dago Cervantes TH Tonovah Hillman 311 Clea…" at bounding box center [423, 303] width 816 height 459
click at [23, 120] on div "10024514" at bounding box center [36, 117] width 40 height 16
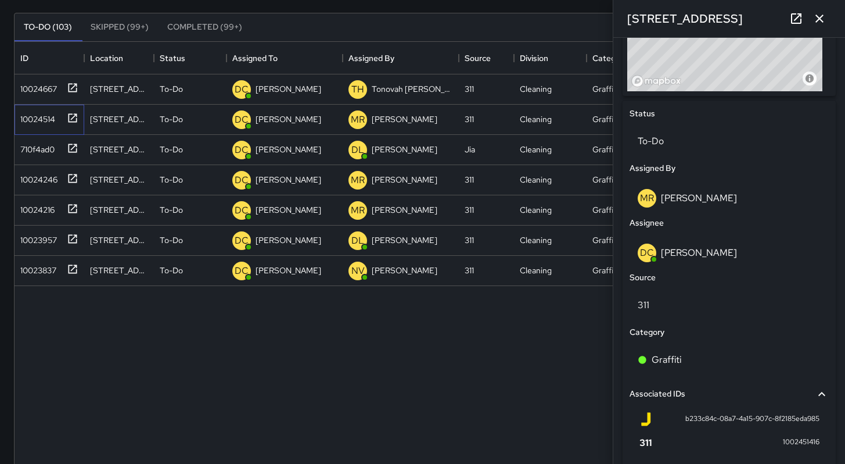
scroll to position [621, 0]
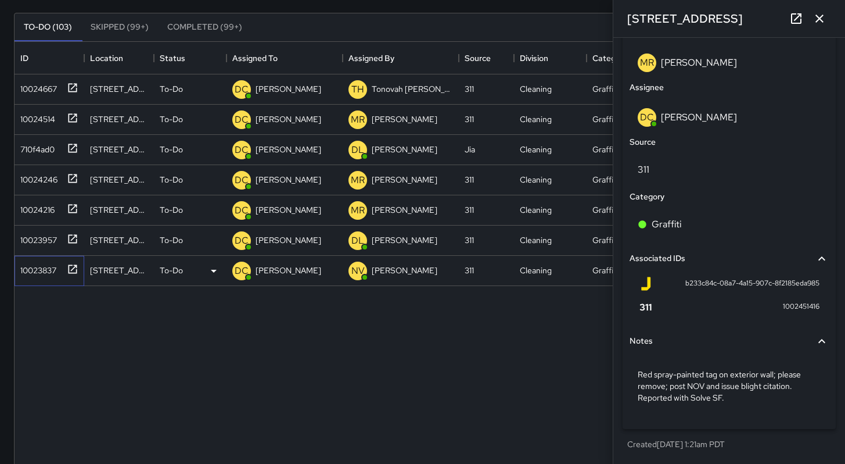
click at [31, 274] on div "10023837" at bounding box center [36, 268] width 41 height 16
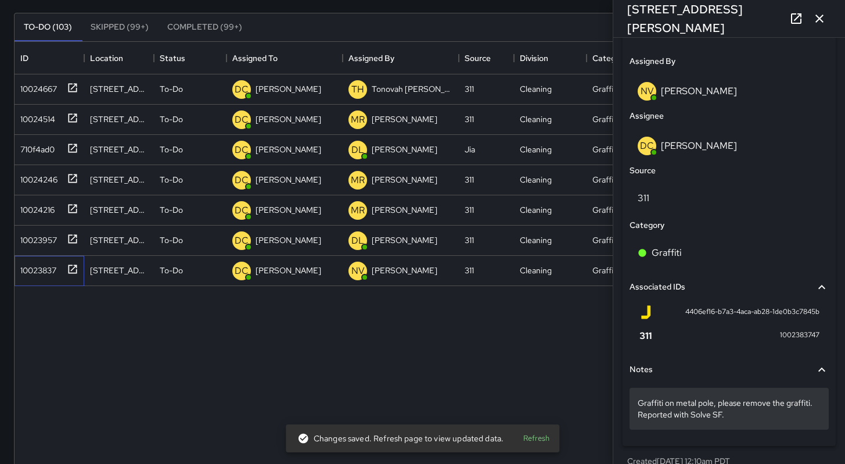
scroll to position [609, 0]
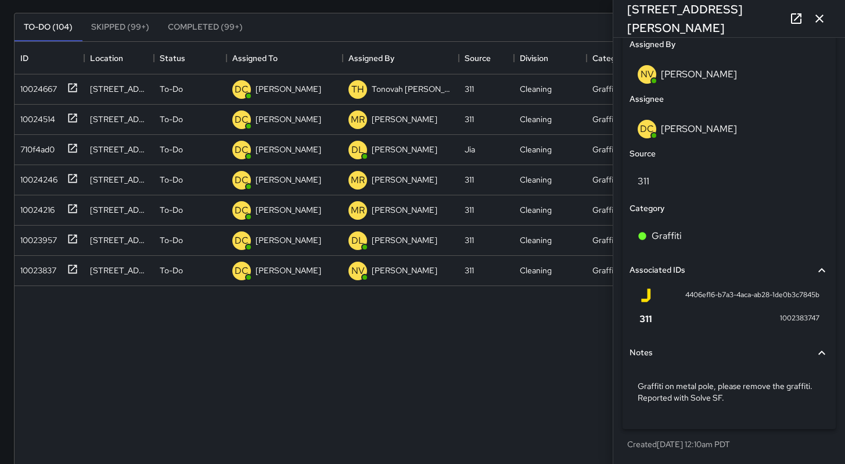
click at [825, 21] on icon "button" at bounding box center [820, 19] width 14 height 14
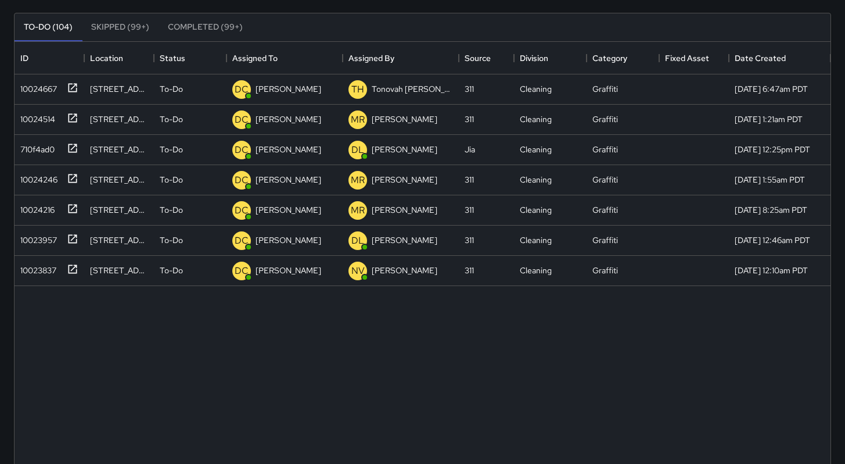
click at [461, 351] on div "10024667 999 Brannan Street To-Do DC Dago Cervantes TH Tonovah Hillman 311 Clea…" at bounding box center [423, 303] width 816 height 459
click at [39, 267] on div "10023837" at bounding box center [36, 268] width 41 height 16
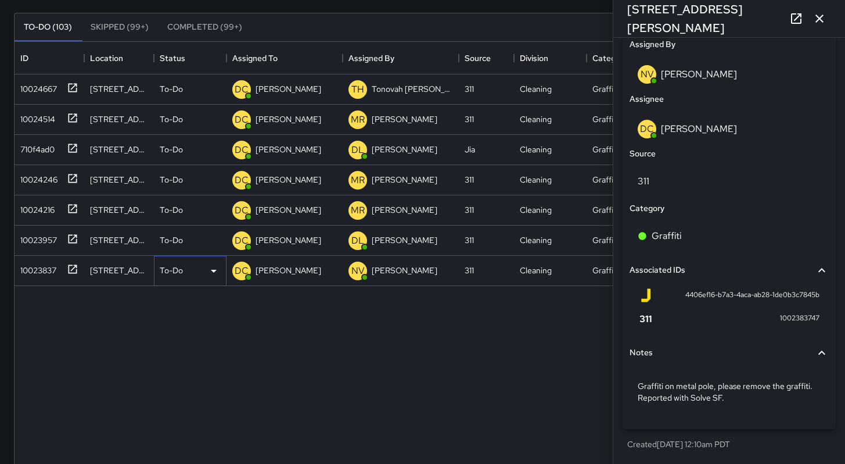
click at [165, 272] on p "To-Do" at bounding box center [171, 270] width 23 height 12
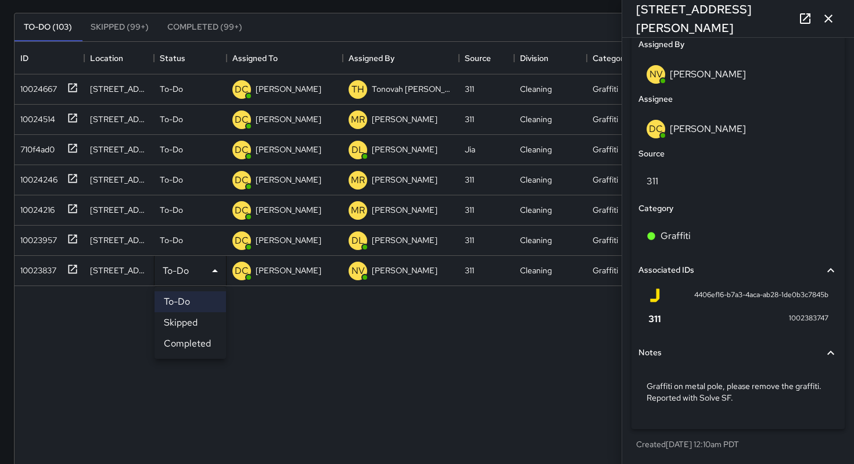
click at [177, 317] on li "Skipped" at bounding box center [190, 322] width 71 height 21
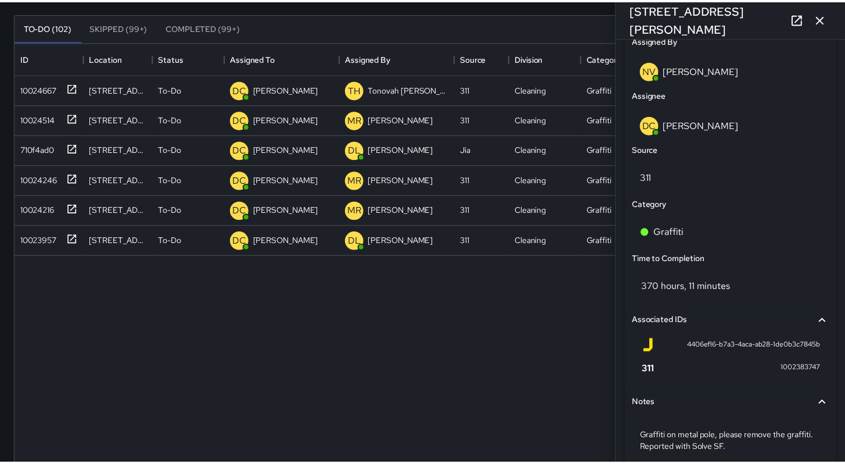
scroll to position [9, 9]
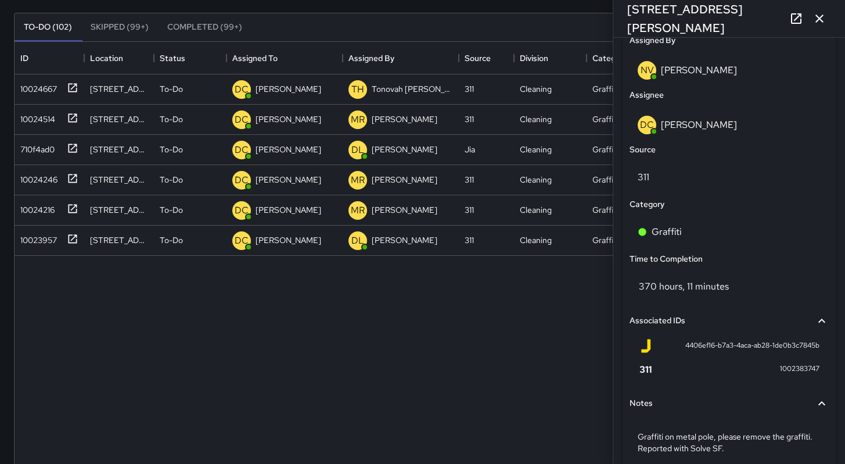
click at [823, 17] on icon "button" at bounding box center [820, 19] width 14 height 14
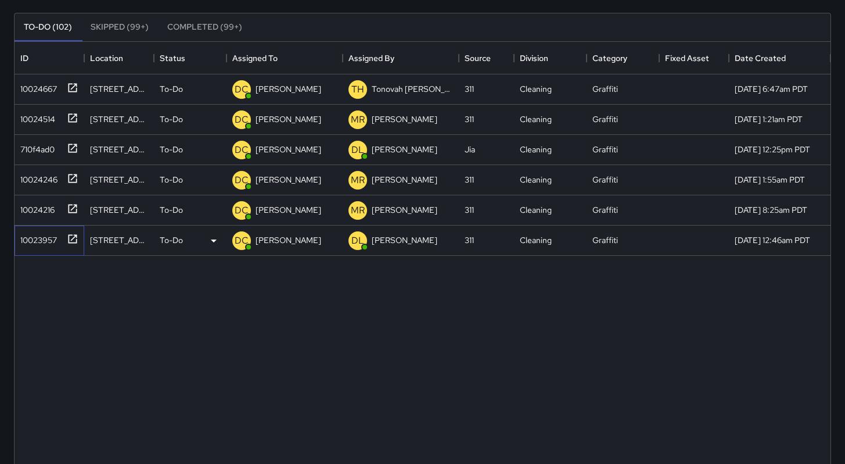
click at [39, 239] on div "10023957" at bounding box center [36, 237] width 41 height 16
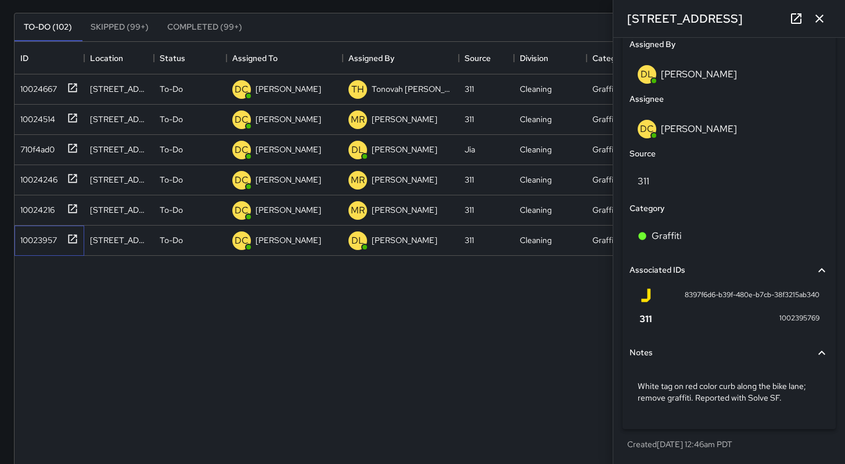
scroll to position [488, 0]
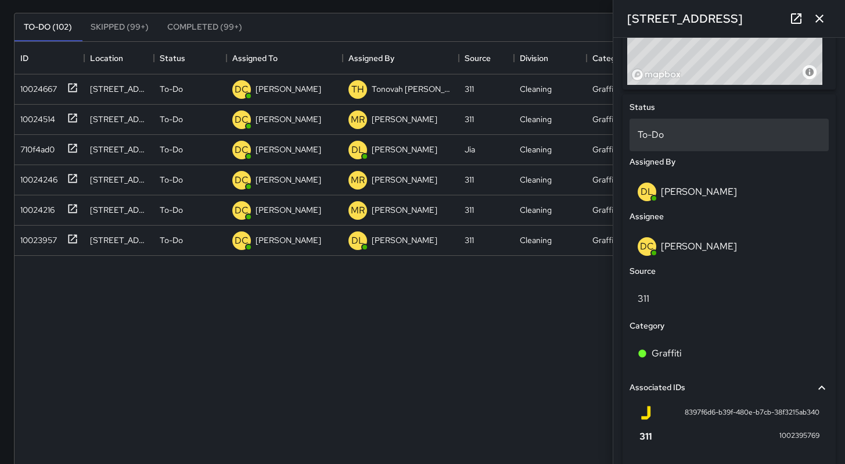
click at [658, 142] on p "To-Do" at bounding box center [729, 135] width 183 height 14
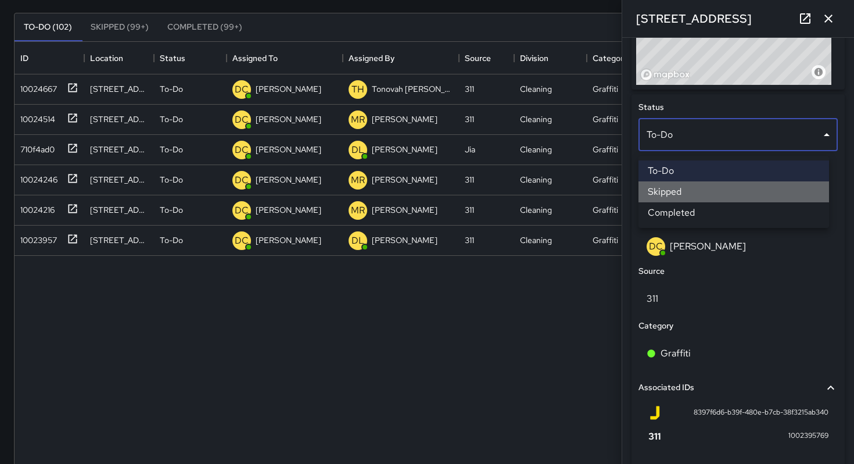
click at [670, 196] on li "Skipped" at bounding box center [733, 191] width 191 height 21
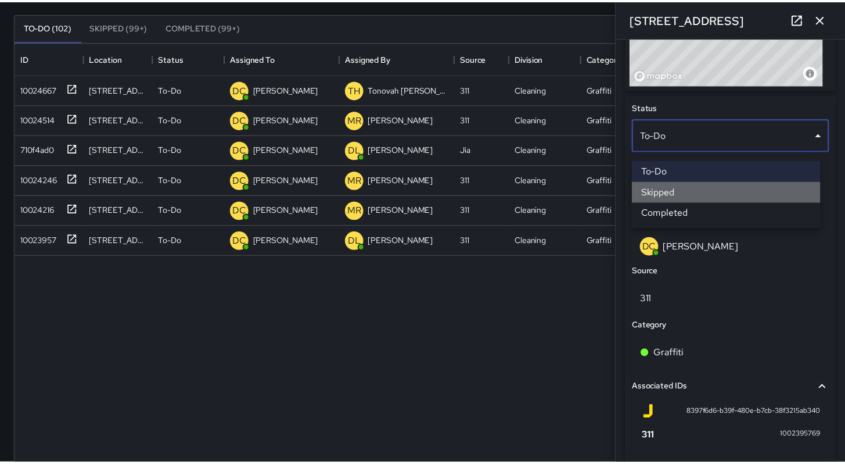
scroll to position [9, 9]
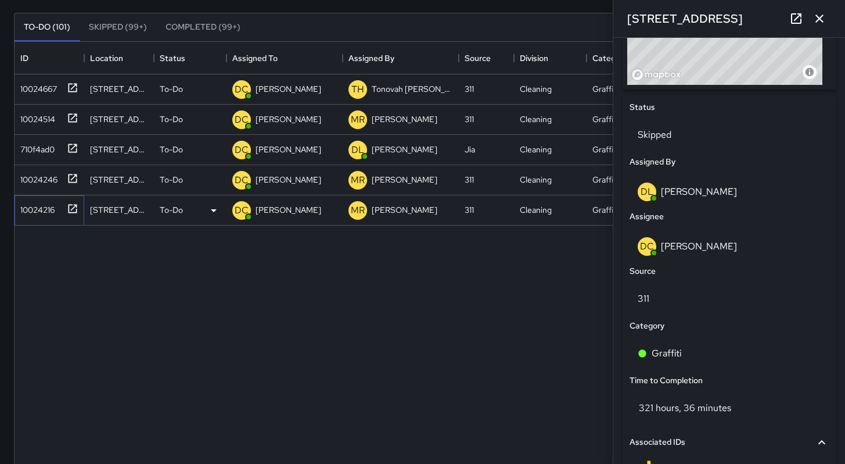
click at [26, 213] on div "10024216" at bounding box center [35, 207] width 39 height 16
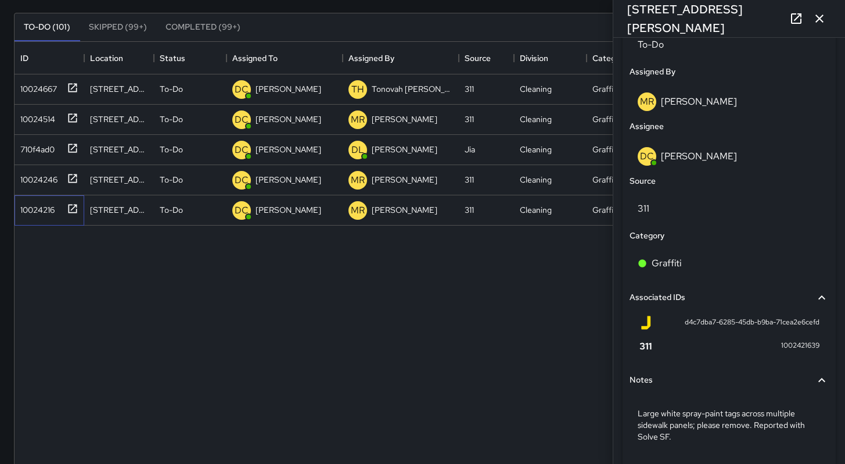
scroll to position [410, 0]
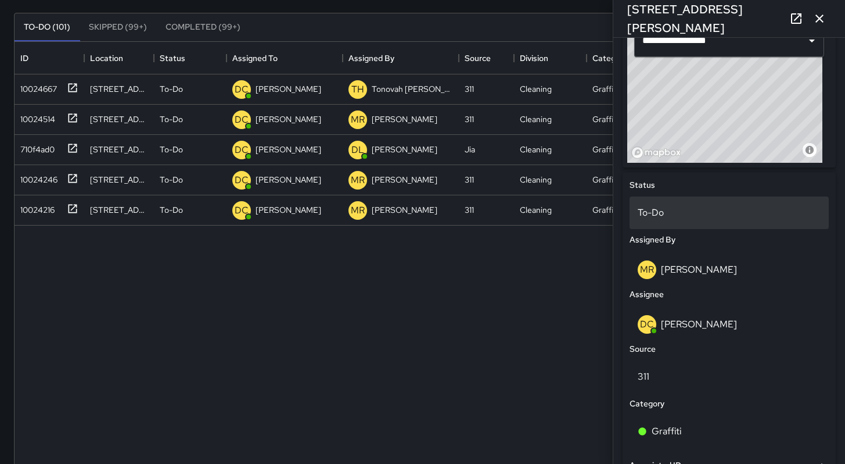
click at [670, 224] on div "To-Do" at bounding box center [729, 212] width 199 height 33
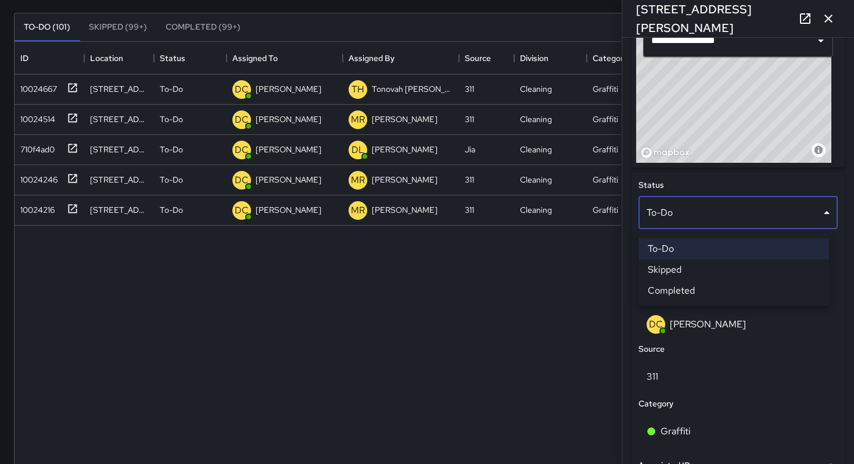
click at [678, 273] on li "Skipped" at bounding box center [733, 269] width 191 height 21
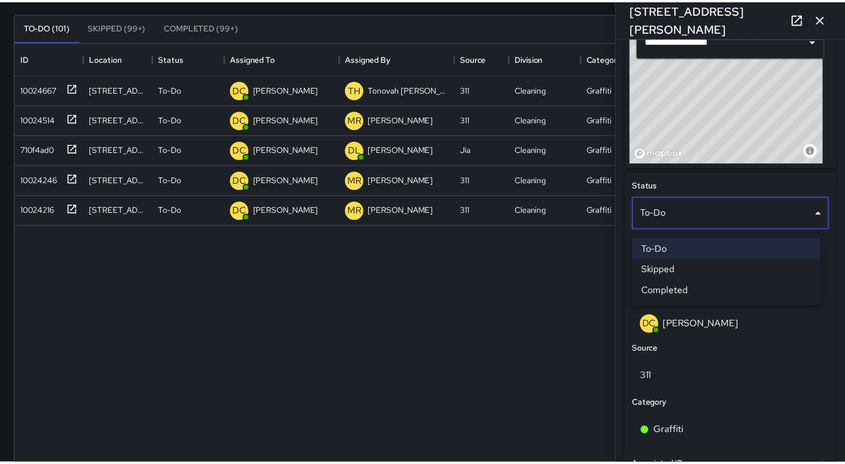
scroll to position [9, 9]
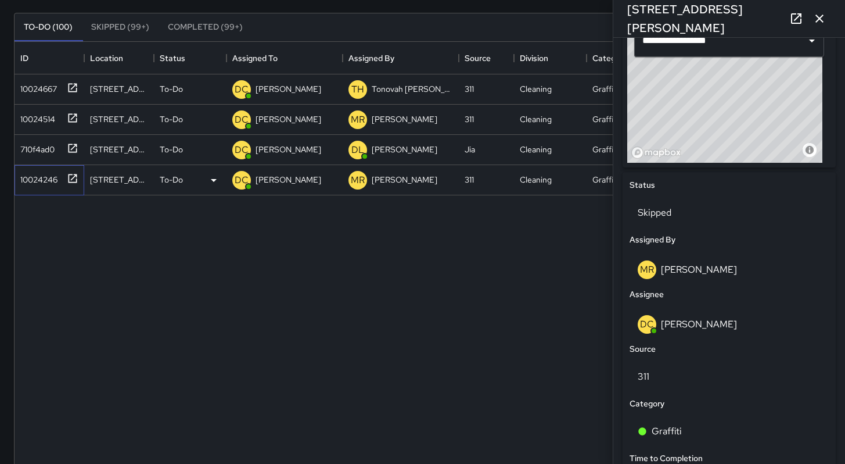
click at [36, 180] on div "10024246" at bounding box center [37, 177] width 42 height 16
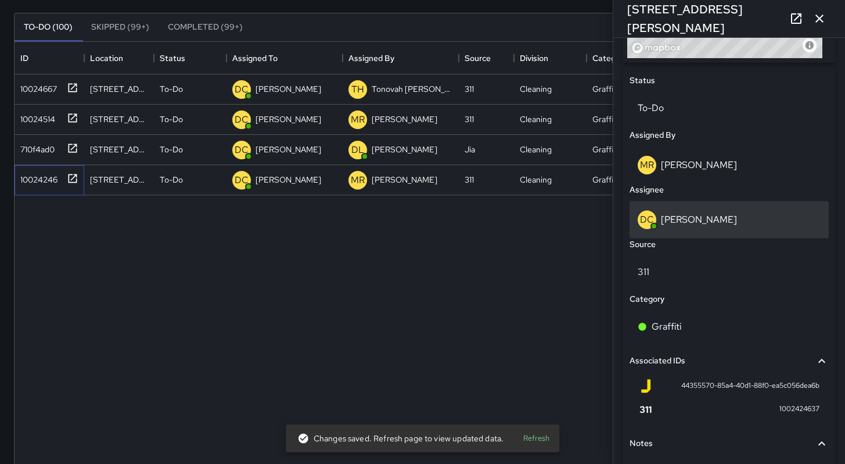
scroll to position [414, 0]
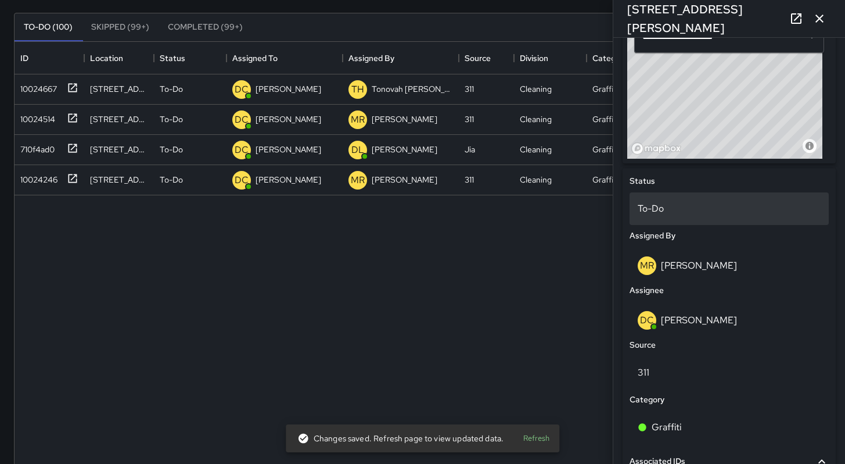
click at [648, 216] on p "To-Do" at bounding box center [729, 209] width 183 height 14
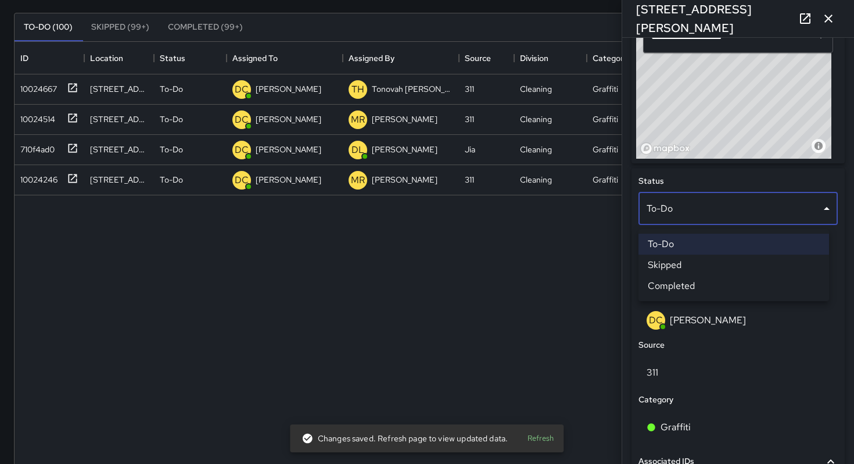
click at [658, 262] on li "Skipped" at bounding box center [733, 264] width 191 height 21
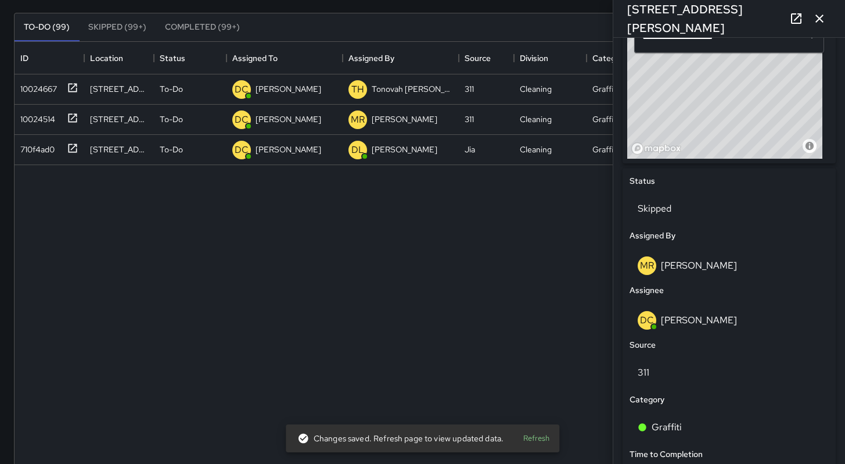
scroll to position [9, 9]
click at [38, 151] on div "710f4ad0" at bounding box center [35, 147] width 39 height 16
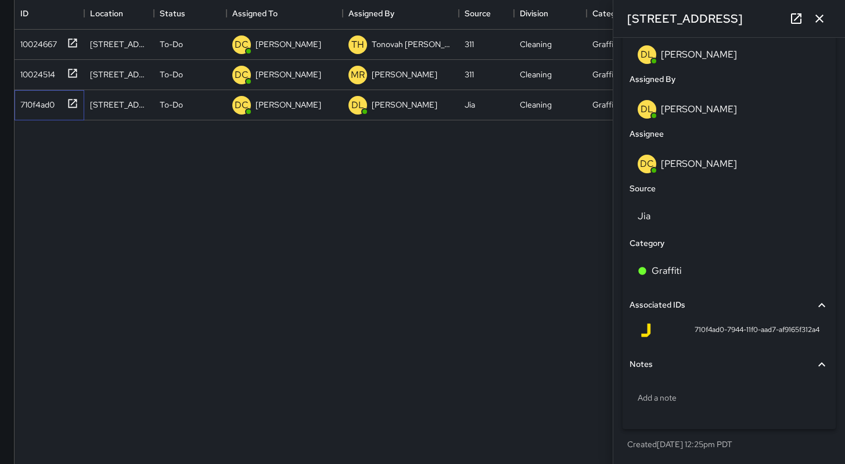
scroll to position [0, 0]
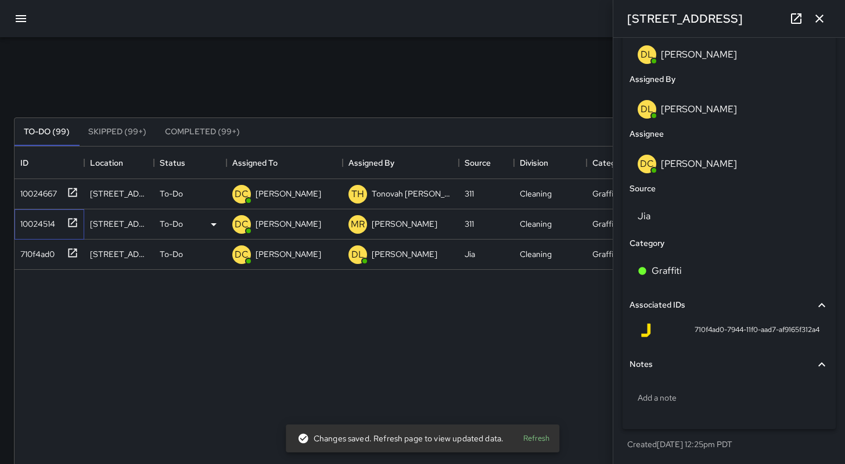
click at [23, 224] on div "10024514" at bounding box center [36, 221] width 40 height 16
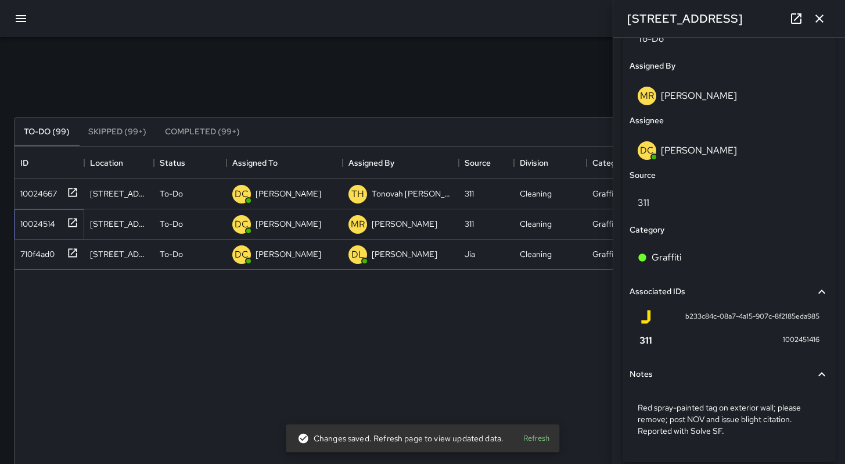
scroll to position [527, 0]
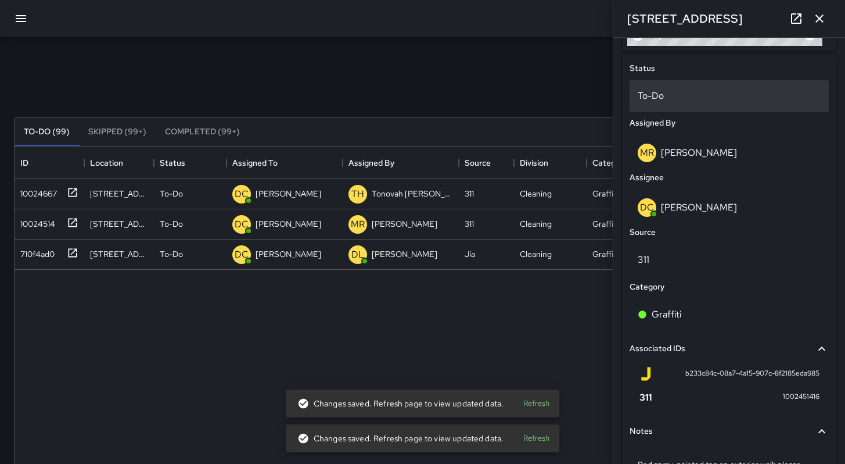
click at [652, 94] on p "To-Do" at bounding box center [729, 96] width 183 height 14
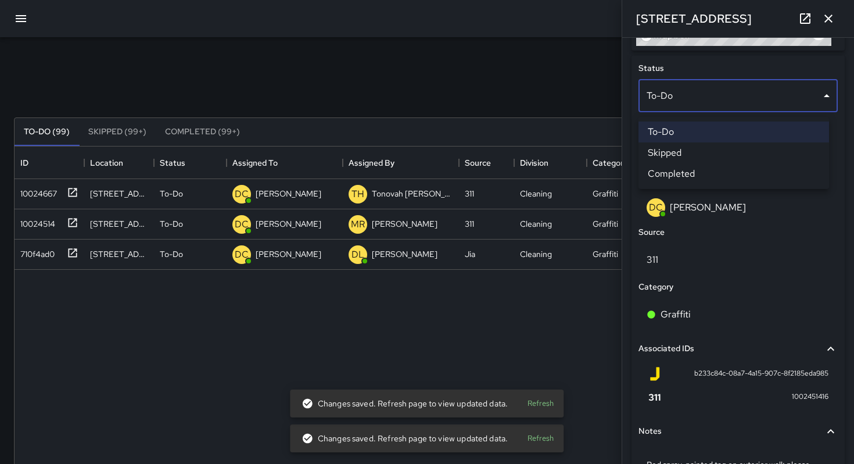
click at [672, 157] on li "Skipped" at bounding box center [733, 152] width 191 height 21
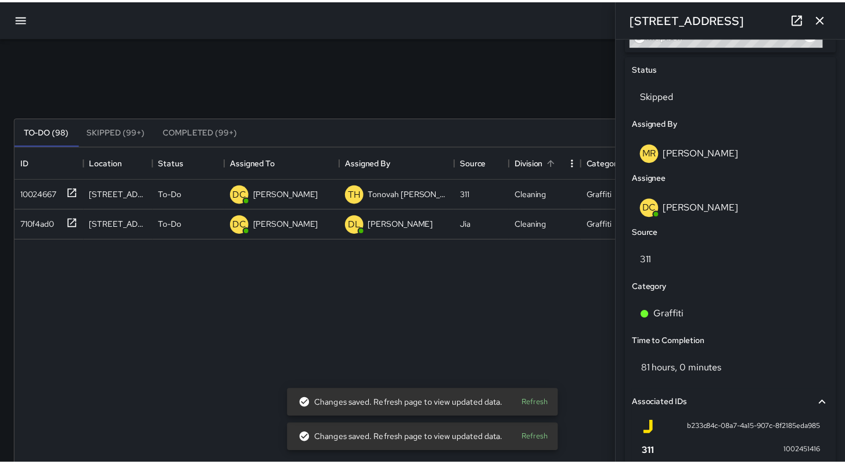
scroll to position [9, 9]
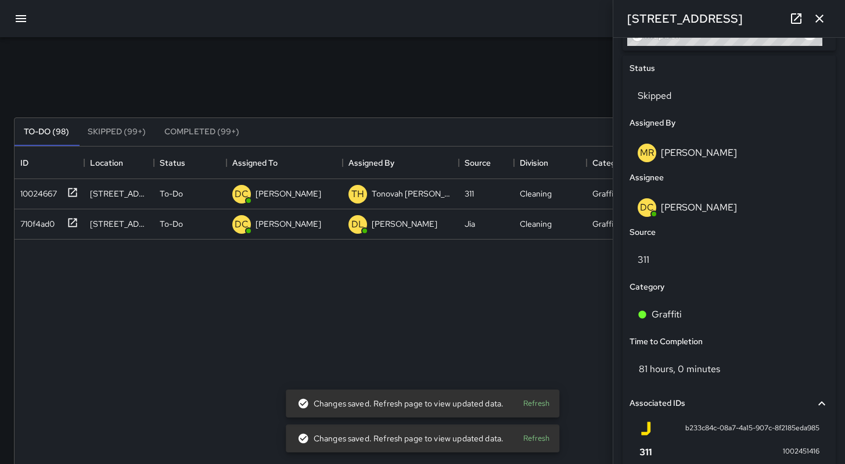
click at [251, 78] on div "Search **** Search New Task" at bounding box center [423, 89] width 822 height 60
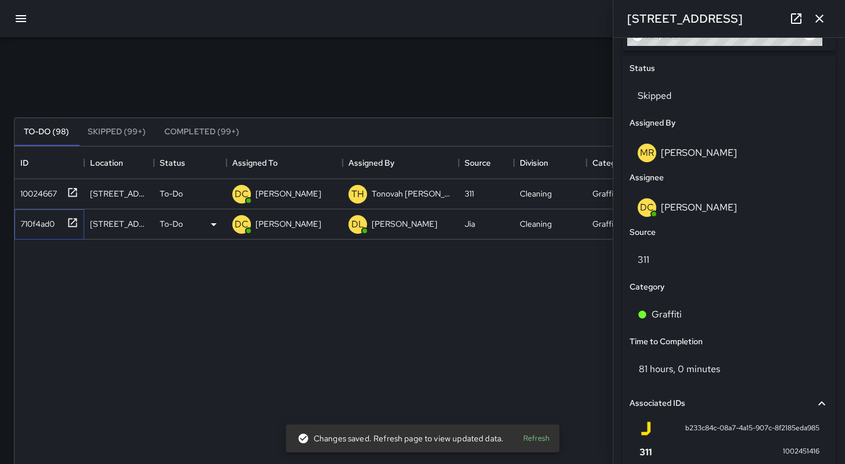
click at [37, 226] on div "710f4ad0" at bounding box center [35, 221] width 39 height 16
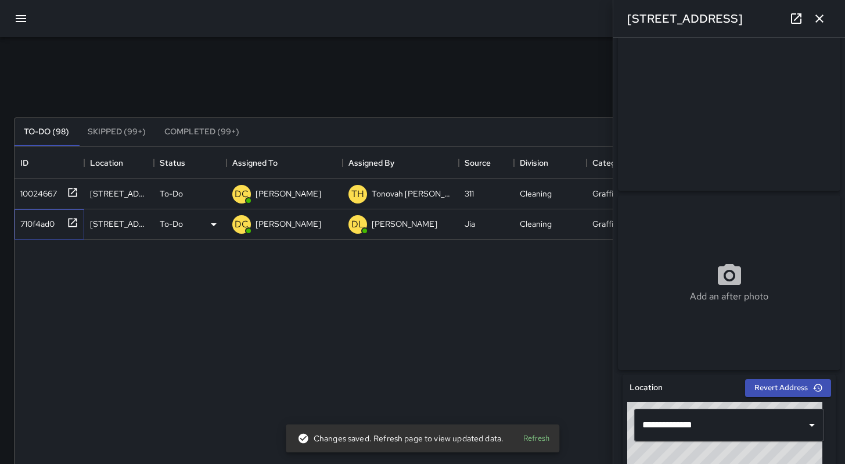
scroll to position [0, 0]
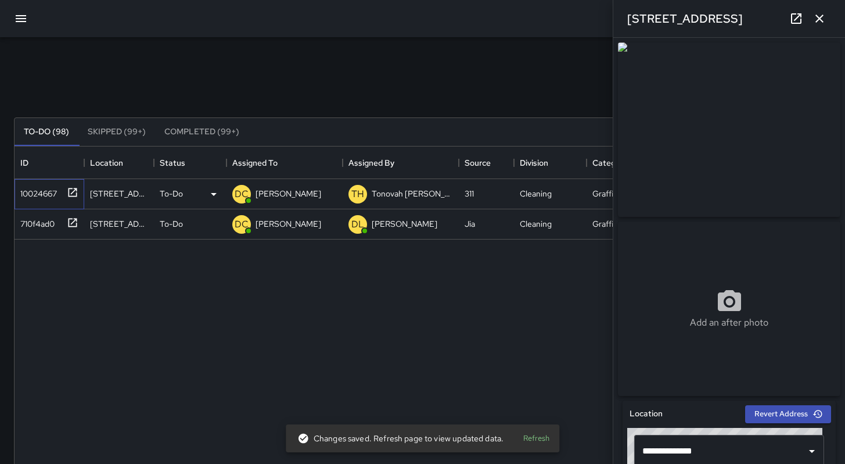
click at [26, 193] on div "10024667" at bounding box center [36, 191] width 41 height 16
click at [167, 198] on p "To-Do" at bounding box center [171, 194] width 23 height 12
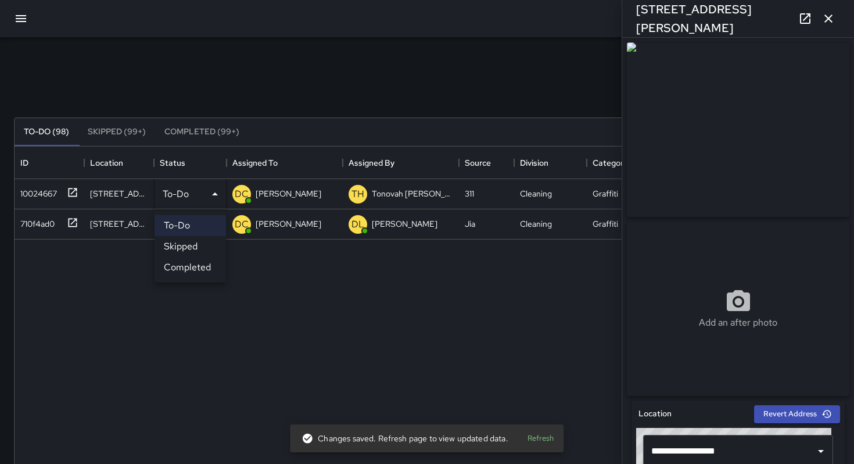
click at [265, 82] on div at bounding box center [427, 232] width 854 height 464
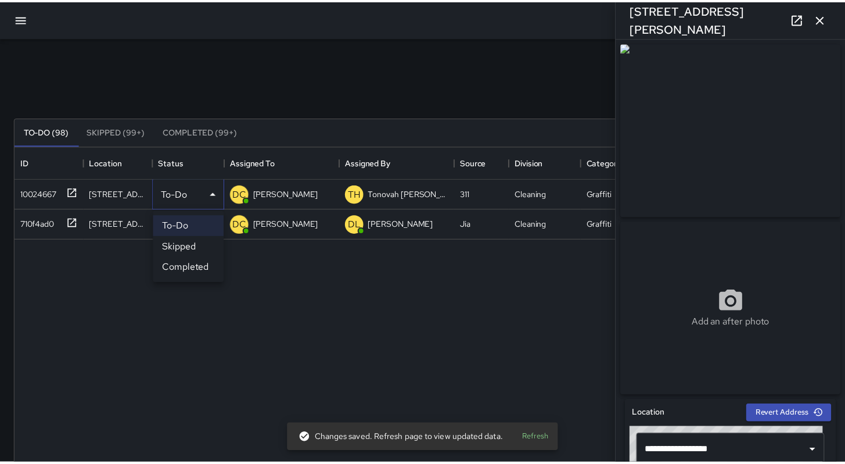
scroll to position [9, 9]
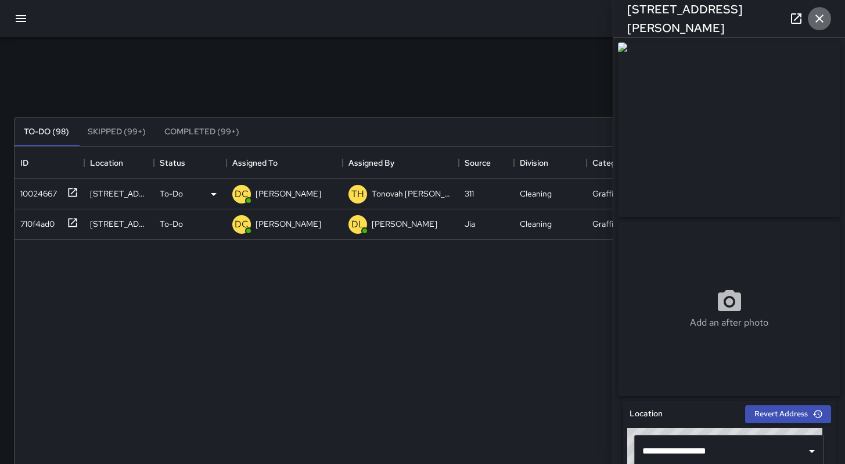
click at [828, 16] on button "button" at bounding box center [819, 18] width 23 height 23
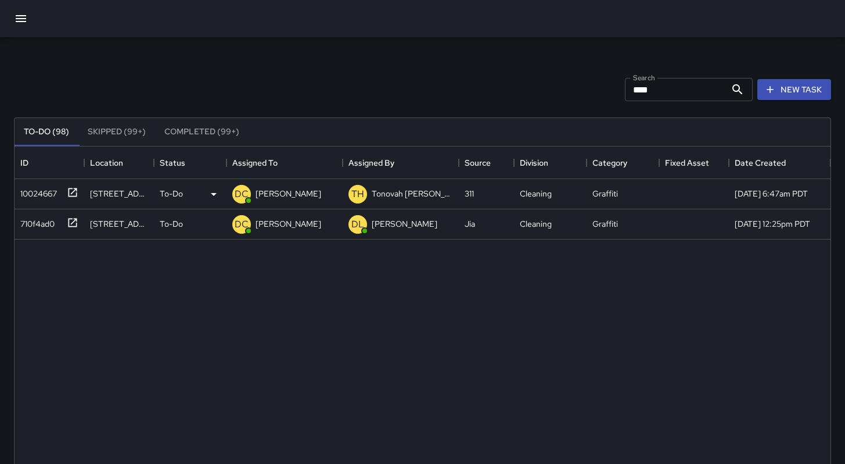
click at [525, 79] on div "Search **** Search New Task" at bounding box center [423, 89] width 822 height 60
drag, startPoint x: 663, startPoint y: 91, endPoint x: 514, endPoint y: 88, distance: 149.9
click at [514, 88] on div "Search **** Search New Task" at bounding box center [423, 89] width 822 height 60
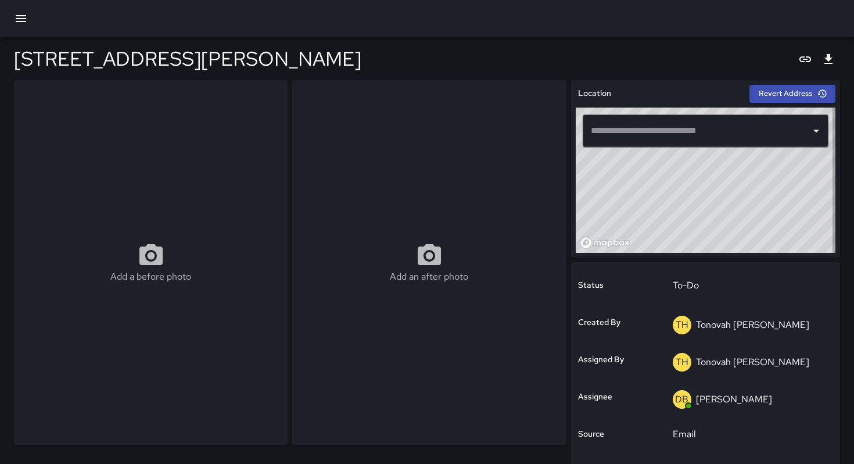
type input "**********"
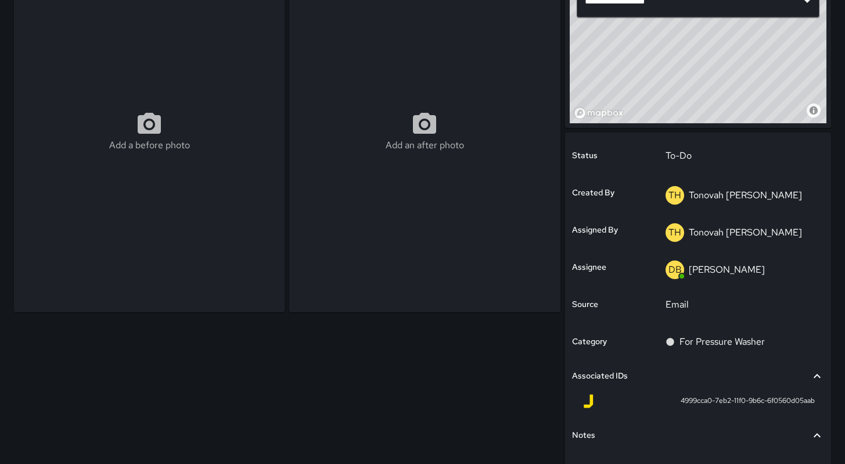
scroll to position [219, 0]
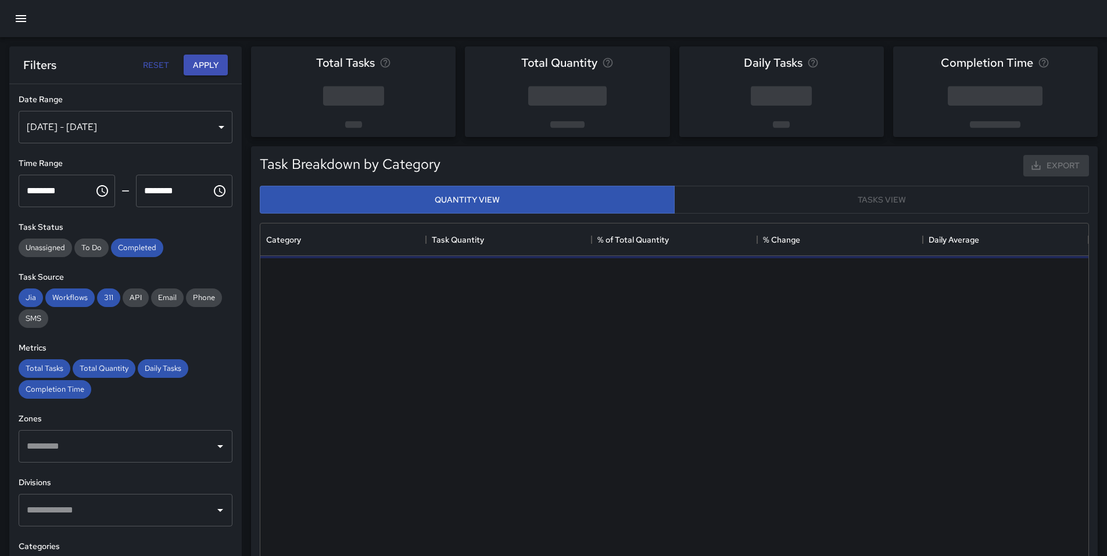
scroll to position [339, 819]
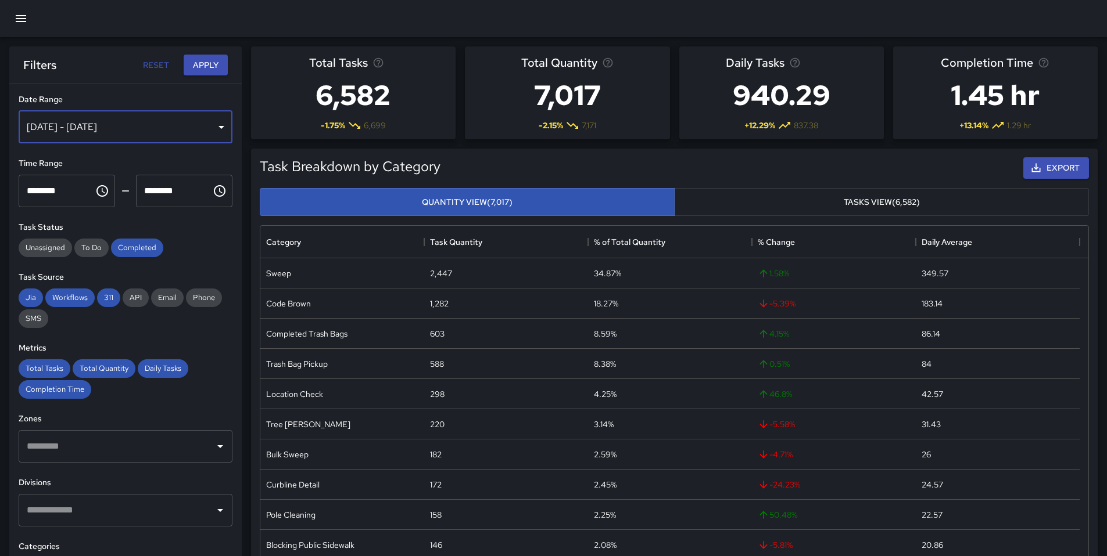
click at [80, 136] on div "[DATE] - [DATE]" at bounding box center [126, 127] width 214 height 33
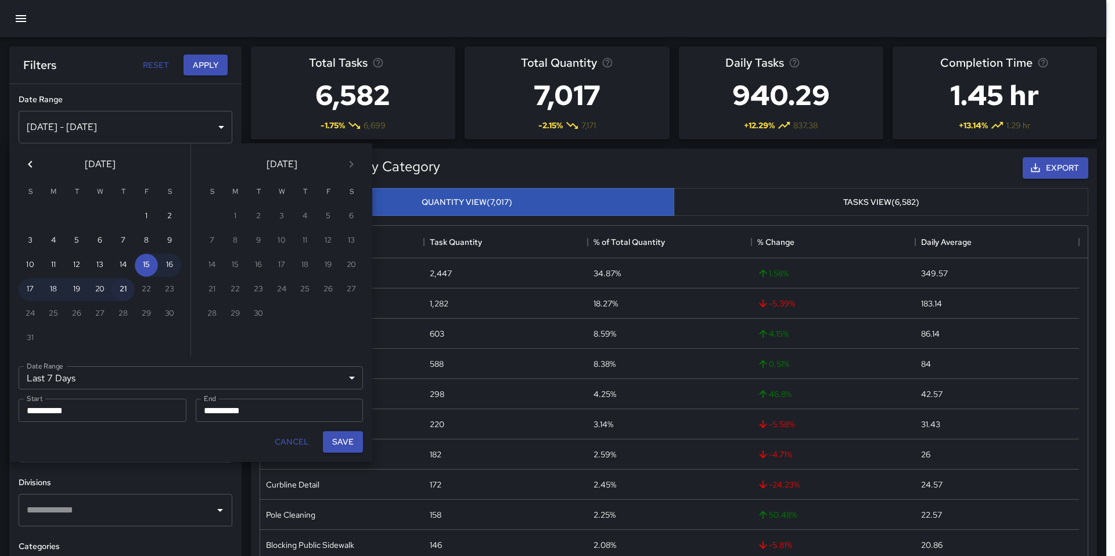
click at [119, 289] on button "21" at bounding box center [123, 289] width 23 height 23
type input "******"
click at [120, 290] on button "21" at bounding box center [123, 289] width 23 height 23
click at [103, 292] on button "20" at bounding box center [99, 289] width 23 height 23
type input "**********"
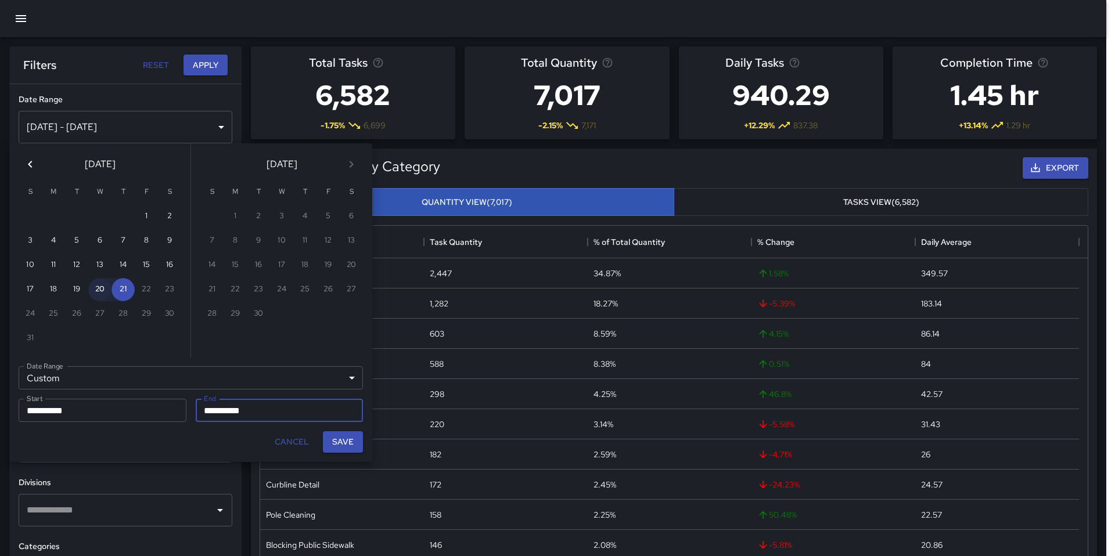
click at [103, 292] on button "20" at bounding box center [99, 289] width 23 height 23
type input "**********"
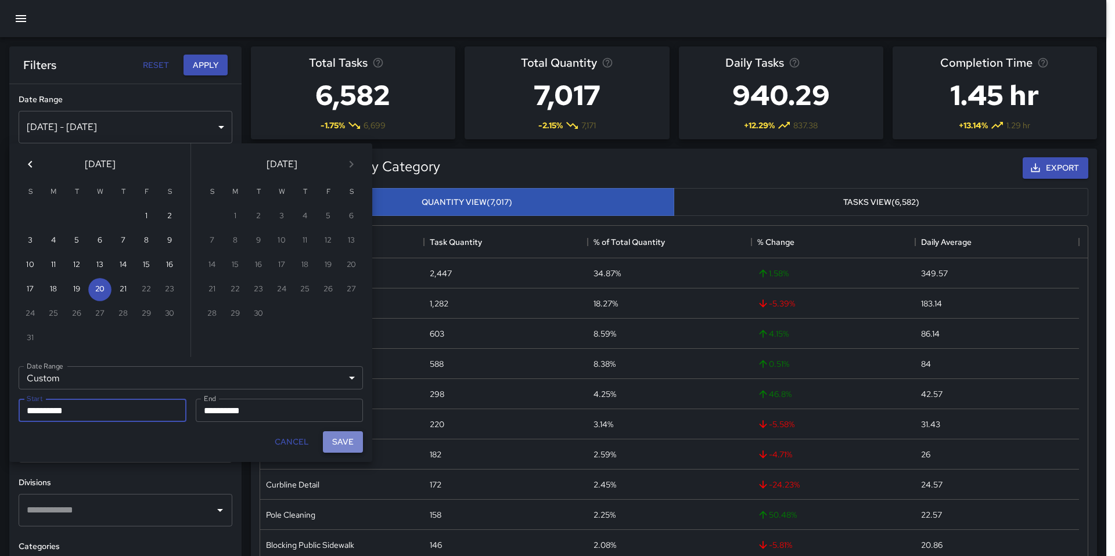
click at [339, 440] on button "Save" at bounding box center [343, 442] width 40 height 21
type input "**********"
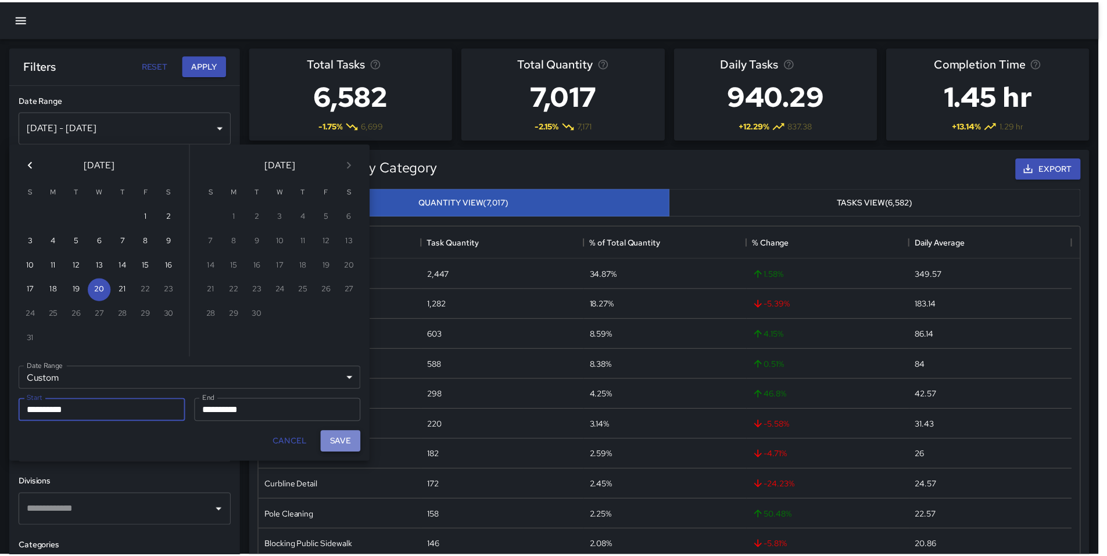
scroll to position [9, 9]
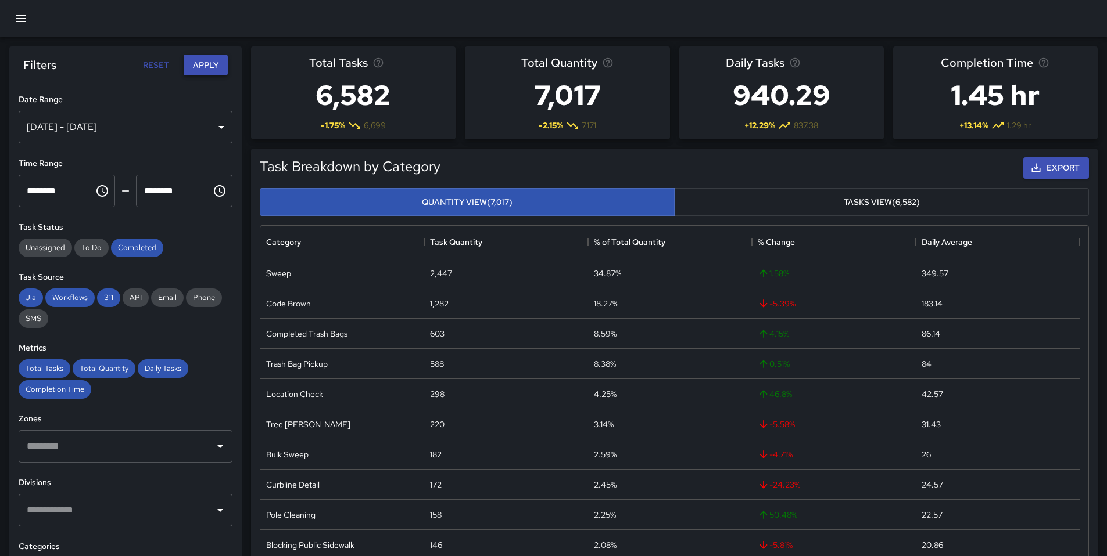
click at [206, 62] on button "Apply" at bounding box center [206, 65] width 44 height 21
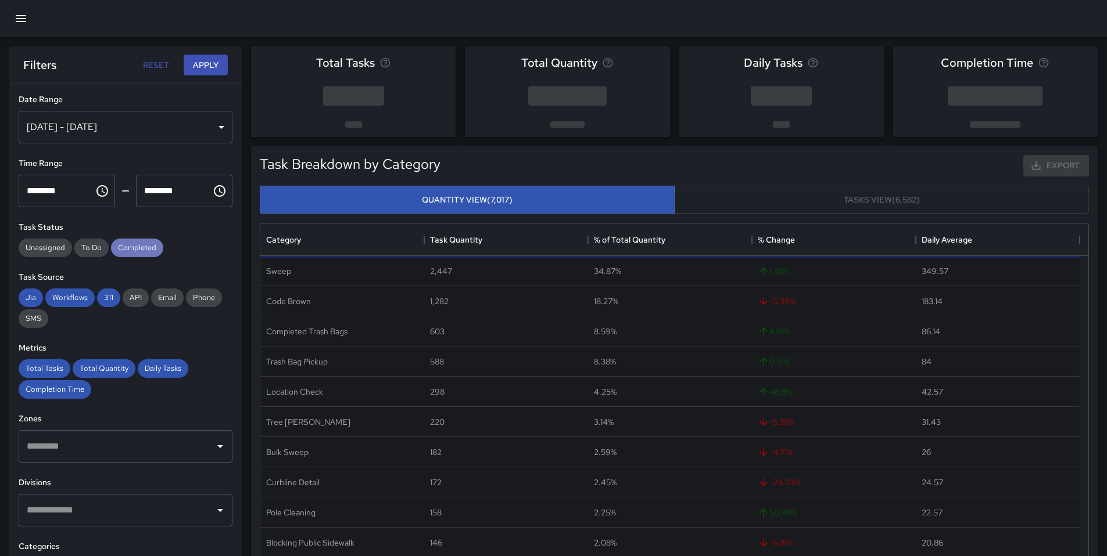
click at [129, 248] on span "Completed" at bounding box center [137, 248] width 52 height 10
click at [105, 297] on span "311" at bounding box center [108, 298] width 23 height 10
click at [141, 249] on span "Completed" at bounding box center [137, 248] width 52 height 10
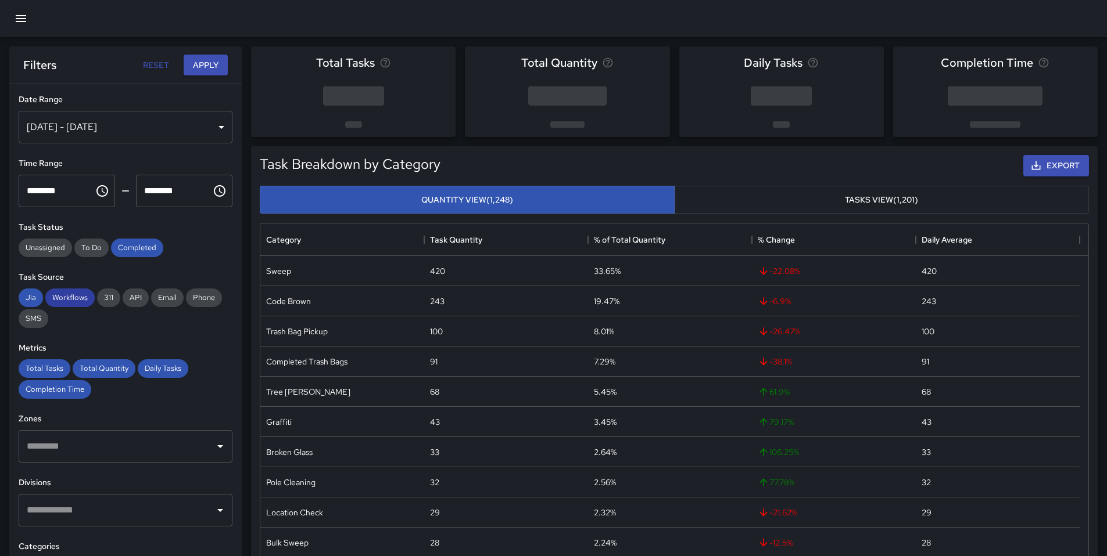
click at [73, 297] on span "Workflows" at bounding box center [69, 298] width 49 height 10
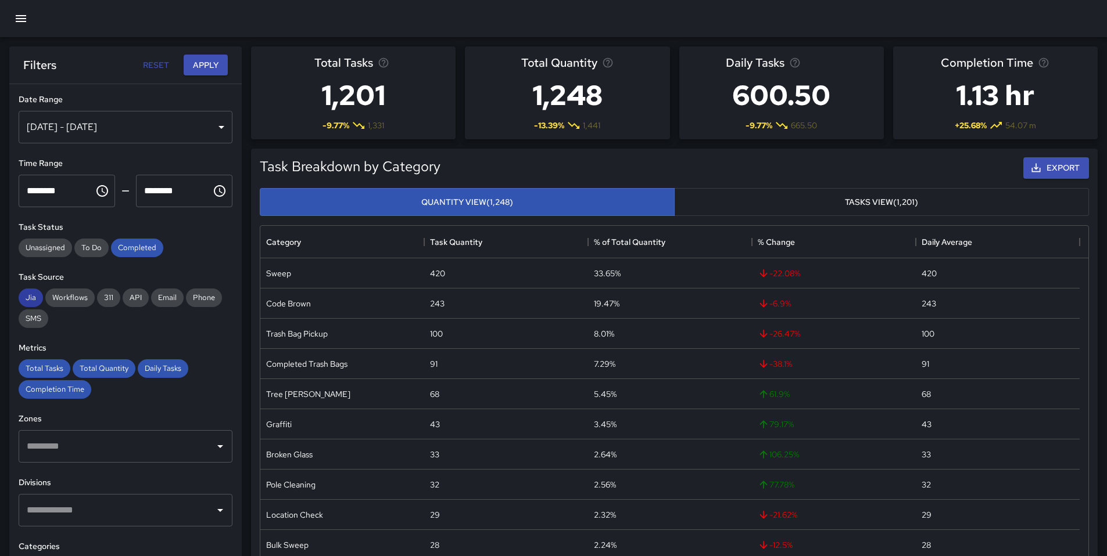
click at [24, 295] on span "Jia" at bounding box center [31, 298] width 24 height 10
click at [48, 365] on span "Total Tasks" at bounding box center [45, 369] width 52 height 10
click at [103, 369] on span "Total Quantity" at bounding box center [104, 369] width 63 height 10
drag, startPoint x: 148, startPoint y: 369, endPoint x: 71, endPoint y: 388, distance: 79.6
click at [145, 371] on span "Daily Tasks" at bounding box center [163, 369] width 51 height 10
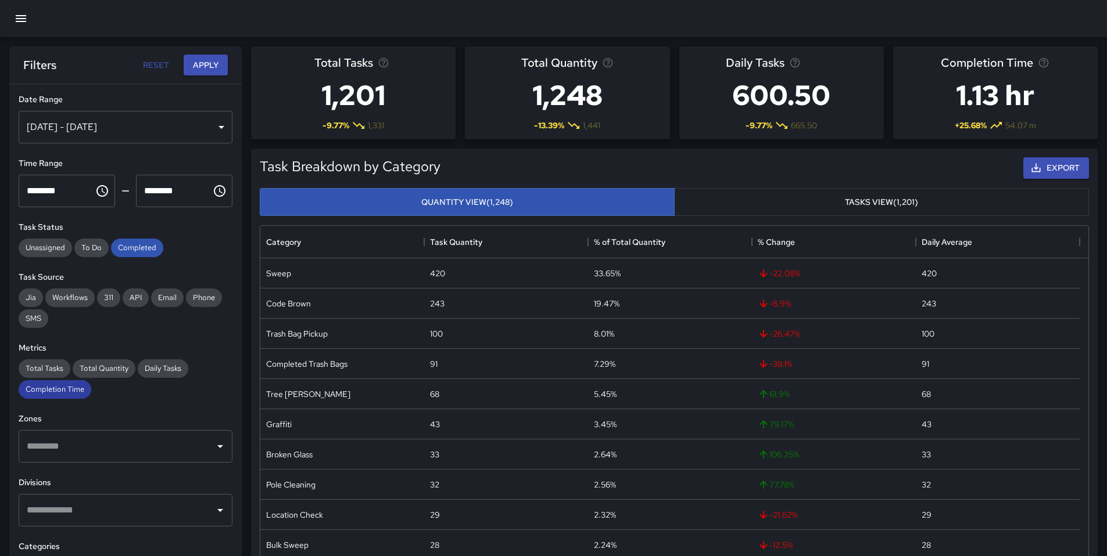
click at [60, 395] on div "Completion Time" at bounding box center [55, 389] width 73 height 19
click at [205, 64] on button "Apply" at bounding box center [206, 65] width 44 height 21
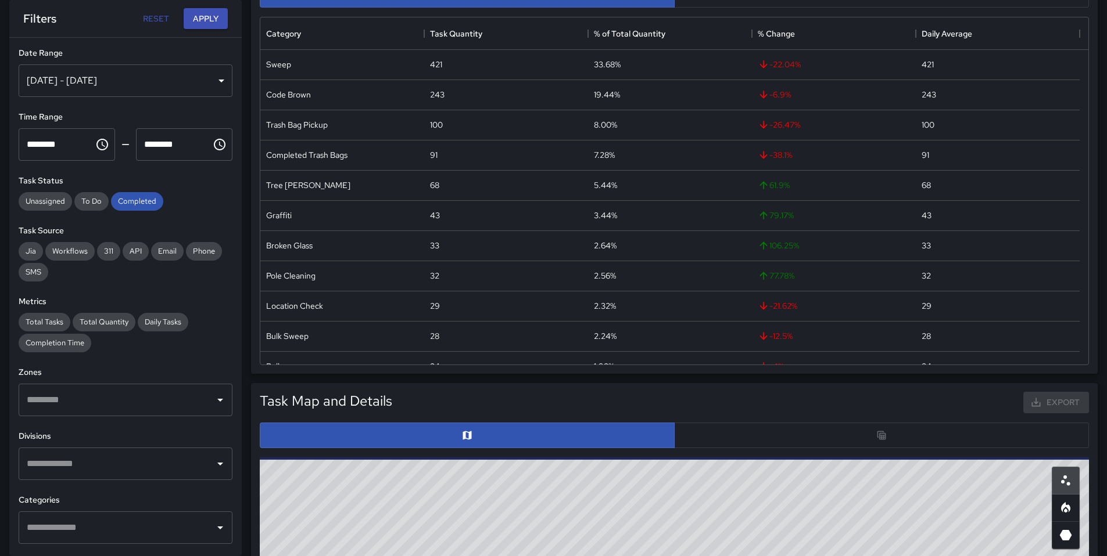
scroll to position [369, 0]
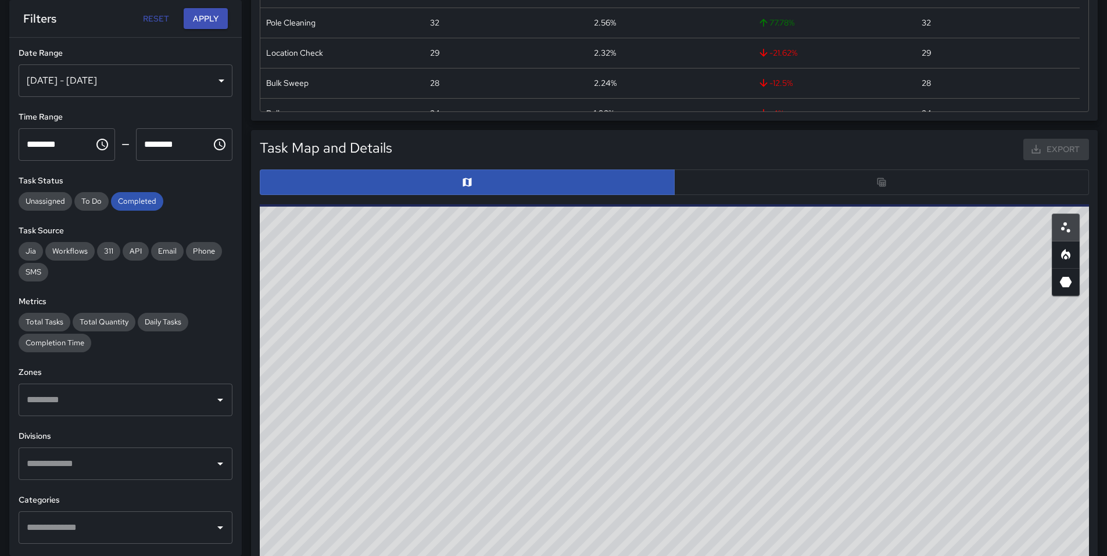
click at [723, 179] on div at bounding box center [674, 183] width 829 height 26
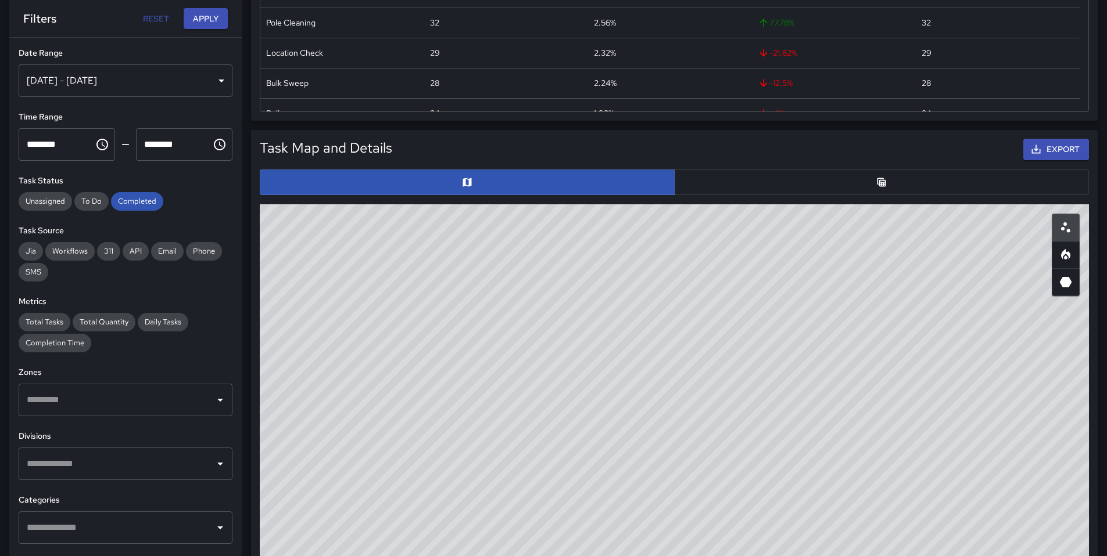
click at [723, 179] on button "button" at bounding box center [881, 183] width 415 height 26
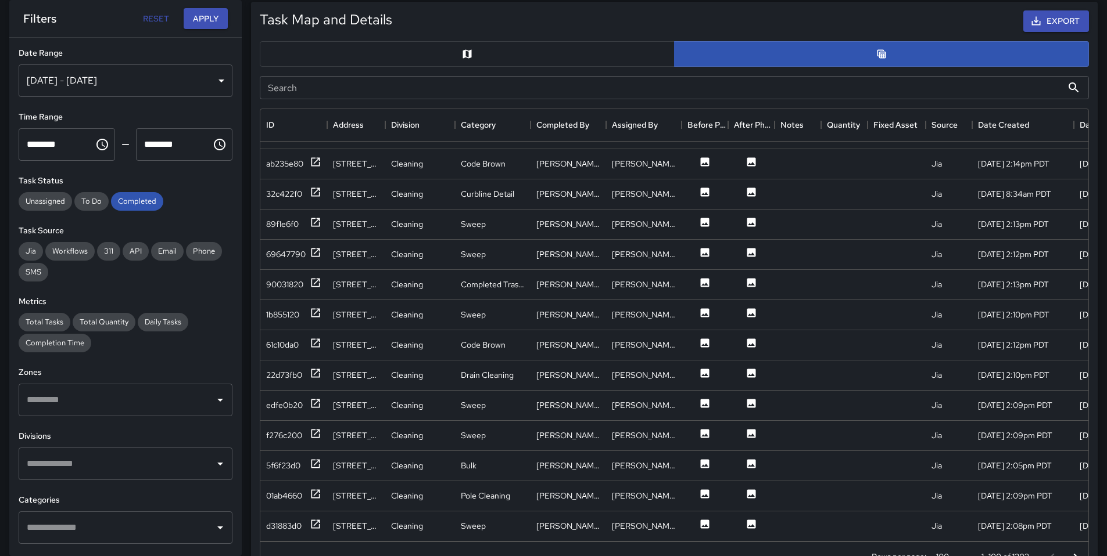
scroll to position [520, 0]
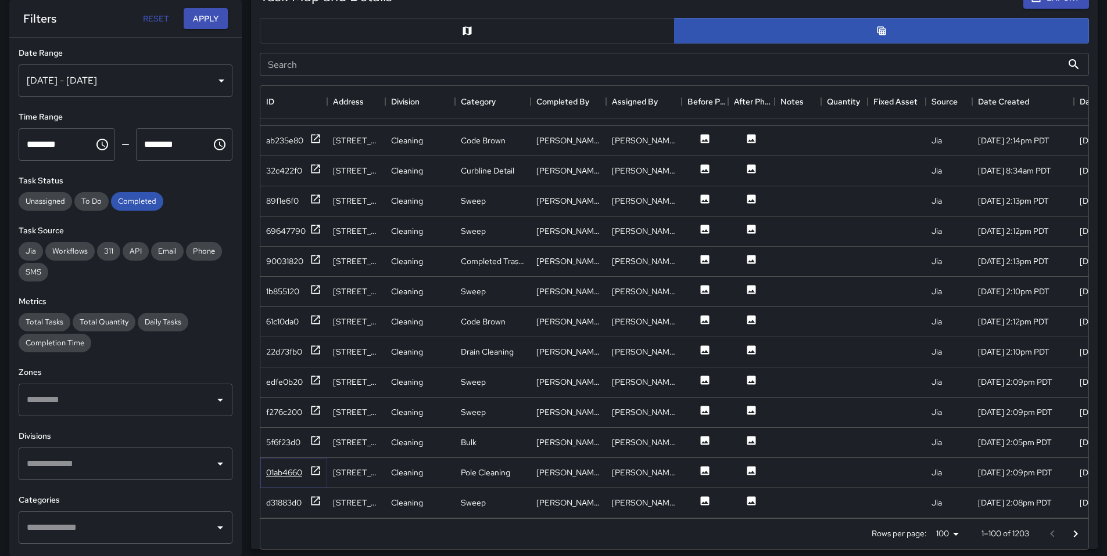
click at [285, 468] on div "01ab4660" at bounding box center [284, 473] width 36 height 12
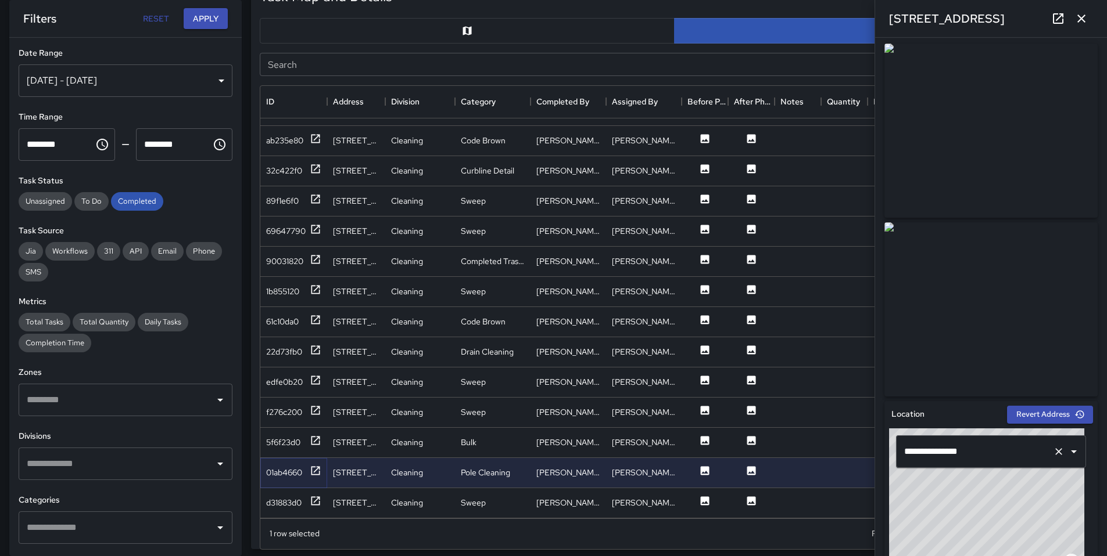
scroll to position [0, 0]
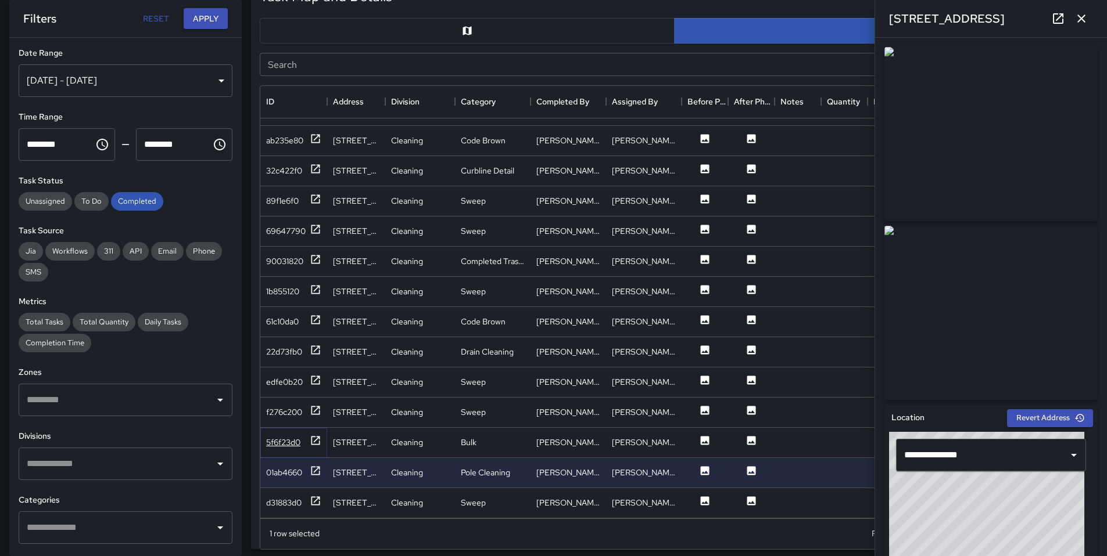
click at [289, 441] on div "5f6f23d0" at bounding box center [293, 442] width 55 height 15
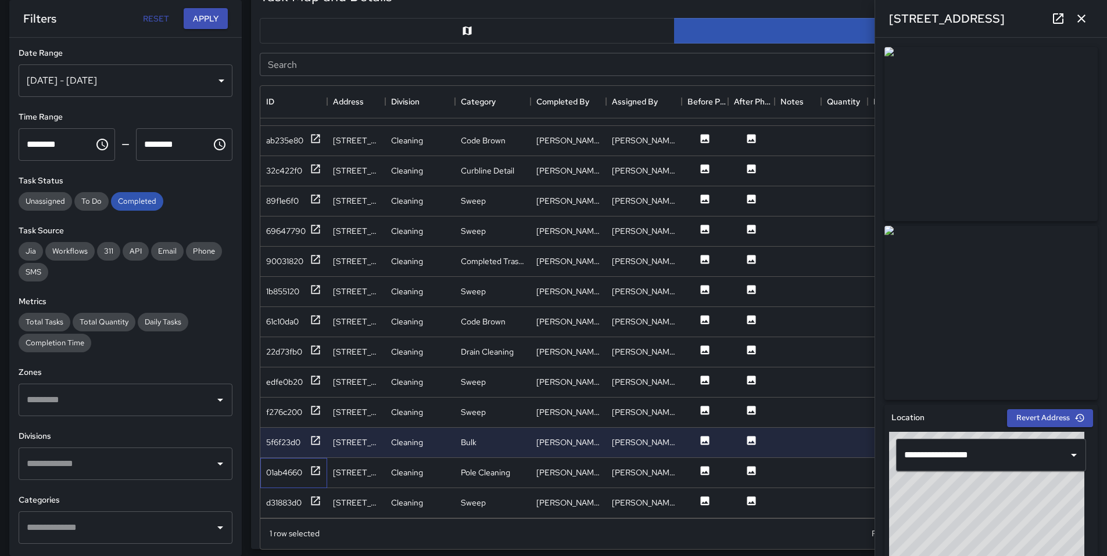
click at [290, 458] on div "01ab4660" at bounding box center [293, 473] width 67 height 30
